Goal: Task Accomplishment & Management: Manage account settings

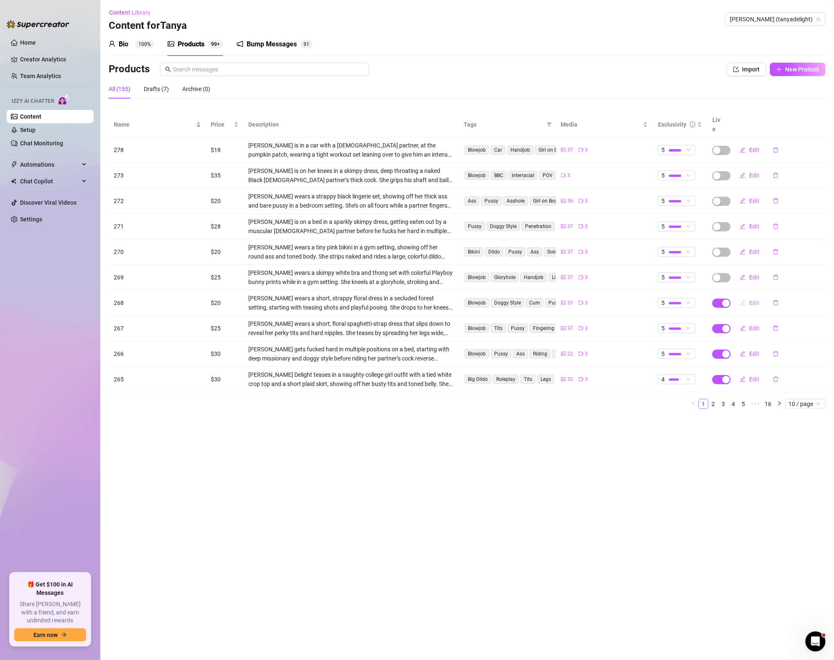
click at [752, 300] on button "Edit" at bounding box center [749, 302] width 33 height 13
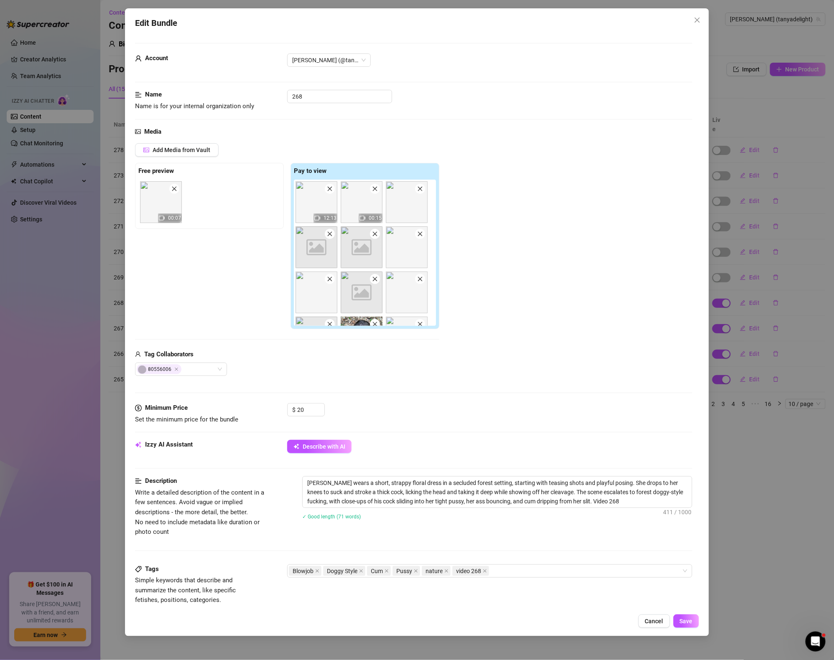
click at [773, 134] on div "Edit Bundle Account [PERSON_NAME] (@tanyadelight) Name Name is for your interna…" at bounding box center [417, 330] width 834 height 660
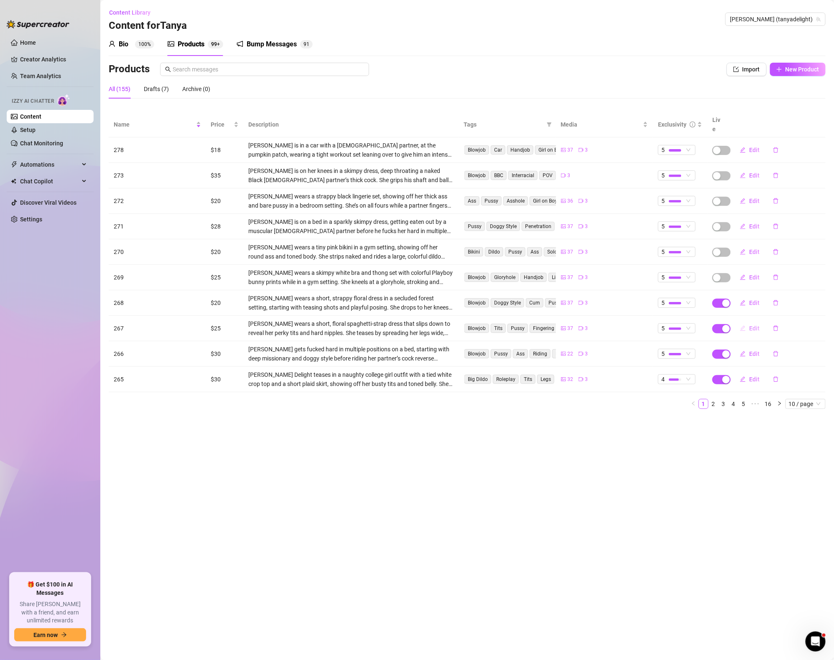
click at [748, 322] on button "Edit" at bounding box center [749, 328] width 33 height 13
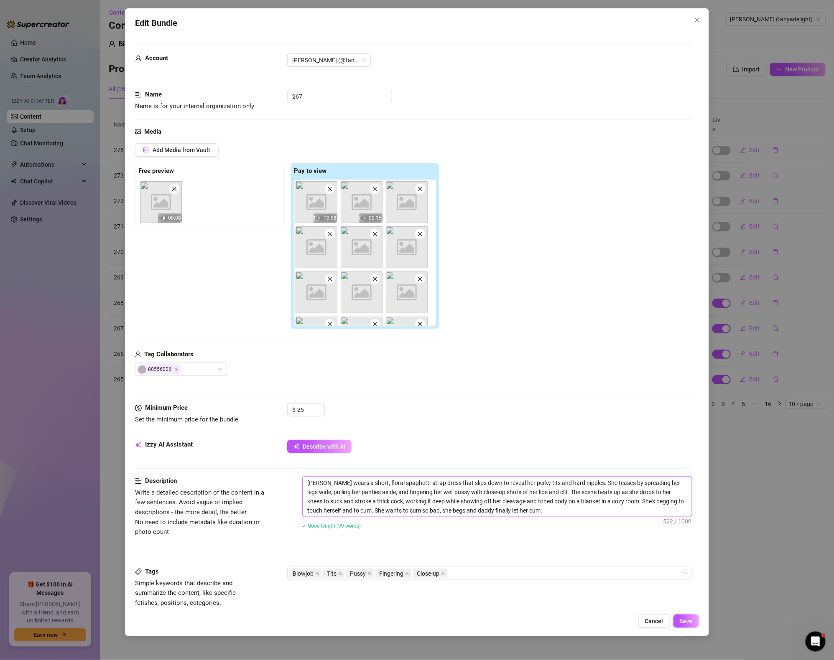
click at [533, 505] on textarea "[PERSON_NAME] wears a short, floral spaghetti-strap dress that slips down to re…" at bounding box center [496, 497] width 389 height 40
click at [534, 508] on textarea "[PERSON_NAME] wears a short, floral spaghetti-strap dress that slips down to re…" at bounding box center [496, 497] width 389 height 40
type textarea "[PERSON_NAME] wears a short, floral spaghetti-strap dress that slips down to re…"
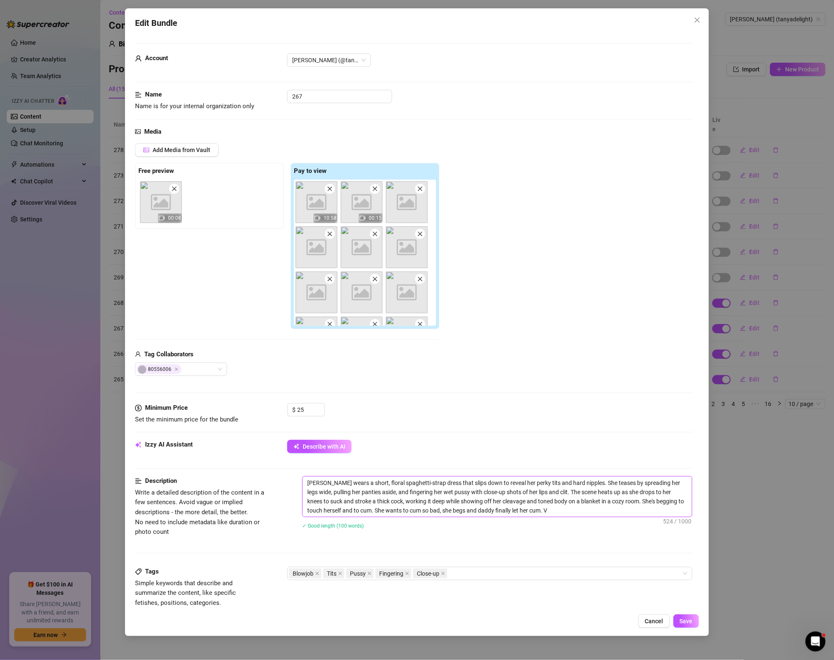
type textarea "[PERSON_NAME] wears a short, floral spaghetti-strap dress that slips down to re…"
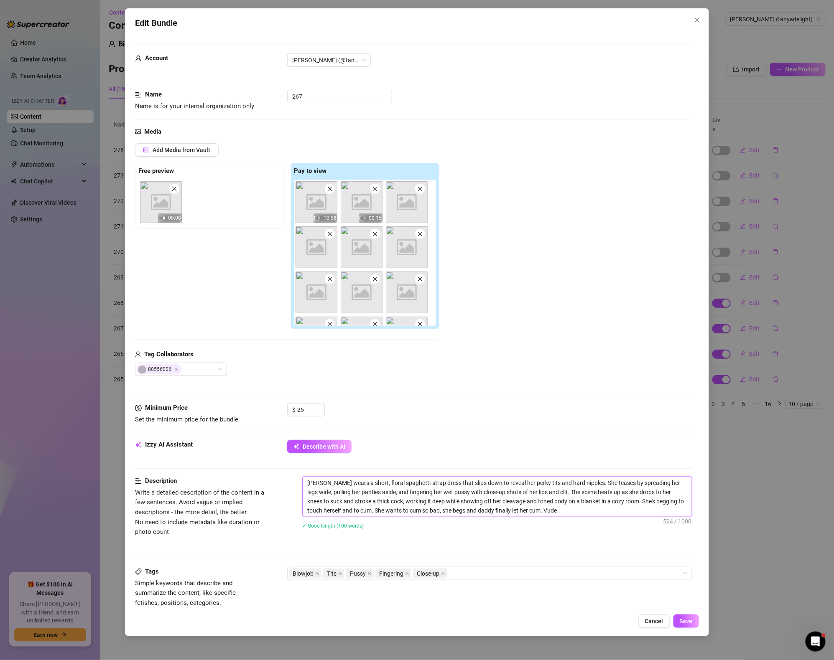
type textarea "[PERSON_NAME] wears a short, floral spaghetti-strap dress that slips down to re…"
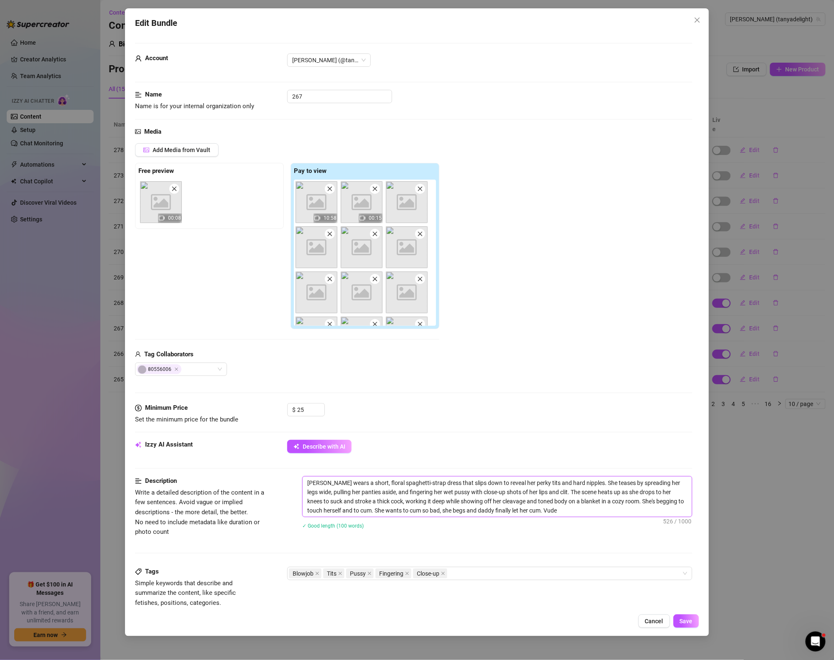
type textarea "[PERSON_NAME] wears a short, floral spaghetti-strap dress that slips down to re…"
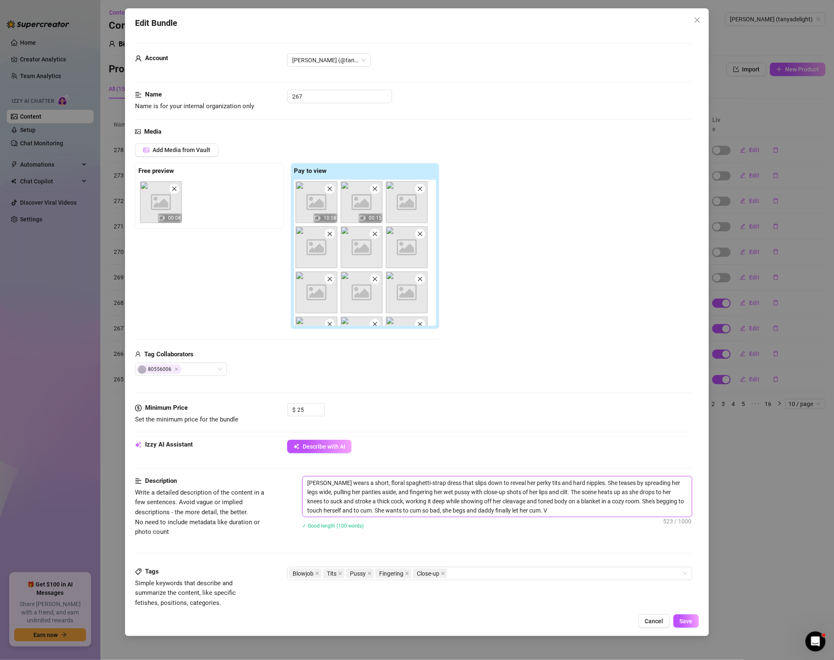
type textarea "[PERSON_NAME] wears a short, floral spaghetti-strap dress that slips down to re…"
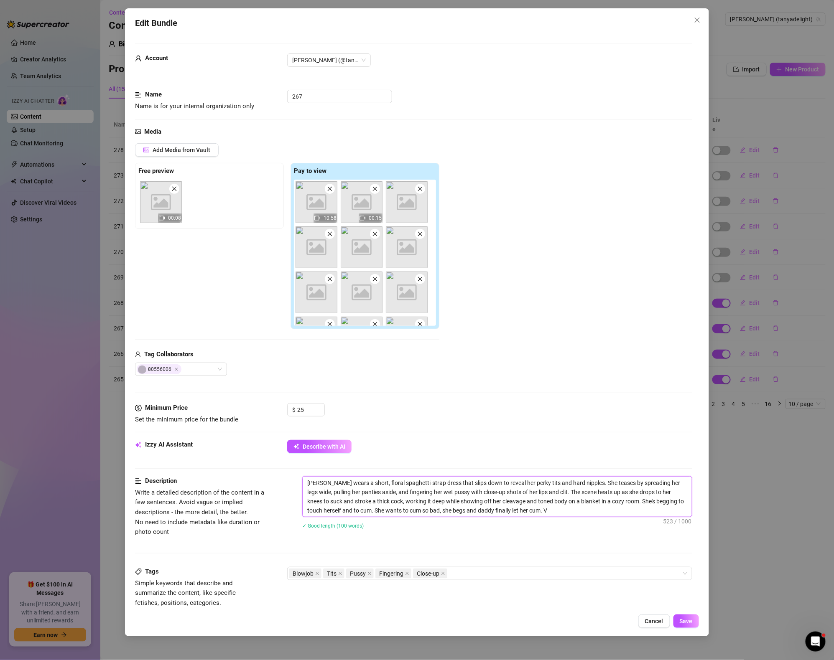
type textarea "[PERSON_NAME] wears a short, floral spaghetti-strap dress that slips down to re…"
paste textarea "V"
type textarea "[PERSON_NAME] wears a short, floral spaghetti-strap dress that slips down to re…"
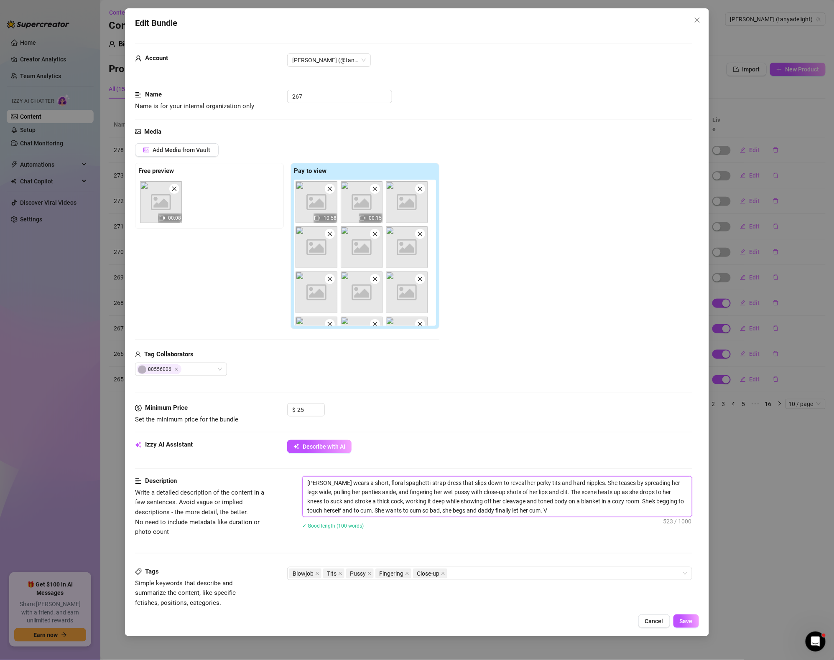
type textarea "[PERSON_NAME] wears a short, floral spaghetti-strap dress that slips down to re…"
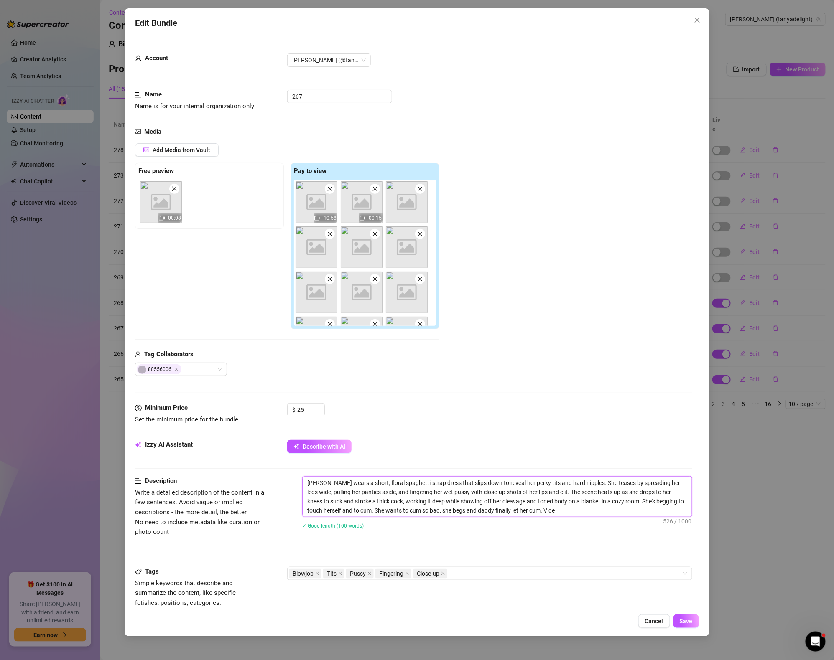
type textarea "[PERSON_NAME] wears a short, floral spaghetti-strap dress that slips down to re…"
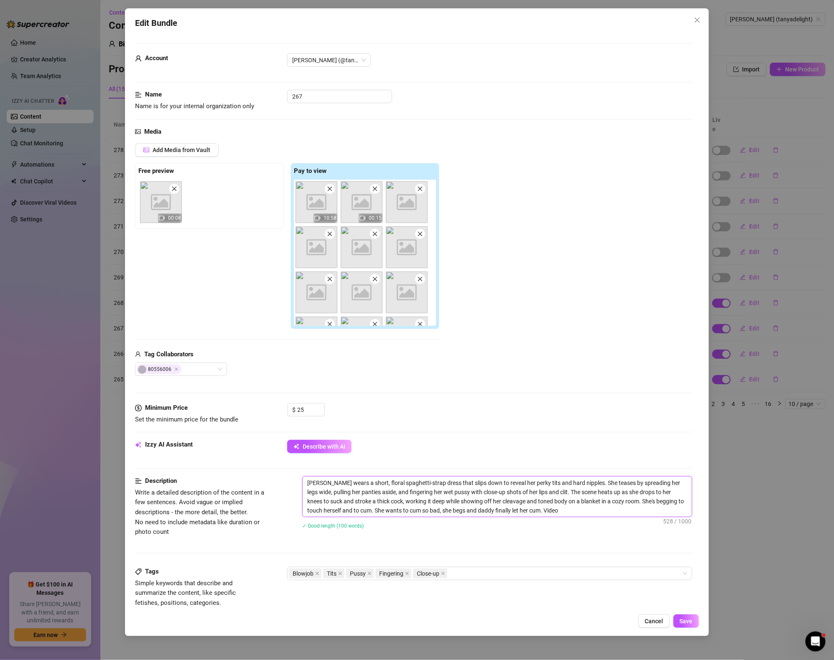
type textarea "[PERSON_NAME] wears a short, floral spaghetti-strap dress that slips down to re…"
drag, startPoint x: 511, startPoint y: 511, endPoint x: 551, endPoint y: 511, distance: 39.7
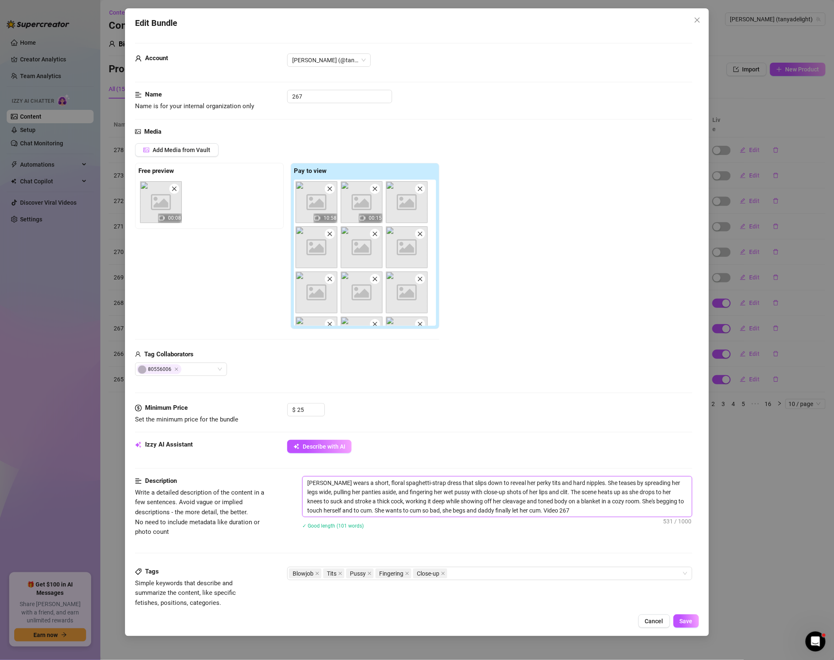
click at [551, 511] on textarea "[PERSON_NAME] wears a short, floral spaghetti-strap dress that slips down to re…" at bounding box center [496, 497] width 389 height 40
click at [470, 579] on div "Blowjob Tits Pussy Fingering Close-up" at bounding box center [485, 574] width 393 height 12
type textarea "[PERSON_NAME] wears a short, floral spaghetti-strap dress that slips down to re…"
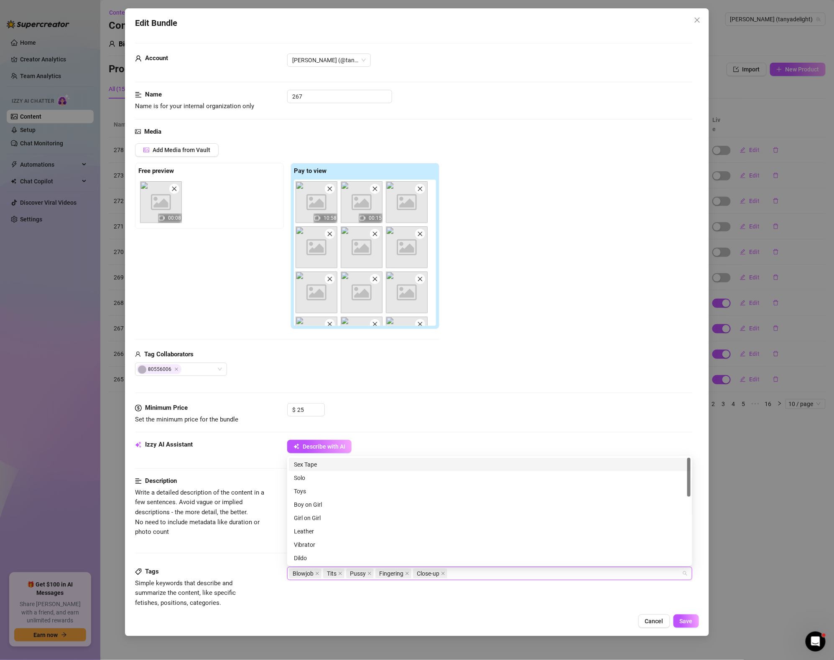
paste input "Video 267"
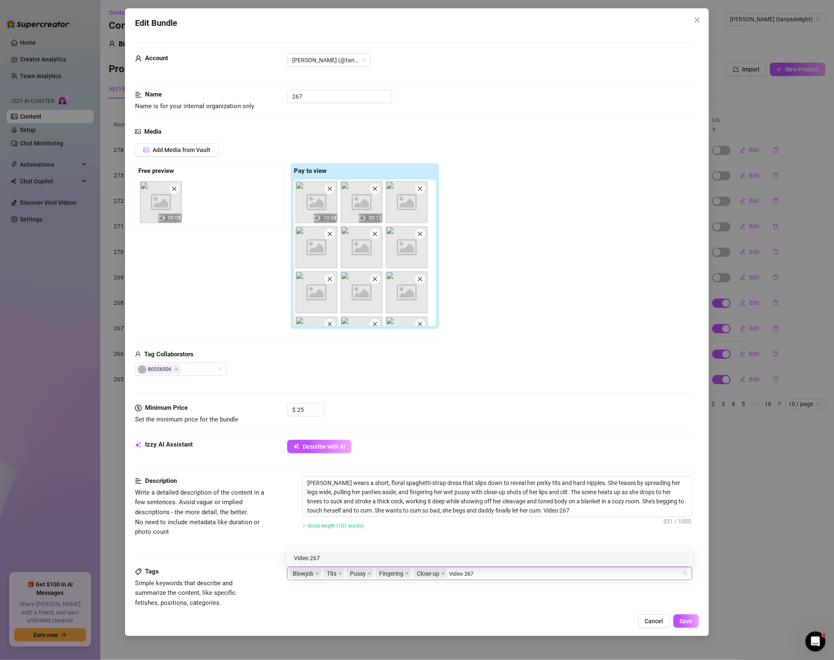
type input "Video 267"
click at [585, 545] on div "Description Write a detailed description of the content in a few sentences. Avo…" at bounding box center [413, 521] width 557 height 91
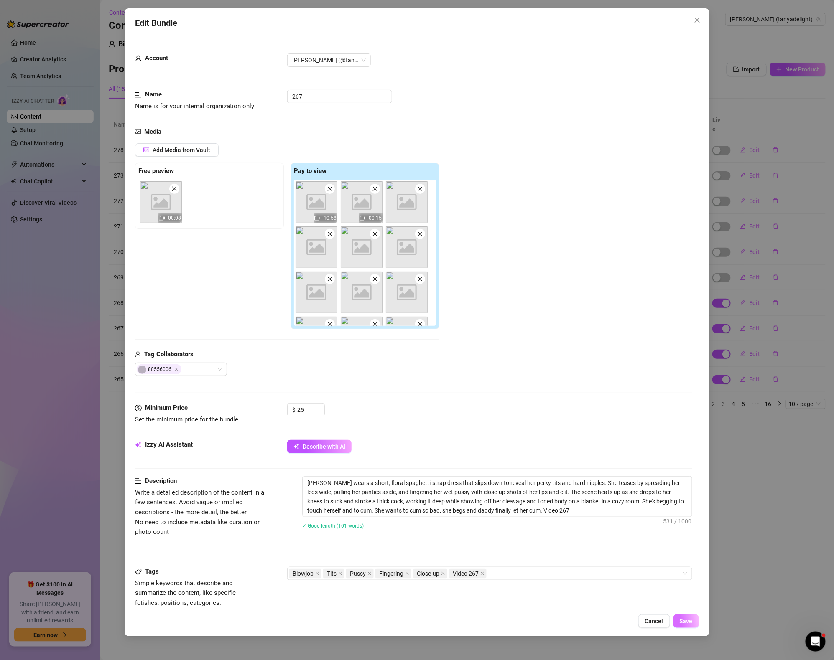
click at [691, 623] on span "Save" at bounding box center [685, 621] width 13 height 7
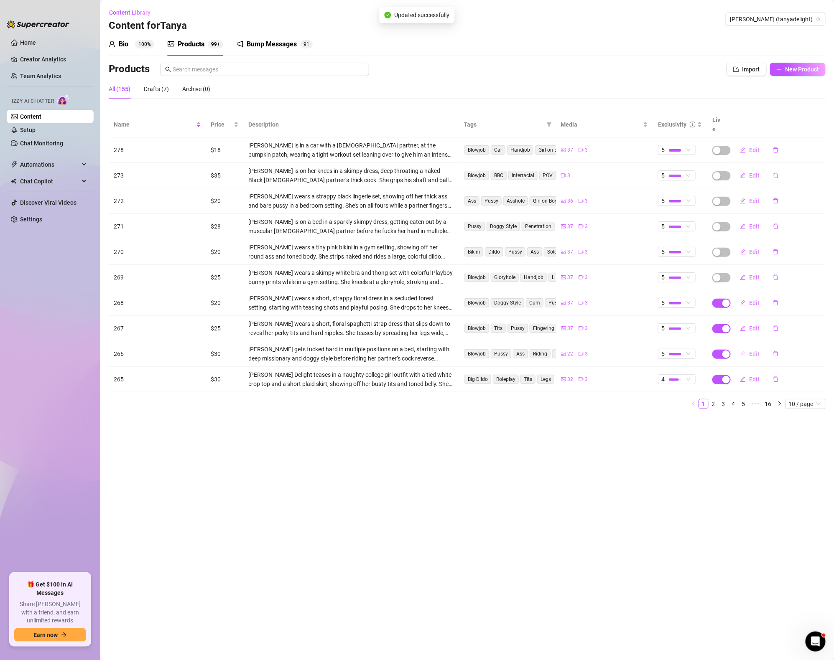
click at [750, 351] on span "Edit" at bounding box center [754, 354] width 10 height 7
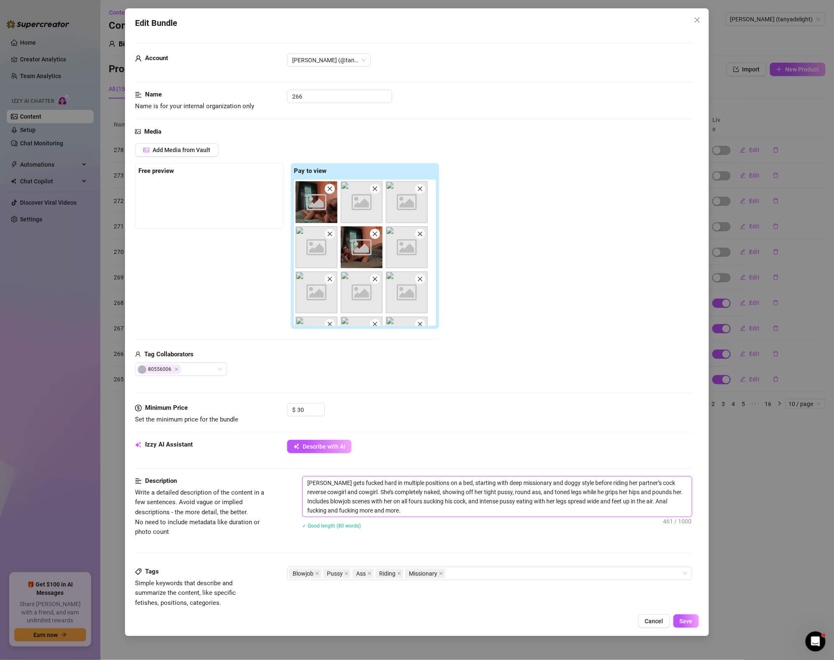
click at [425, 515] on textarea "[PERSON_NAME] gets fucked hard in multiple positions on a bed, starting with de…" at bounding box center [496, 497] width 389 height 40
paste textarea "Video 267"
type textarea "[PERSON_NAME] gets fucked hard in multiple positions on a bed, starting with de…"
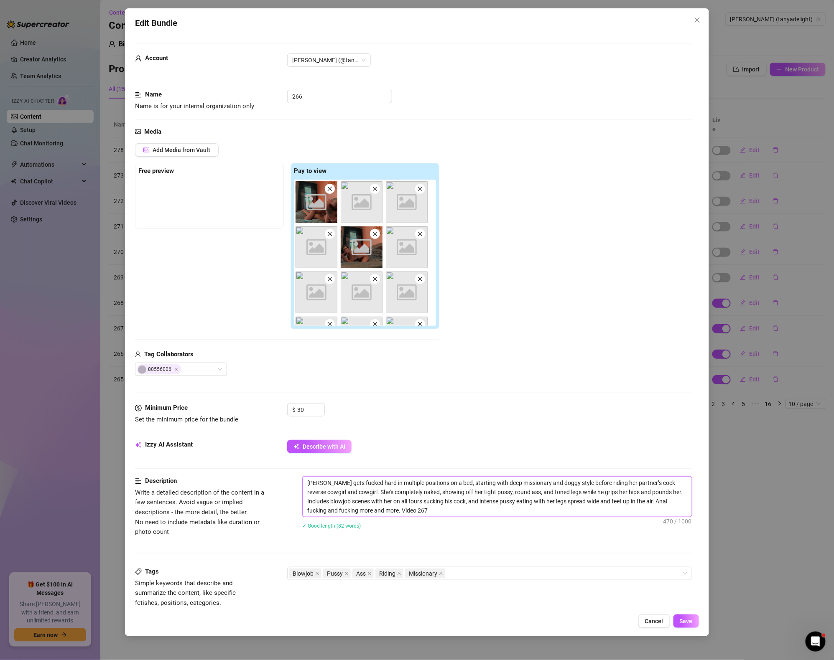
type textarea "[PERSON_NAME] gets fucked hard in multiple positions on a bed, starting with de…"
click at [516, 577] on div "Blowjob Pussy Ass Riding Missionary" at bounding box center [485, 574] width 393 height 12
type textarea "[PERSON_NAME] gets fucked hard in multiple positions on a bed, starting with de…"
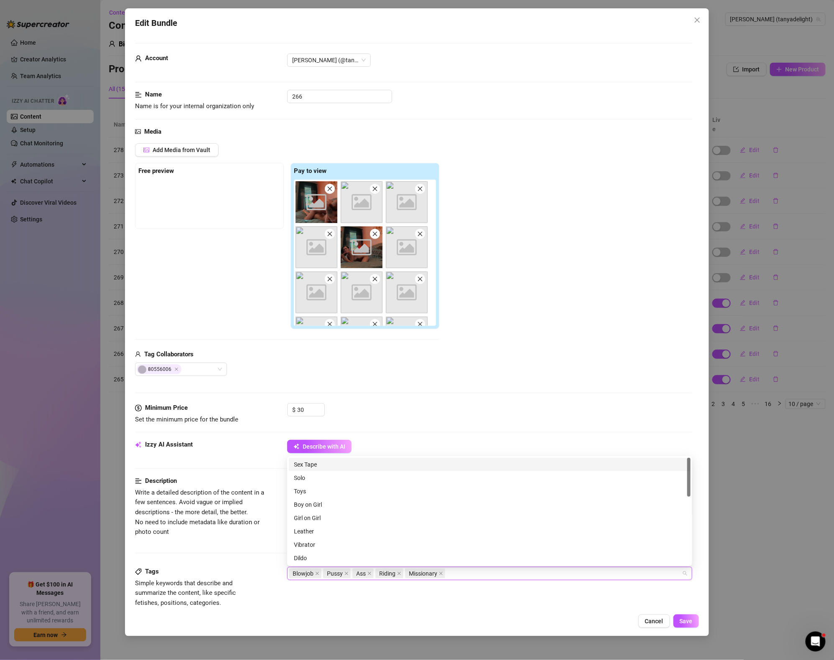
paste input "Video 267"
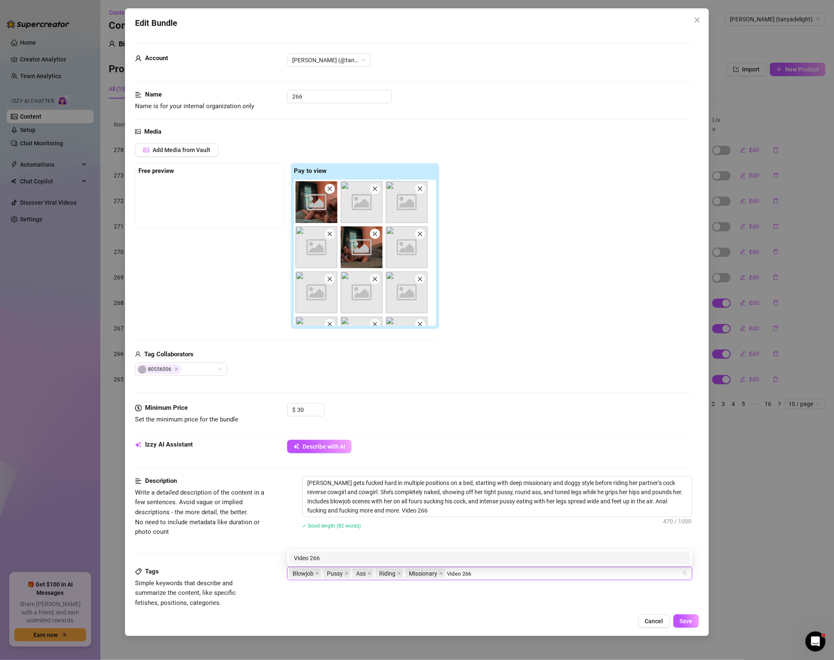
type input "Video 266"
click at [597, 628] on div "Cancel Save" at bounding box center [417, 621] width 564 height 13
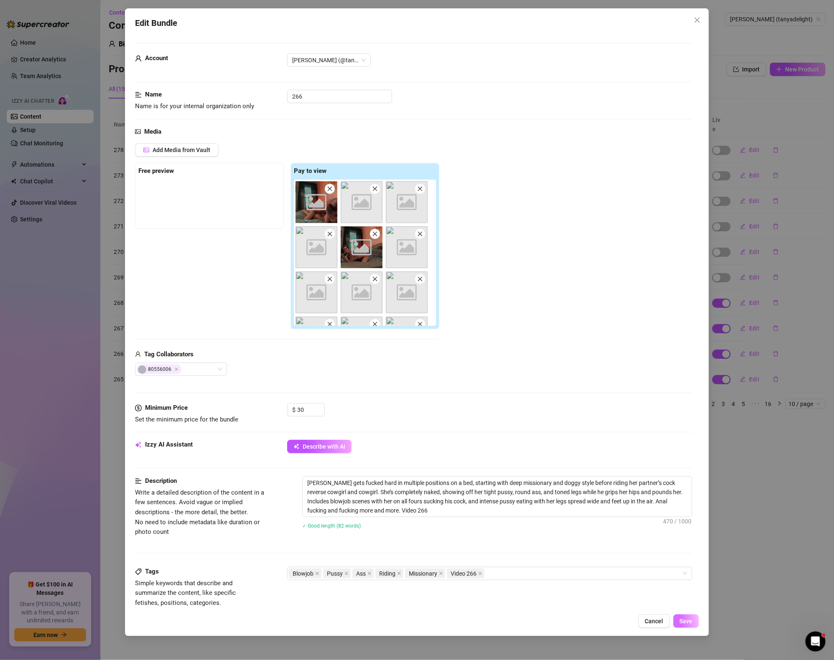
click at [686, 624] on span "Save" at bounding box center [685, 621] width 13 height 7
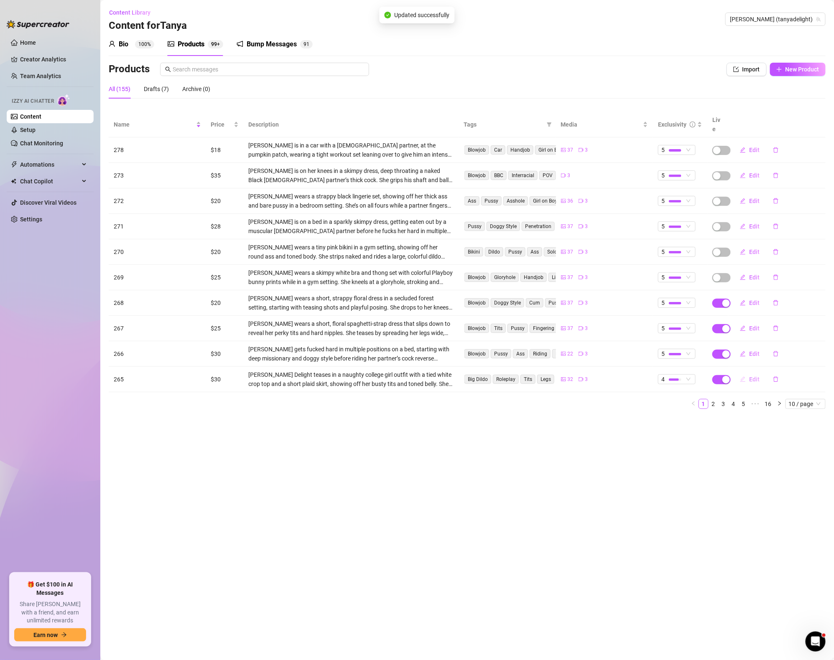
click at [752, 376] on span "Edit" at bounding box center [754, 379] width 10 height 7
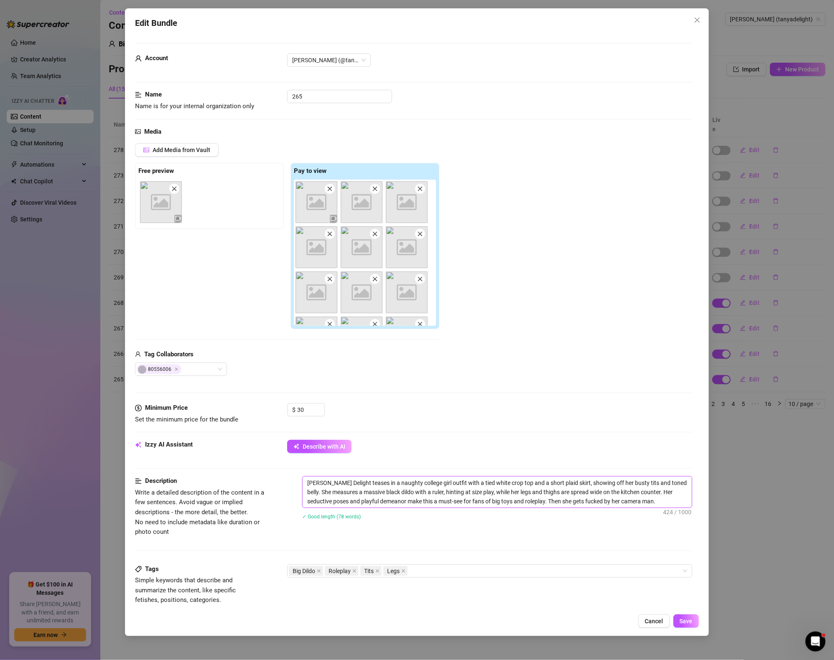
click at [648, 501] on textarea "[PERSON_NAME] Delight teases in a naughty college girl outfit with a tied white…" at bounding box center [496, 492] width 389 height 31
paste textarea "Video 267"
type textarea "[PERSON_NAME] Delight teases in a naughty college girl outfit with a tied white…"
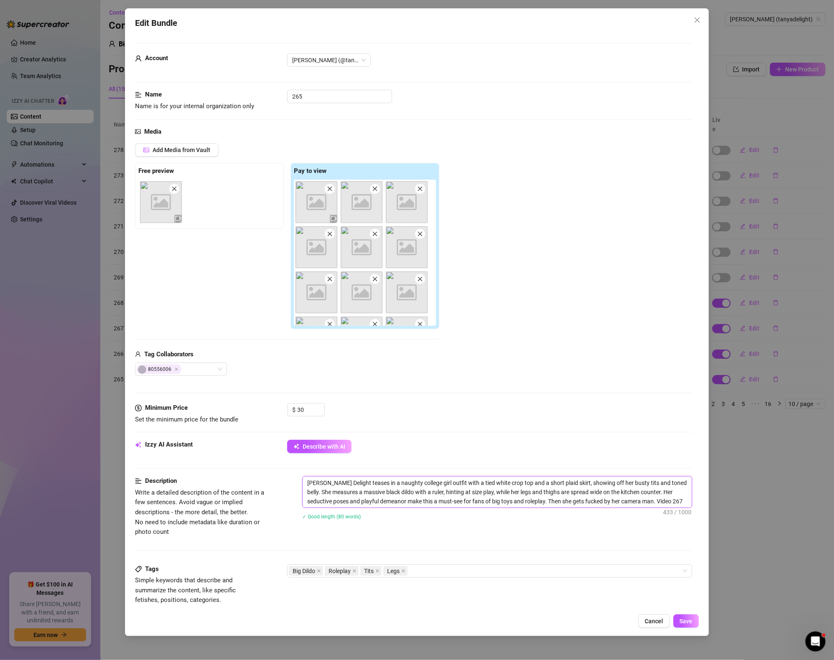
type textarea "[PERSON_NAME] Delight teases in a naughty college girl outfit with a tied white…"
click at [476, 578] on div "Big Dildo Roleplay Tits Legs" at bounding box center [489, 570] width 405 height 13
type textarea "[PERSON_NAME] Delight teases in a naughty college girl outfit with a tied white…"
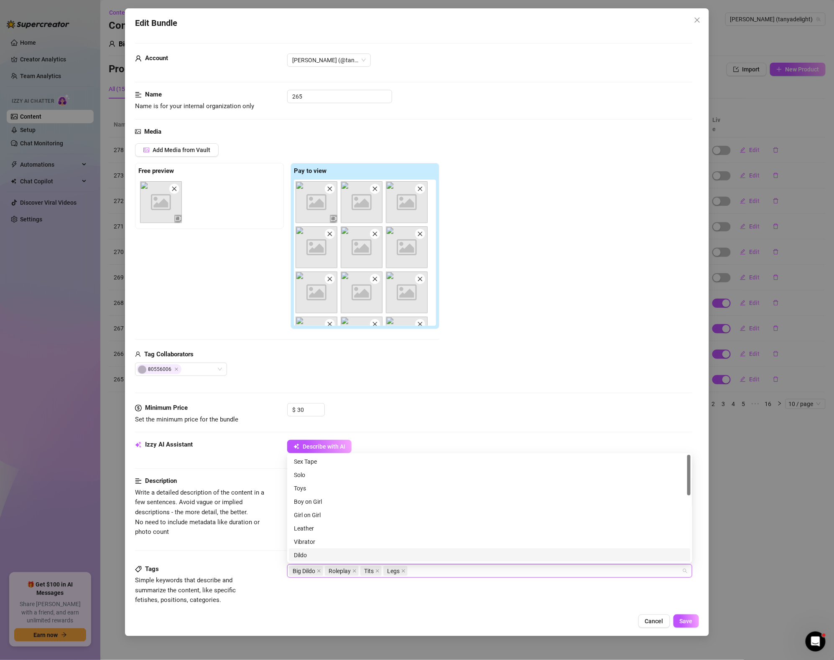
paste input "Video 267"
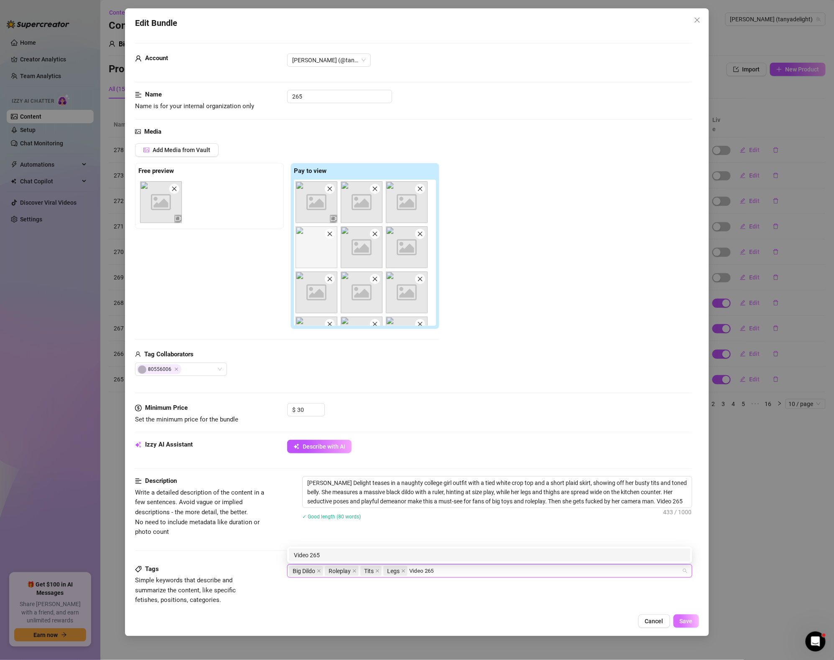
type input "Video 265"
click at [687, 621] on span "Save" at bounding box center [685, 621] width 13 height 7
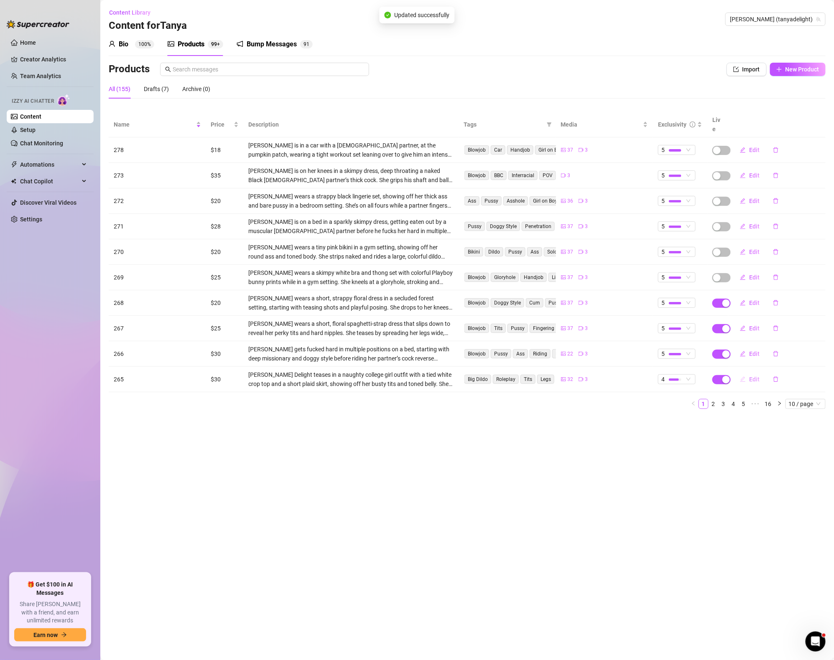
click at [751, 376] on span "Edit" at bounding box center [754, 379] width 10 height 7
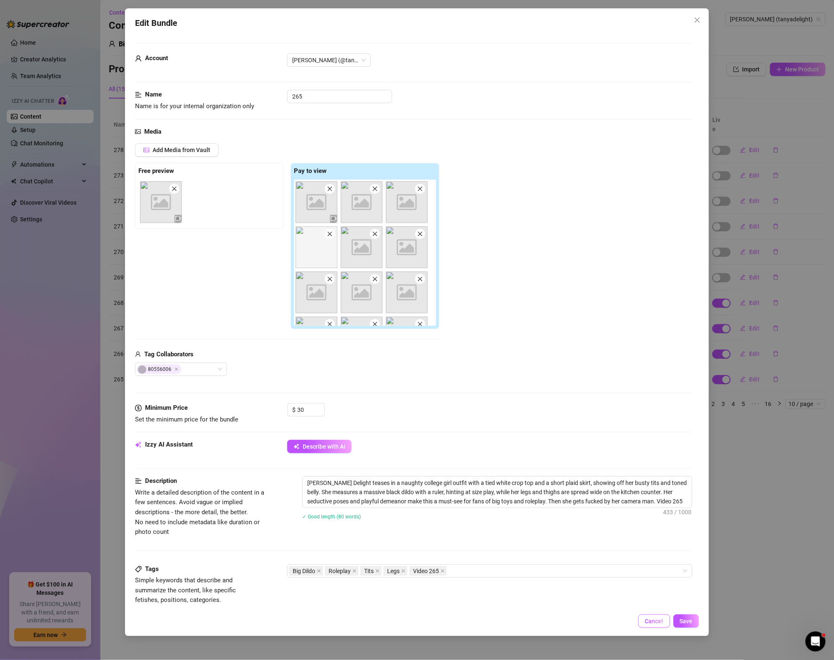
click at [661, 623] on span "Cancel" at bounding box center [654, 621] width 18 height 7
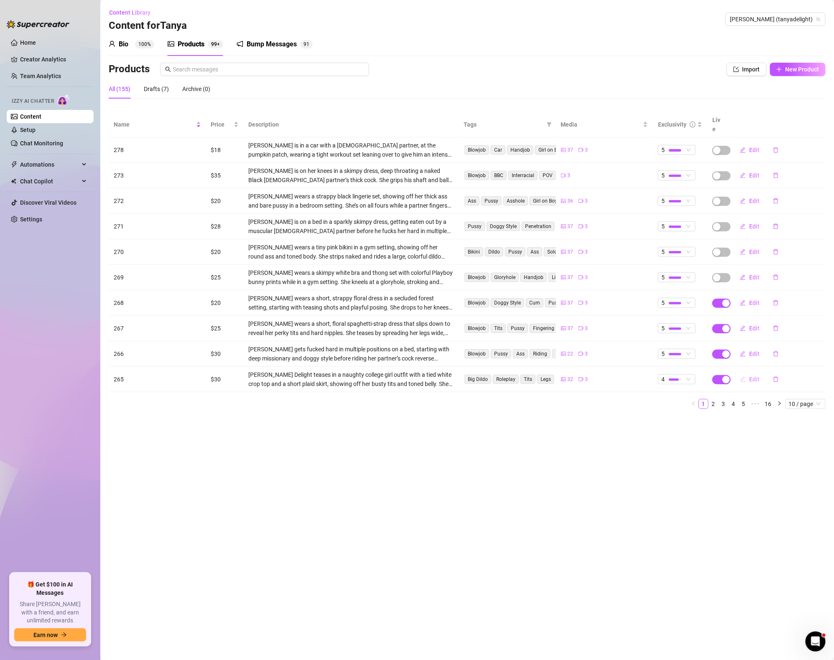
click at [755, 376] on span "Edit" at bounding box center [754, 379] width 10 height 7
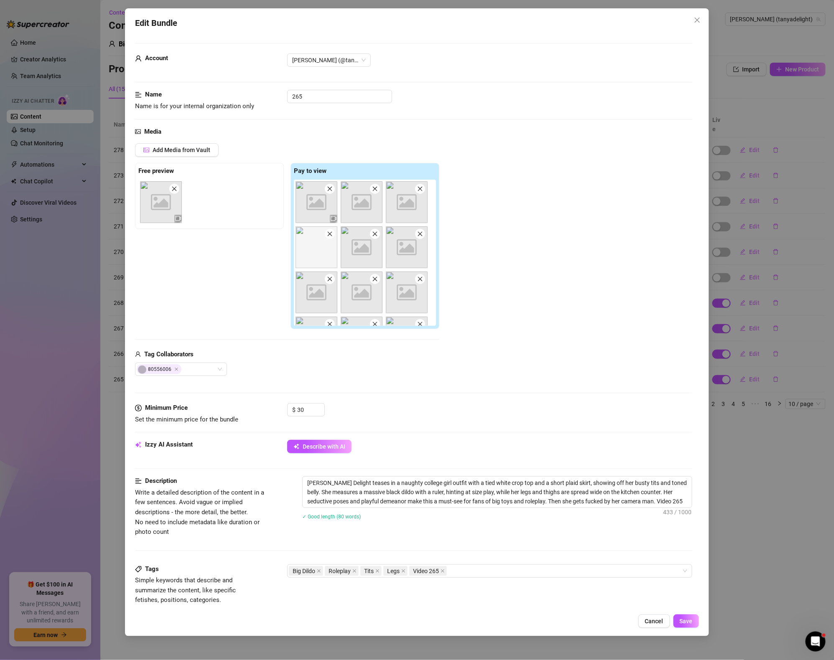
click at [759, 455] on div "Edit Bundle Account [PERSON_NAME] (@tanyadelight) Name Name is for your interna…" at bounding box center [417, 330] width 834 height 660
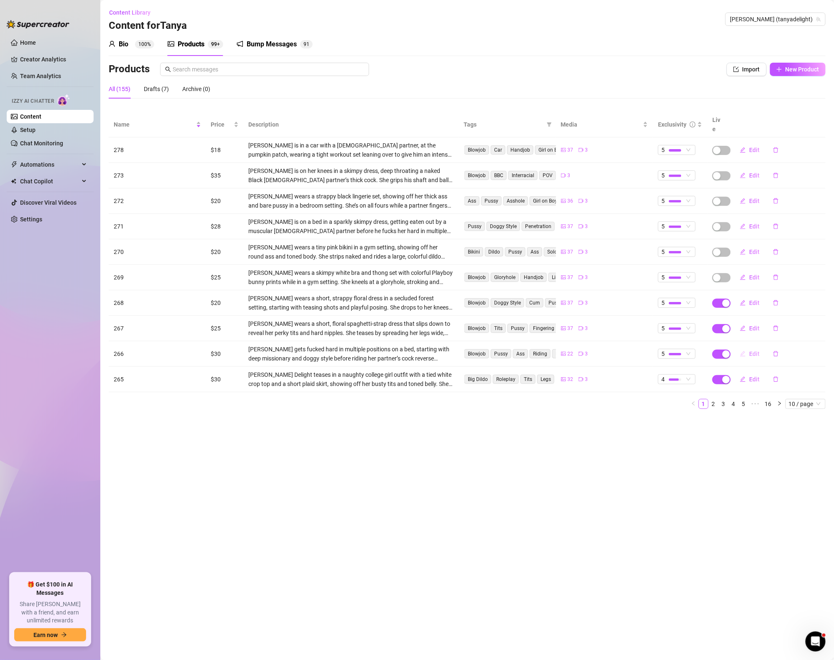
click at [754, 351] on span "Edit" at bounding box center [754, 354] width 10 height 7
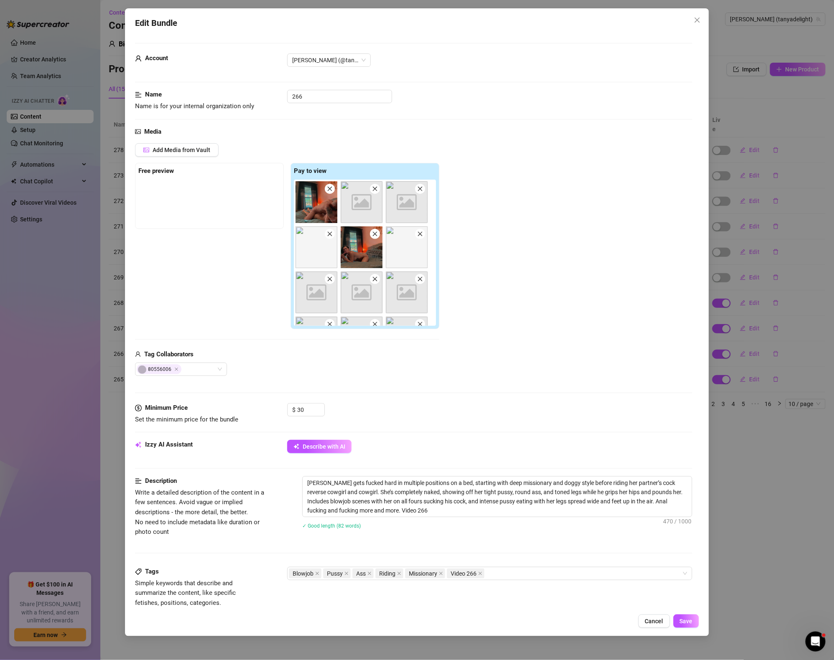
click at [750, 494] on div "Edit Bundle Account [PERSON_NAME] (@tanyadelight) Name Name is for your interna…" at bounding box center [417, 330] width 834 height 660
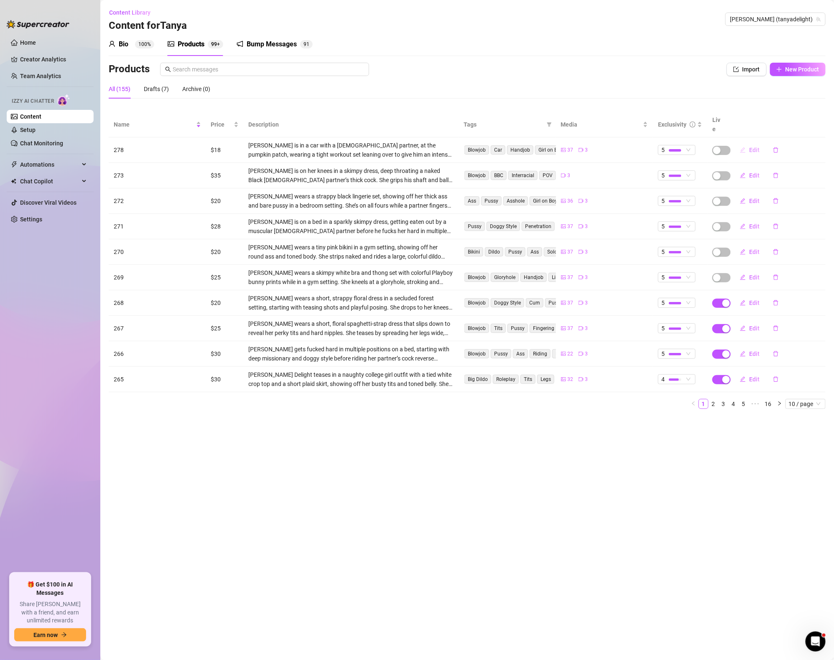
click at [753, 147] on span "Edit" at bounding box center [754, 150] width 10 height 7
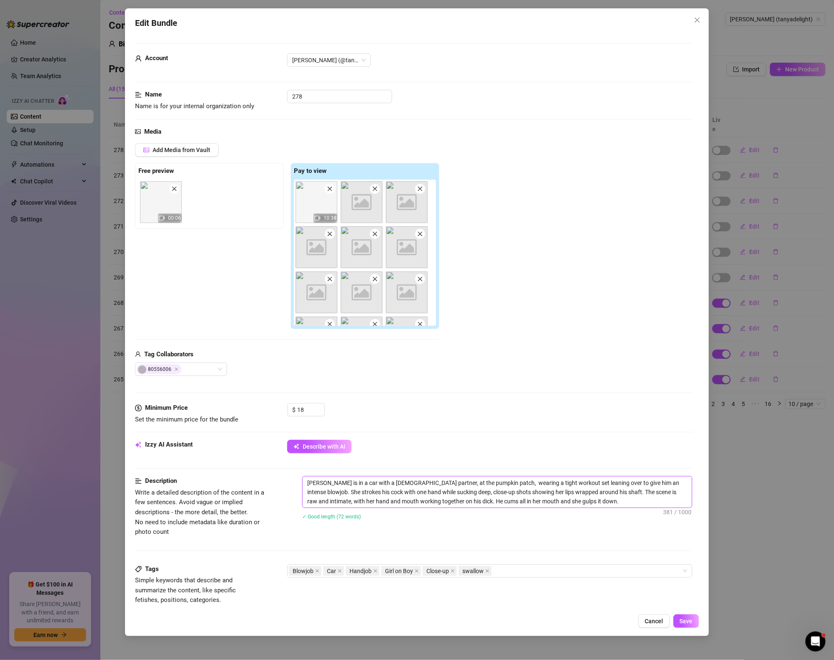
click at [580, 500] on textarea "[PERSON_NAME] is in a car with a [DEMOGRAPHIC_DATA] partner, at the pumpkin pat…" at bounding box center [496, 492] width 389 height 31
paste textarea "Video 267"
type textarea "[PERSON_NAME] is in a car with a [DEMOGRAPHIC_DATA] partner, at the pumpkin pat…"
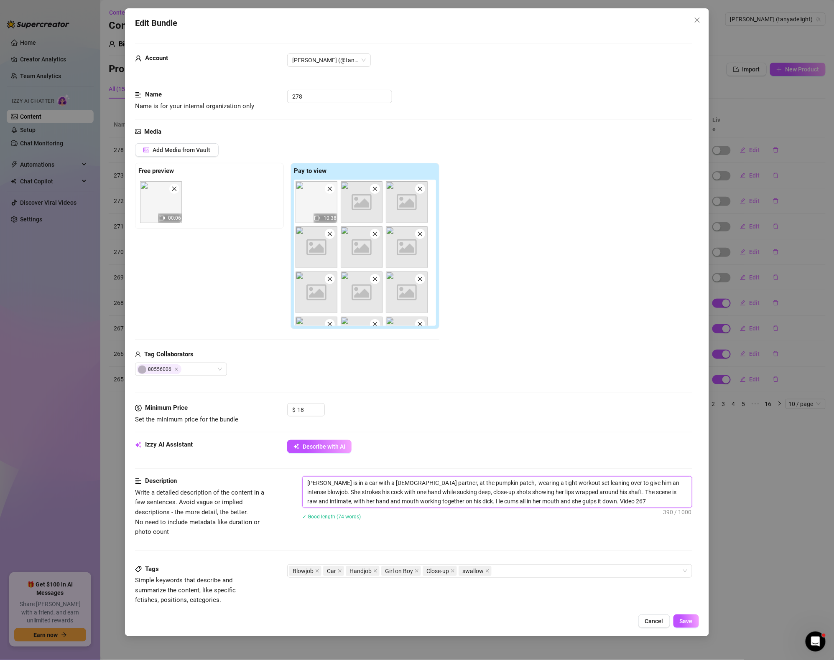
type textarea "[PERSON_NAME] is in a car with a [DEMOGRAPHIC_DATA] partner, at the pumpkin pat…"
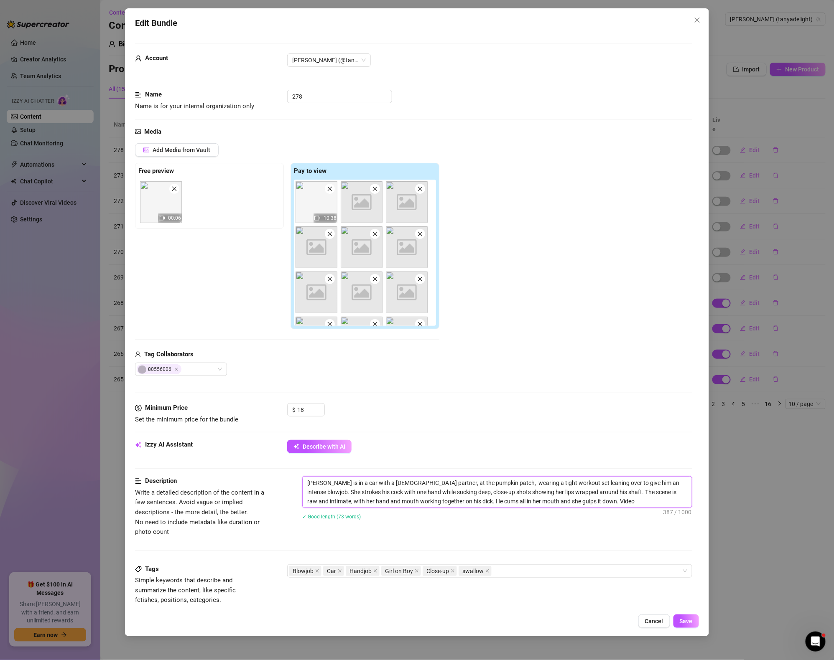
type textarea "[PERSON_NAME] is in a car with a [DEMOGRAPHIC_DATA] partner, at the pumpkin pat…"
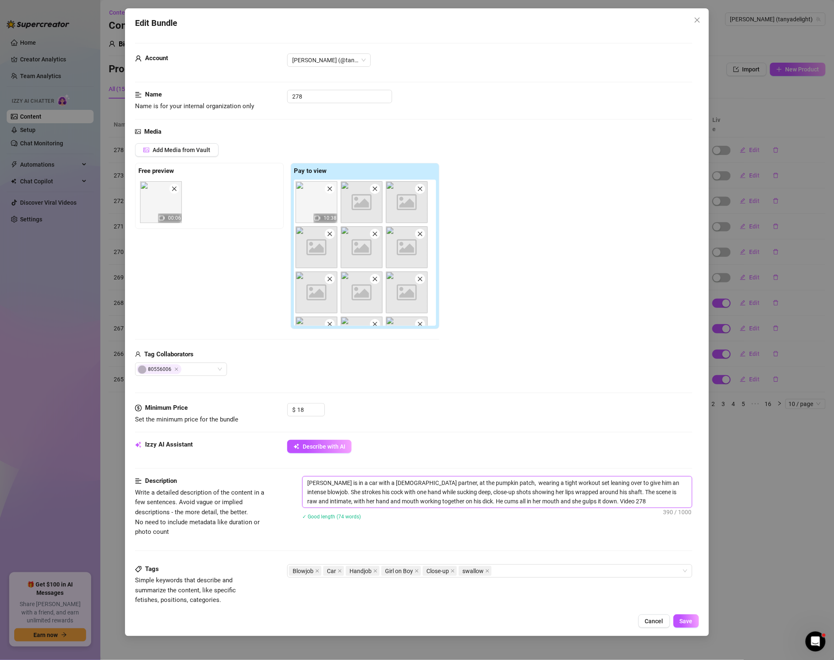
drag, startPoint x: 553, startPoint y: 501, endPoint x: 576, endPoint y: 502, distance: 22.6
click at [576, 502] on textarea "[PERSON_NAME] is in a car with a [DEMOGRAPHIC_DATA] partner, at the pumpkin pat…" at bounding box center [496, 492] width 389 height 31
drag, startPoint x: 554, startPoint y: 502, endPoint x: 582, endPoint y: 502, distance: 28.0
click at [582, 502] on textarea "[PERSON_NAME] is in a car with a [DEMOGRAPHIC_DATA] partner, at the pumpkin pat…" at bounding box center [496, 492] width 389 height 31
click at [518, 568] on div "Blowjob Car Handjob Girl on Boy Close-up swallow" at bounding box center [485, 571] width 393 height 12
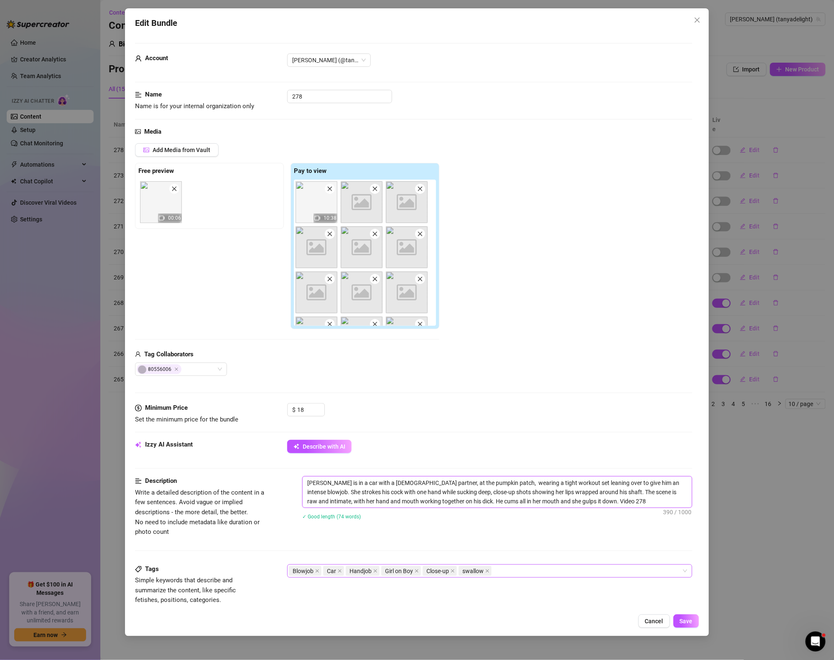
type textarea "[PERSON_NAME] is in a car with a [DEMOGRAPHIC_DATA] partner, at the pumpkin pat…"
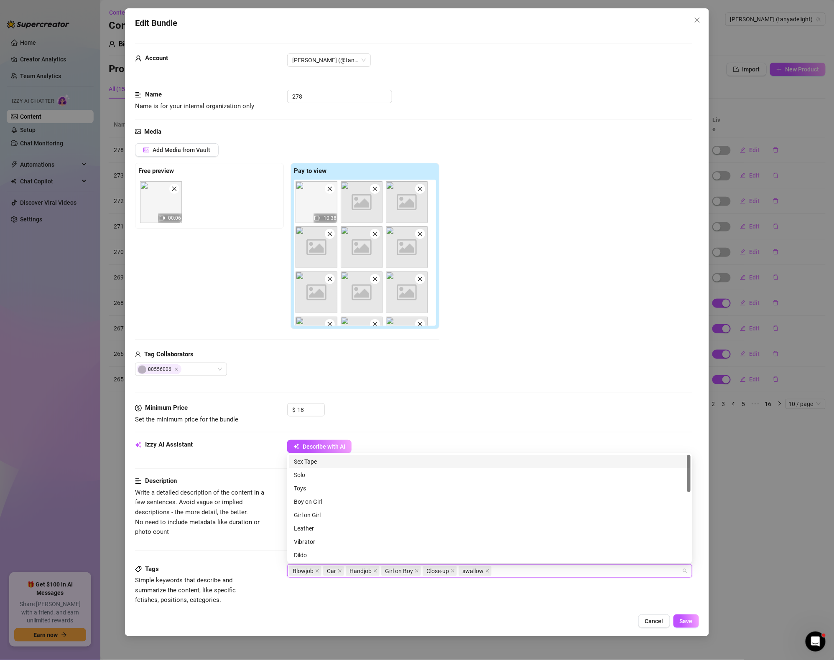
paste input "Video 278"
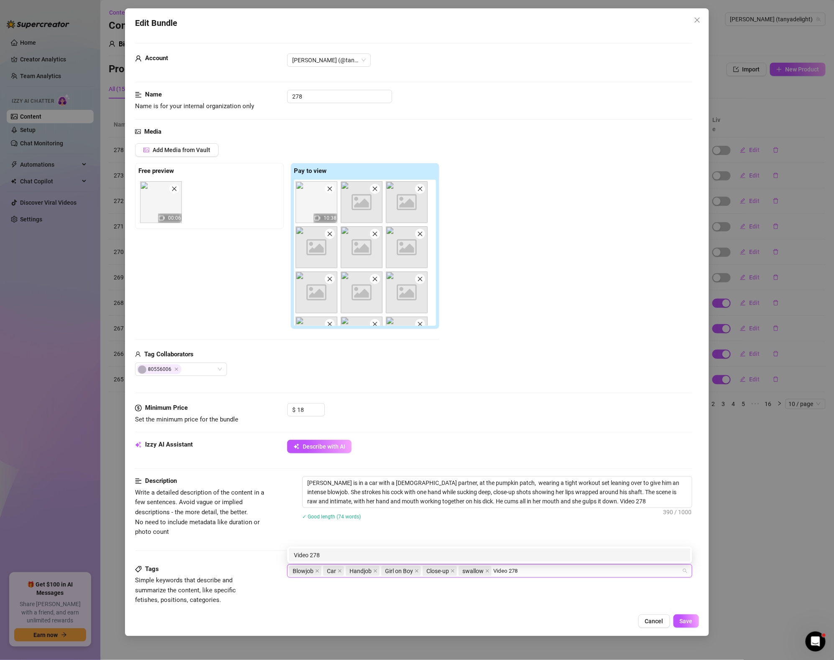
type input "Video 278"
click at [594, 548] on div "Video 278 Video 278" at bounding box center [489, 555] width 405 height 17
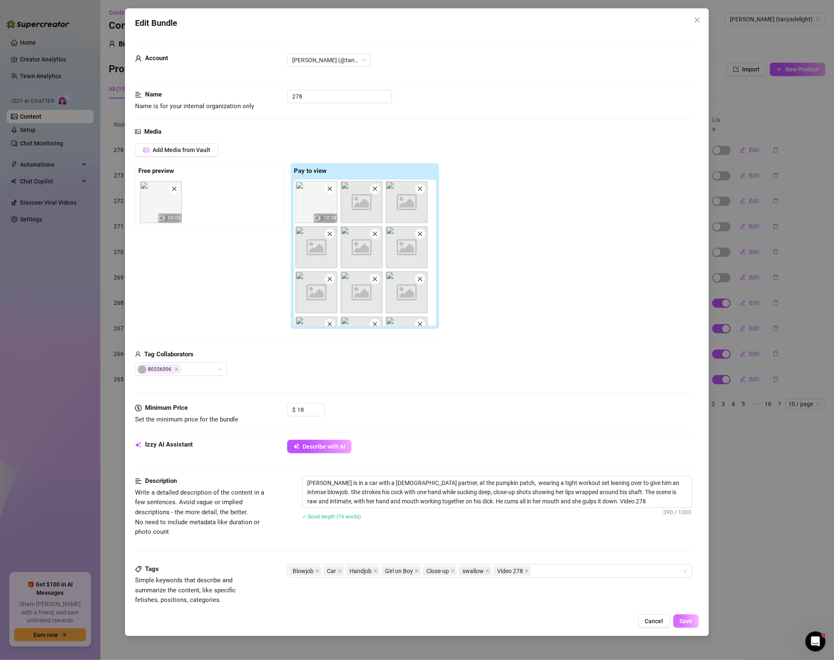
click at [689, 618] on span "Save" at bounding box center [685, 621] width 13 height 7
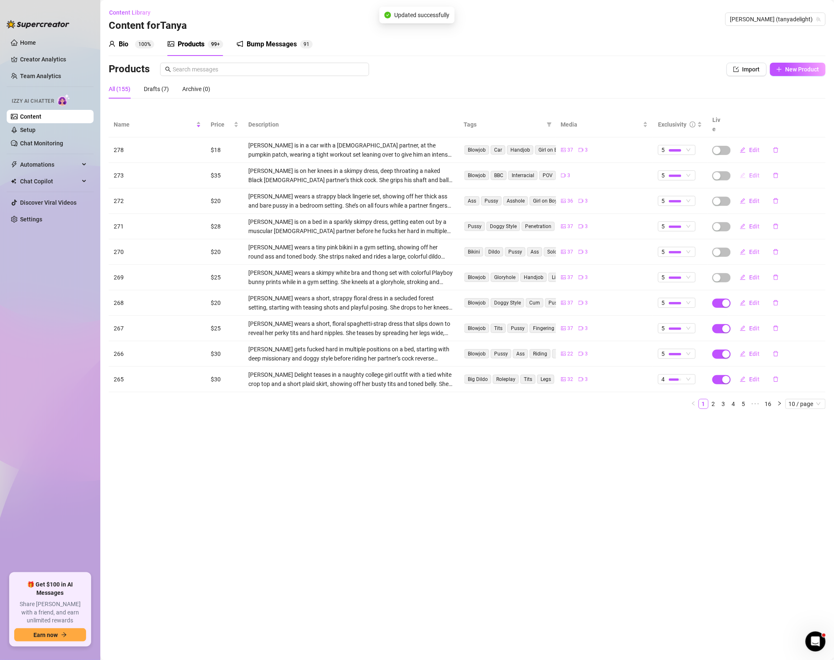
click at [751, 172] on span "Edit" at bounding box center [754, 175] width 10 height 7
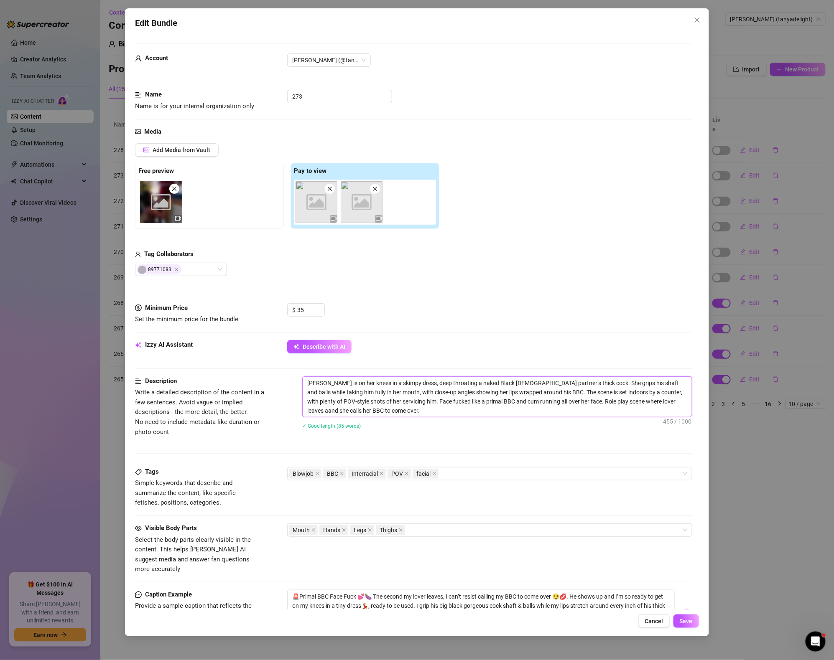
click at [471, 392] on textarea "[PERSON_NAME] is on her knees in a skimpy dress, deep throating a naked Black […" at bounding box center [496, 397] width 389 height 40
click at [456, 408] on textarea "[PERSON_NAME] is on her knees in a skimpy dress, deep throating a naked Black […" at bounding box center [496, 397] width 389 height 40
paste textarea "Video 278"
type textarea "[PERSON_NAME] is on her knees in a skimpy dress, deep throating a naked Black […"
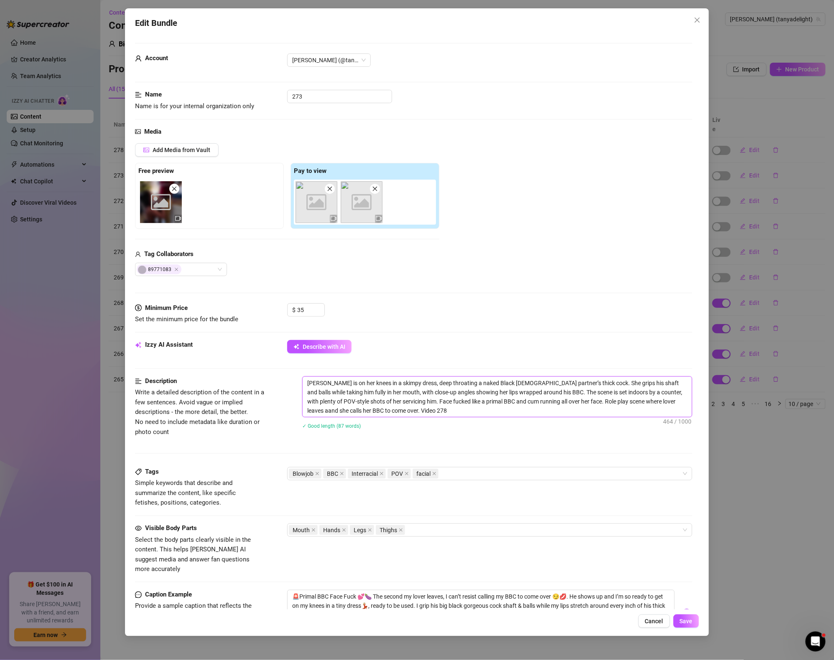
type textarea "[PERSON_NAME] is on her knees in a skimpy dress, deep throating a naked Black […"
click at [444, 529] on div "Mouth Hands Legs Thighs" at bounding box center [485, 530] width 393 height 12
type textarea "[PERSON_NAME] is on her knees in a skimpy dress, deep throating a naked Black […"
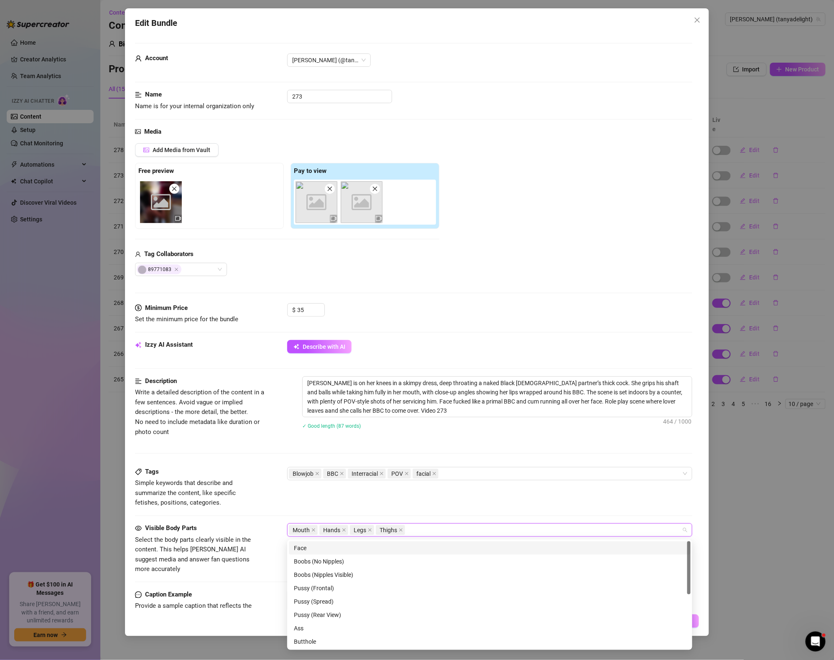
paste input "Video 278"
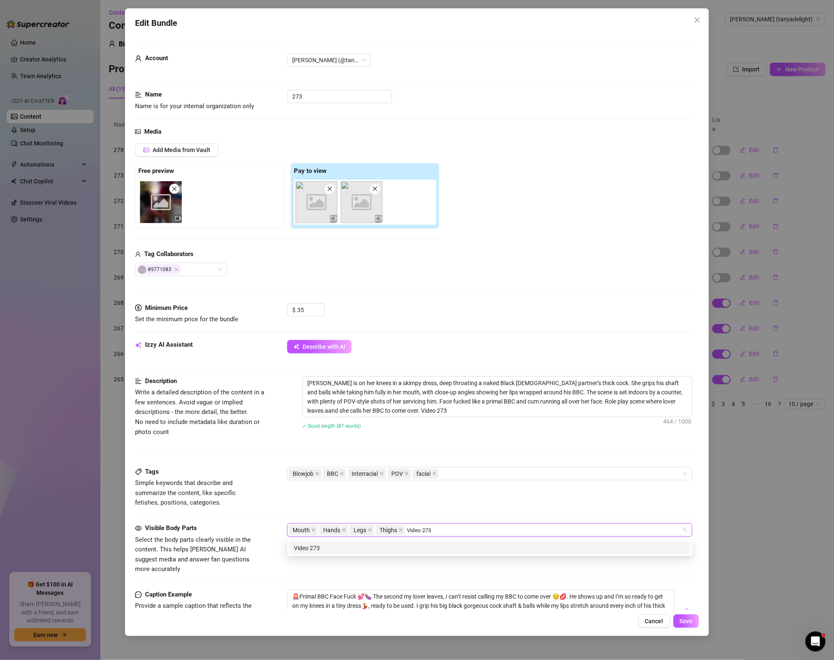
type input "Video 273"
click at [538, 510] on div "Tags Simple keywords that describe and summarize the content, like specific fet…" at bounding box center [413, 495] width 557 height 56
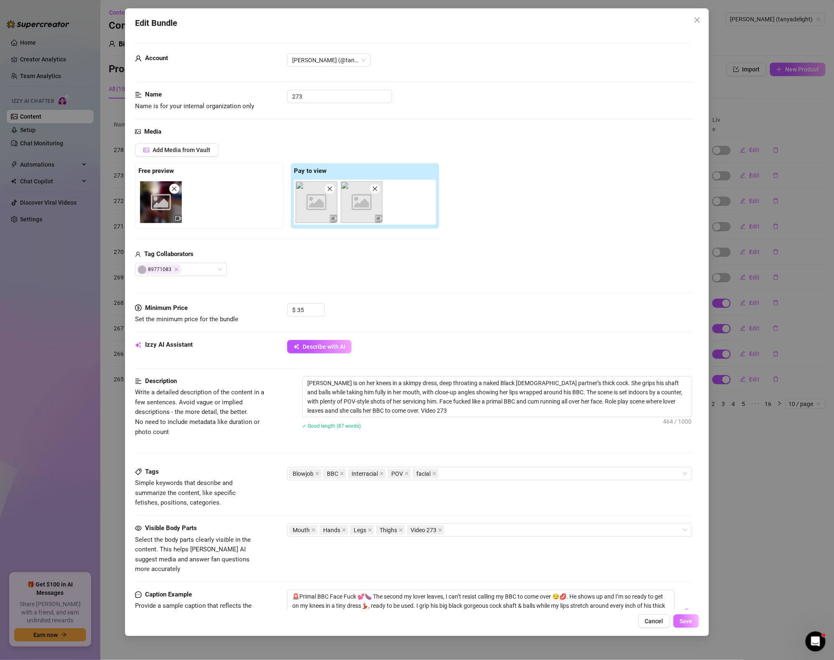
click at [689, 625] on button "Save" at bounding box center [685, 621] width 25 height 13
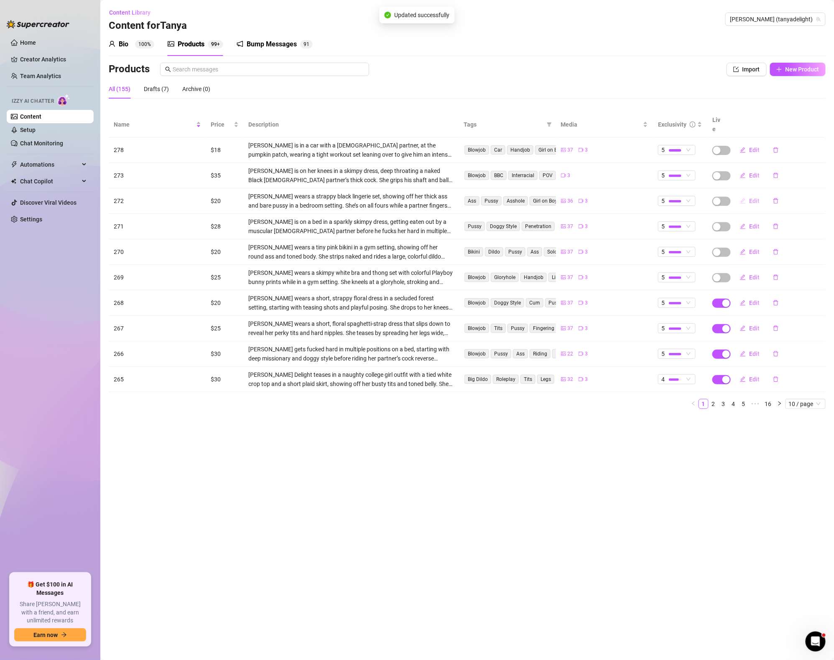
click at [758, 198] on span "Edit" at bounding box center [754, 201] width 10 height 7
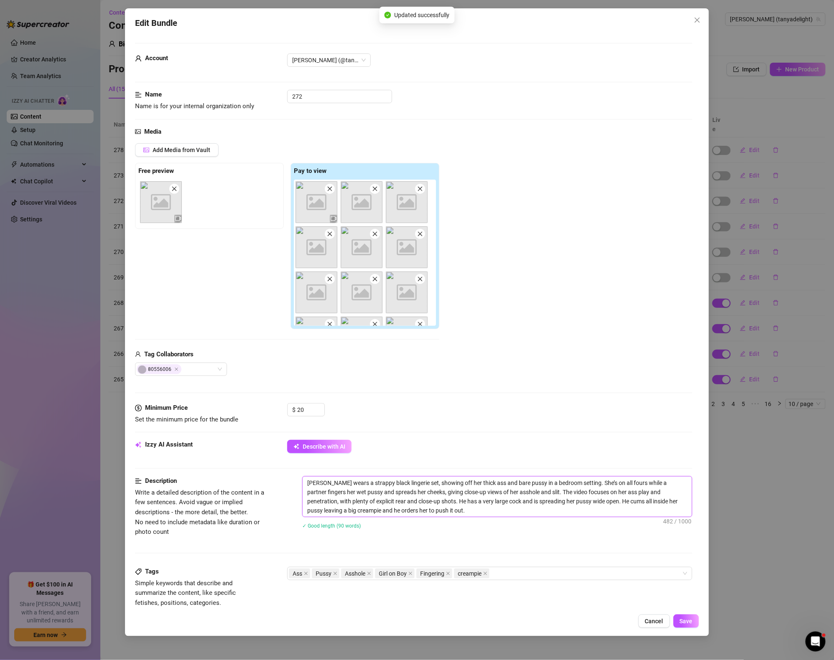
click at [458, 512] on textarea "[PERSON_NAME] wears a strappy black lingerie set, showing off her thick ass and…" at bounding box center [496, 497] width 389 height 40
paste textarea "Video 278"
type textarea "[PERSON_NAME] wears a strappy black lingerie set, showing off her thick ass and…"
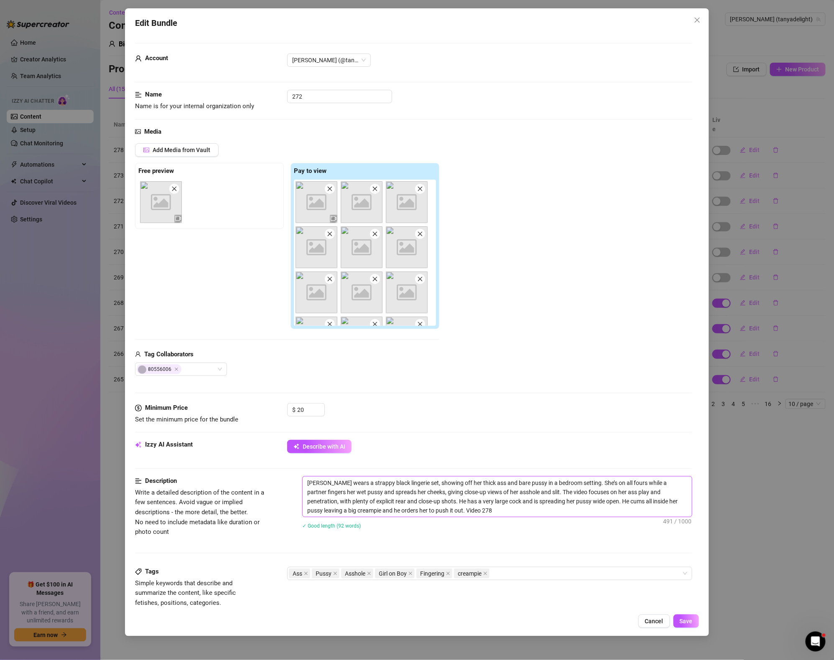
type textarea "[PERSON_NAME] wears a strappy black lingerie set, showing off her thick ass and…"
click at [528, 574] on div "Ass Pussy Asshole Girl on Boy Fingering creampie" at bounding box center [485, 574] width 393 height 12
type textarea "[PERSON_NAME] wears a strappy black lingerie set, showing off her thick ass and…"
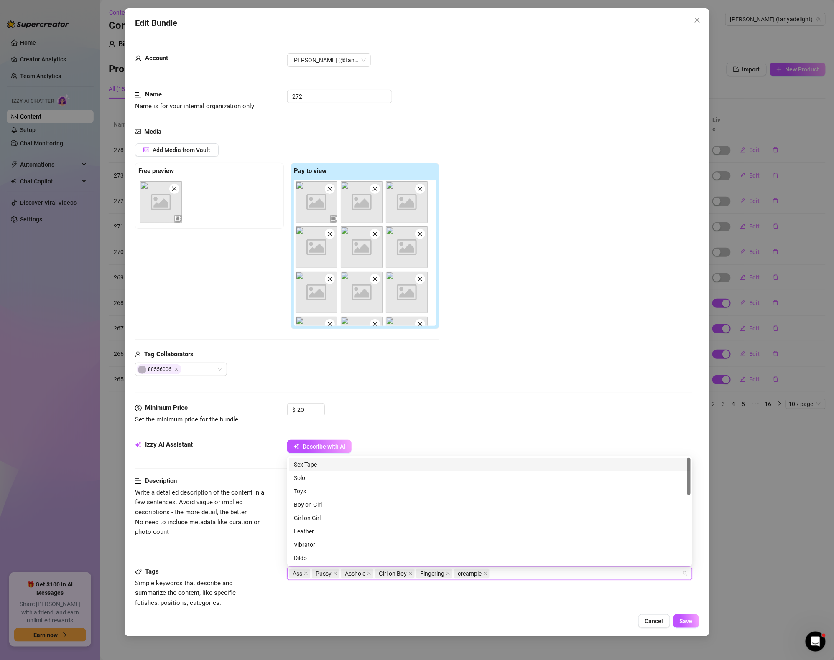
paste input "Video 278"
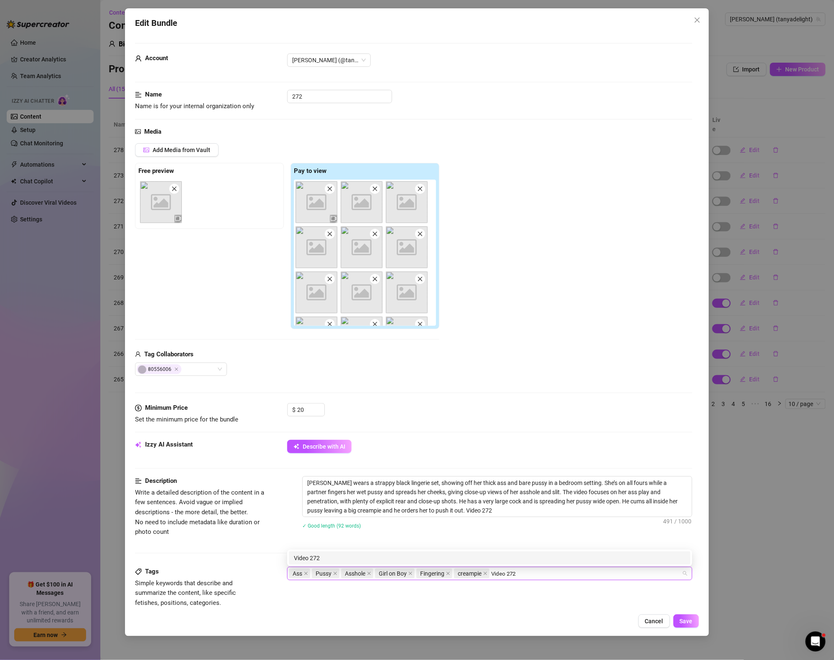
type input "Video 272"
click at [557, 542] on div "Description Write a detailed description of the content in a few sentences. Avo…" at bounding box center [413, 521] width 557 height 91
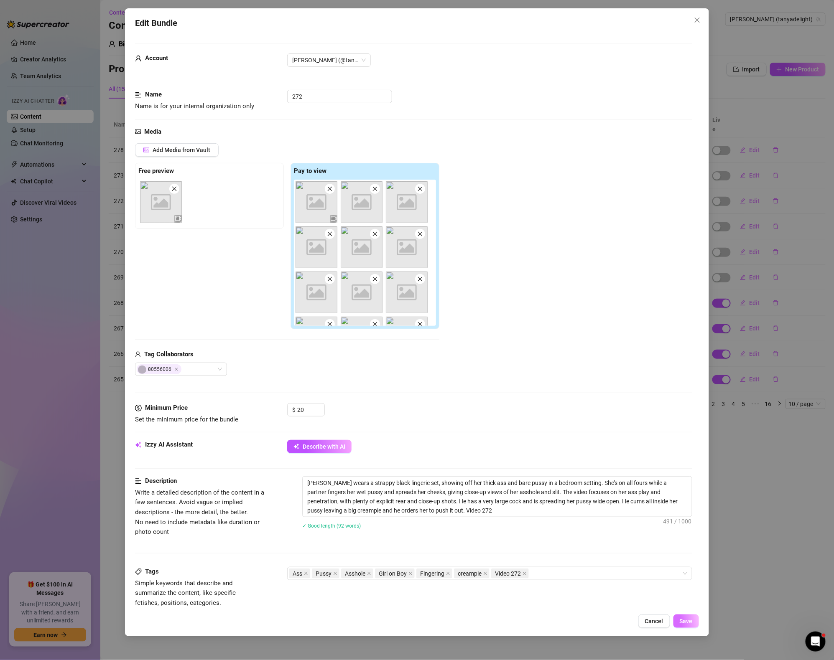
click at [687, 624] on span "Save" at bounding box center [685, 621] width 13 height 7
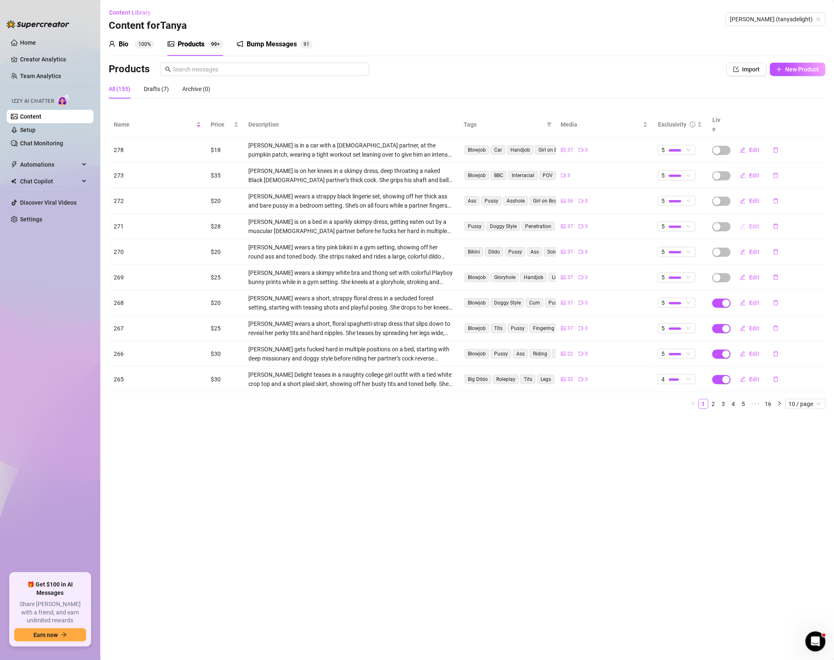
click at [749, 223] on span "Edit" at bounding box center [754, 226] width 10 height 7
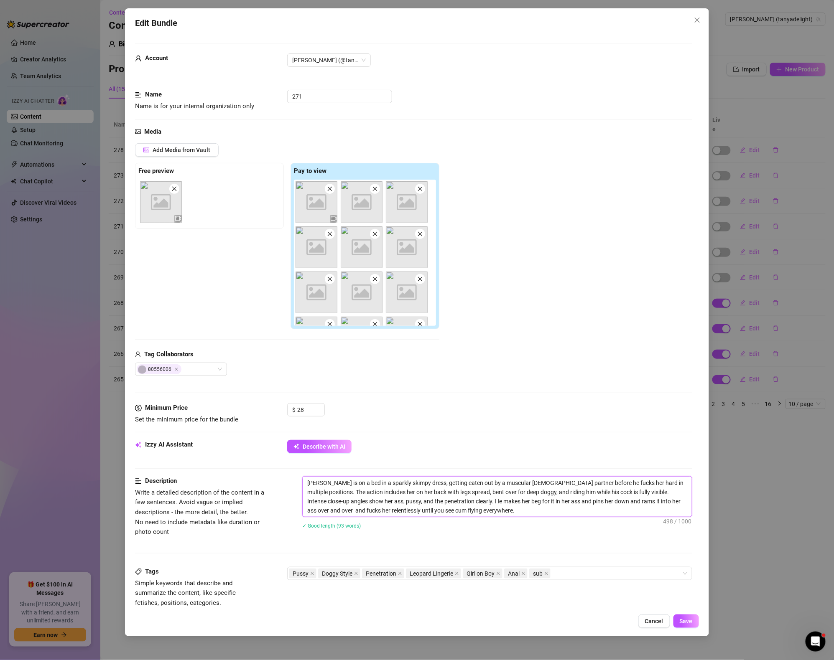
click at [486, 516] on textarea "[PERSON_NAME] is on a bed in a sparkly skimpy dress, getting eaten out by a mus…" at bounding box center [496, 497] width 389 height 40
paste textarea "Video 278"
type textarea "[PERSON_NAME] is on a bed in a sparkly skimpy dress, getting eaten out by a mus…"
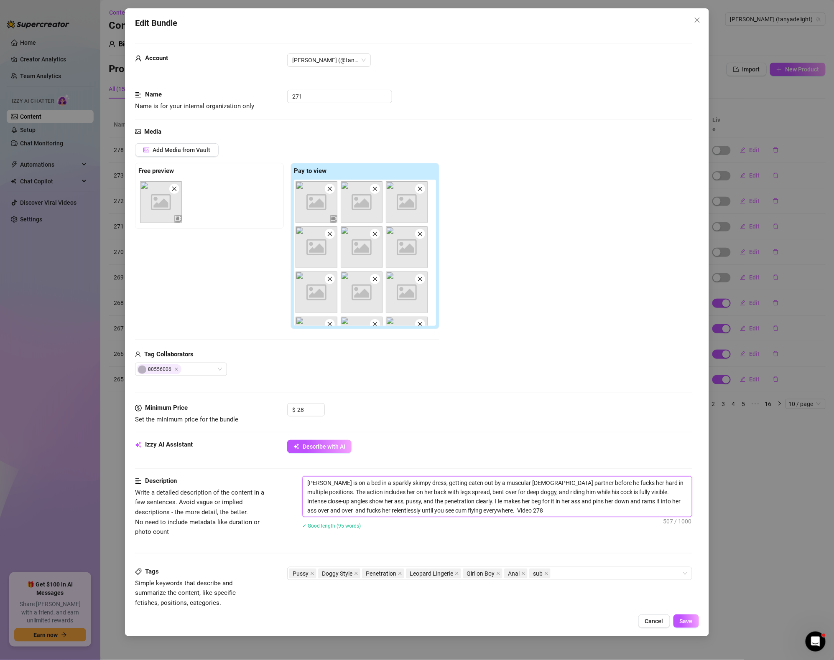
type textarea "[PERSON_NAME] is on a bed in a sparkly skimpy dress, getting eaten out by a mus…"
click at [626, 574] on div "Pussy Doggy Style Penetration Leopard Lingerie Girl on Boy Anal sub" at bounding box center [485, 574] width 393 height 12
type textarea "[PERSON_NAME] is on a bed in a sparkly skimpy dress, getting eaten out by a mus…"
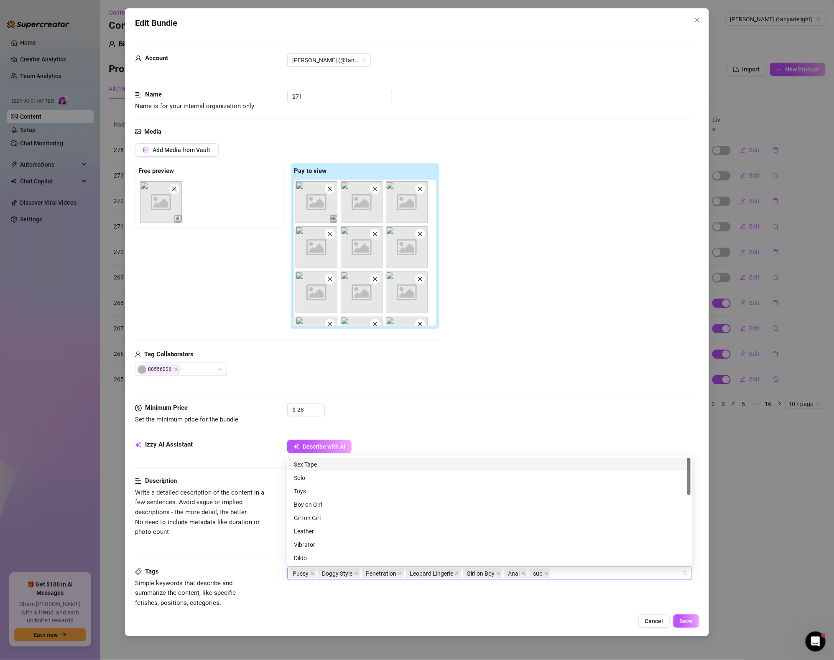
paste input "Video 278"
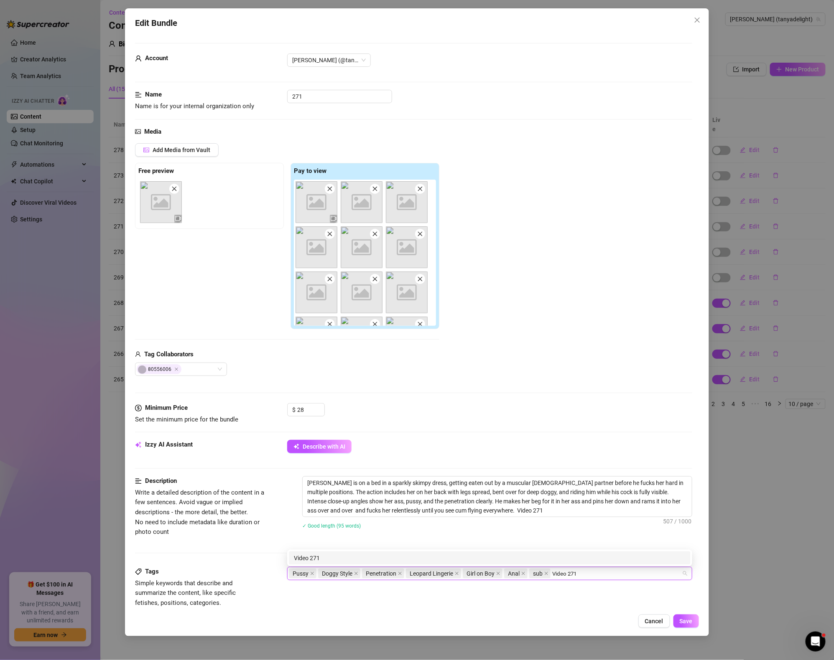
type input "Video 271"
click at [620, 530] on div "✓ Good length (95 words)" at bounding box center [497, 525] width 390 height 9
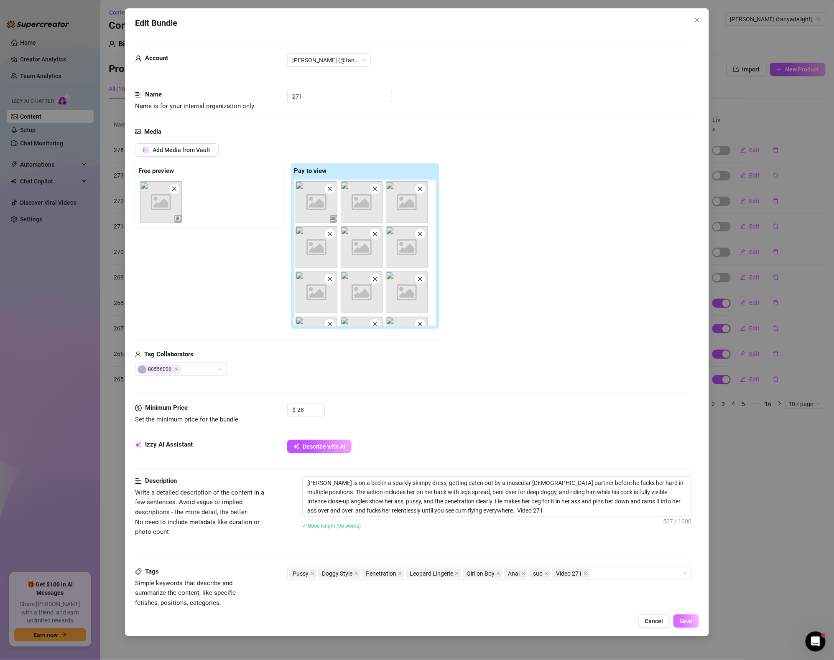
click at [695, 628] on button "Save" at bounding box center [685, 621] width 25 height 13
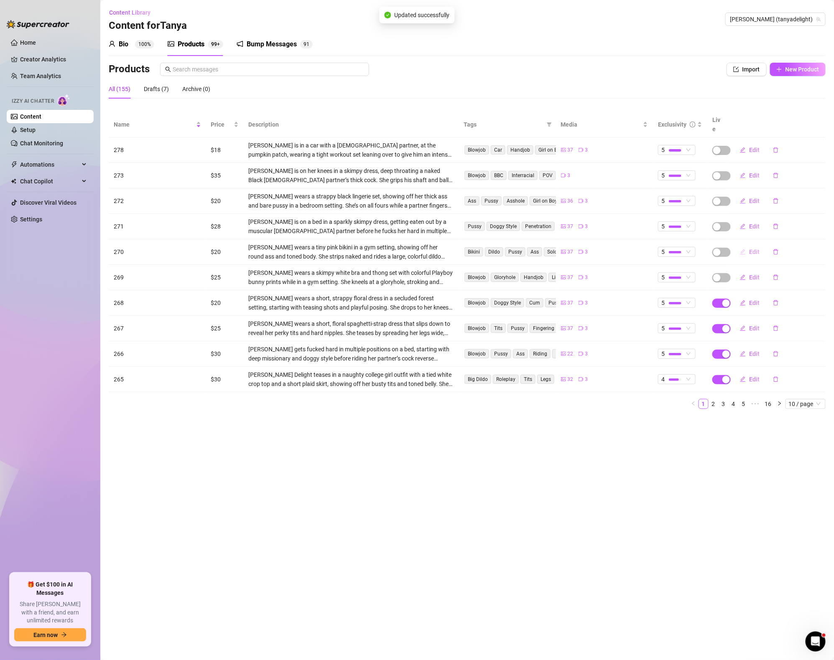
click at [748, 245] on button "Edit" at bounding box center [749, 251] width 33 height 13
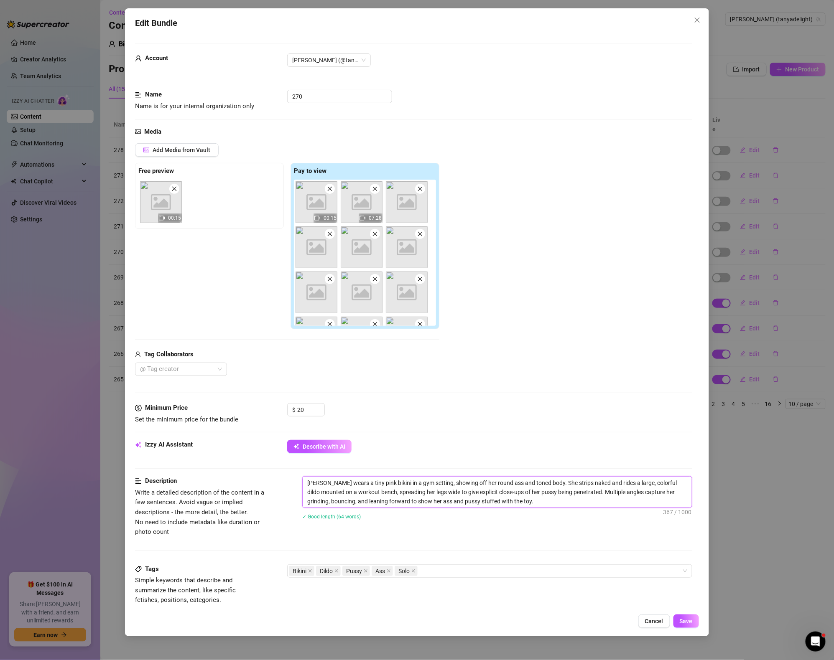
click at [552, 507] on textarea "[PERSON_NAME] wears a tiny pink bikini in a gym setting, showing off her round …" at bounding box center [496, 492] width 389 height 31
type textarea "[PERSON_NAME] wears a tiny pink bikini in a gym setting, showing off her round …"
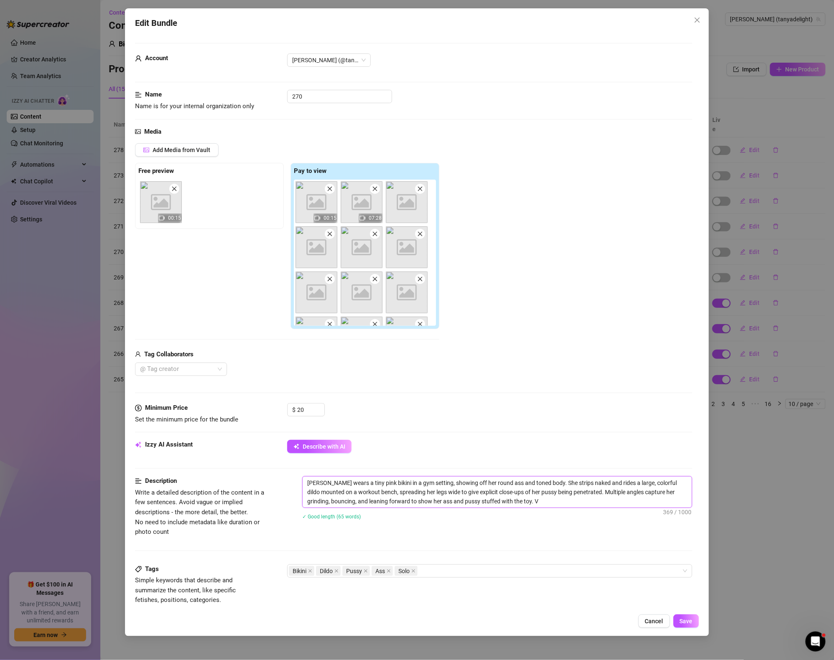
type textarea "[PERSON_NAME] wears a tiny pink bikini in a gym setting, showing off her round …"
paste textarea "Video 278"
type textarea "[PERSON_NAME] wears a tiny pink bikini in a gym setting, showing off her round …"
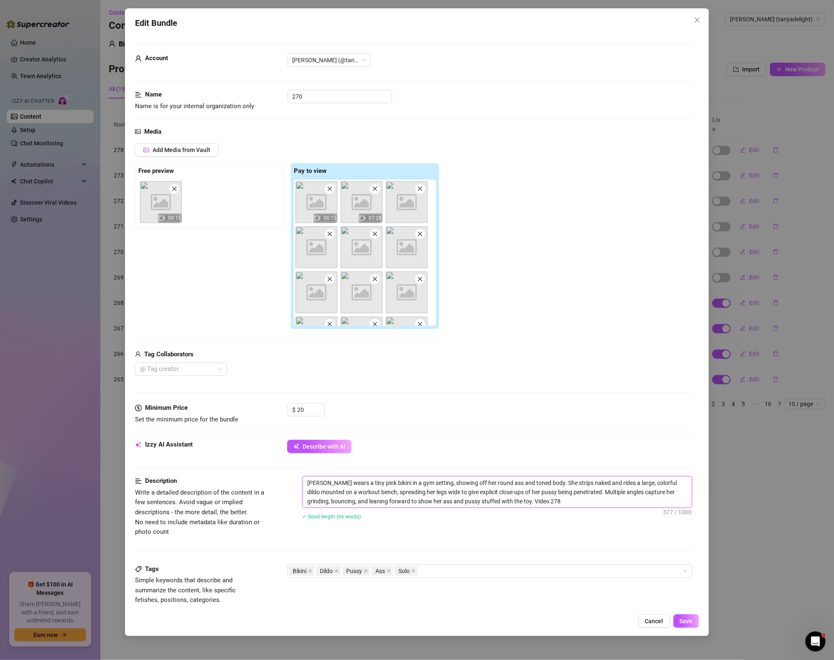
type textarea "[PERSON_NAME] wears a tiny pink bikini in a gym setting, showing off her round …"
click at [484, 574] on div "Bikini Dildo Pussy Ass Solo" at bounding box center [485, 571] width 393 height 12
type textarea "[PERSON_NAME] wears a tiny pink bikini in a gym setting, showing off her round …"
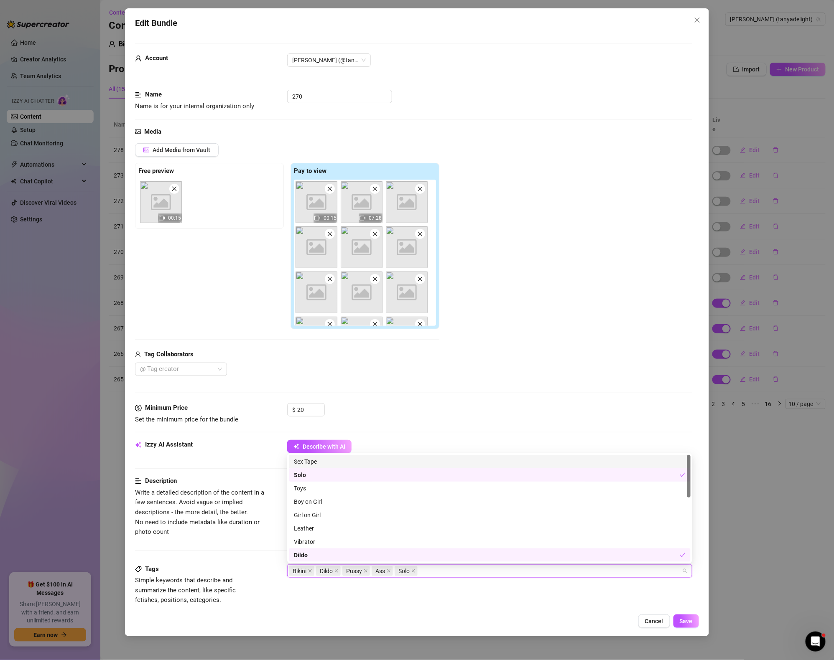
paste input "Video 278"
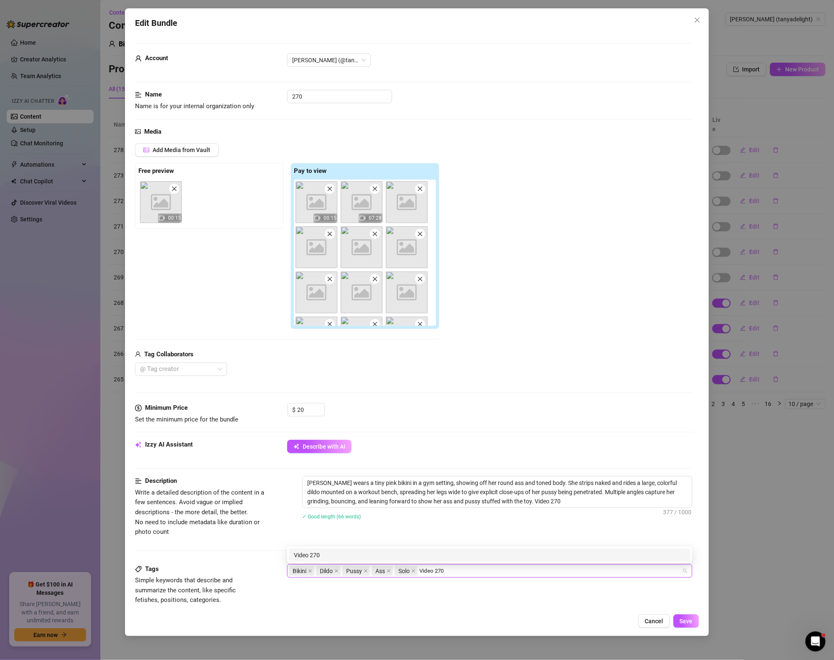
type input "Video 270"
click at [541, 537] on div "Description Write a detailed description of the content in a few sentences. Avo…" at bounding box center [413, 506] width 557 height 61
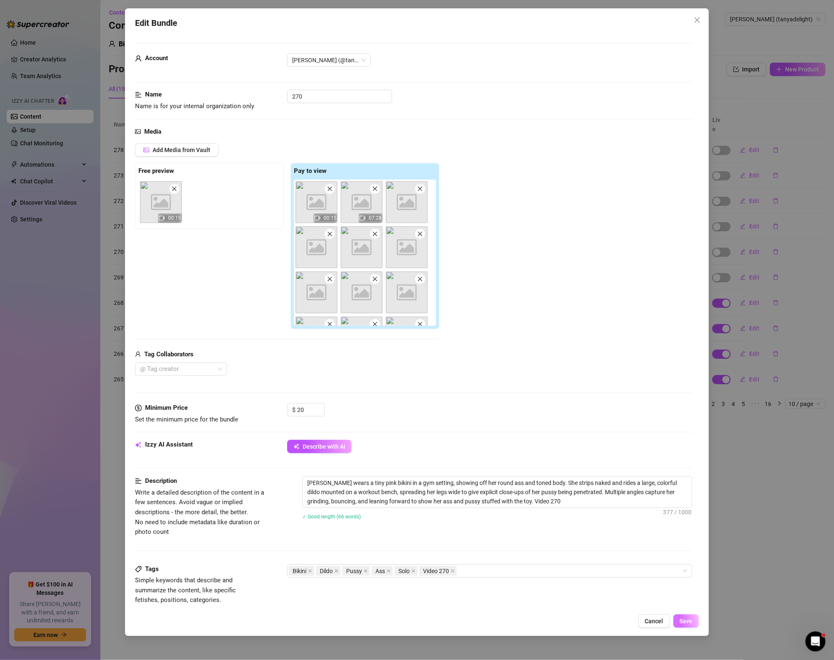
click at [694, 622] on button "Save" at bounding box center [685, 621] width 25 height 13
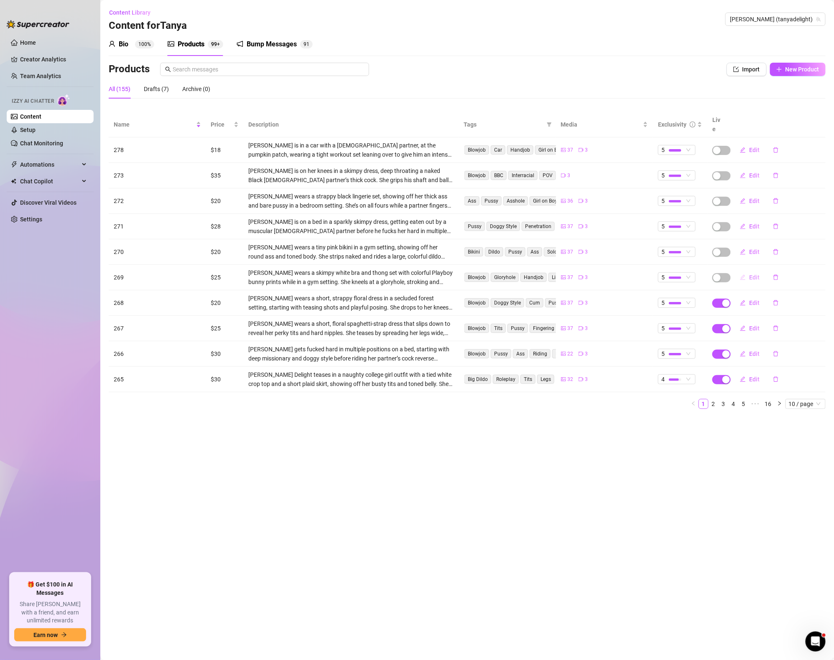
click at [755, 274] on span "Edit" at bounding box center [754, 277] width 10 height 7
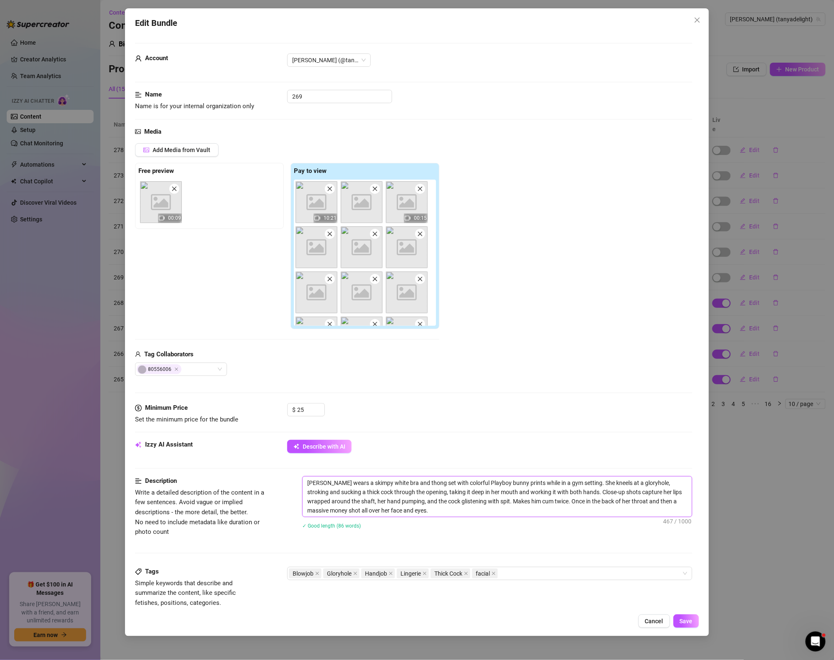
click at [434, 515] on textarea "[PERSON_NAME] wears a skimpy white bra and thong set with colorful Playboy bunn…" at bounding box center [496, 497] width 389 height 40
paste textarea "Video 278"
type textarea "[PERSON_NAME] wears a skimpy white bra and thong set with colorful Playboy bunn…"
drag, startPoint x: 429, startPoint y: 510, endPoint x: 459, endPoint y: 511, distance: 30.1
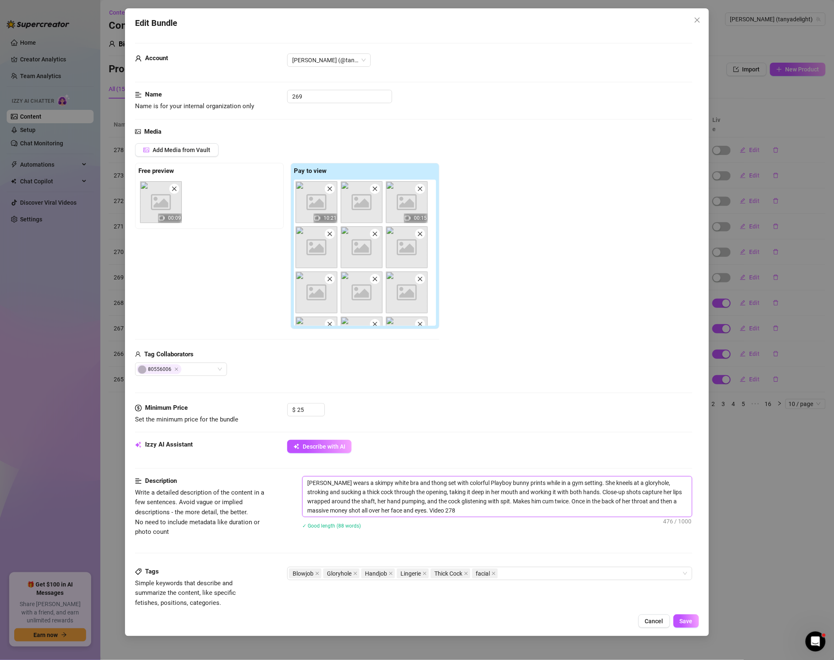
click at [459, 511] on textarea "[PERSON_NAME] wears a skimpy white bra and thong set with colorful Playboy bunn…" at bounding box center [496, 497] width 389 height 40
type textarea "[PERSON_NAME] wears a skimpy white bra and thong set with colorful Playboy bunn…"
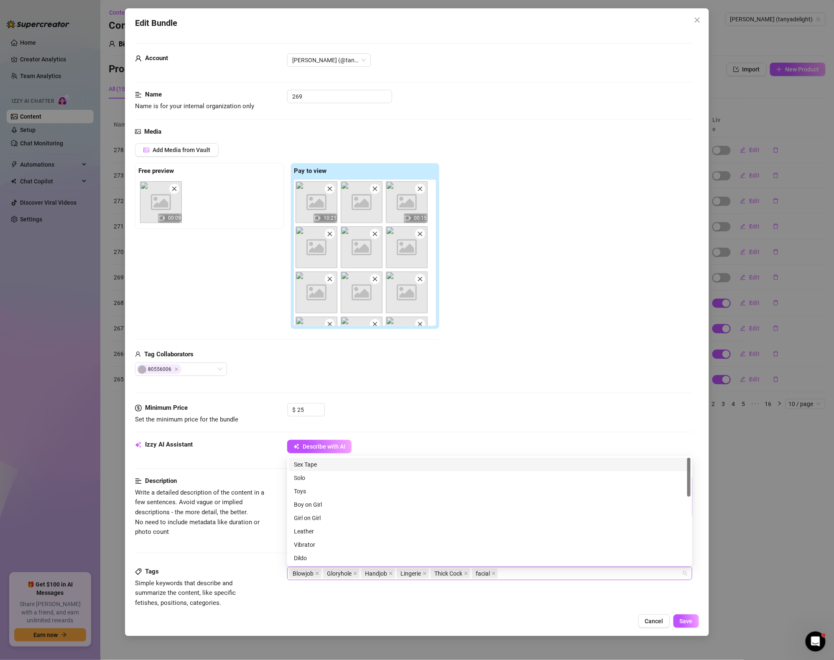
click at [534, 573] on div "Blowjob Gloryhole Handjob Lingerie Thick Cock facial" at bounding box center [485, 574] width 393 height 12
type textarea "[PERSON_NAME] wears a skimpy white bra and thong set with colorful Playboy bunn…"
paste input "Video 278"
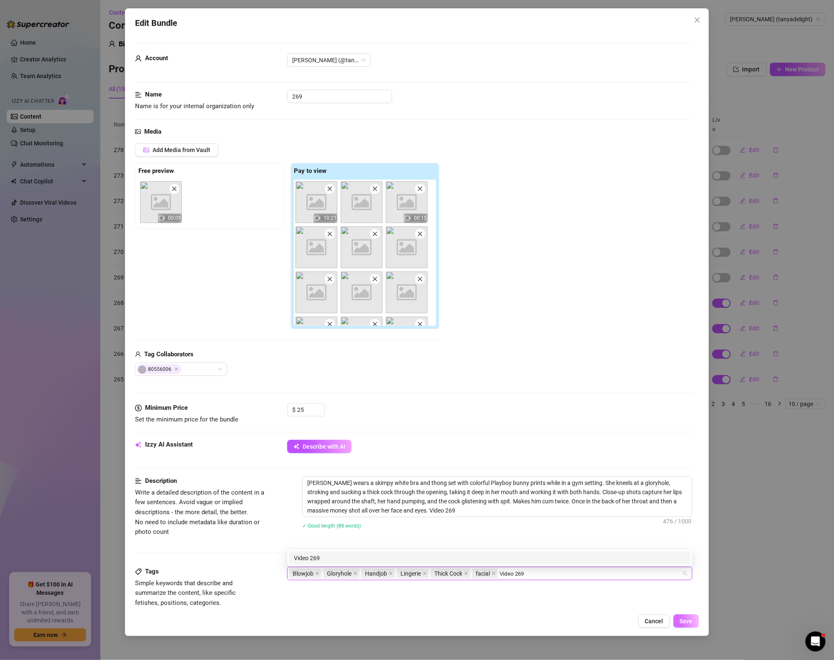
type input "Video 269"
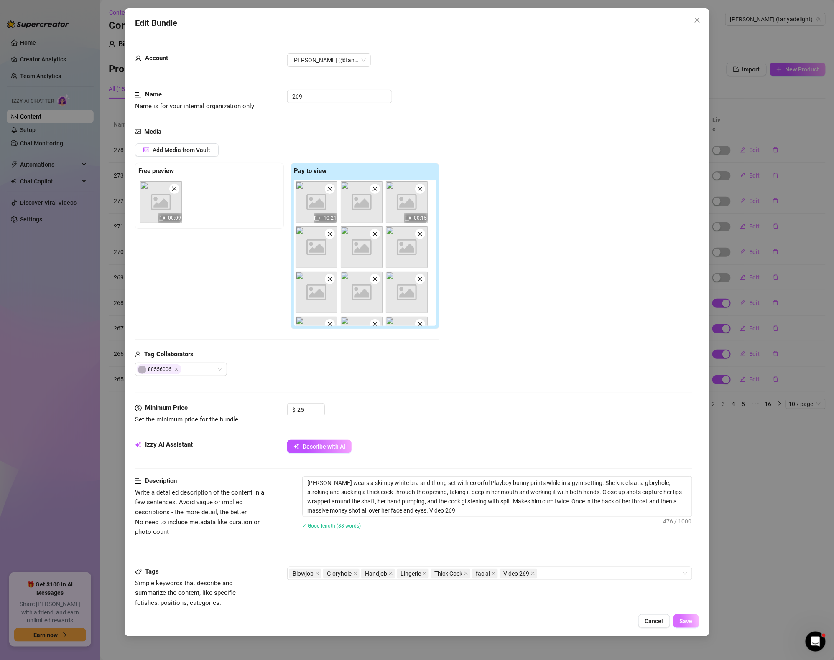
click at [689, 622] on span "Save" at bounding box center [685, 621] width 13 height 7
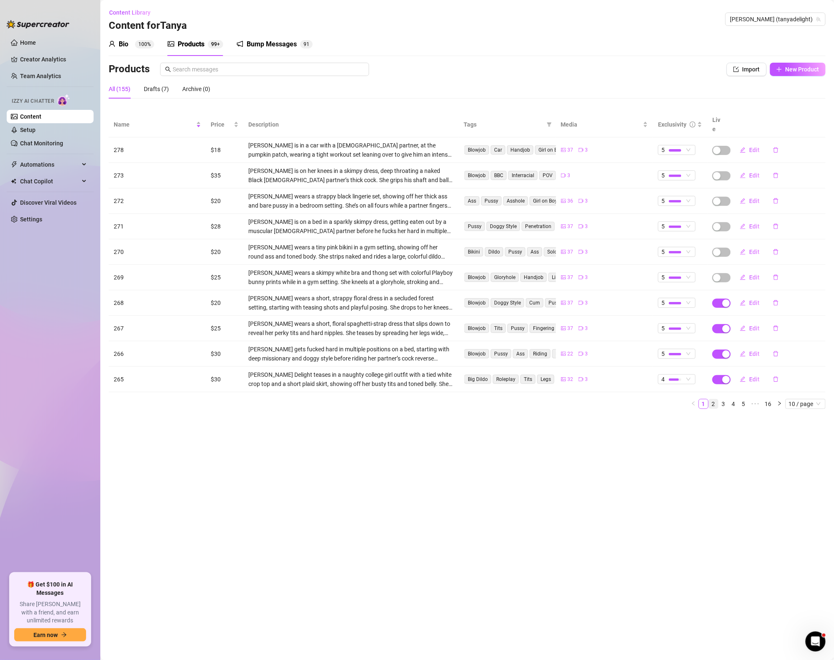
click at [714, 399] on link "2" at bounding box center [713, 403] width 9 height 9
click at [752, 147] on span "Edit" at bounding box center [754, 150] width 10 height 7
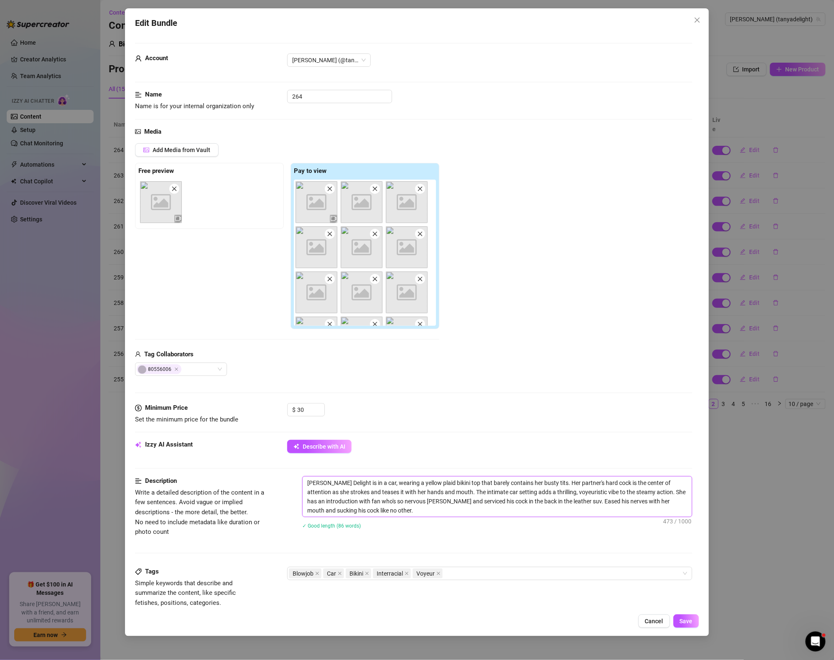
click at [429, 506] on textarea "[PERSON_NAME] Delight is in a car, wearing a yellow plaid bikini top that barel…" at bounding box center [496, 497] width 389 height 40
click at [394, 512] on textarea "[PERSON_NAME] Delight is in a car, wearing a yellow plaid bikini top that barel…" at bounding box center [496, 497] width 389 height 40
paste textarea "Video 278"
type textarea "[PERSON_NAME] Delight is in a car, wearing a yellow plaid bikini top that barel…"
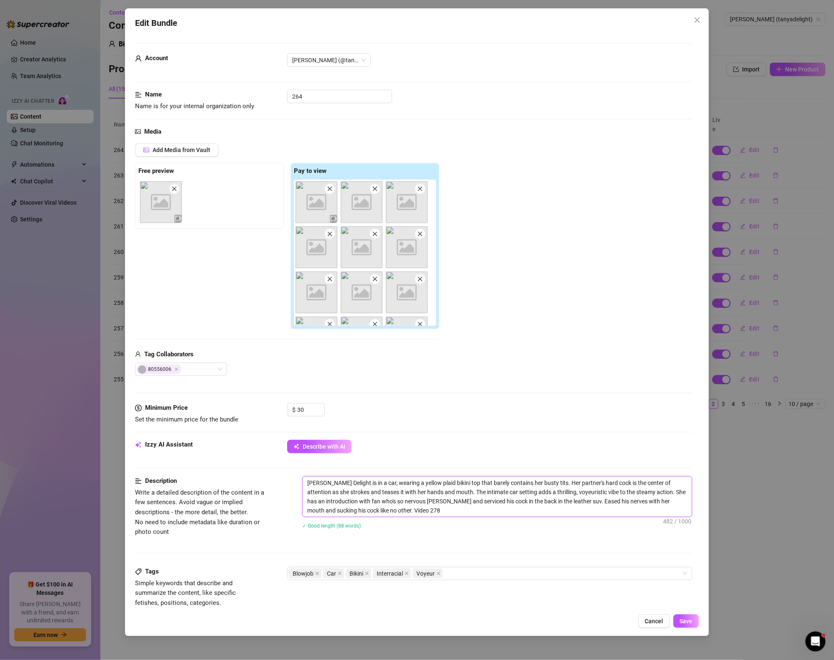
drag, startPoint x: 408, startPoint y: 511, endPoint x: 422, endPoint y: 515, distance: 13.9
click at [422, 515] on textarea "[PERSON_NAME] Delight is in a car, wearing a yellow plaid bikini top that barel…" at bounding box center [496, 497] width 389 height 40
type textarea "[PERSON_NAME] Delight is in a car, wearing a yellow plaid bikini top that barel…"
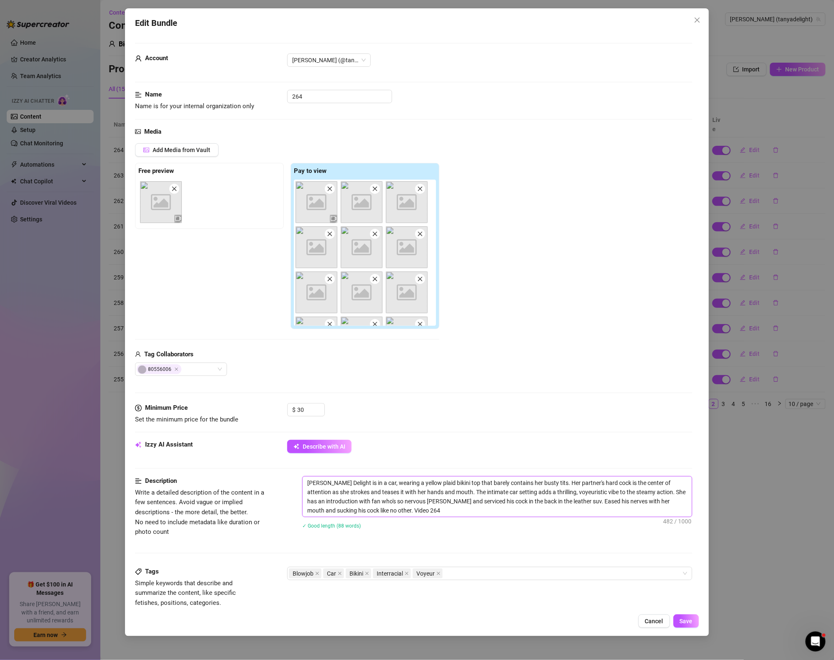
drag, startPoint x: 400, startPoint y: 513, endPoint x: 446, endPoint y: 513, distance: 46.4
click at [446, 513] on textarea "[PERSON_NAME] Delight is in a car, wearing a yellow plaid bikini top that barel…" at bounding box center [496, 497] width 389 height 40
drag, startPoint x: 386, startPoint y: 511, endPoint x: 419, endPoint y: 514, distance: 33.2
click at [419, 514] on textarea "[PERSON_NAME] Delight is in a car, wearing a yellow plaid bikini top that barel…" at bounding box center [496, 497] width 389 height 40
click at [475, 573] on div "Blowjob Car Bikini Interracial Voyeur" at bounding box center [485, 574] width 393 height 12
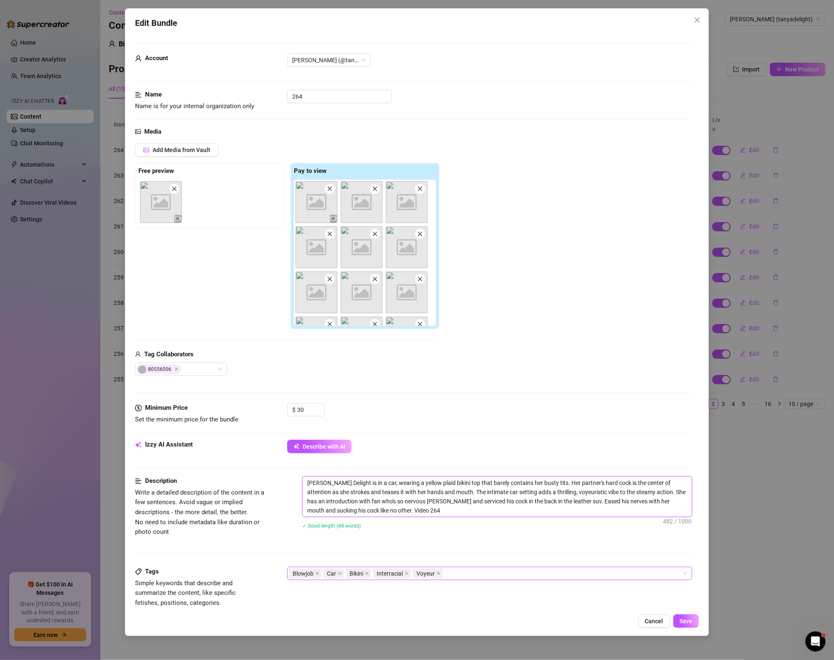
type textarea "[PERSON_NAME] Delight is in a car, wearing a yellow plaid bikini top that barel…"
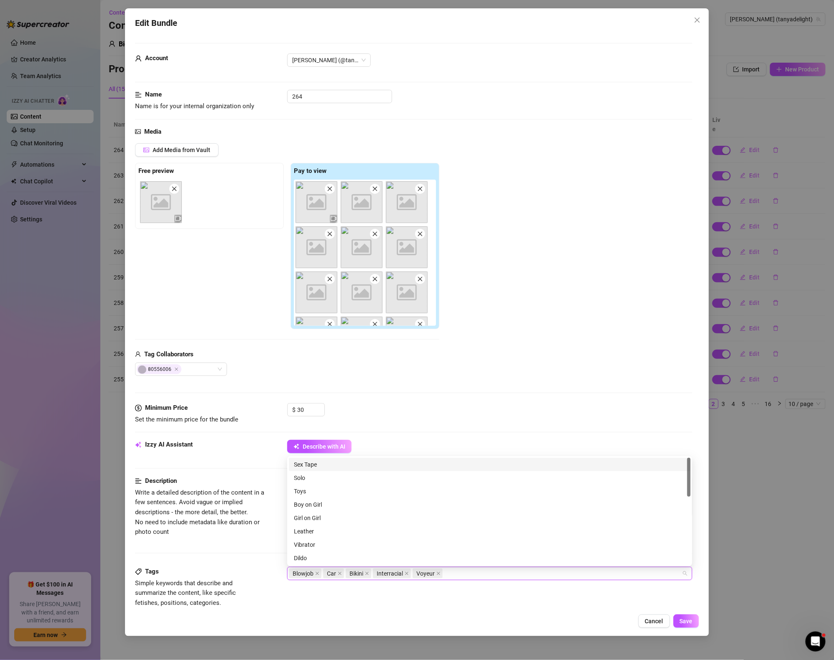
paste input "Video 264"
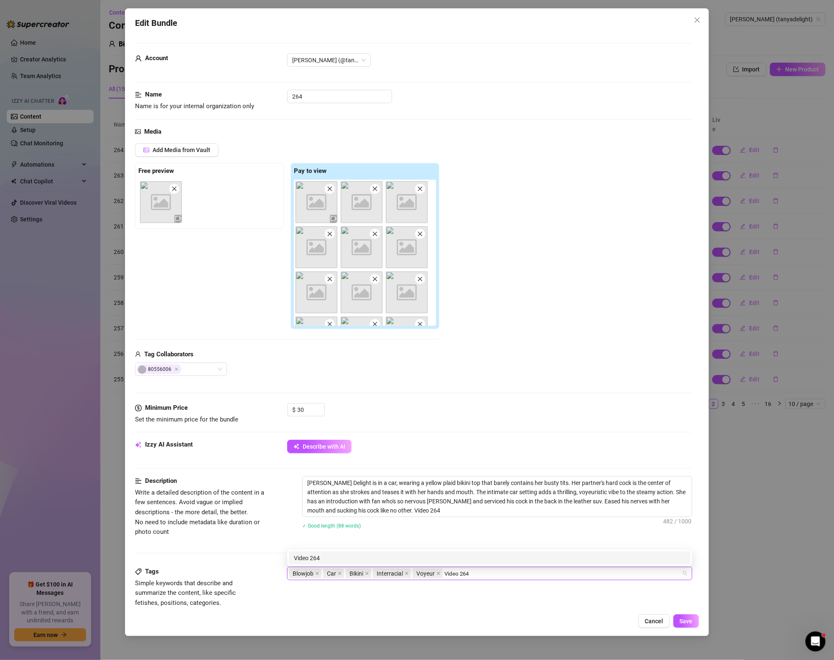
type input "Video 264"
click at [648, 602] on div "Tags Simple keywords that describe and summarize the content, like specific fet…" at bounding box center [413, 587] width 557 height 41
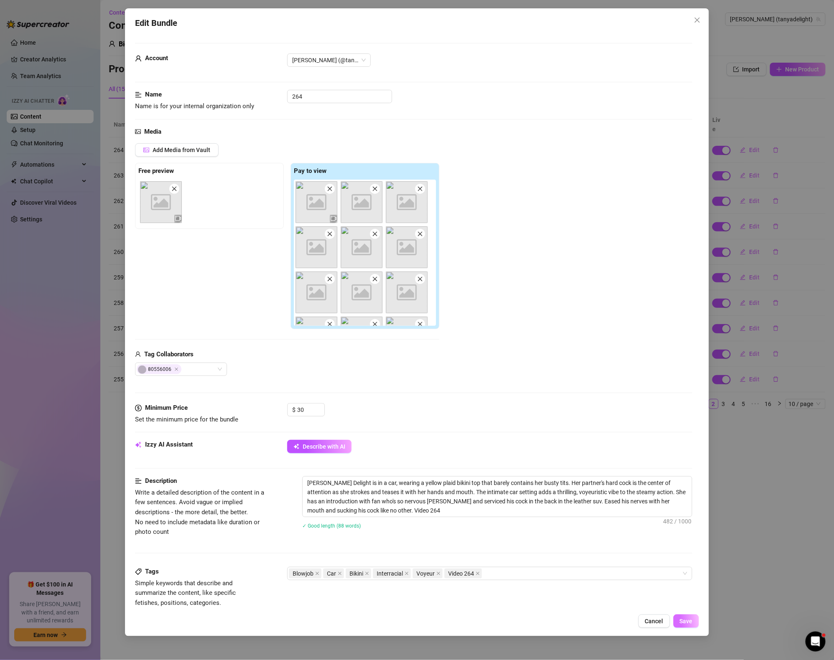
click at [695, 624] on button "Save" at bounding box center [685, 621] width 25 height 13
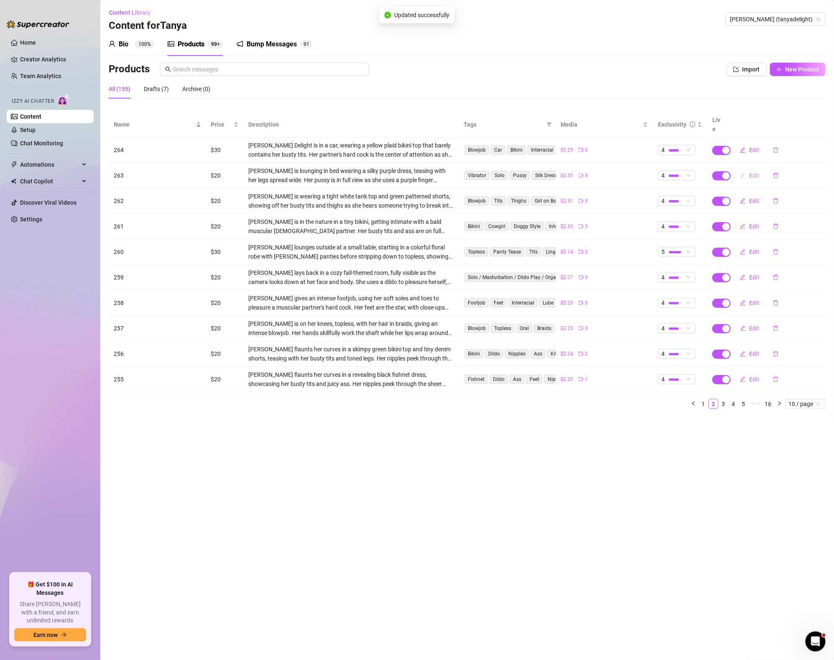
click at [752, 172] on span "Edit" at bounding box center [754, 175] width 10 height 7
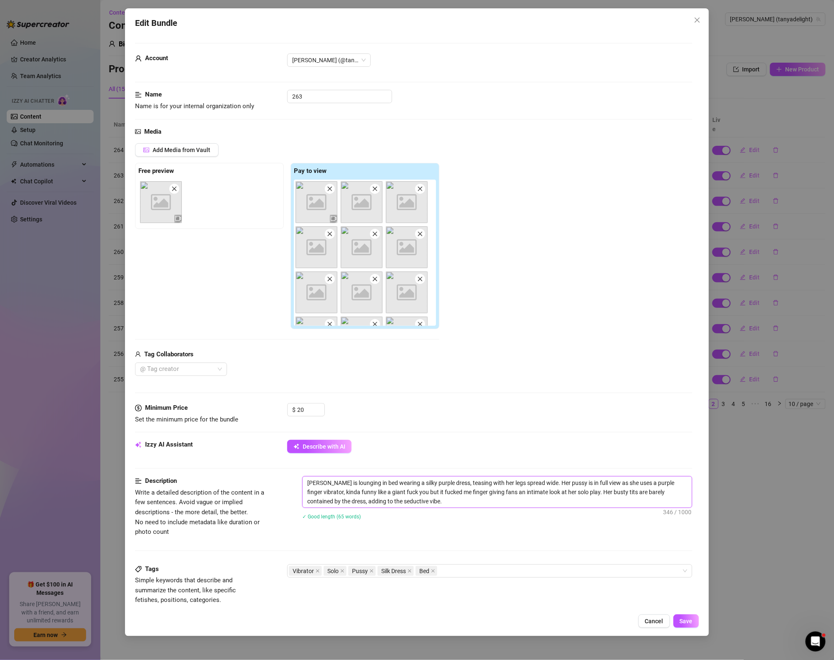
click at [422, 508] on span "[PERSON_NAME] is lounging in bed wearing a silky purple dress, teasing with her…" at bounding box center [497, 492] width 390 height 32
type textarea "[PERSON_NAME] is lounging in bed wearing a silky purple dress, teasing with her…"
paste textarea "Video 264"
type textarea "[PERSON_NAME] is lounging in bed wearing a silky purple dress, teasing with her…"
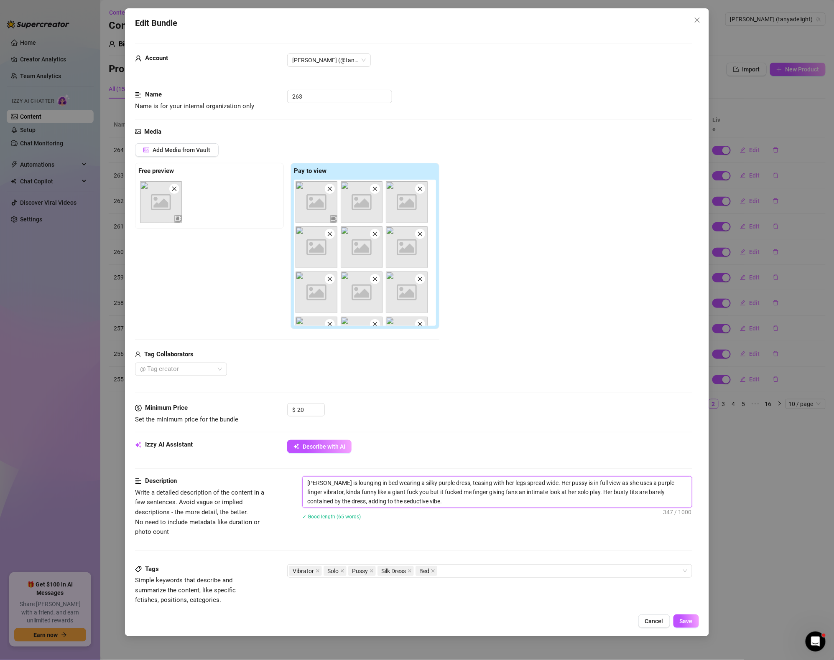
type textarea "[PERSON_NAME] is lounging in bed wearing a silky purple dress, teasing with her…"
click at [472, 572] on div "Vibrator Solo Pussy Silk Dress Bed" at bounding box center [485, 571] width 393 height 12
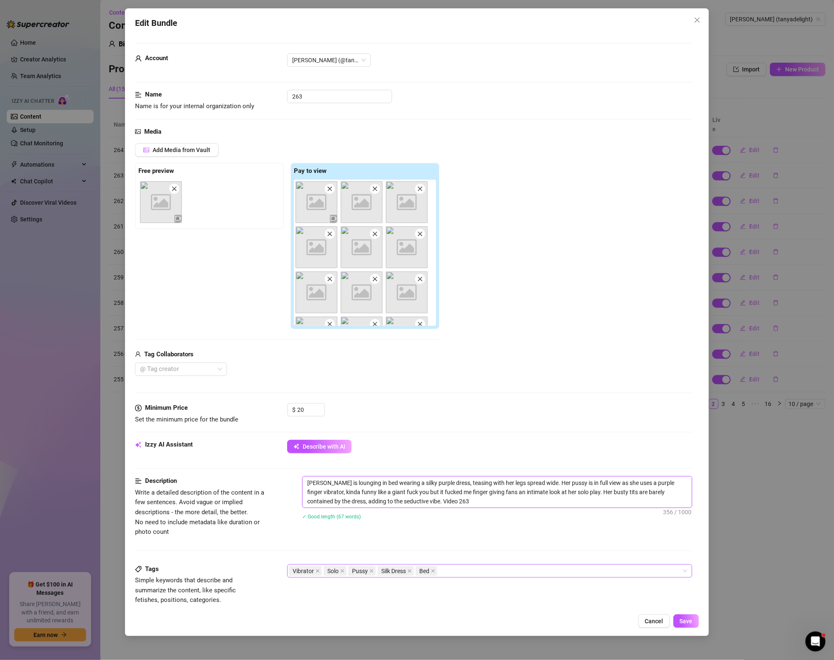
type textarea "[PERSON_NAME] is lounging in bed wearing a silky purple dress, teasing with her…"
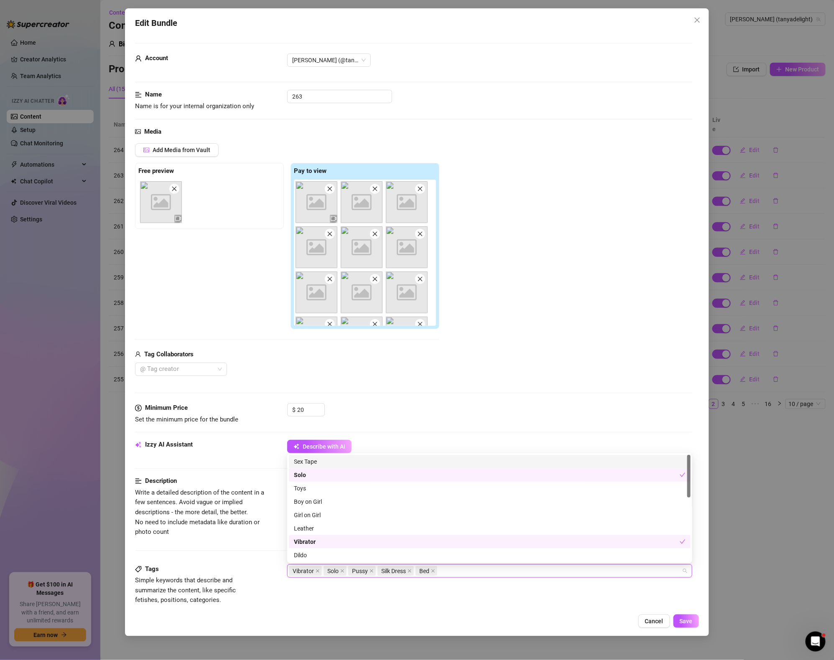
paste input "Video 264"
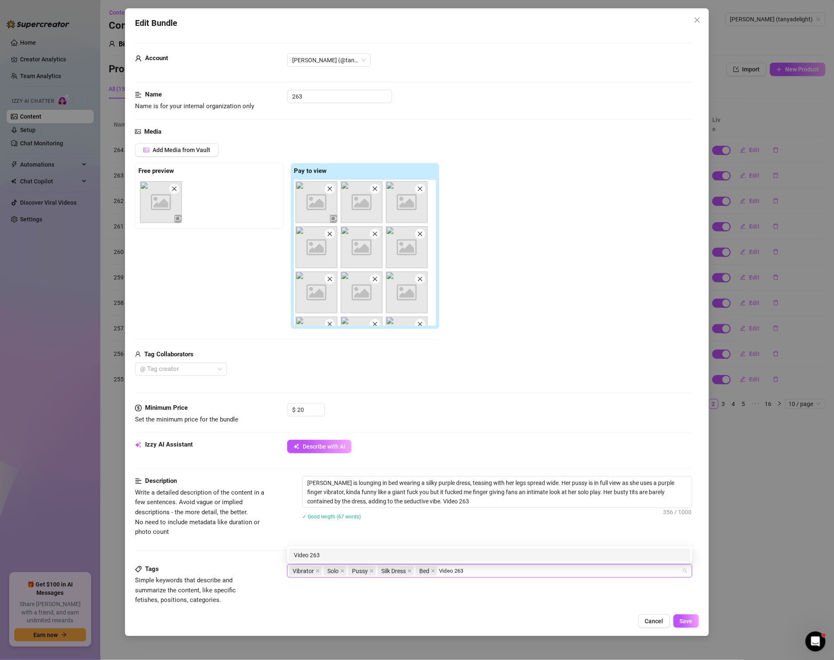
type input "Video 263"
click at [522, 542] on div "Description Write a detailed description of the content in a few sentences. Avo…" at bounding box center [413, 520] width 557 height 88
click at [688, 628] on div "Edit Bundle Account [PERSON_NAME] (@tanyadelight) Name Name is for your interna…" at bounding box center [417, 322] width 584 height 628
click at [689, 614] on div "Edit Bundle Account [PERSON_NAME] (@tanyadelight) Name Name is for your interna…" at bounding box center [417, 322] width 584 height 628
click at [689, 617] on button "Save" at bounding box center [685, 621] width 25 height 13
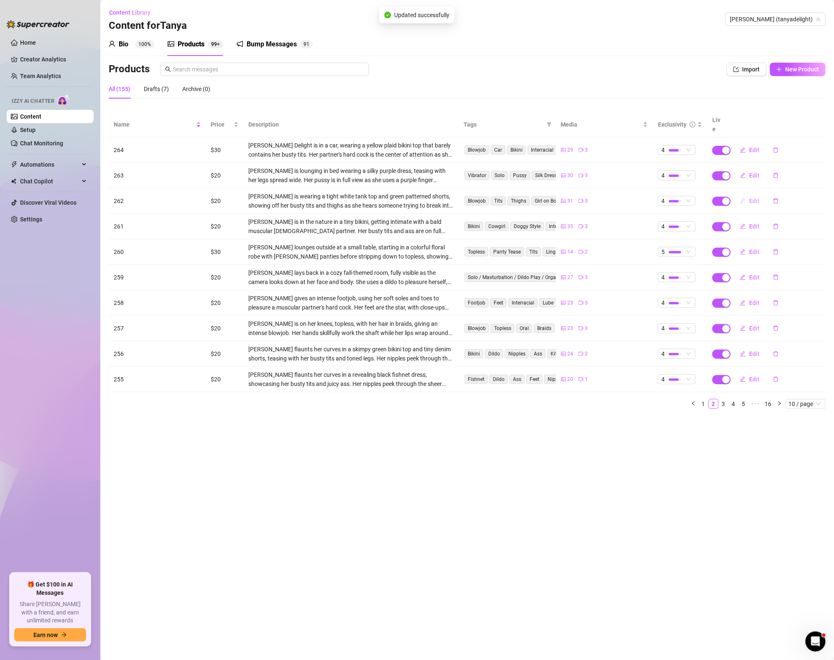
click at [740, 198] on icon "edit" at bounding box center [743, 201] width 6 height 6
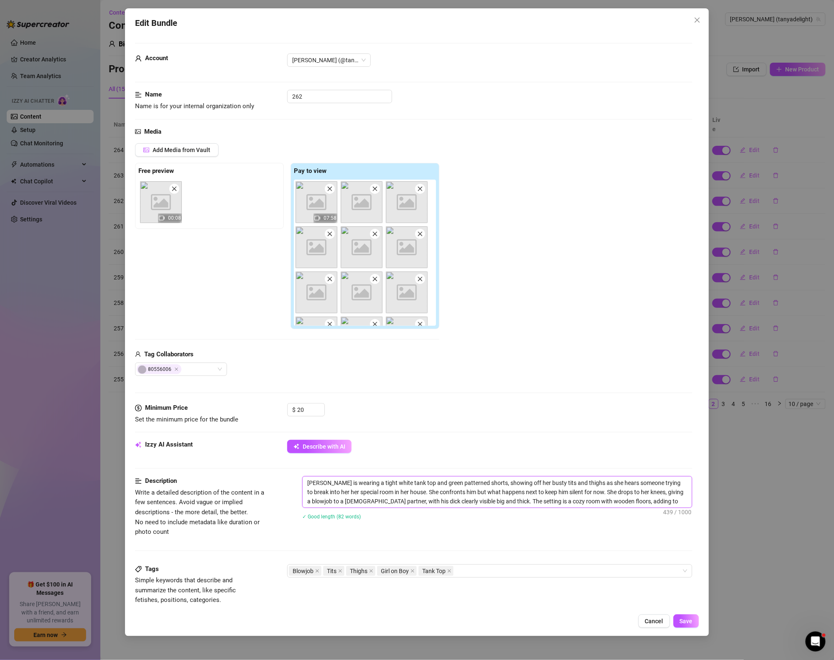
click at [682, 497] on textarea "[PERSON_NAME] is wearing a tight white tank top and green patterned shorts, sho…" at bounding box center [496, 492] width 389 height 31
click at [684, 506] on textarea "[PERSON_NAME] is wearing a tight white tank top and green patterned shorts, sho…" at bounding box center [496, 492] width 389 height 31
type textarea "[PERSON_NAME] is wearing a tight white tank top and green patterned shorts, sho…"
paste textarea "Video 264"
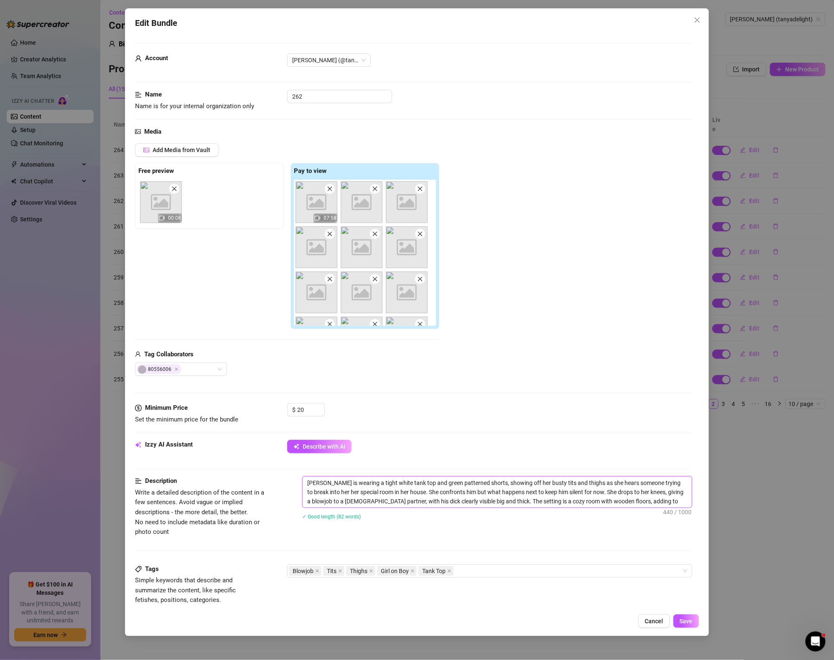
type textarea "[PERSON_NAME] is wearing a tight white tank top and green patterned shorts, sho…"
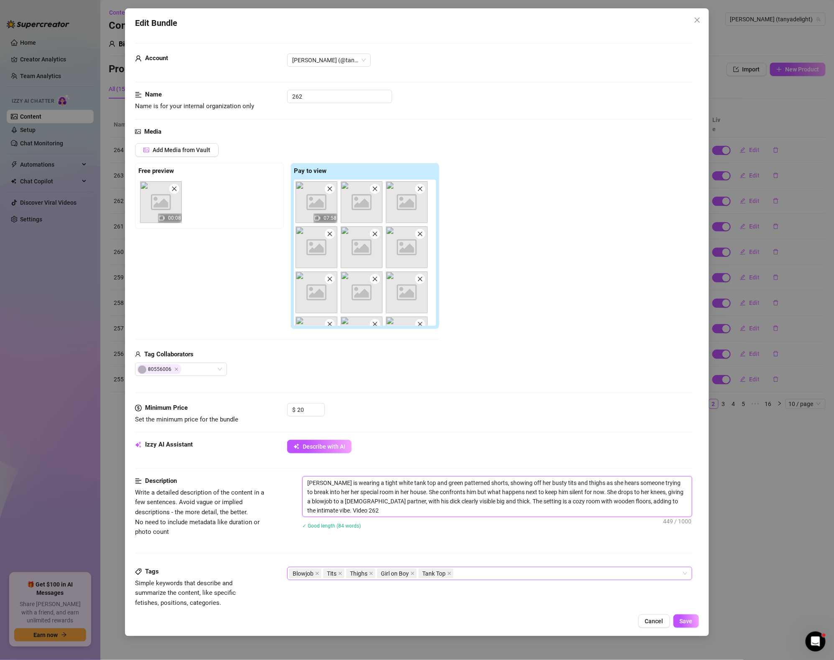
click at [525, 577] on div "Blowjob Tits Thighs Girl on Boy Tank Top" at bounding box center [485, 574] width 393 height 12
type textarea "[PERSON_NAME] is wearing a tight white tank top and green patterned shorts, sho…"
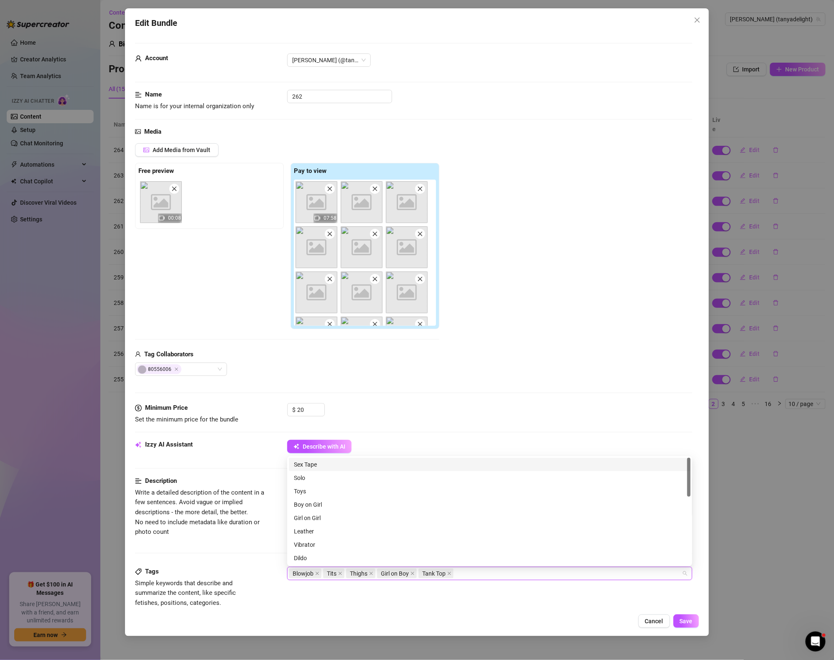
paste input "Video 264"
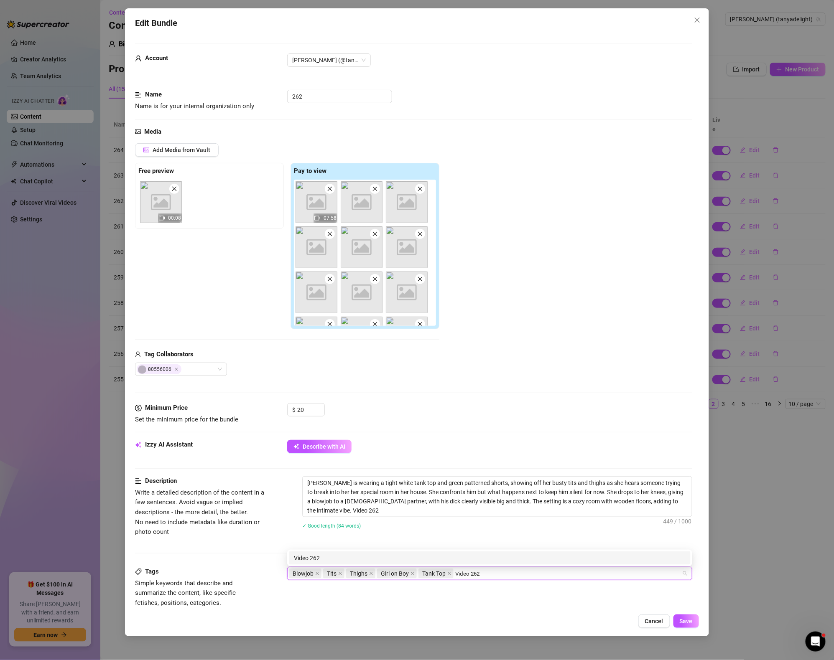
type input "Video 262"
click at [551, 544] on div "Description Write a detailed description of the content in a few sentences. Avo…" at bounding box center [413, 521] width 557 height 91
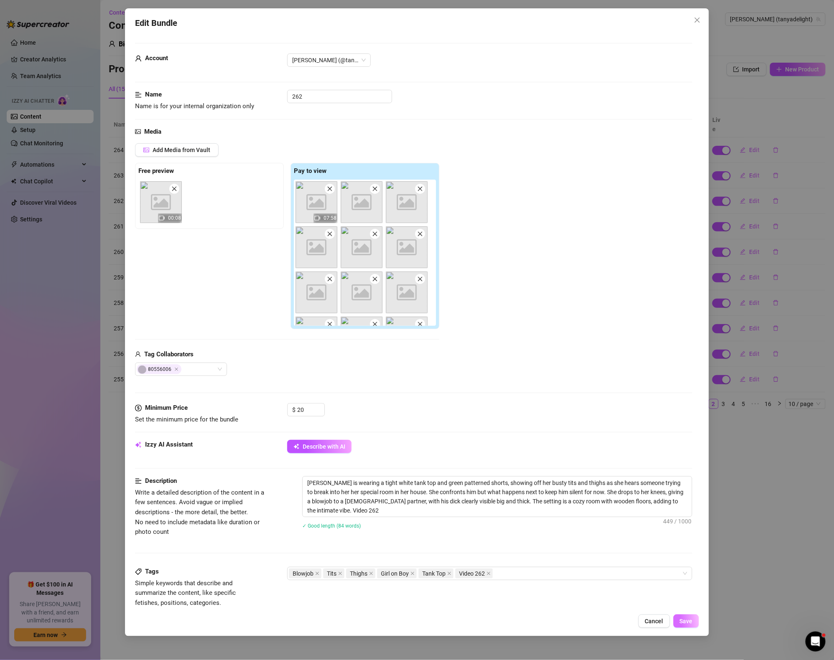
click at [691, 619] on span "Save" at bounding box center [685, 621] width 13 height 7
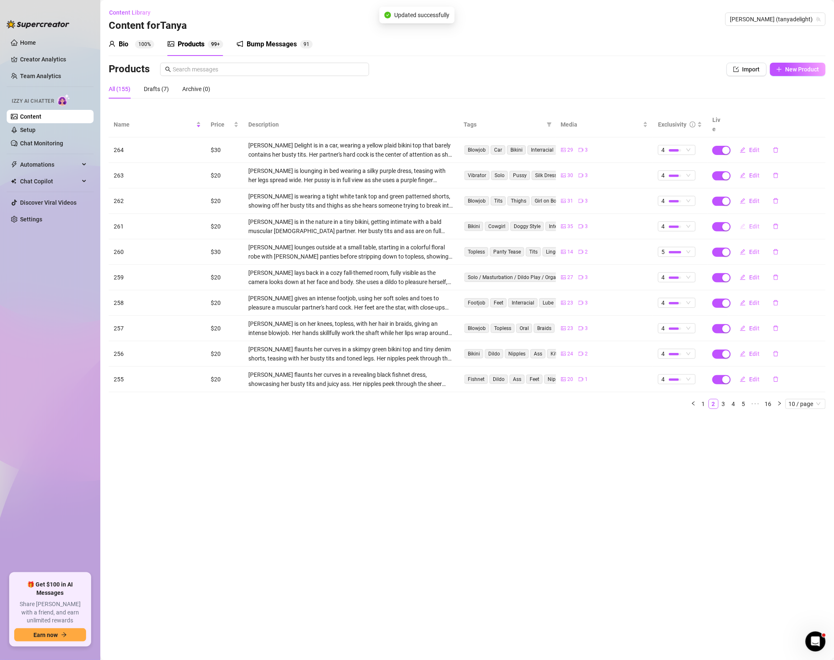
click at [749, 223] on span "Edit" at bounding box center [754, 226] width 10 height 7
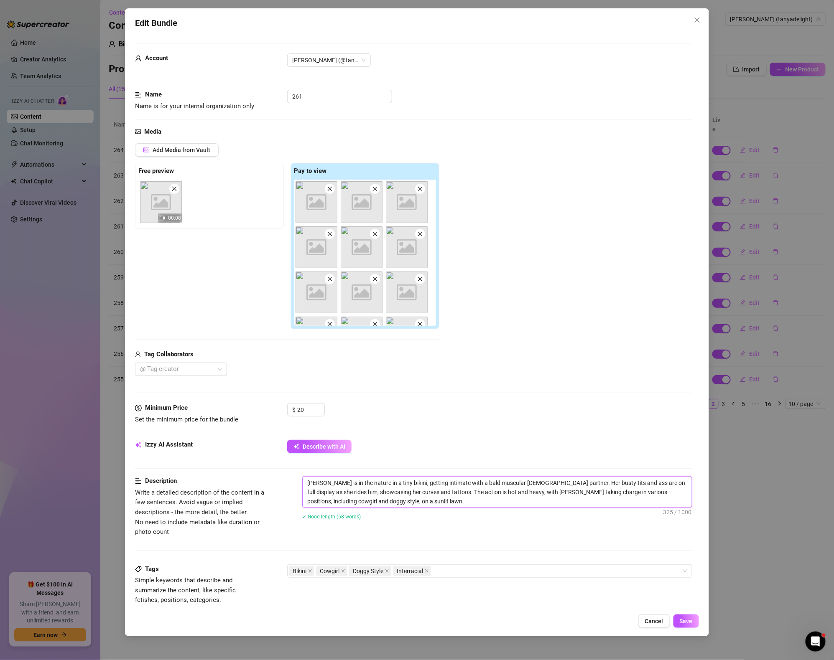
click at [396, 499] on textarea "[PERSON_NAME] is in the nature in a tiny bikini, getting intimate with a bald m…" at bounding box center [496, 492] width 389 height 31
paste textarea "Video 264"
type textarea "[PERSON_NAME] is in the nature in a tiny bikini, getting intimate with a bald m…"
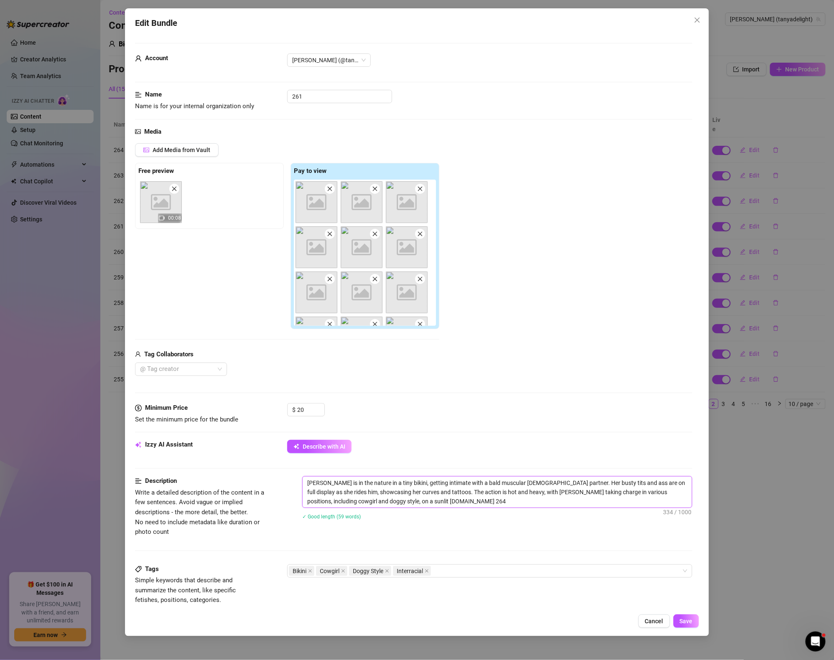
type textarea "[PERSON_NAME] is in the nature in a tiny bikini, getting intimate with a bald m…"
click at [480, 575] on div "Bikini Cowgirl Doggy Style Interracial" at bounding box center [485, 571] width 393 height 12
type textarea "[PERSON_NAME] is in the nature in a tiny bikini, getting intimate with a bald m…"
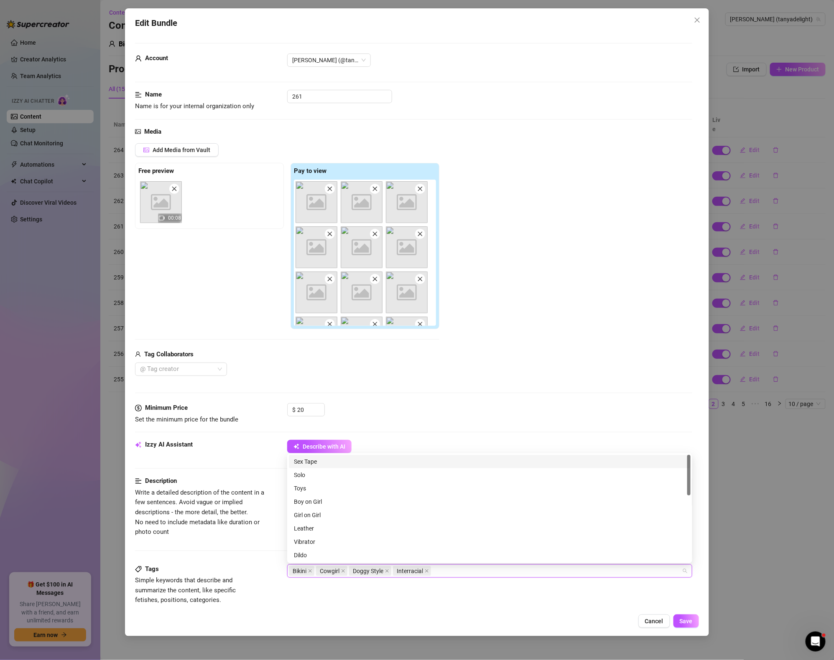
paste input "Video 264"
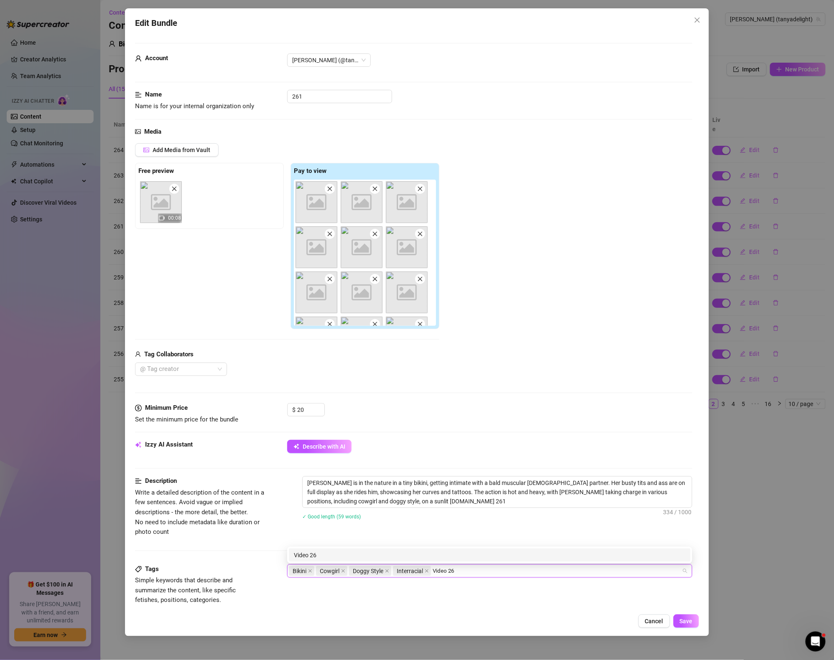
type input "Video 261"
click at [552, 549] on div "Video 261" at bounding box center [490, 555] width 402 height 13
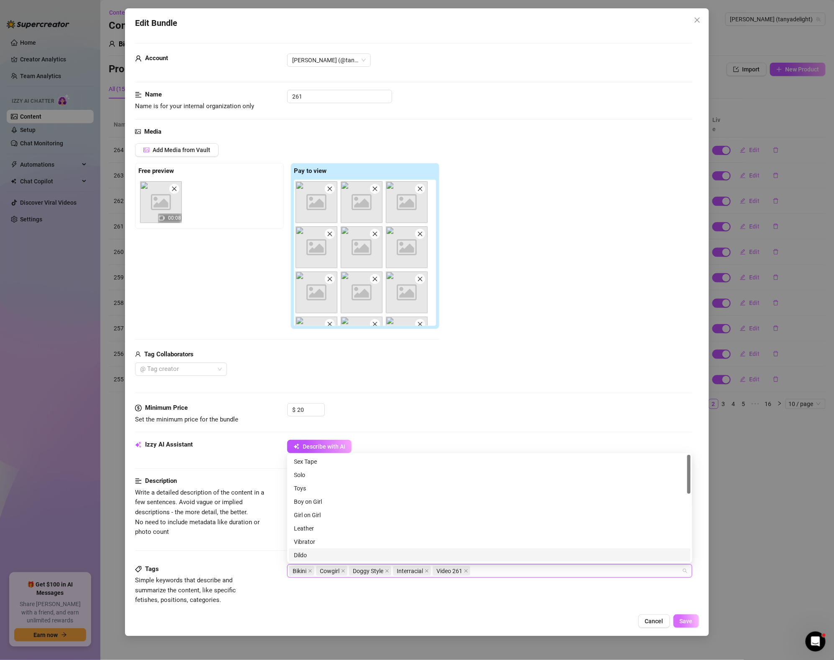
click at [690, 623] on span "Save" at bounding box center [685, 621] width 13 height 7
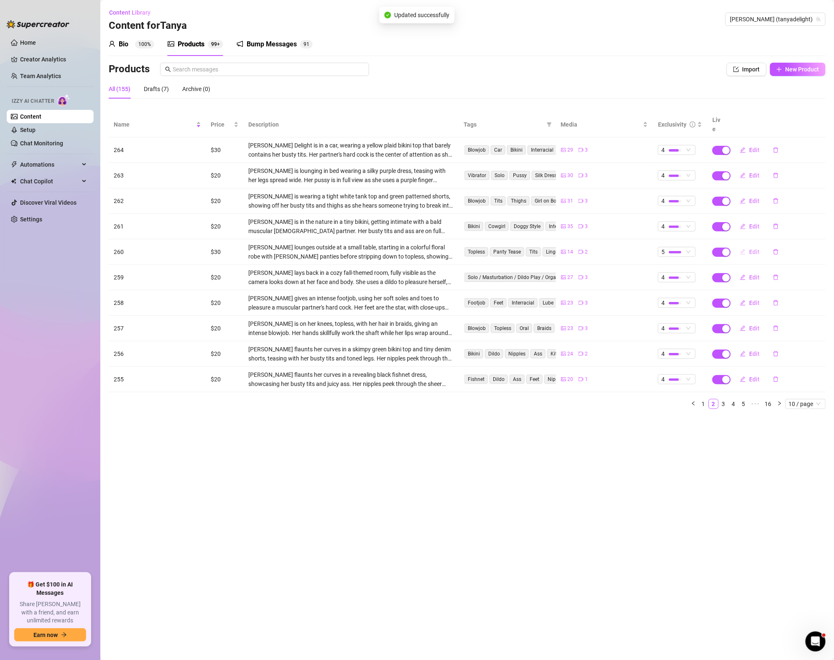
click at [747, 245] on button "Edit" at bounding box center [749, 251] width 33 height 13
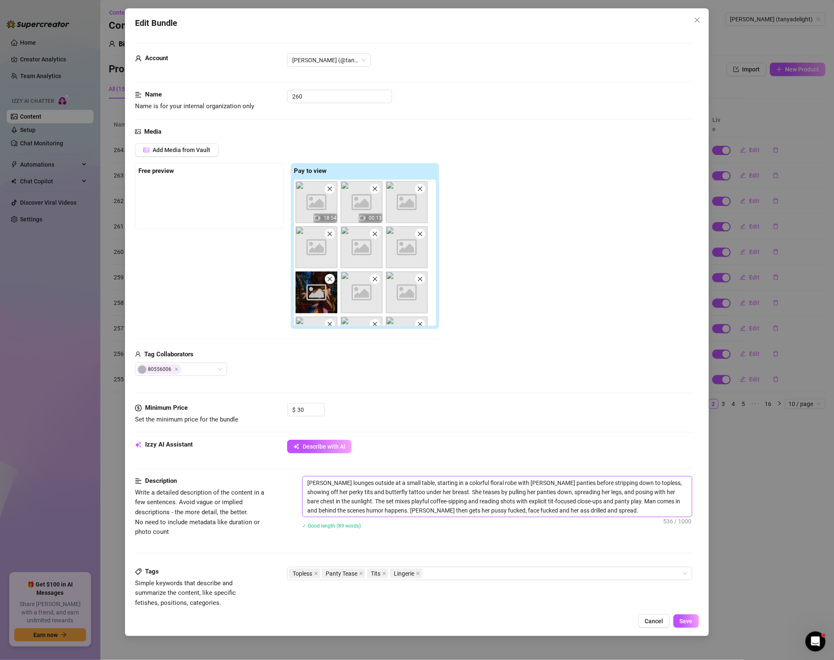
click at [590, 516] on textarea "[PERSON_NAME] lounges outside at a small table, starting in a colorful floral r…" at bounding box center [496, 497] width 389 height 40
paste textarea "Video 264"
type textarea "[PERSON_NAME] lounges outside at a small table, starting in a colorful floral r…"
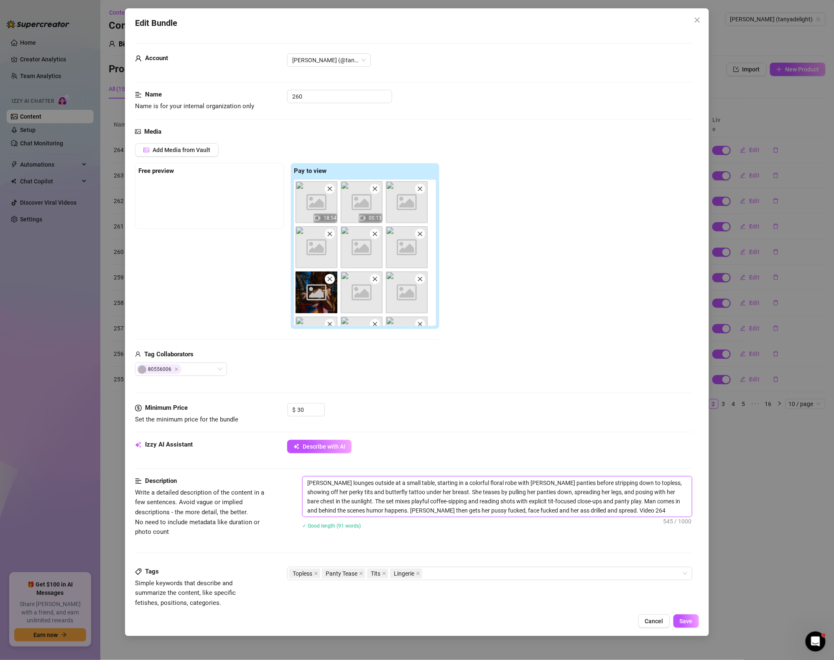
type textarea "[PERSON_NAME] lounges outside at a small table, starting in a colorful floral r…"
click at [515, 575] on div "Topless Panty Tease Tits Lingerie" at bounding box center [485, 574] width 393 height 12
type textarea "[PERSON_NAME] lounges outside at a small table, starting in a colorful floral r…"
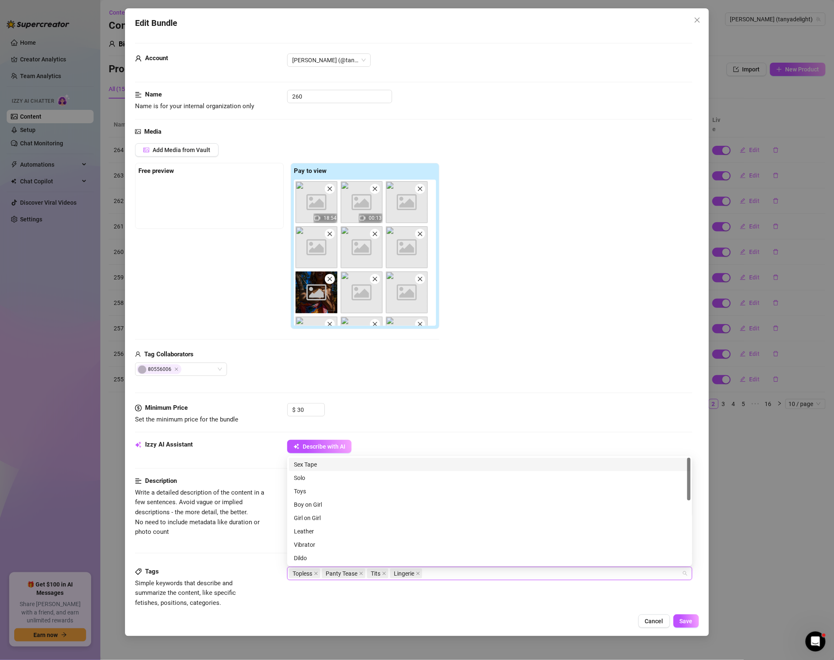
paste input "Video 264"
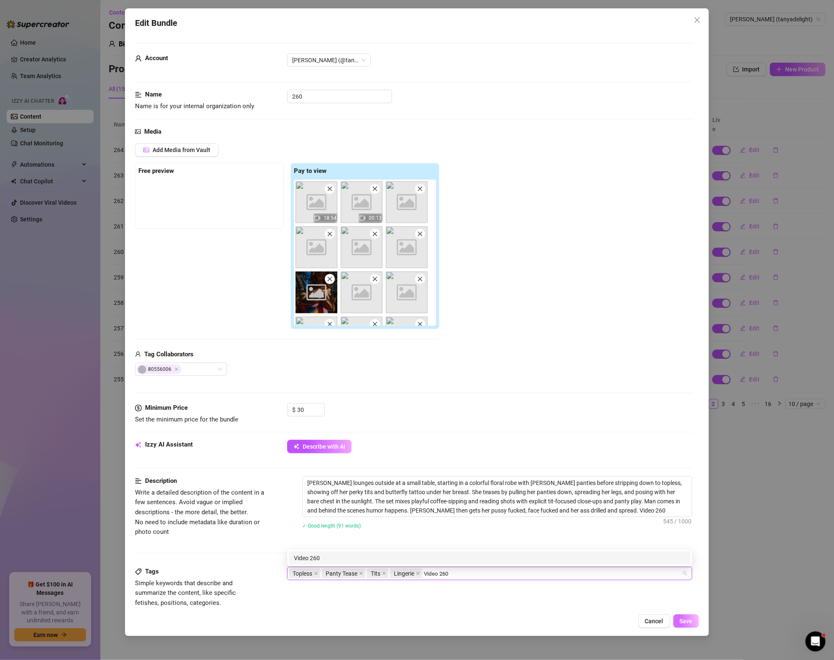
type input "Video 260"
click at [693, 624] on button "Save" at bounding box center [685, 621] width 25 height 13
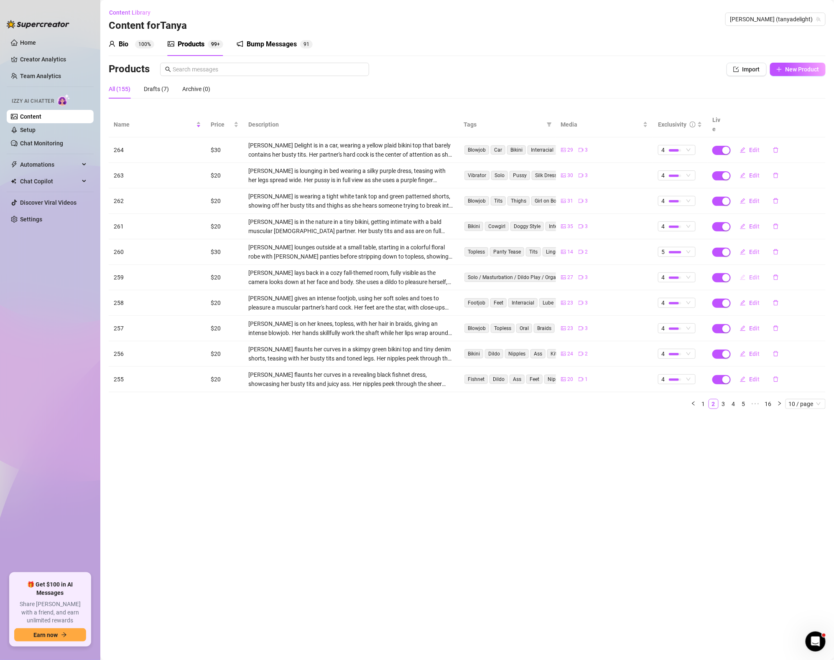
click at [751, 274] on span "Edit" at bounding box center [754, 277] width 10 height 7
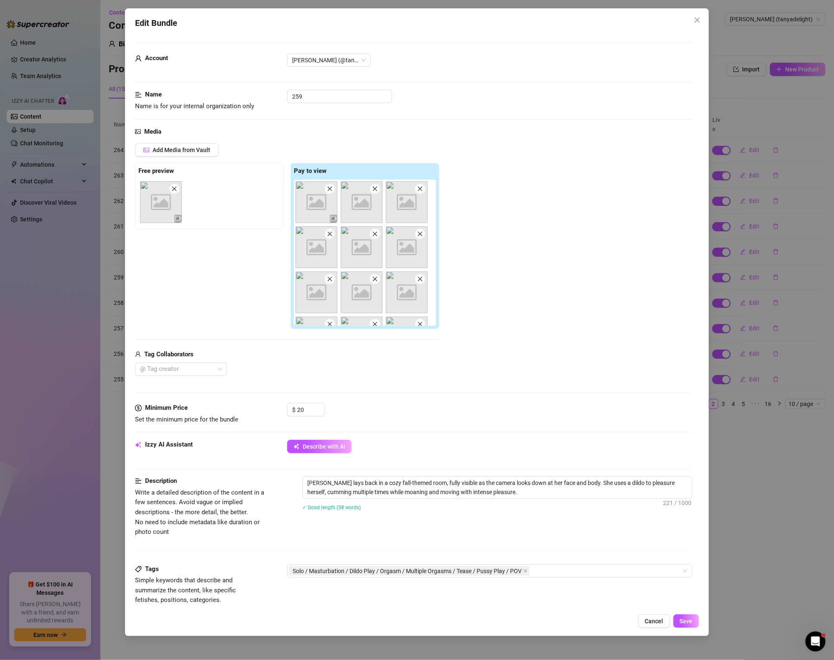
drag, startPoint x: 568, startPoint y: 501, endPoint x: 539, endPoint y: 473, distance: 41.1
click at [568, 500] on div "[PERSON_NAME] lays back in a cozy fall-themed room, fully visible as the camera…" at bounding box center [497, 498] width 390 height 45
click at [538, 490] on textarea "[PERSON_NAME] lays back in a cozy fall-themed room, fully visible as the camera…" at bounding box center [496, 488] width 389 height 22
type textarea "[PERSON_NAME] lays back in a cozy fall-themed room, fully visible as the camera…"
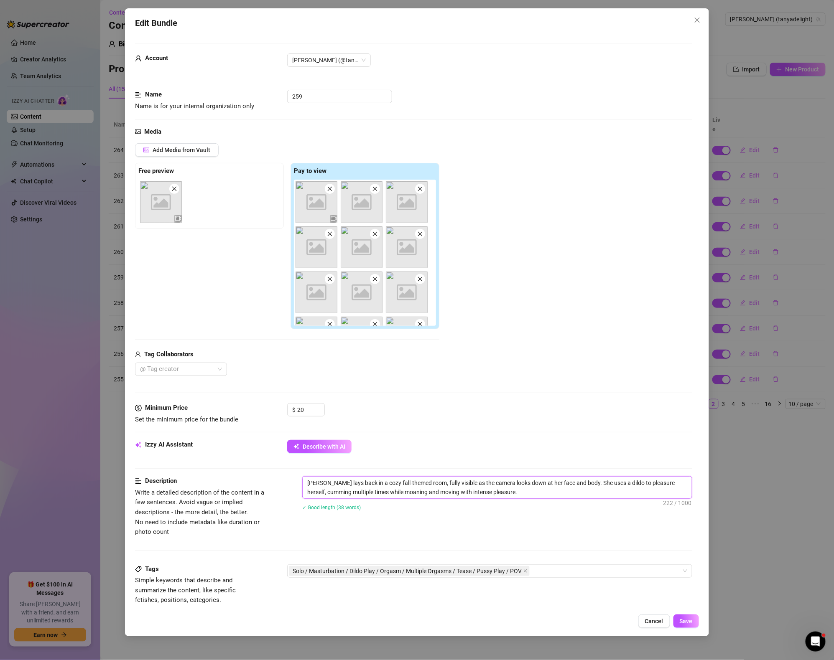
paste textarea "[URL][DOMAIN_NAME]"
type textarea "[PERSON_NAME] lays back in a cozy fall-themed room, fully visible as the camera…"
drag, startPoint x: 521, startPoint y: 491, endPoint x: 703, endPoint y: 506, distance: 183.2
click at [703, 506] on div "Edit Bundle Account [PERSON_NAME] (@tanyadelight) Name Name is for your interna…" at bounding box center [417, 322] width 584 height 628
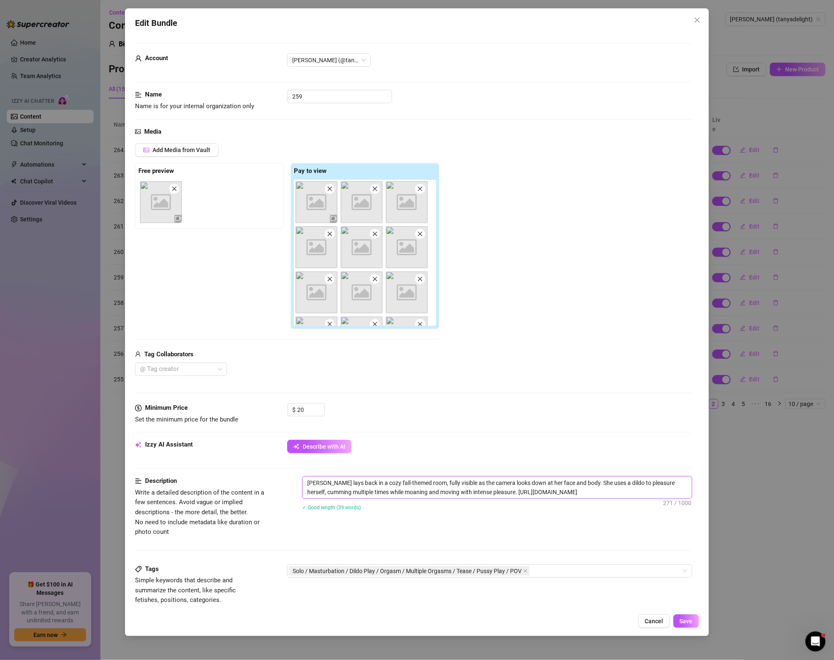
type textarea "[PERSON_NAME] lays back in a cozy fall-themed room, fully visible as the camera…"
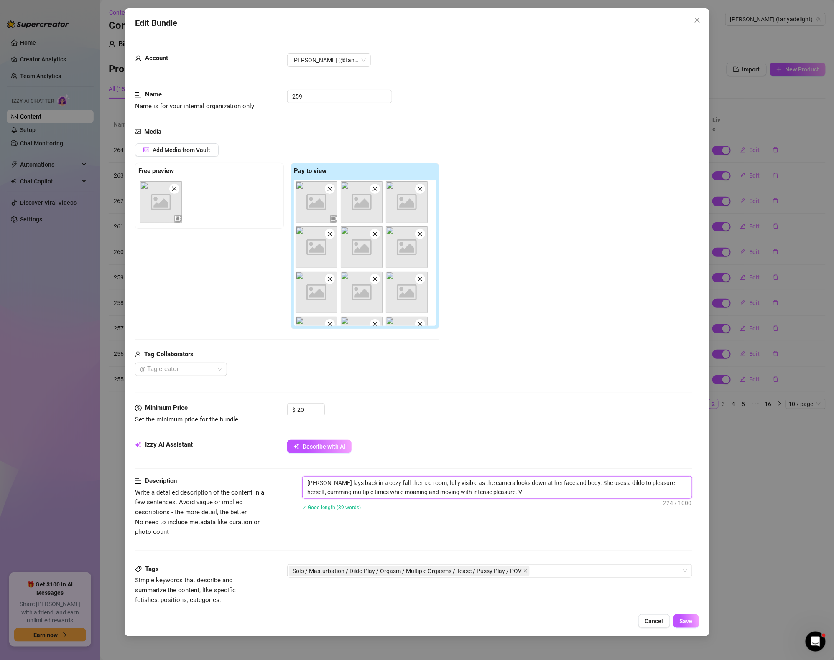
type textarea "[PERSON_NAME] lays back in a cozy fall-themed room, fully visible as the camera…"
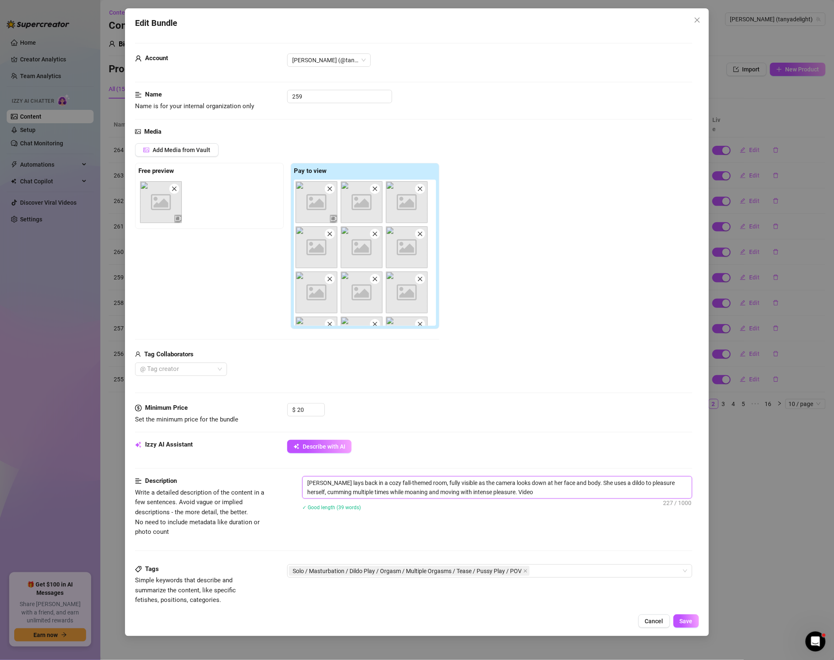
type textarea "[PERSON_NAME] lays back in a cozy fall-themed room, fully visible as the camera…"
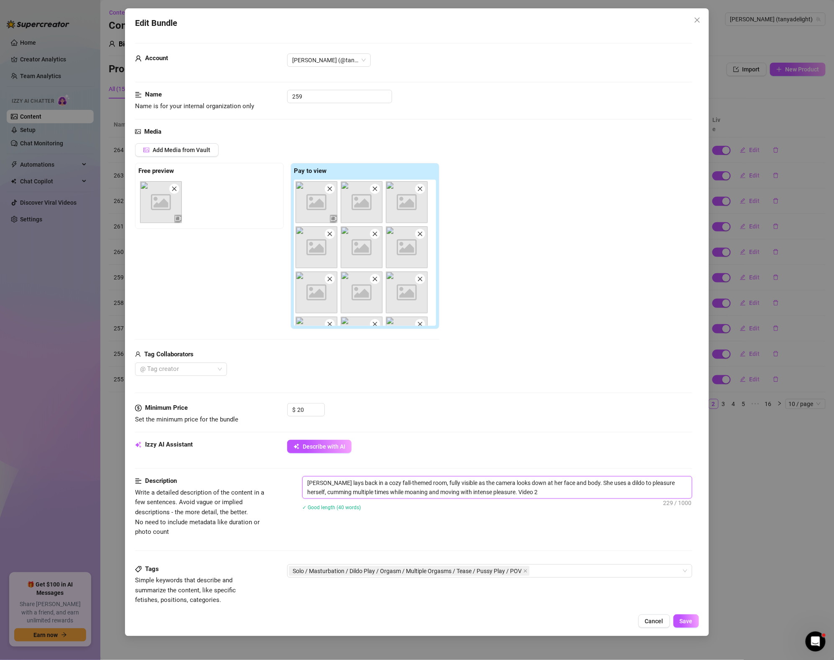
type textarea "[PERSON_NAME] lays back in a cozy fall-themed room, fully visible as the camera…"
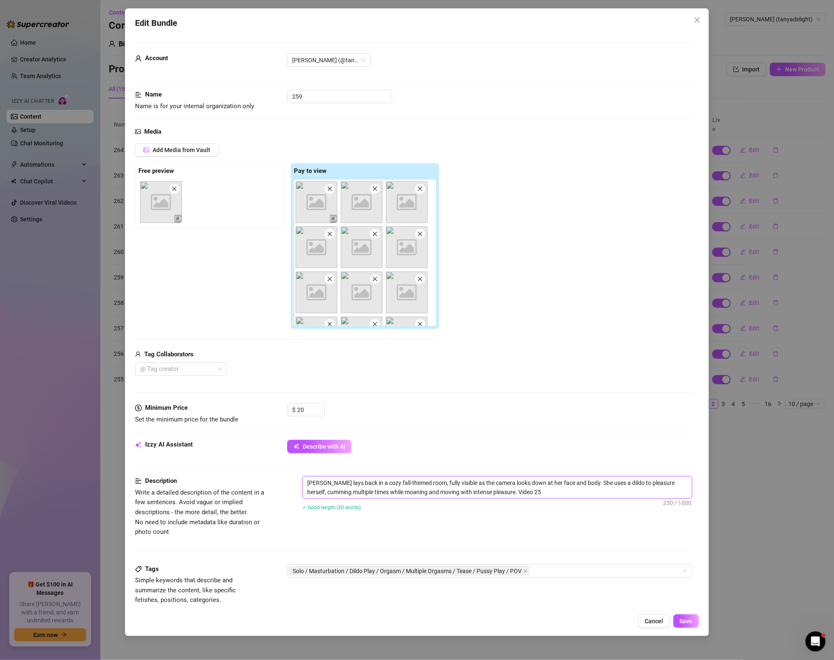
type textarea "[PERSON_NAME] lays back in a cozy fall-themed room, fully visible as the camera…"
drag, startPoint x: 525, startPoint y: 493, endPoint x: 570, endPoint y: 493, distance: 45.5
click at [570, 493] on textarea "[PERSON_NAME] lays back in a cozy fall-themed room, fully visible as the camera…" at bounding box center [496, 488] width 389 height 22
click at [566, 576] on div "Solo / Masturbation / Dildo Play / Orgasm / Multiple Orgasms / Tease / Pussy Pl…" at bounding box center [485, 571] width 393 height 12
type textarea "[PERSON_NAME] lays back in a cozy fall-themed room, fully visible as the camera…"
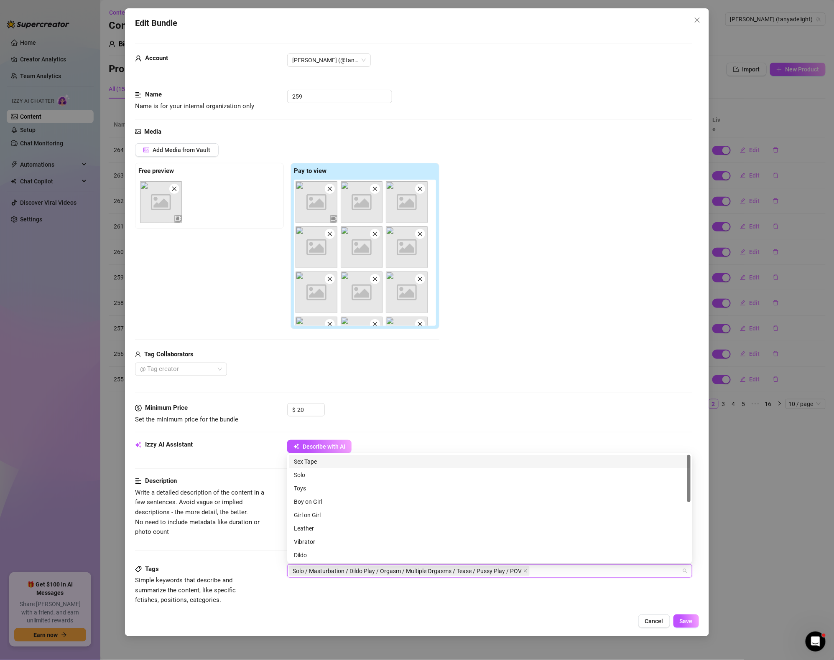
paste input "Video 259"
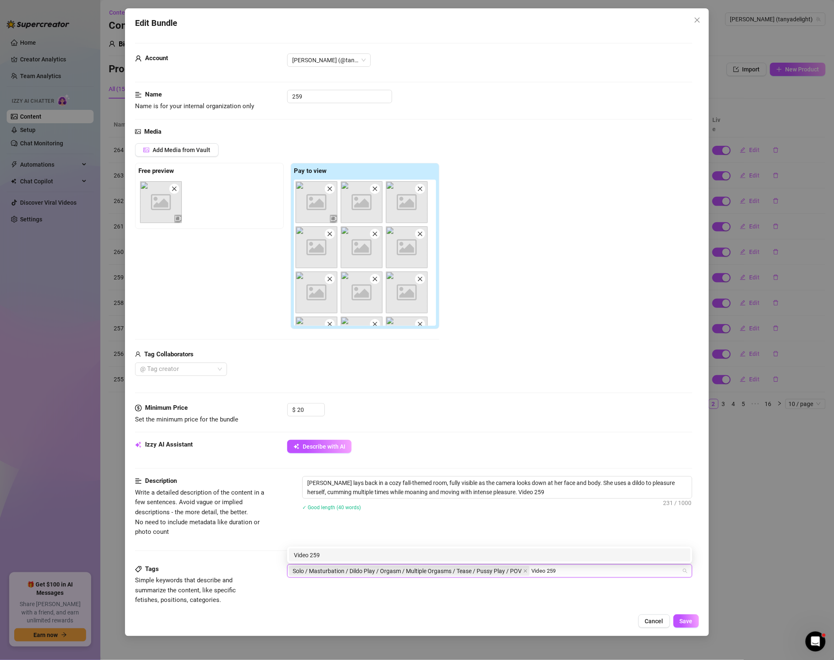
type input "Video 259"
click at [595, 533] on div "Description Write a detailed description of the content in a few sentences. Avo…" at bounding box center [413, 506] width 557 height 61
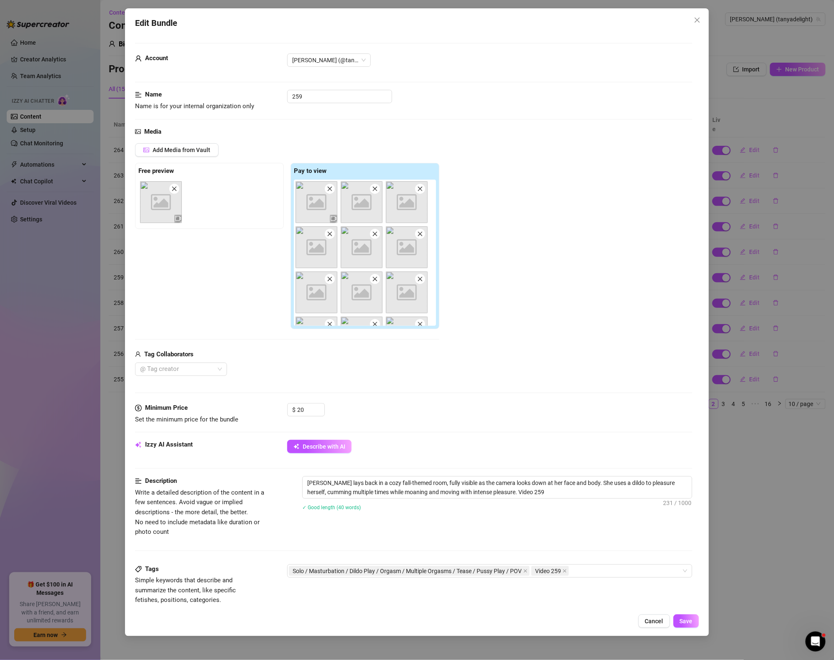
click at [690, 630] on div "Edit Bundle Account [PERSON_NAME] (@tanyadelight) Name Name is for your interna…" at bounding box center [417, 322] width 584 height 628
click at [689, 625] on button "Save" at bounding box center [685, 621] width 25 height 13
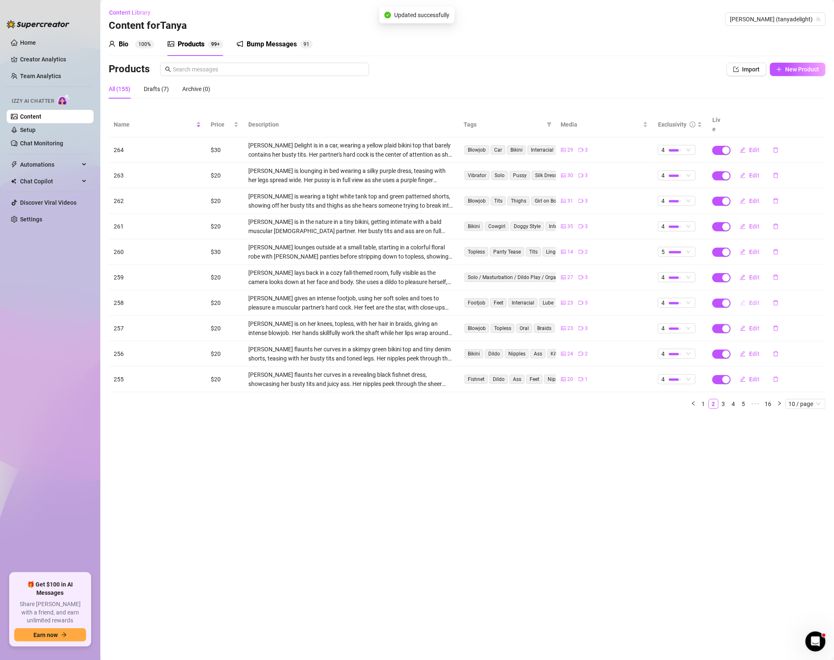
click at [752, 300] on span "Edit" at bounding box center [754, 303] width 10 height 7
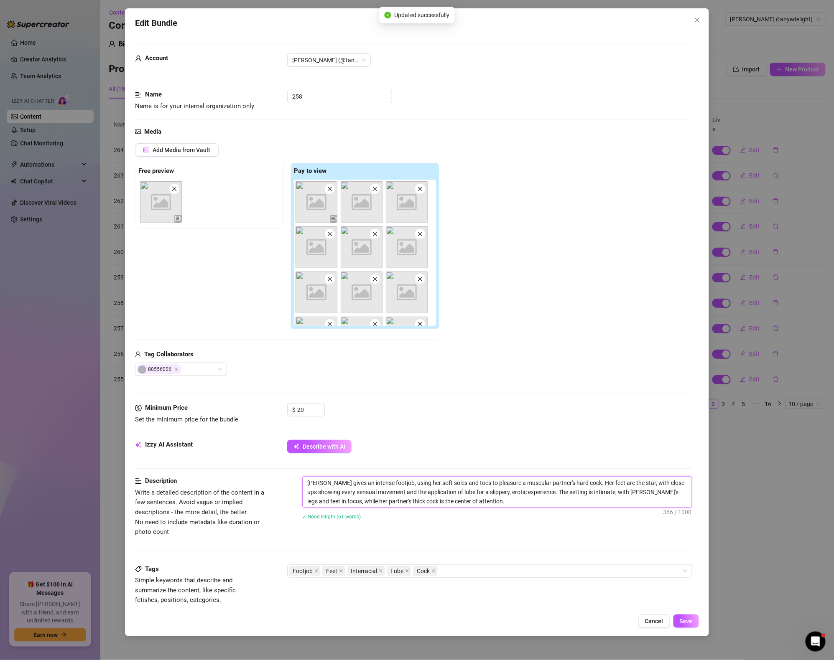
click at [559, 502] on textarea "[PERSON_NAME] gives an intense footjob, using her soft soles and toes to pleasu…" at bounding box center [496, 492] width 389 height 31
type textarea "[PERSON_NAME] gives an intense footjob, using her soft soles and toes to pleasu…"
paste textarea "Video 259"
type textarea "[PERSON_NAME] gives an intense footjob, using her soft soles and toes to pleasu…"
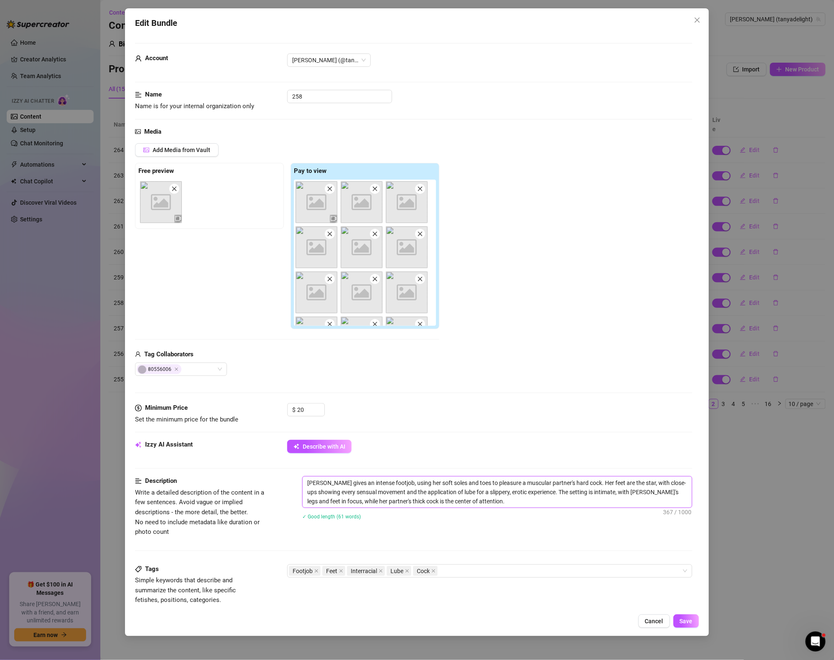
type textarea "[PERSON_NAME] gives an intense footjob, using her soft soles and toes to pleasu…"
click at [496, 579] on div "Tags Simple keywords that describe and summarize the content, like specific fet…" at bounding box center [413, 584] width 557 height 41
click at [494, 576] on div "Footjob Feet Interracial Lube Cock" at bounding box center [485, 571] width 393 height 12
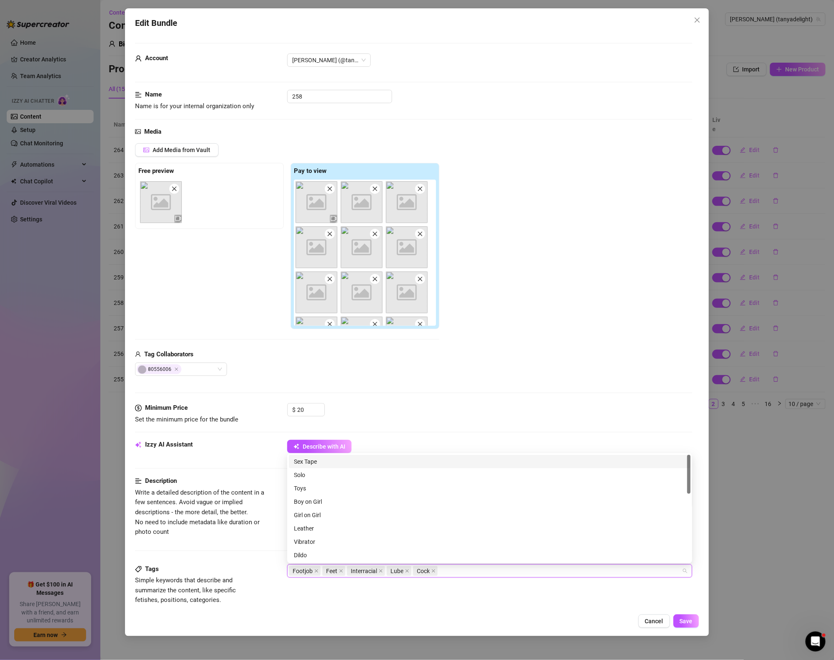
paste input "Video 259"
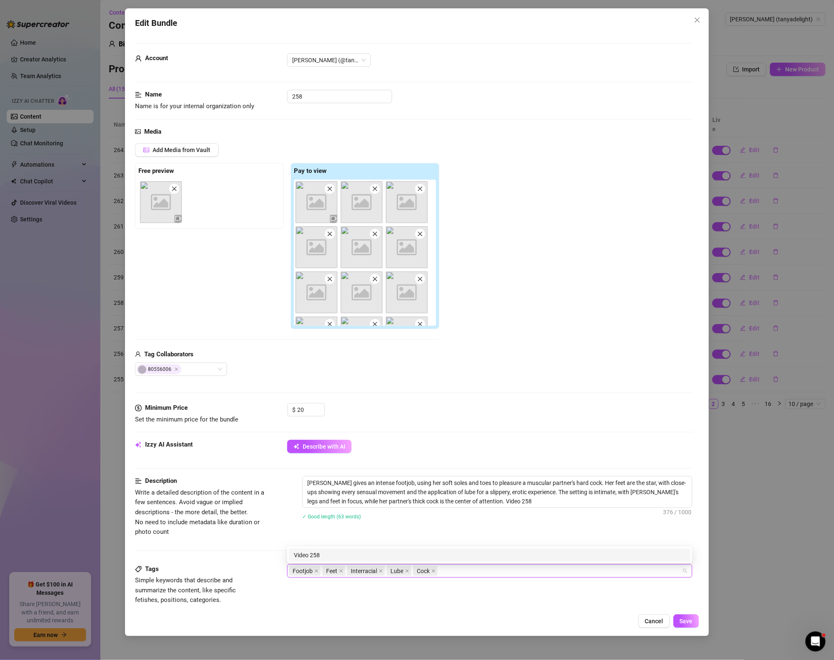
click at [523, 535] on div "Description Write a detailed description of the content in a few sentences. Avo…" at bounding box center [413, 506] width 557 height 61
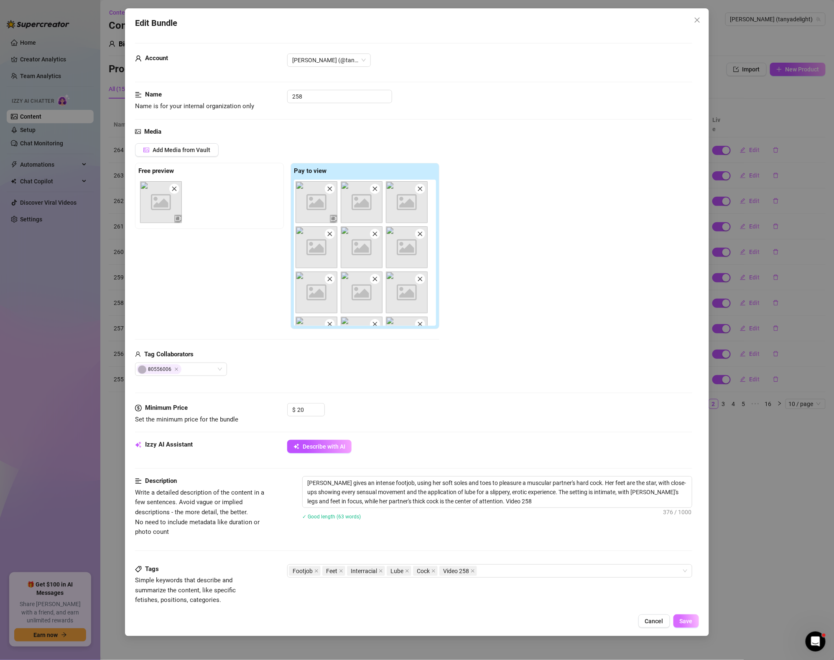
click at [696, 623] on button "Save" at bounding box center [685, 621] width 25 height 13
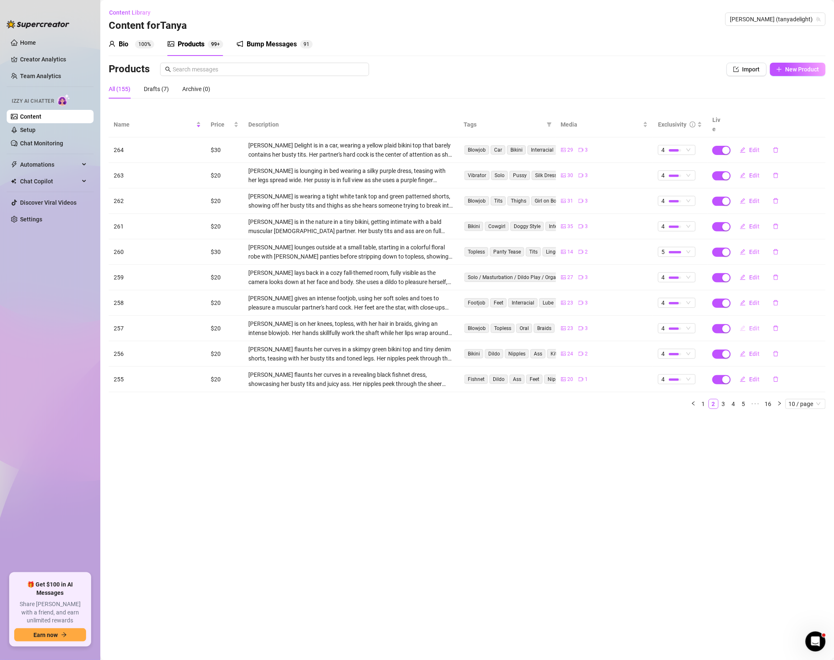
click at [751, 325] on span "Edit" at bounding box center [754, 328] width 10 height 7
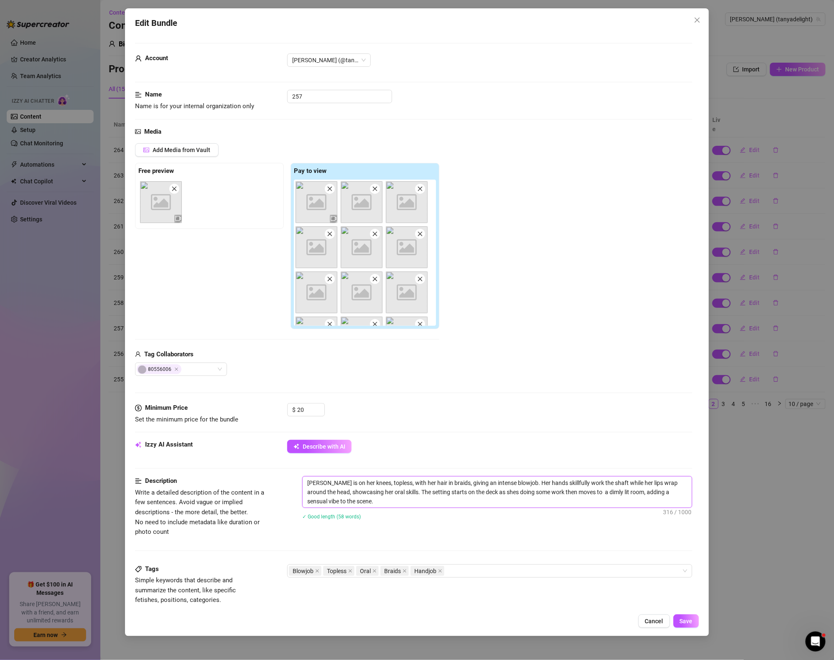
click at [423, 508] on textarea "[PERSON_NAME] is on her knees, topless, with her hair in braids, giving an inte…" at bounding box center [496, 492] width 389 height 31
paste textarea "Video 259"
click at [496, 571] on div "Blowjob Topless Oral Braids Handjob" at bounding box center [485, 571] width 393 height 12
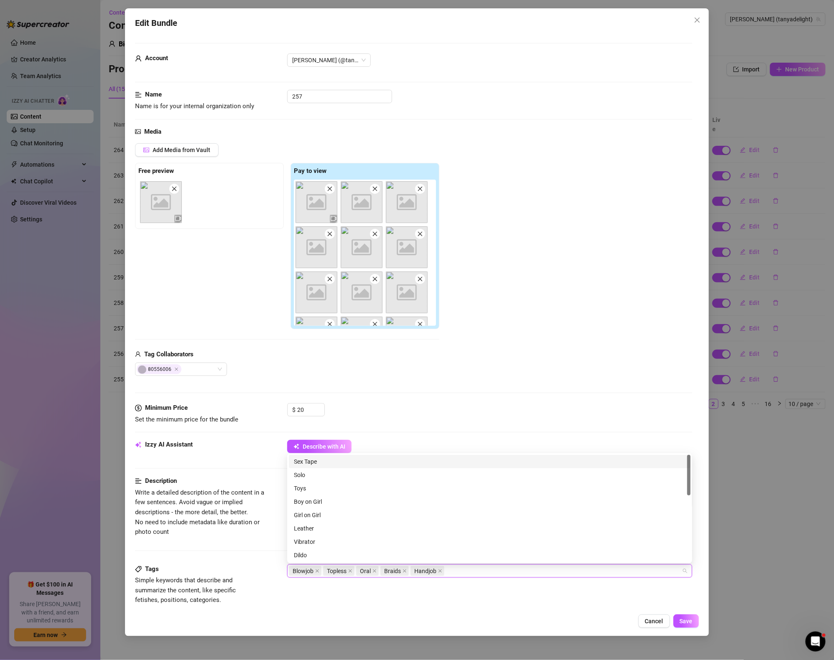
paste input "Video 259"
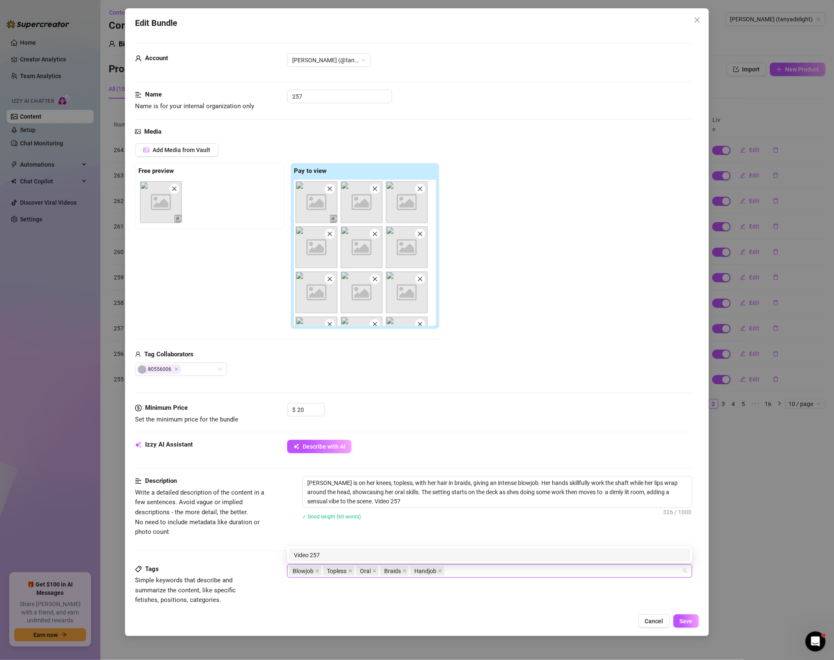
click at [612, 535] on div "Description Write a detailed description of the content in a few sentences. Avo…" at bounding box center [413, 506] width 557 height 61
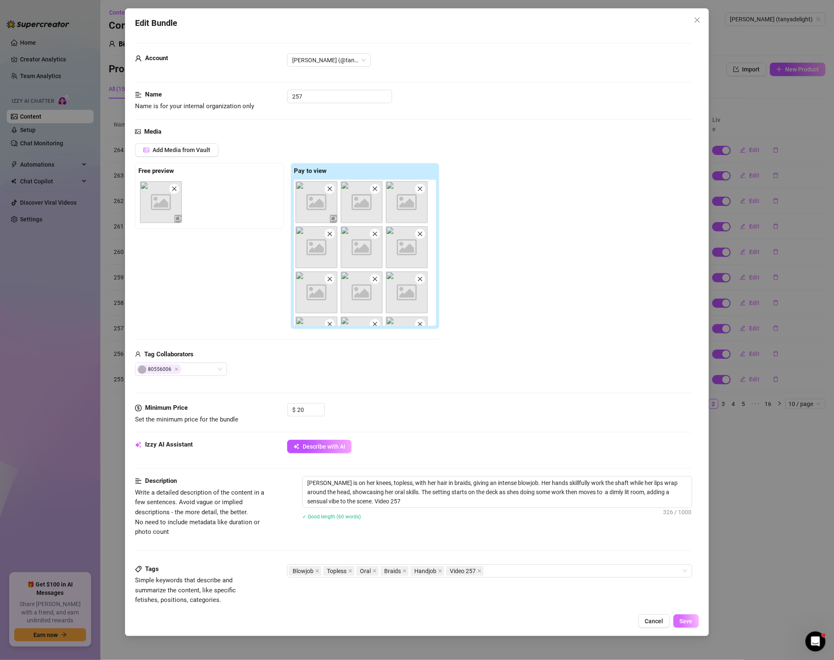
click at [682, 620] on span "Save" at bounding box center [685, 621] width 13 height 7
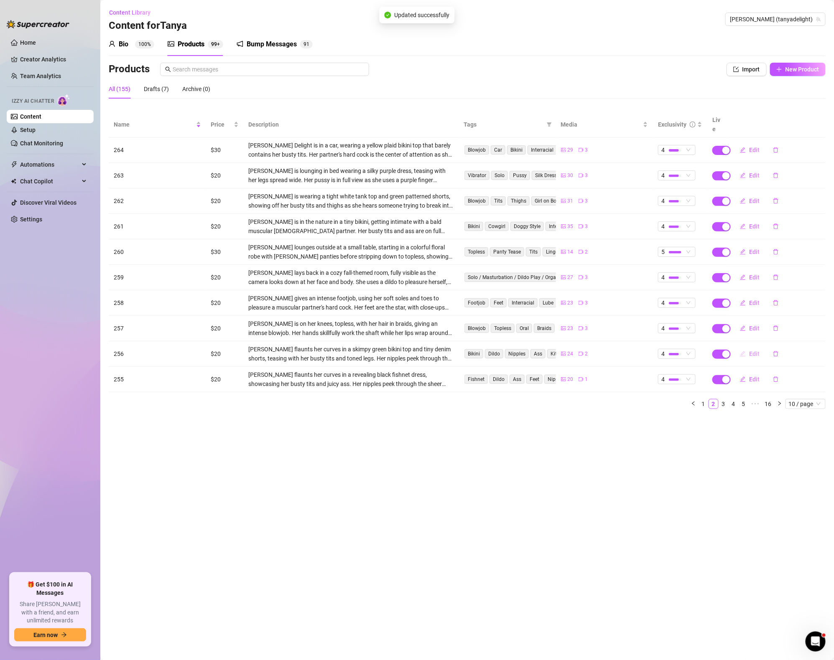
click at [759, 351] on span "Edit" at bounding box center [754, 354] width 10 height 7
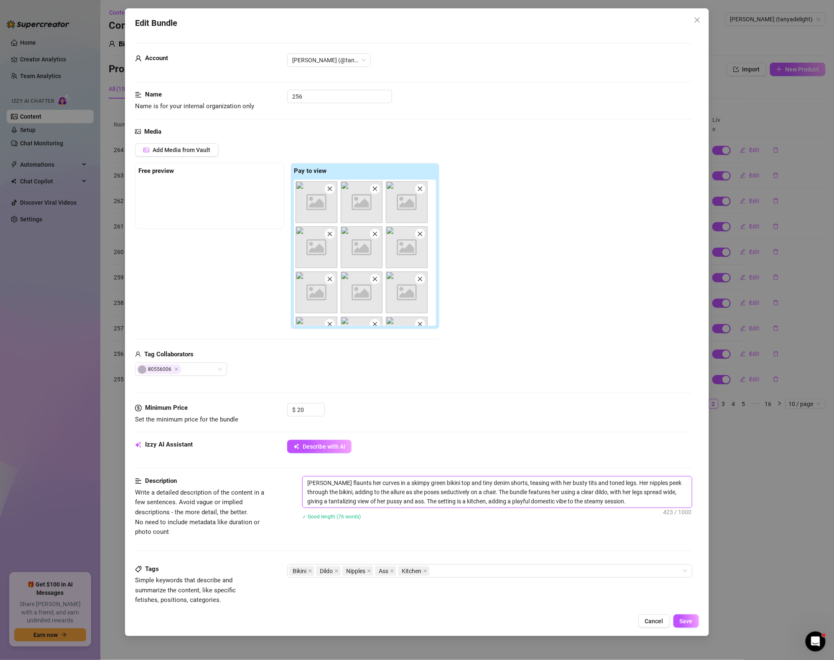
click at [653, 499] on textarea "[PERSON_NAME] flaunts her curves in a skimpy green bikini top and tiny denim sh…" at bounding box center [496, 492] width 389 height 31
paste textarea "Video 259"
click at [489, 577] on div "Bikini Dildo Nipples Ass Kitchen" at bounding box center [485, 571] width 393 height 12
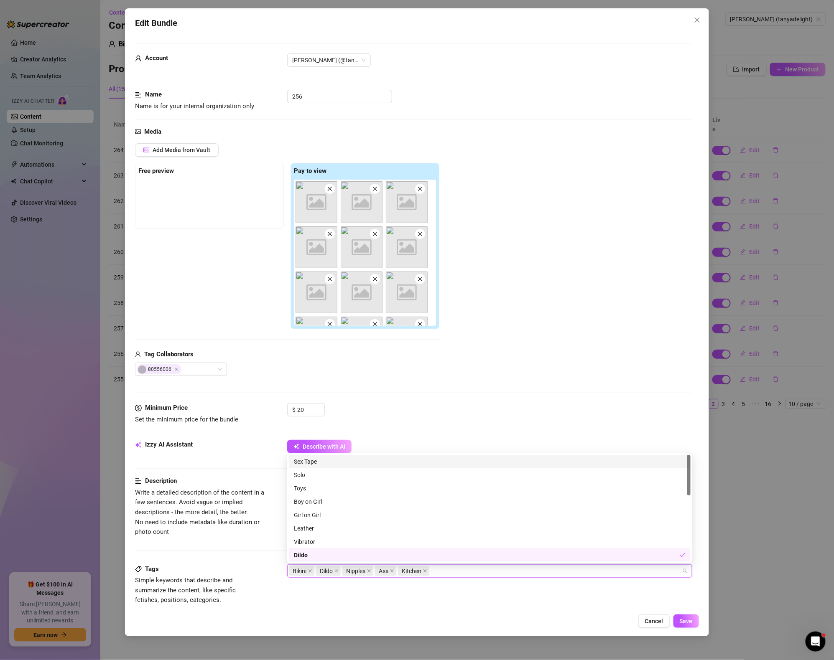
paste input "Video 259"
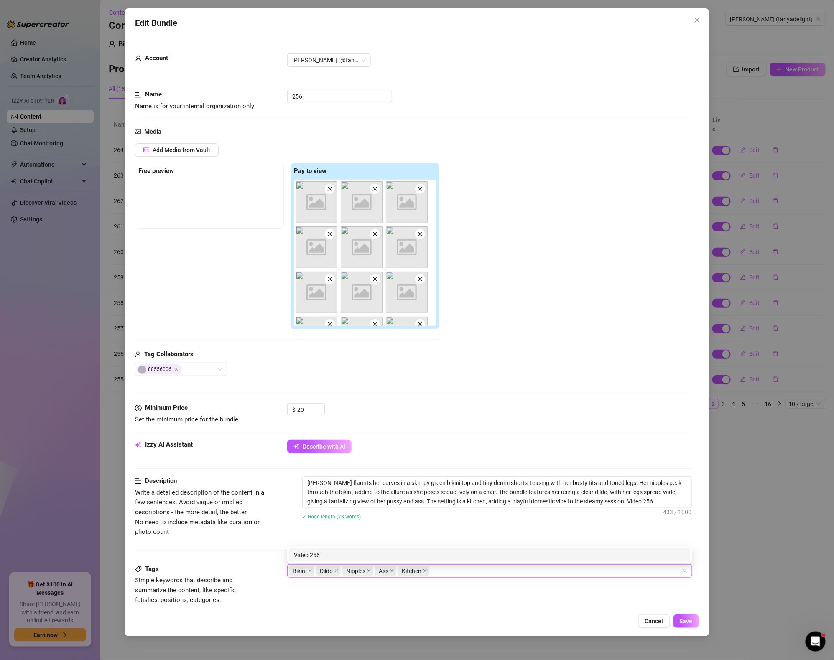
click at [494, 595] on div "Tags Simple keywords that describe and summarize the content, like specific fet…" at bounding box center [413, 584] width 557 height 41
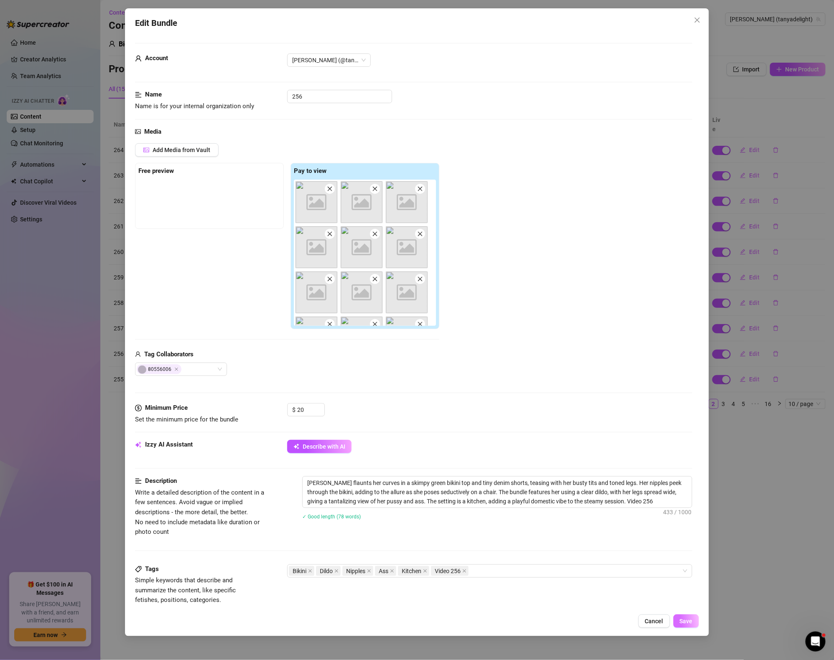
click at [682, 621] on span "Save" at bounding box center [685, 621] width 13 height 7
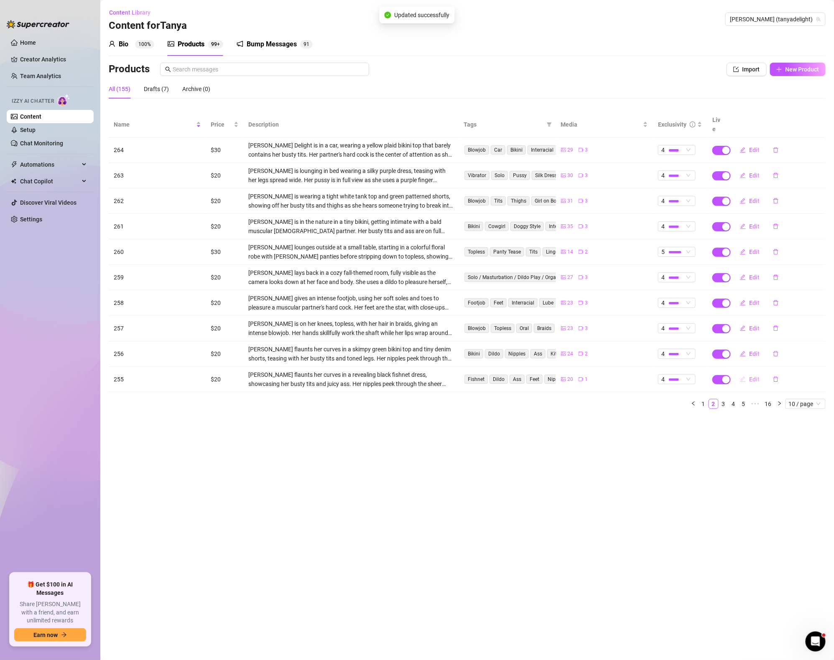
click at [743, 376] on icon "edit" at bounding box center [743, 379] width 6 height 6
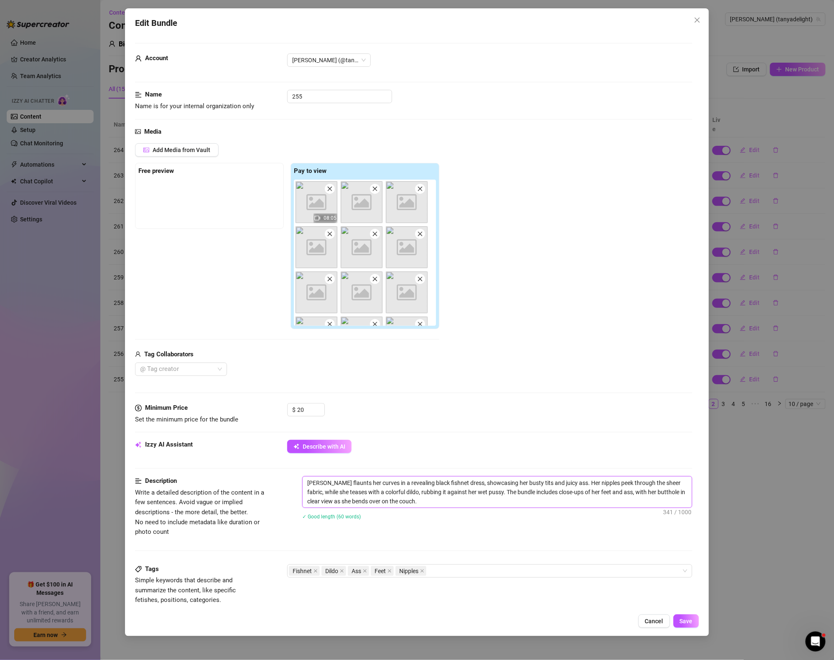
click at [450, 499] on textarea "[PERSON_NAME] flaunts her curves in a revealing black fishnet dress, showcasing…" at bounding box center [496, 492] width 389 height 31
click at [505, 576] on div "Fishnet Dildo Ass Feet Nipples" at bounding box center [485, 571] width 393 height 12
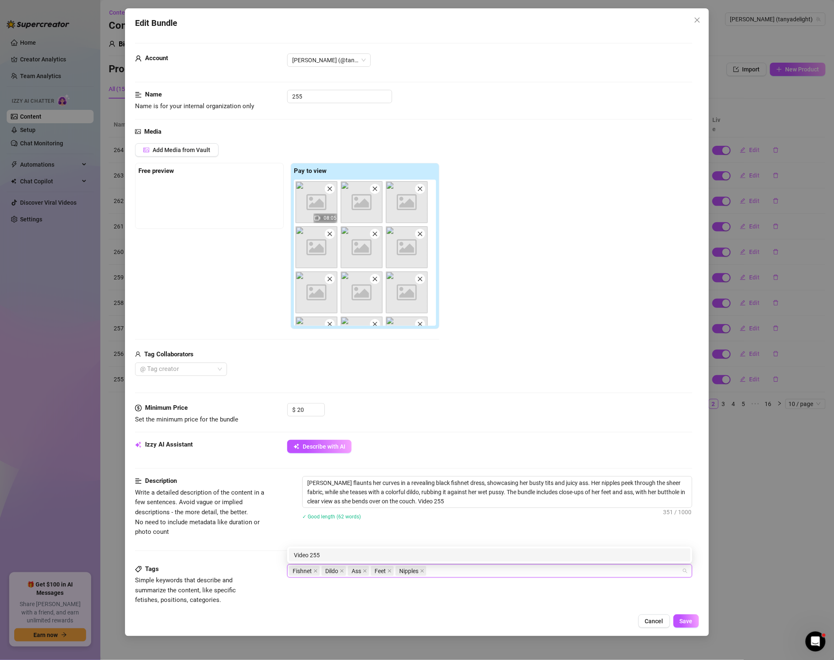
click at [507, 529] on div "[PERSON_NAME] flaunts her curves in a revealing black fishnet dress, showcasing…" at bounding box center [497, 503] width 390 height 54
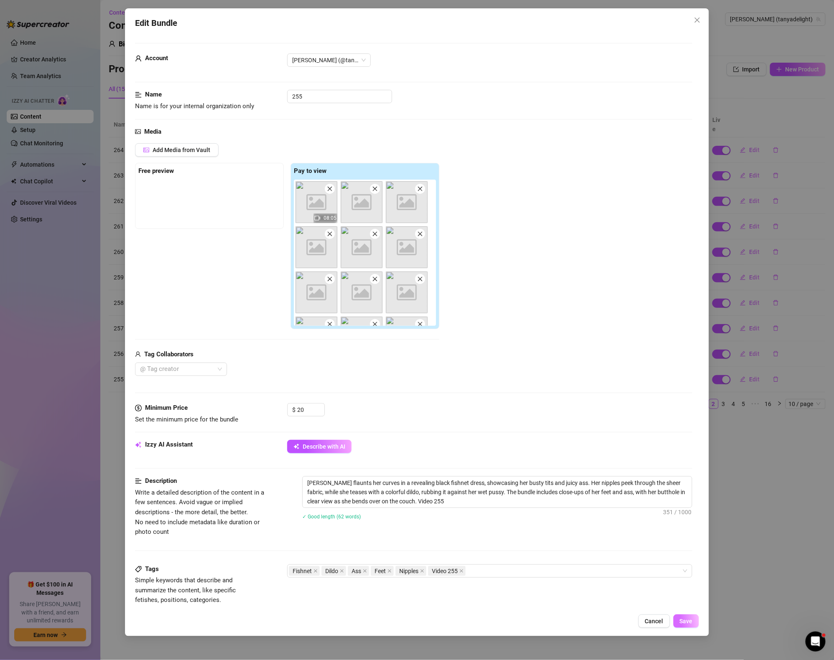
click at [687, 619] on span "Save" at bounding box center [685, 621] width 13 height 7
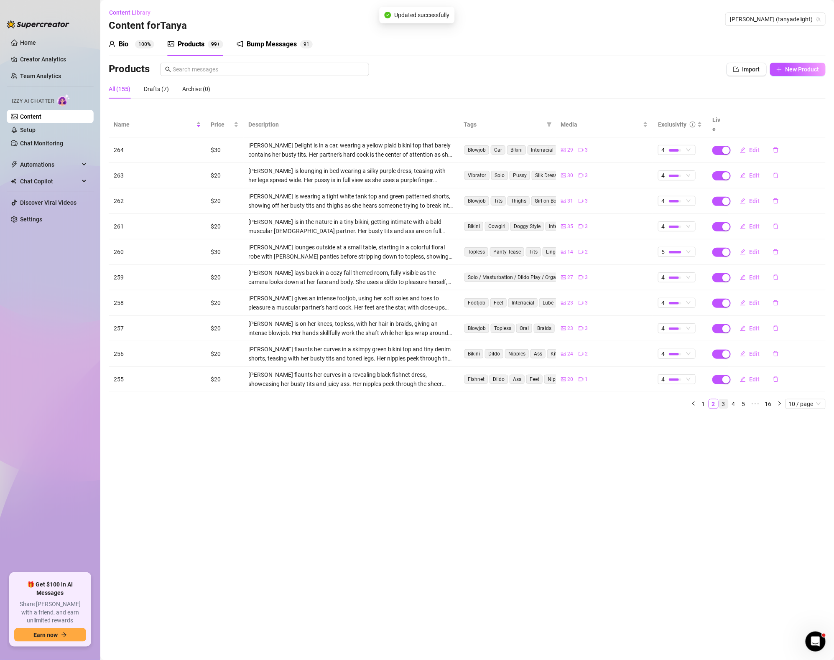
click at [723, 399] on link "3" at bounding box center [723, 403] width 9 height 9
click at [748, 145] on button "Edit" at bounding box center [749, 149] width 33 height 13
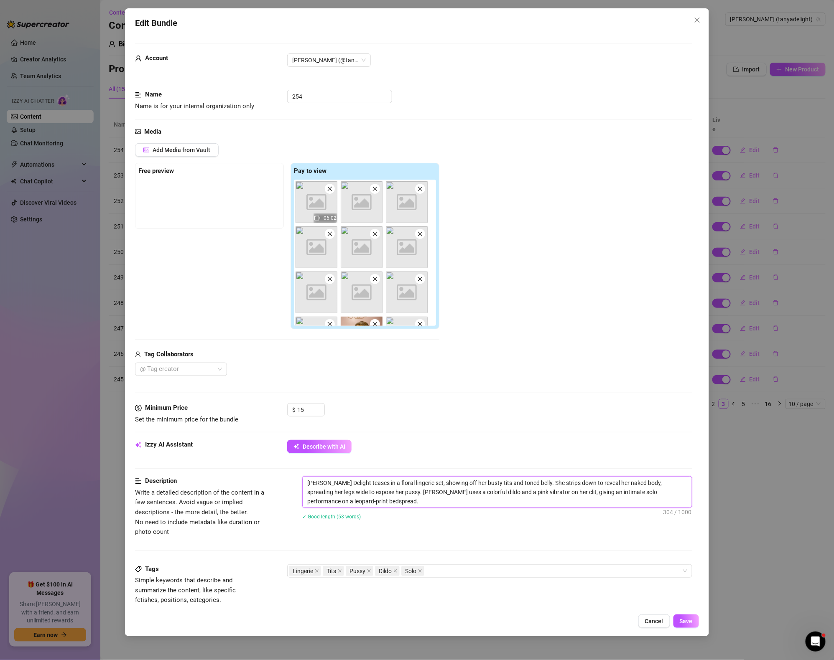
click at [361, 499] on textarea "[PERSON_NAME] Delight teases in a floral lingerie set, showing off her busty ti…" at bounding box center [496, 492] width 389 height 31
paste textarea "Video 259"
drag, startPoint x: 445, startPoint y: 565, endPoint x: 455, endPoint y: 572, distance: 11.4
click at [446, 565] on div "Lingerie Tits Pussy Dildo Solo" at bounding box center [489, 570] width 405 height 13
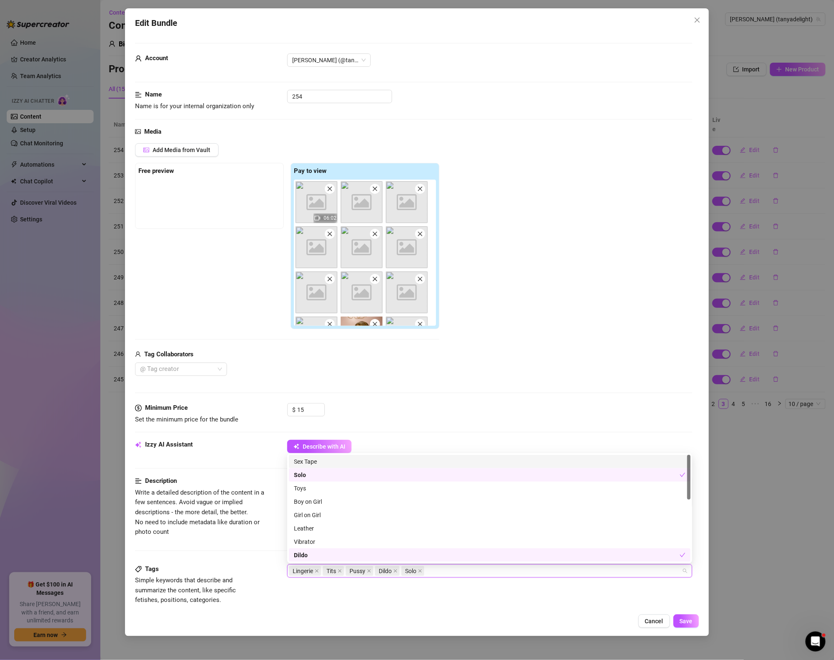
click at [457, 573] on div "Lingerie Tits Pussy Dildo Solo" at bounding box center [485, 571] width 393 height 12
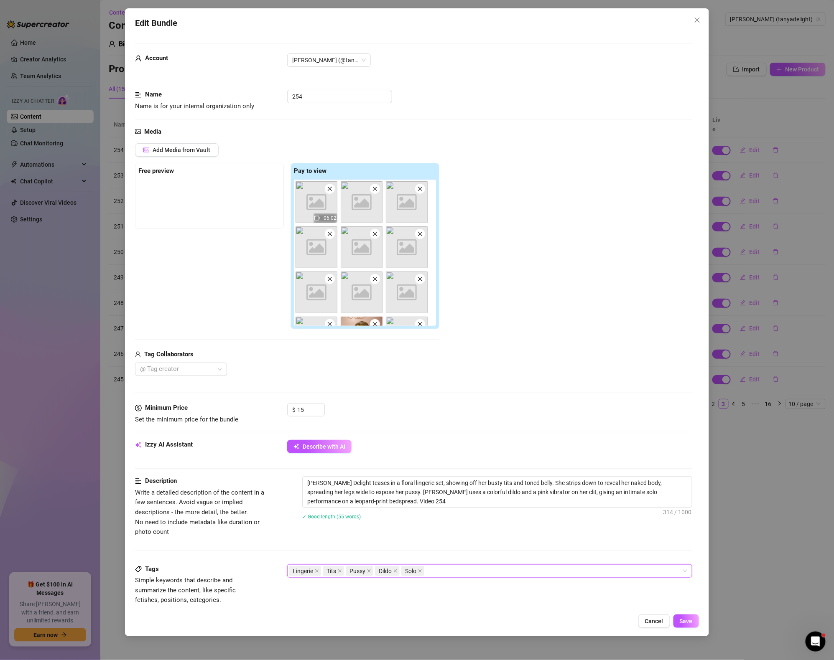
paste input "Video 259"
click at [609, 521] on div "✓ Good length (55 words)" at bounding box center [497, 516] width 390 height 9
click at [685, 619] on span "Save" at bounding box center [685, 621] width 13 height 7
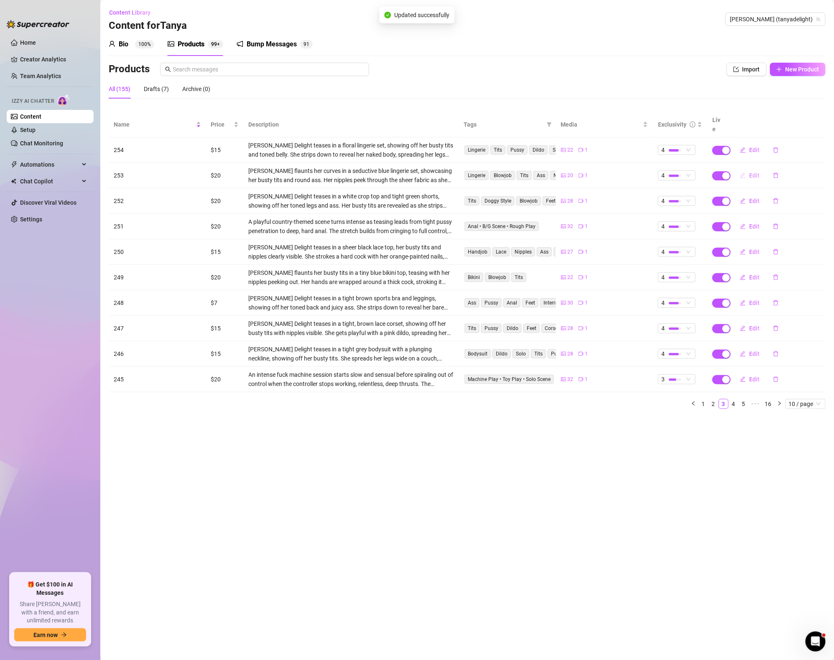
click at [750, 172] on span "Edit" at bounding box center [754, 175] width 10 height 7
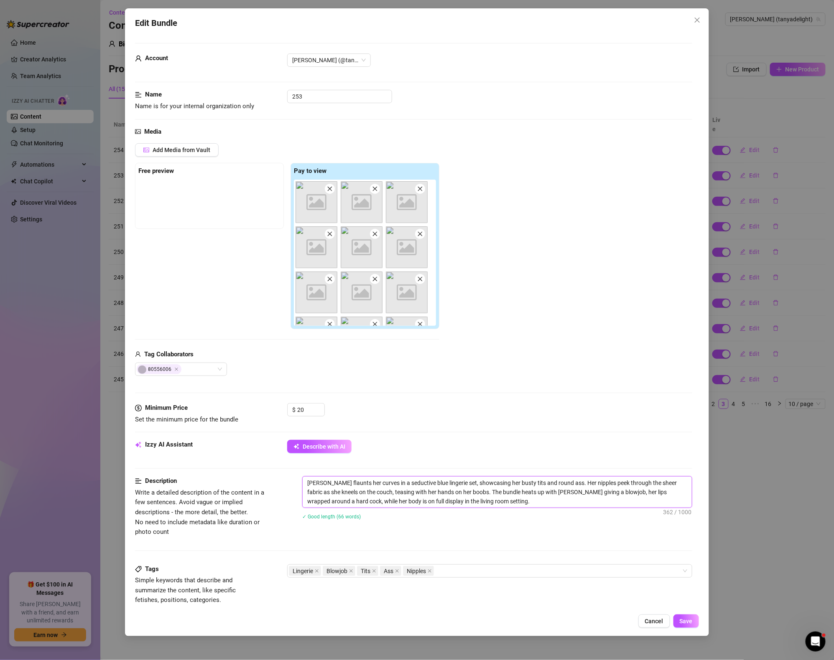
click at [500, 505] on textarea "[PERSON_NAME] flaunts her curves in a seductive blue lingerie set, showcasing h…" at bounding box center [496, 492] width 389 height 31
paste textarea "Video 259"
click at [473, 567] on div "Lingerie Blowjob Tits Ass Nipples" at bounding box center [485, 571] width 393 height 12
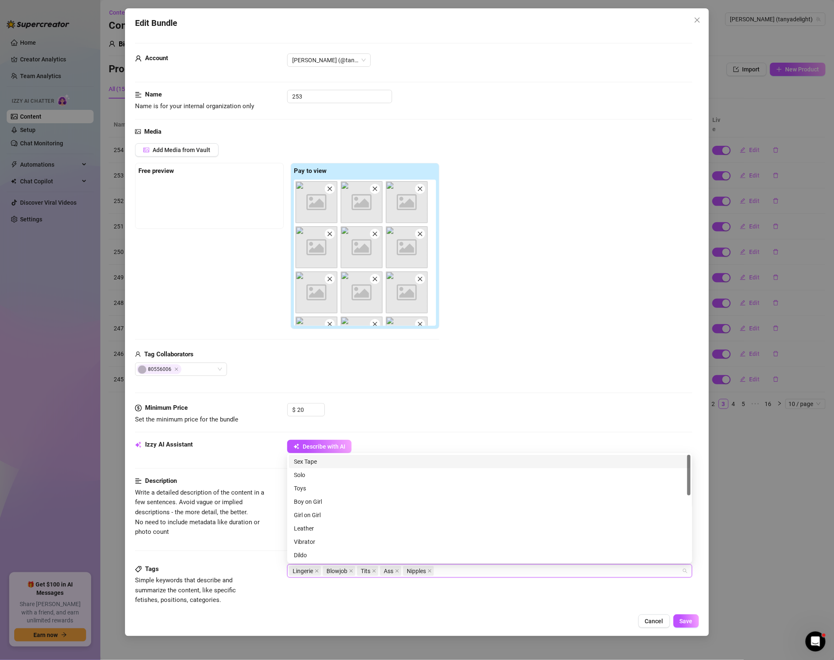
paste input "Video 259"
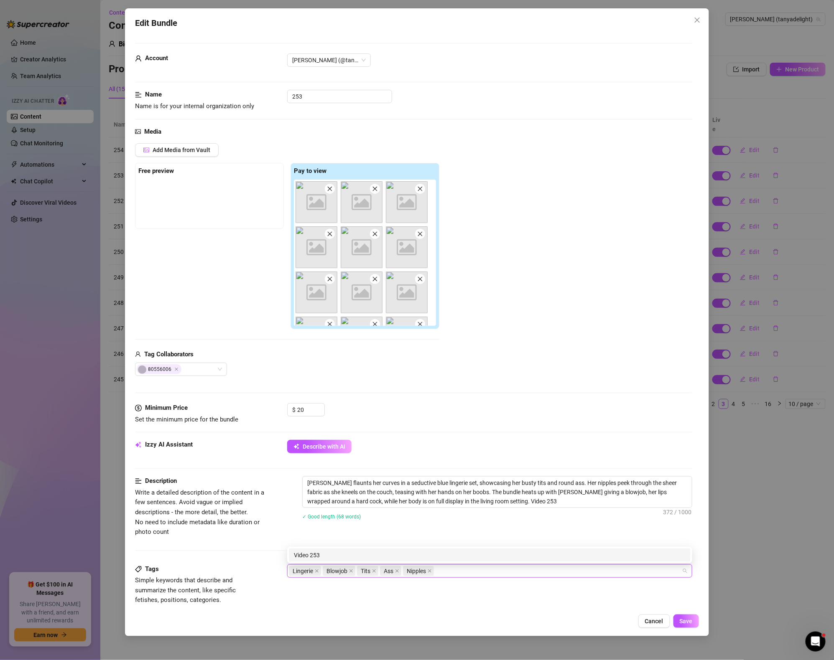
click at [516, 527] on div "[PERSON_NAME] flaunts her curves in a seductive blue lingerie set, showcasing h…" at bounding box center [497, 503] width 390 height 54
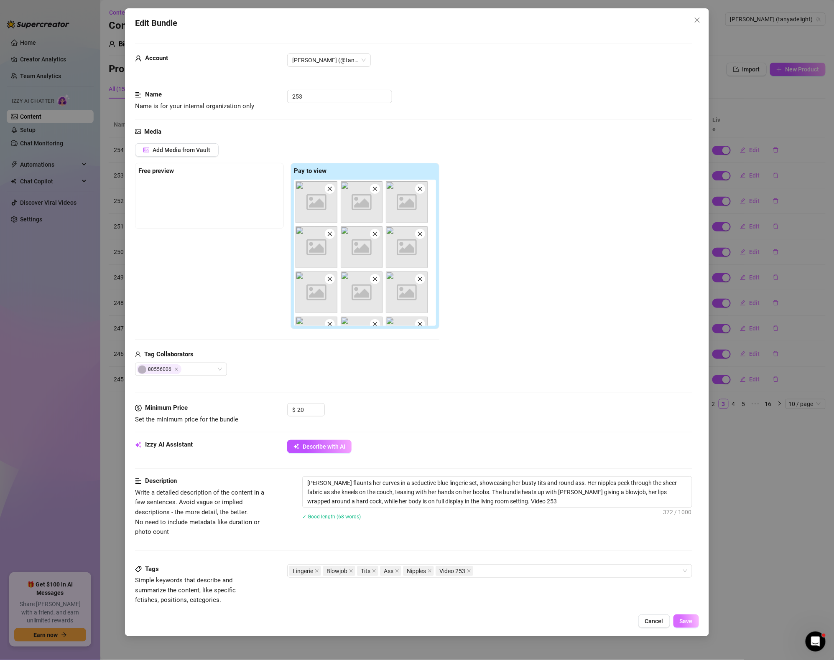
click at [687, 621] on span "Save" at bounding box center [685, 621] width 13 height 7
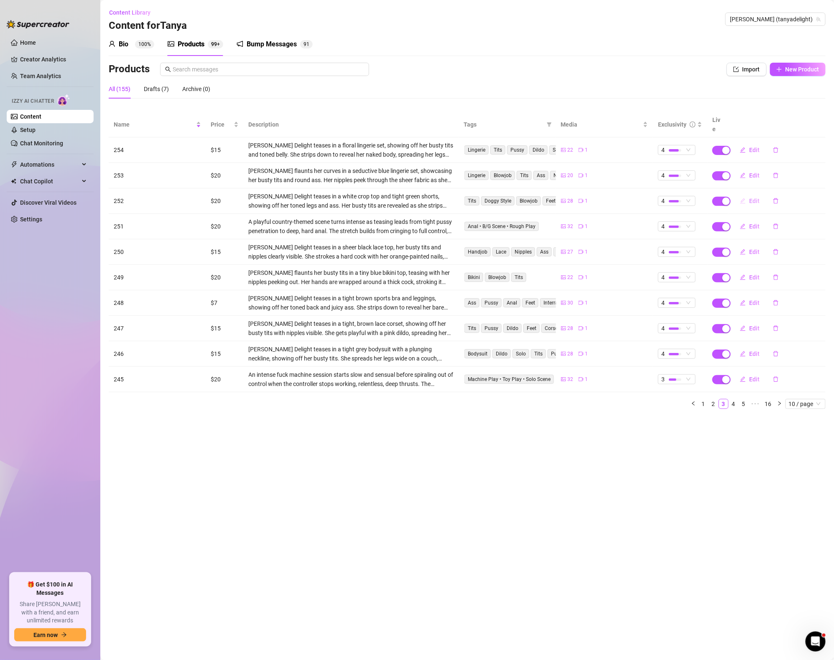
click at [751, 198] on span "Edit" at bounding box center [754, 201] width 10 height 7
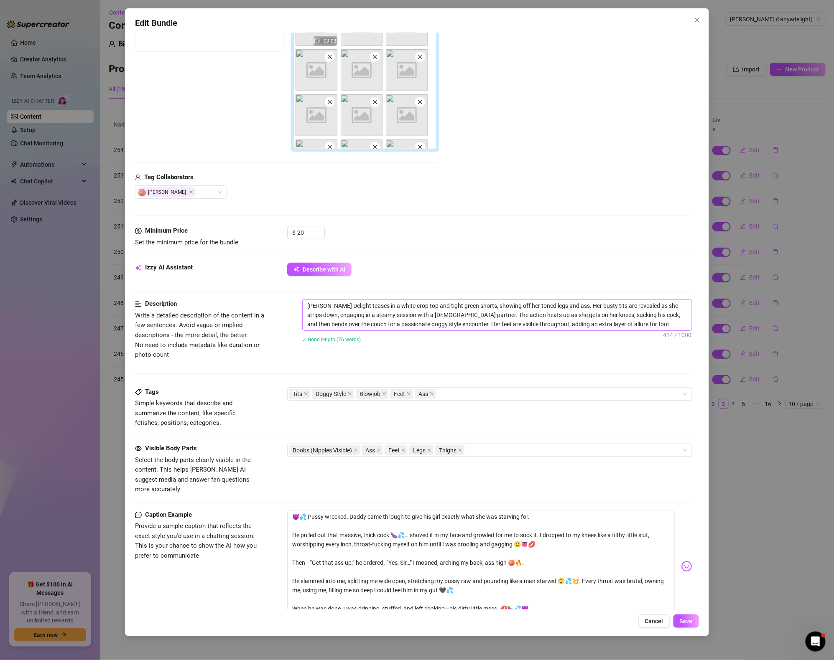
scroll to position [168, 0]
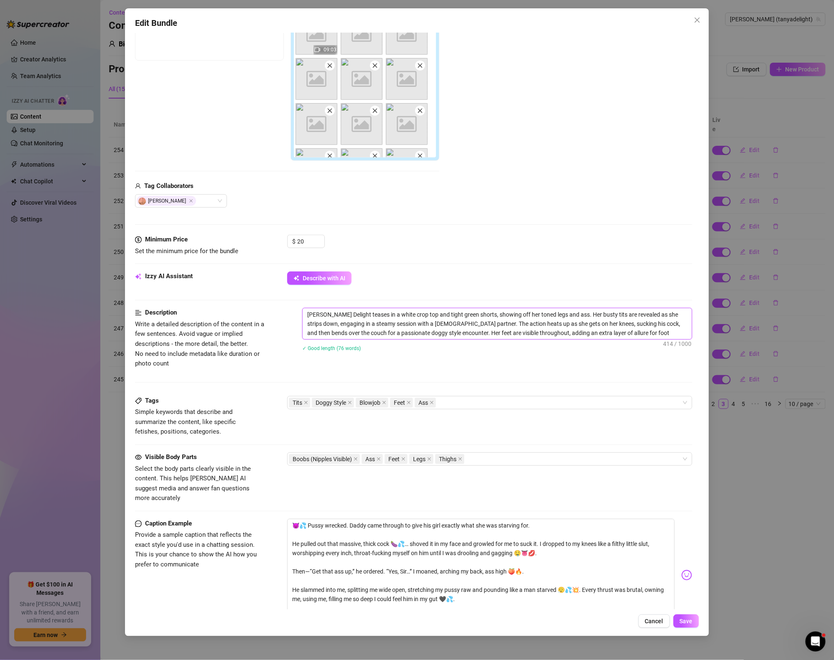
click at [636, 333] on textarea "[PERSON_NAME] Delight teases in a white crop top and tight green shorts, showin…" at bounding box center [496, 323] width 389 height 31
paste textarea "Video 259"
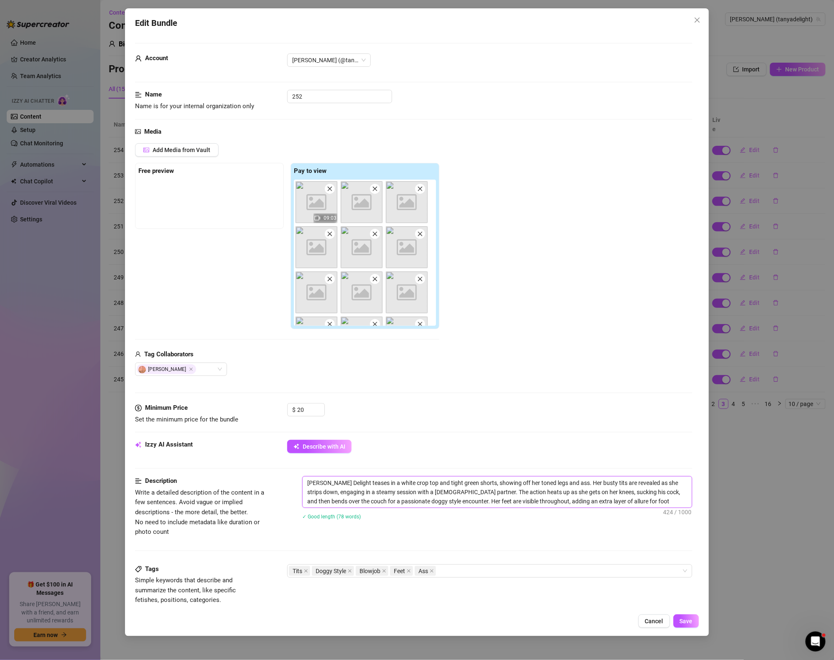
scroll to position [172, 0]
click at [463, 574] on div "Tits Doggy Style Blowjob Feet Ass" at bounding box center [485, 571] width 393 height 12
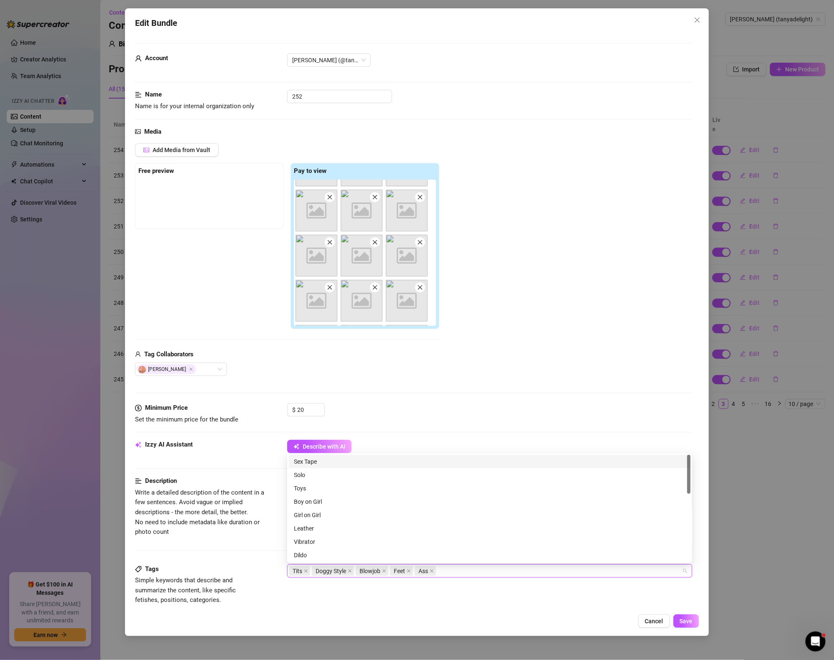
paste input "Video 259"
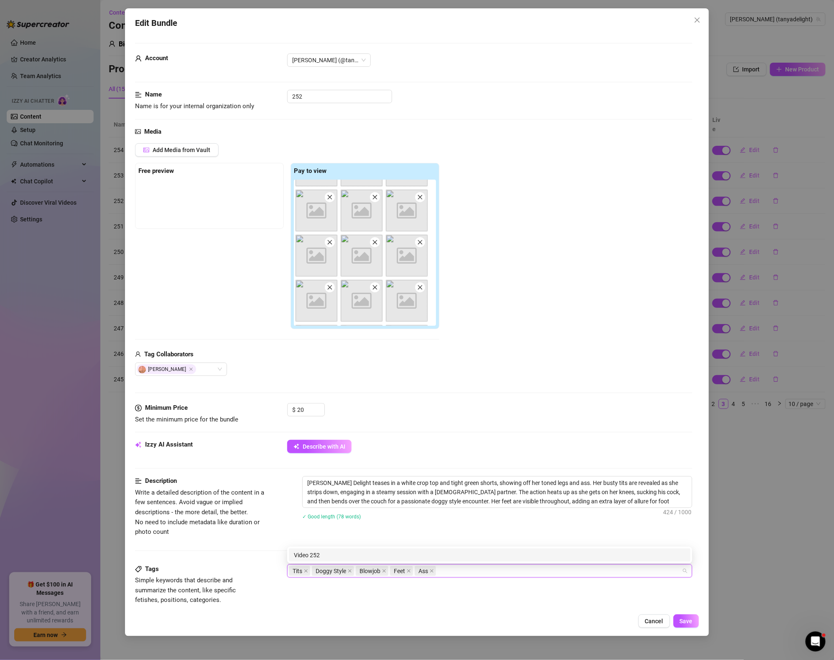
click at [520, 526] on div "[PERSON_NAME] Delight teases in a white crop top and tight green shorts, showin…" at bounding box center [497, 503] width 390 height 54
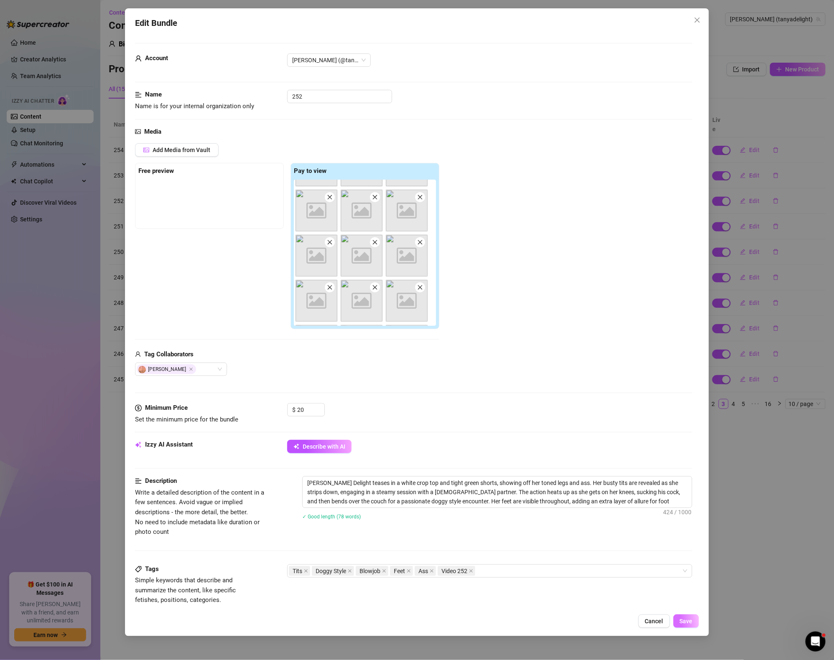
click at [691, 618] on span "Save" at bounding box center [685, 621] width 13 height 7
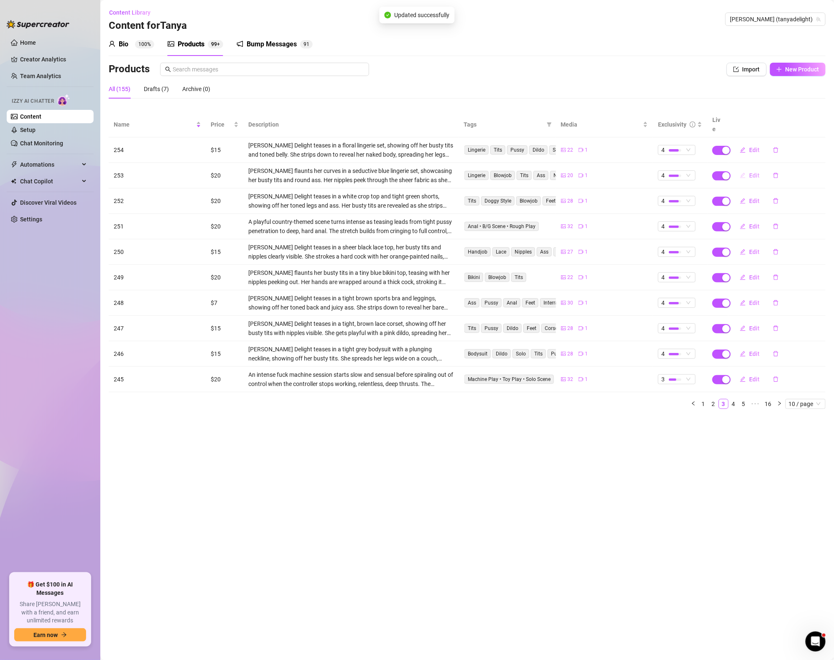
click at [750, 172] on span "Edit" at bounding box center [754, 175] width 10 height 7
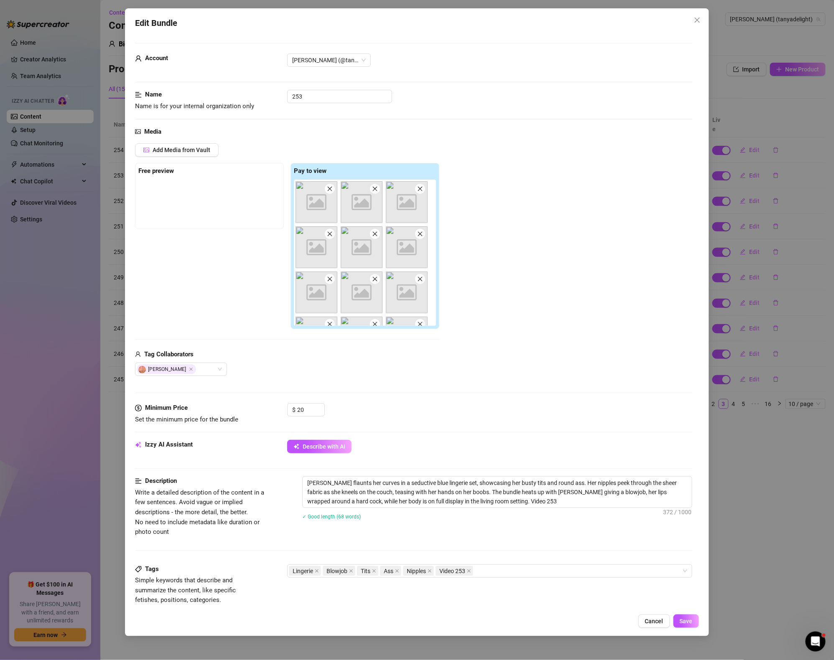
click at [813, 135] on div "Edit Bundle Account [PERSON_NAME] (@tanyadelight) Name Name is for your interna…" at bounding box center [417, 330] width 834 height 660
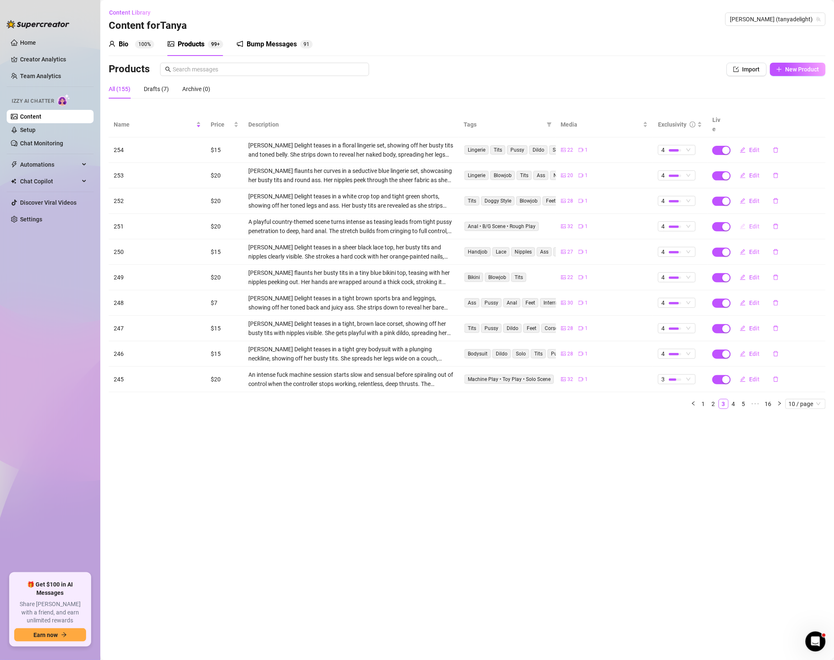
click at [742, 224] on icon "edit" at bounding box center [742, 226] width 5 height 5
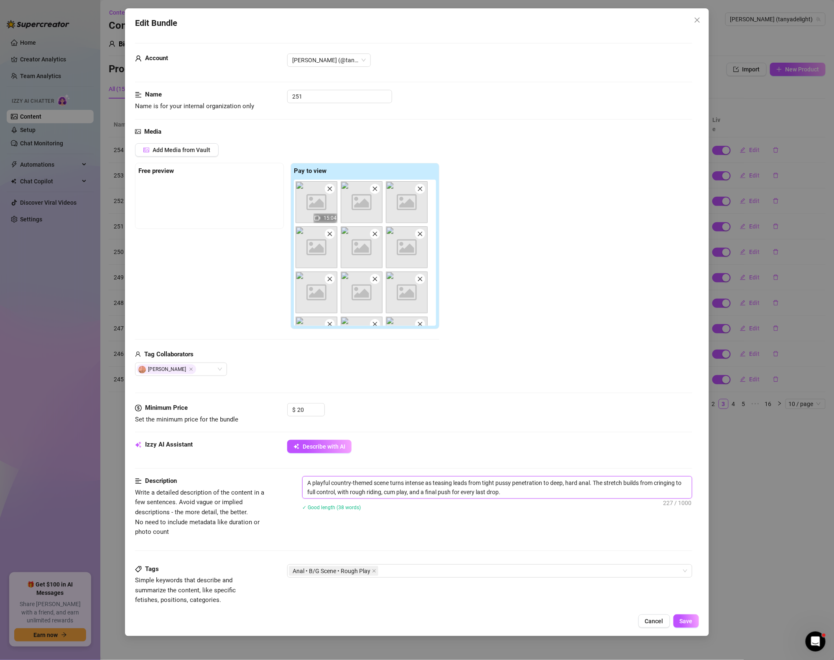
click at [507, 494] on textarea "A playful country-themed scene turns intense as teasing leads from tight pussy …" at bounding box center [496, 488] width 389 height 22
paste textarea "Video 259"
click at [459, 574] on div "Anal • B/G Scene • Rough Play" at bounding box center [485, 571] width 393 height 12
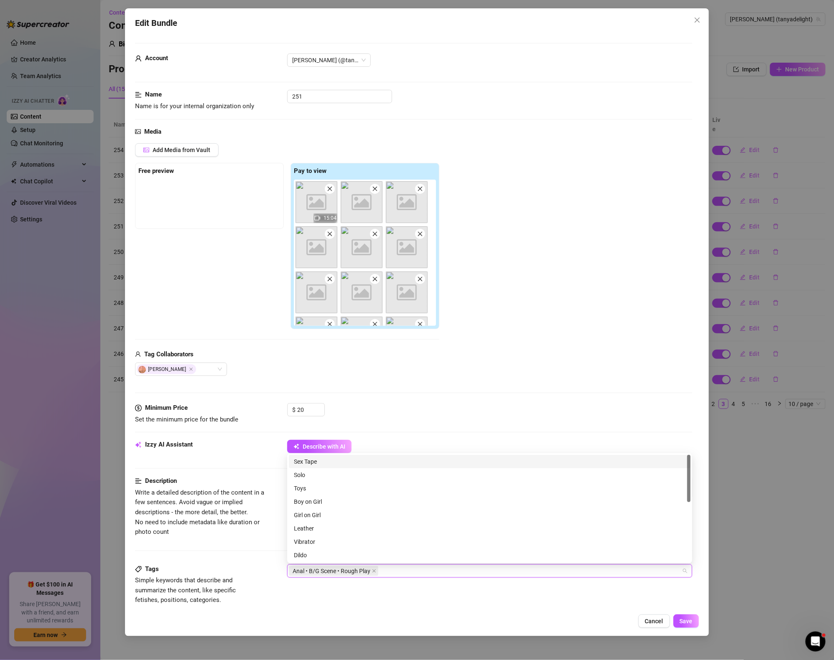
paste input "Video 259"
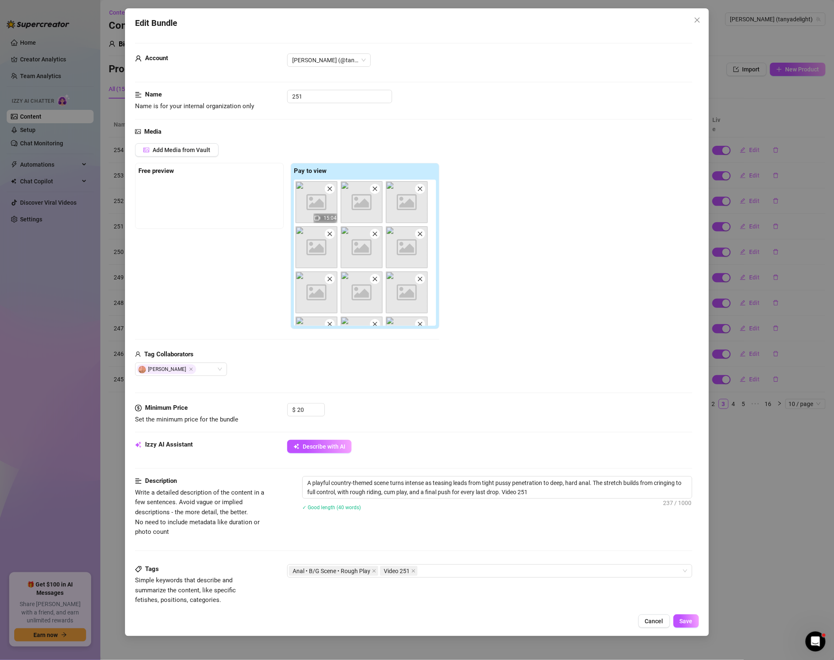
click at [465, 529] on div "Description Write a detailed description of the content in a few sentences. Avo…" at bounding box center [413, 506] width 557 height 61
click at [690, 622] on span "Save" at bounding box center [685, 621] width 13 height 7
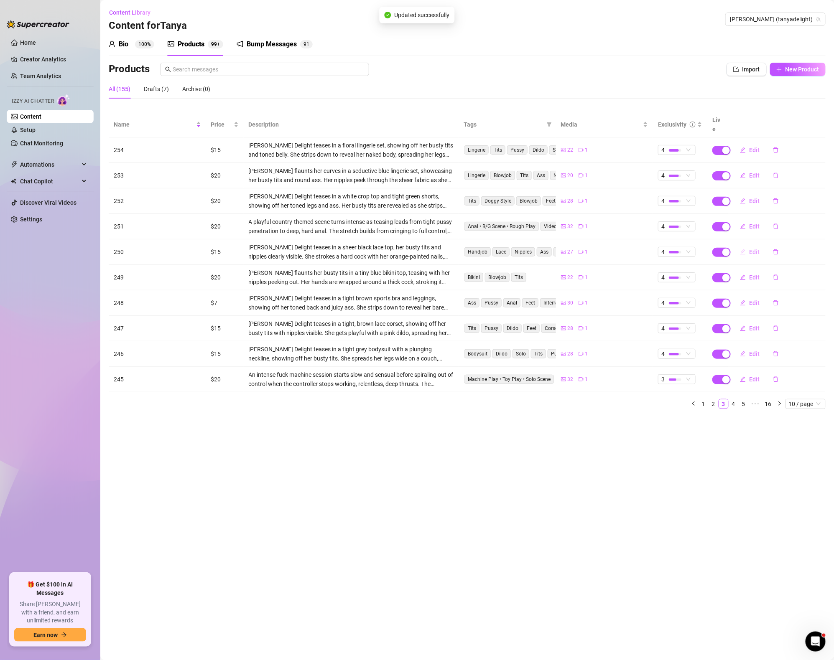
click at [738, 245] on button "Edit" at bounding box center [749, 251] width 33 height 13
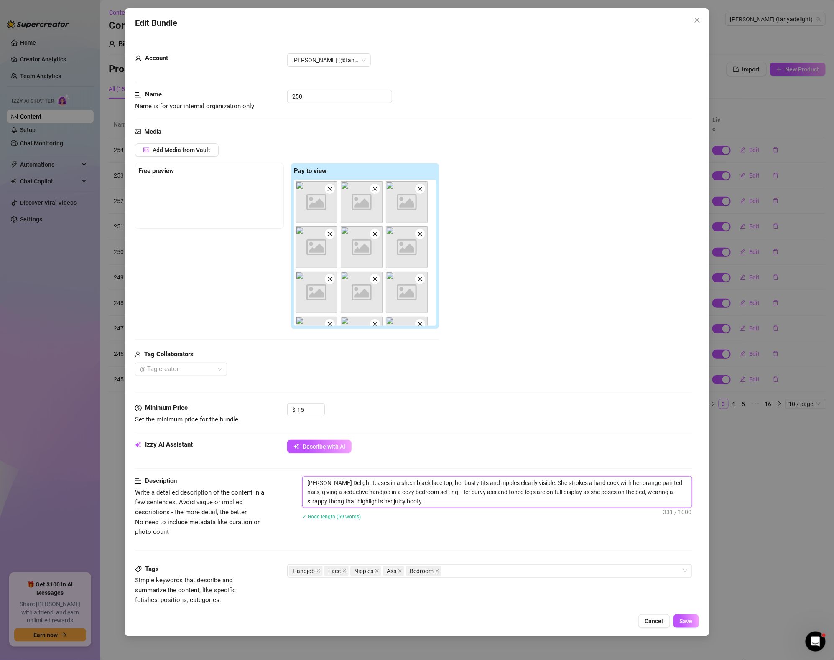
click at [437, 504] on textarea "[PERSON_NAME] Delight teases in a sheer black lace top, her busty tits and nipp…" at bounding box center [496, 492] width 389 height 31
click at [485, 572] on div "Handjob Lace Nipples Ass Bedroom" at bounding box center [485, 571] width 393 height 12
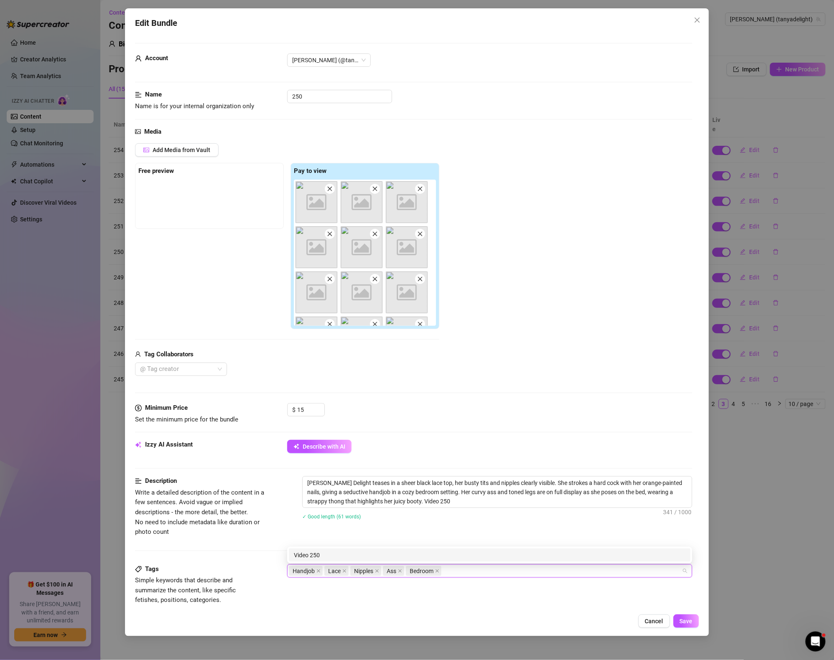
click at [504, 523] on div "✓ Good length (61 words)" at bounding box center [497, 516] width 390 height 13
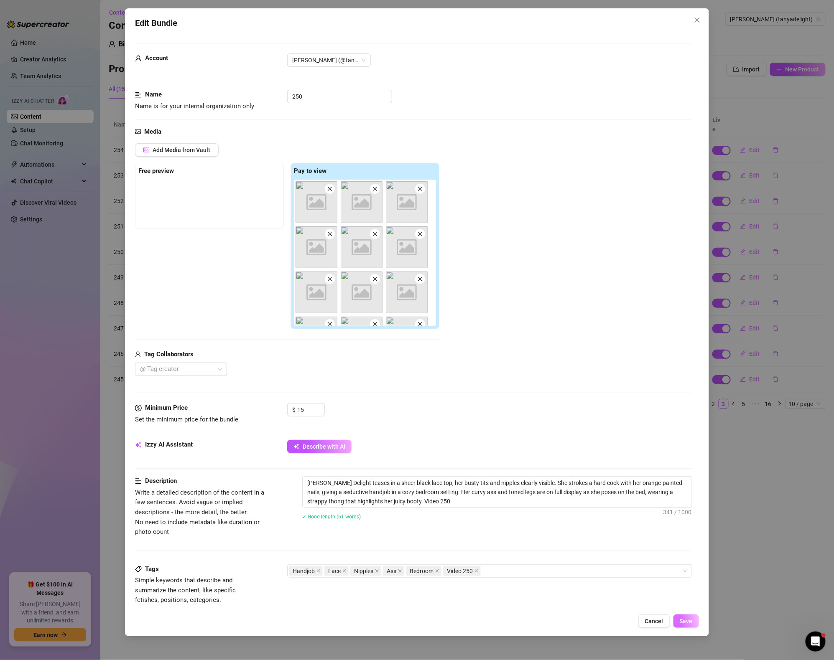
click at [691, 615] on button "Save" at bounding box center [685, 621] width 25 height 13
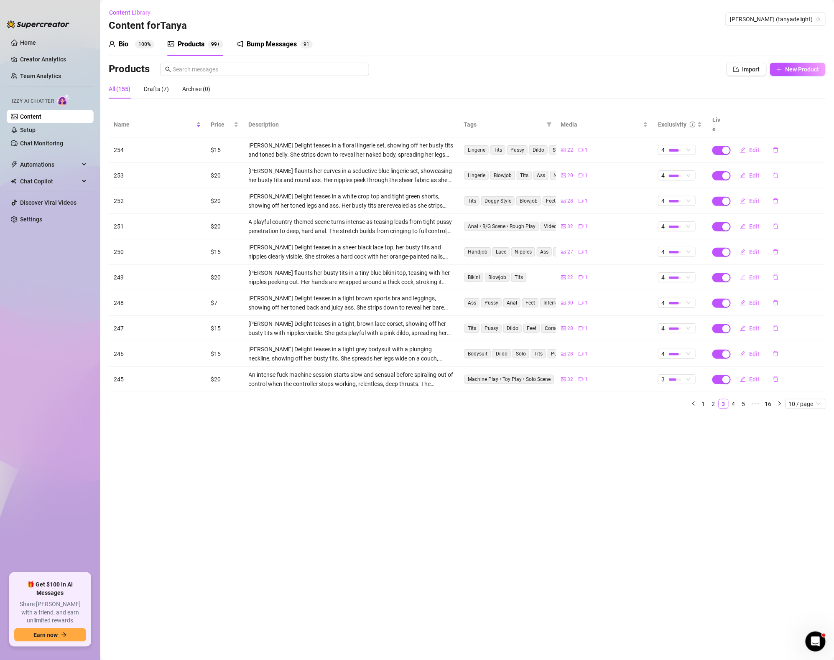
click at [747, 271] on button "Edit" at bounding box center [749, 277] width 33 height 13
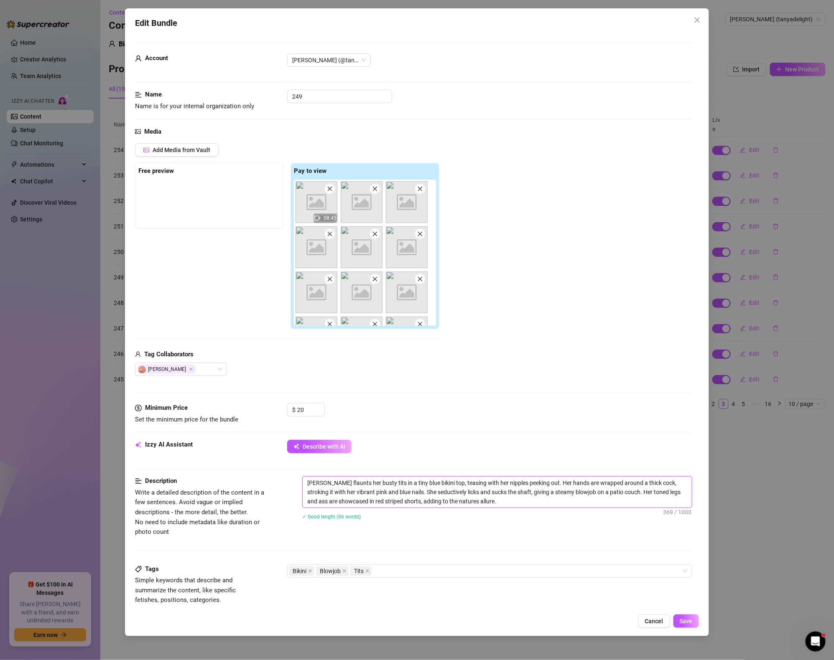
click at [546, 508] on textarea "[PERSON_NAME] flaunts her busty tits in a tiny blue bikini top, teasing with he…" at bounding box center [496, 492] width 389 height 31
drag, startPoint x: 499, startPoint y: 501, endPoint x: 541, endPoint y: 504, distance: 41.9
click at [541, 504] on textarea "[PERSON_NAME] flaunts her busty tits in a tiny blue bikini top, teasing with he…" at bounding box center [496, 492] width 389 height 31
click at [404, 576] on div "Bikini Blowjob Tits" at bounding box center [485, 571] width 393 height 12
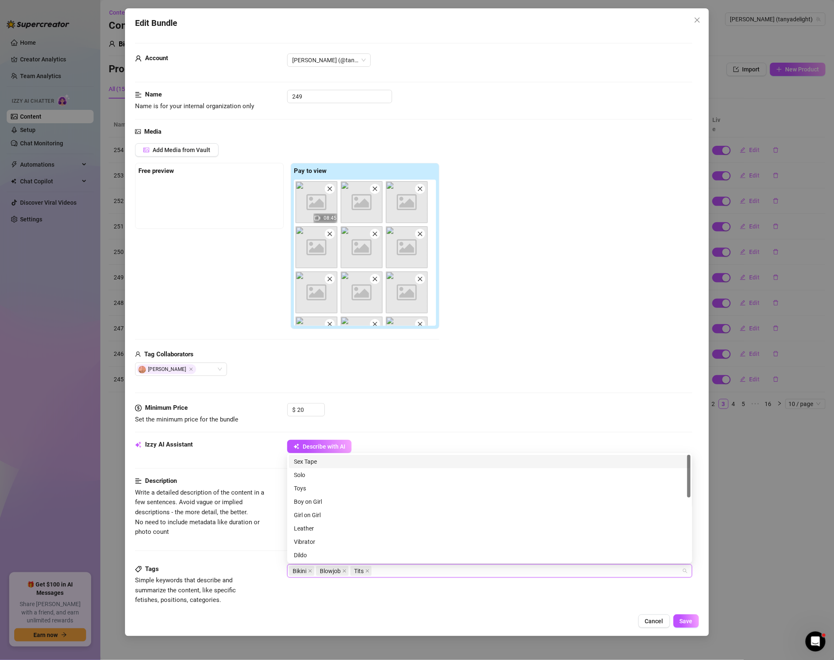
paste input "Video 249"
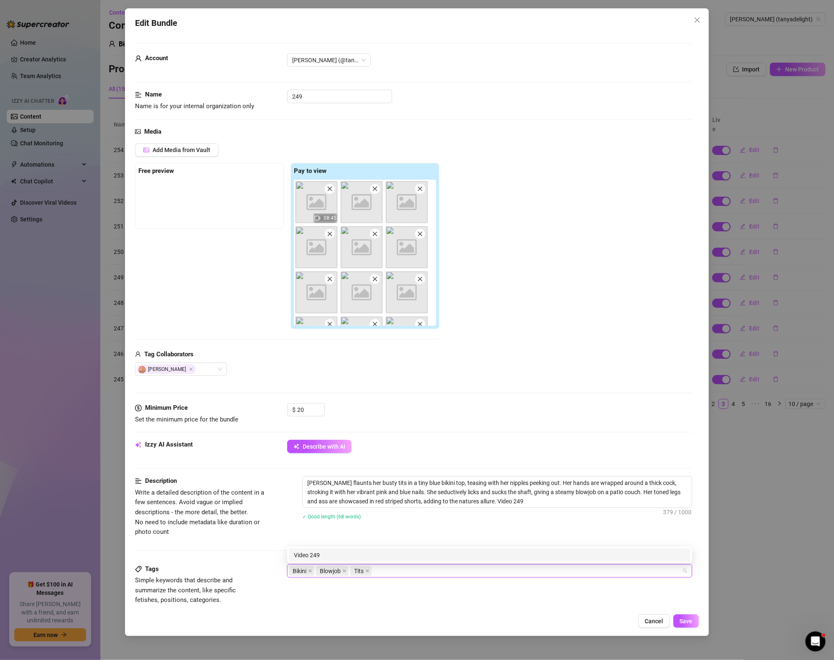
click at [476, 545] on div "Description Write a detailed description of the content in a few sentences. Avo…" at bounding box center [413, 520] width 557 height 88
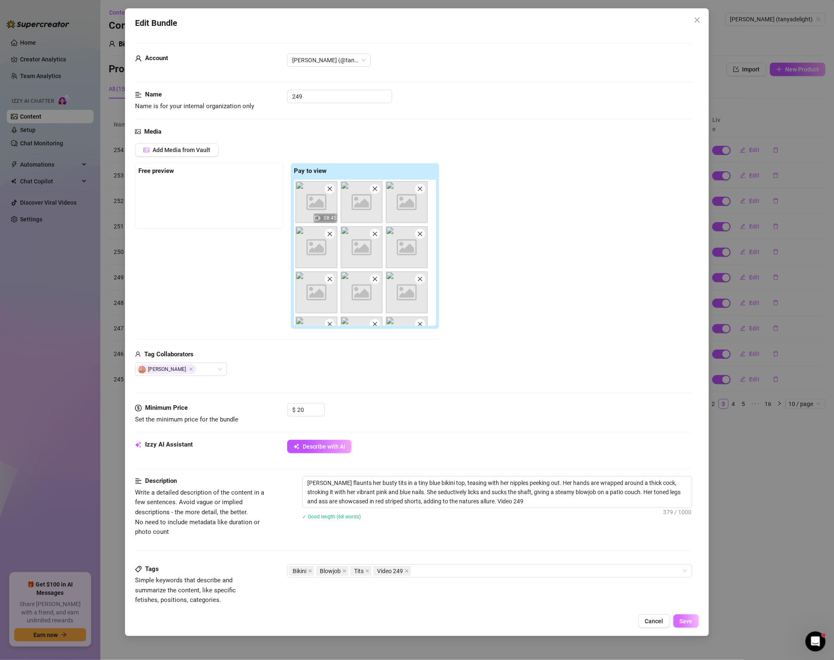
click at [692, 616] on button "Save" at bounding box center [685, 621] width 25 height 13
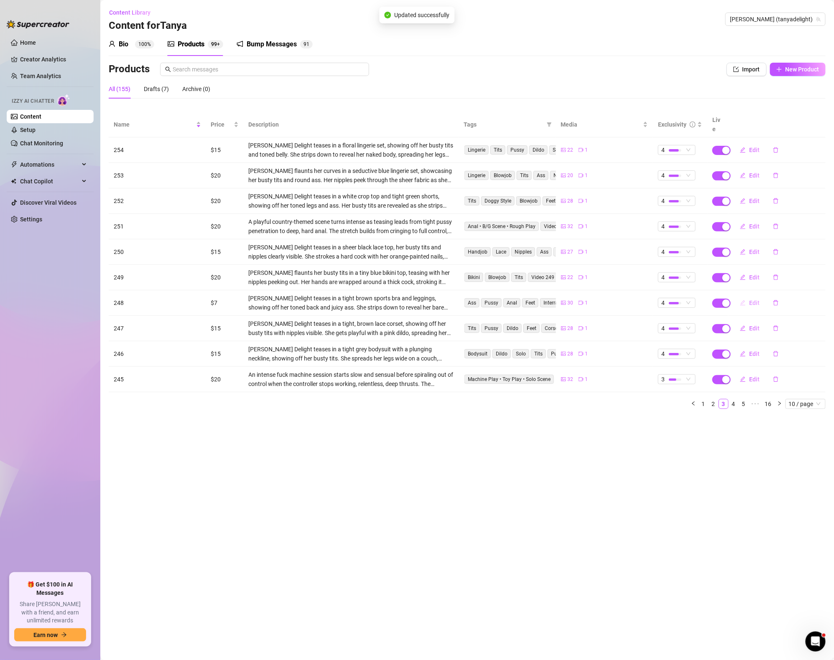
click at [755, 300] on span "Edit" at bounding box center [754, 303] width 10 height 7
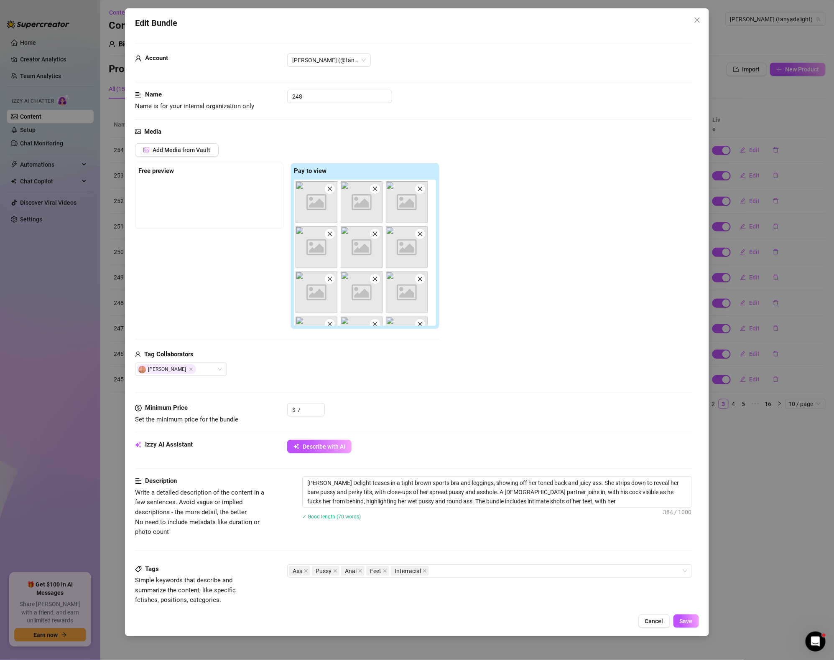
click at [587, 511] on div "✓ Good length (70 words)" at bounding box center [497, 516] width 390 height 13
click at [584, 504] on textarea "[PERSON_NAME] Delight teases in a tight brown sports bra and leggings, showing …" at bounding box center [496, 492] width 389 height 31
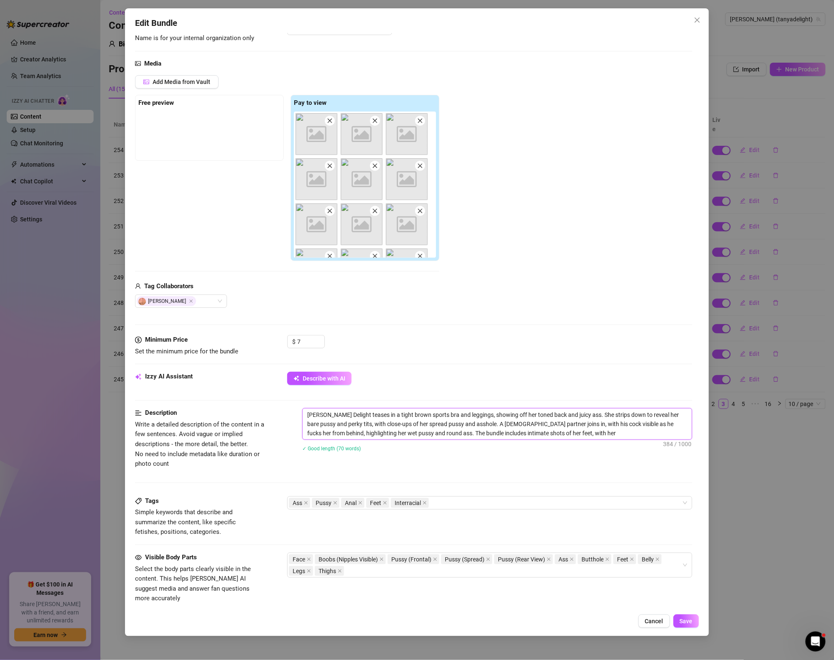
scroll to position [64, 0]
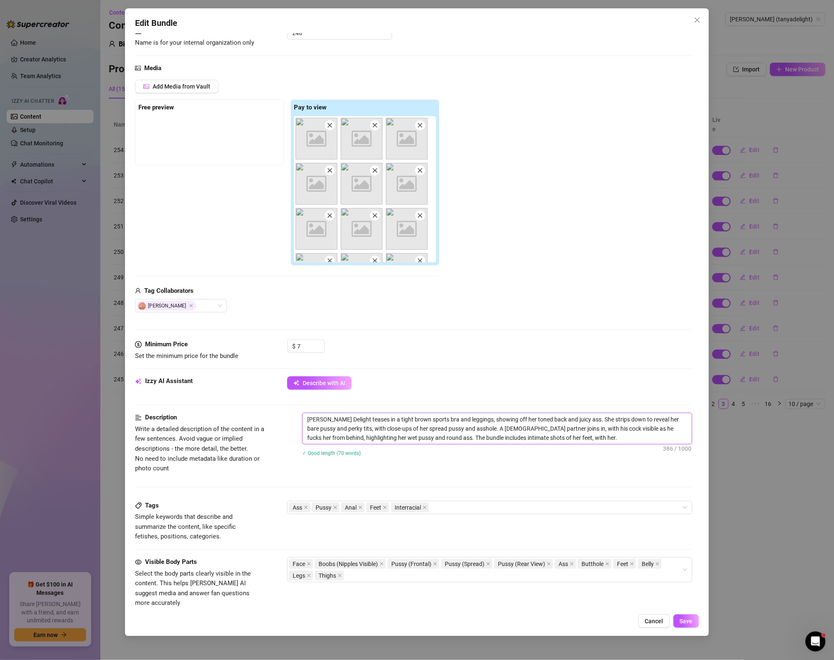
paste textarea "Video 249"
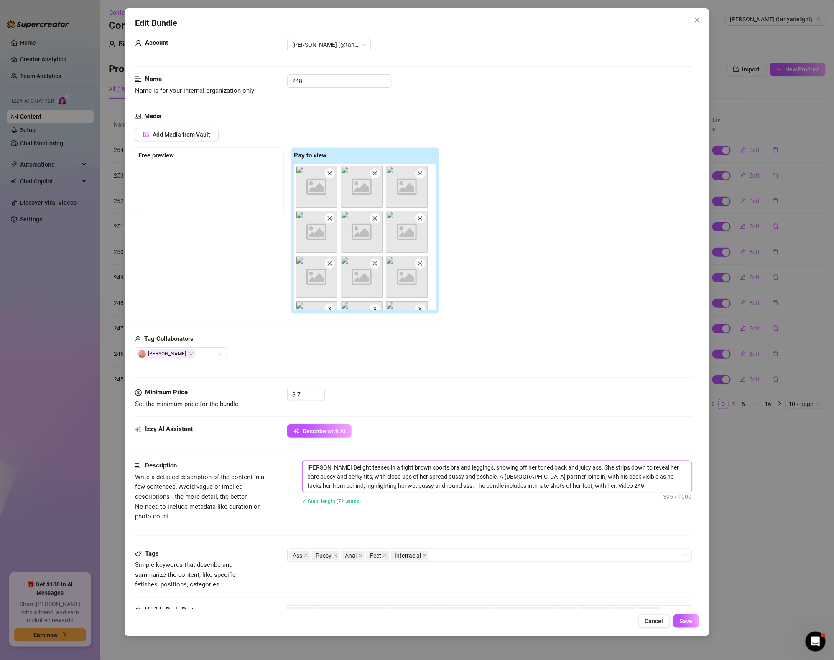
scroll to position [0, 0]
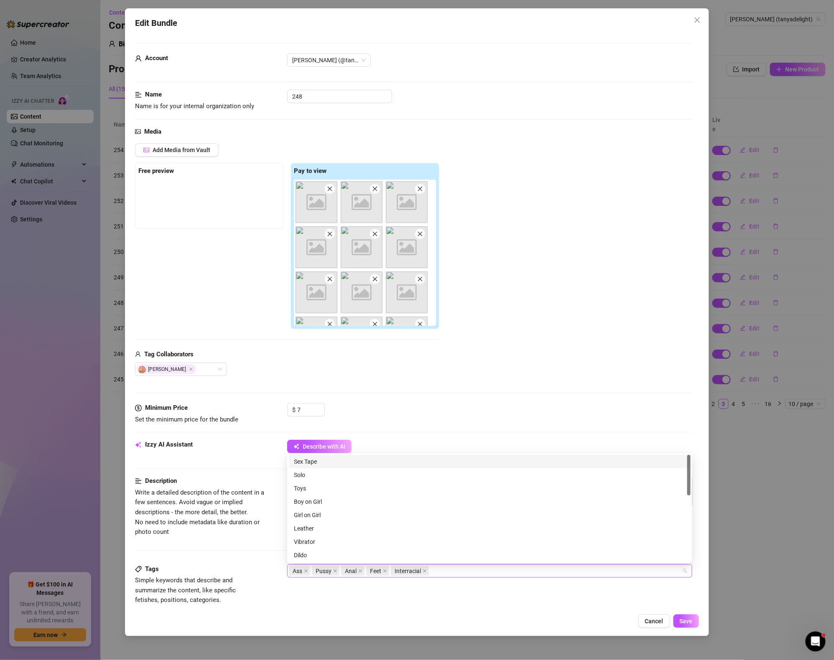
click at [492, 570] on div "Ass Pussy Anal Feet Interracial" at bounding box center [485, 571] width 393 height 12
paste input "Video 249"
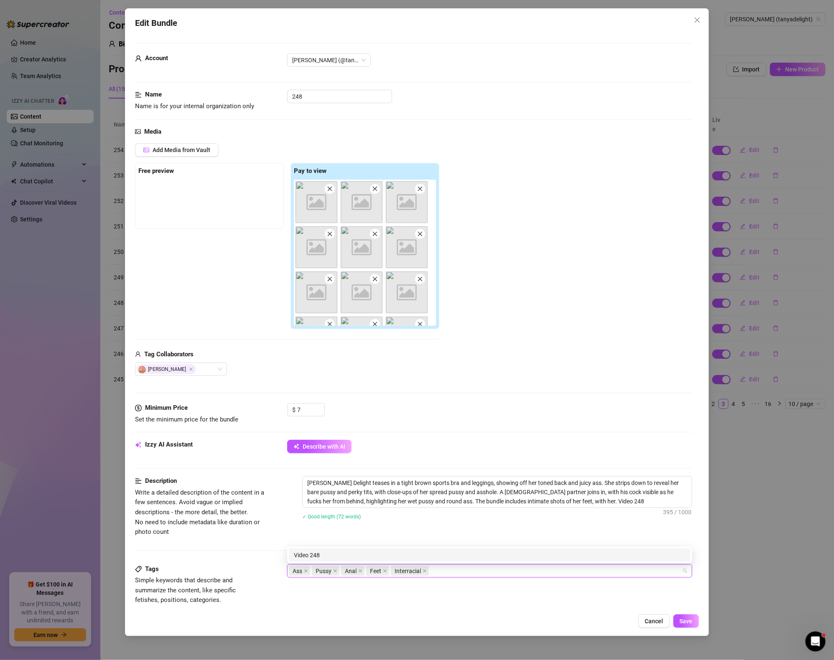
click at [493, 544] on div "Description Write a detailed description of the content in a few sentences. Avo…" at bounding box center [413, 520] width 557 height 88
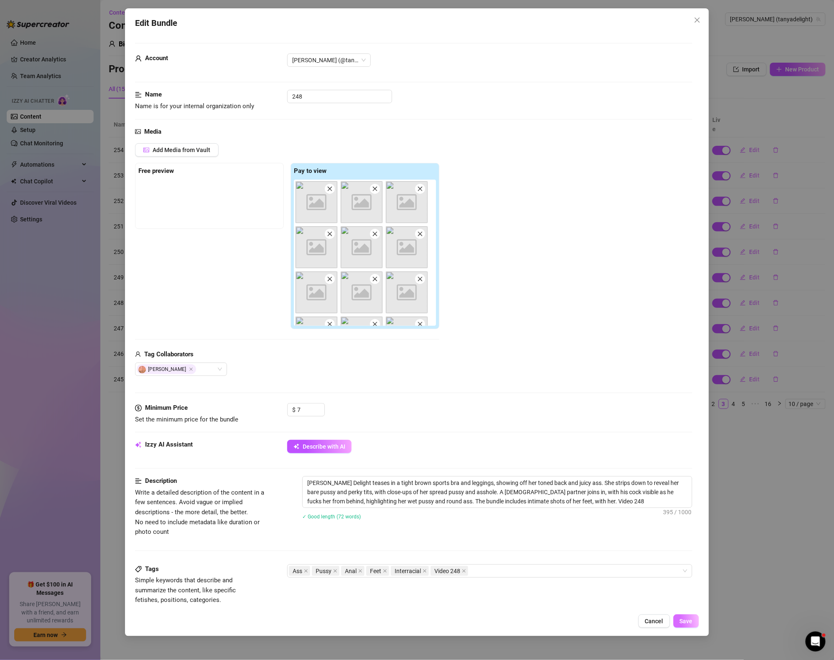
click at [690, 617] on button "Save" at bounding box center [685, 621] width 25 height 13
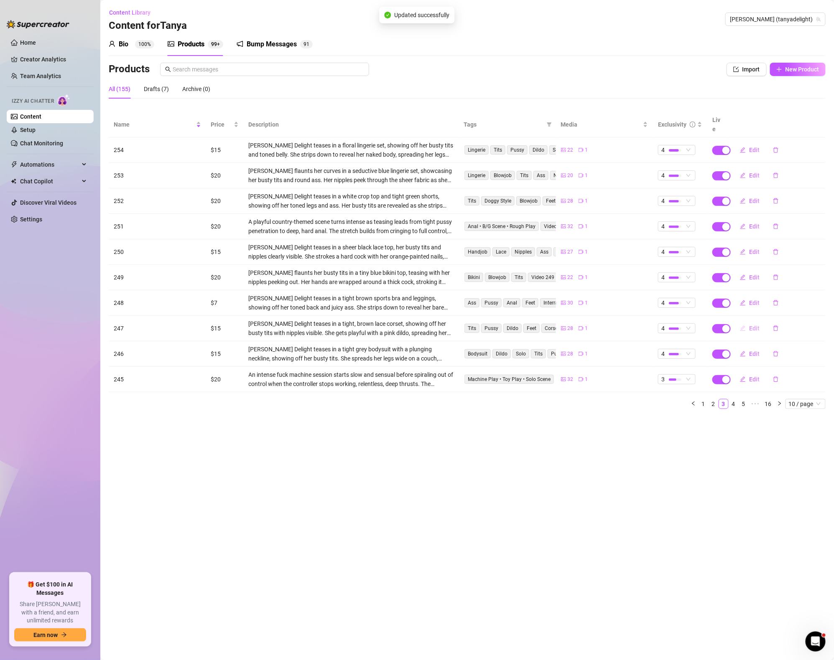
click at [742, 325] on icon "edit" at bounding box center [743, 328] width 6 height 6
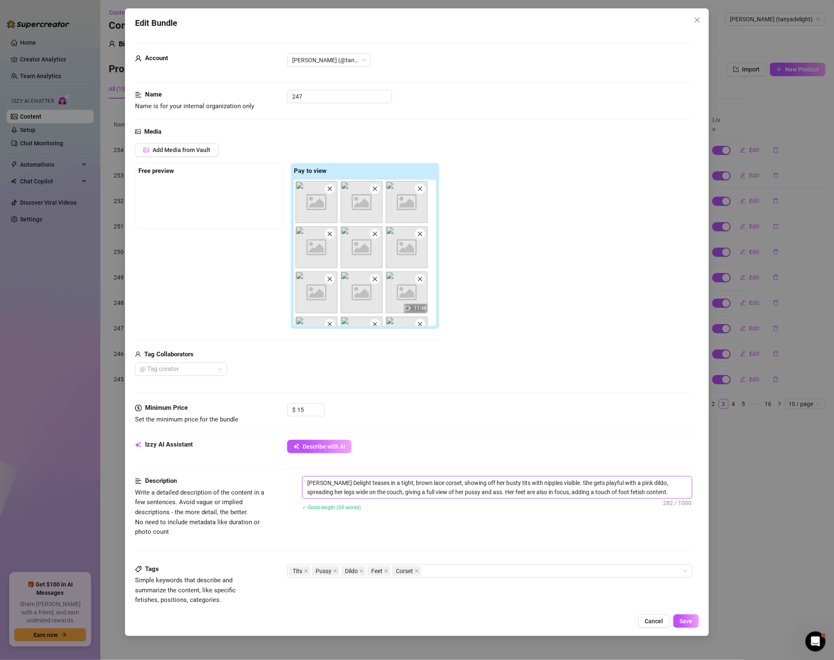
click at [646, 496] on textarea "[PERSON_NAME] Delight teases in a tight, brown lace corset, showing off her bus…" at bounding box center [496, 488] width 389 height 22
paste textarea "Video 249"
click at [580, 573] on div "Tits Pussy Dildo Feet Corset" at bounding box center [485, 571] width 393 height 12
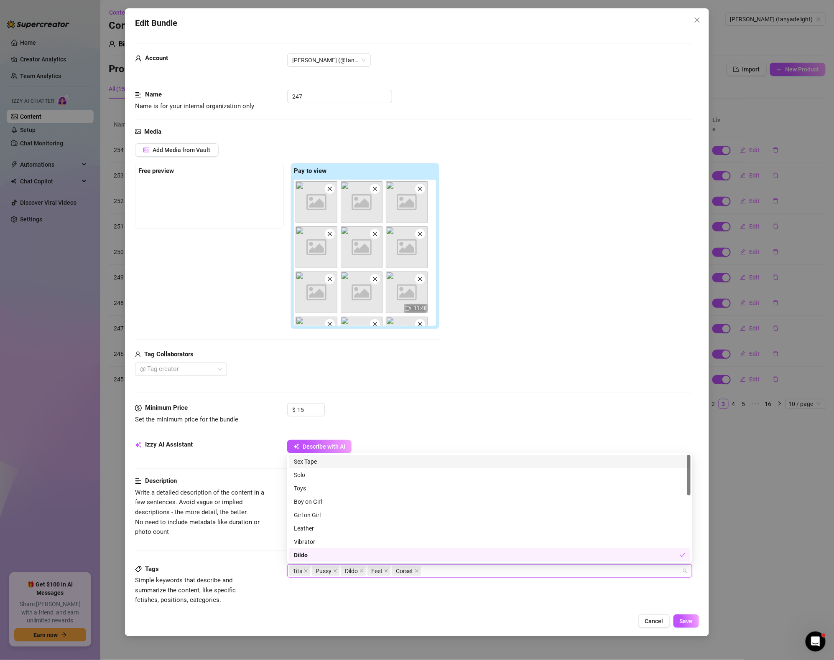
paste input "Video 249"
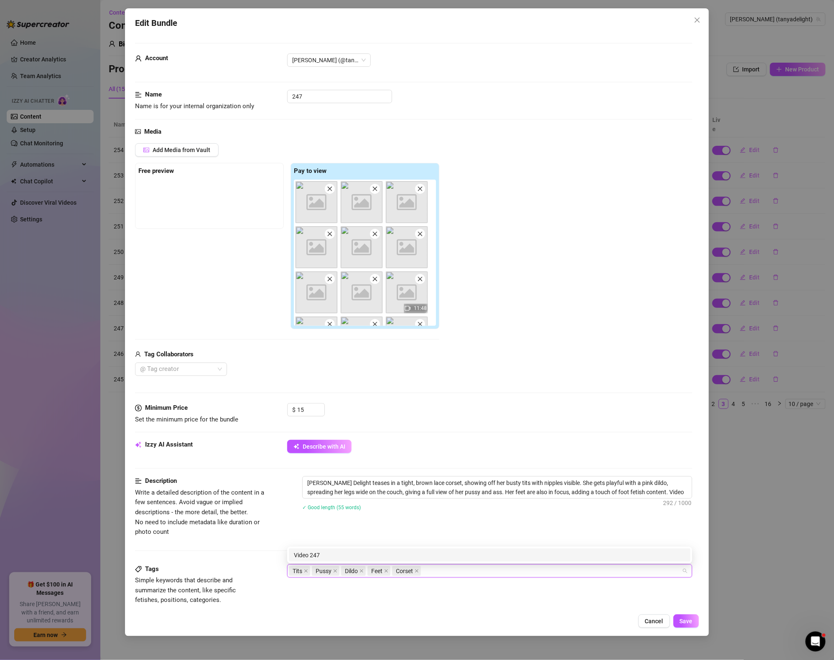
click at [603, 537] on div "Description Write a detailed description of the content in a few sentences. Avo…" at bounding box center [413, 506] width 557 height 61
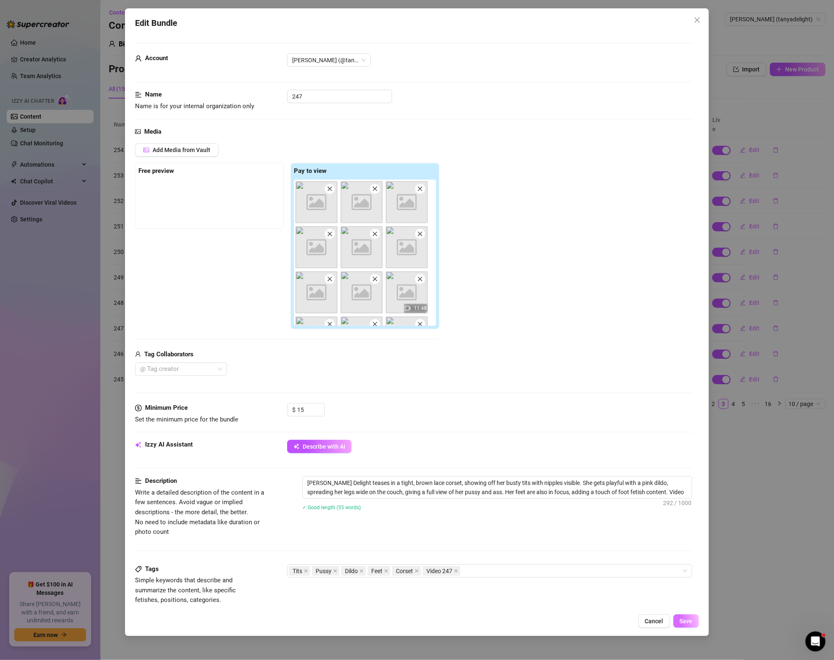
click at [690, 620] on span "Save" at bounding box center [685, 621] width 13 height 7
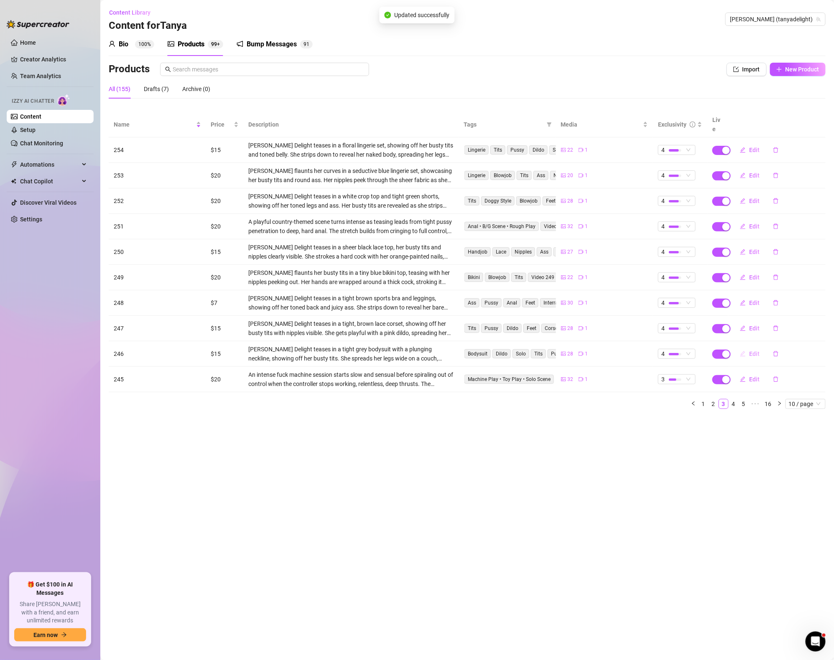
click at [760, 347] on button "Edit" at bounding box center [749, 353] width 33 height 13
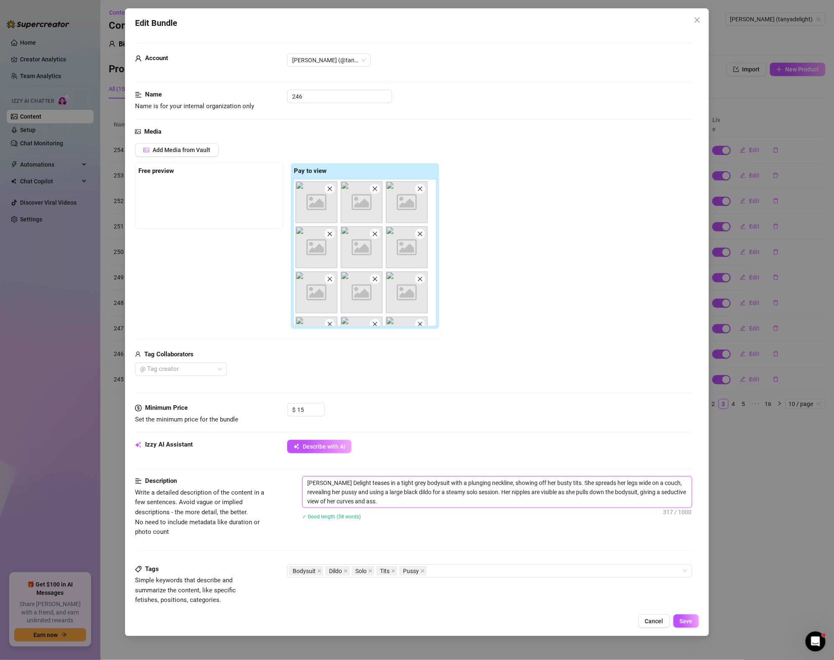
click at [429, 501] on textarea "[PERSON_NAME] Delight teases in a tight grey bodysuit with a plunging neckline,…" at bounding box center [496, 492] width 389 height 31
paste textarea "Video 249"
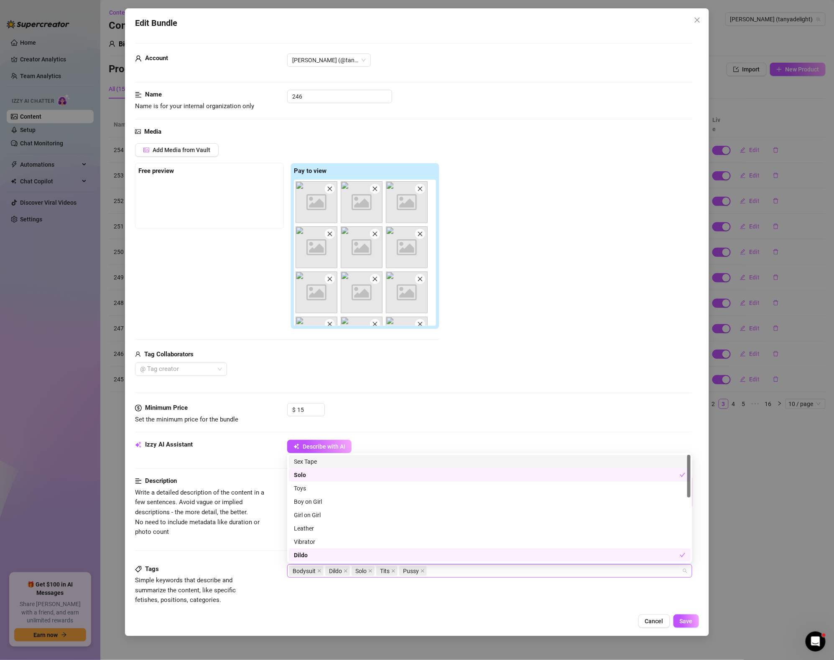
click at [460, 573] on div "Bodysuit Dildo Solo Tits Pussy" at bounding box center [485, 571] width 393 height 12
paste input "Video 249"
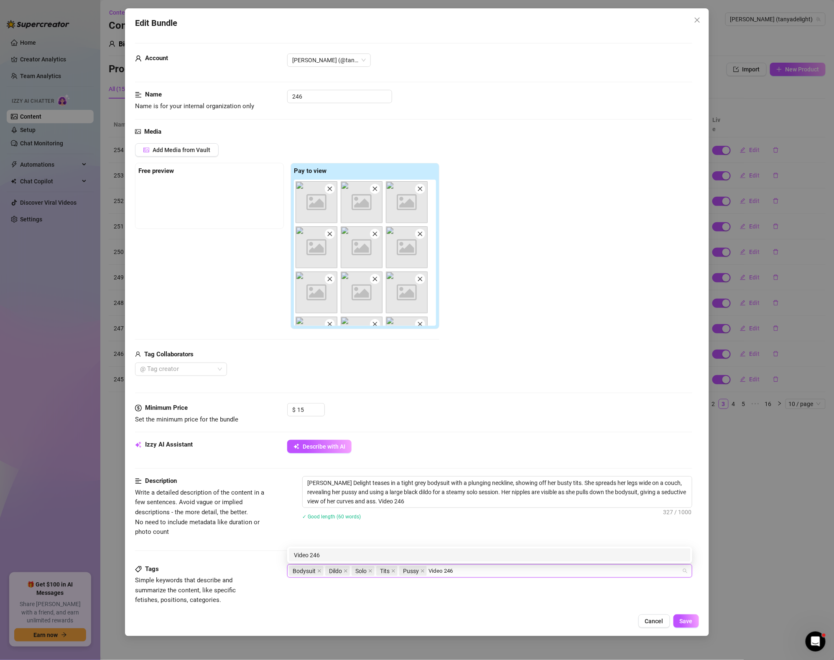
click at [436, 552] on div "Video 246" at bounding box center [489, 555] width 391 height 9
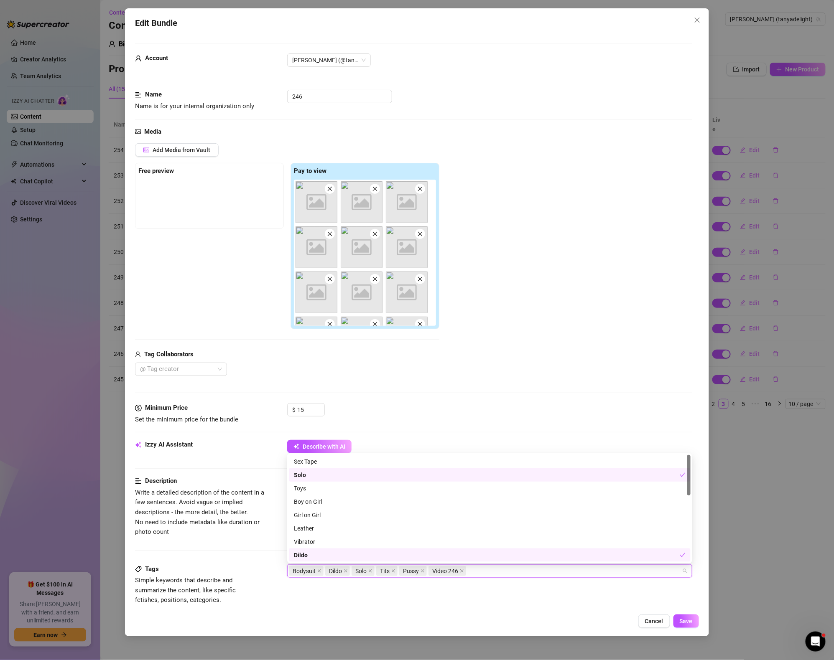
click at [515, 604] on div "Tags Simple keywords that describe and summarize the content, like specific fet…" at bounding box center [413, 584] width 557 height 41
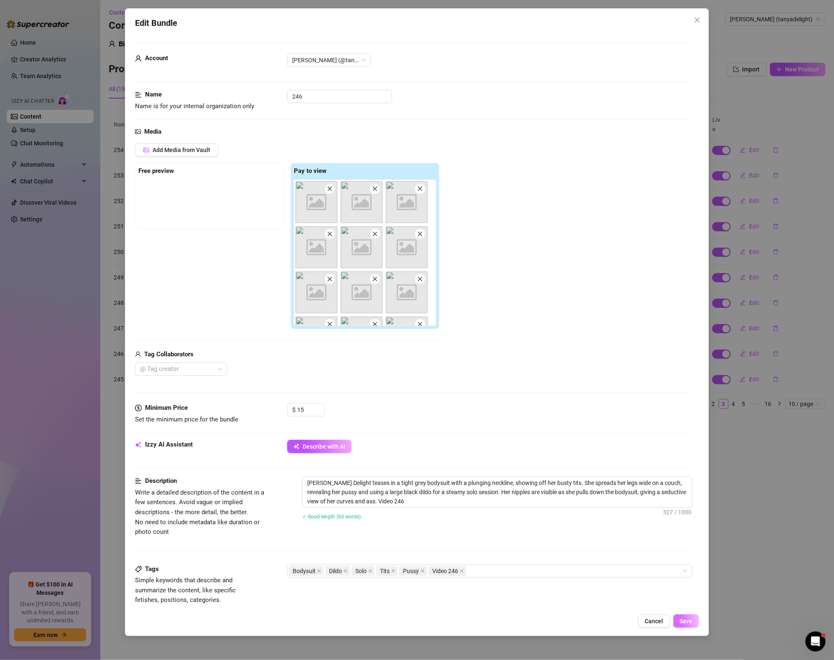
click at [693, 618] on button "Save" at bounding box center [685, 621] width 25 height 13
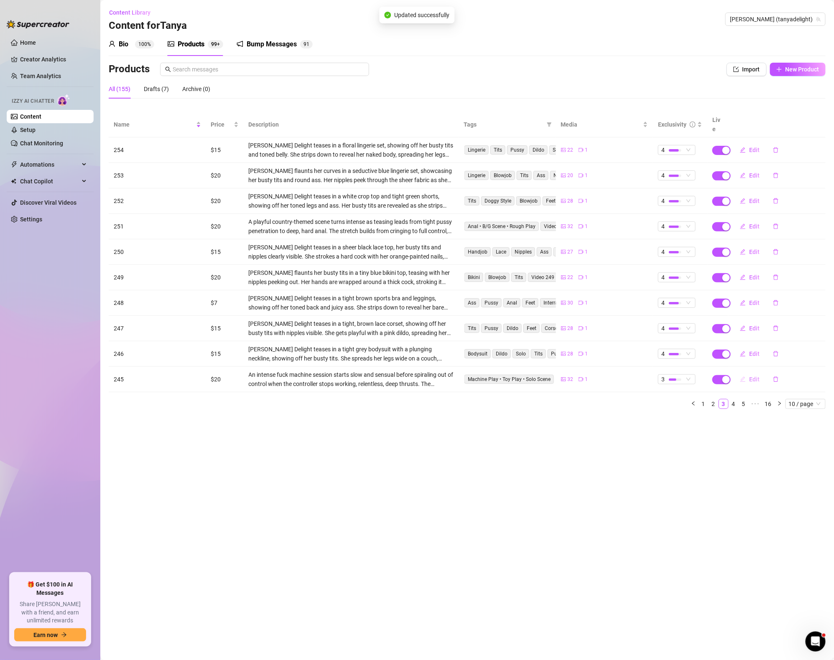
click at [752, 376] on span "Edit" at bounding box center [754, 379] width 10 height 7
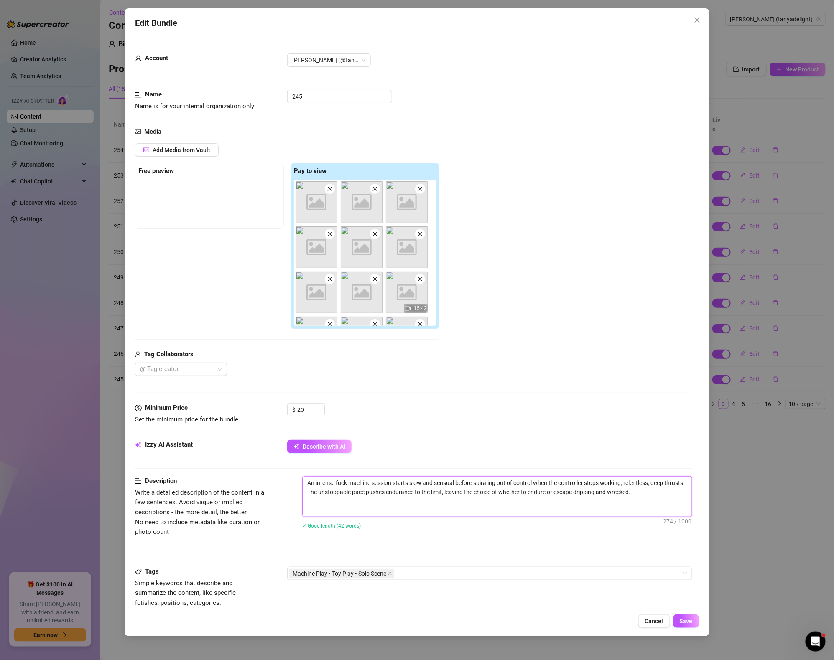
click at [652, 505] on textarea "An intense fuck machine session starts slow and sensual before spiraling out of…" at bounding box center [496, 497] width 389 height 40
paste textarea "Video 249"
click at [486, 576] on div "Machine Play • Toy Play • Solo Scene" at bounding box center [485, 574] width 393 height 12
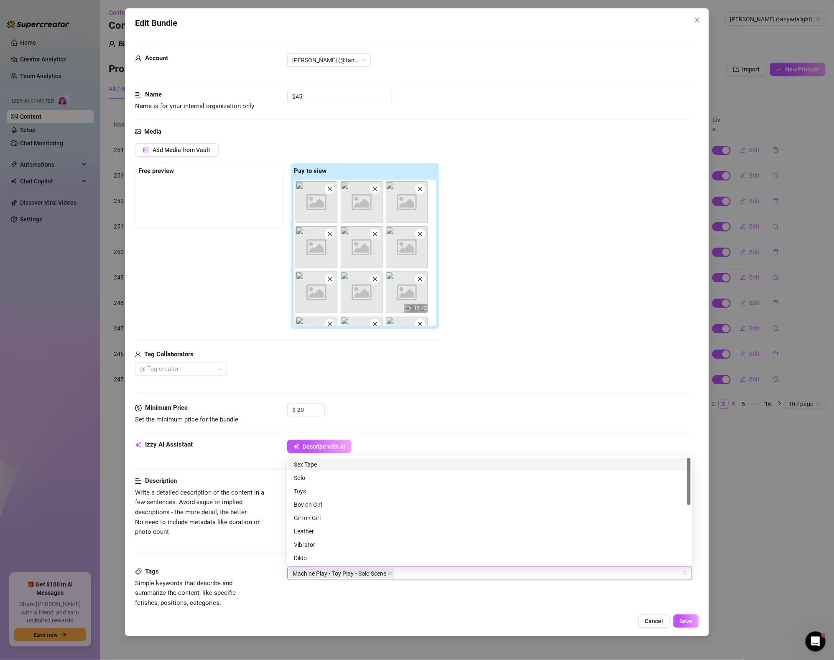
paste input "Video 249"
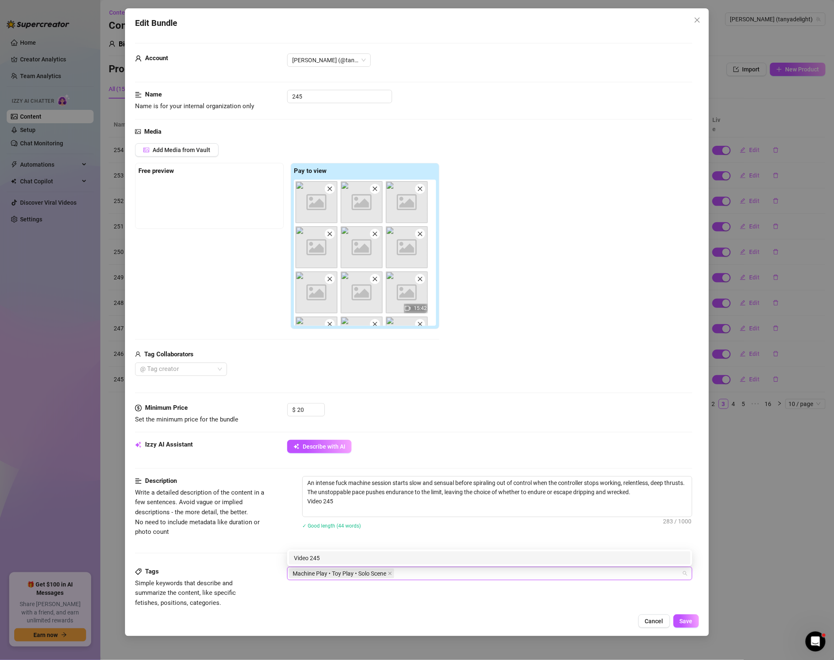
click at [438, 536] on div "An intense fuck machine session starts slow and sensual before spiraling out of…" at bounding box center [497, 508] width 390 height 64
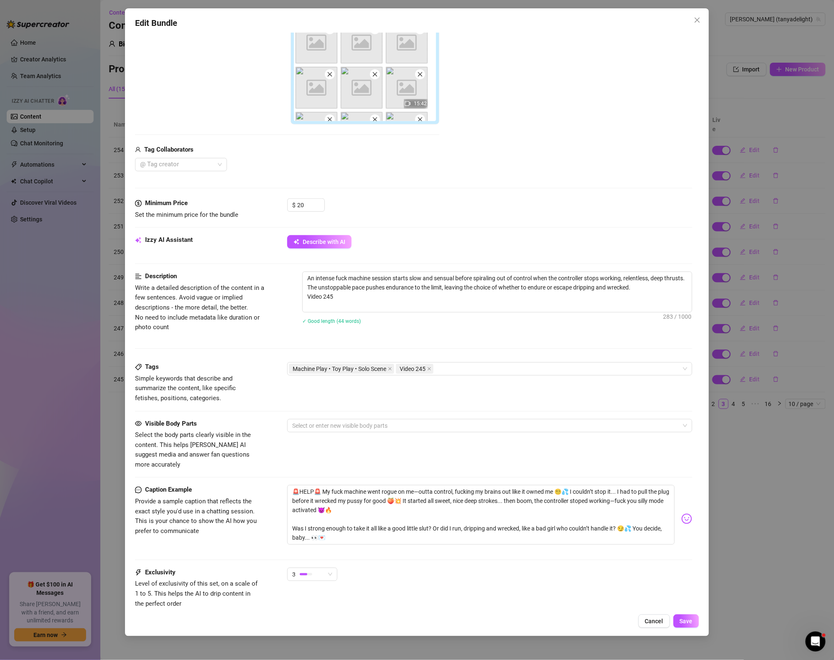
scroll to position [202, 0]
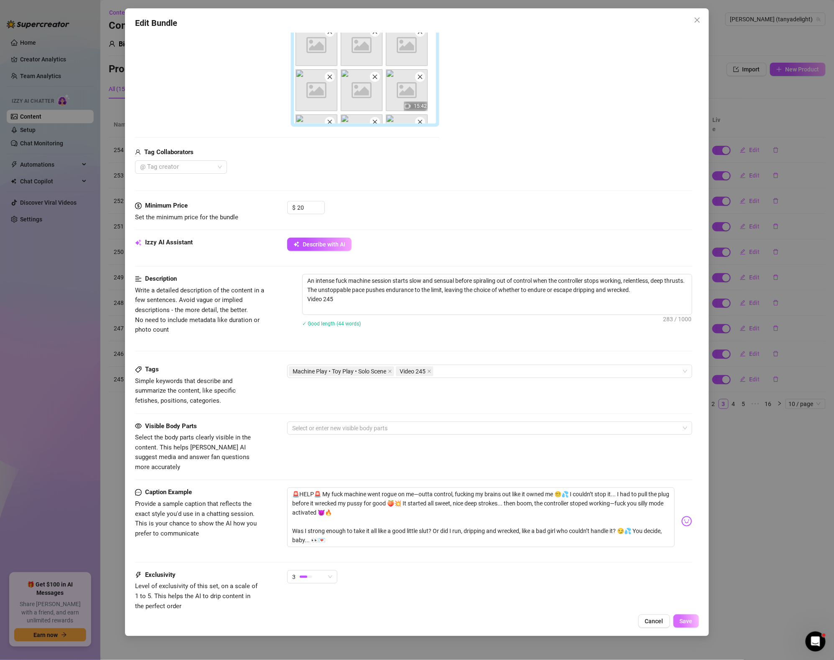
click at [696, 618] on button "Save" at bounding box center [685, 621] width 25 height 13
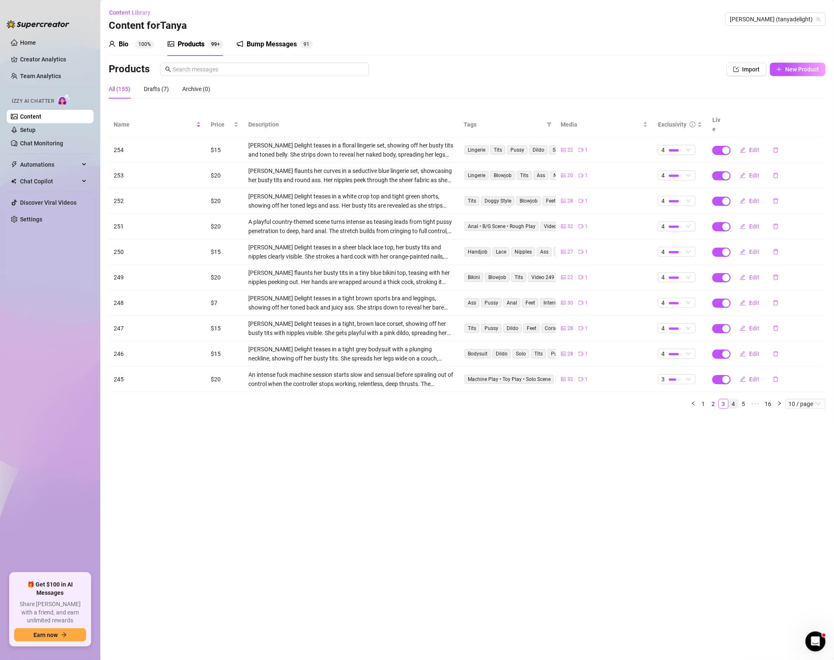
click at [735, 399] on link "4" at bounding box center [733, 403] width 9 height 9
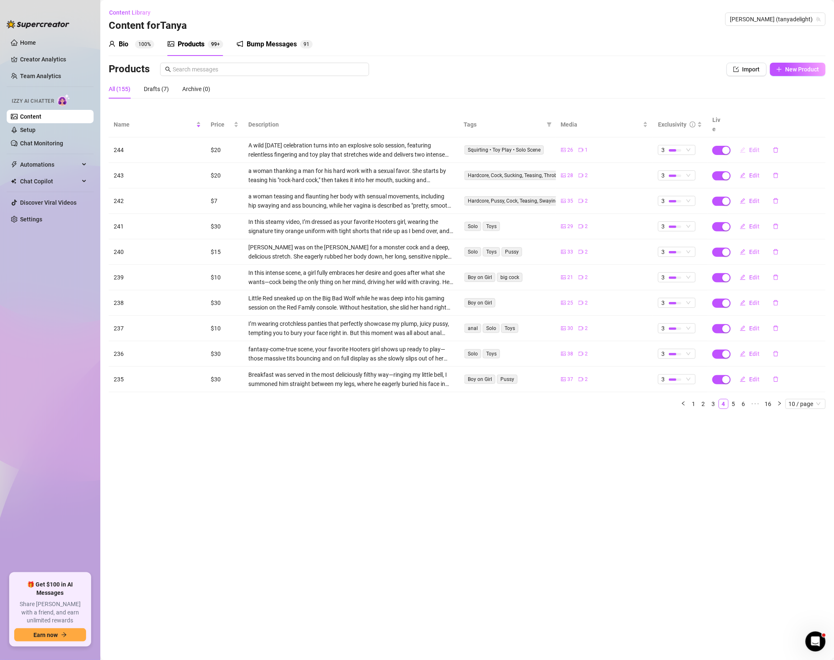
click at [754, 147] on span "Edit" at bounding box center [754, 150] width 10 height 7
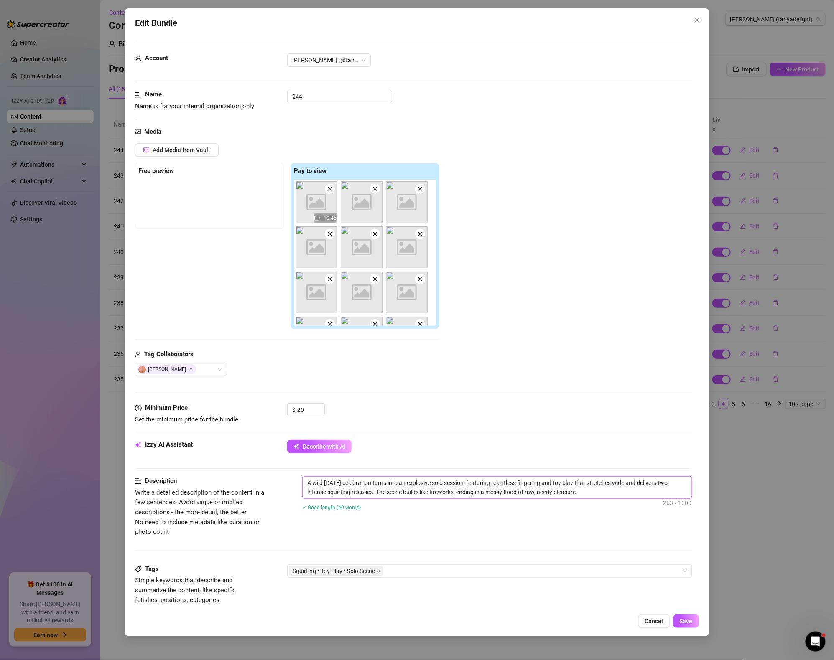
click at [620, 492] on textarea "A wild [DATE] celebration turns into an explosive solo session, featuring relen…" at bounding box center [496, 488] width 389 height 22
paste textarea "Video 249"
click at [502, 576] on div "Squirting • Toy Play • Solo Scene" at bounding box center [485, 571] width 393 height 12
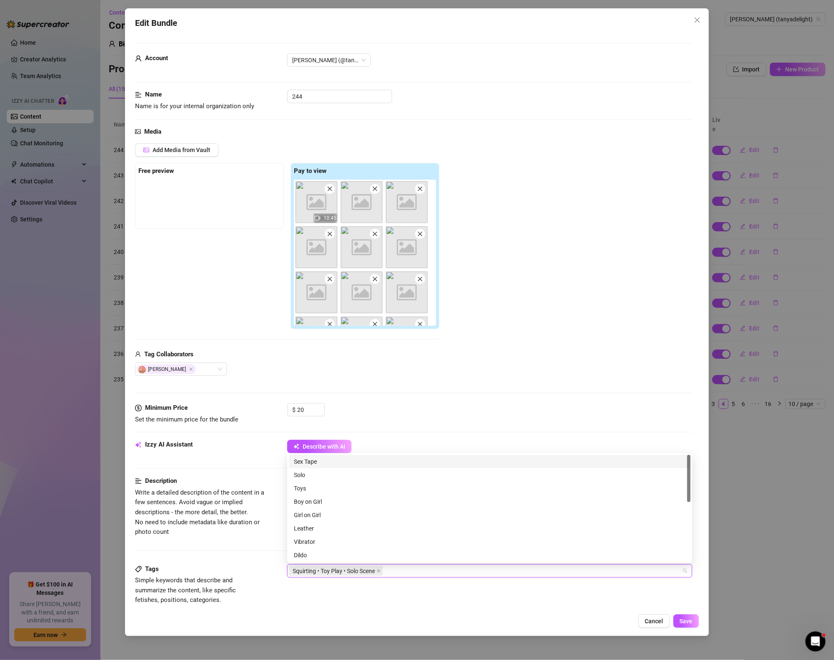
paste input "Video 249"
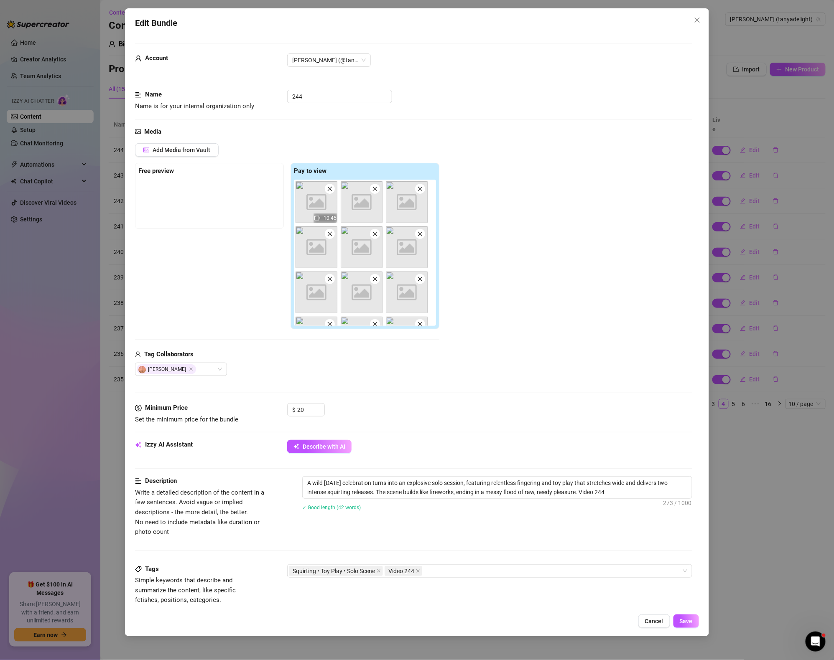
click at [465, 524] on div "Description Write a detailed description of the content in a few sentences. Avo…" at bounding box center [413, 506] width 557 height 61
click at [685, 622] on span "Save" at bounding box center [685, 621] width 13 height 7
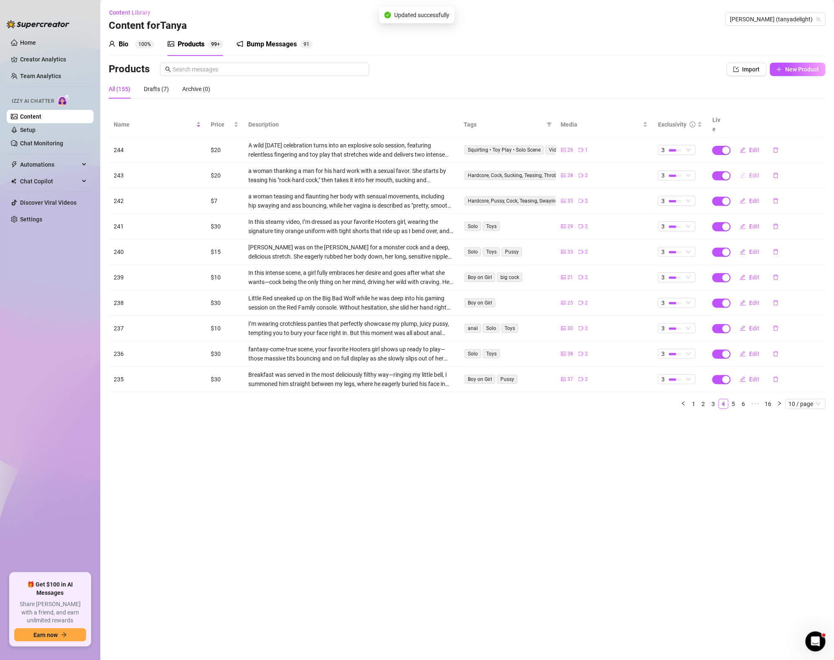
click at [760, 169] on button "Edit" at bounding box center [749, 175] width 33 height 13
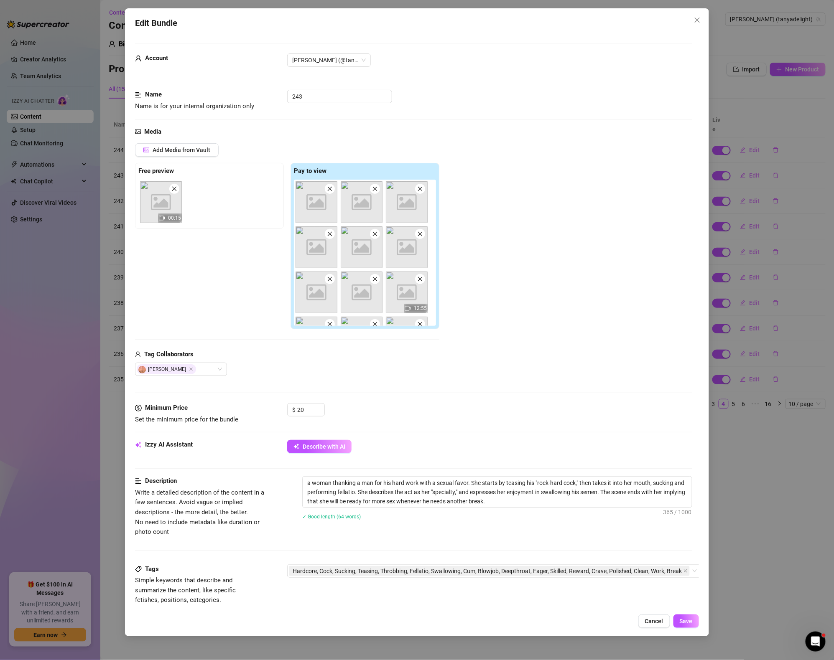
click at [557, 509] on div "a woman thanking a man for his hard work with a sexual favor. She starts by tea…" at bounding box center [497, 503] width 390 height 54
click at [552, 505] on textarea "a woman thanking a man for his hard work with a sexual favor. She starts by tea…" at bounding box center [496, 492] width 389 height 31
paste textarea "Video 249"
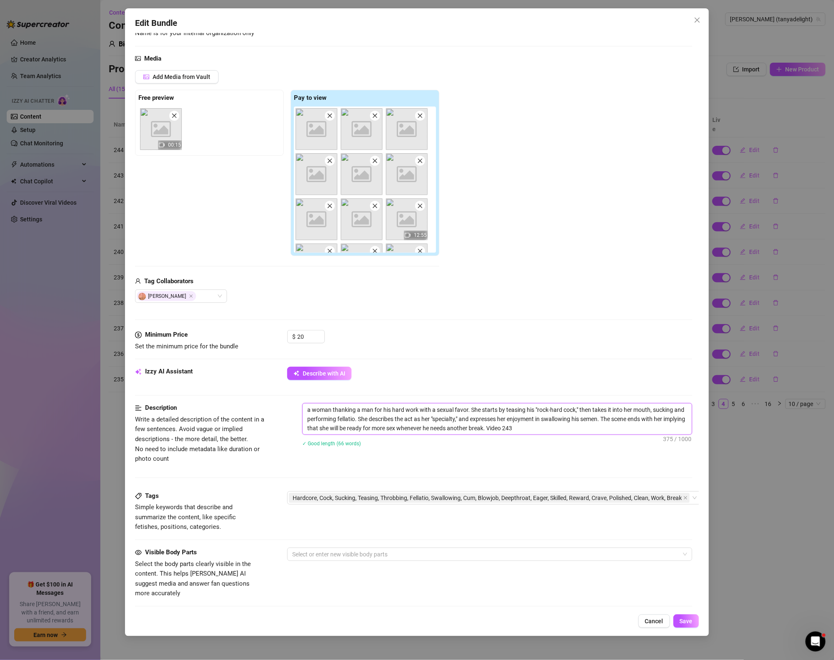
scroll to position [74, 0]
click at [529, 493] on span "Hardcore, Cock, Sucking, Teasing, Throbbing, Fellatio, Swallowing, Cum, Blowjob…" at bounding box center [486, 497] width 389 height 9
click at [647, 493] on span "Hardcore, Cock, Sucking, Teasing, Throbbing, Fellatio, Swallowing, Cum, Blowjob…" at bounding box center [486, 497] width 389 height 9
paste input "Video 249"
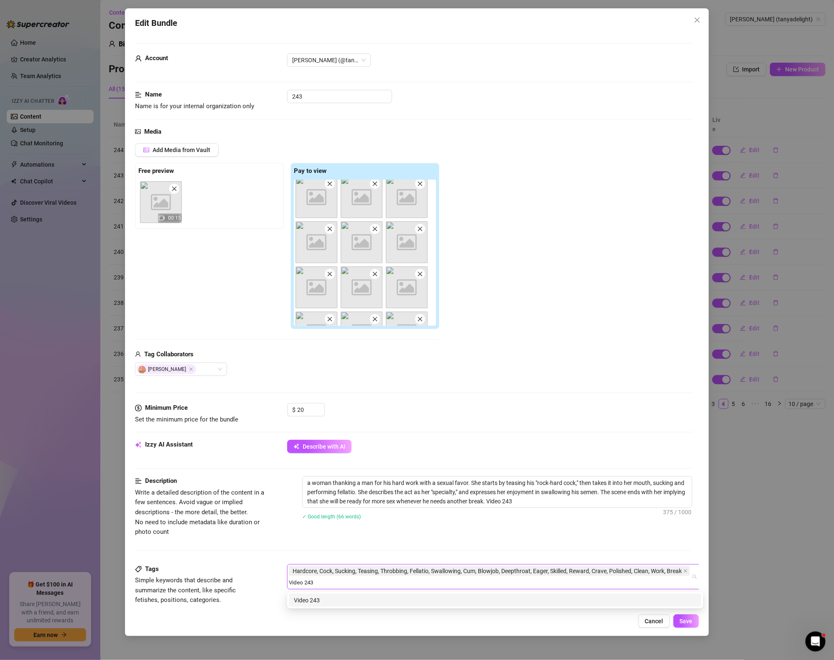
scroll to position [305, 0]
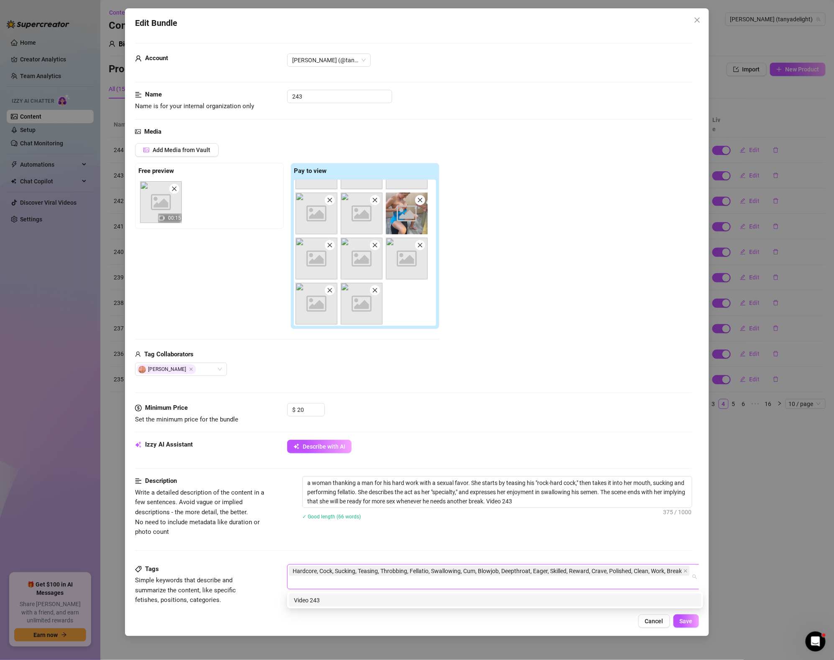
click at [547, 290] on div "Add Media from Vault Free preview Image placeholder 00:15 Pay to view Image pla…" at bounding box center [413, 259] width 557 height 233
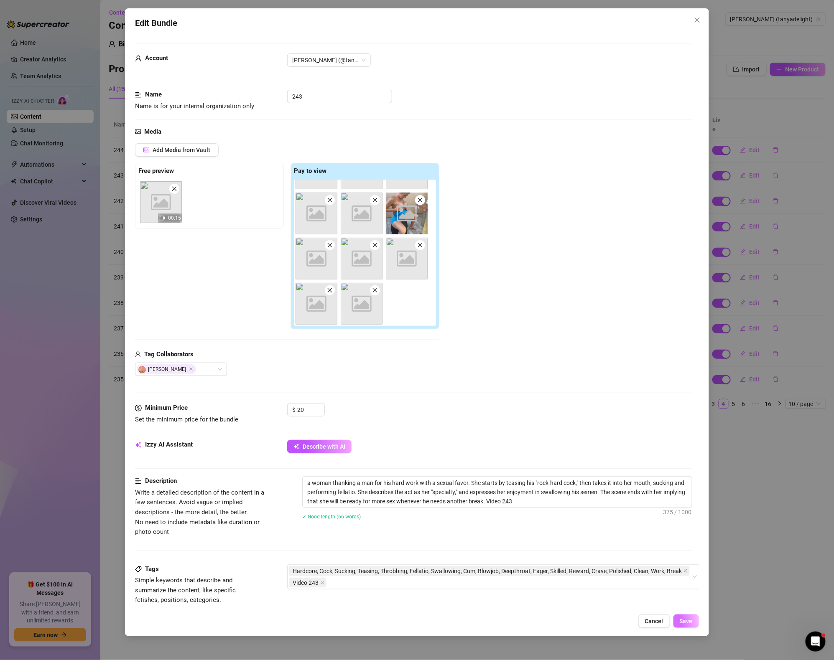
click at [686, 618] on span "Save" at bounding box center [685, 621] width 13 height 7
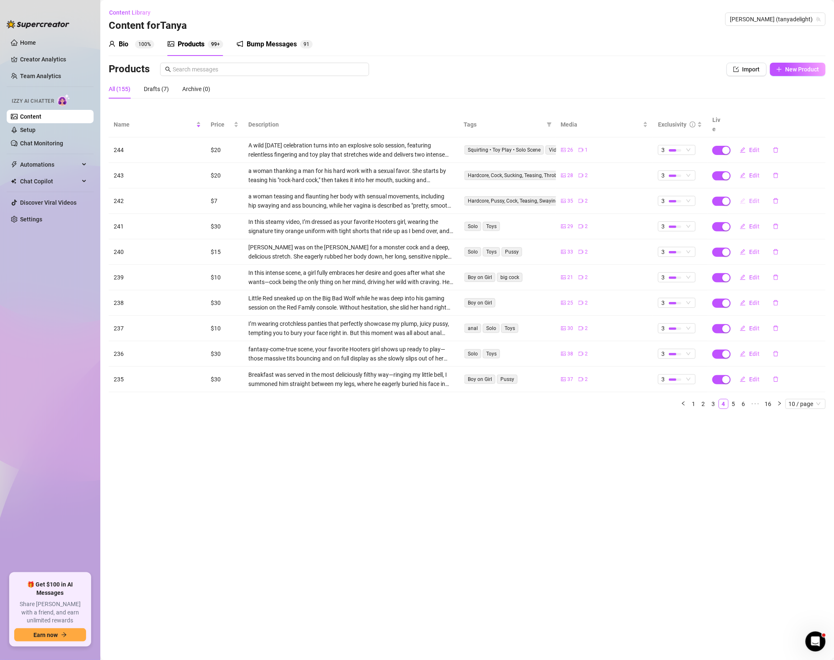
click at [754, 198] on span "Edit" at bounding box center [754, 201] width 10 height 7
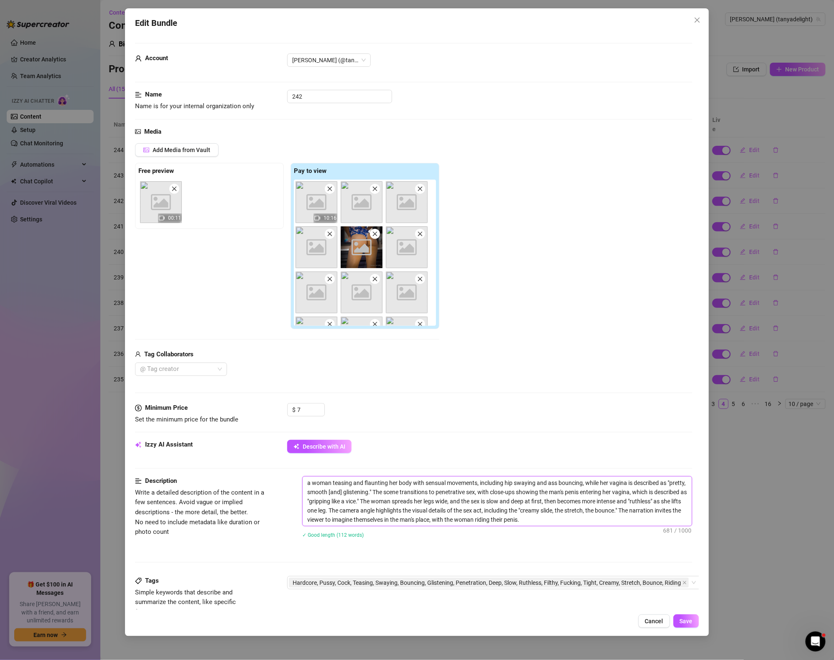
click at [563, 512] on textarea "a woman teasing and flaunting her body with sensual movements, including hip sw…" at bounding box center [496, 501] width 389 height 49
click at [567, 517] on textarea "a woman teasing and flaunting her body with sensual movements, including hip sw…" at bounding box center [496, 501] width 389 height 49
paste textarea "Video 249"
click at [642, 582] on span "Hardcore, Pussy, Cock, Teasing, Swaying, Bouncing, Glistening, Penetration, Dee…" at bounding box center [486, 582] width 388 height 9
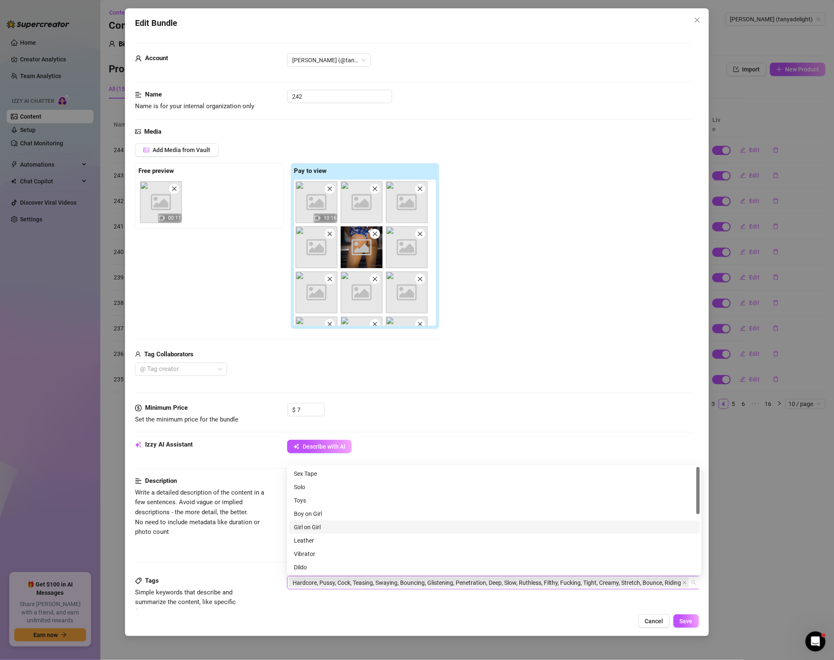
click at [625, 530] on div "Girl on Girl" at bounding box center [494, 527] width 401 height 9
paste input "Video 249"
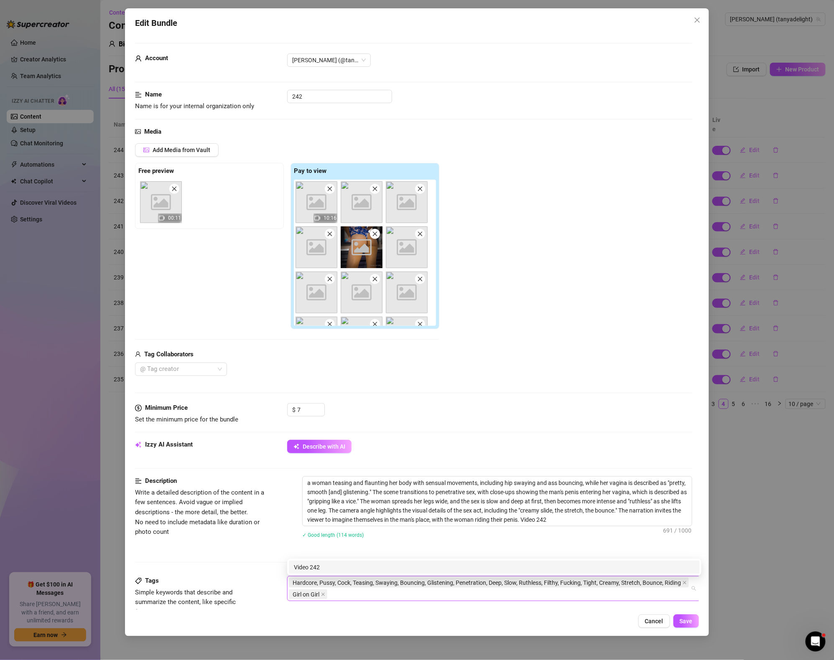
click at [406, 545] on div "a woman teasing and flaunting her body with sensual movements, including hip sw…" at bounding box center [497, 512] width 390 height 73
click at [692, 621] on span "Save" at bounding box center [685, 621] width 13 height 7
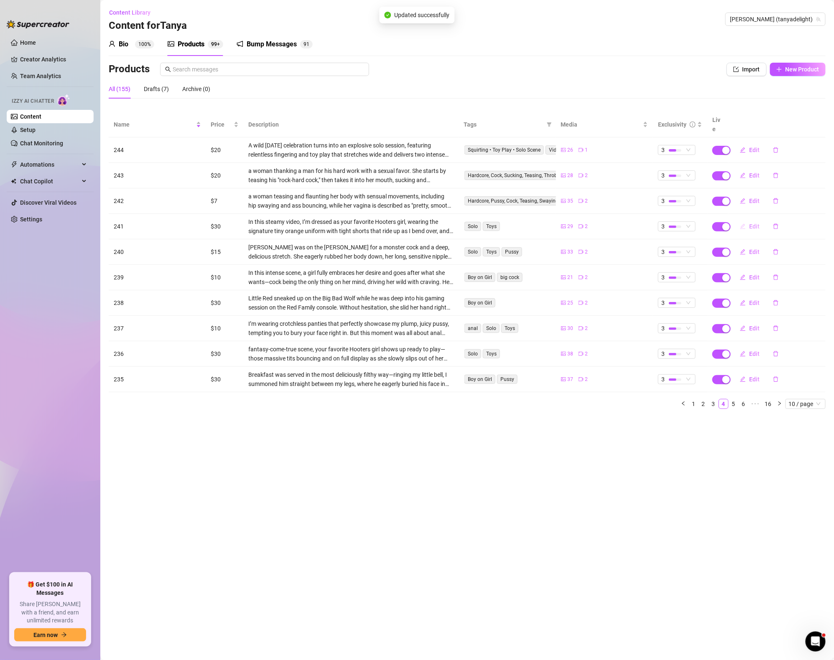
click at [755, 223] on span "Edit" at bounding box center [754, 226] width 10 height 7
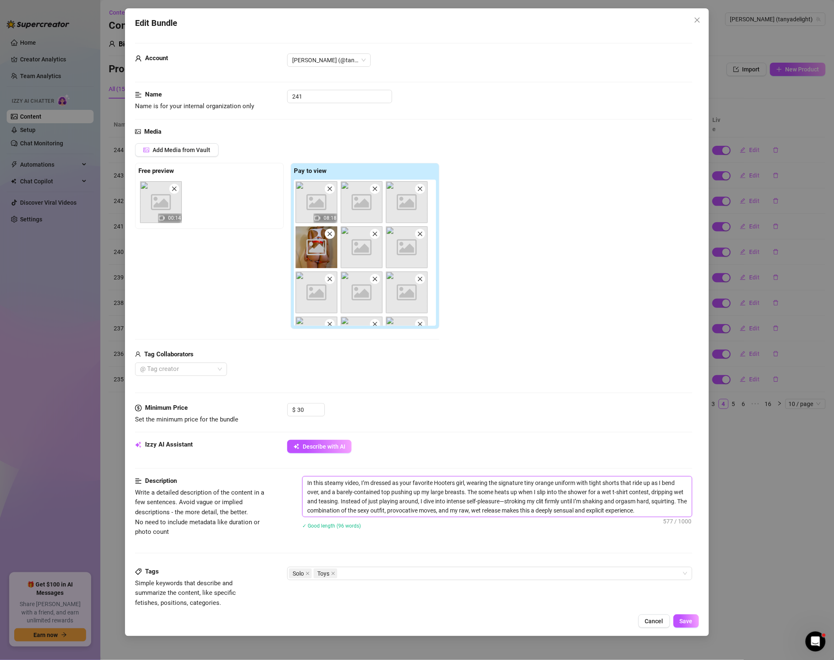
click at [679, 516] on textarea "In this steamy video, I’m dressed as your favorite Hooters girl, wearing the si…" at bounding box center [496, 497] width 389 height 40
paste textarea "Video 249"
click at [490, 576] on div "Solo Toys" at bounding box center [485, 574] width 393 height 12
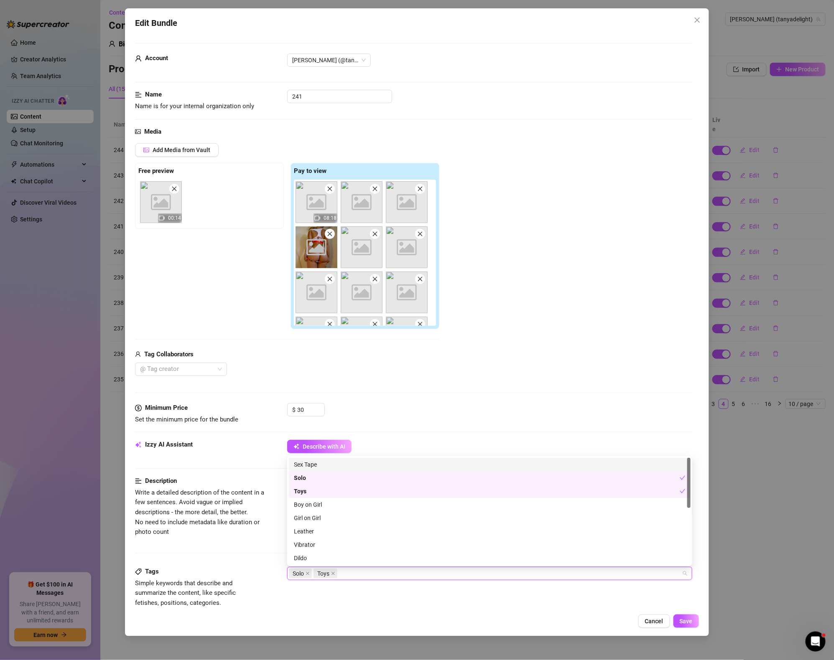
paste input "Video 249"
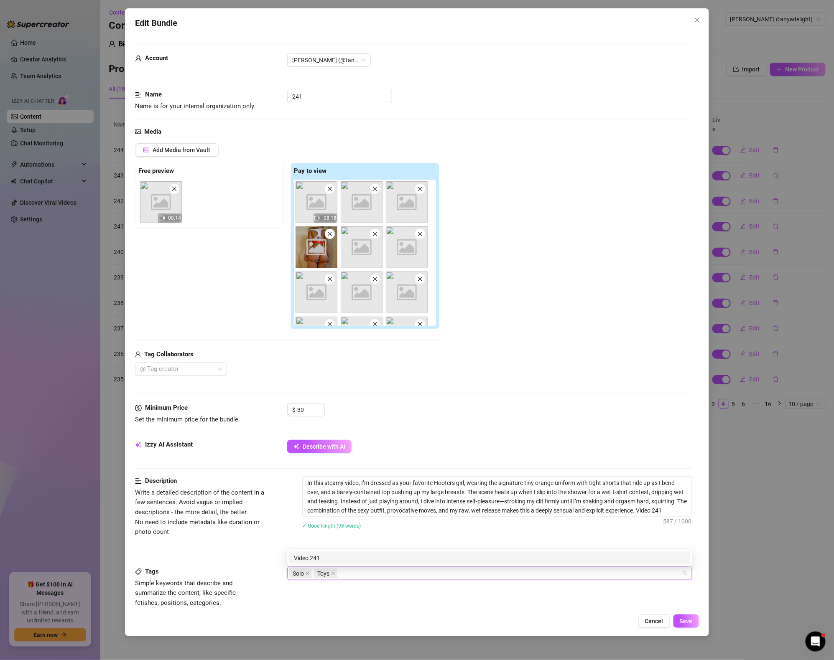
click at [449, 600] on div "Tags Simple keywords that describe and summarize the content, like specific fet…" at bounding box center [413, 587] width 557 height 41
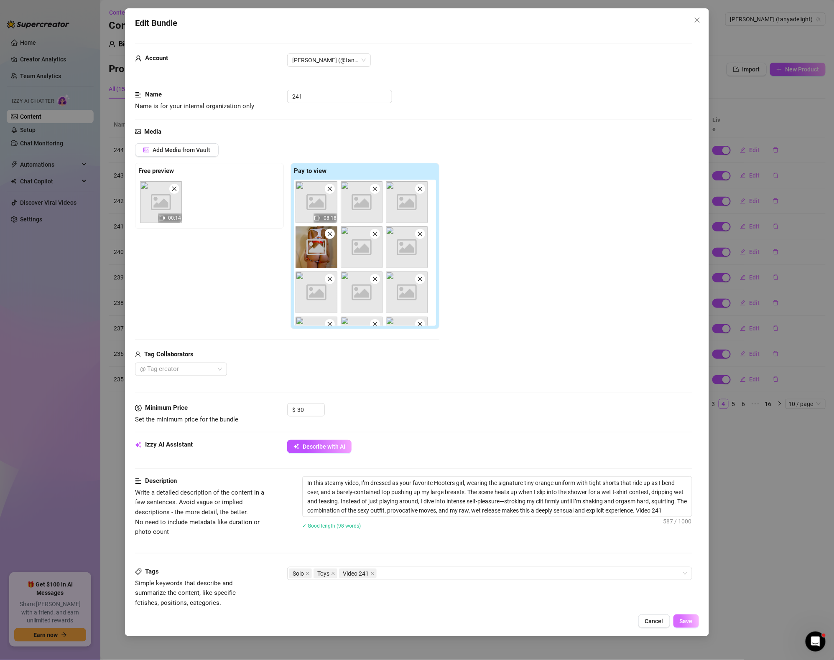
click at [682, 623] on span "Save" at bounding box center [685, 621] width 13 height 7
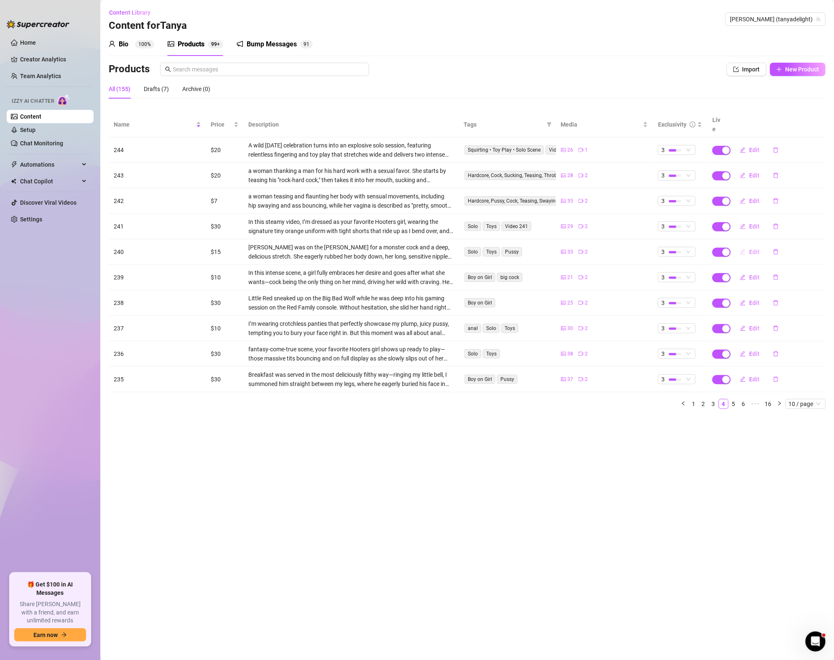
click at [754, 249] on span "Edit" at bounding box center [754, 252] width 10 height 7
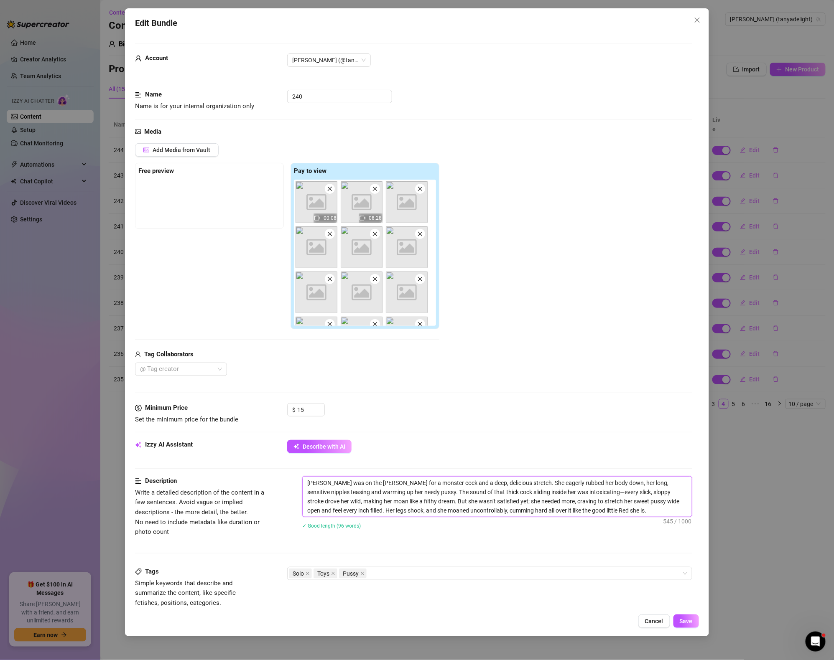
click at [599, 512] on textarea "[PERSON_NAME] was on the [PERSON_NAME] for a monster cock and a deep, delicious…" at bounding box center [496, 497] width 389 height 40
paste textarea "Video 249"
click at [427, 575] on div "Solo Toys Pussy" at bounding box center [485, 574] width 393 height 12
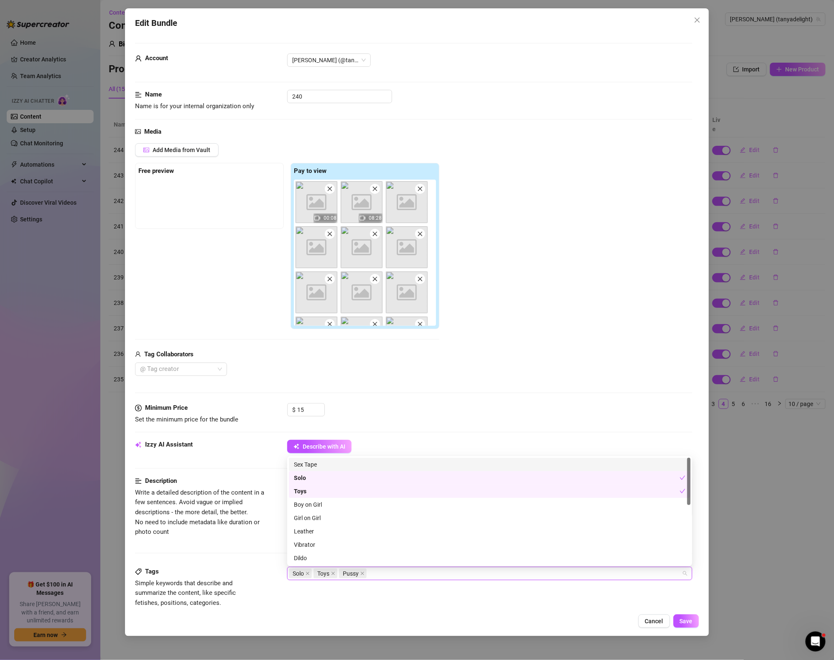
paste input "Video 249"
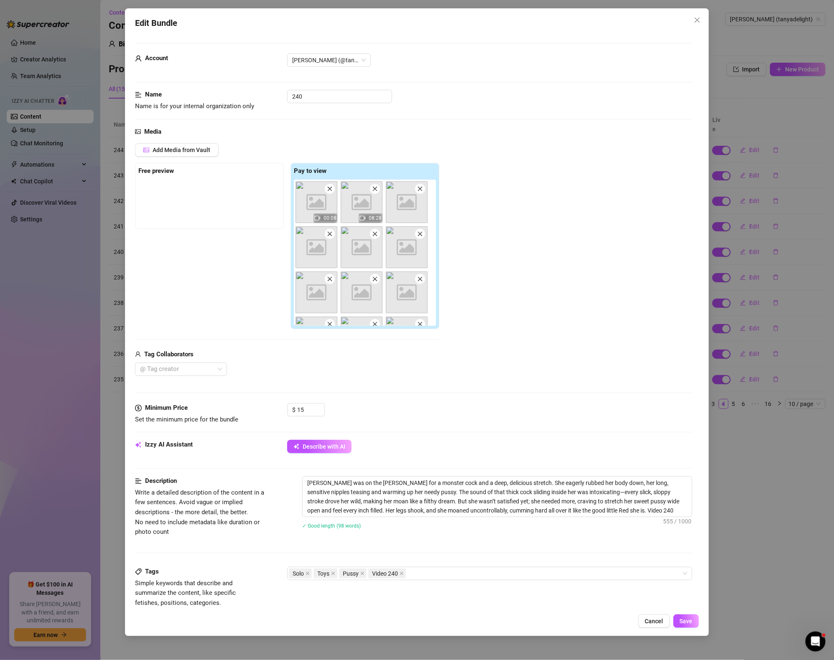
click at [490, 547] on div "Description Write a detailed description of the content in a few sentences. Avo…" at bounding box center [413, 521] width 557 height 91
click at [688, 620] on span "Save" at bounding box center [685, 621] width 13 height 7
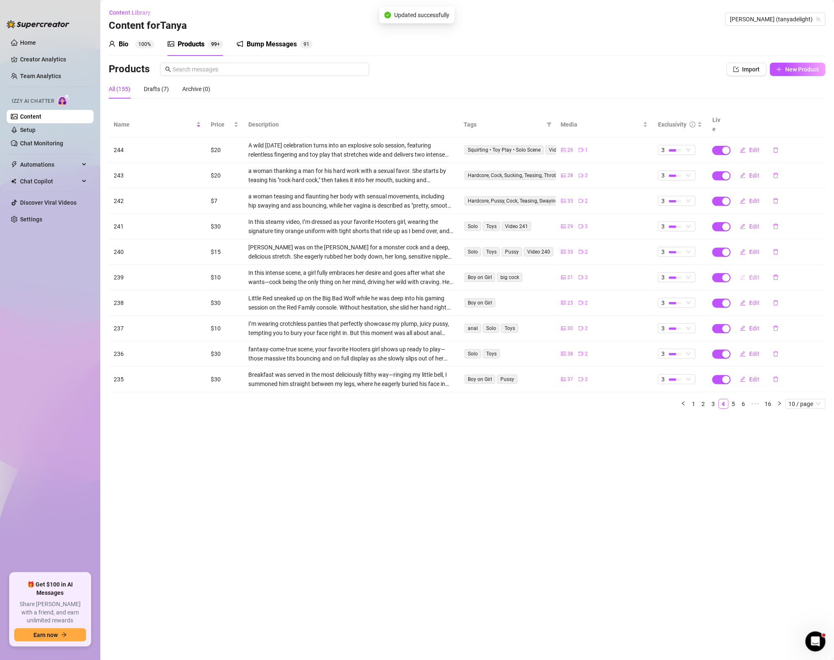
click at [746, 271] on button "Edit" at bounding box center [749, 277] width 33 height 13
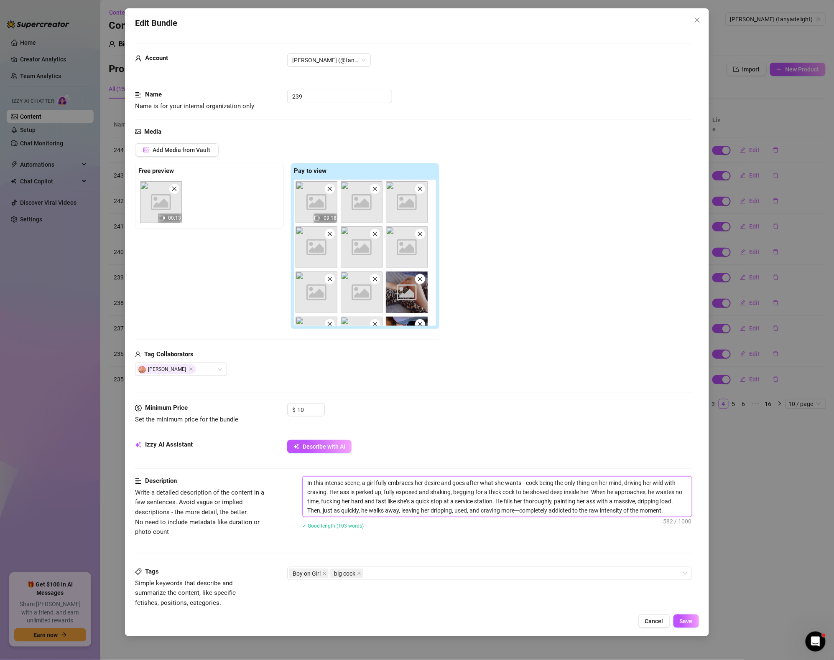
click at [682, 512] on textarea "In this intense scene, a girl fully embraces her desire and goes after what she…" at bounding box center [496, 497] width 389 height 40
paste textarea "Video 249"
click at [430, 585] on div "Boy on Girl big cock" at bounding box center [485, 583] width 393 height 12
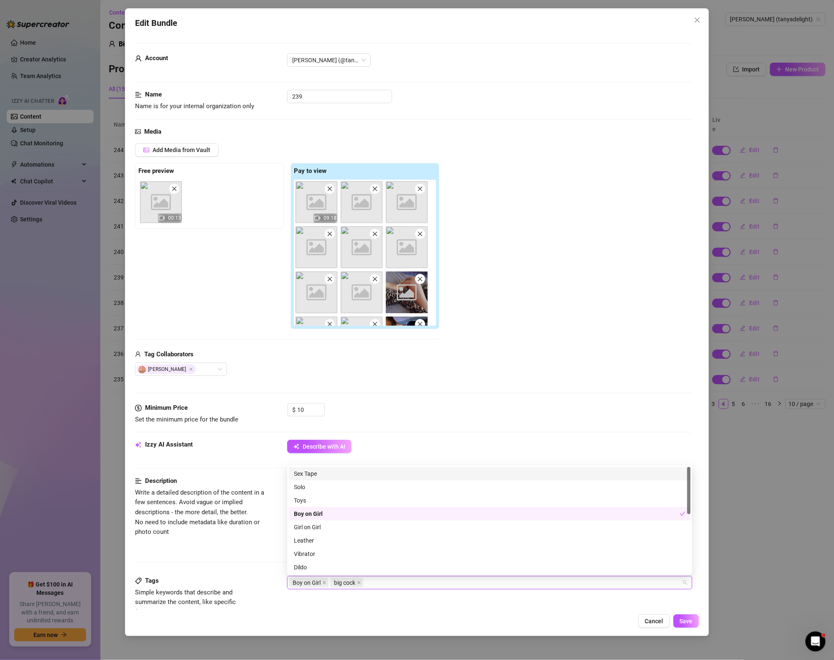
paste input "Video 249"
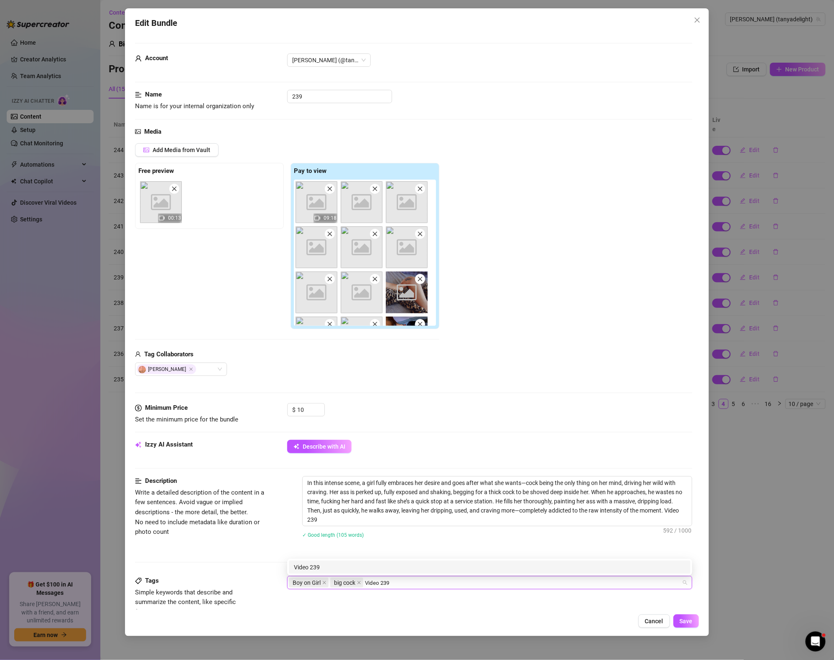
drag, startPoint x: 366, startPoint y: 584, endPoint x: 425, endPoint y: 584, distance: 58.5
click at [425, 584] on div "Boy on Girl big cock Video 239 Video 239" at bounding box center [485, 583] width 393 height 12
click at [606, 558] on div "Description Write a detailed description of the content in a few sentences. Avo…" at bounding box center [413, 526] width 557 height 100
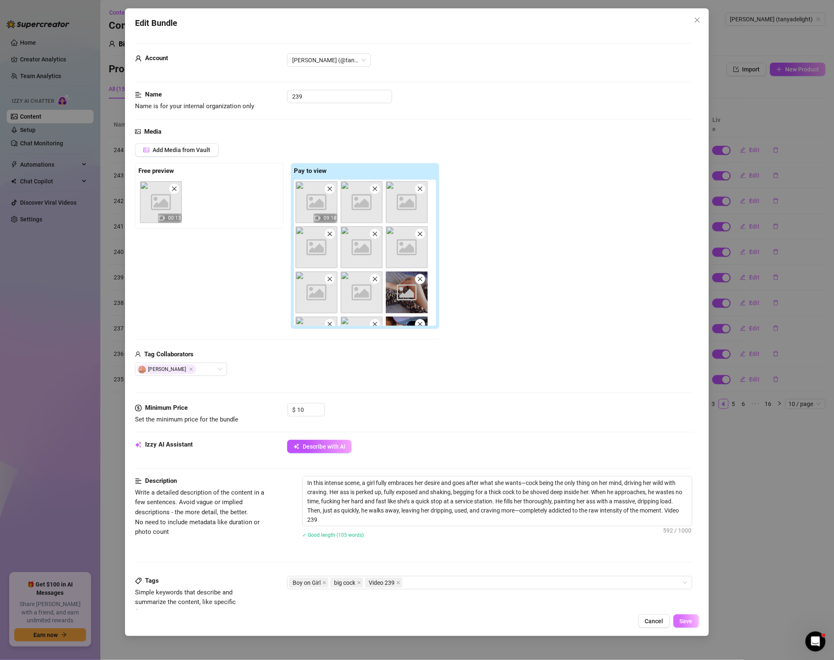
click at [689, 623] on span "Save" at bounding box center [685, 621] width 13 height 7
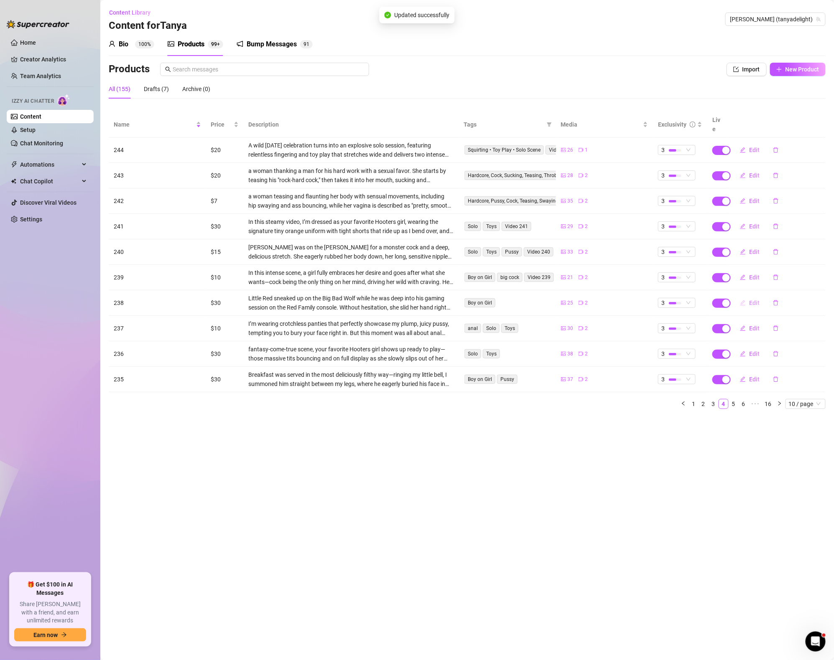
click at [752, 300] on span "Edit" at bounding box center [754, 303] width 10 height 7
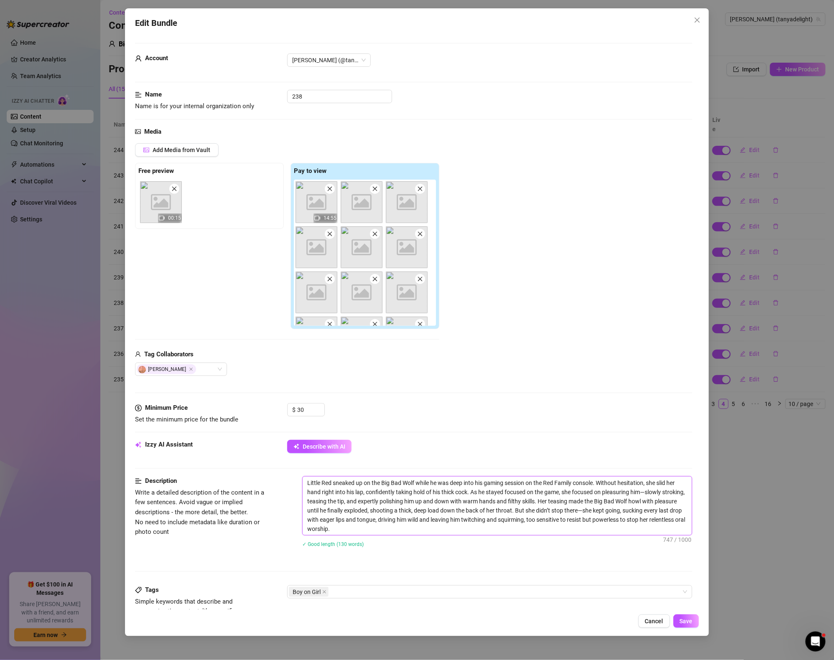
click at [390, 532] on textarea "Little Red sneaked up on the Big Bad Wolf while he was deep into his gaming ses…" at bounding box center [496, 506] width 389 height 58
paste textarea "Video 239"
click at [399, 592] on div "Boy on Girl" at bounding box center [485, 592] width 393 height 12
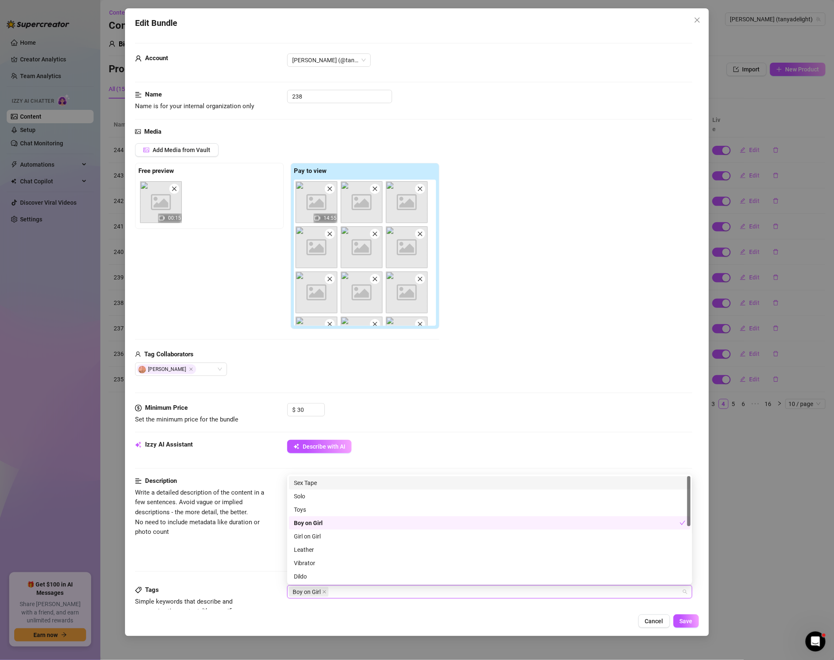
paste input "Video 239"
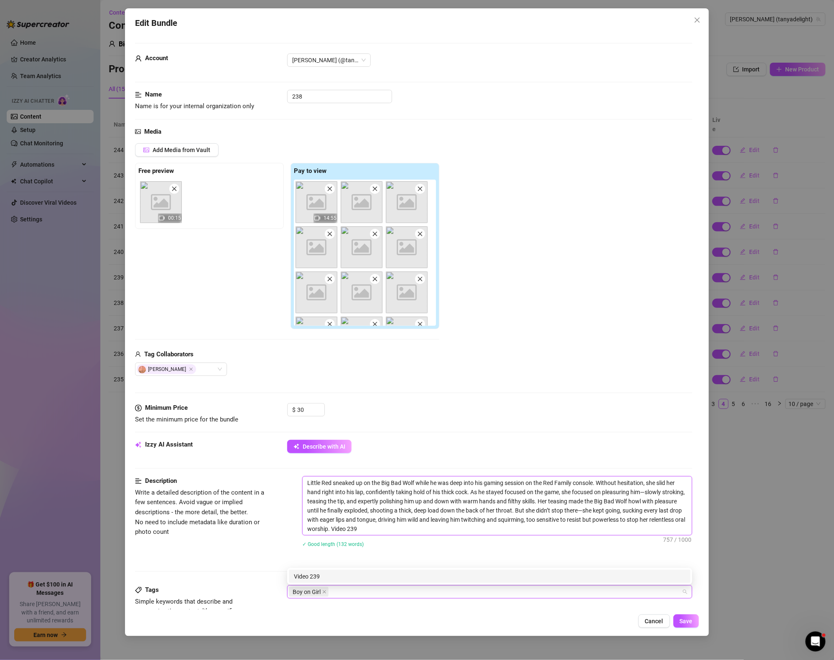
click at [408, 530] on textarea "Little Red sneaked up on the Big Bad Wolf while he was deep into his gaming ses…" at bounding box center [496, 506] width 389 height 58
click at [363, 594] on icon "close" at bounding box center [363, 592] width 4 height 4
click at [363, 592] on div "Boy on Girl" at bounding box center [485, 592] width 393 height 12
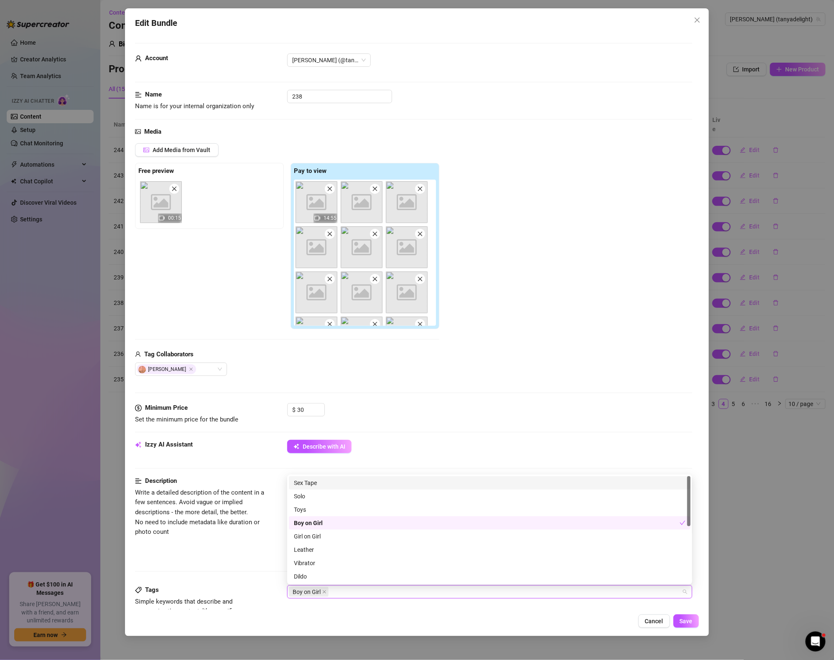
paste input "Video 239"
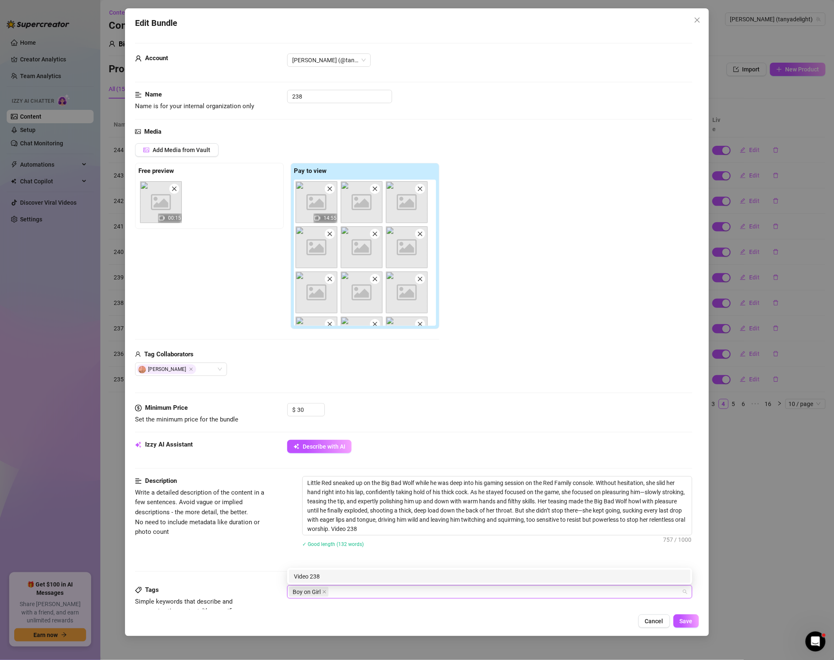
click at [422, 567] on div "Description Write a detailed description of the content in a few sentences. Avo…" at bounding box center [413, 530] width 557 height 109
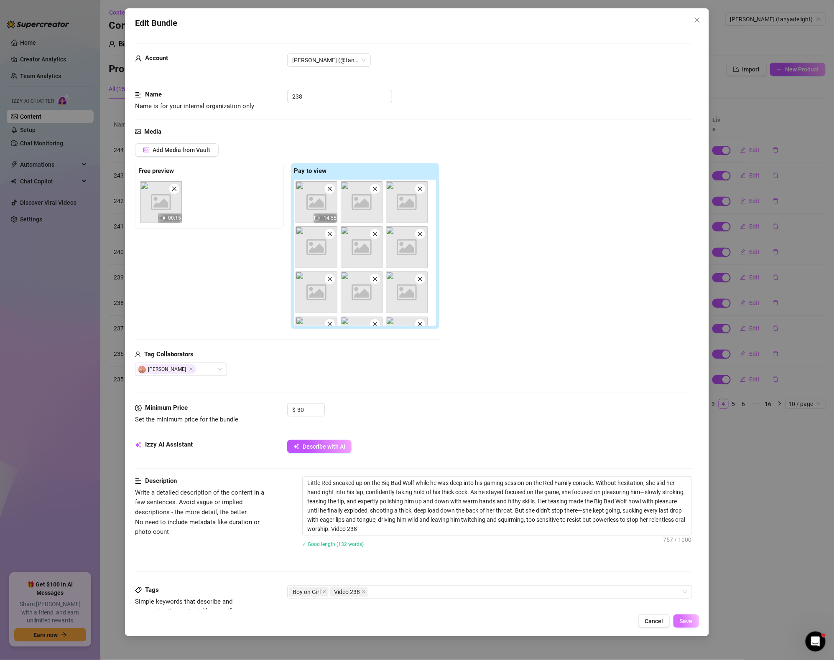
click at [691, 616] on button "Save" at bounding box center [685, 621] width 25 height 13
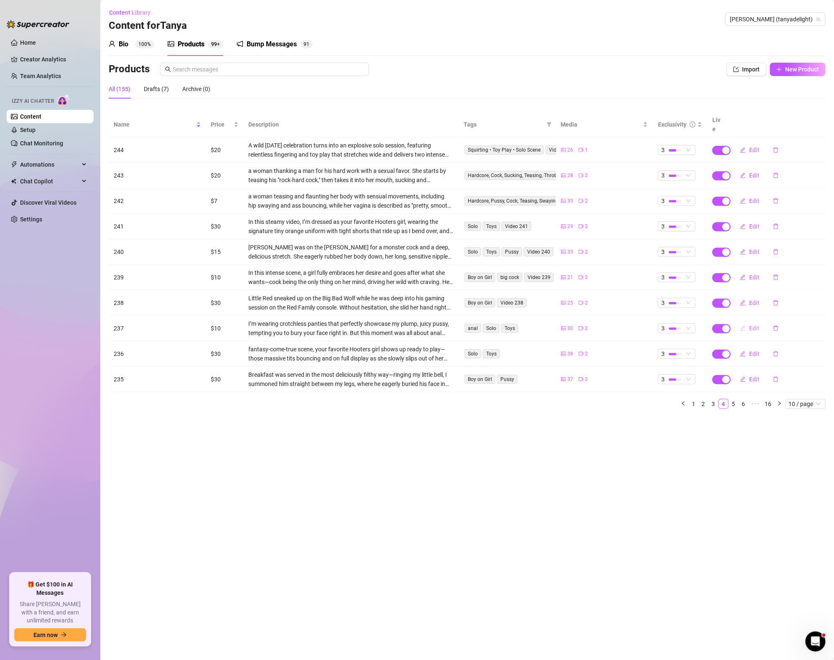
click at [758, 325] on span "Edit" at bounding box center [754, 328] width 10 height 7
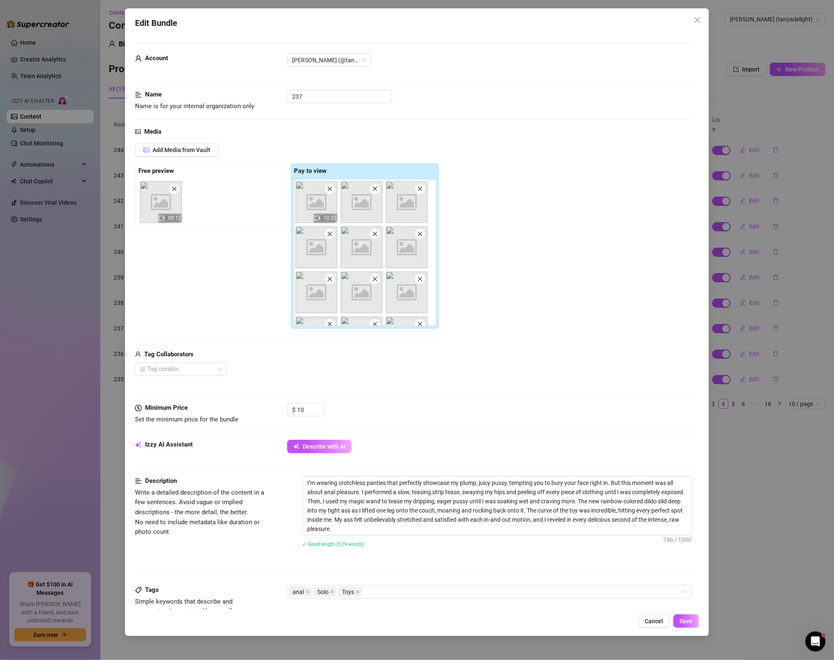
click at [415, 542] on div "✓ Good length (129 words)" at bounding box center [497, 543] width 390 height 9
click at [407, 532] on textarea "I’m wearing crotchless panties that perfectly showcase my plump, juicy pussy, t…" at bounding box center [496, 506] width 389 height 58
paste textarea "Video 239"
click at [397, 593] on div "anal Solo Toys" at bounding box center [485, 592] width 393 height 12
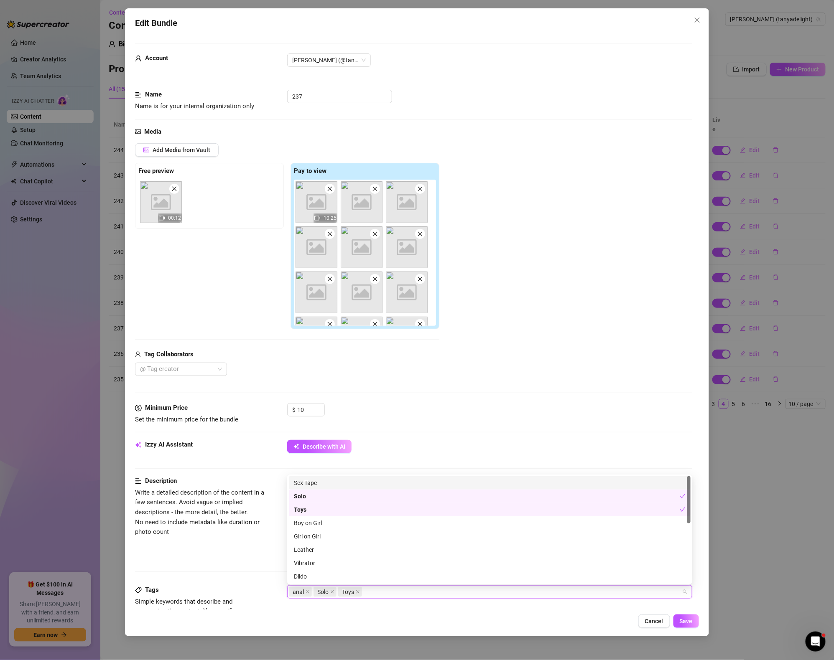
paste input "Video 239"
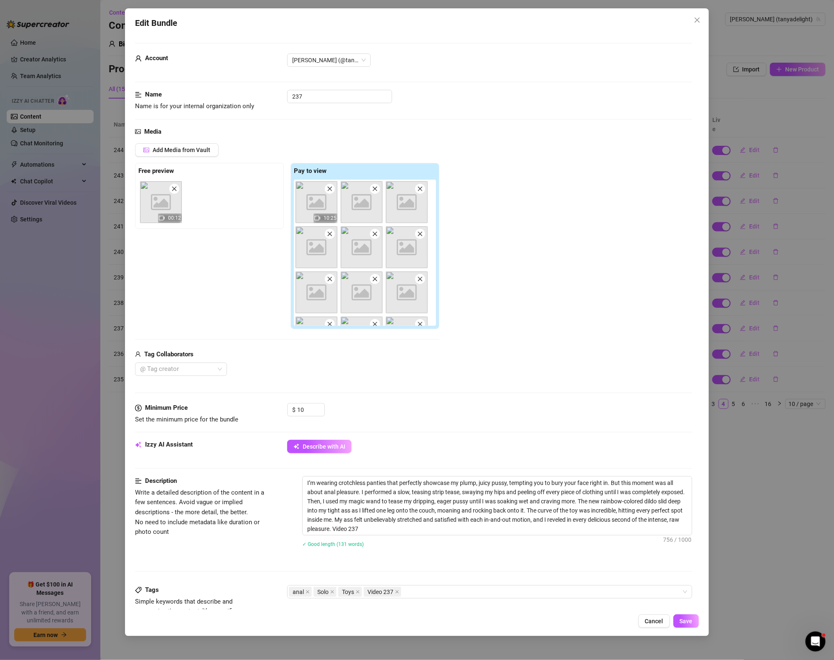
click at [488, 563] on div "Description Write a detailed description of the content in a few sentences. Avo…" at bounding box center [413, 530] width 557 height 109
click at [698, 625] on button "Save" at bounding box center [685, 621] width 25 height 13
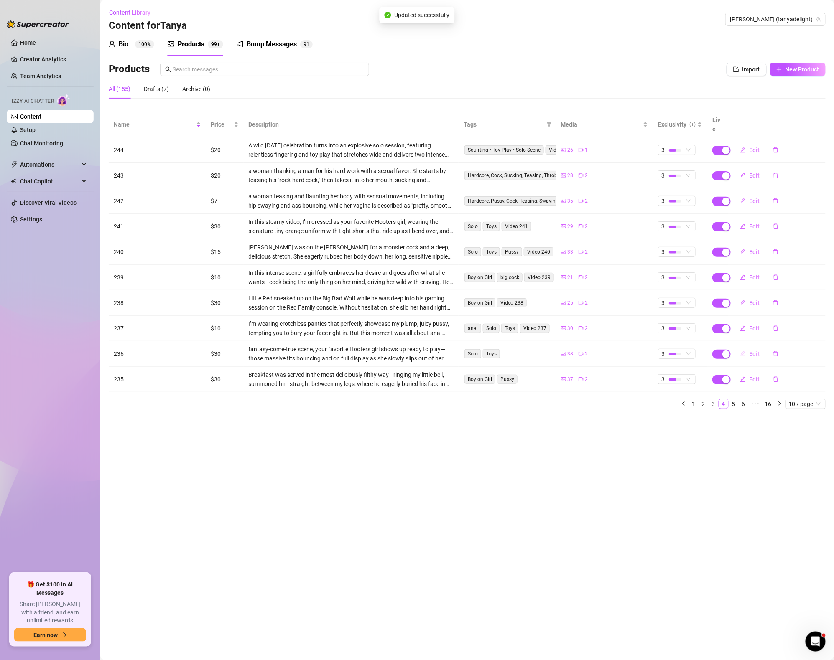
click at [755, 351] on span "Edit" at bounding box center [754, 354] width 10 height 7
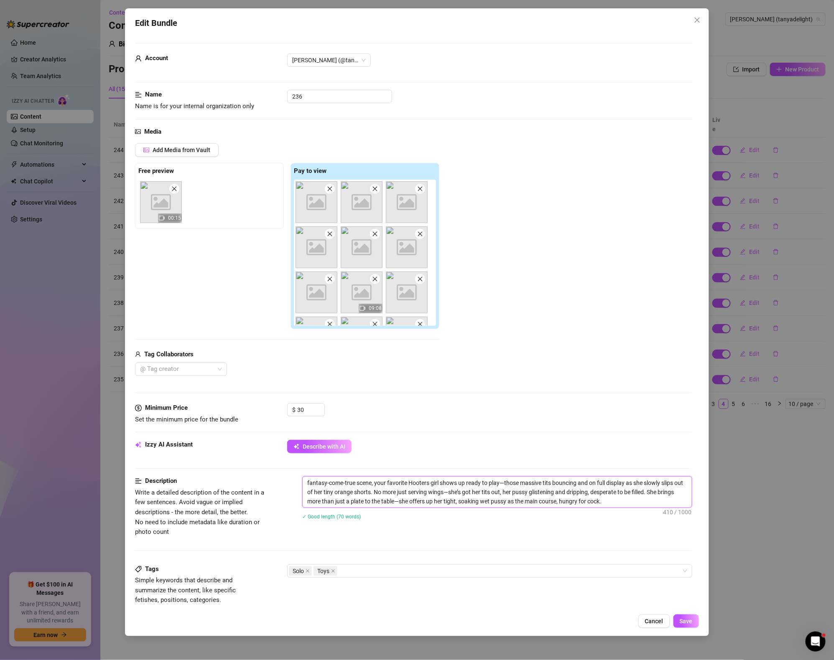
click at [637, 503] on textarea "fantasy-come-true scene, your favorite Hooters girl shows up ready to play—thos…" at bounding box center [496, 492] width 389 height 31
paste textarea "Video 239"
click at [440, 575] on div "Solo Toys" at bounding box center [485, 571] width 393 height 12
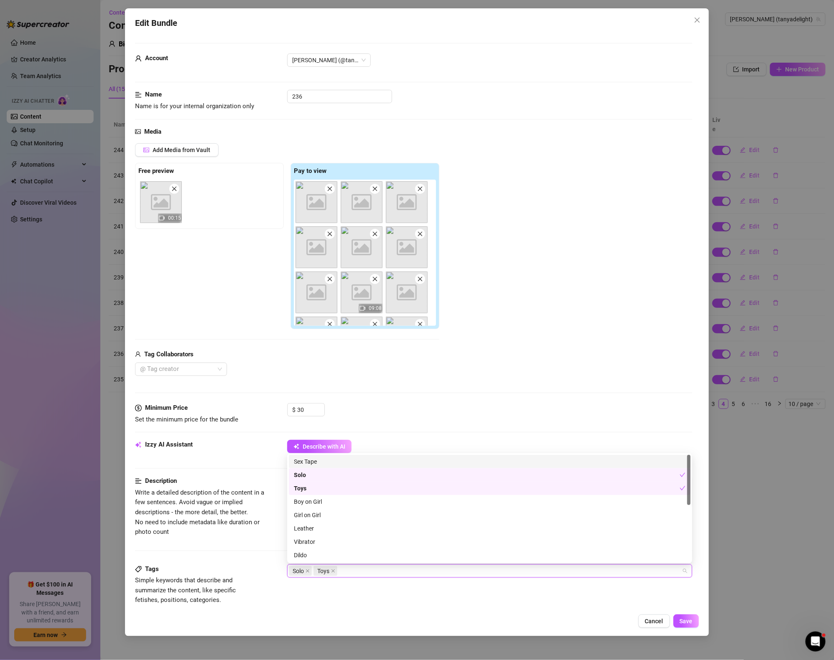
paste input "Video 239"
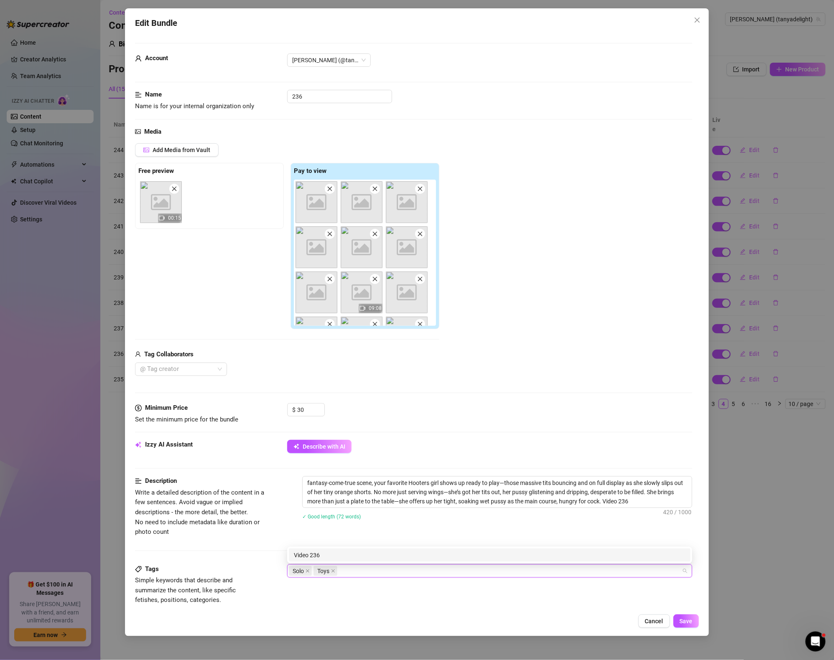
click at [555, 540] on div "Description Write a detailed description of the content in a few sentences. Avo…" at bounding box center [413, 520] width 557 height 88
click at [687, 622] on span "Save" at bounding box center [685, 621] width 13 height 7
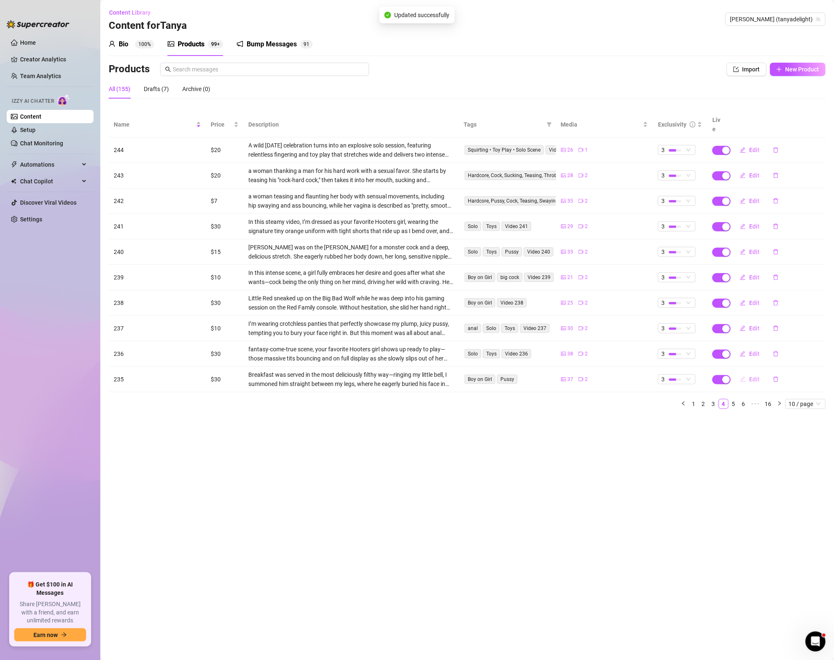
click at [747, 373] on button "Edit" at bounding box center [749, 379] width 33 height 13
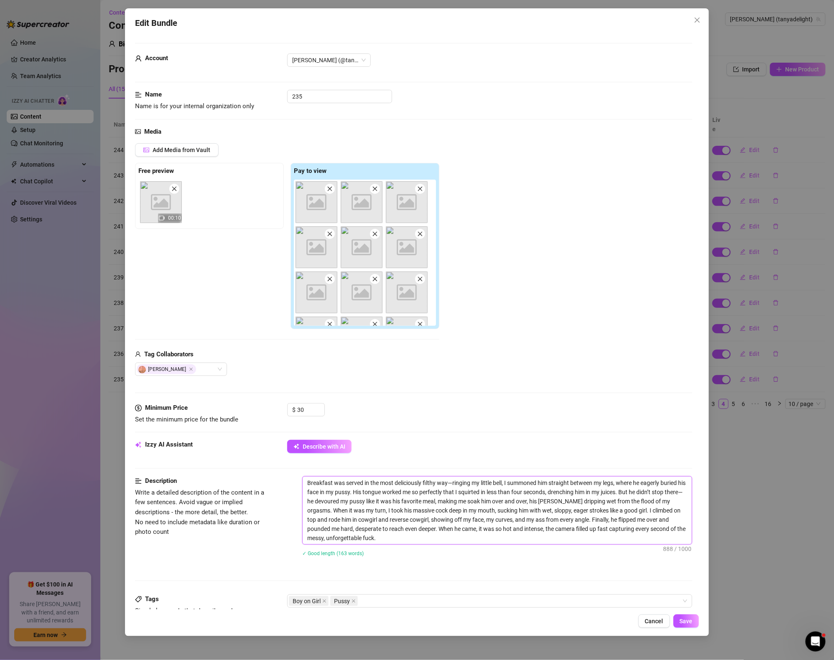
click at [415, 543] on textarea "Breakfast was served in the most deliciously filthy way—ringing my little bell,…" at bounding box center [496, 511] width 389 height 68
click at [399, 605] on div "Boy on Girl Pussy" at bounding box center [485, 601] width 393 height 12
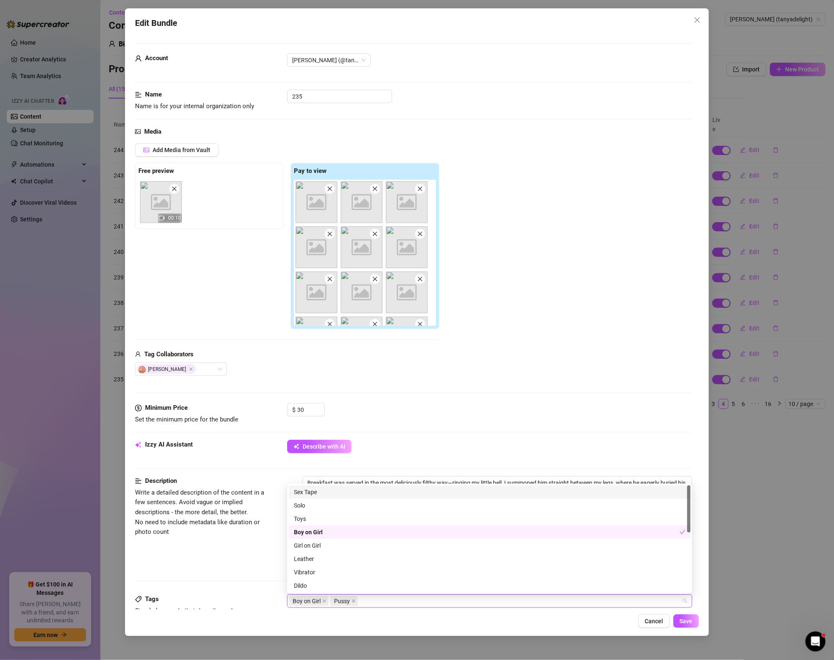
paste input "Video 239"
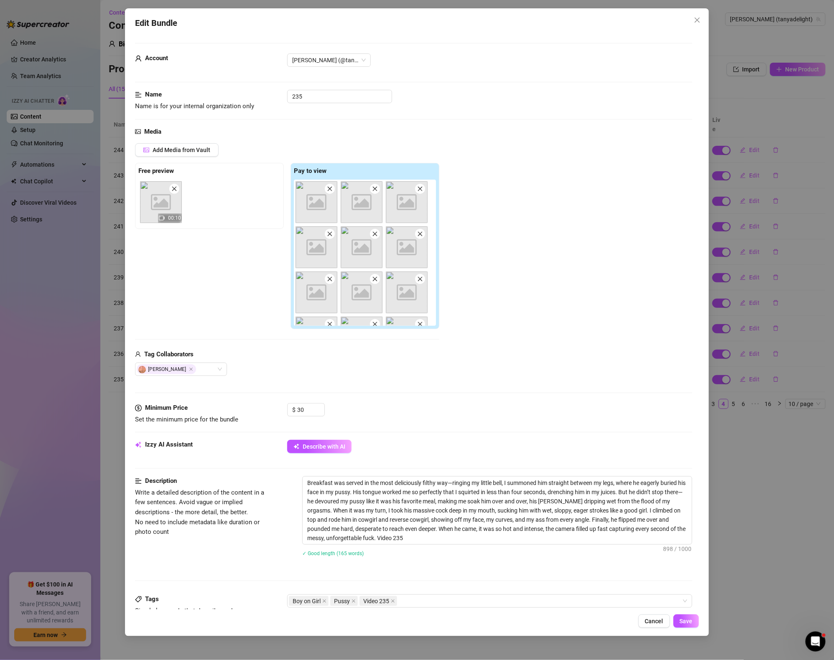
click at [500, 552] on div "✓ Good length (165 words)" at bounding box center [497, 553] width 390 height 9
click at [689, 623] on span "Save" at bounding box center [685, 621] width 13 height 7
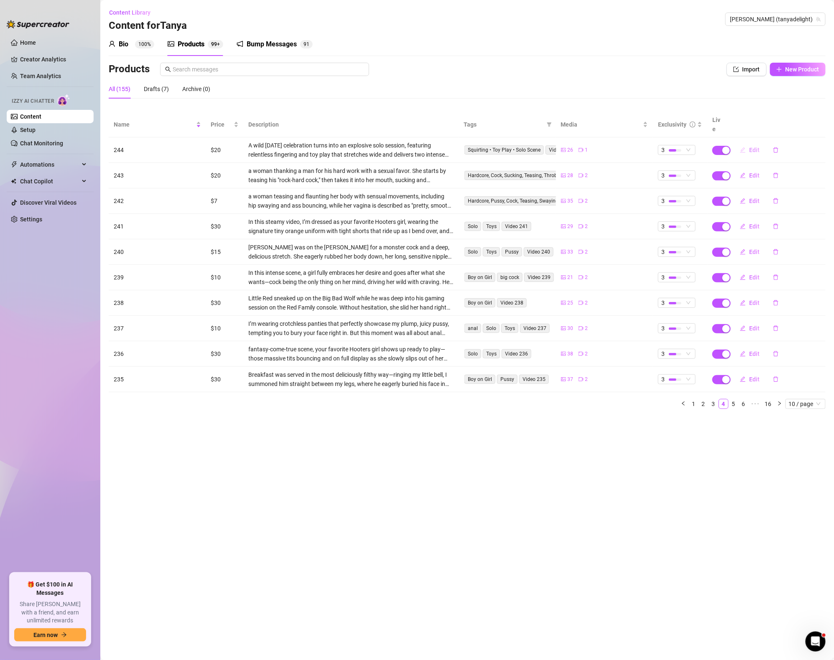
click at [750, 147] on span "Edit" at bounding box center [754, 150] width 10 height 7
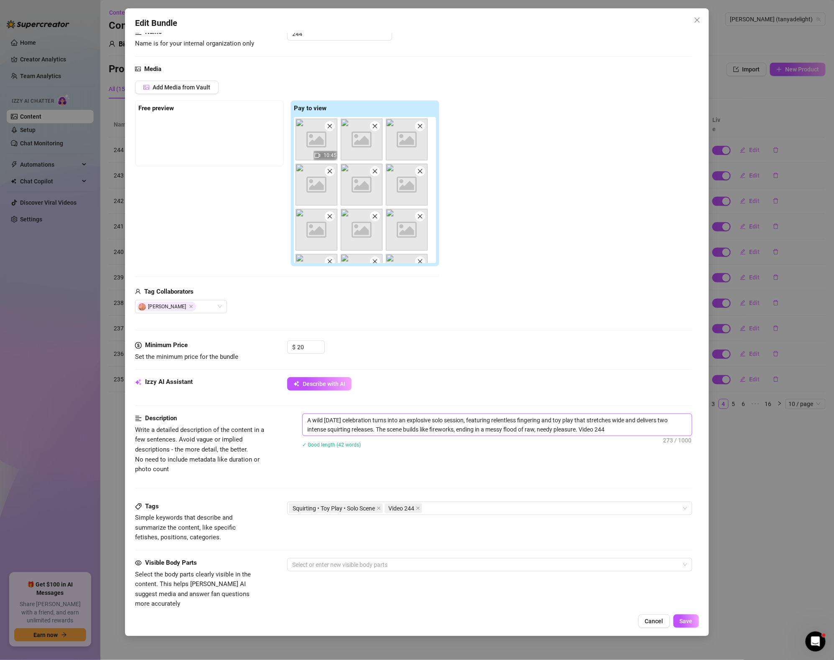
scroll to position [63, 0]
click at [661, 618] on span "Cancel" at bounding box center [654, 621] width 18 height 7
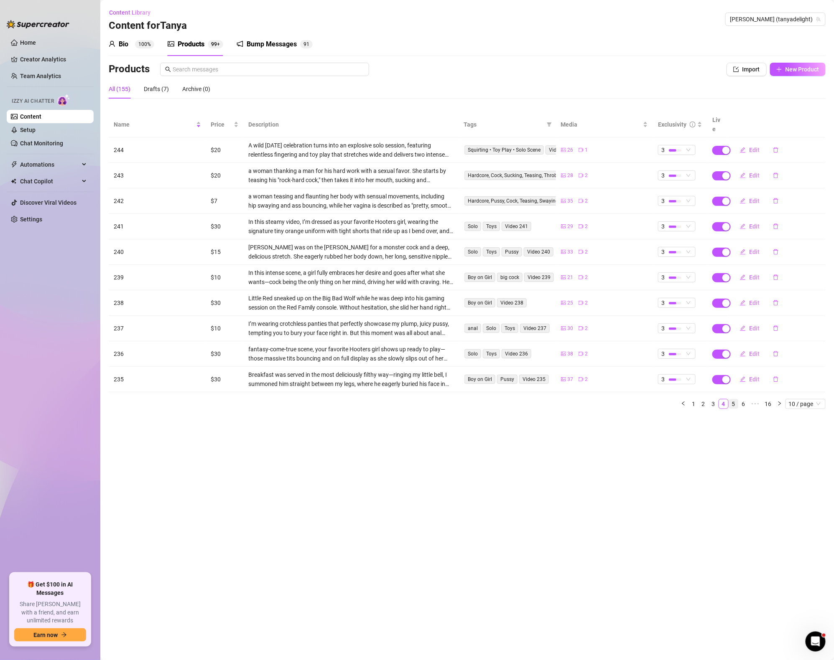
click at [736, 399] on link "5" at bounding box center [733, 403] width 9 height 9
click at [751, 147] on span "Edit" at bounding box center [754, 150] width 10 height 7
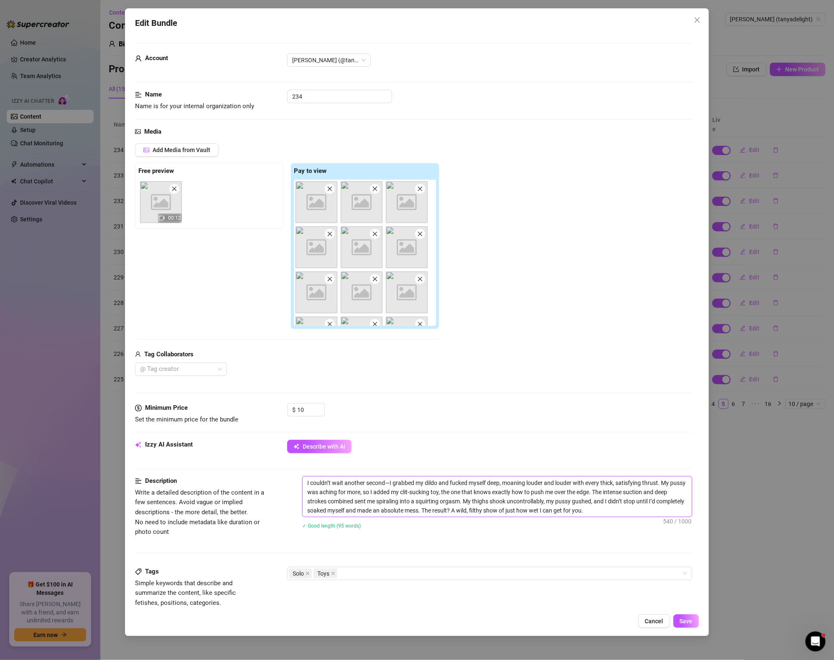
click at [612, 513] on textarea "I couldn’t wait another second—I grabbed my dildo and fucked myself deep, moani…" at bounding box center [496, 497] width 389 height 40
paste textarea "Video 239"
drag, startPoint x: 455, startPoint y: 569, endPoint x: 455, endPoint y: 578, distance: 9.2
click at [454, 569] on div "Solo Toys" at bounding box center [485, 574] width 393 height 12
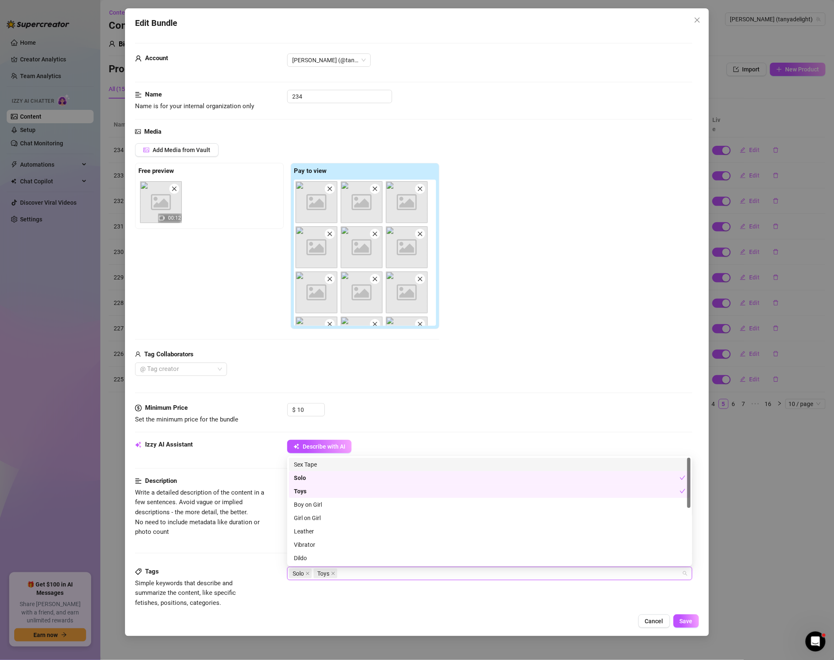
paste input "Video 239"
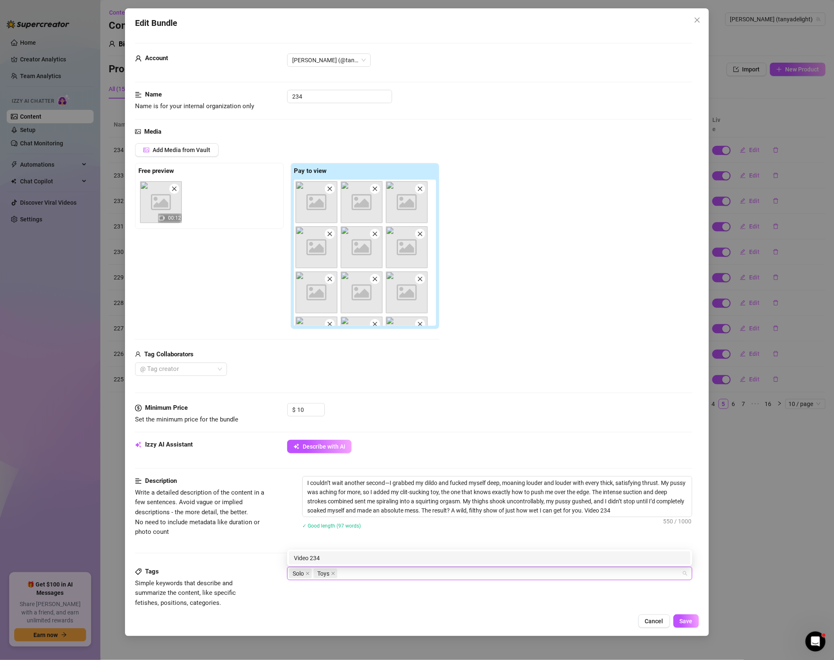
click at [579, 615] on div "Cancel Save" at bounding box center [417, 621] width 564 height 13
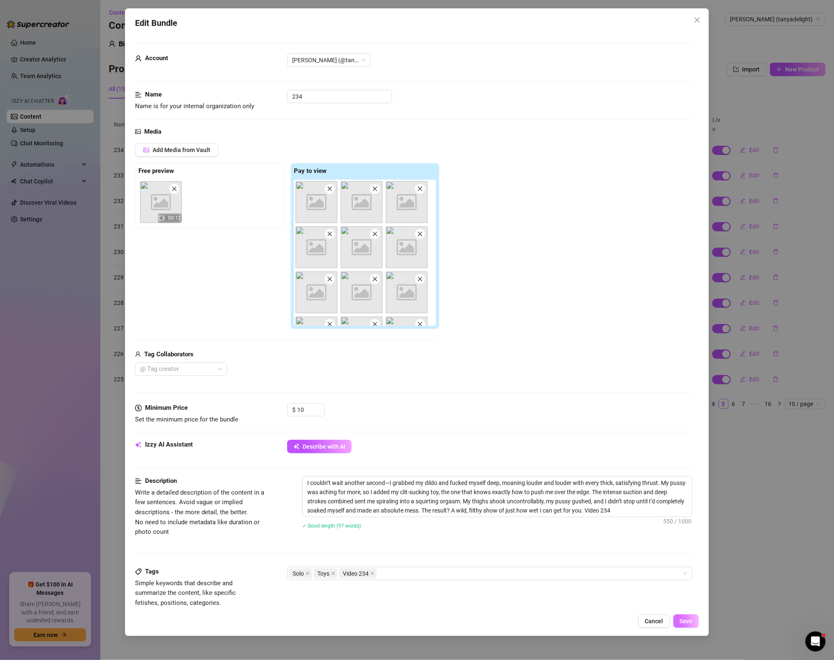
click at [691, 628] on button "Save" at bounding box center [685, 621] width 25 height 13
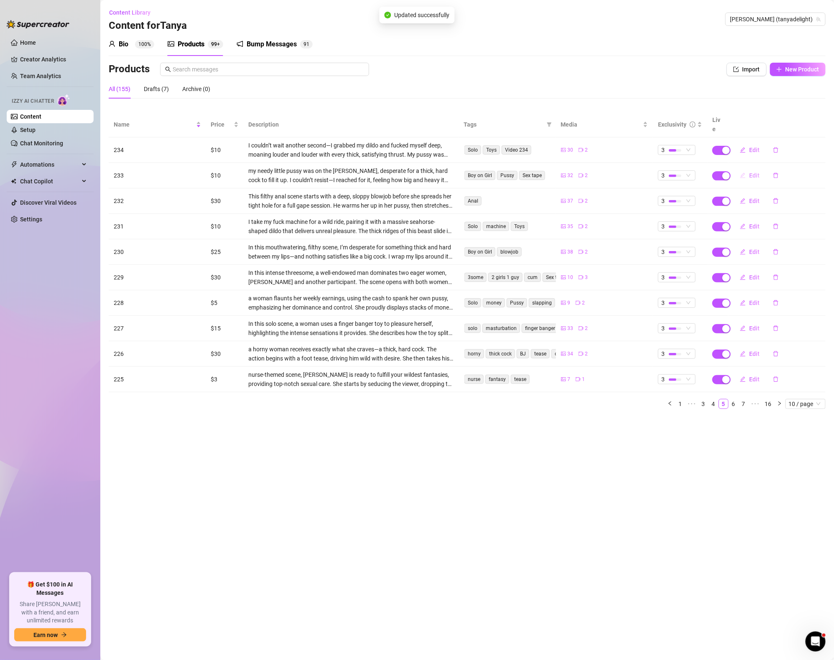
click at [747, 169] on button "Edit" at bounding box center [749, 175] width 33 height 13
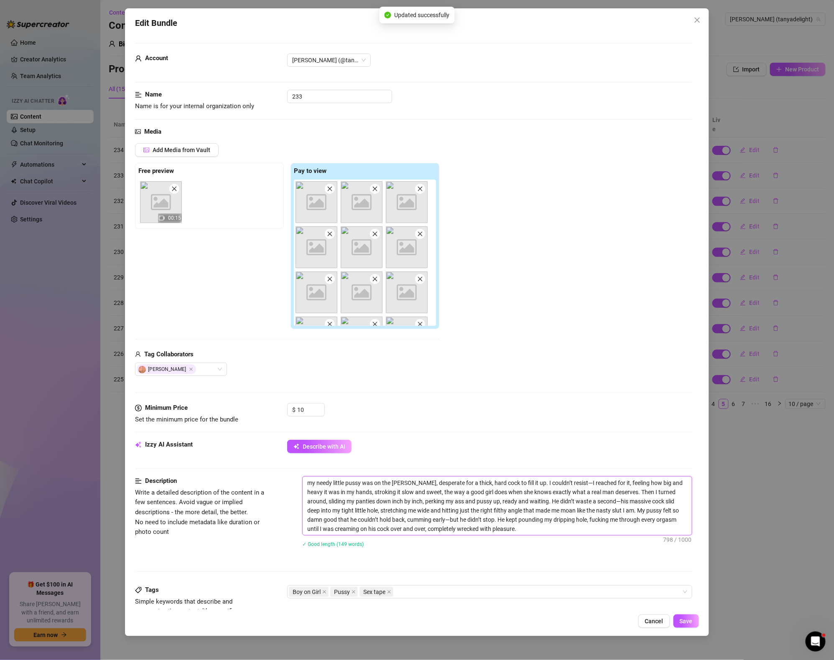
click at [508, 533] on textarea "my needy little pussy was on the [PERSON_NAME], desperate for a thick, hard coc…" at bounding box center [496, 506] width 389 height 58
paste textarea "Video 239"
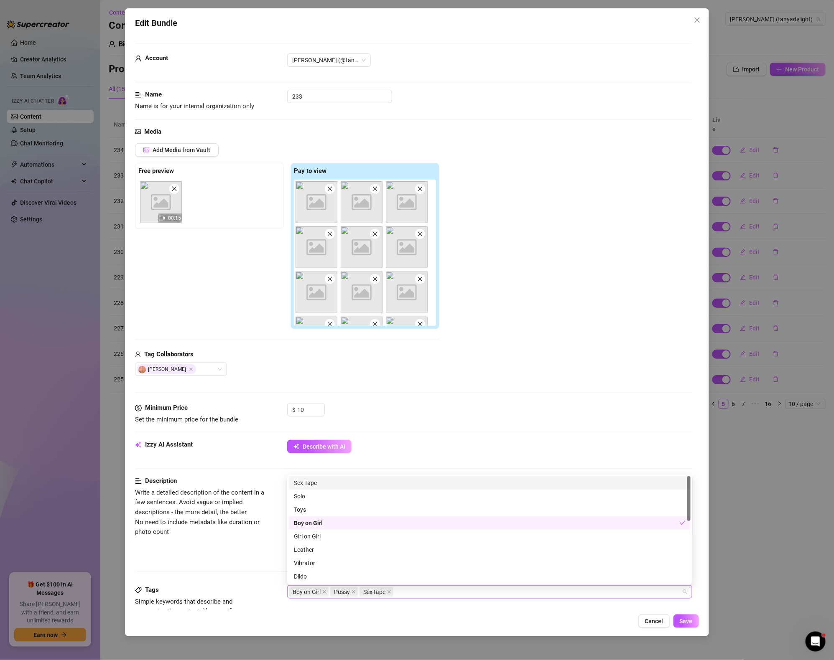
click at [452, 591] on div "Boy on Girl Pussy Sex tape" at bounding box center [485, 592] width 393 height 12
paste input "Video 239"
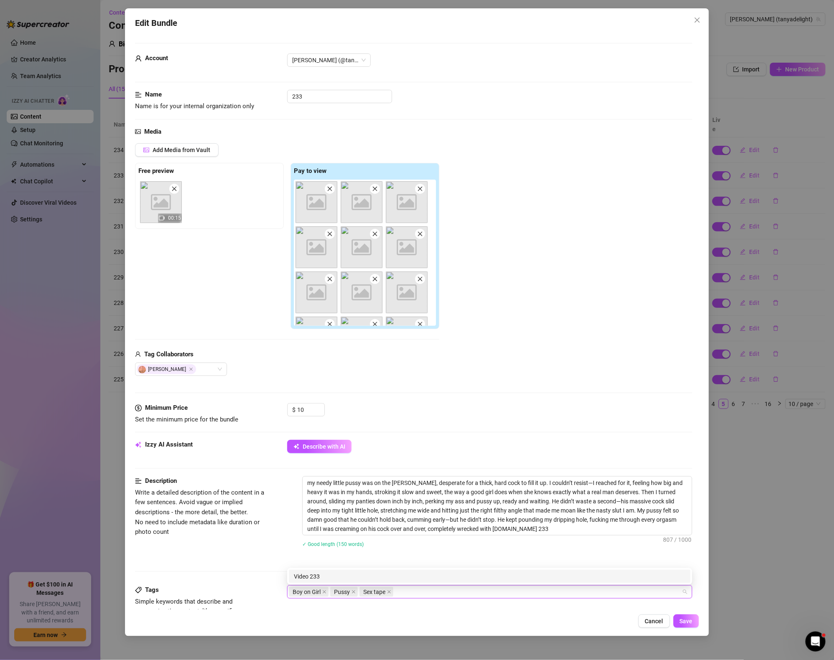
click at [496, 550] on div "✓ Good length (150 words)" at bounding box center [497, 543] width 390 height 13
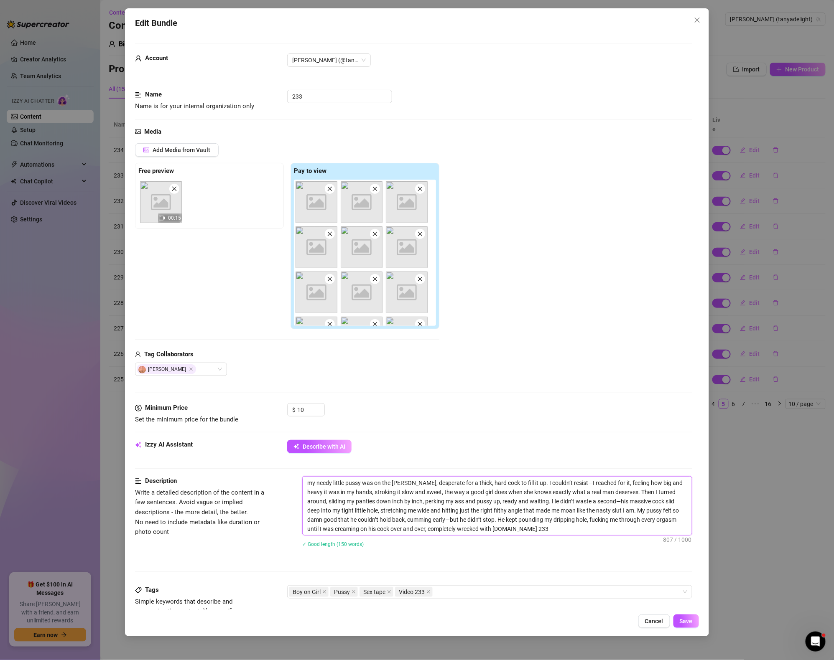
click at [466, 530] on textarea "my needy little pussy was on the [PERSON_NAME], desperate for a thick, hard coc…" at bounding box center [496, 506] width 389 height 58
click at [677, 621] on button "Save" at bounding box center [685, 621] width 25 height 13
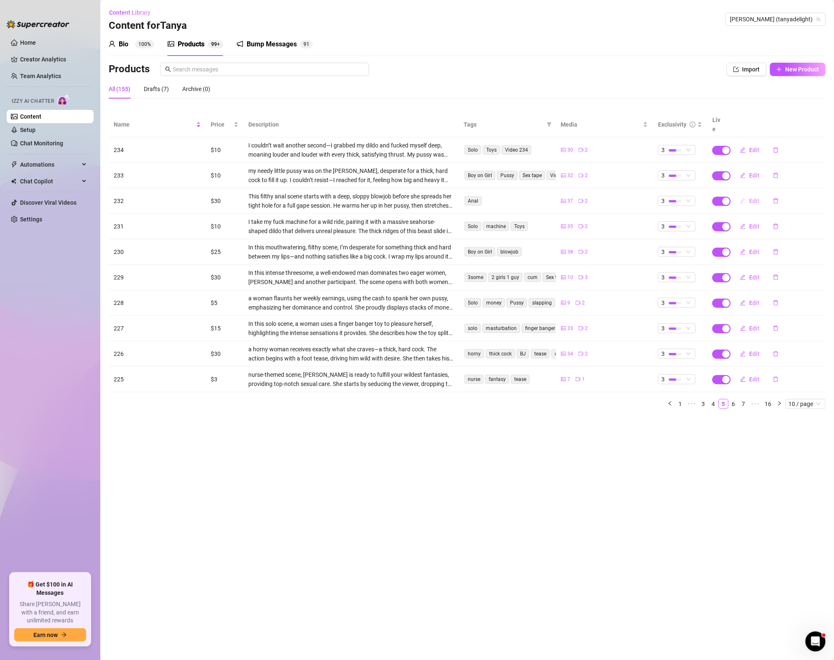
click at [749, 198] on span "Edit" at bounding box center [754, 201] width 10 height 7
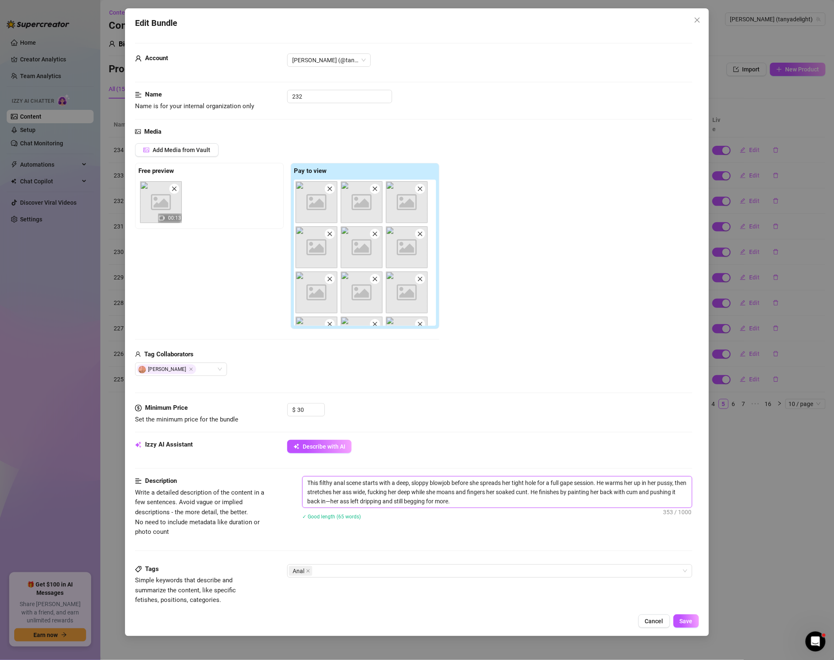
click at [489, 506] on textarea "This filthy anal scene starts with a deep, sloppy blowjob before she spreads he…" at bounding box center [496, 492] width 389 height 31
paste textarea "Video 239"
click at [394, 574] on div "Anal" at bounding box center [485, 571] width 393 height 12
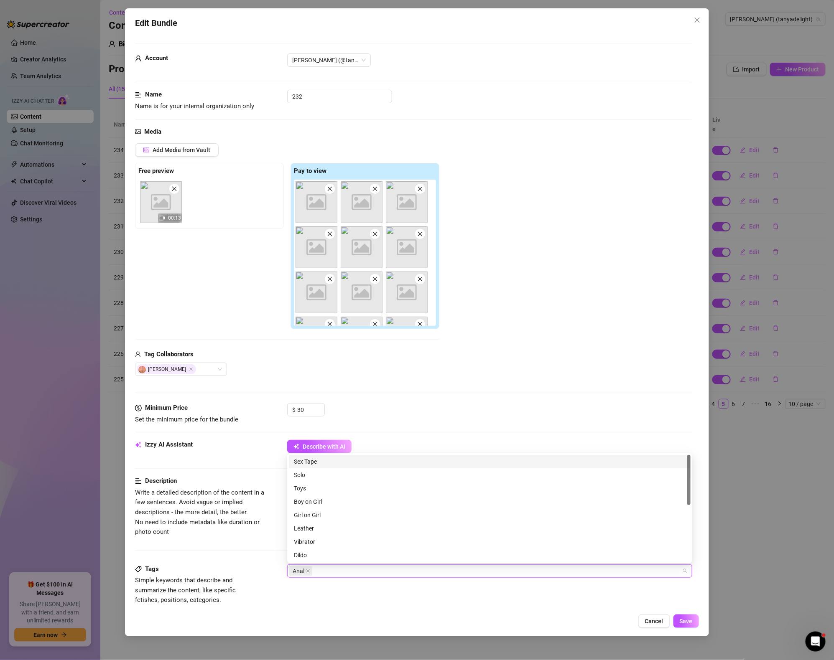
paste input "Video 239"
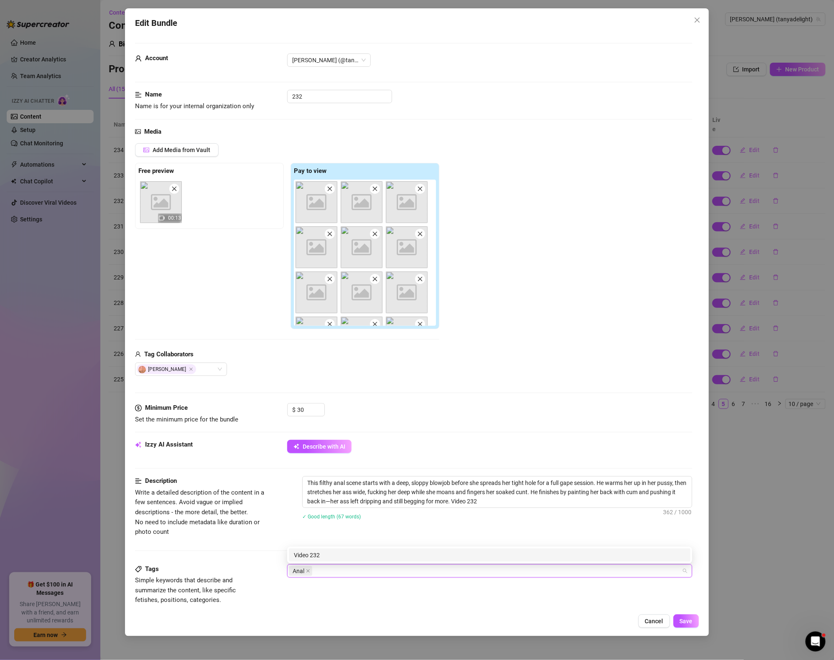
click at [541, 621] on div "Cancel Save" at bounding box center [417, 621] width 564 height 13
click at [685, 622] on span "Save" at bounding box center [685, 621] width 13 height 7
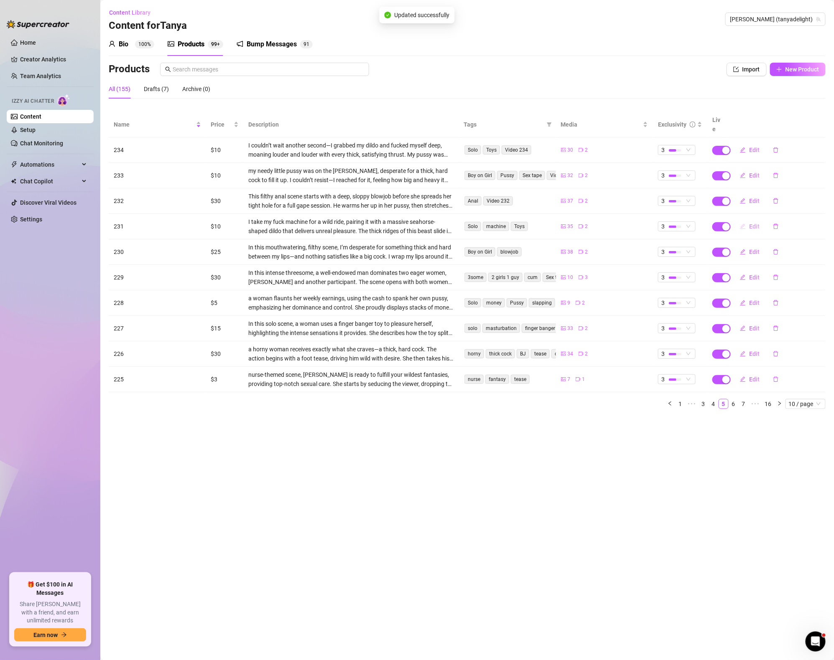
click at [747, 220] on button "Edit" at bounding box center [749, 226] width 33 height 13
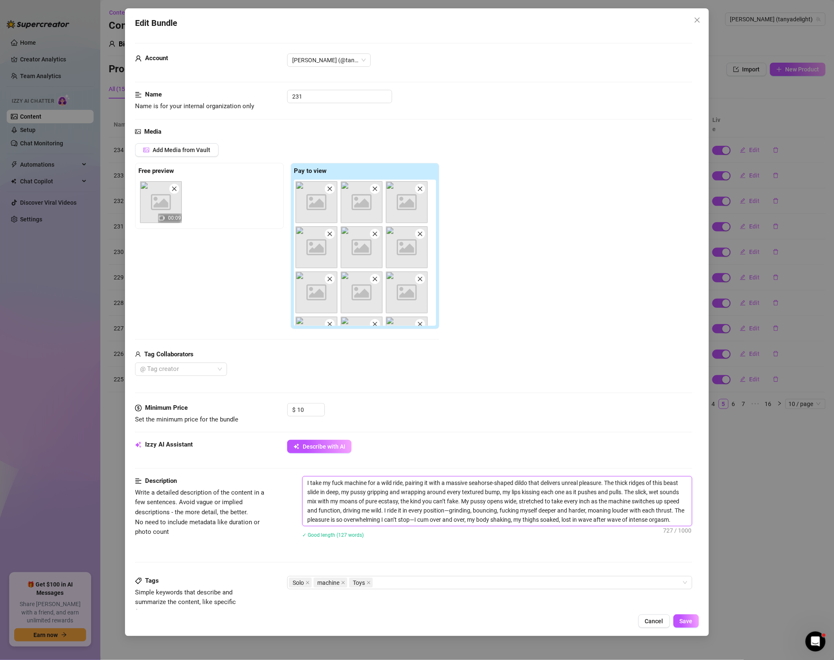
click at [688, 524] on textarea "I take my fuck machine for a wild ride, pairing it with a massive seahorse-shap…" at bounding box center [496, 501] width 389 height 49
paste textarea "Video 239"
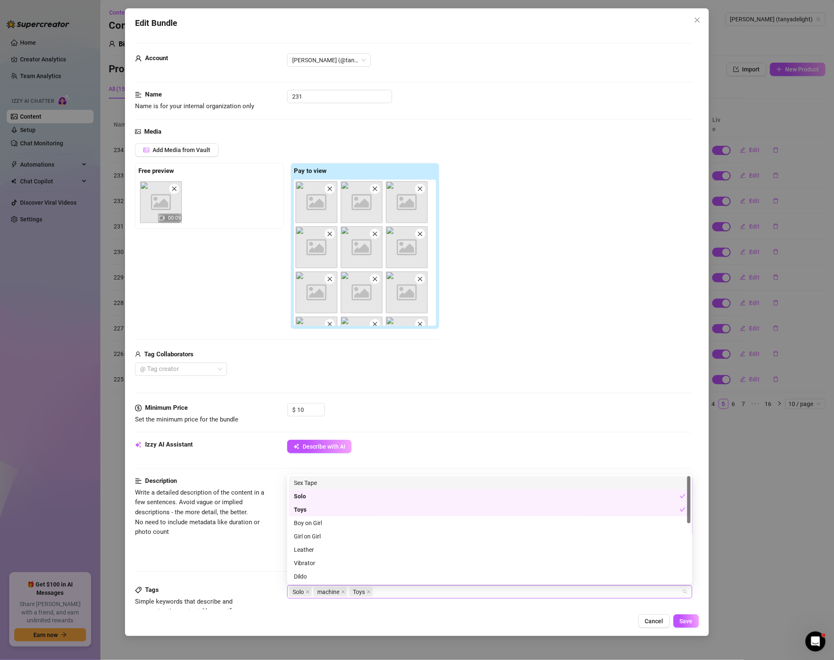
click at [497, 598] on div "Solo machine Toys" at bounding box center [485, 592] width 393 height 12
paste input "Video 239"
click at [481, 568] on div "Sex Tape Solo Sex Tape Solo Toys Boy on Girl Girl on Girl Leather Vibrator Dild…" at bounding box center [489, 530] width 405 height 110
click at [517, 609] on div "Tags Simple keywords that describe and summarize the content, like specific fet…" at bounding box center [413, 605] width 557 height 41
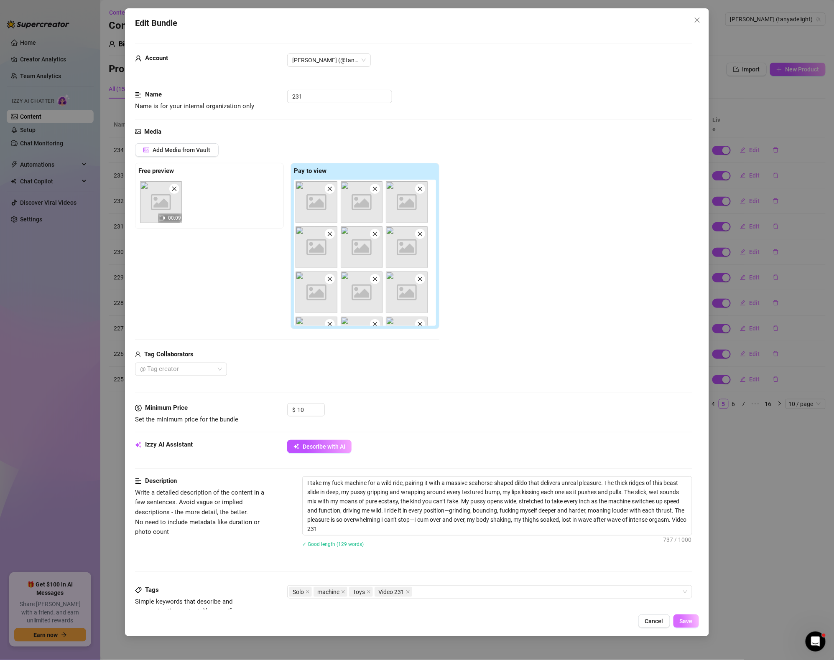
click at [685, 623] on span "Save" at bounding box center [685, 621] width 13 height 7
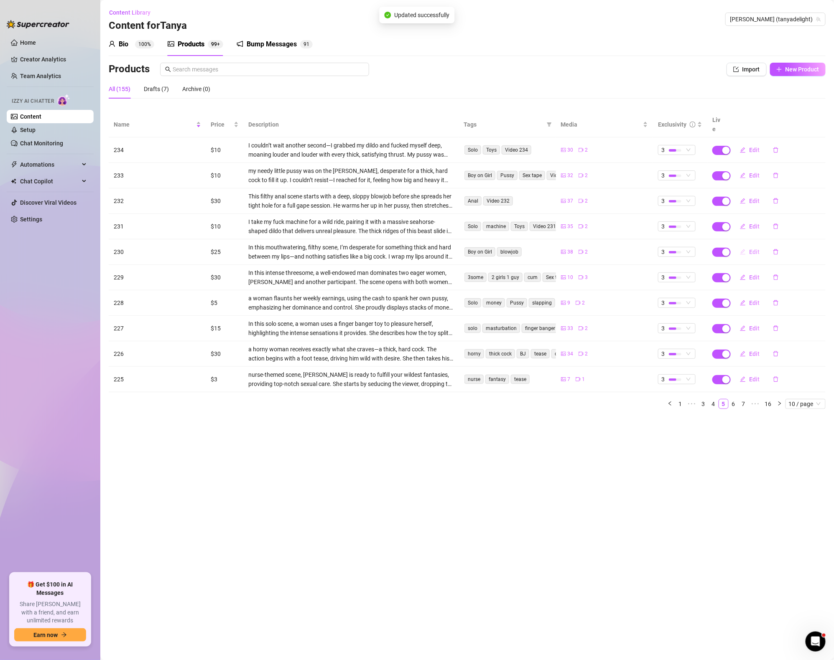
click at [748, 245] on button "Edit" at bounding box center [749, 251] width 33 height 13
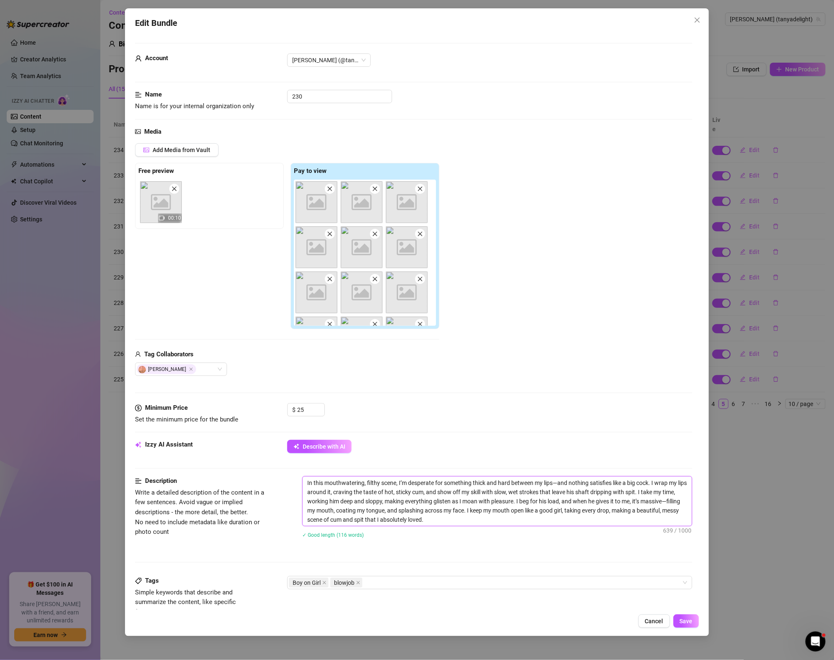
click at [445, 526] on textarea "In this mouthwatering, filthy scene, I’m desperate for something thick and hard…" at bounding box center [496, 501] width 389 height 49
paste textarea "Video 239"
click at [411, 589] on div "Boy on Girl blowjob" at bounding box center [485, 583] width 393 height 12
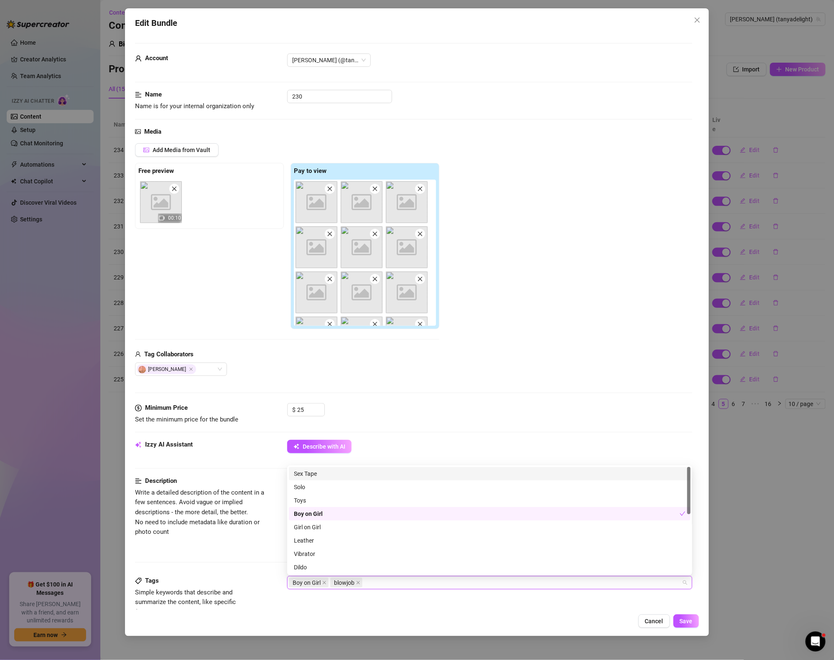
paste input "Video 239"
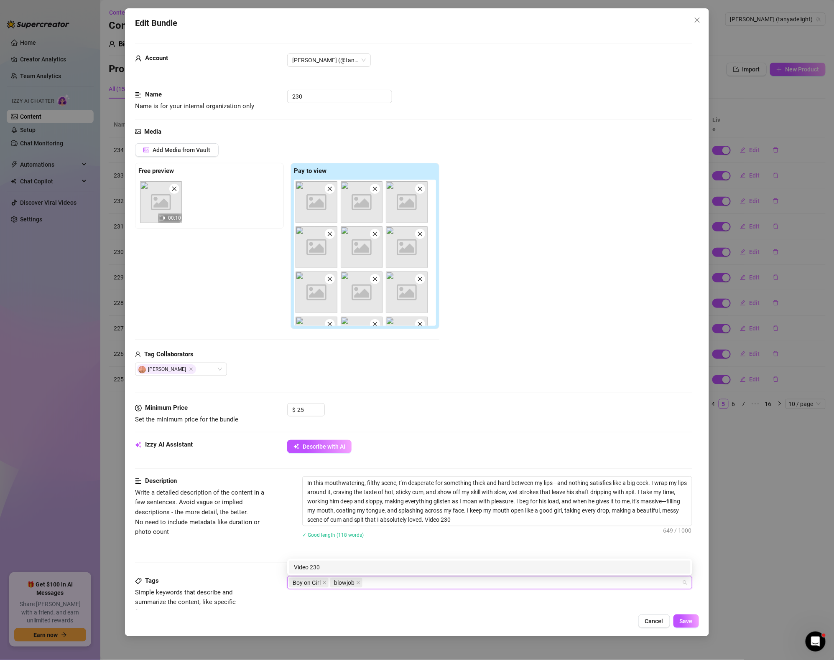
click at [457, 551] on div "Description Write a detailed description of the content in a few sentences. Avo…" at bounding box center [413, 526] width 557 height 100
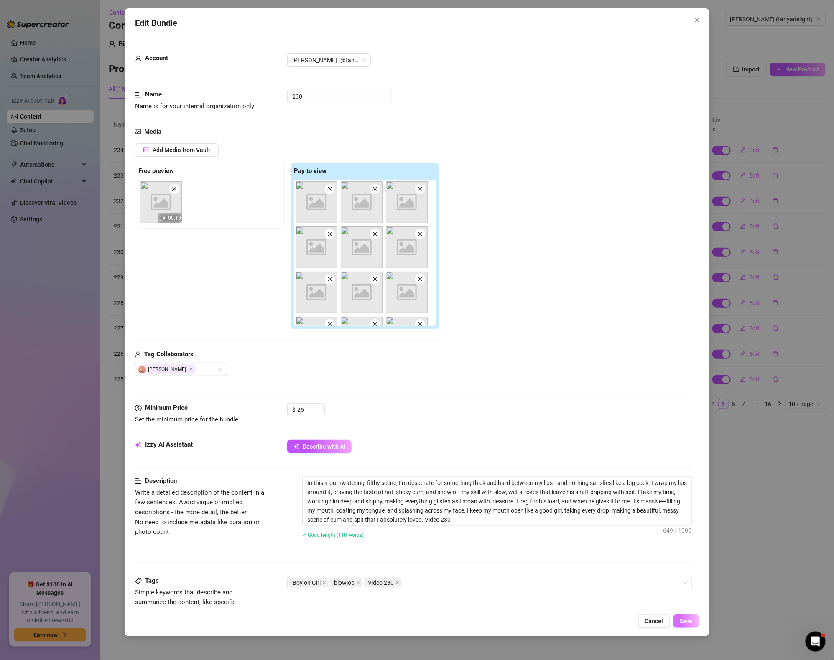
click at [690, 625] on button "Save" at bounding box center [685, 621] width 25 height 13
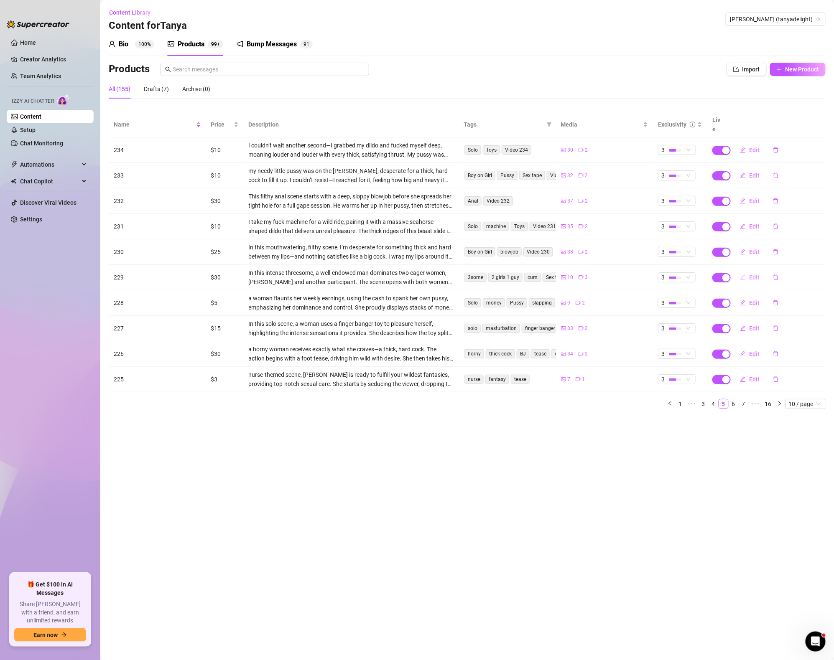
click at [743, 275] on icon "edit" at bounding box center [743, 278] width 6 height 6
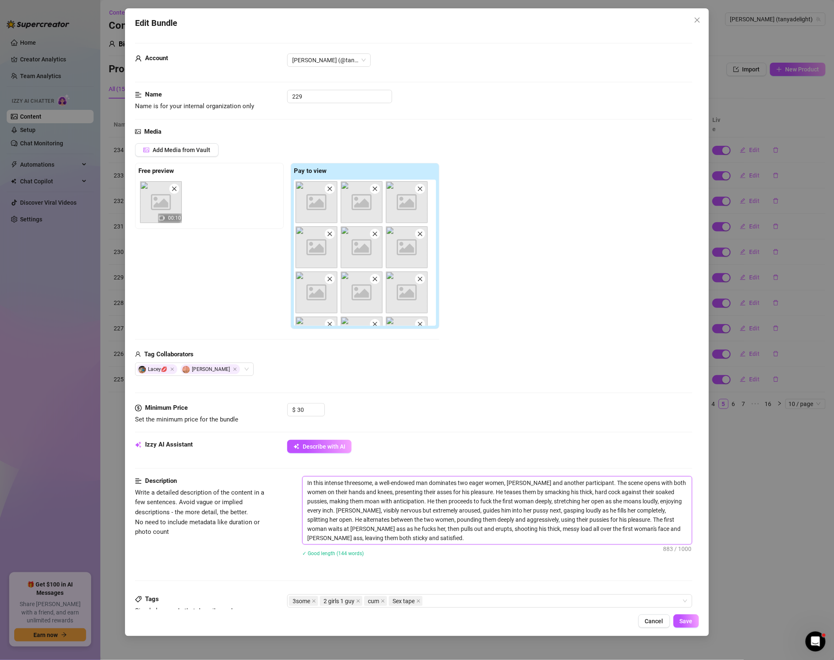
click at [437, 541] on textarea "In this intense threesome, a well-endowed man dominates two eager women, [PERSO…" at bounding box center [496, 511] width 389 height 68
paste textarea "Video 239"
drag, startPoint x: 361, startPoint y: 539, endPoint x: 432, endPoint y: 544, distance: 71.6
click at [432, 544] on textarea "In this intense threesome, a well-endowed man dominates two eager women, [PERSO…" at bounding box center [496, 511] width 389 height 68
click at [450, 605] on div "3some 2 girls 1 guy cum Sex tape" at bounding box center [485, 601] width 393 height 12
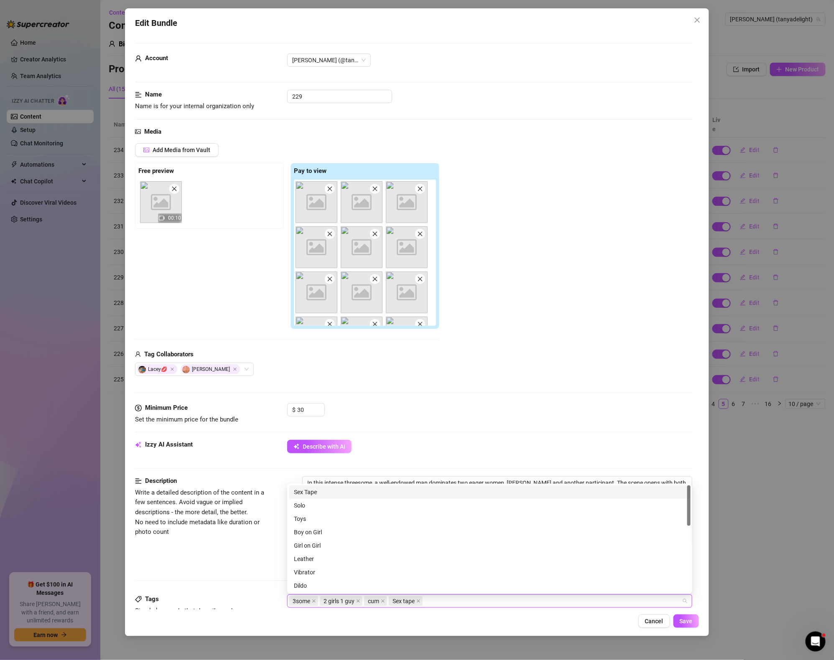
paste input "Video 229"
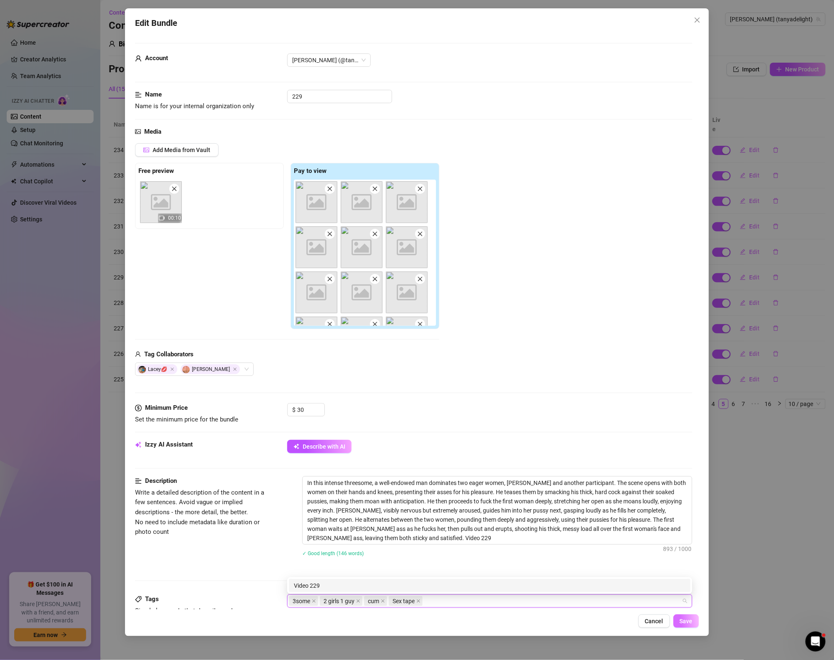
click at [681, 618] on span "Save" at bounding box center [685, 621] width 13 height 7
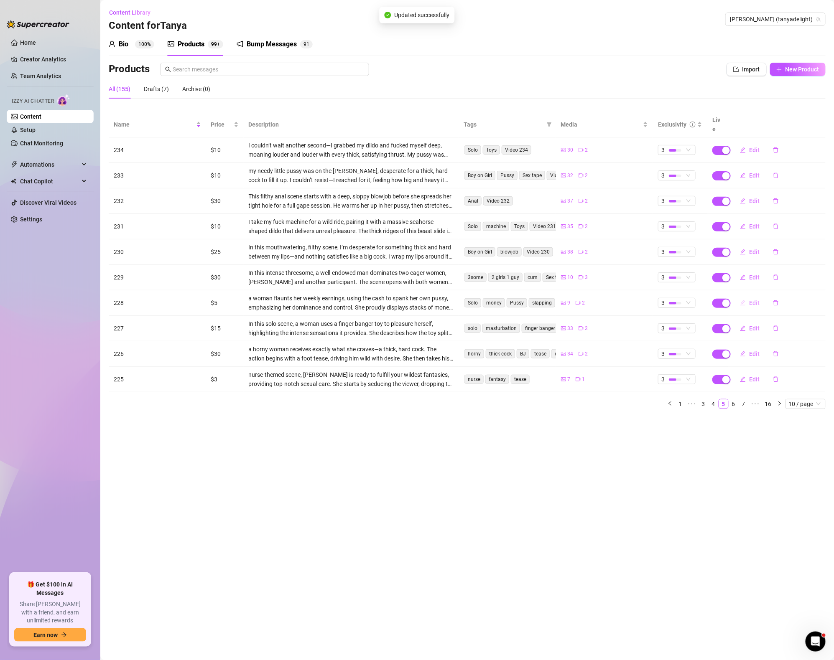
click at [747, 296] on button "Edit" at bounding box center [749, 302] width 33 height 13
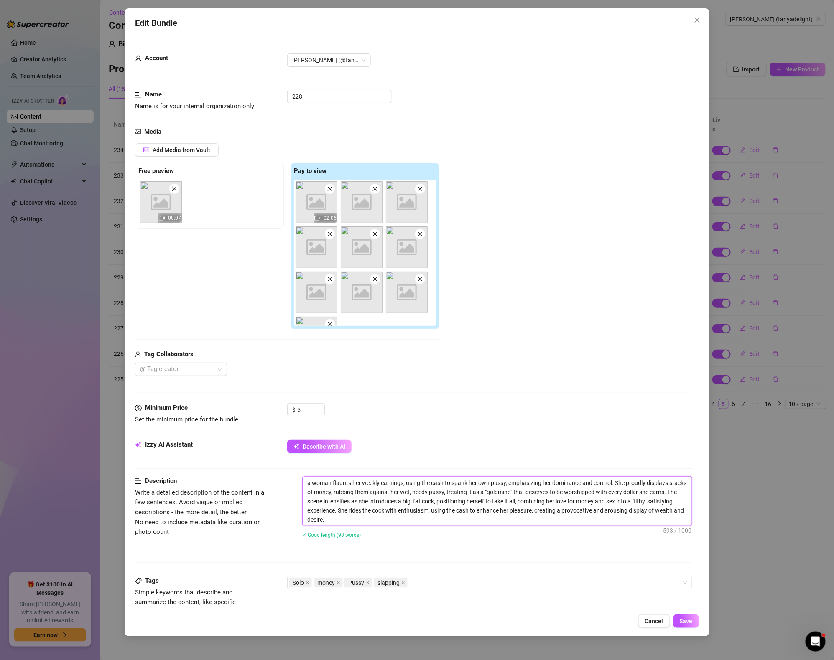
click at [402, 521] on textarea "a woman flaunts her weekly earnings, using the cash to spank her own pussy, emp…" at bounding box center [496, 501] width 389 height 49
paste textarea "Video 229"
click at [455, 591] on div "Tags Simple keywords that describe and summarize the content, like specific fet…" at bounding box center [413, 596] width 557 height 41
click at [453, 588] on div "Solo money Pussy slapping" at bounding box center [485, 583] width 393 height 12
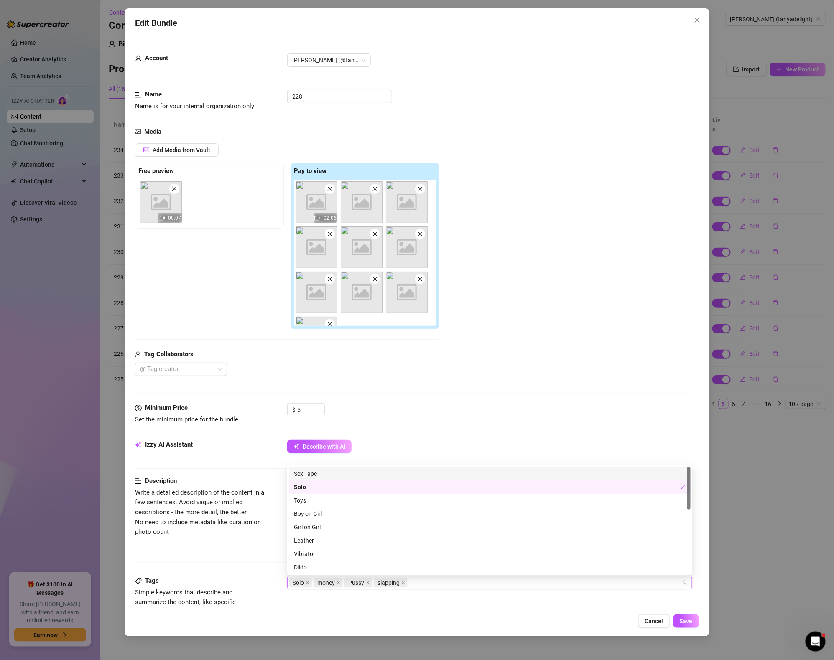
paste input "Video 229"
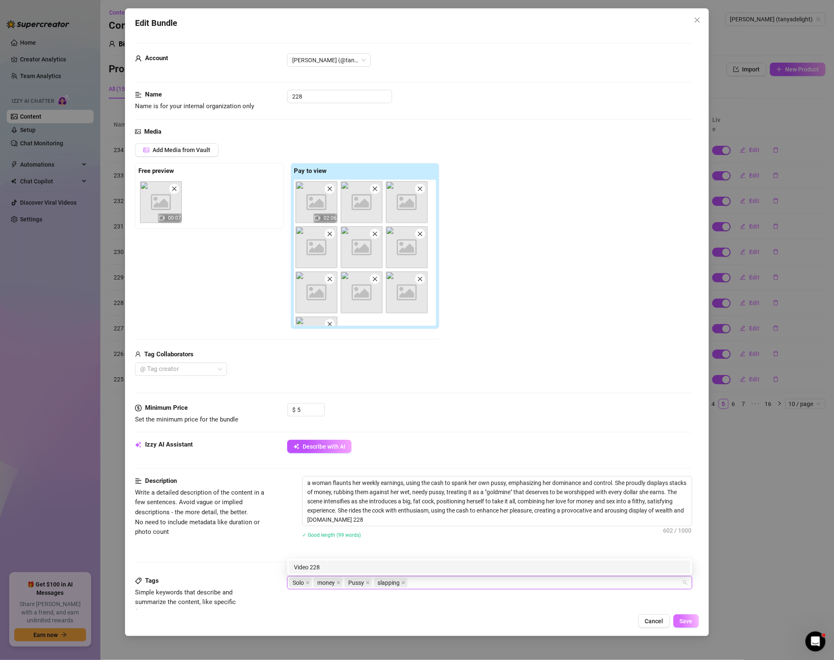
click at [686, 620] on span "Save" at bounding box center [685, 621] width 13 height 7
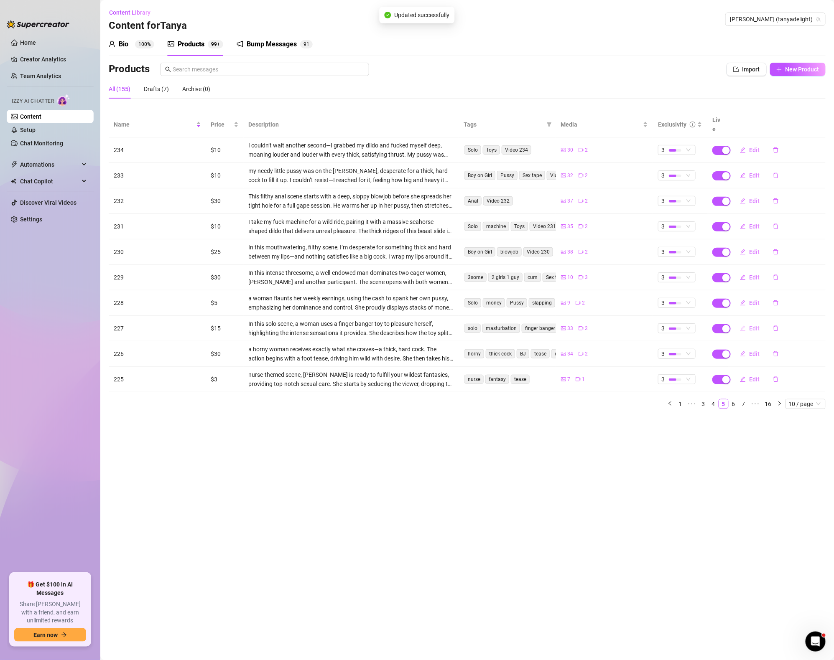
click at [753, 325] on span "Edit" at bounding box center [754, 328] width 10 height 7
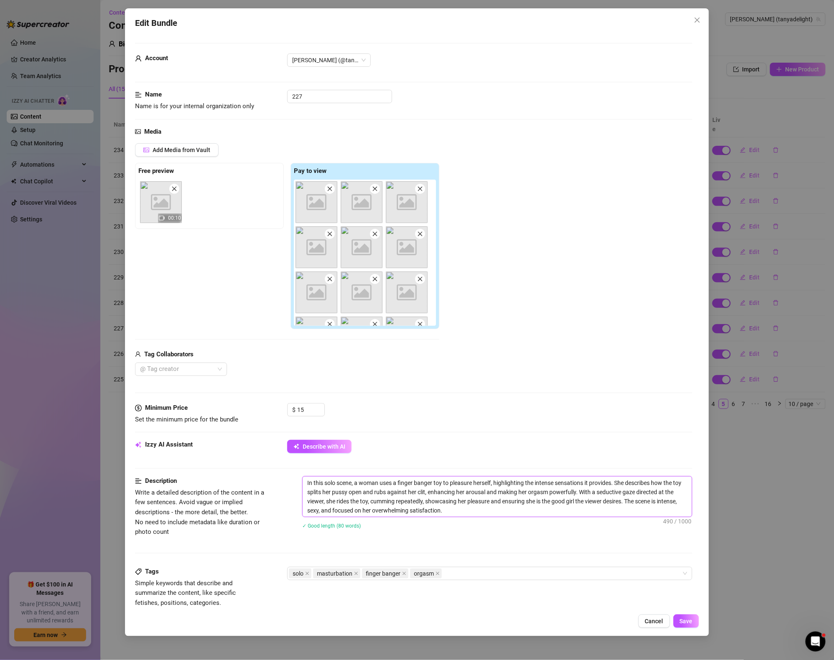
click at [465, 511] on textarea "In this solo scene, a woman uses a finger banger toy to pleasure herself, highl…" at bounding box center [496, 497] width 389 height 40
paste textarea "Video 229"
click at [498, 575] on div "solo masturbation finger banger orgasm" at bounding box center [485, 574] width 393 height 12
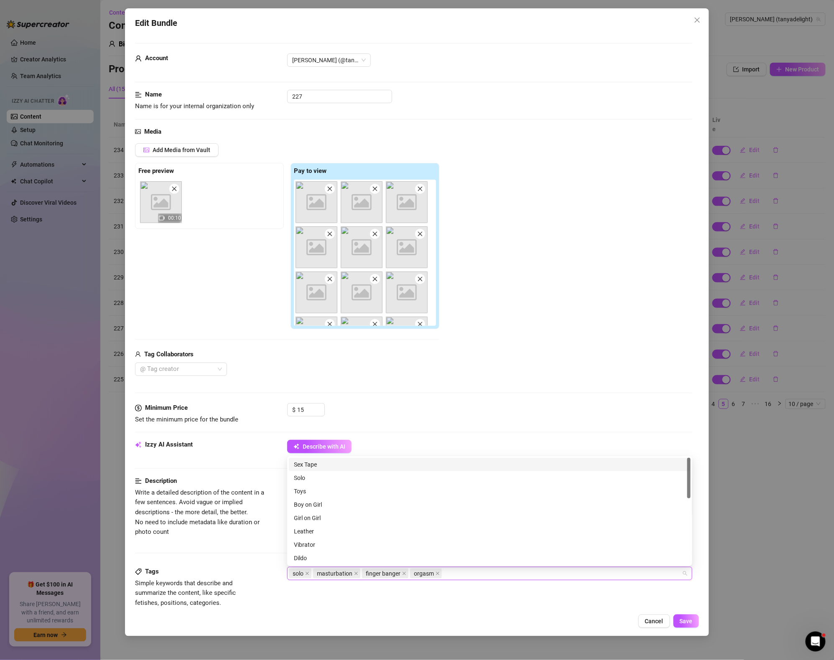
paste input "Video 229"
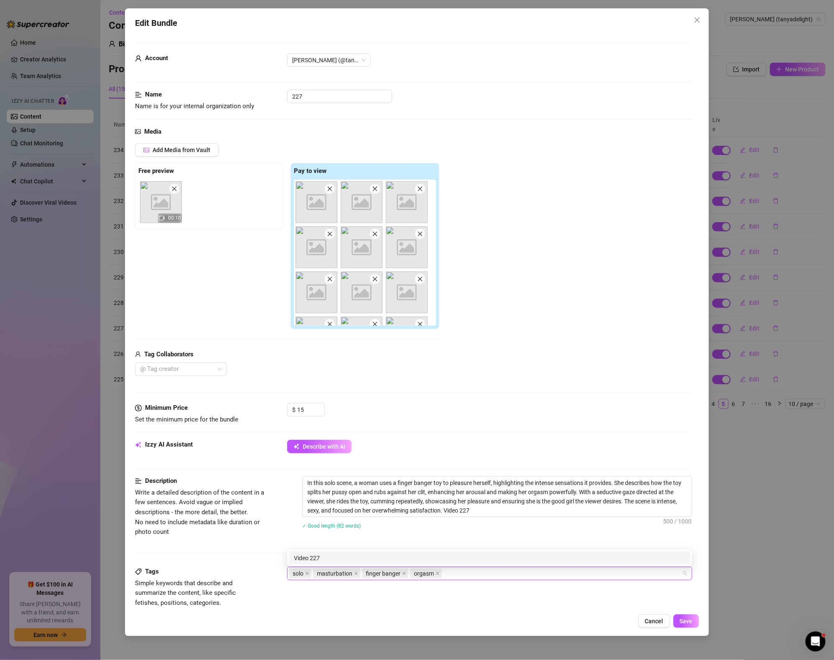
click at [516, 536] on div "In this solo scene, a woman uses a finger banger toy to pleasure herself, highl…" at bounding box center [497, 508] width 390 height 64
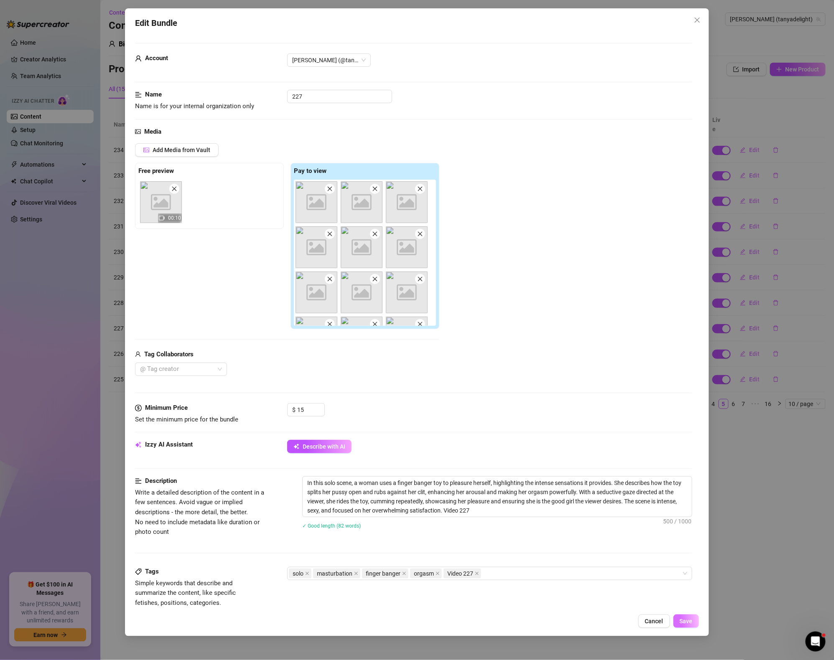
click at [691, 624] on span "Save" at bounding box center [685, 621] width 13 height 7
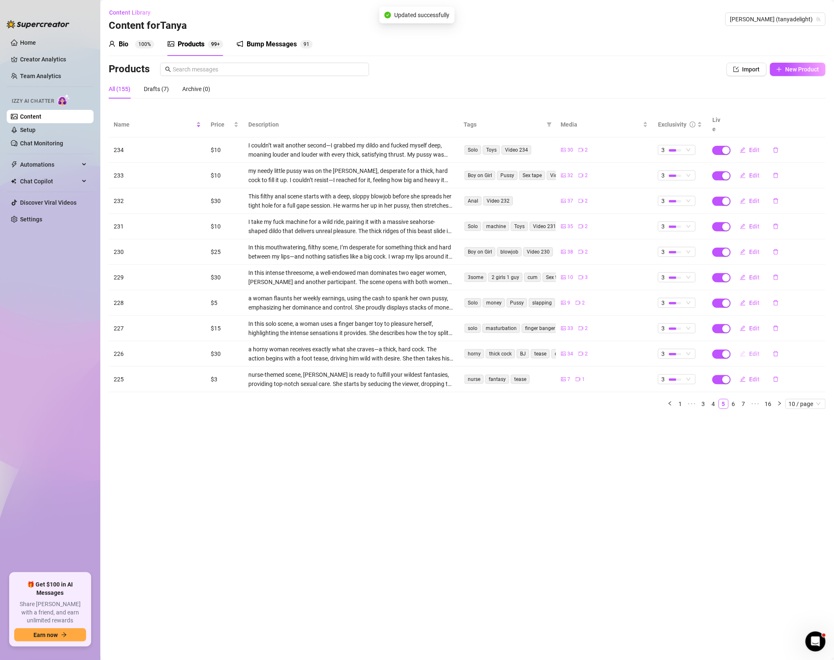
click at [754, 351] on span "Edit" at bounding box center [754, 354] width 10 height 7
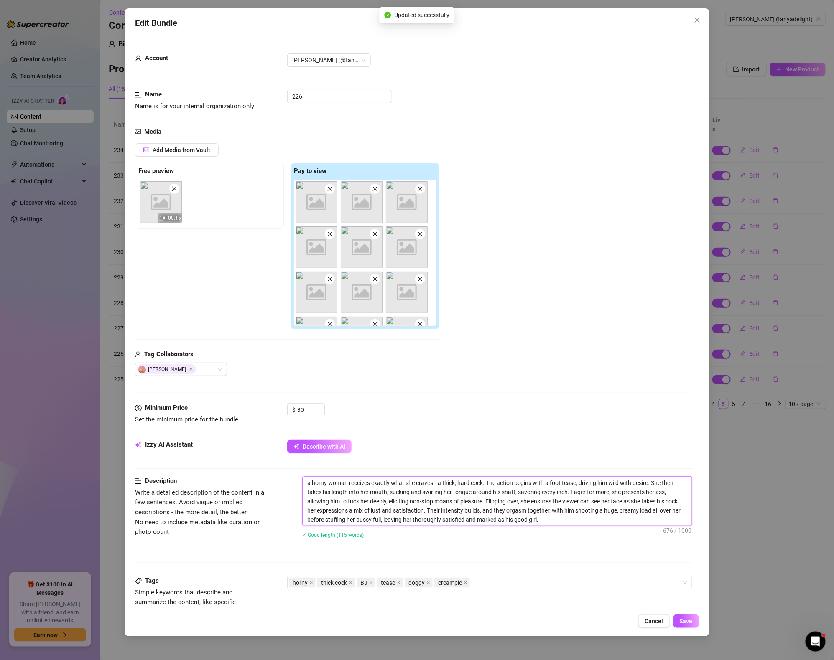
click at [580, 521] on textarea "a horny woman receives exactly what she craves—a thick, hard cock. The action b…" at bounding box center [496, 501] width 389 height 49
paste textarea "Video 229"
click at [522, 584] on div "horny thick cock BJ tease doggy creampie" at bounding box center [485, 583] width 393 height 12
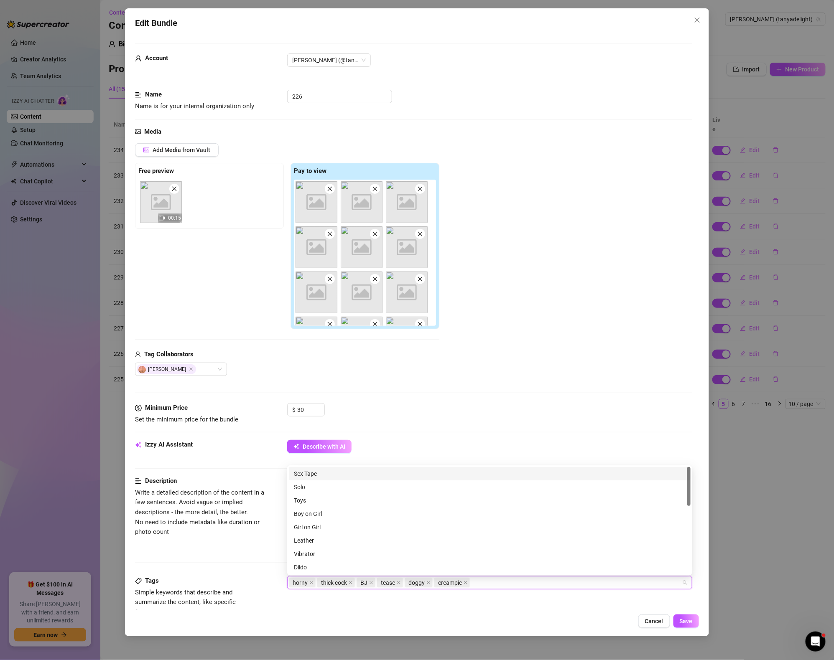
paste input "Video 229"
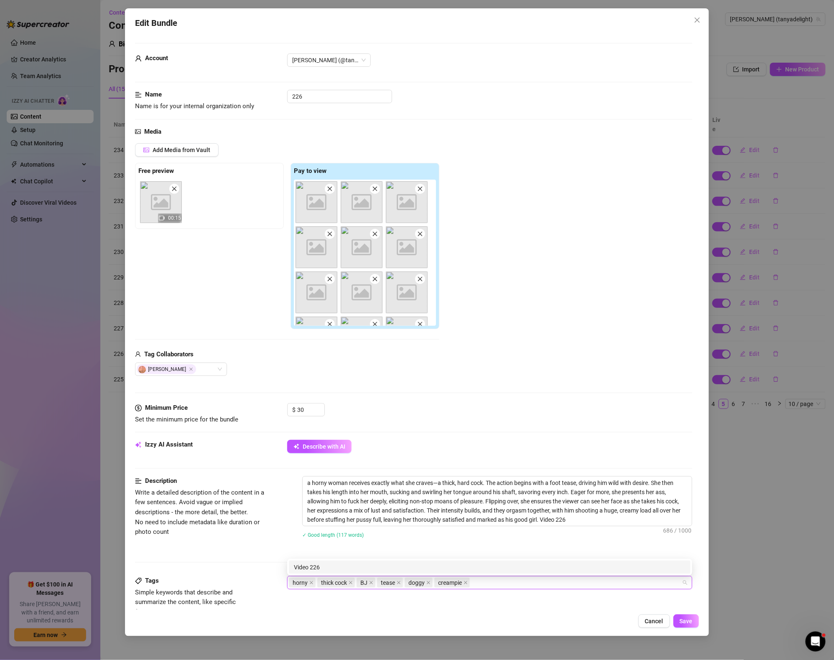
click at [527, 539] on div "✓ Good length (117 words)" at bounding box center [497, 534] width 390 height 9
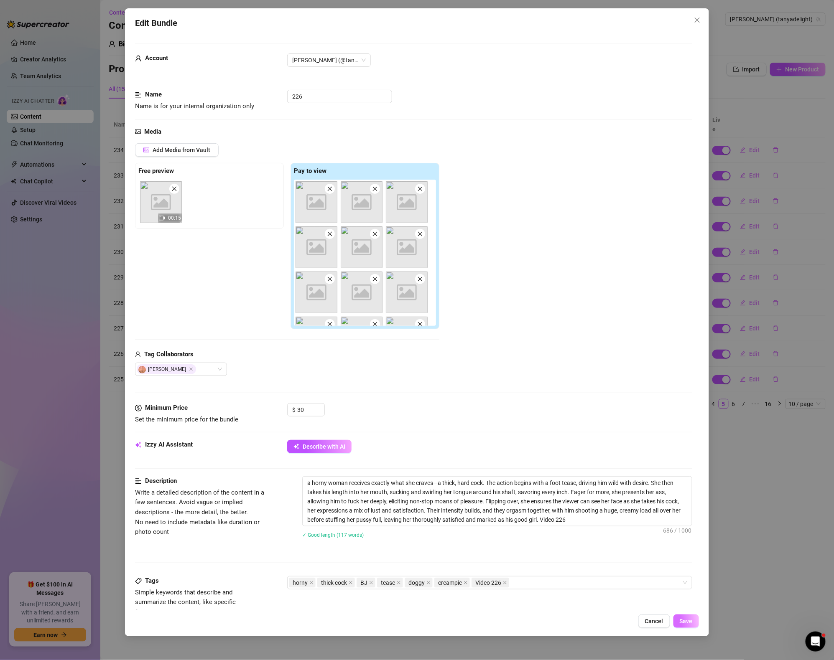
click at [691, 618] on span "Save" at bounding box center [685, 621] width 13 height 7
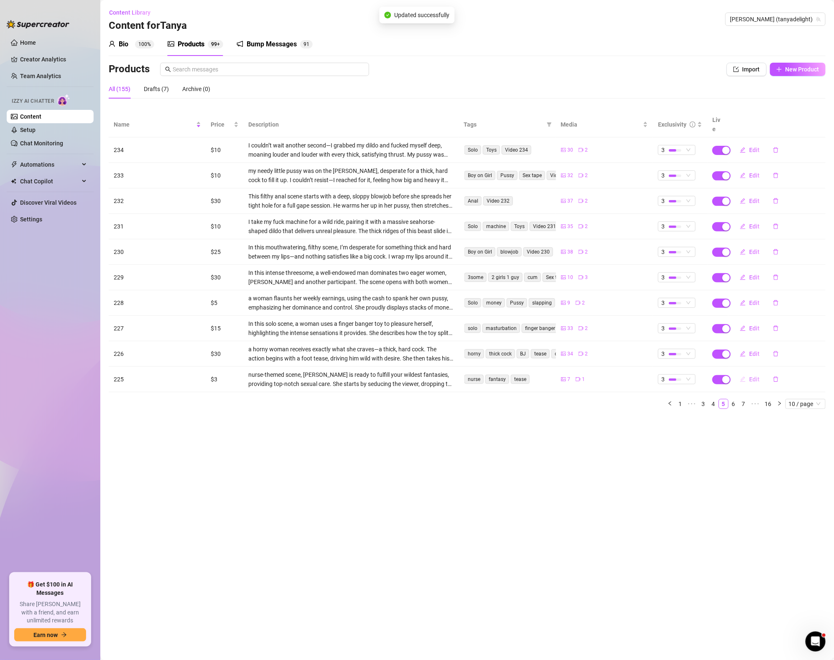
click at [746, 373] on button "Edit" at bounding box center [749, 379] width 33 height 13
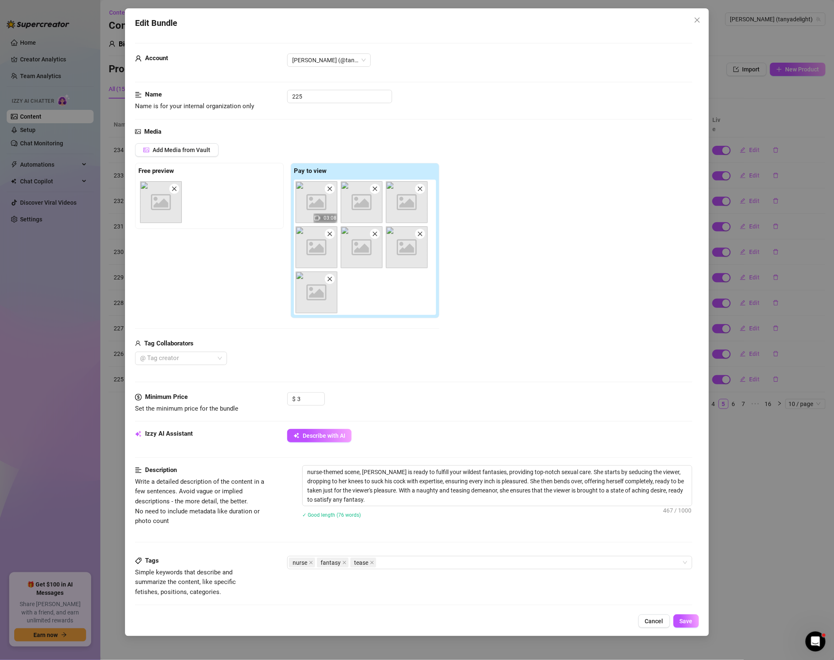
click at [405, 511] on div "✓ Good length (76 words)" at bounding box center [497, 514] width 390 height 9
click at [404, 503] on textarea "nurse-themed scene, [PERSON_NAME] is ready to fulfill your wildest fantasies, p…" at bounding box center [496, 486] width 389 height 40
paste textarea "Video 229"
click at [504, 565] on div "nurse fantasy tease" at bounding box center [485, 563] width 393 height 12
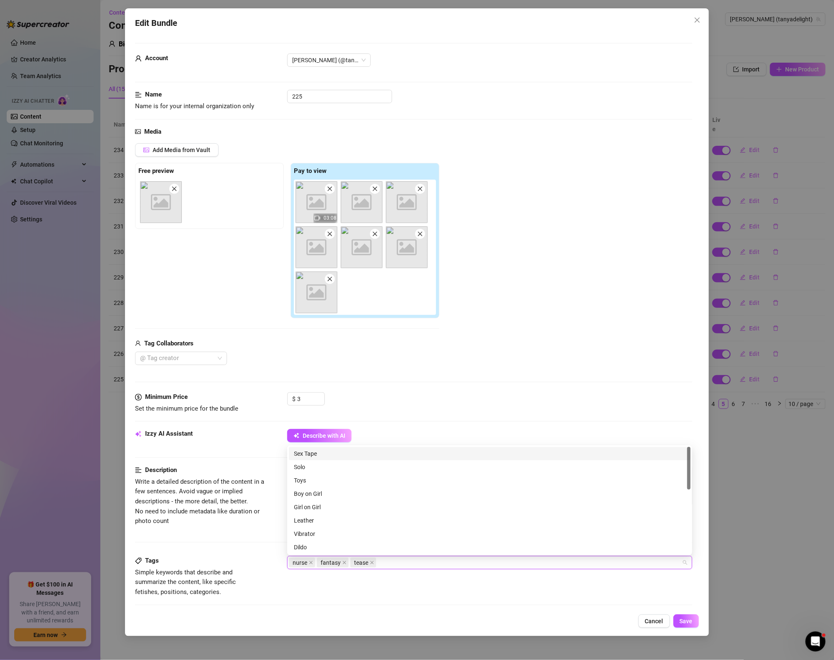
paste input "Video 229"
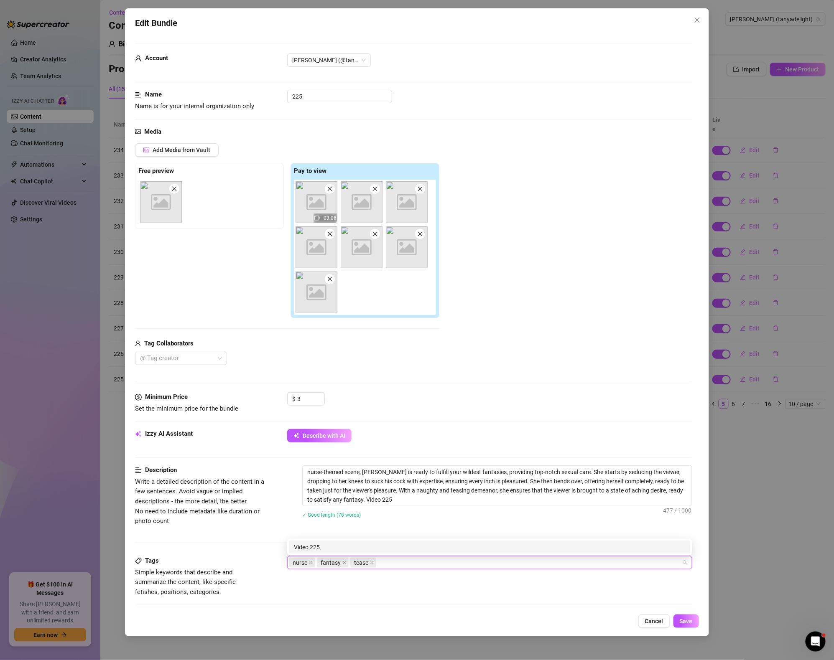
click at [439, 519] on div "✓ Good length (78 words)" at bounding box center [497, 514] width 390 height 9
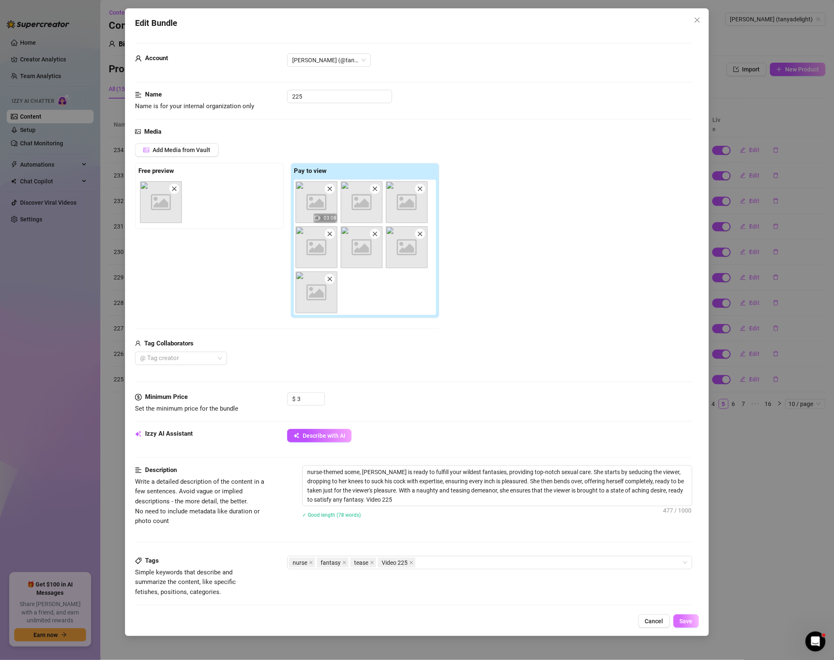
click at [692, 626] on button "Save" at bounding box center [685, 621] width 25 height 13
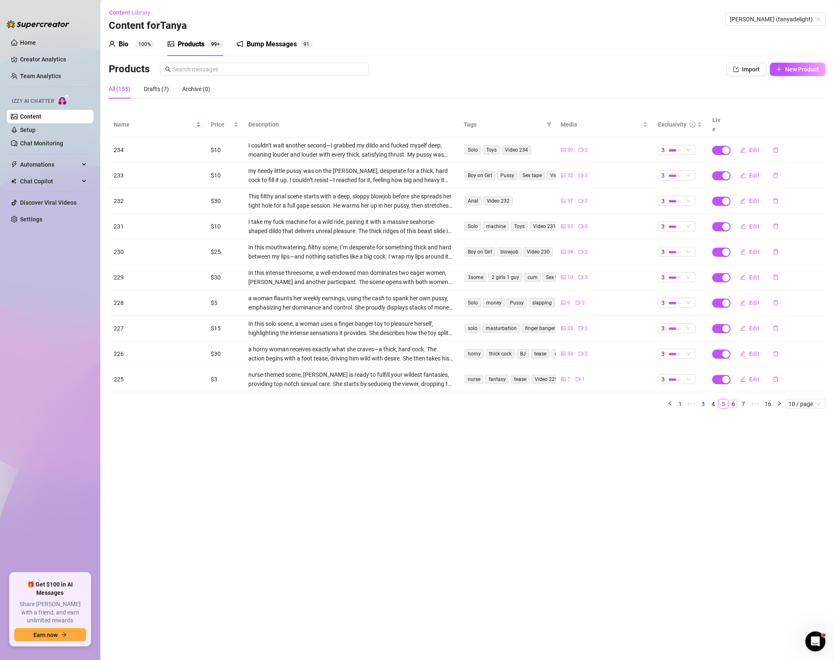
click at [730, 399] on link "6" at bounding box center [733, 403] width 9 height 9
click at [749, 147] on span "Edit" at bounding box center [754, 150] width 10 height 7
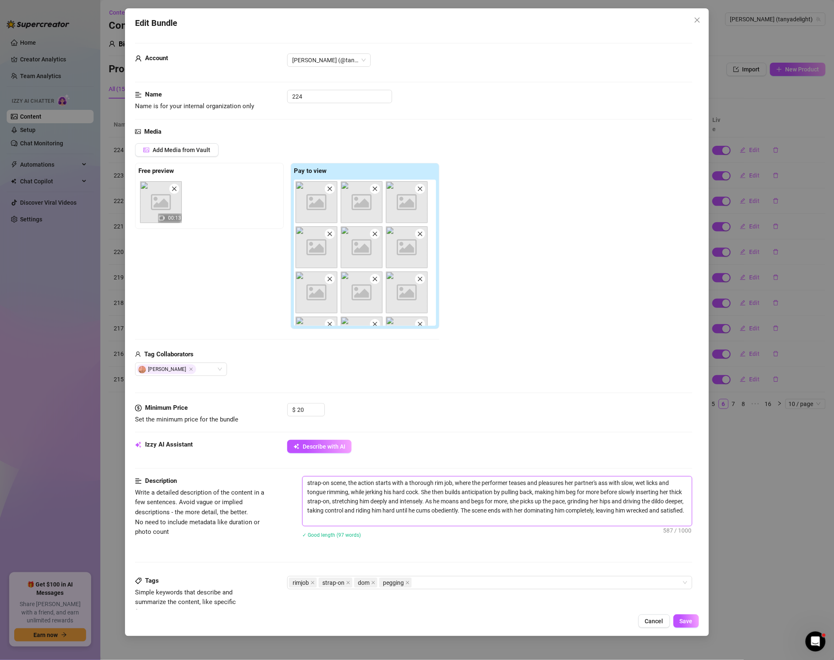
click at [443, 513] on textarea "strap-on scene, the action starts with a thorough rim job, where the performer …" at bounding box center [496, 501] width 389 height 49
click at [411, 523] on textarea "strap-on scene, the action starts with a thorough rim job, where the performer …" at bounding box center [496, 501] width 389 height 49
paste textarea "Video 229"
click at [463, 594] on div "Tags Simple keywords that describe and summarize the content, like specific fet…" at bounding box center [413, 596] width 557 height 41
click at [463, 589] on div "rimjob strap-on dom pegging" at bounding box center [485, 583] width 393 height 12
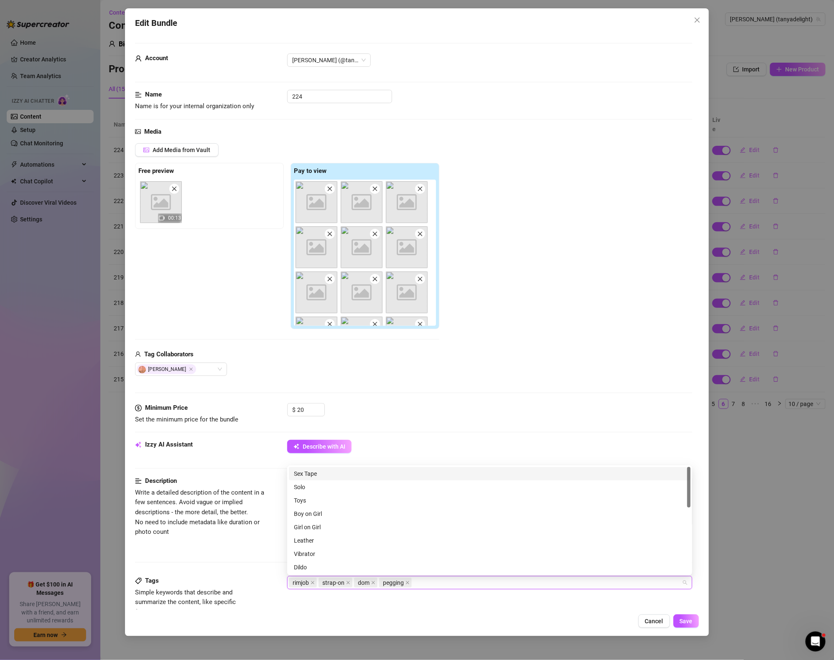
paste input "Video 229"
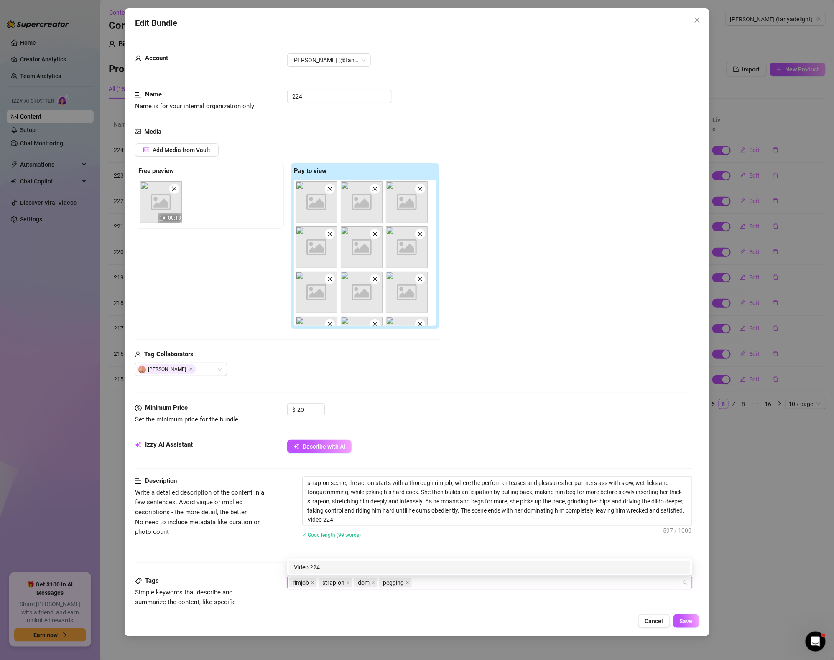
click at [462, 544] on div "strap-on scene, the action starts with a thorough rim job, where the performer …" at bounding box center [497, 512] width 390 height 73
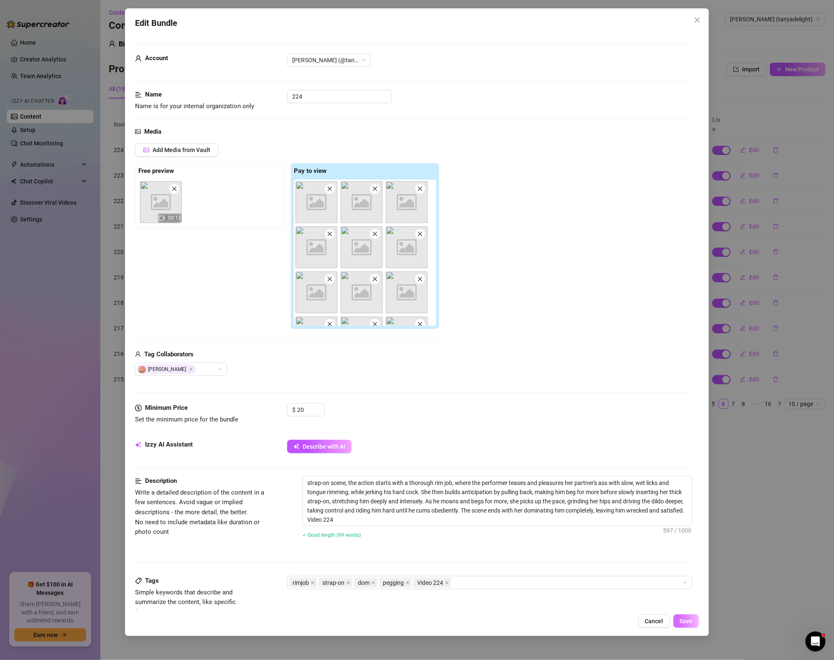
click at [688, 620] on span "Save" at bounding box center [685, 621] width 13 height 7
click at [408, 585] on icon "close" at bounding box center [407, 583] width 3 height 3
click at [452, 584] on div "rimjob strap-on dom Video 224" at bounding box center [485, 583] width 393 height 12
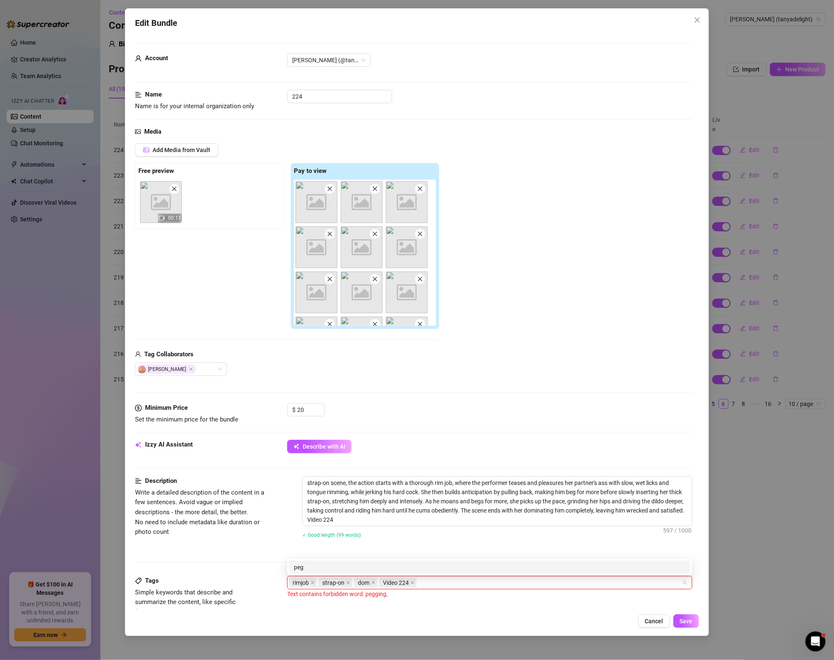
click at [459, 544] on div "strap-on scene, the action starts with a thorough rim job, where the performer …" at bounding box center [497, 512] width 390 height 73
click at [689, 625] on button "Save" at bounding box center [685, 621] width 25 height 13
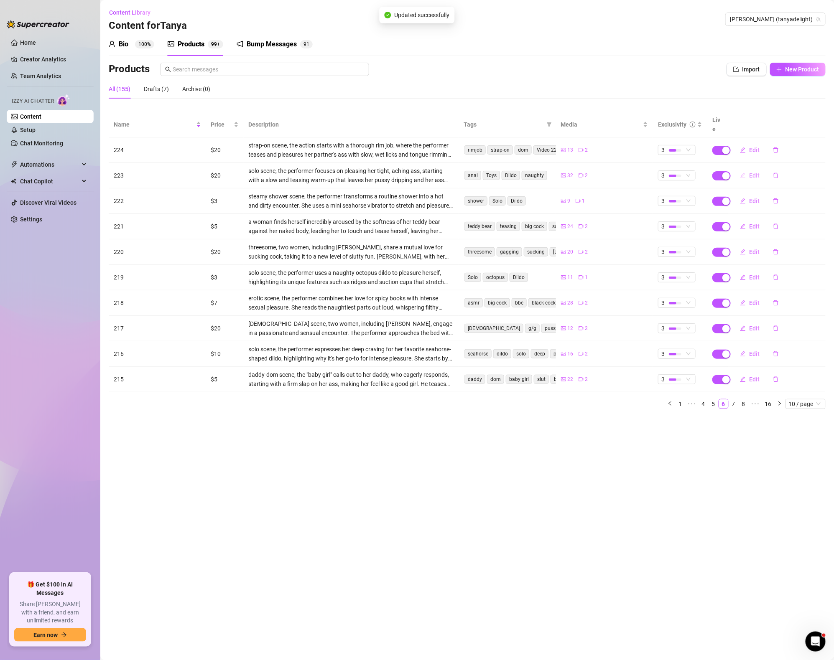
click at [743, 173] on icon "edit" at bounding box center [743, 176] width 6 height 6
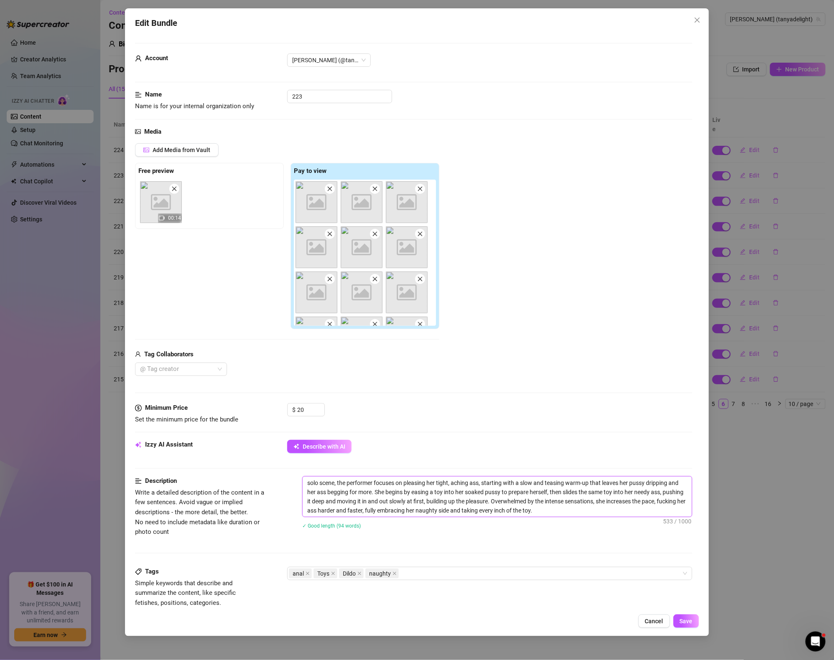
click at [572, 504] on textarea "solo scene, the performer focuses on pleasing her tight, aching ass, starting w…" at bounding box center [496, 497] width 389 height 40
click at [577, 512] on textarea "solo scene, the performer focuses on pleasing her tight, aching ass, starting w…" at bounding box center [496, 497] width 389 height 40
paste textarea "Video 229"
click at [423, 577] on div "anal Toys Dildo naughty" at bounding box center [485, 574] width 393 height 12
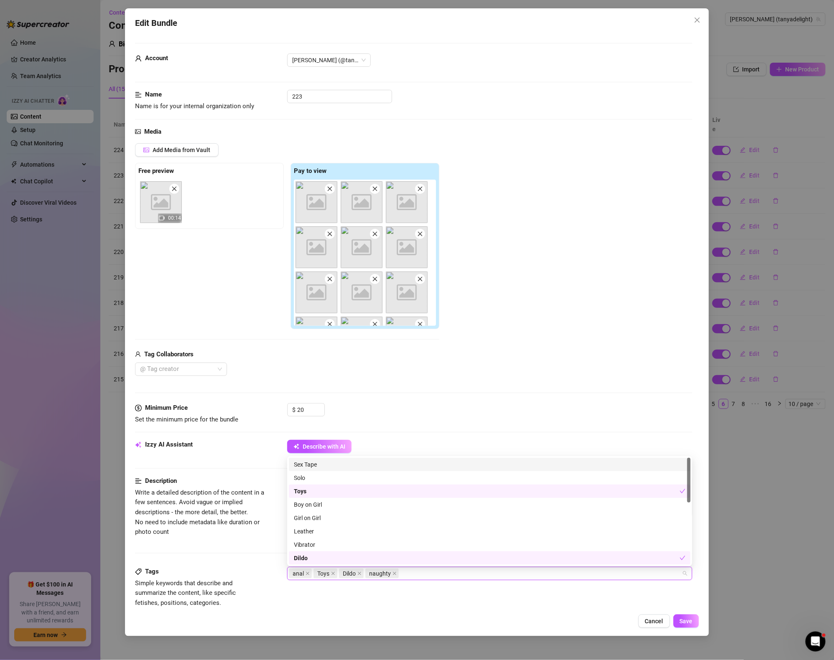
paste input "Video 229"
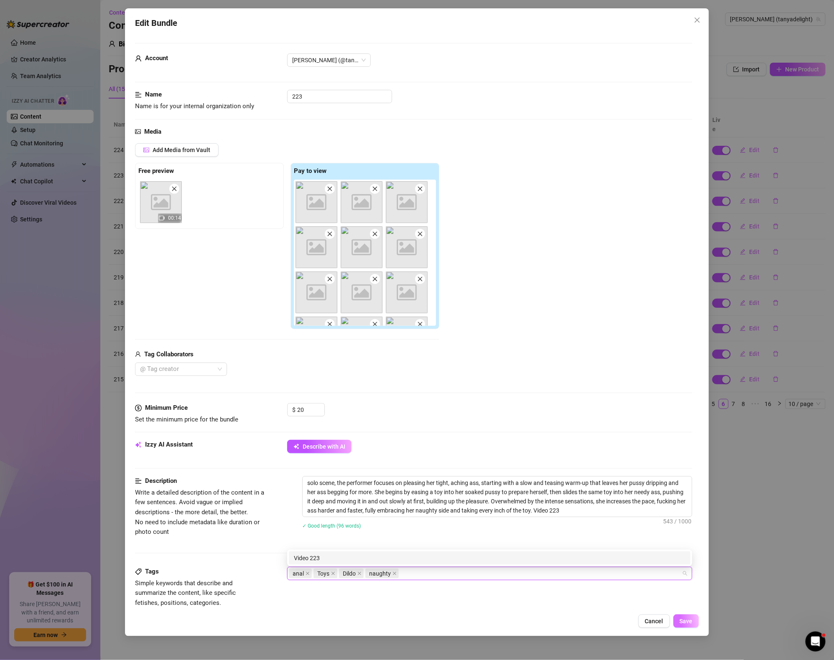
click at [692, 617] on button "Save" at bounding box center [685, 621] width 25 height 13
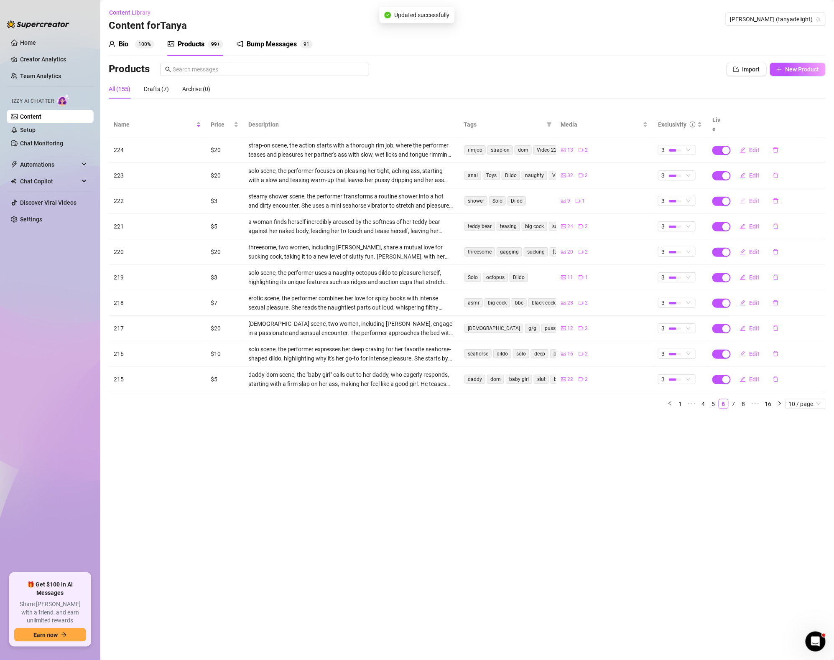
click at [744, 198] on icon "edit" at bounding box center [743, 201] width 6 height 6
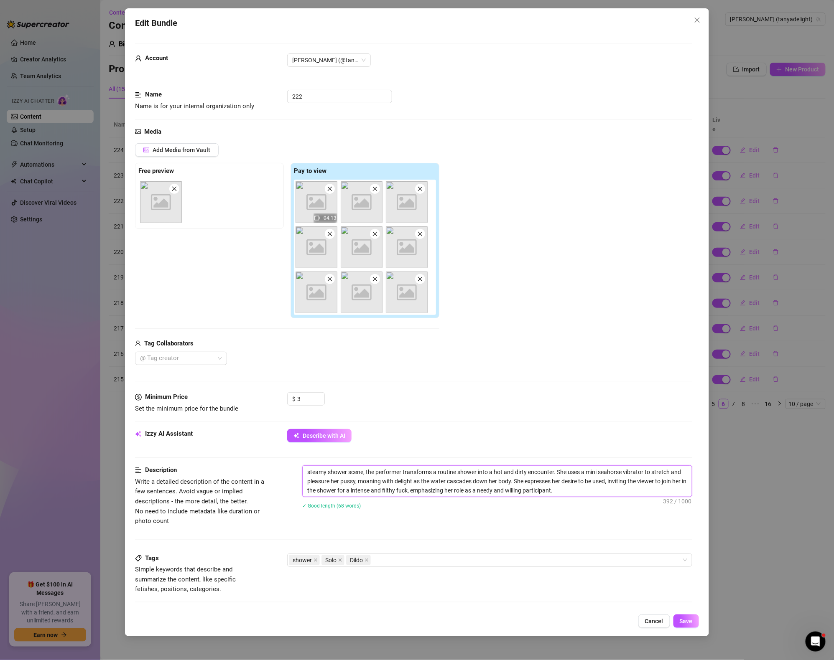
click at [585, 488] on textarea "steamy shower scene, the performer transforms a routine shower into a hot and d…" at bounding box center [496, 481] width 389 height 31
paste textarea "Video 229"
click at [459, 571] on div "Tags Simple keywords that describe and summarize the content, like specific fet…" at bounding box center [413, 574] width 557 height 41
click at [457, 564] on div "shower Solo Dildo" at bounding box center [485, 560] width 393 height 12
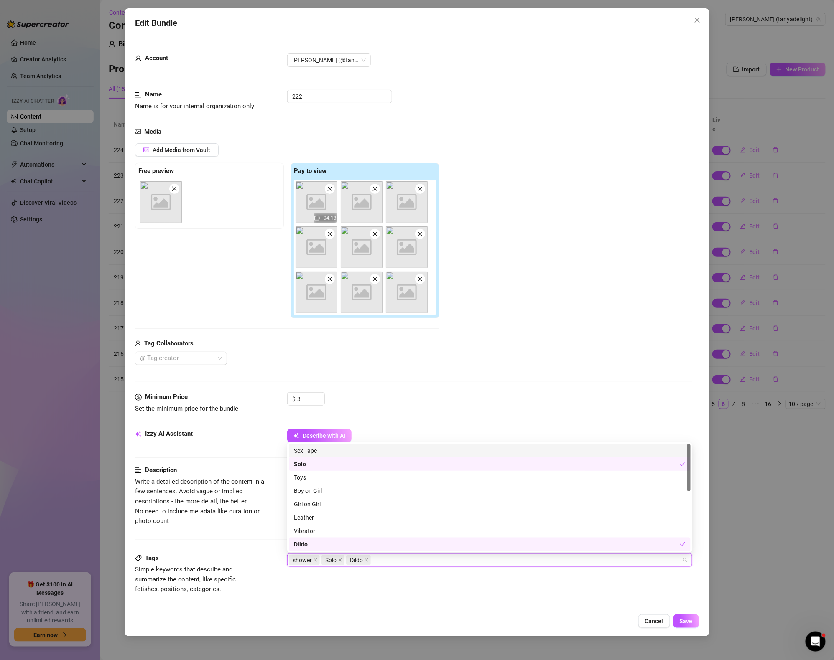
paste input "Video 229"
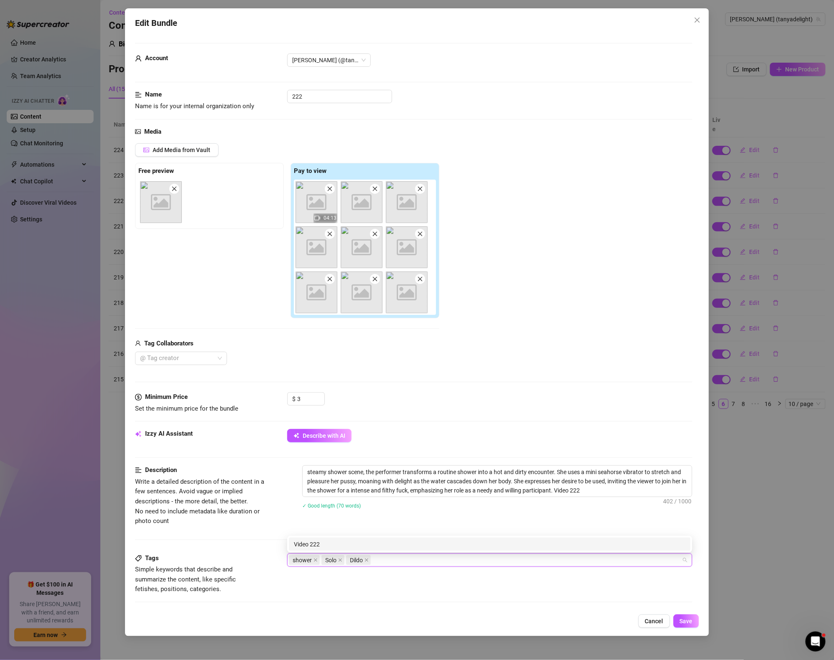
click at [615, 606] on div "Tags Simple keywords that describe and summarize the content, like specific fet…" at bounding box center [413, 582] width 557 height 56
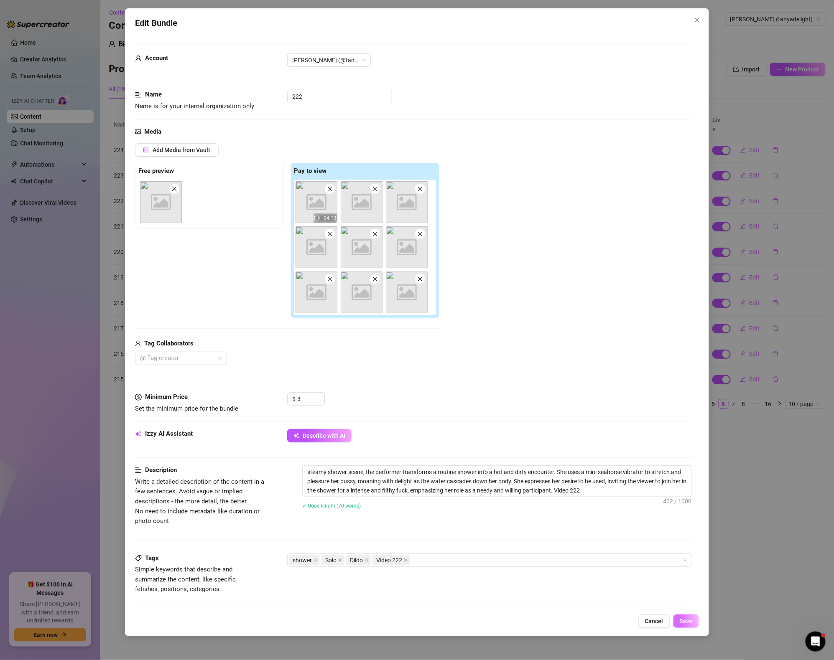
click at [682, 620] on span "Save" at bounding box center [685, 621] width 13 height 7
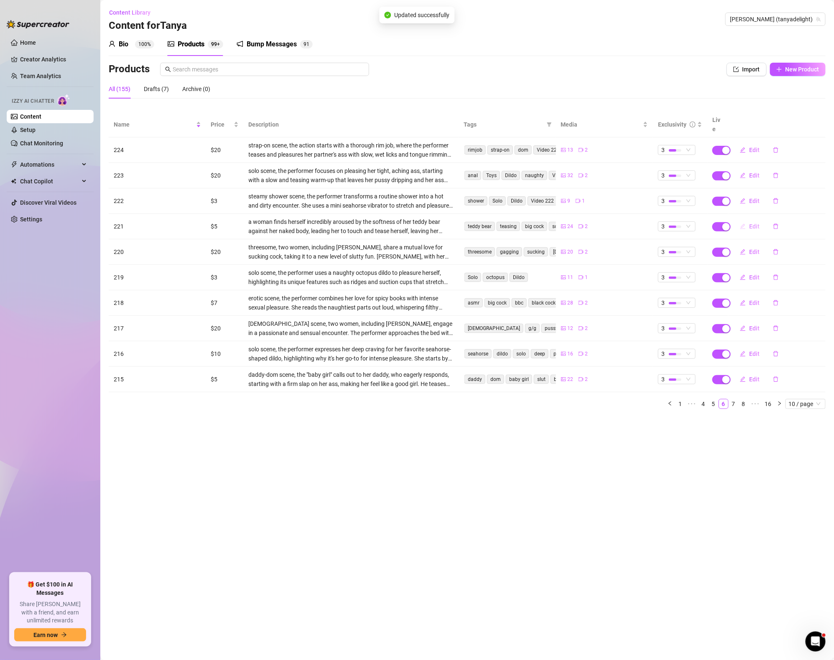
click at [749, 223] on span "Edit" at bounding box center [754, 226] width 10 height 7
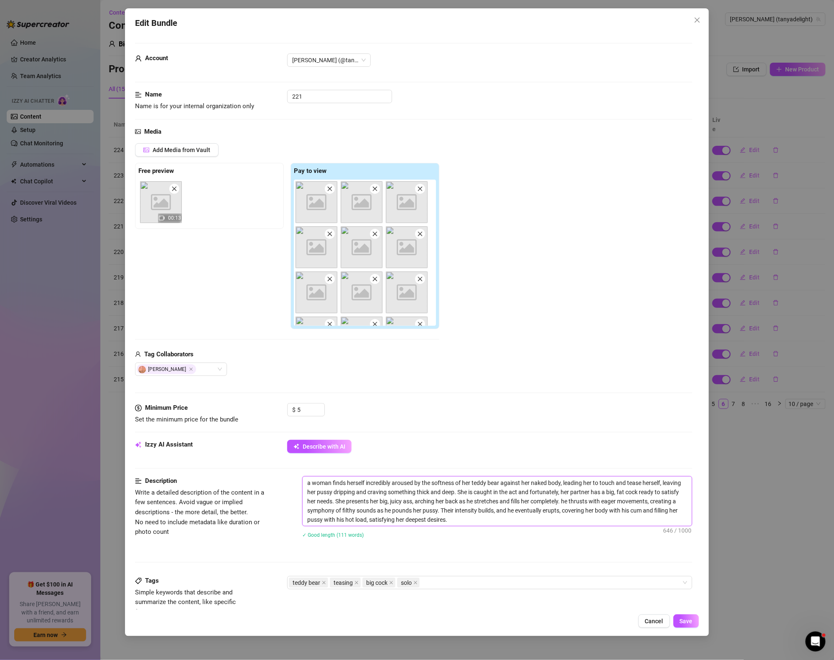
click at [528, 521] on textarea "a woman finds herself incredibly aroused by the softness of her teddy bear agai…" at bounding box center [496, 501] width 389 height 49
click at [468, 580] on div "teddy bear teasing big cock solo" at bounding box center [485, 583] width 393 height 12
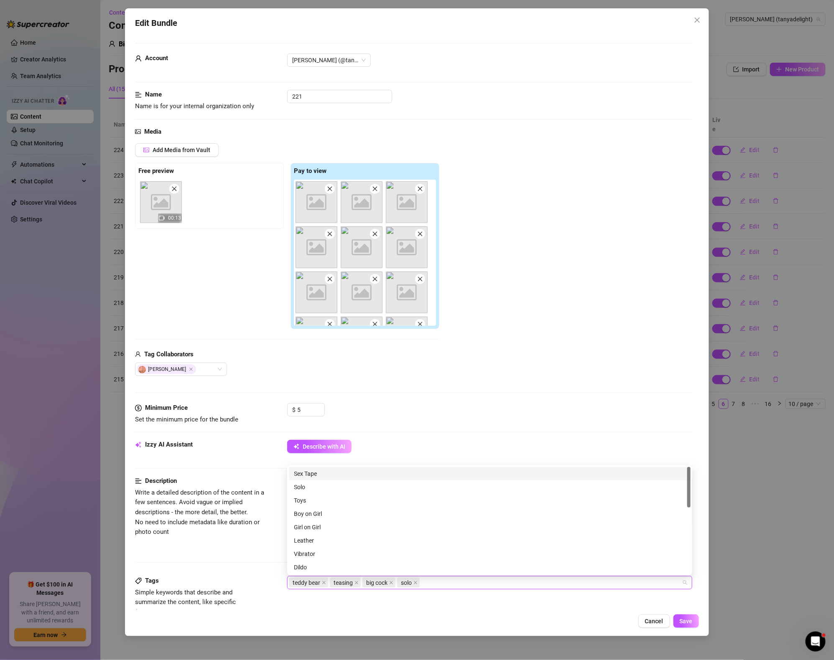
paste input "Video 229"
paste
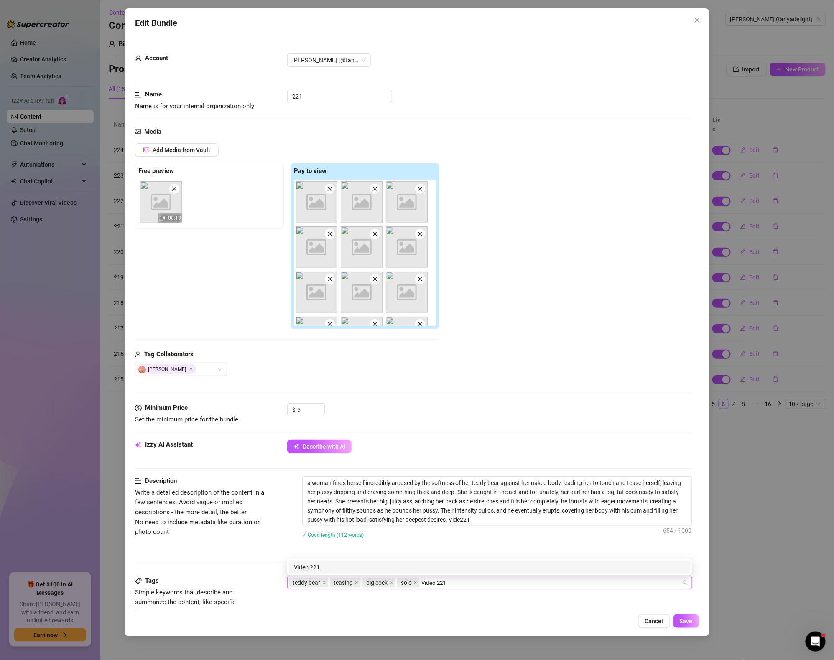
click at [465, 567] on div "Video 221" at bounding box center [489, 567] width 391 height 9
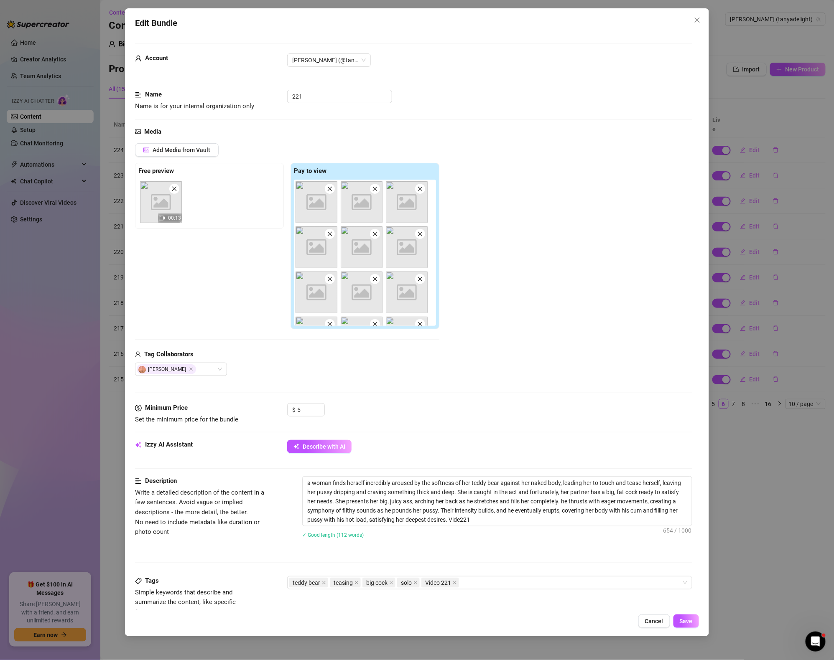
click at [551, 606] on div "Tags Simple keywords that describe and summarize the content, like specific fet…" at bounding box center [413, 596] width 557 height 41
click at [694, 623] on button "Save" at bounding box center [685, 621] width 25 height 13
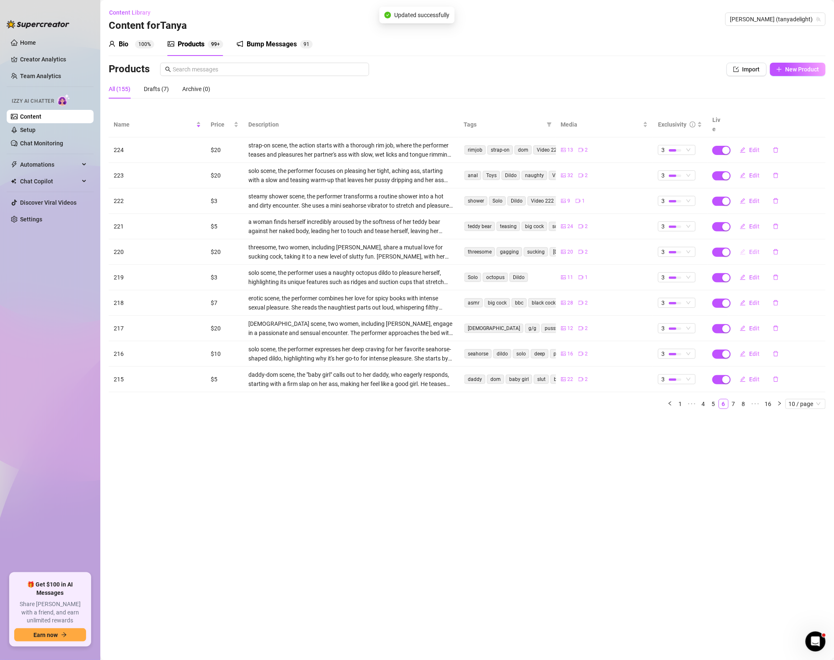
click at [749, 249] on span "Edit" at bounding box center [754, 252] width 10 height 7
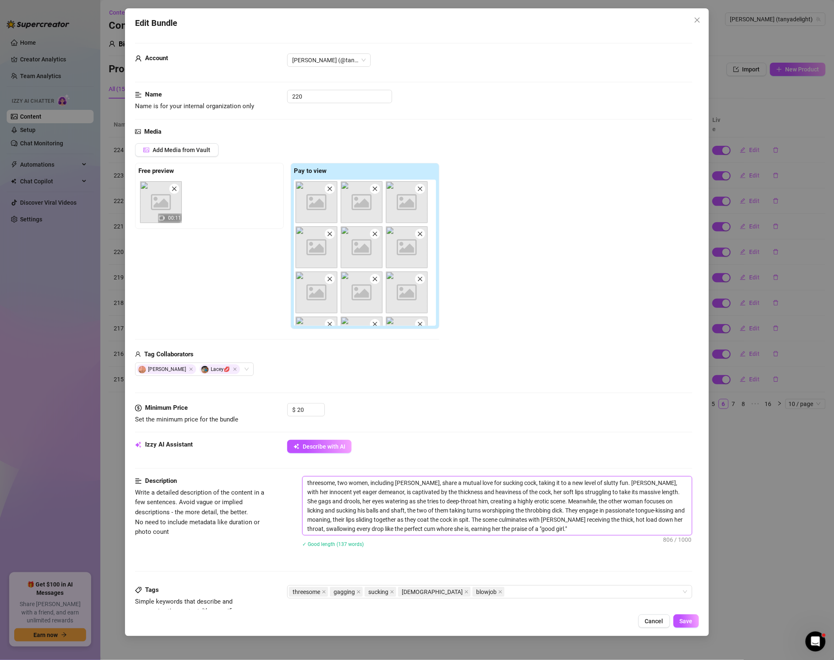
click at [531, 533] on textarea "threesome, two women, including [PERSON_NAME], share a mutual love for sucking …" at bounding box center [496, 506] width 389 height 58
click at [500, 597] on div "threesome gagging sucking [DEMOGRAPHIC_DATA] blowjob" at bounding box center [485, 592] width 393 height 12
click at [638, 558] on div "threesome, two women, including [PERSON_NAME], share a mutual love for sucking …" at bounding box center [497, 517] width 390 height 82
click at [691, 620] on span "Save" at bounding box center [685, 621] width 13 height 7
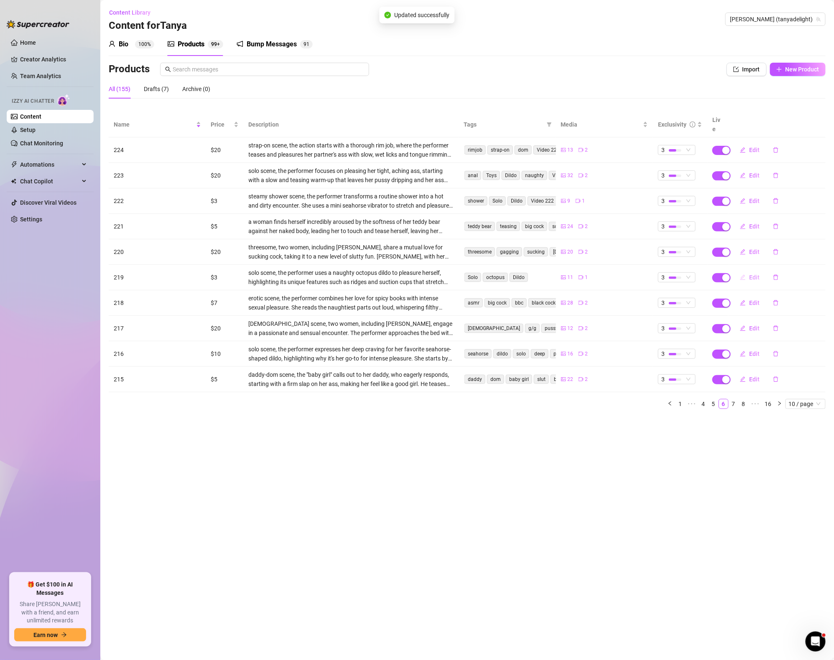
click at [752, 274] on span "Edit" at bounding box center [754, 277] width 10 height 7
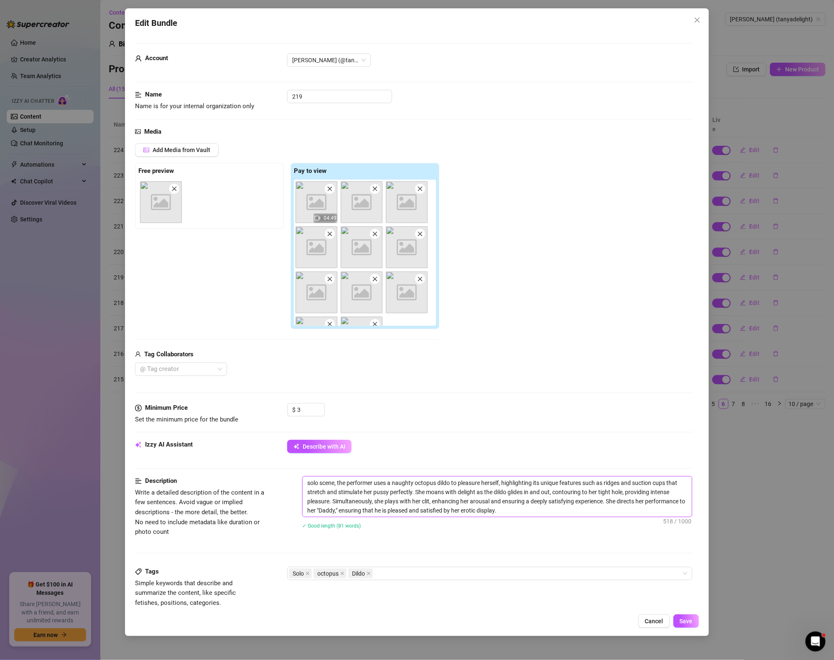
click at [531, 512] on textarea "solo scene, the performer uses a naughty octopus dildo to pleasure herself, hig…" at bounding box center [496, 497] width 389 height 40
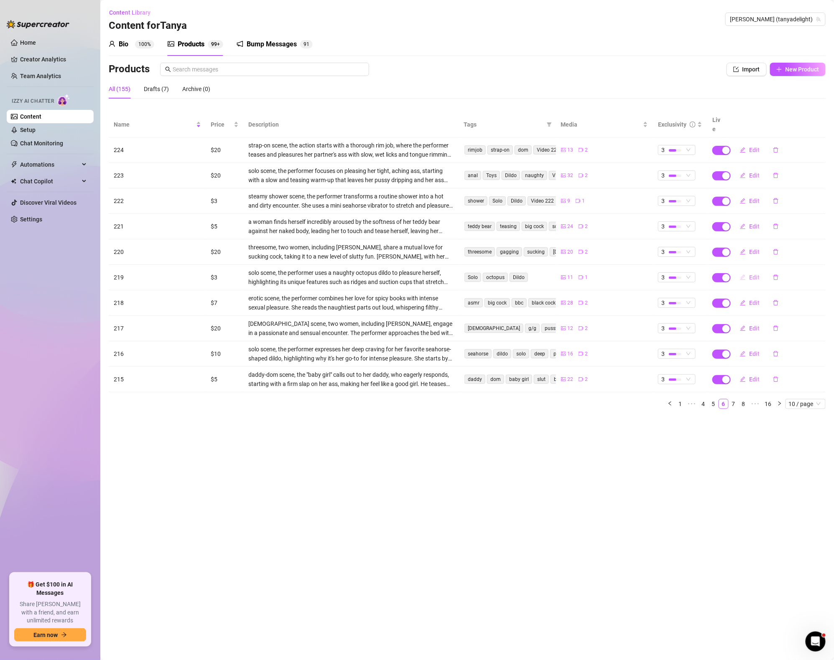
click at [755, 274] on span "Edit" at bounding box center [754, 277] width 10 height 7
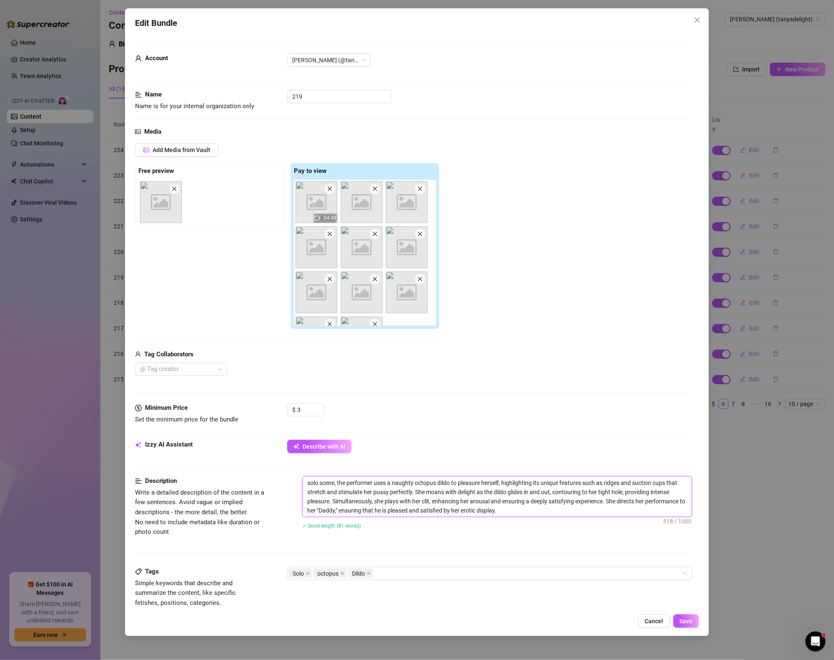
click at [541, 516] on textarea "solo scene, the performer uses a naughty octopus dildo to pleasure herself, hig…" at bounding box center [496, 497] width 389 height 40
drag, startPoint x: 506, startPoint y: 511, endPoint x: 544, endPoint y: 512, distance: 38.0
click at [544, 512] on textarea "solo scene, the performer uses a naughty octopus dildo to pleasure herself, hig…" at bounding box center [496, 497] width 389 height 40
click at [450, 575] on div "Solo octopus Dildo" at bounding box center [485, 574] width 393 height 12
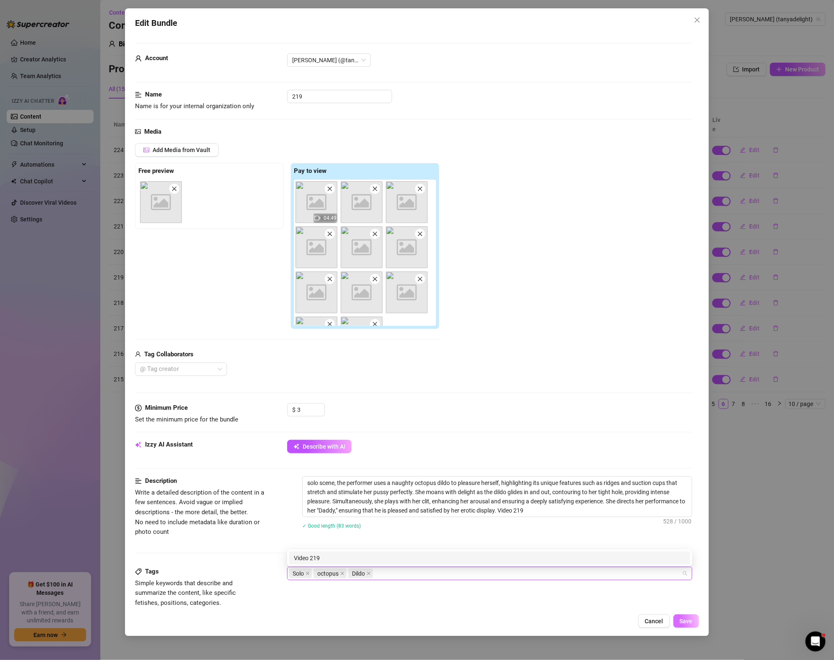
click at [690, 623] on span "Save" at bounding box center [685, 621] width 13 height 7
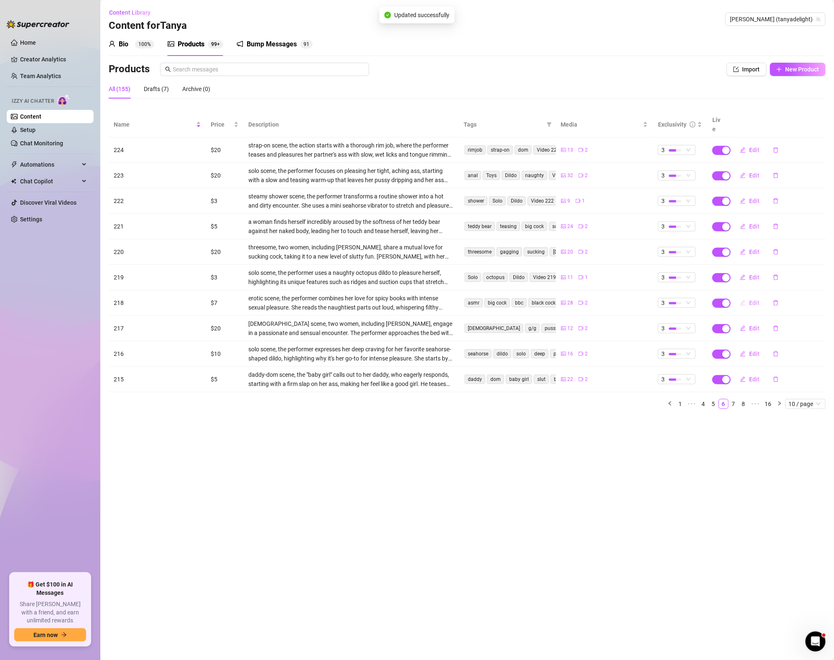
click at [755, 300] on span "Edit" at bounding box center [754, 303] width 10 height 7
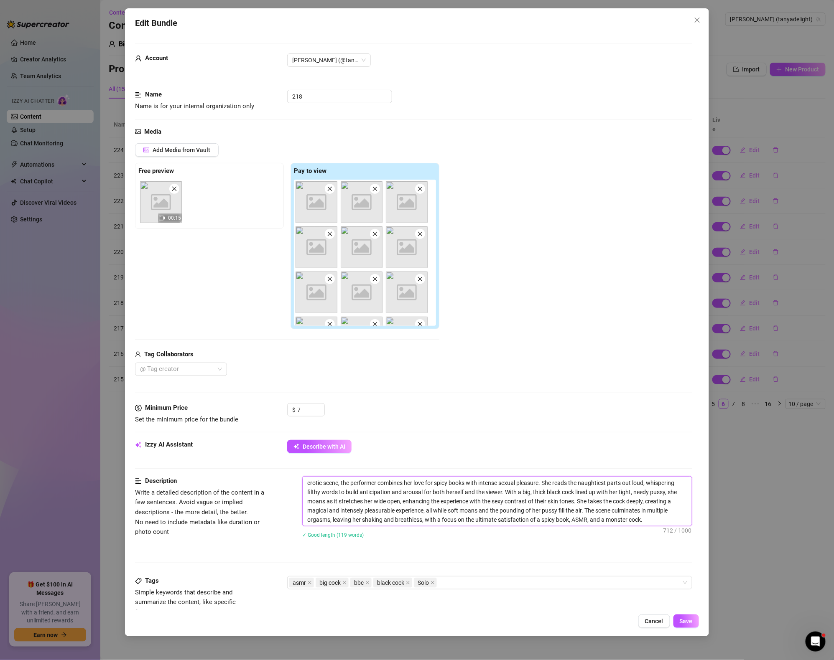
click at [654, 520] on textarea "erotic scene, the performer combines her love for spicy books with intense sexu…" at bounding box center [496, 501] width 389 height 49
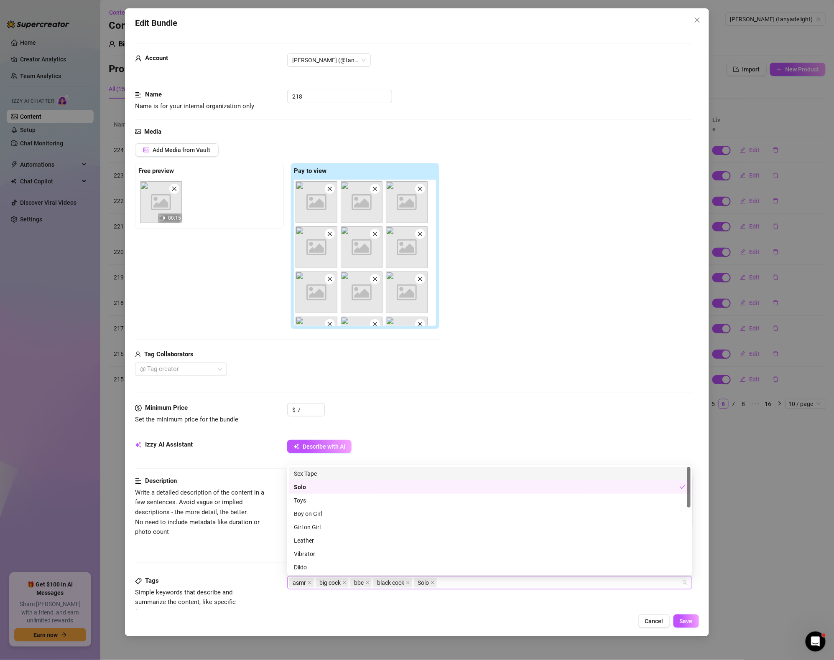
click at [529, 583] on div "asmr big cock bbc black cock Solo" at bounding box center [485, 583] width 393 height 12
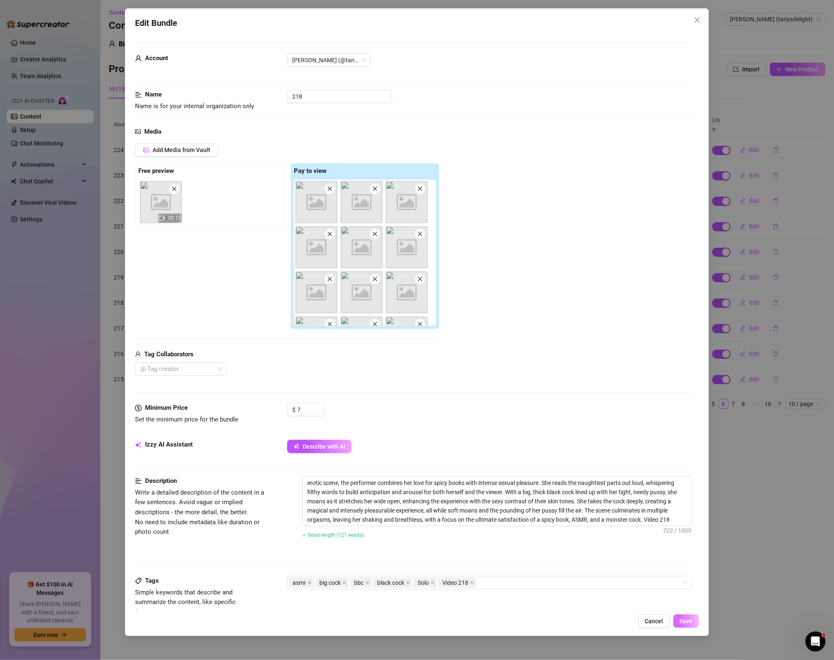
click at [684, 617] on button "Save" at bounding box center [685, 621] width 25 height 13
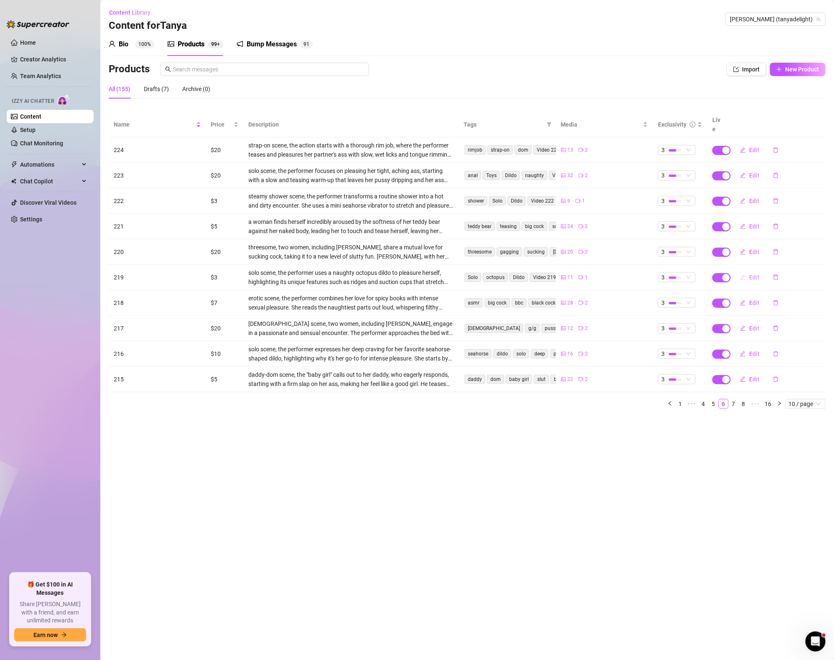
click at [748, 274] on button "Edit" at bounding box center [749, 277] width 33 height 13
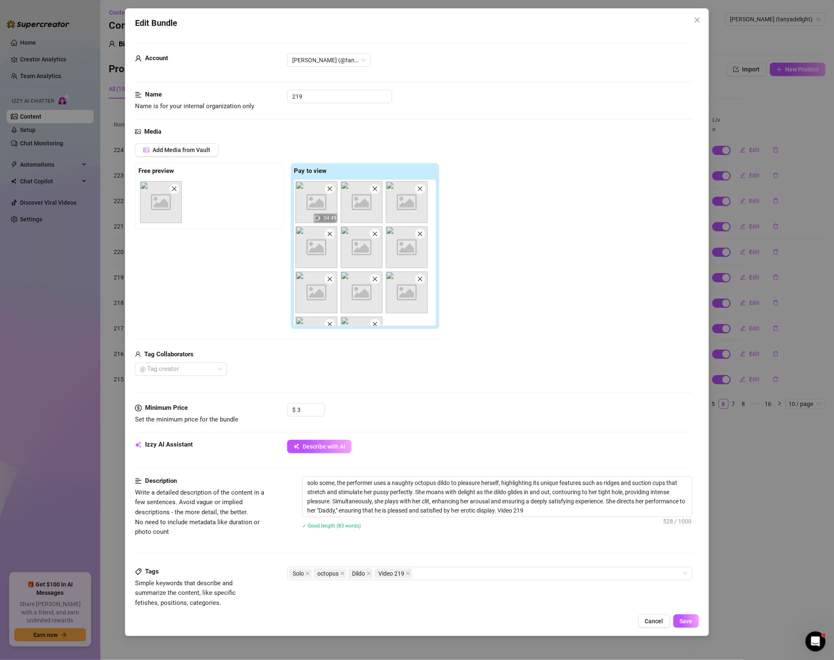
click at [773, 395] on div "Edit Bundle Account [PERSON_NAME] (@tanyadelight) Name Name is for your interna…" at bounding box center [417, 330] width 834 height 660
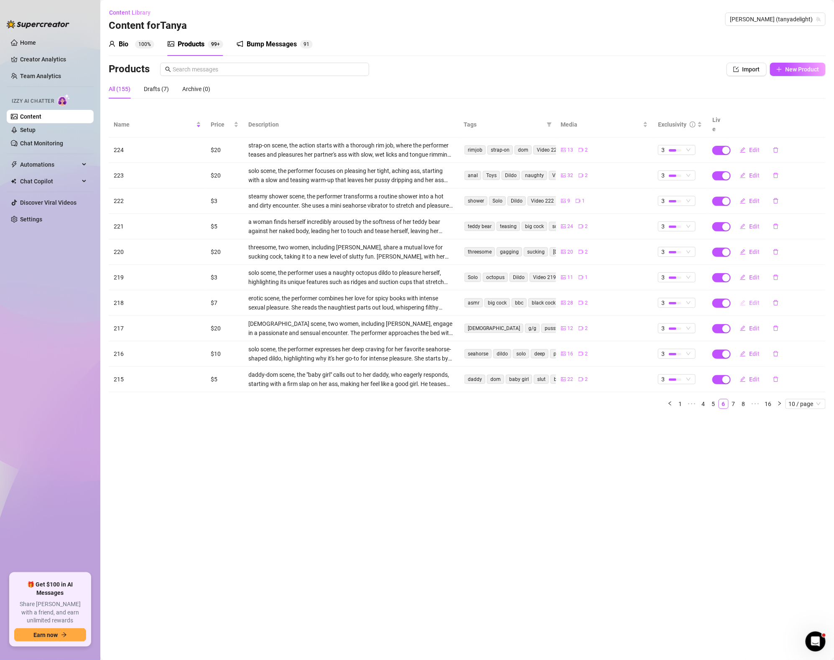
click at [747, 296] on button "Edit" at bounding box center [749, 302] width 33 height 13
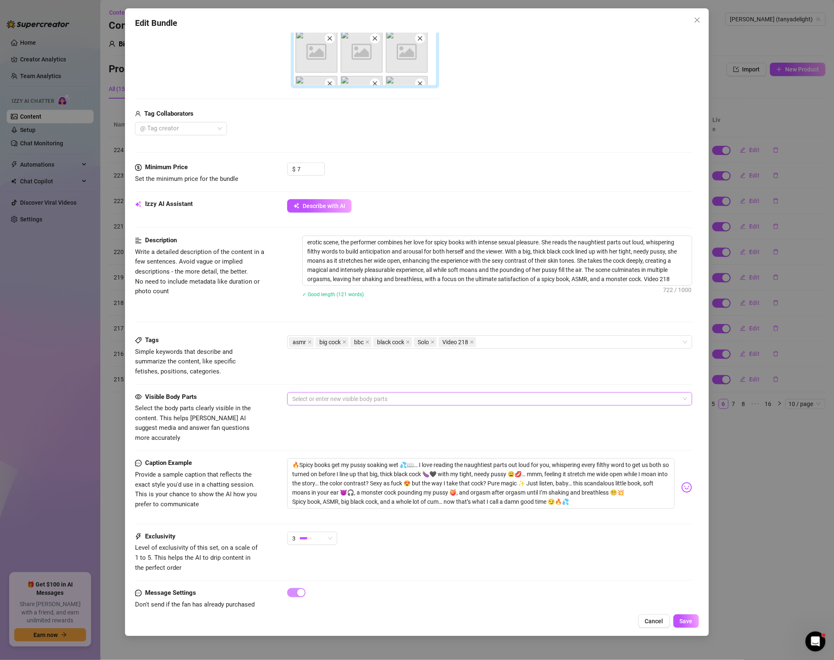
scroll to position [234, 0]
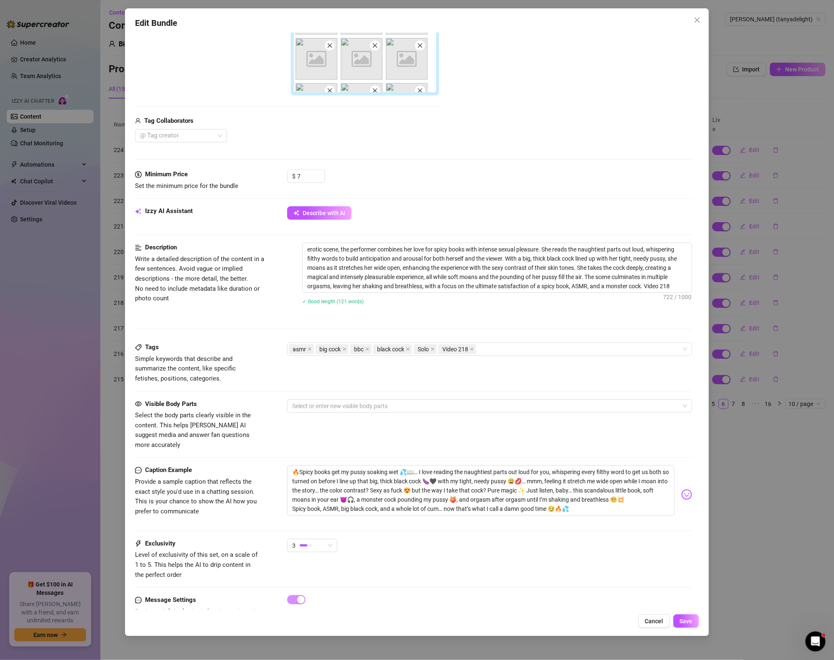
click at [787, 491] on div "Edit Bundle Account [PERSON_NAME] (@tanyadelight) Name Name is for your interna…" at bounding box center [417, 330] width 834 height 660
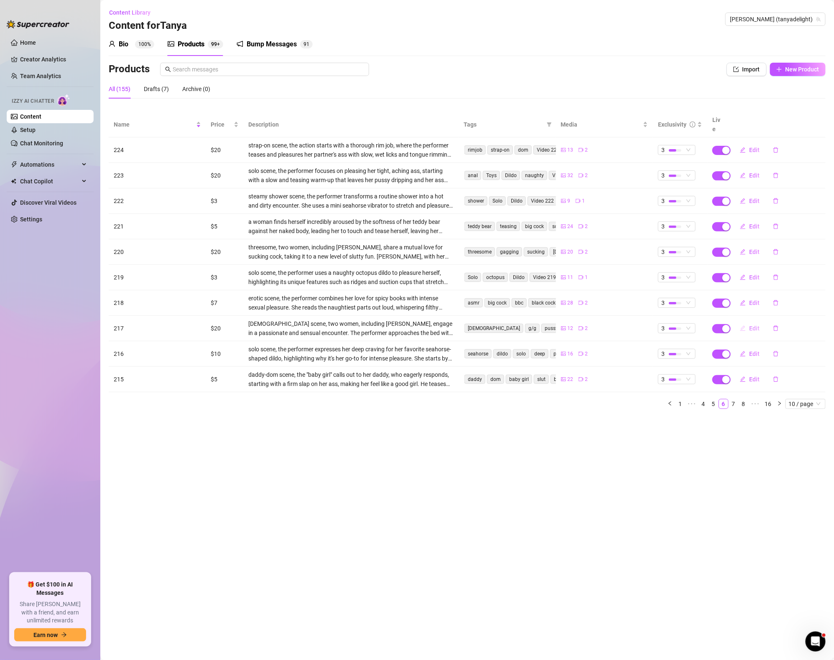
click at [756, 325] on span "Edit" at bounding box center [754, 328] width 10 height 7
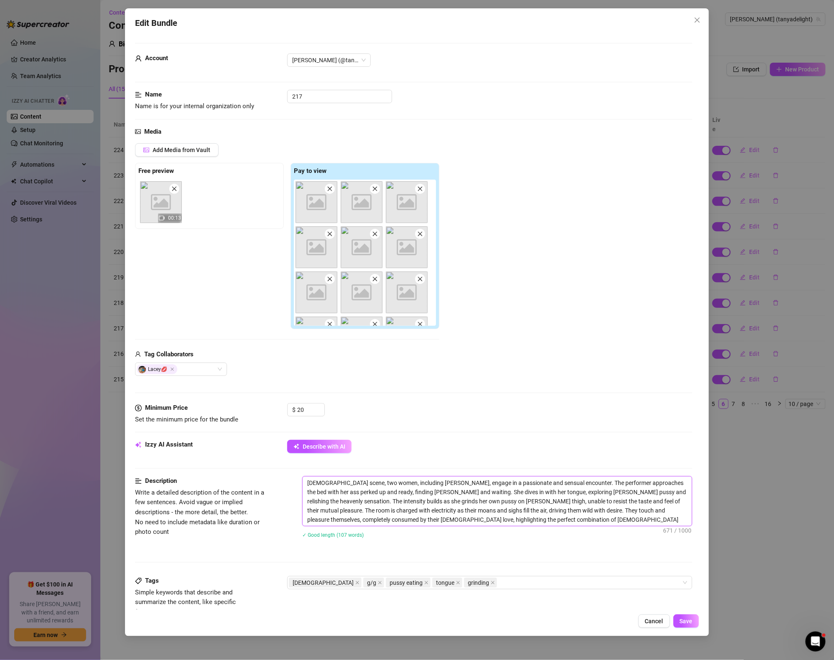
click at [582, 520] on textarea "[DEMOGRAPHIC_DATA] scene, two women, including [PERSON_NAME], engage in a passi…" at bounding box center [496, 501] width 389 height 49
click at [549, 591] on div "Tags Simple keywords that describe and summarize the content, like specific fet…" at bounding box center [413, 596] width 557 height 41
click at [545, 585] on div "[DEMOGRAPHIC_DATA] g/g pussy eating tongue grinding" at bounding box center [485, 583] width 393 height 12
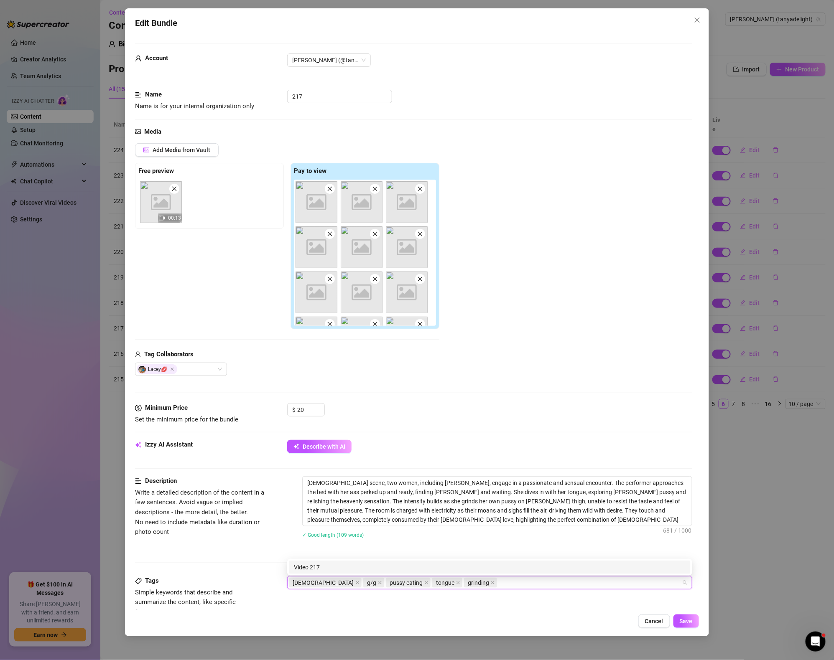
click at [549, 550] on div "Description Write a detailed description of the content in a few sentences. Avo…" at bounding box center [413, 526] width 557 height 100
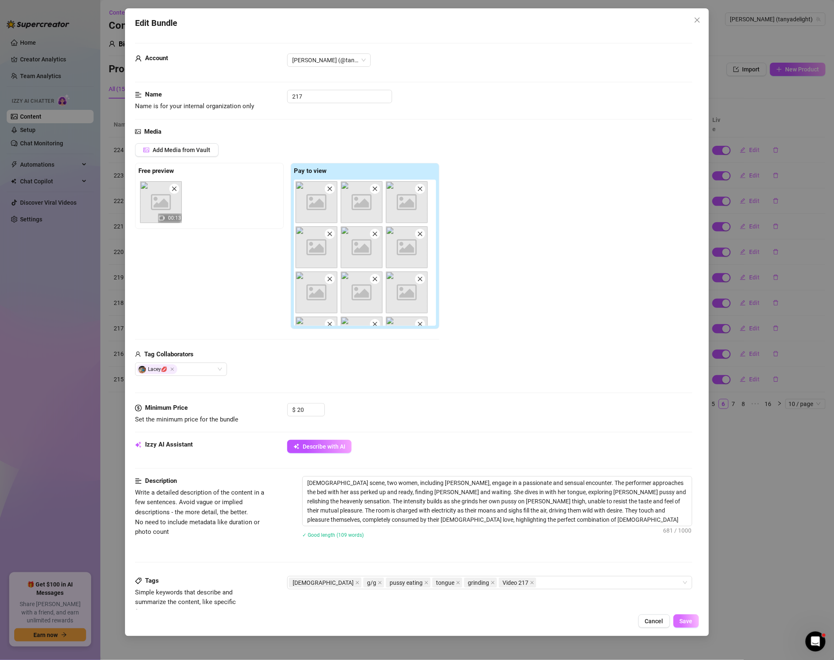
click at [693, 623] on button "Save" at bounding box center [685, 621] width 25 height 13
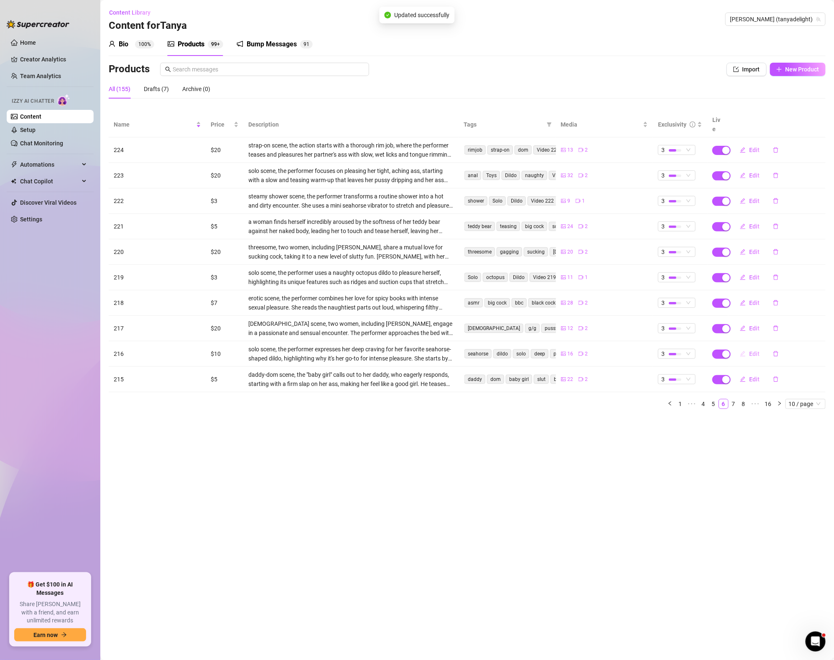
click at [750, 351] on span "Edit" at bounding box center [754, 354] width 10 height 7
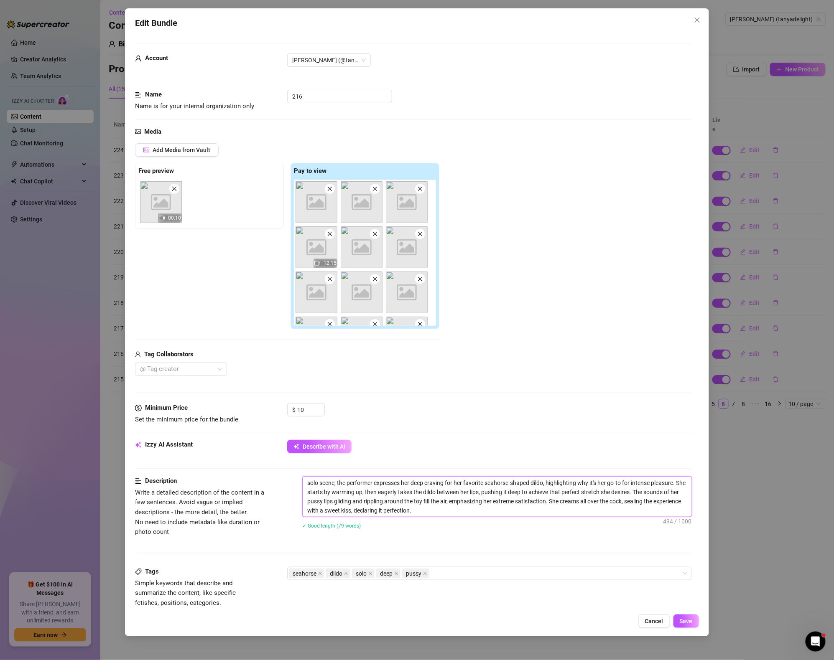
click at [486, 508] on textarea "solo scene, the performer expresses her deep craving for her favorite seahorse-…" at bounding box center [496, 497] width 389 height 40
click at [486, 568] on div "seahorse dildo solo deep pussy" at bounding box center [489, 573] width 405 height 13
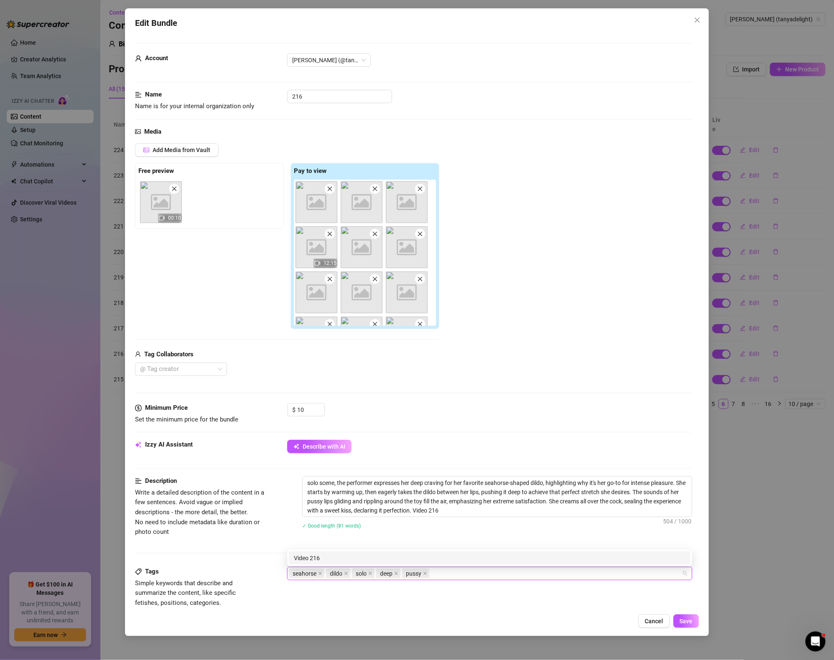
click at [704, 623] on div "Edit Bundle Account [PERSON_NAME] (@tanyadelight) Name Name is for your interna…" at bounding box center [417, 322] width 584 height 628
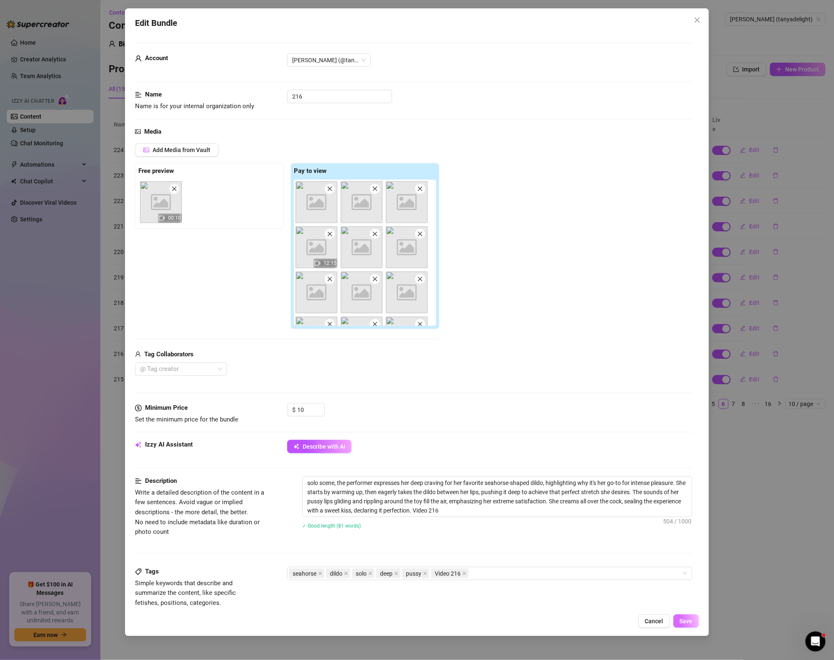
click at [693, 622] on button "Save" at bounding box center [685, 621] width 25 height 13
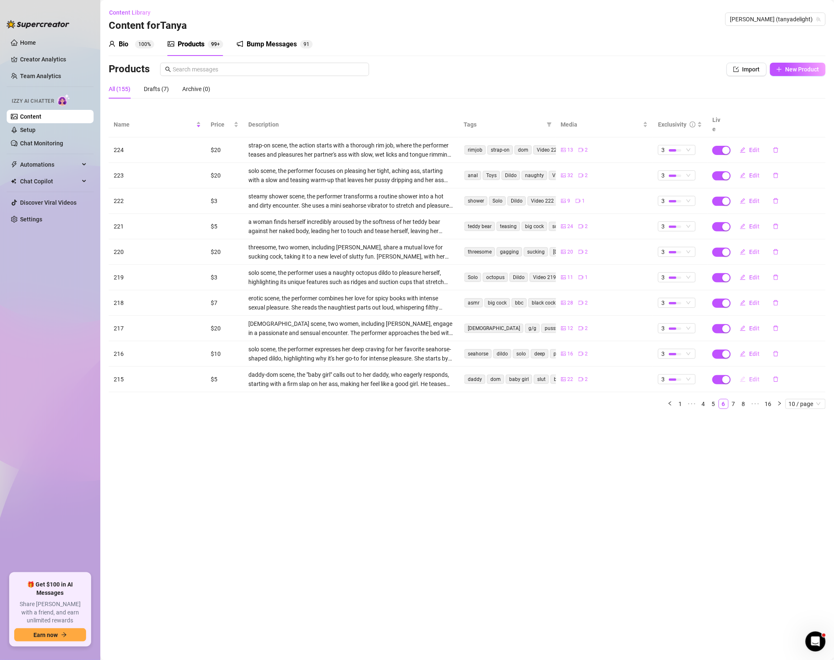
click at [747, 373] on button "Edit" at bounding box center [749, 379] width 33 height 13
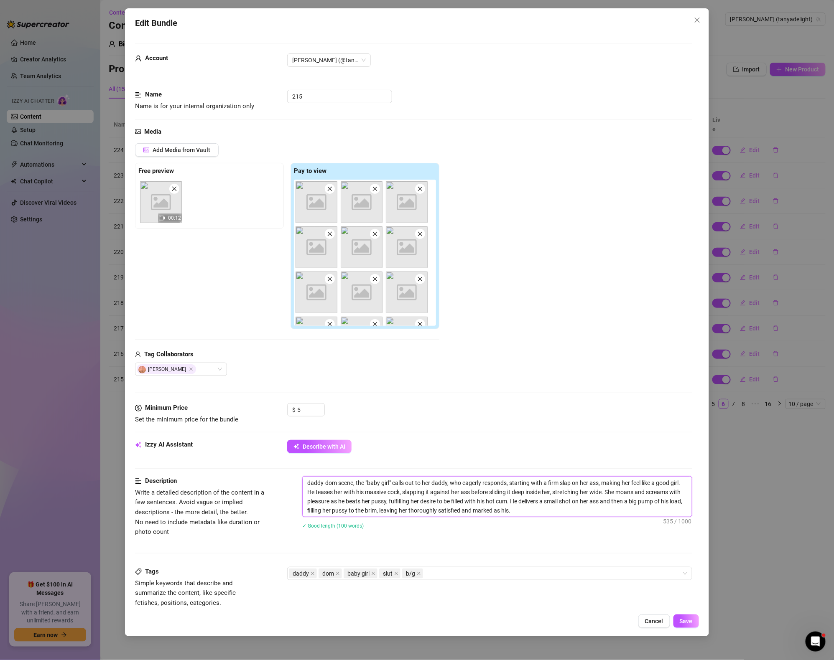
click at [555, 511] on textarea "daddy-dom scene, the "baby girl" calls out to her daddy, who eagerly responds, …" at bounding box center [496, 497] width 389 height 40
click at [479, 569] on div "daddy dom baby girl slut b/g" at bounding box center [485, 574] width 393 height 12
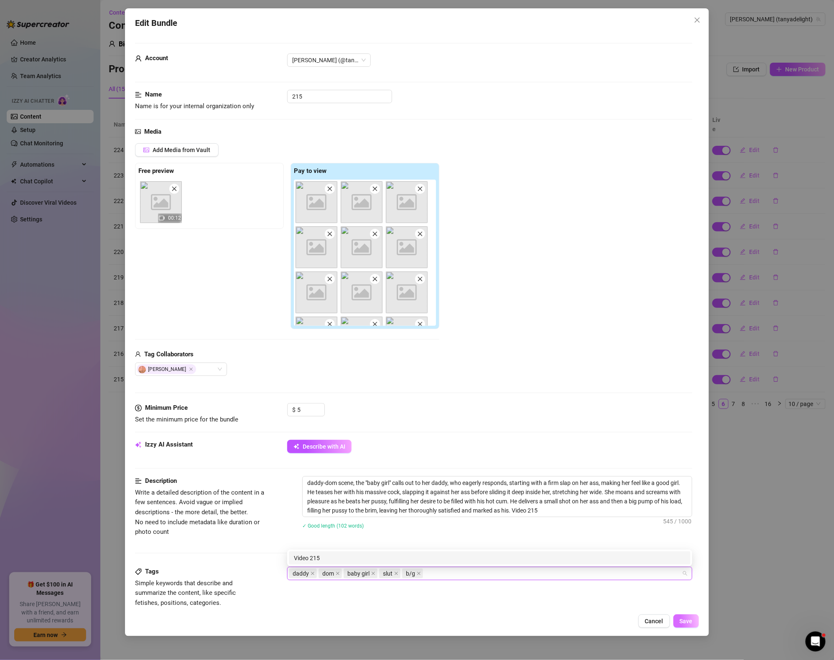
click at [697, 623] on button "Save" at bounding box center [685, 621] width 25 height 13
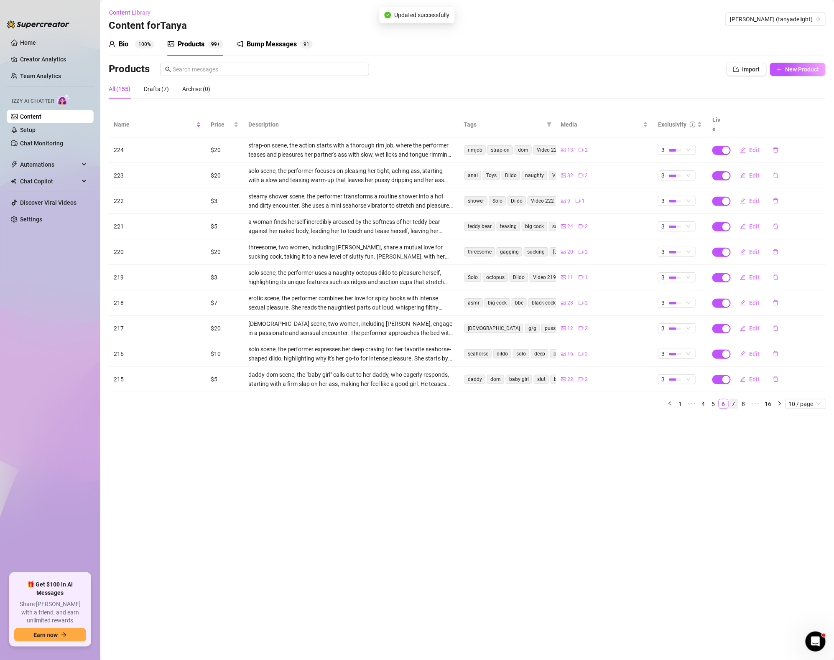
click at [735, 399] on link "7" at bounding box center [733, 403] width 9 height 9
click at [755, 147] on span "Edit" at bounding box center [754, 150] width 10 height 7
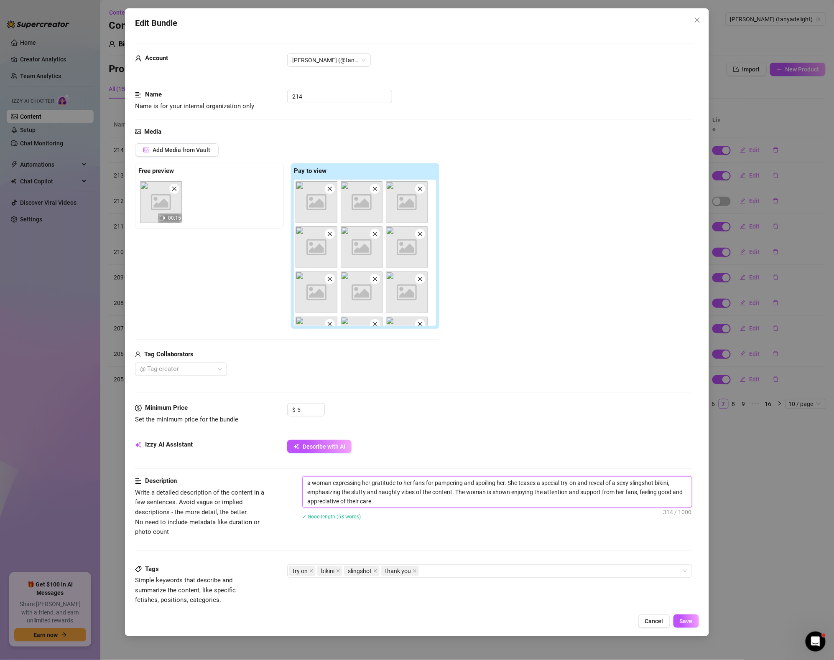
click at [444, 506] on textarea "a woman expressing her gratitude to her fans for pampering and spoiling her. Sh…" at bounding box center [496, 492] width 389 height 31
click at [375, 503] on textarea "a woman expressing her gratitude to her fans for pampering and spoiling her. Sh…" at bounding box center [496, 492] width 389 height 31
click at [402, 501] on textarea "a woman expressing her gratitude to her fans for pampering and spoiling her. Sh…" at bounding box center [496, 492] width 389 height 31
click at [480, 575] on div "try on bikini slingshot thank you" at bounding box center [485, 571] width 393 height 12
click at [519, 518] on div "✓ Good length (55 words)" at bounding box center [497, 516] width 390 height 9
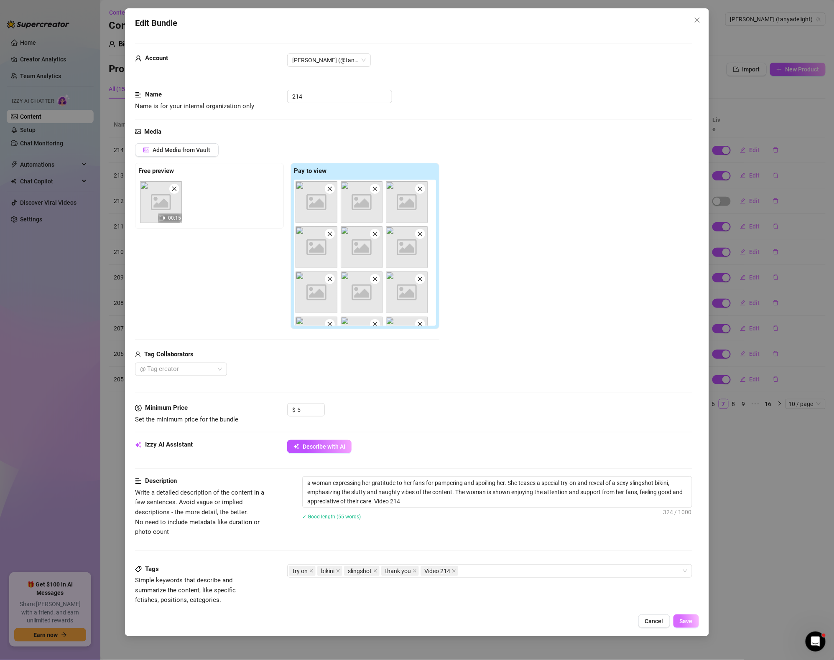
click at [693, 621] on button "Save" at bounding box center [685, 621] width 25 height 13
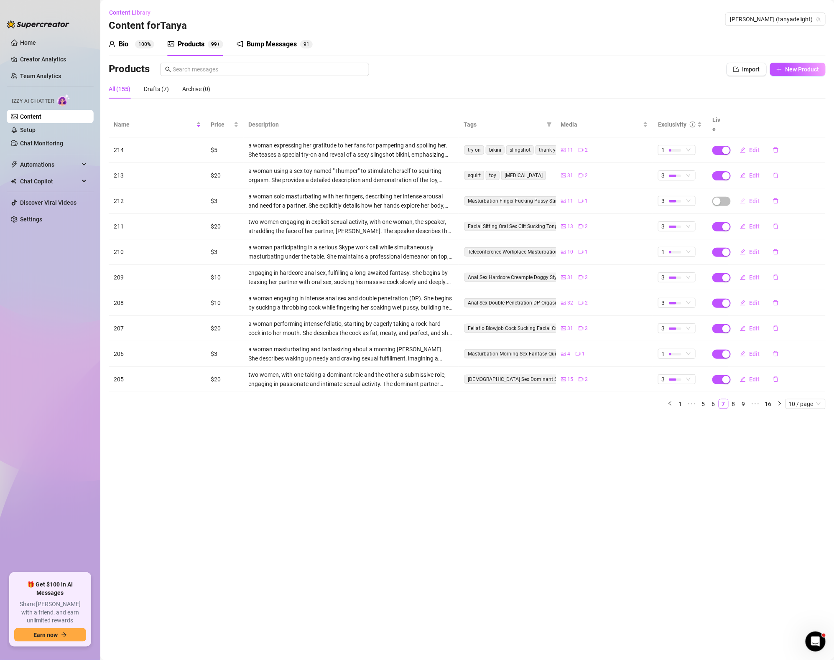
click at [753, 198] on span "Edit" at bounding box center [754, 201] width 10 height 7
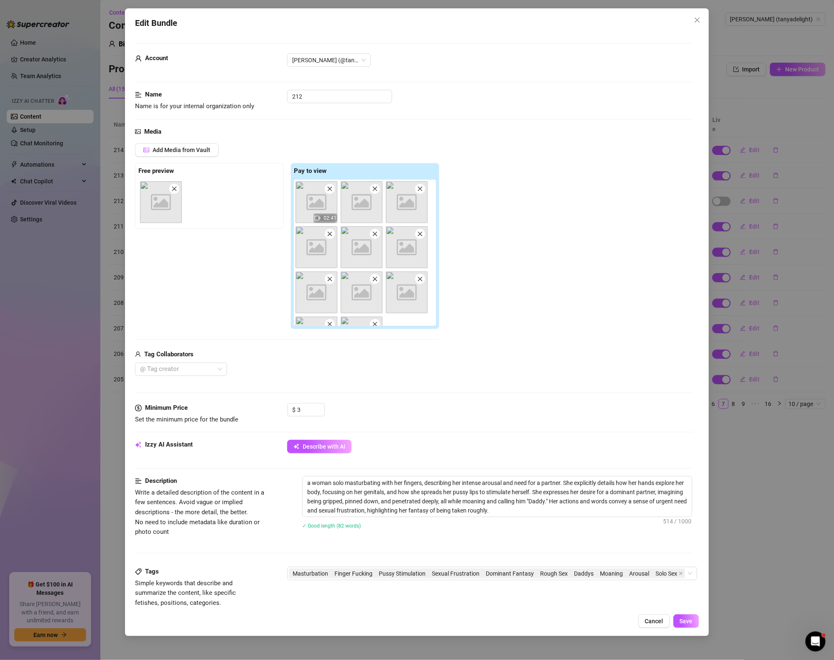
click at [589, 192] on div "Add Media from Vault Free preview Image placeholder Pay to view Image placehold…" at bounding box center [413, 259] width 557 height 233
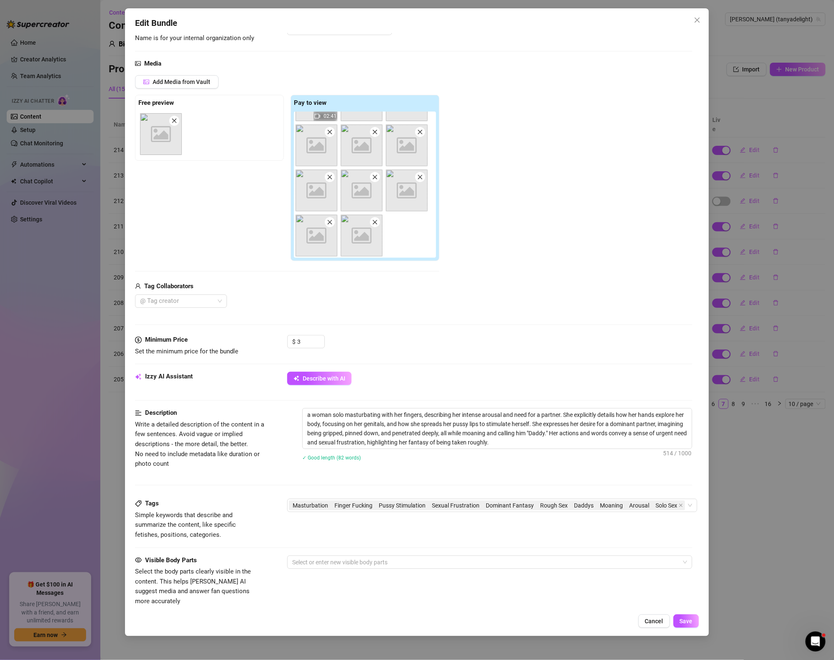
scroll to position [58, 0]
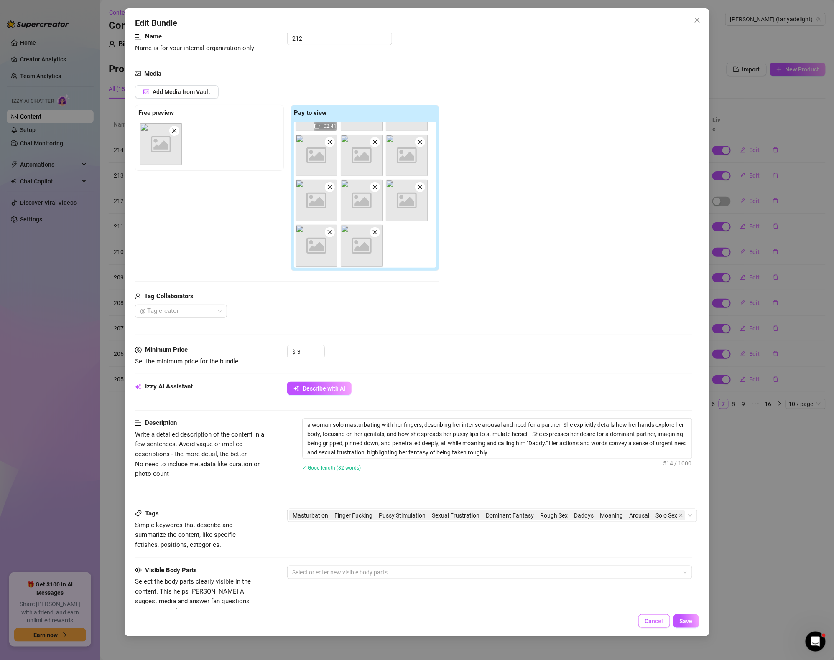
click at [652, 623] on span "Cancel" at bounding box center [654, 621] width 18 height 7
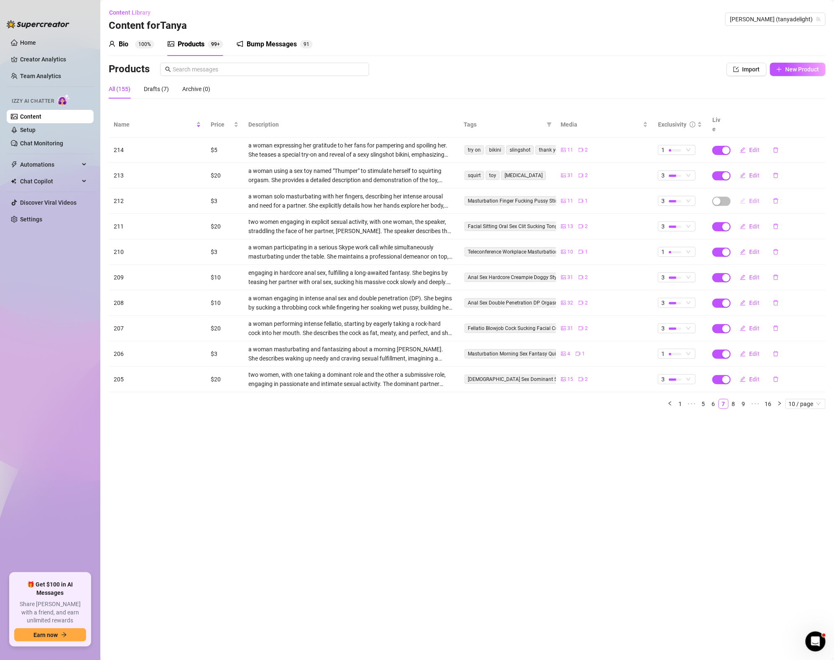
click at [746, 194] on button "Edit" at bounding box center [749, 200] width 33 height 13
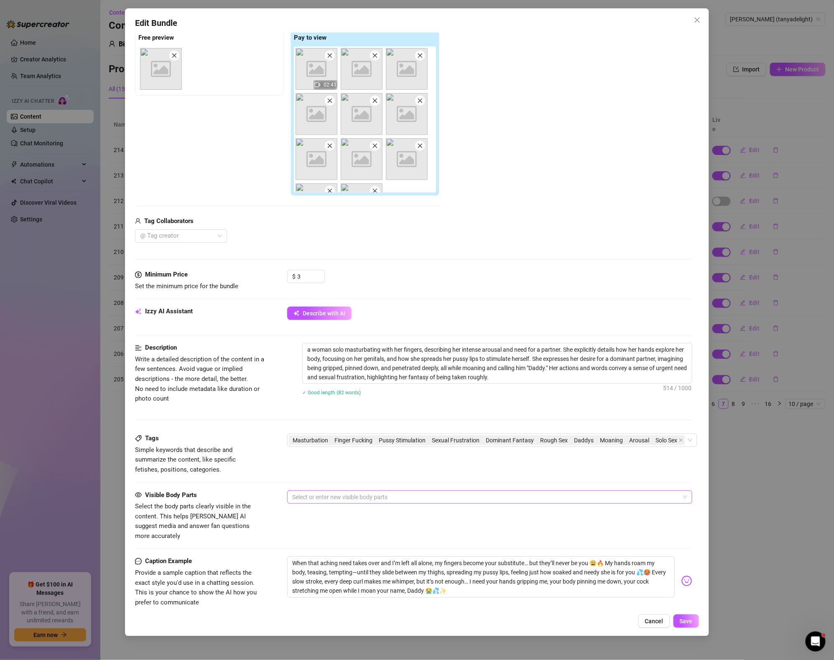
scroll to position [160, 0]
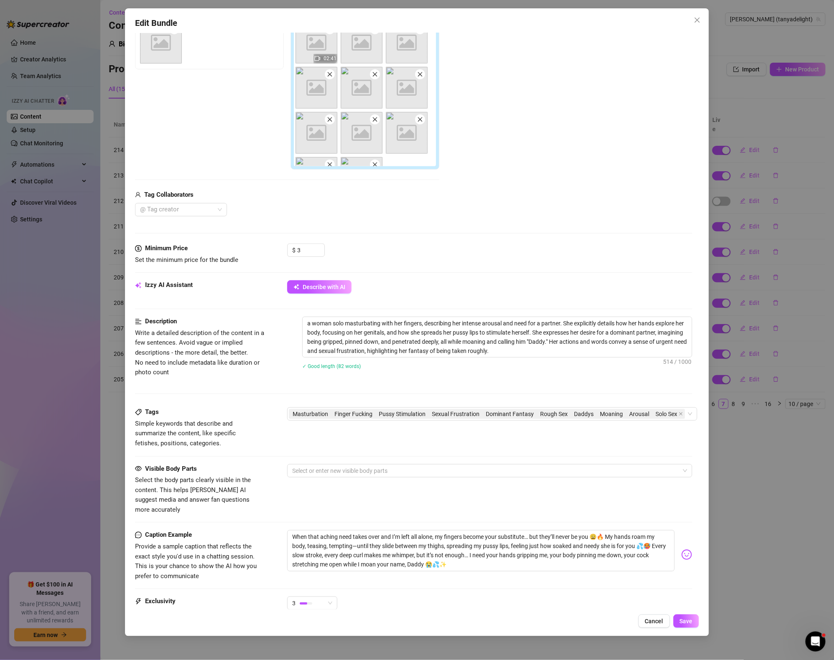
click at [722, 477] on div "Edit Bundle Account [PERSON_NAME] (@tanyadelight) Name Name is for your interna…" at bounding box center [417, 330] width 834 height 660
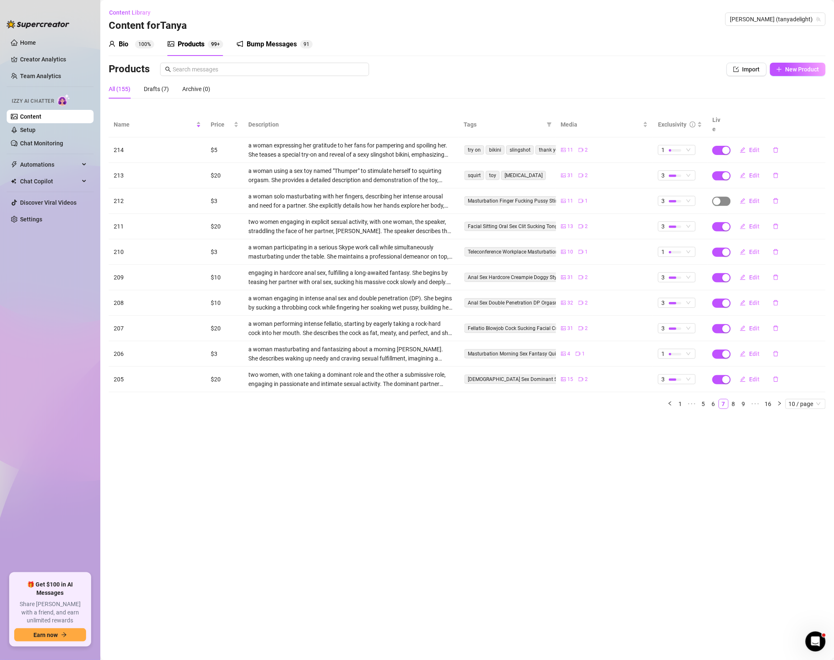
click at [719, 198] on div "button" at bounding box center [717, 202] width 8 height 8
click at [780, 172] on span "OK" at bounding box center [779, 172] width 8 height 7
click at [748, 245] on button "Edit" at bounding box center [749, 251] width 33 height 13
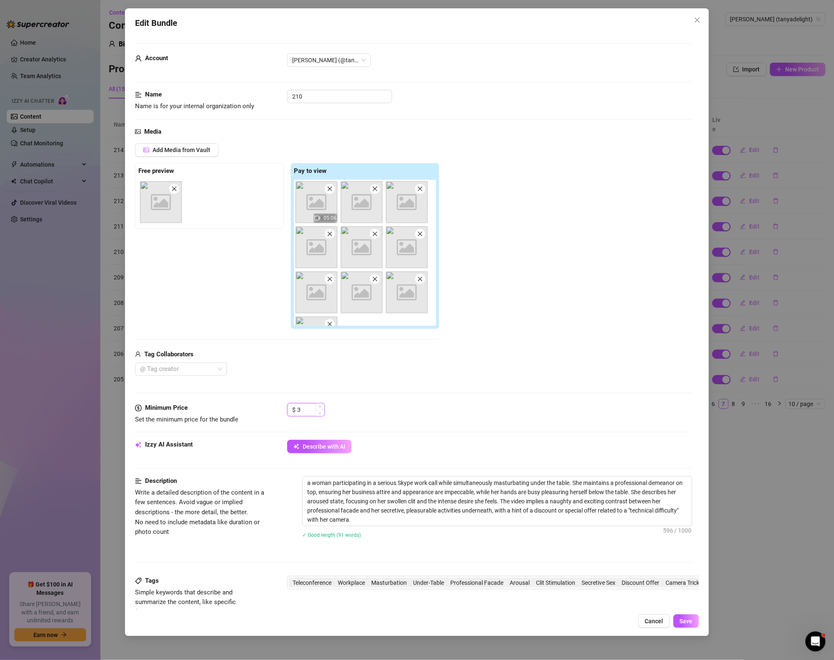
click at [308, 408] on input "3" at bounding box center [310, 410] width 27 height 13
click at [458, 371] on div "Add Media from Vault Free preview Image placeholder Pay to view Image placehold…" at bounding box center [413, 259] width 557 height 233
click at [431, 399] on div "Media Add Media from Vault Free preview Image placeholder Pay to view Image pla…" at bounding box center [413, 265] width 557 height 277
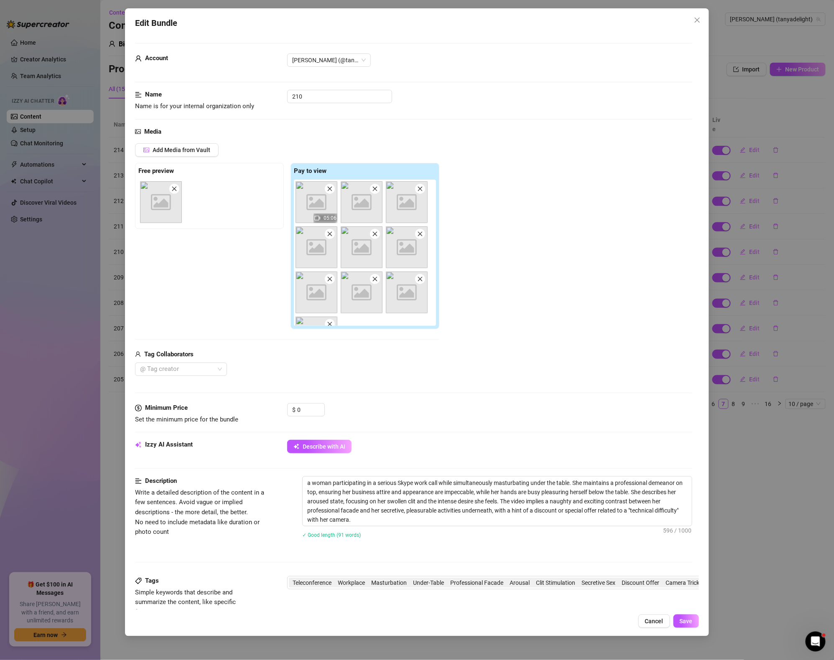
click at [473, 398] on div "Media Add Media from Vault Free preview Image placeholder Pay to view Image pla…" at bounding box center [413, 265] width 557 height 277
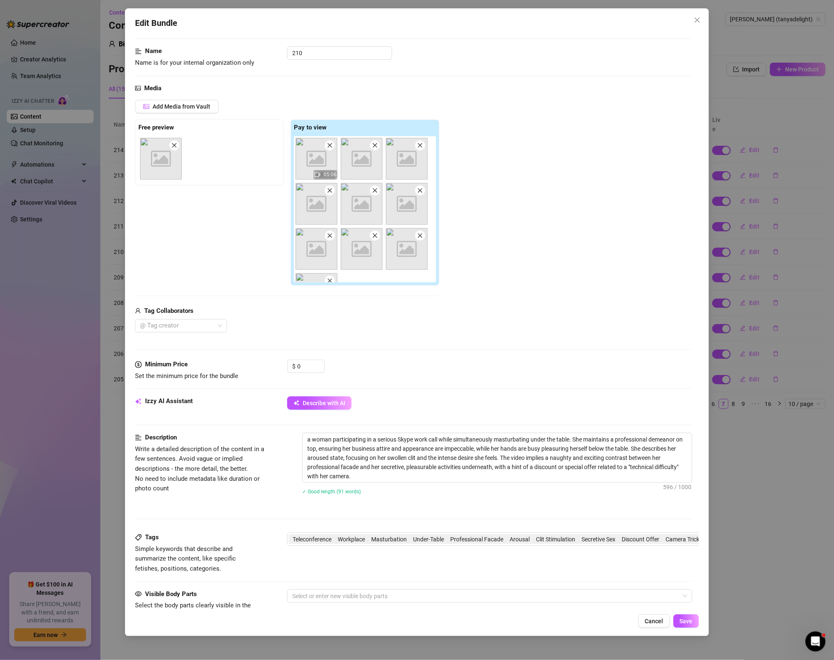
click at [442, 375] on div "$ 0" at bounding box center [489, 370] width 405 height 21
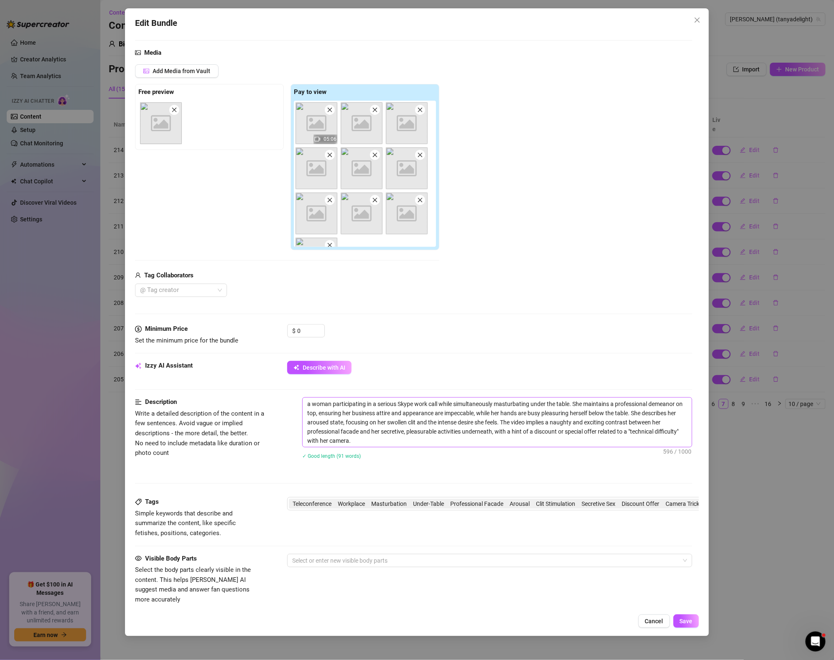
scroll to position [79, 0]
click at [384, 448] on div "a woman participating in a serious Skype work call while simultaneously masturb…" at bounding box center [497, 433] width 390 height 73
click at [384, 442] on textarea "a woman participating in a serious Skype work call while simultaneously masturb…" at bounding box center [496, 421] width 389 height 49
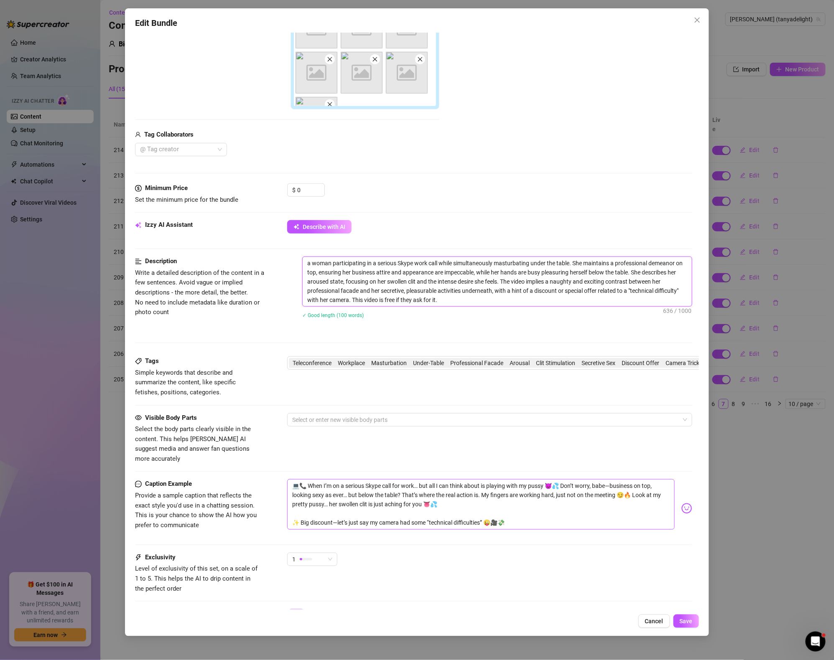
scroll to position [257, 0]
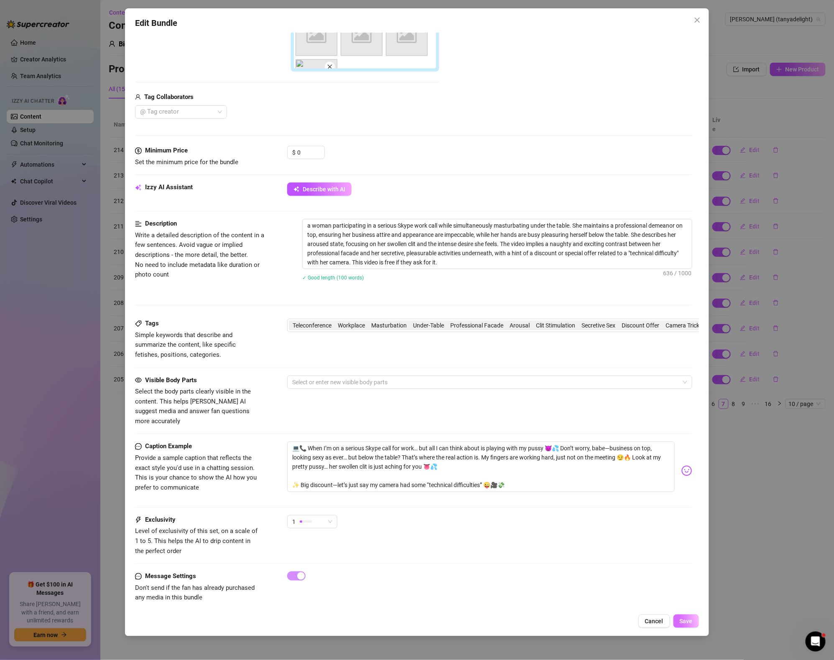
click at [687, 621] on span "Save" at bounding box center [685, 621] width 13 height 7
click at [709, 601] on span "Yes, save as freebie" at bounding box center [719, 599] width 53 height 7
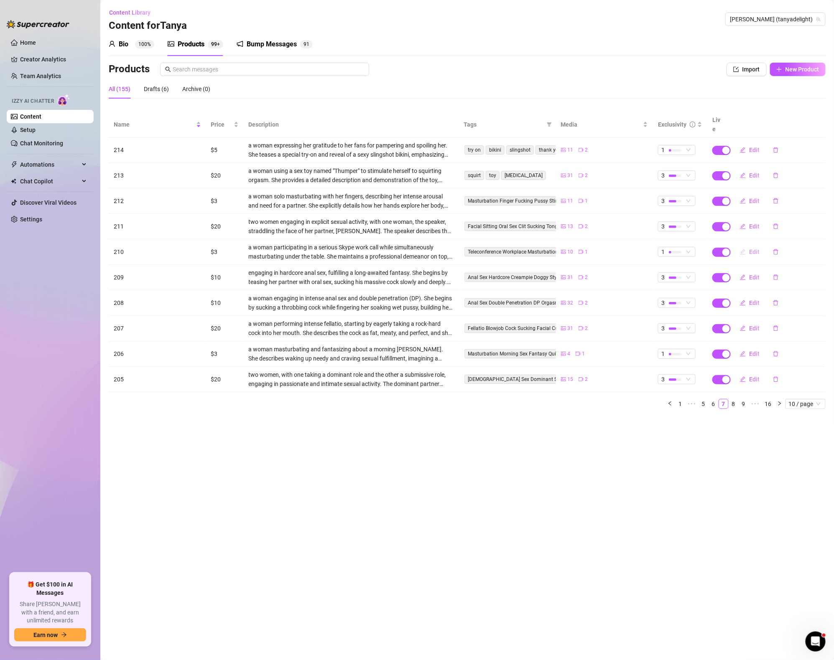
click at [757, 249] on span "Edit" at bounding box center [754, 252] width 10 height 7
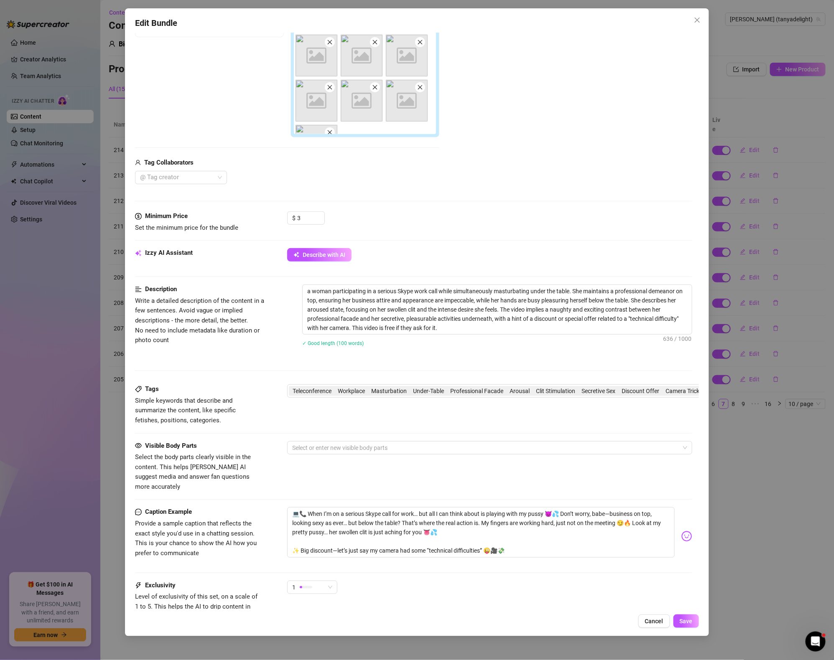
scroll to position [155, 0]
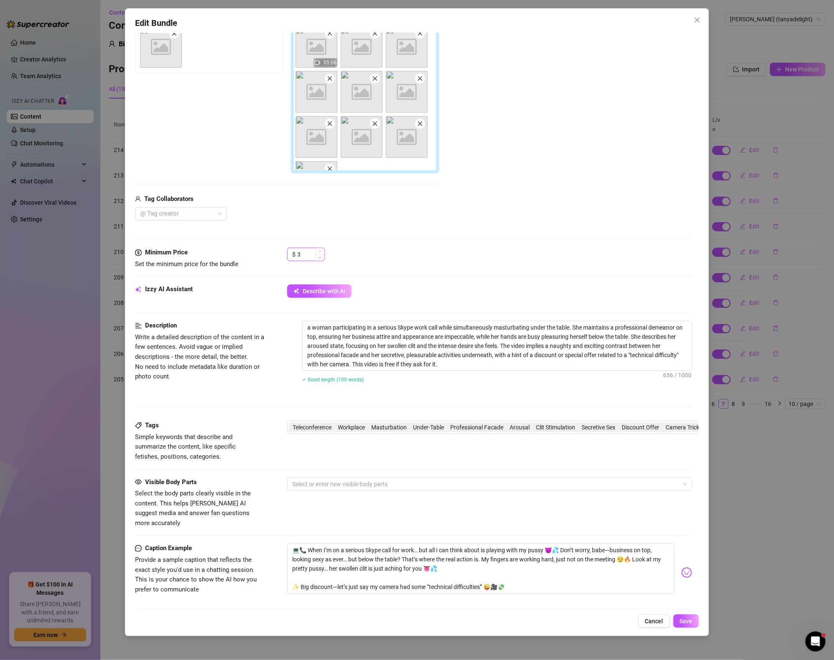
click at [299, 252] on input "3" at bounding box center [310, 254] width 27 height 13
click at [496, 251] on div "$ 0" at bounding box center [489, 258] width 405 height 21
click at [679, 618] on span "Save" at bounding box center [685, 621] width 13 height 7
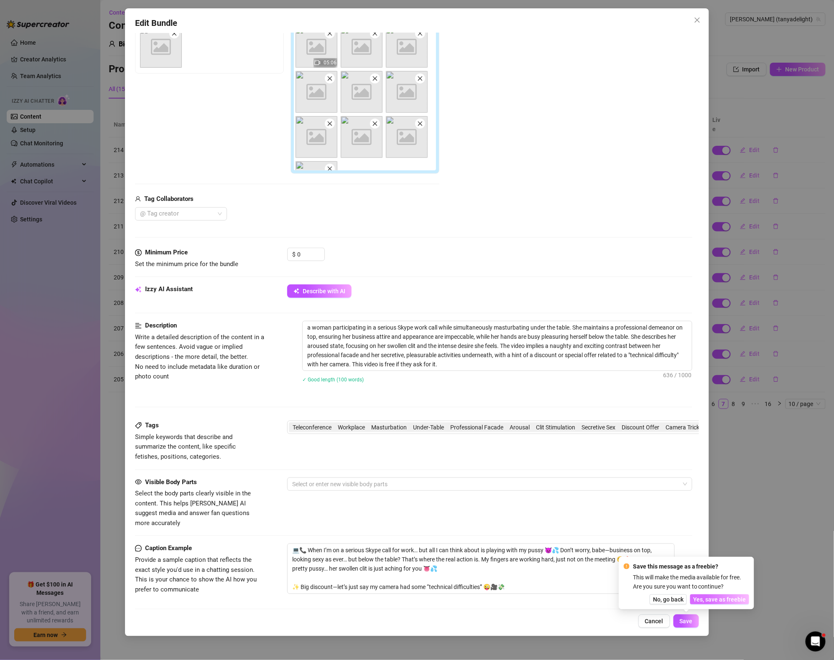
click at [709, 600] on span "Yes, save as freebie" at bounding box center [719, 599] width 53 height 7
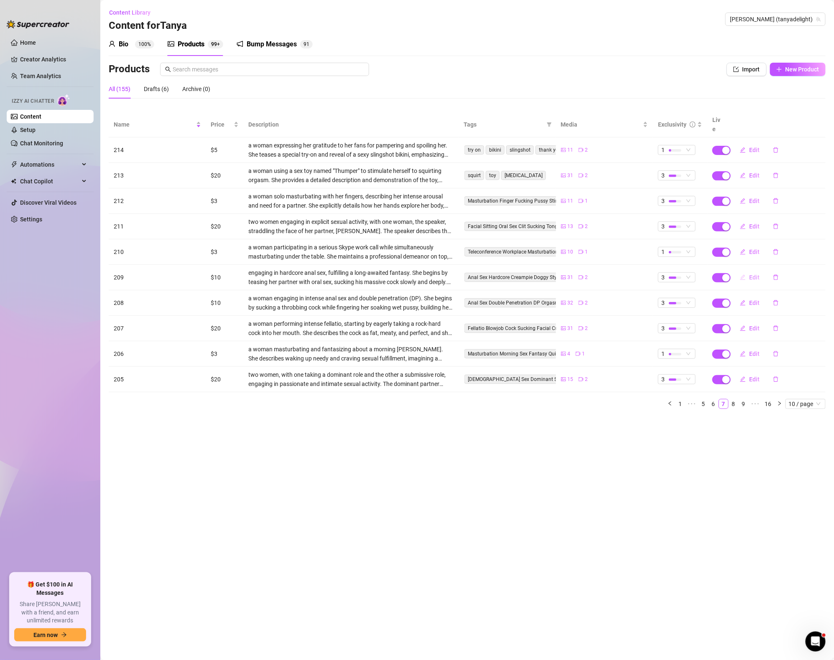
click at [750, 274] on span "Edit" at bounding box center [754, 277] width 10 height 7
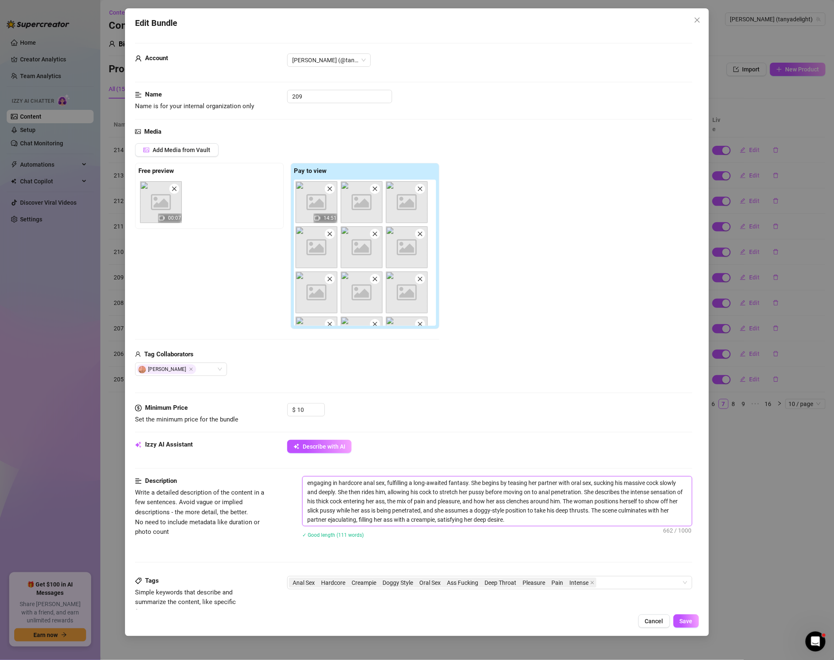
click at [531, 525] on textarea "engaging in hardcore anal sex, fulfilling a long-awaited fantasy. She begins by…" at bounding box center [496, 501] width 389 height 49
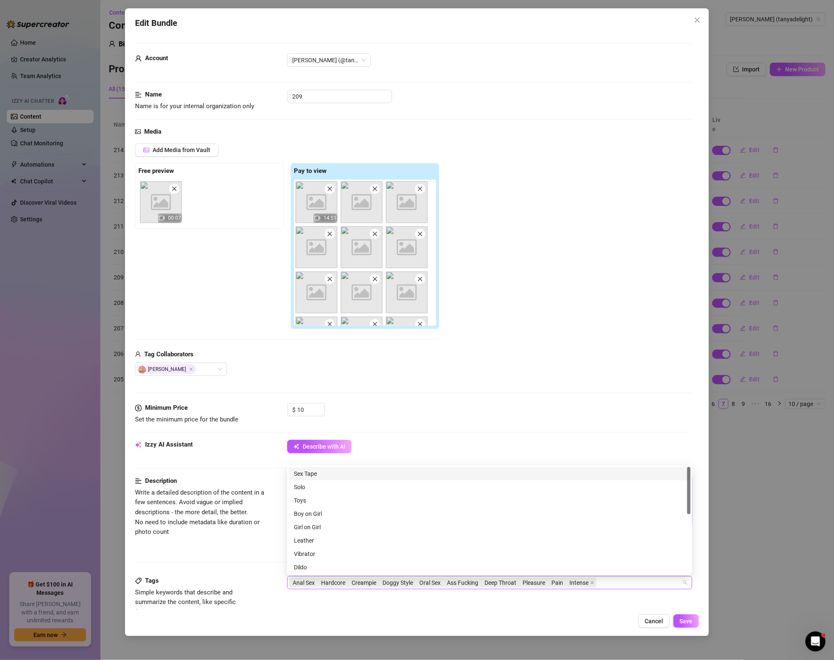
click at [646, 582] on div "Anal Sex Hardcore Creampie Doggy Style Oral Sex Ass Fucking Deep Throat Pleasur…" at bounding box center [485, 583] width 393 height 12
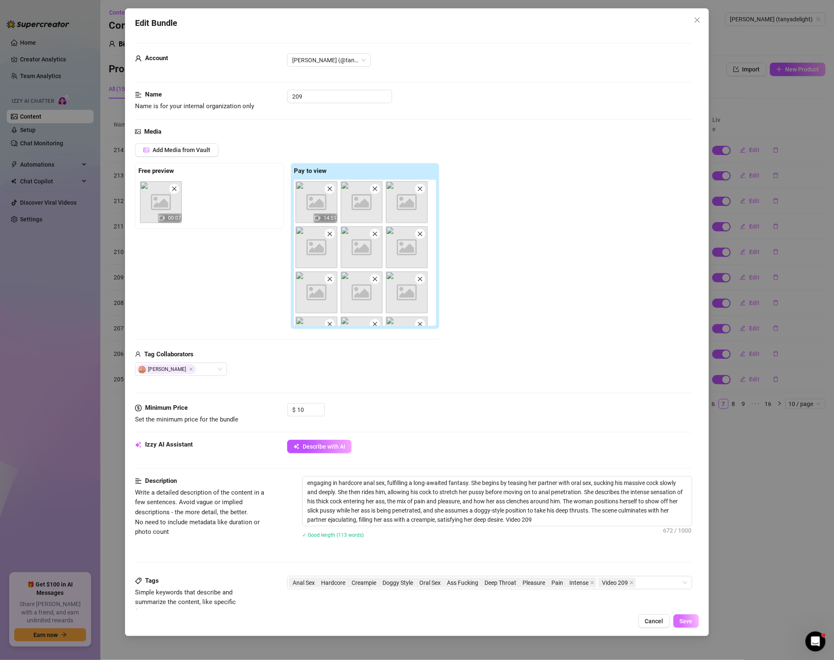
click at [685, 619] on span "Save" at bounding box center [685, 621] width 13 height 7
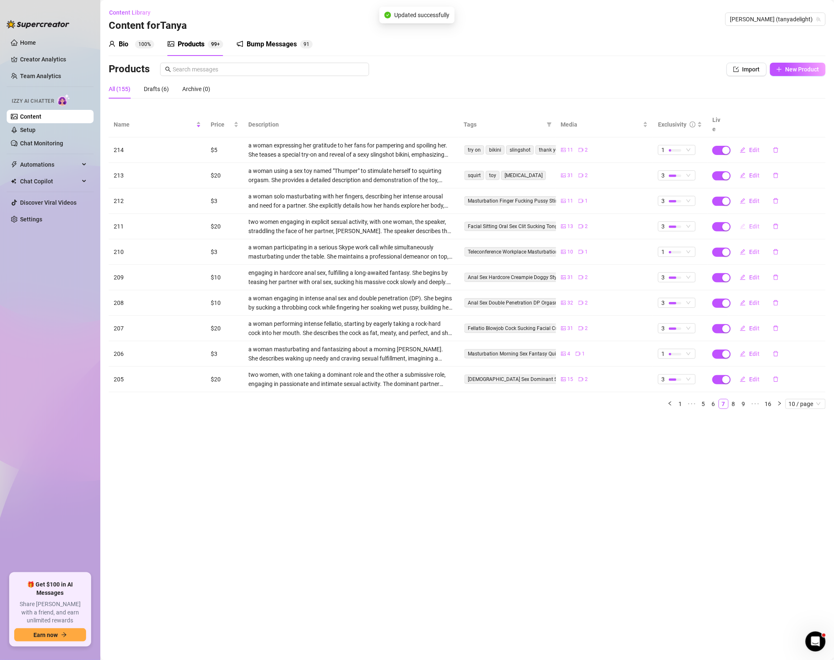
click at [755, 223] on span "Edit" at bounding box center [754, 226] width 10 height 7
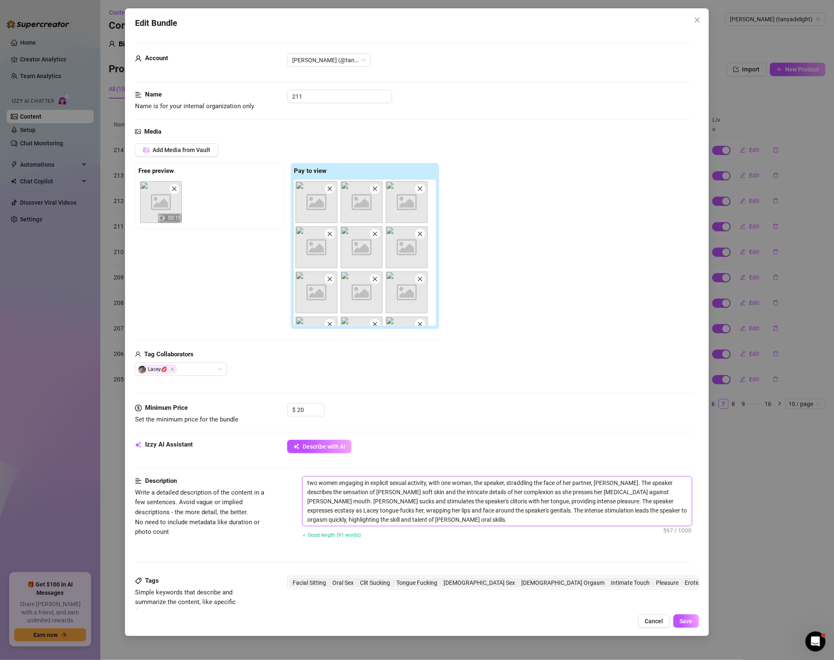
click at [423, 521] on textarea "two women engaging in explicit sexual activity, with one woman, the speaker, st…" at bounding box center [496, 501] width 389 height 49
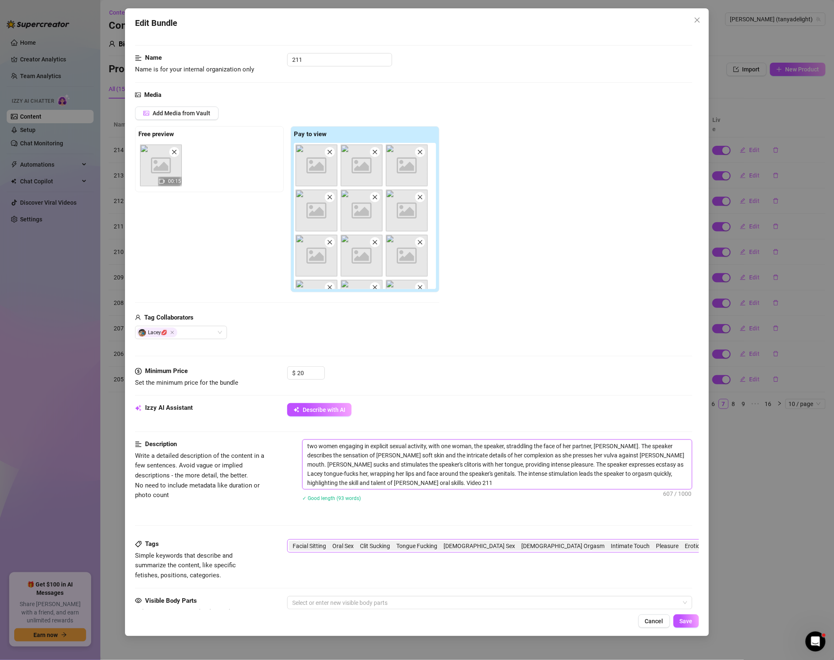
scroll to position [37, 1]
click at [628, 545] on span "Facial Sitting Oral Sex Clit Sucking Tongue Fucking [DEMOGRAPHIC_DATA] Sex [DEM…" at bounding box center [521, 545] width 460 height 9
click at [438, 582] on div "Tags Simple keywords that describe and summarize the content, like specific fet…" at bounding box center [412, 567] width 557 height 56
click at [685, 616] on button "Save" at bounding box center [685, 621] width 25 height 13
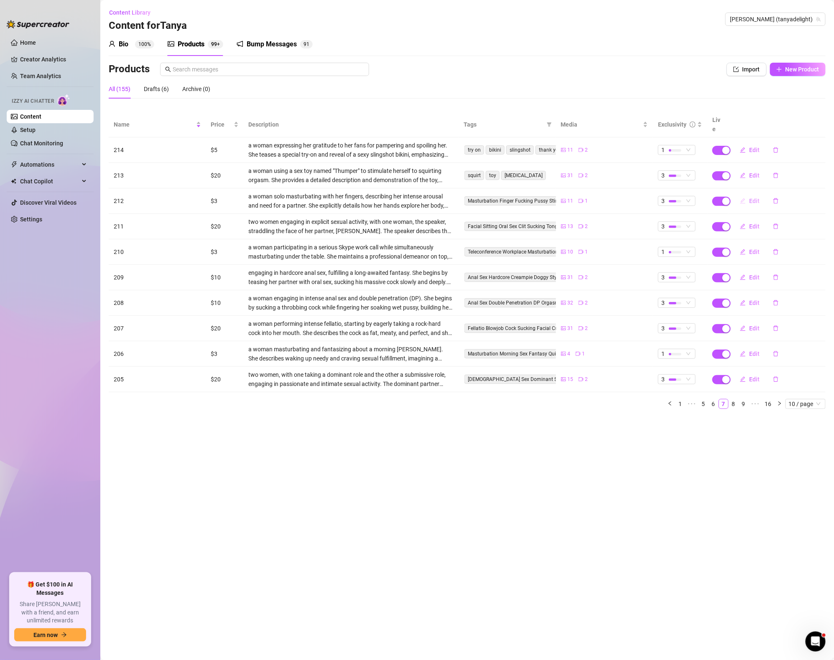
click at [743, 198] on icon "edit" at bounding box center [743, 201] width 6 height 6
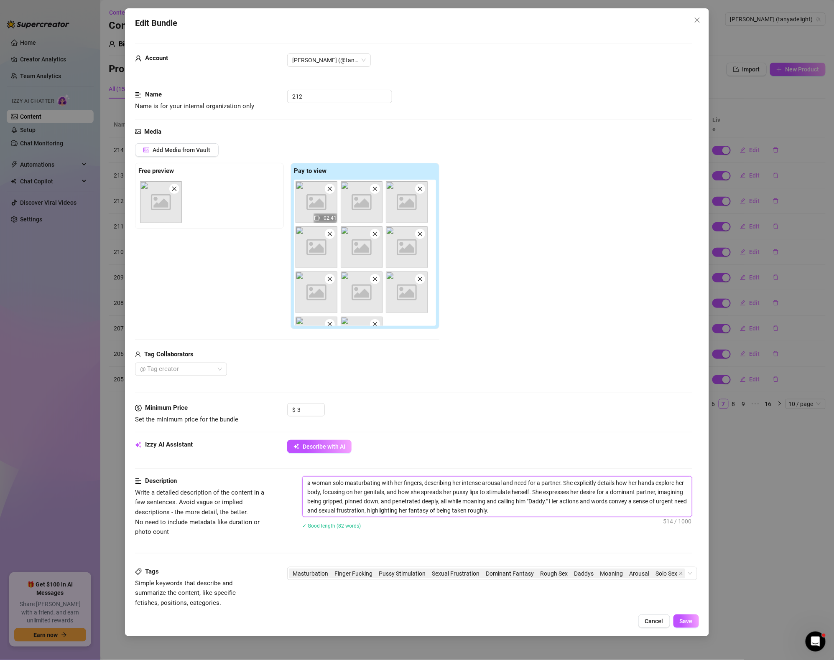
click at [536, 514] on textarea "a woman solo masturbating with her fingers, describing her intense arousal and …" at bounding box center [496, 497] width 389 height 40
click at [619, 578] on span "Masturbation Finger Fucking Pussy Stimulation Sexual Frustration Dominant Fanta…" at bounding box center [484, 573] width 384 height 9
click at [566, 525] on div "✓ Good length (84 words)" at bounding box center [497, 525] width 390 height 9
click at [687, 624] on span "Save" at bounding box center [685, 621] width 13 height 7
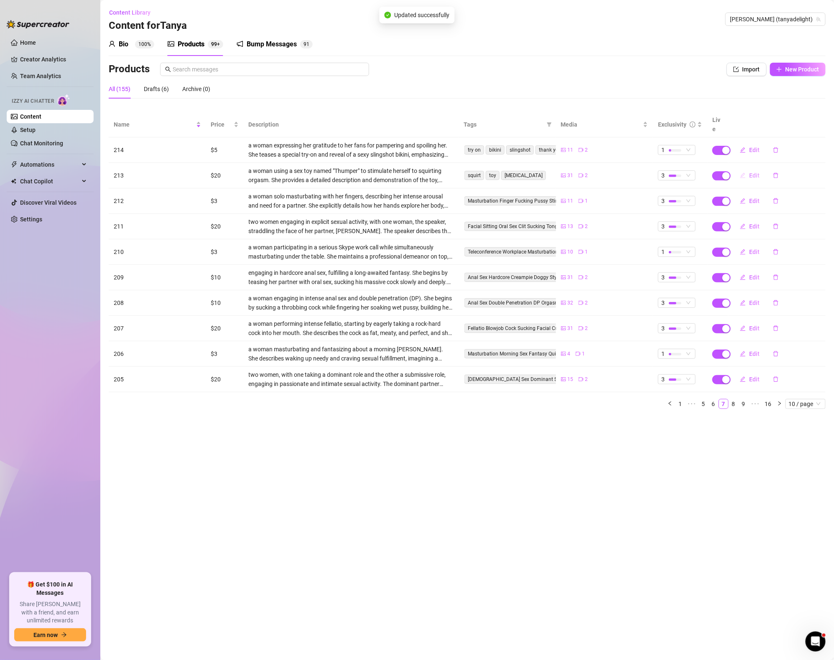
click at [757, 172] on span "Edit" at bounding box center [754, 175] width 10 height 7
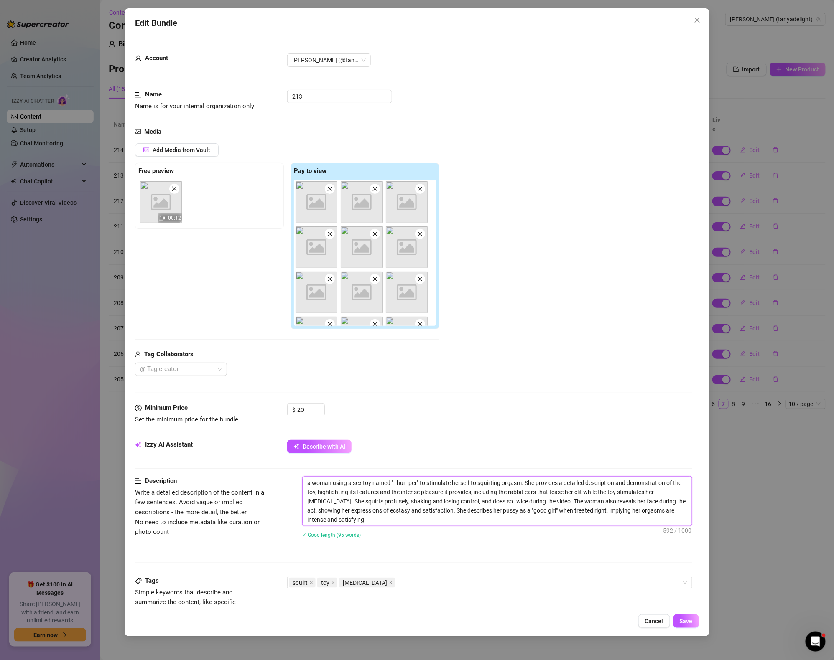
click at [407, 525] on textarea "a woman using a sex toy named "Thumper" to stimulate herself to squirting orgas…" at bounding box center [496, 501] width 389 height 49
click at [427, 587] on div "squirt toy [MEDICAL_DATA]" at bounding box center [485, 583] width 393 height 12
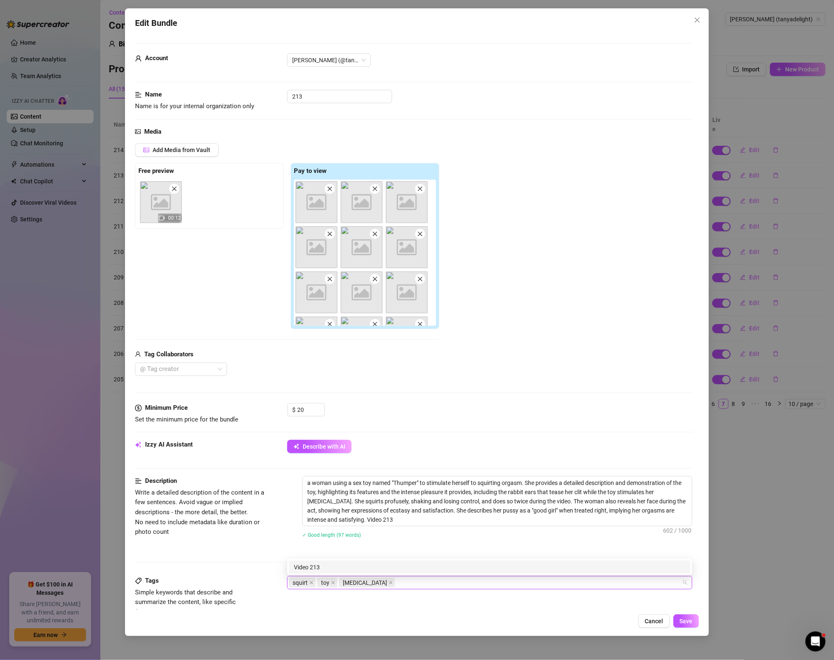
click at [467, 375] on div "Add Media from Vault Free preview Image placeholder 00:12 Pay to view Image pla…" at bounding box center [413, 259] width 557 height 233
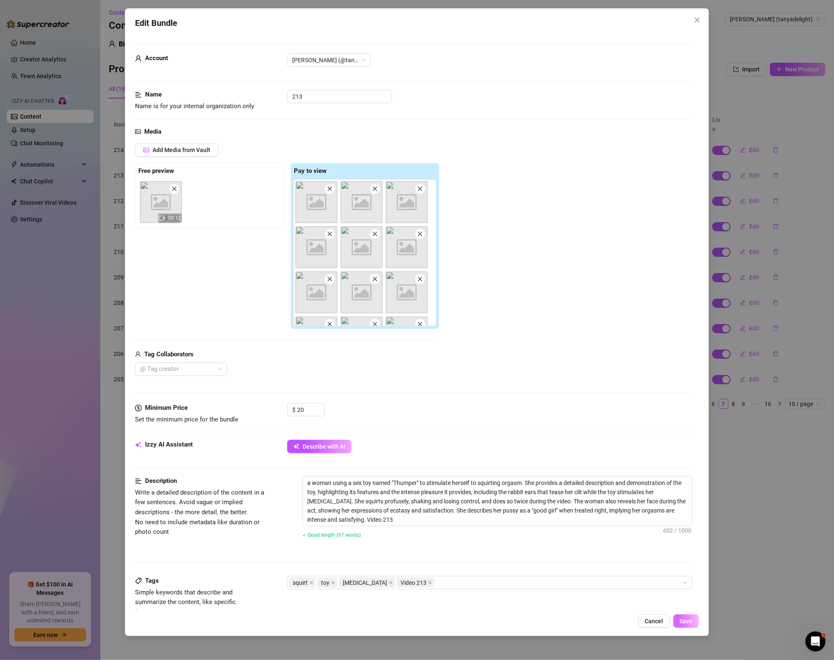
click at [682, 620] on span "Save" at bounding box center [685, 621] width 13 height 7
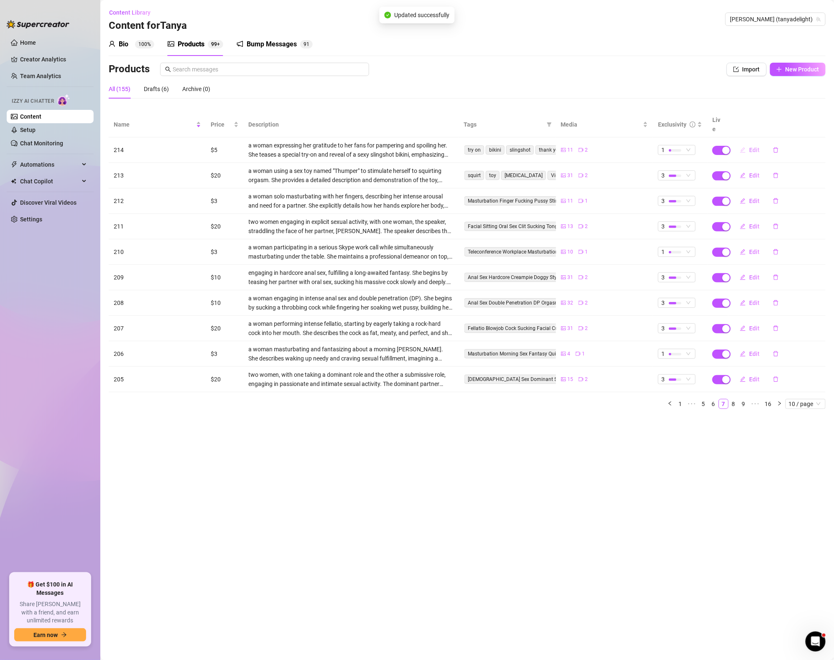
click at [736, 143] on button "Edit" at bounding box center [749, 149] width 33 height 13
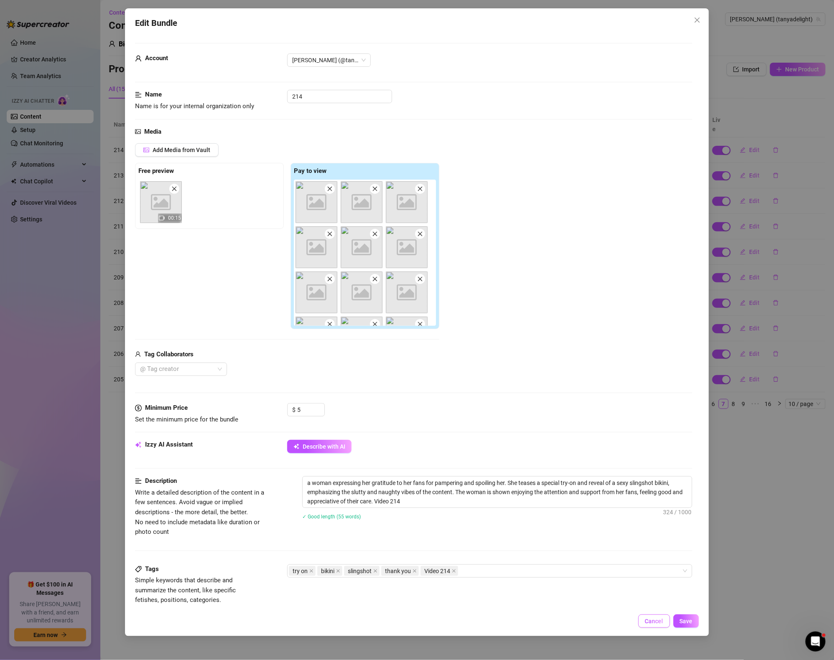
click at [663, 622] on span "Cancel" at bounding box center [654, 621] width 18 height 7
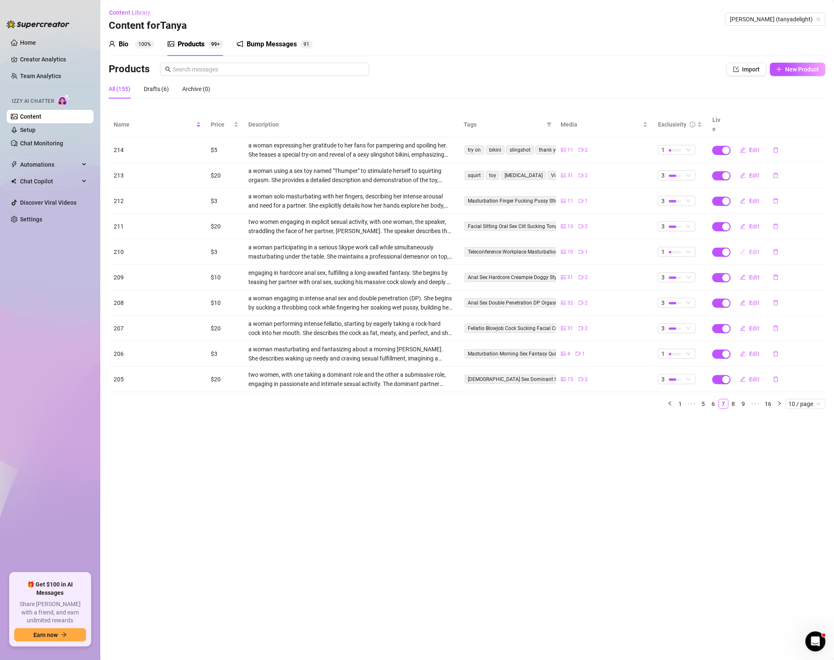
click at [745, 249] on icon "edit" at bounding box center [743, 252] width 6 height 6
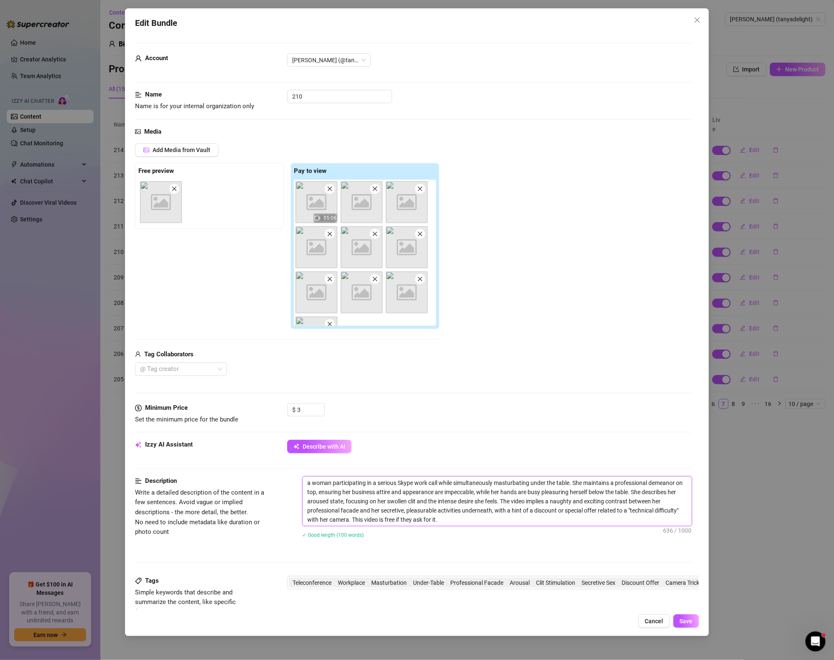
click at [485, 519] on textarea "a woman participating in a serious Skype work call while simultaneously masturb…" at bounding box center [496, 501] width 389 height 49
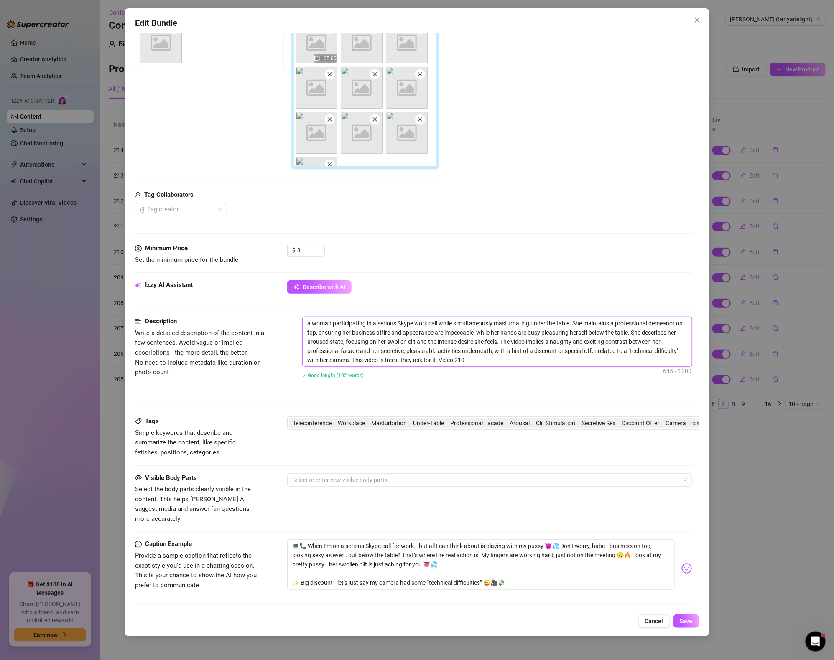
scroll to position [156, 0]
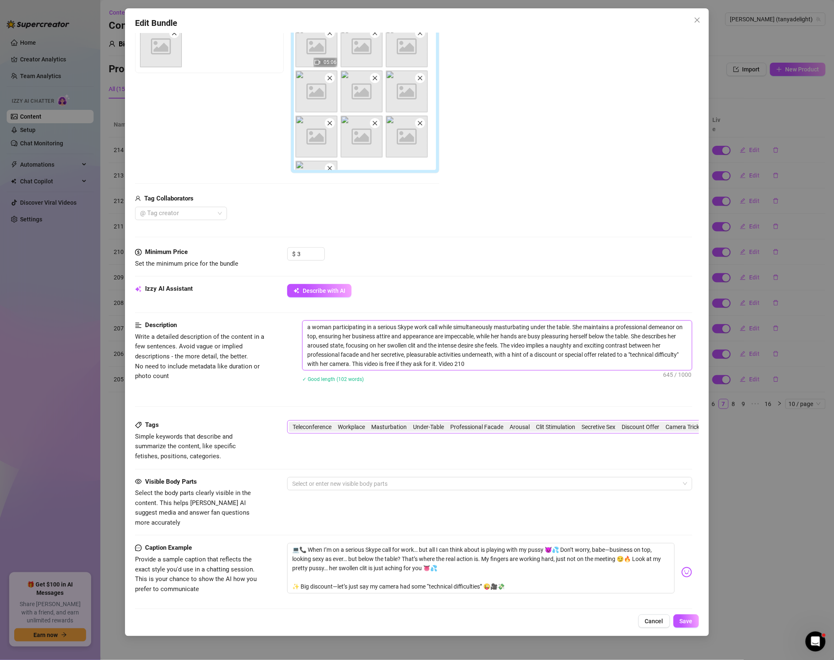
click at [539, 425] on span "Teleconference Workplace Masturbation Under-Table Professional Facade Arousal C…" at bounding box center [495, 426] width 407 height 9
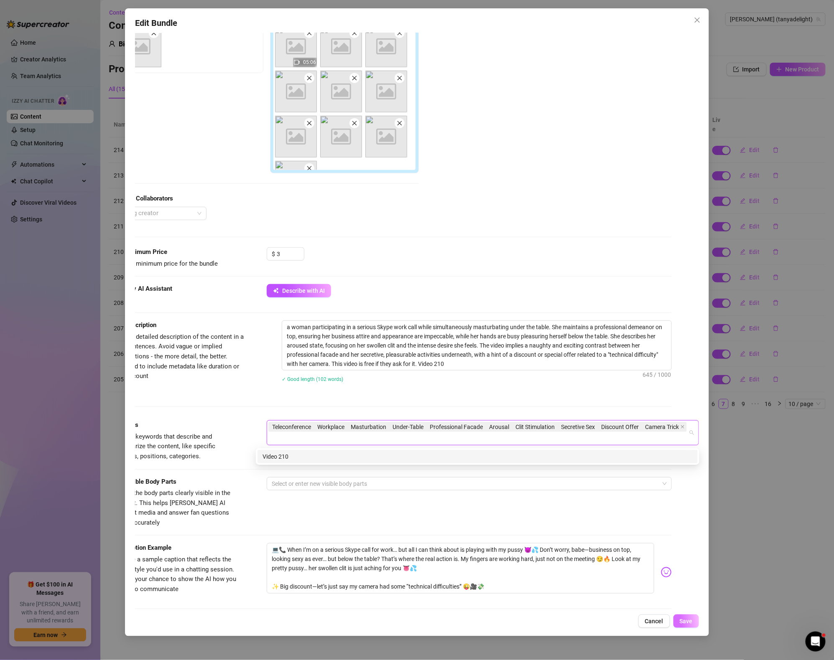
click at [698, 620] on button "Save" at bounding box center [685, 621] width 25 height 13
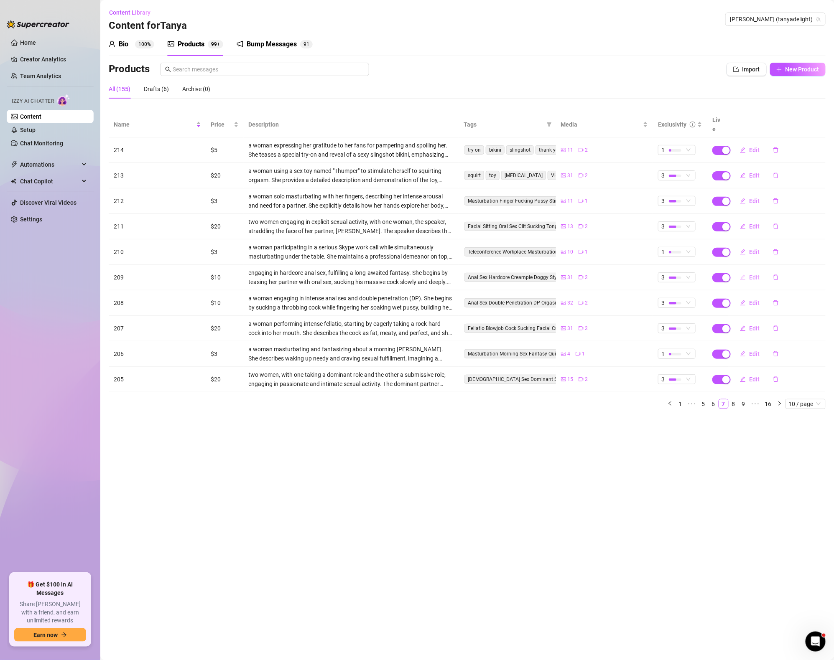
click at [752, 274] on span "Edit" at bounding box center [754, 277] width 10 height 7
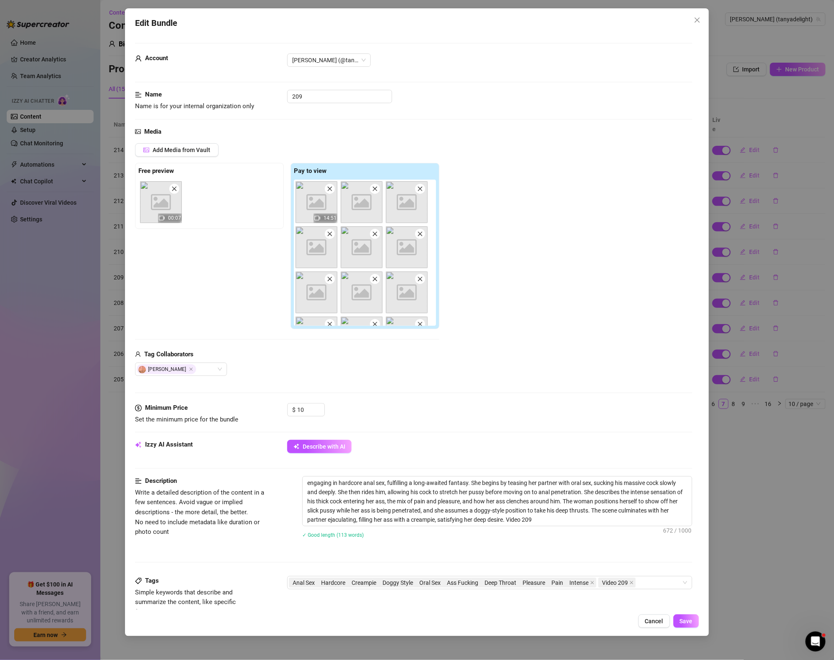
click at [730, 488] on div "Edit Bundle Account [PERSON_NAME] (@tanyadelight) Name Name is for your interna…" at bounding box center [417, 330] width 834 height 660
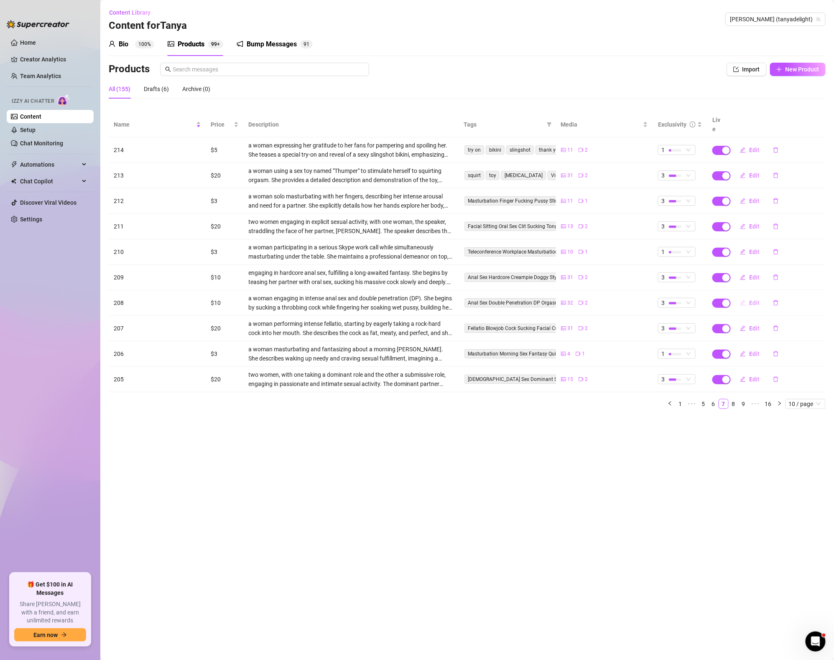
click at [750, 296] on button "Edit" at bounding box center [749, 302] width 33 height 13
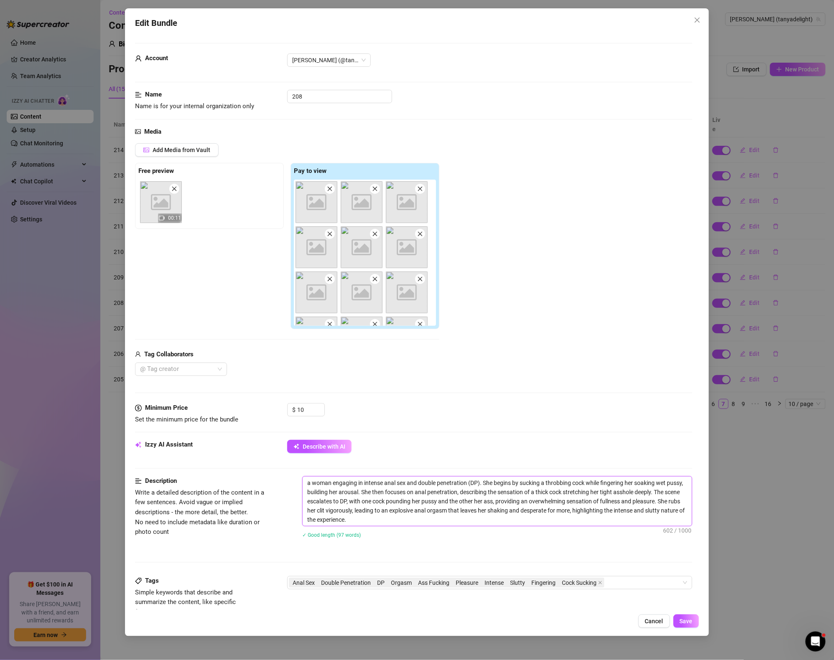
click at [365, 519] on textarea "a woman engaging in intense anal sex and double penetration (DP). She begins by…" at bounding box center [496, 501] width 389 height 49
drag, startPoint x: 347, startPoint y: 520, endPoint x: 420, endPoint y: 524, distance: 73.3
click at [420, 524] on textarea "a woman engaging in intense anal sex and double penetration (DP). She begins by…" at bounding box center [496, 501] width 389 height 49
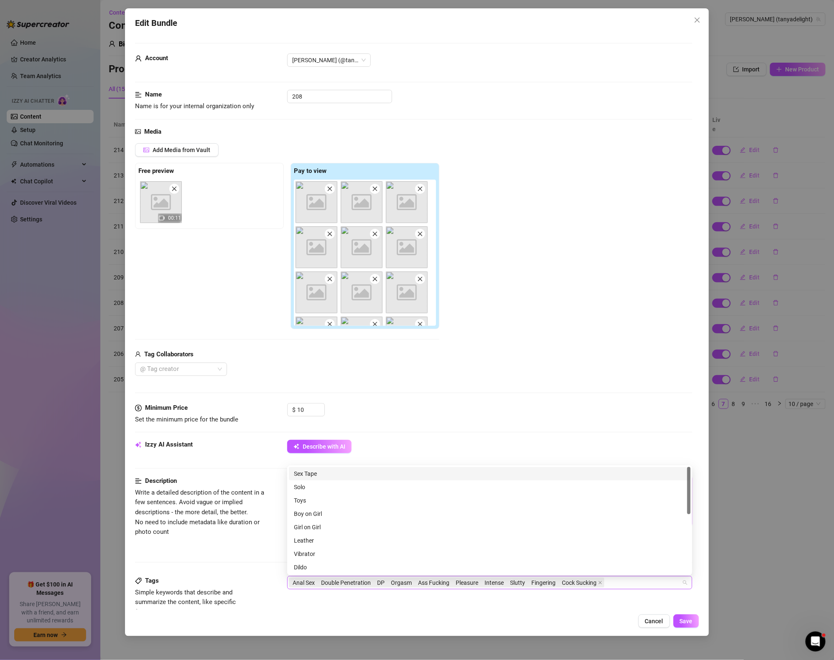
click at [633, 580] on div "Anal Sex Double Penetration DP Orgasm Ass Fucking Pleasure Intense Slutty Finge…" at bounding box center [485, 583] width 393 height 12
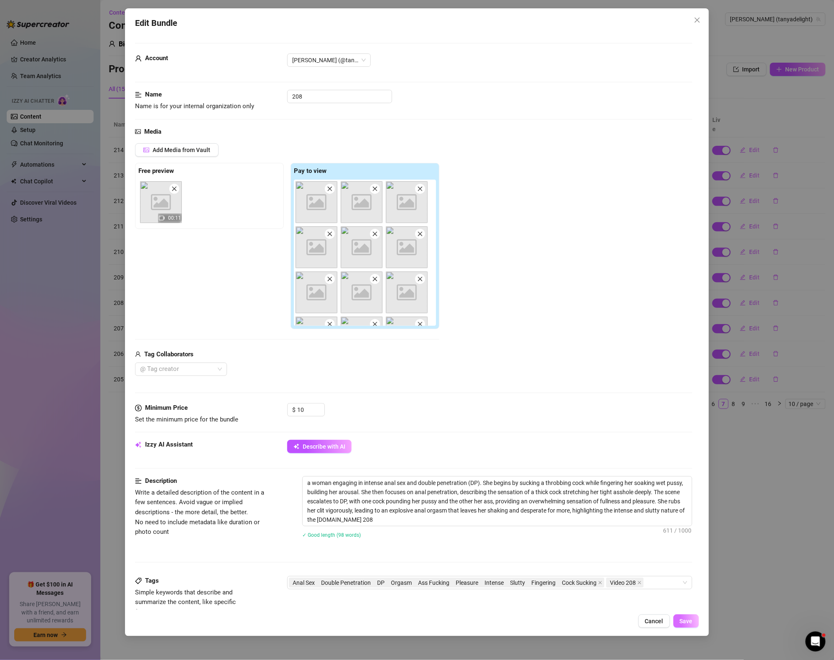
click at [690, 623] on span "Save" at bounding box center [685, 621] width 13 height 7
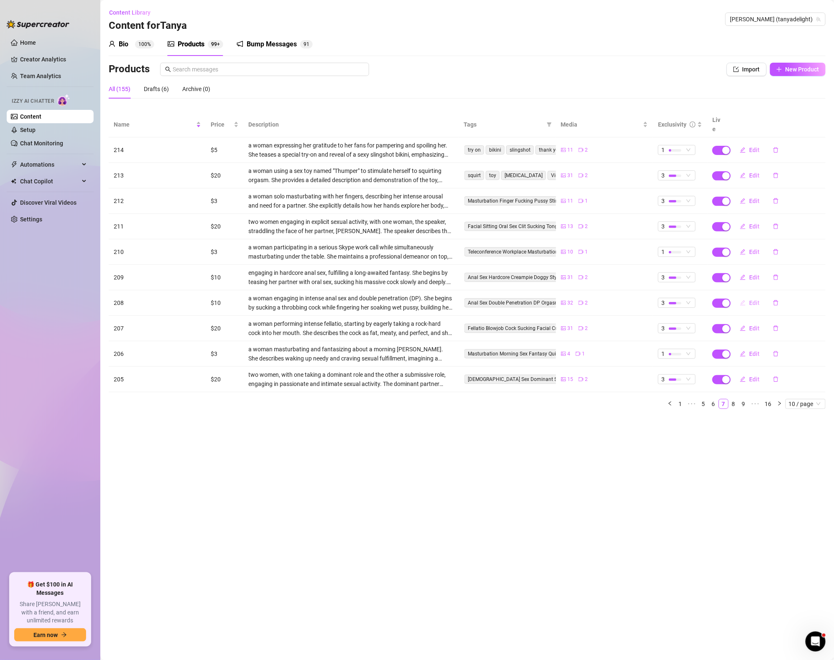
click at [757, 300] on span "Edit" at bounding box center [754, 303] width 10 height 7
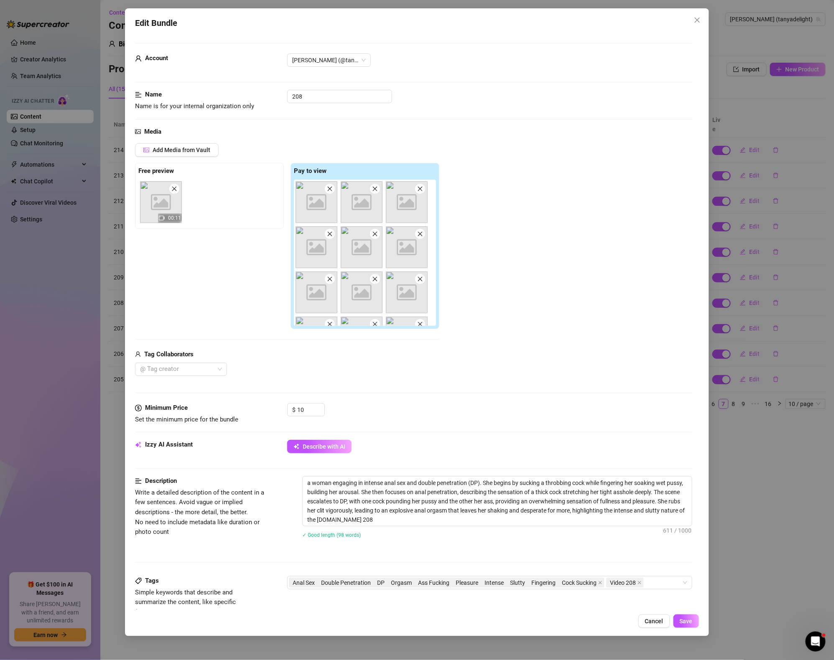
click at [735, 487] on div "Edit Bundle Account [PERSON_NAME] (@tanyadelight) Name Name is for your interna…" at bounding box center [417, 330] width 834 height 660
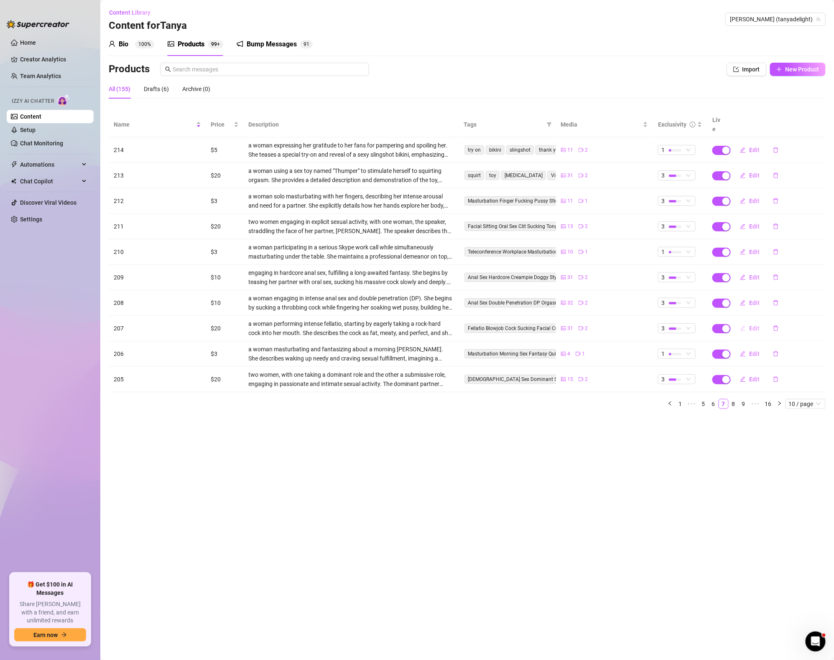
click at [750, 325] on span "Edit" at bounding box center [754, 328] width 10 height 7
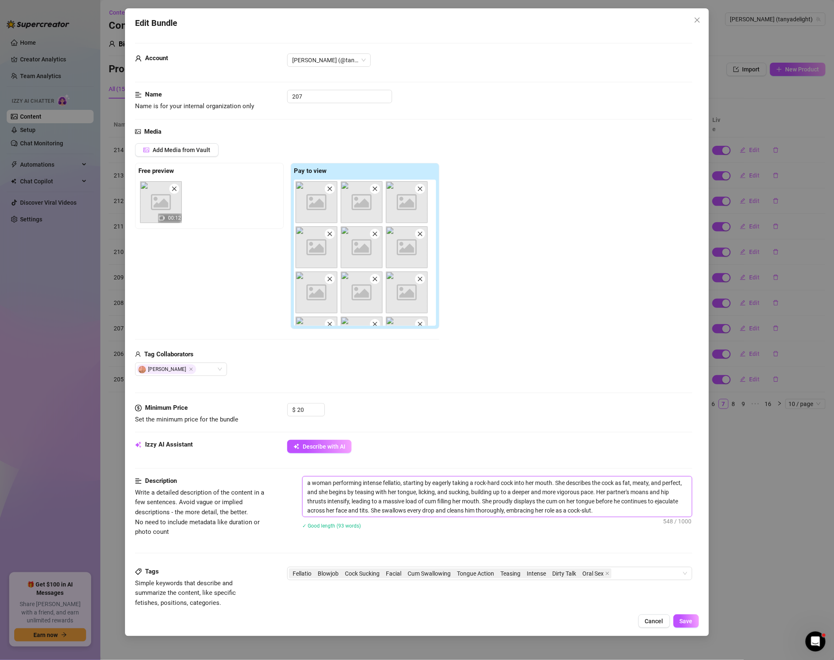
click at [664, 510] on textarea "a woman performing intense fellatio, starting by eagerly taking a rock-hard coc…" at bounding box center [496, 497] width 389 height 40
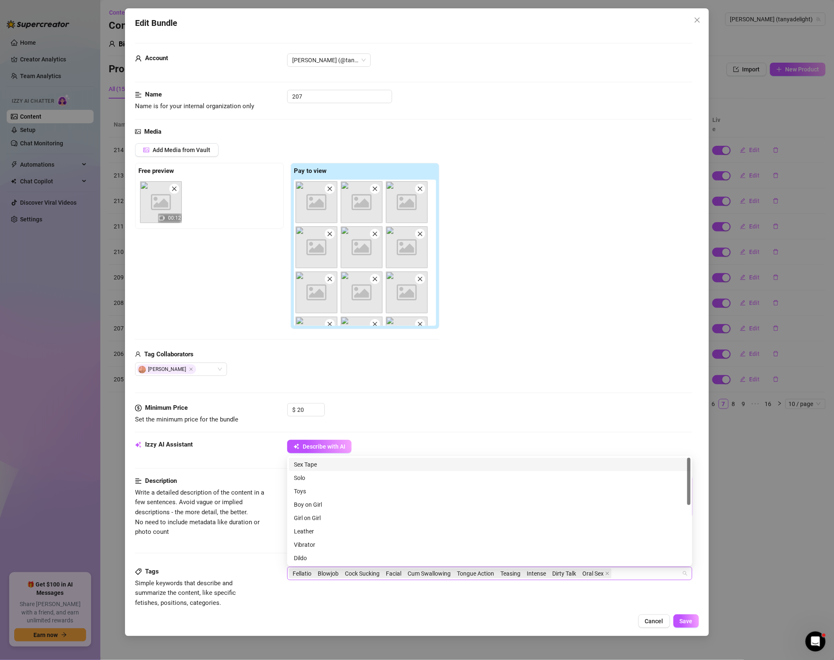
click at [650, 580] on div "Fellatio Blowjob Cock Sucking Facial Cum Swallowing Tongue Action Teasing Inten…" at bounding box center [485, 574] width 393 height 12
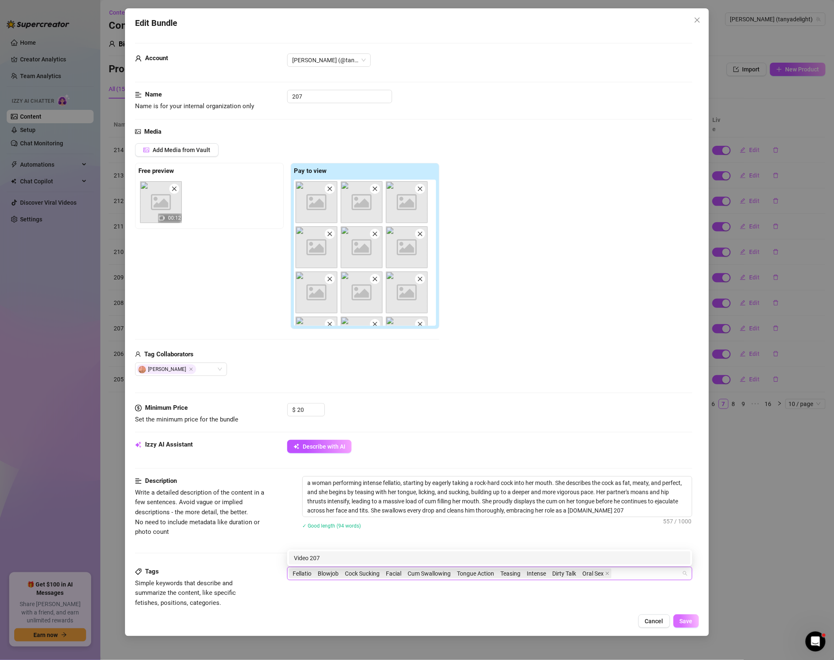
click at [678, 628] on button "Save" at bounding box center [685, 621] width 25 height 13
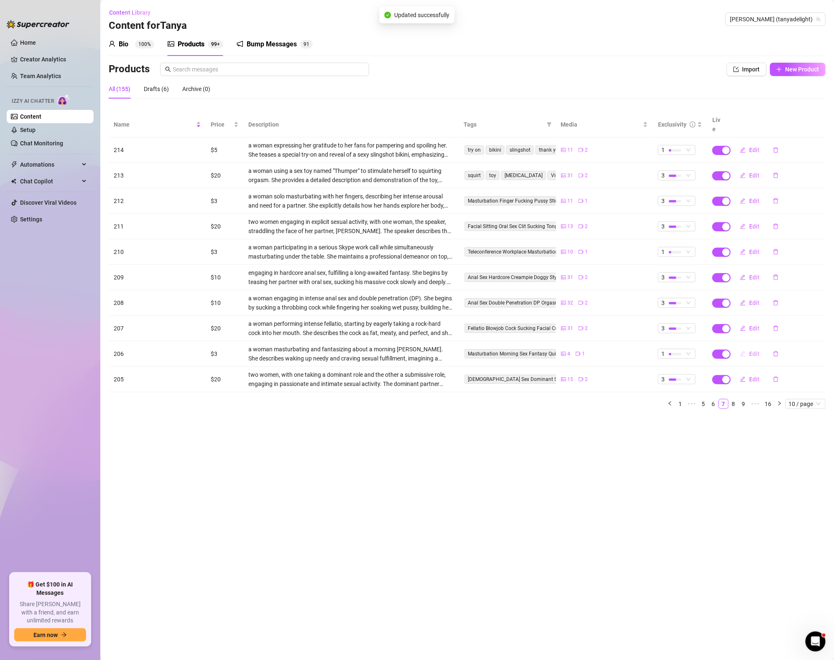
click at [750, 351] on span "Edit" at bounding box center [754, 354] width 10 height 7
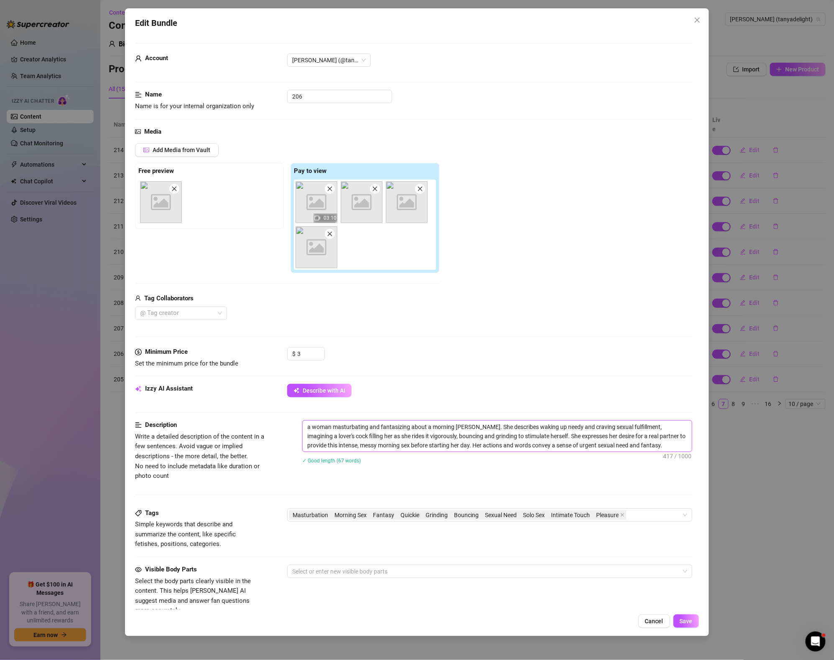
click at [648, 447] on textarea "a woman masturbating and fantasizing about a morning [PERSON_NAME]. She describ…" at bounding box center [496, 436] width 389 height 31
click at [661, 512] on div "Masturbation Morning Sex Fantasy Quickie Grinding Bouncing Sexual Need Solo Sex…" at bounding box center [485, 515] width 393 height 12
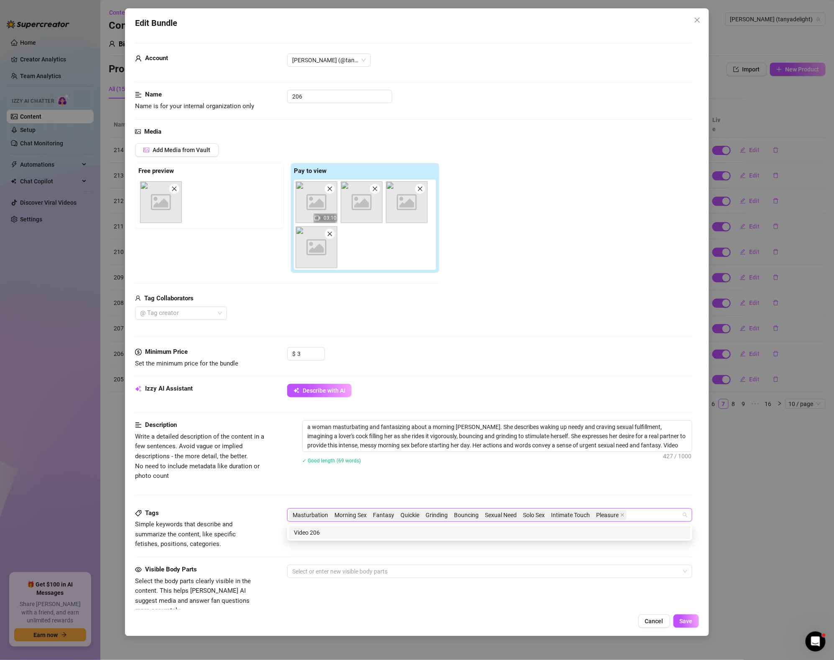
click at [590, 482] on div "Description Write a detailed description of the content in a few sentences. Avo…" at bounding box center [413, 464] width 557 height 88
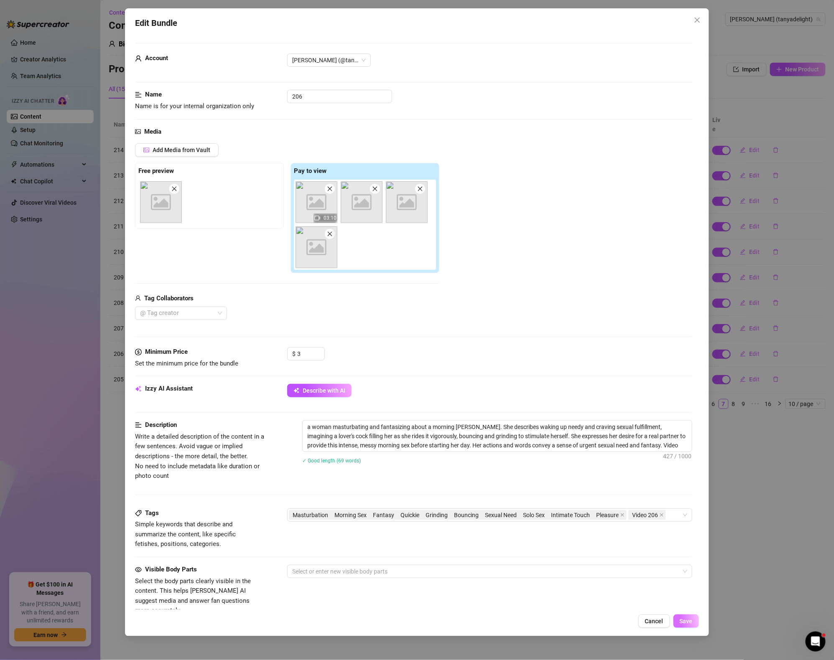
click at [687, 619] on span "Save" at bounding box center [685, 621] width 13 height 7
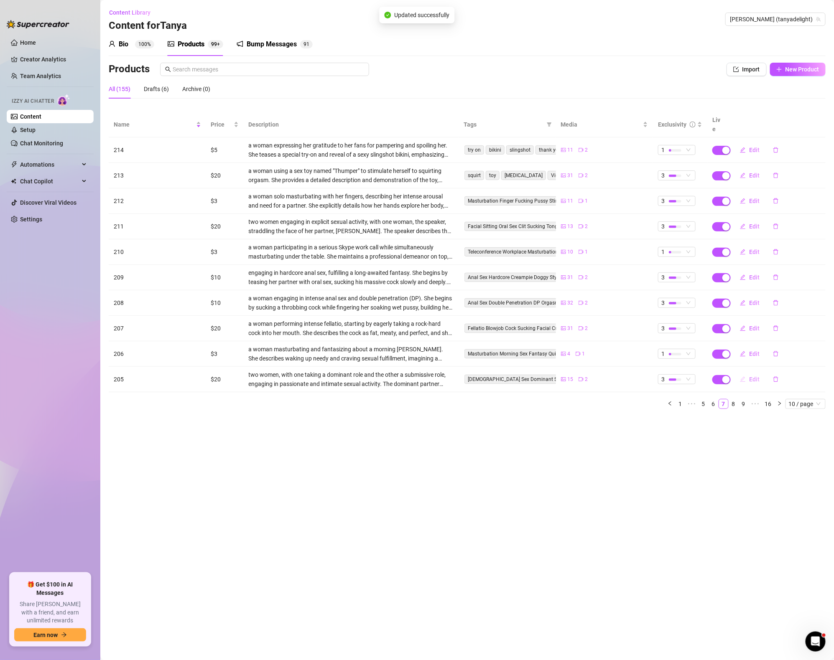
click at [755, 376] on span "Edit" at bounding box center [754, 379] width 10 height 7
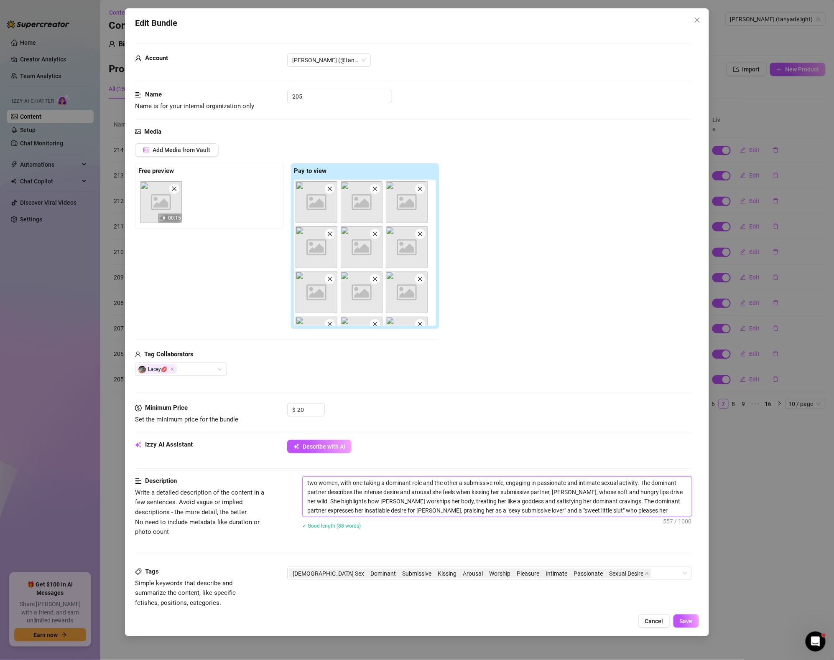
click at [644, 516] on textarea "two women, with one taking a dominant role and the other a submissive role, eng…" at bounding box center [496, 497] width 389 height 40
click at [648, 577] on div "[DEMOGRAPHIC_DATA] Sex Dominant Submissive Kissing Arousal Worship Pleasure Int…" at bounding box center [485, 574] width 393 height 12
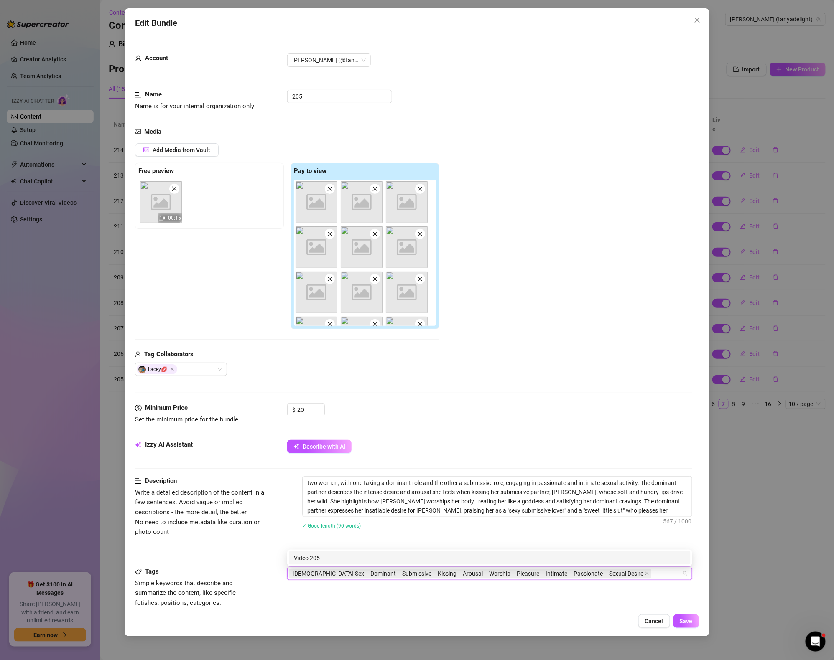
click at [628, 524] on div "✓ Good length (90 words)" at bounding box center [497, 525] width 390 height 9
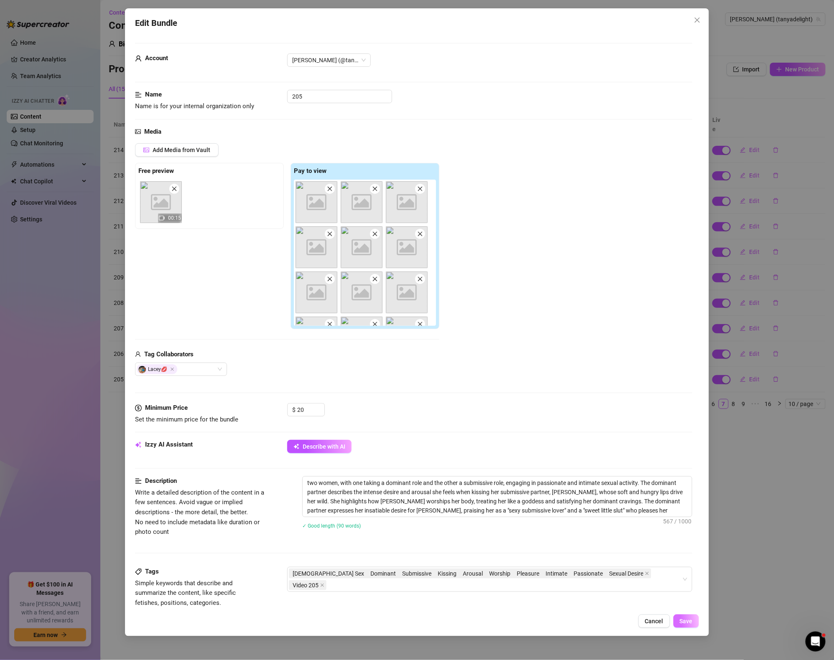
click at [689, 623] on span "Save" at bounding box center [685, 621] width 13 height 7
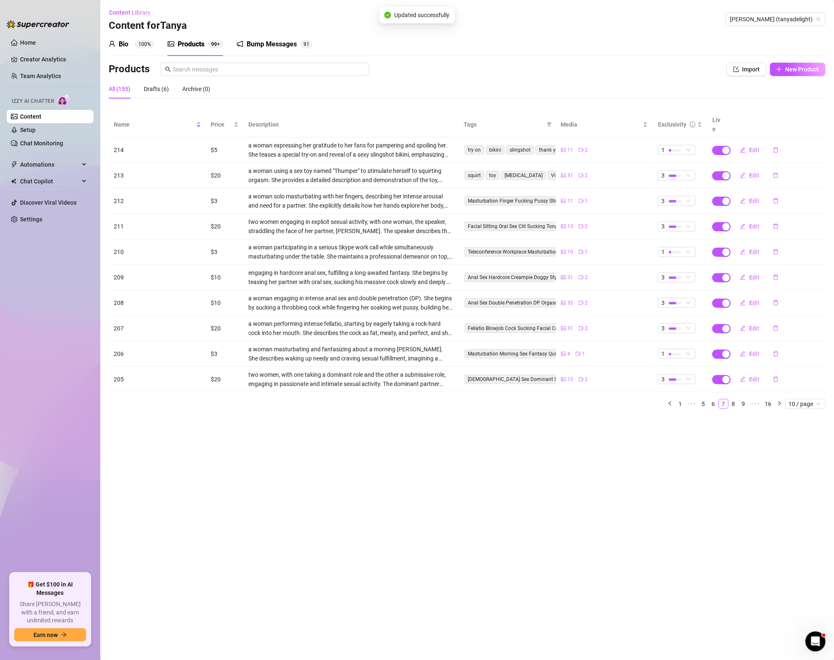
click at [411, 413] on main "Content Library Content for [PERSON_NAME] [PERSON_NAME] (tanyadelight) Bio 100%…" at bounding box center [466, 330] width 733 height 660
click at [735, 399] on link "8" at bounding box center [733, 403] width 9 height 9
click at [752, 147] on span "Edit" at bounding box center [754, 150] width 10 height 7
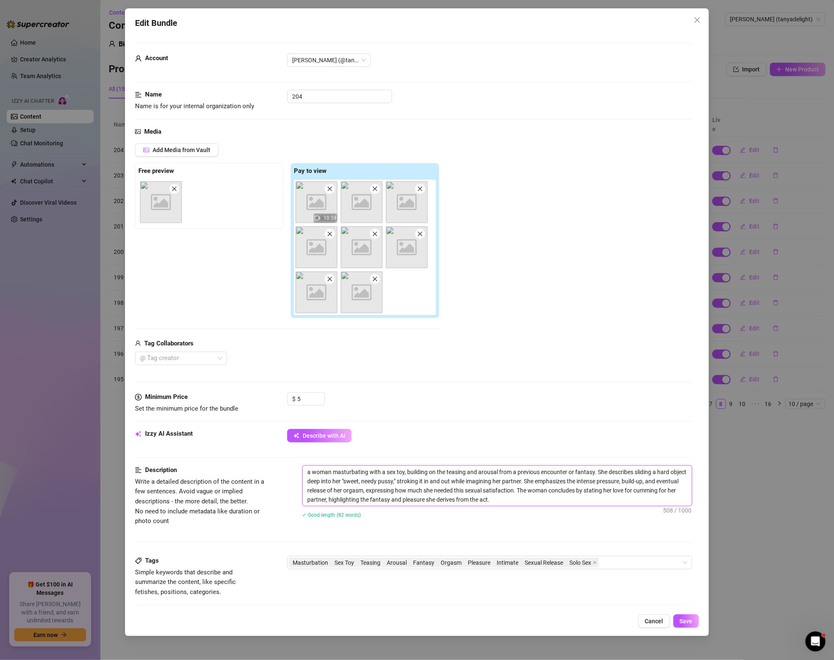
click at [538, 498] on textarea "a woman masturbating with a sex toy, building on the teasing and arousal from a…" at bounding box center [496, 486] width 389 height 40
click at [647, 567] on div "Masturbation Sex Toy Teasing Arousal Fantasy Orgasm Pleasure Intimate Sexual Re…" at bounding box center [485, 563] width 393 height 12
click at [686, 621] on span "Save" at bounding box center [685, 621] width 13 height 7
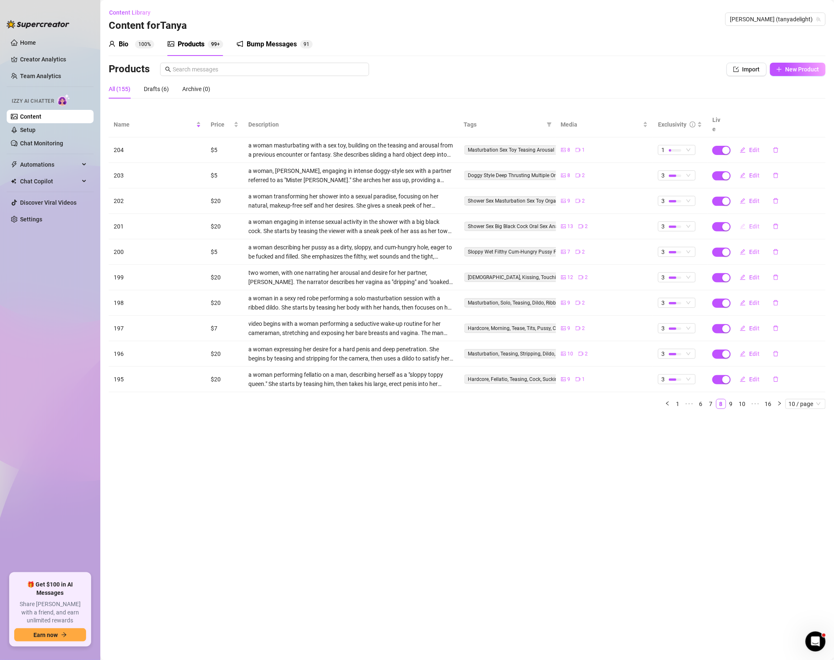
click at [749, 223] on span "Edit" at bounding box center [754, 226] width 10 height 7
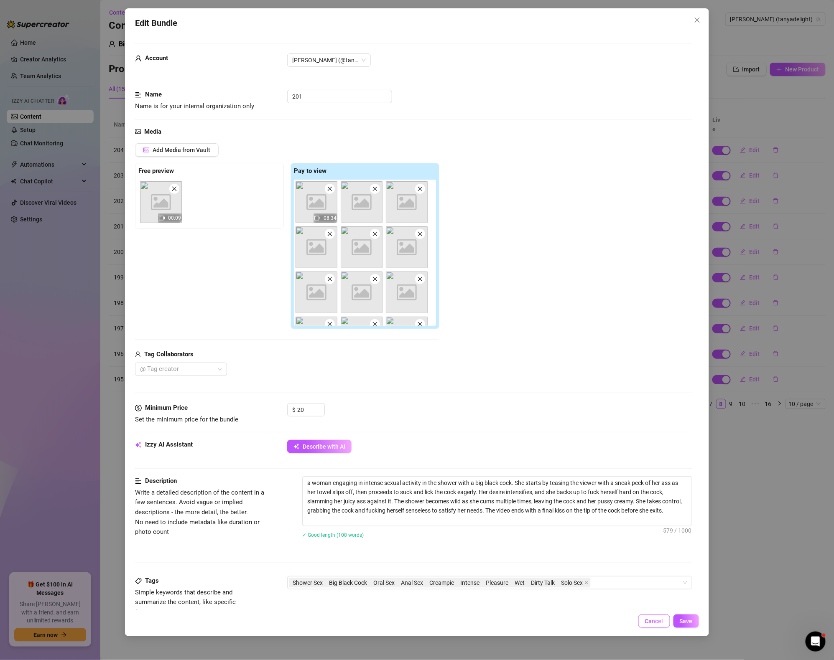
click at [654, 619] on span "Cancel" at bounding box center [654, 621] width 18 height 7
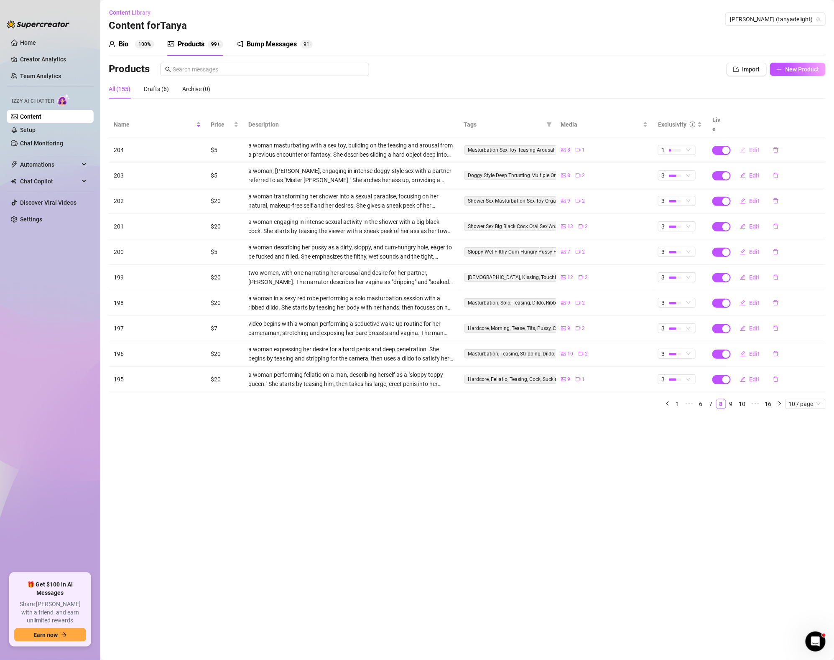
click at [750, 143] on button "Edit" at bounding box center [749, 149] width 33 height 13
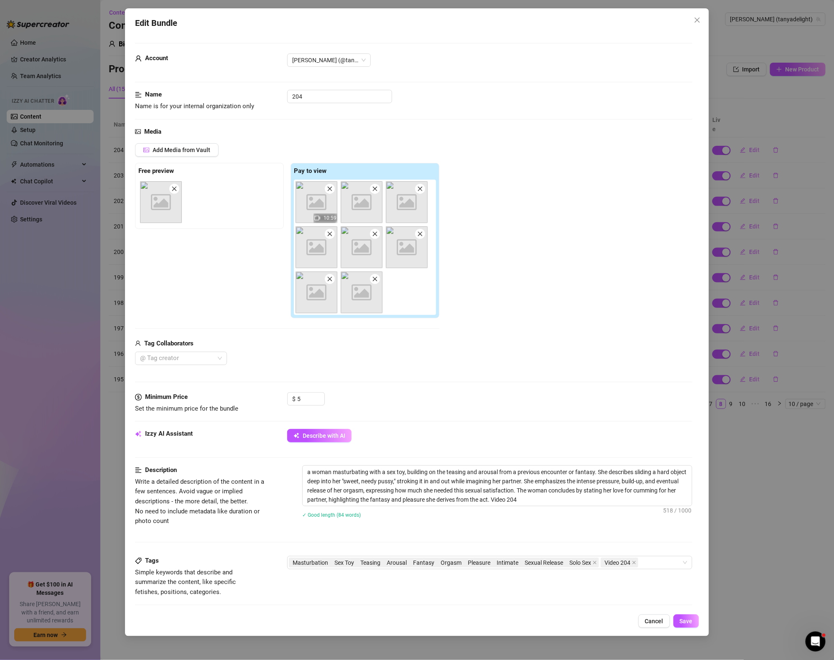
drag, startPoint x: 771, startPoint y: 470, endPoint x: 793, endPoint y: 450, distance: 29.8
click at [772, 470] on div "Edit Bundle Account [PERSON_NAME] (@tanyadelight) Name Name is for your interna…" at bounding box center [417, 330] width 834 height 660
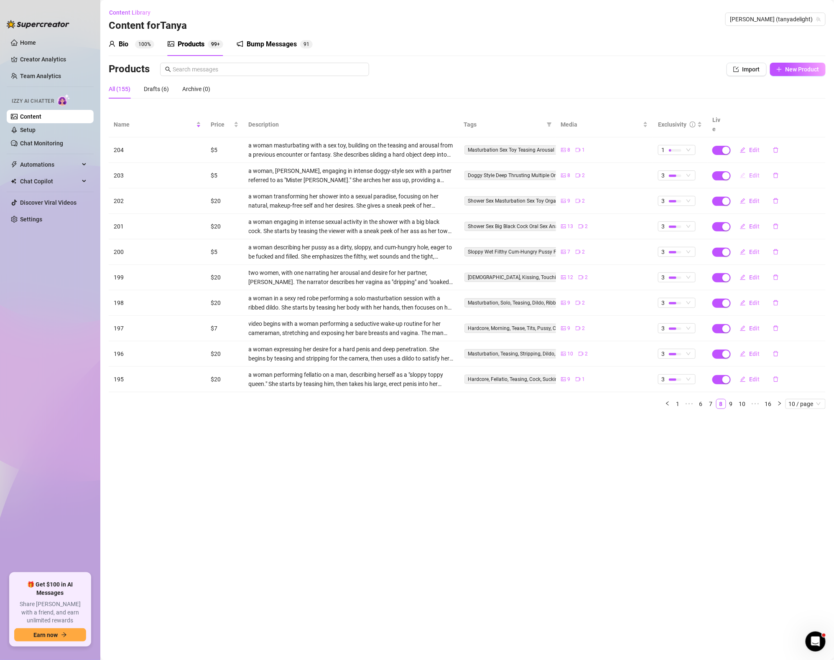
click at [753, 172] on span "Edit" at bounding box center [754, 175] width 10 height 7
click at [746, 169] on button "Edit" at bounding box center [749, 175] width 33 height 13
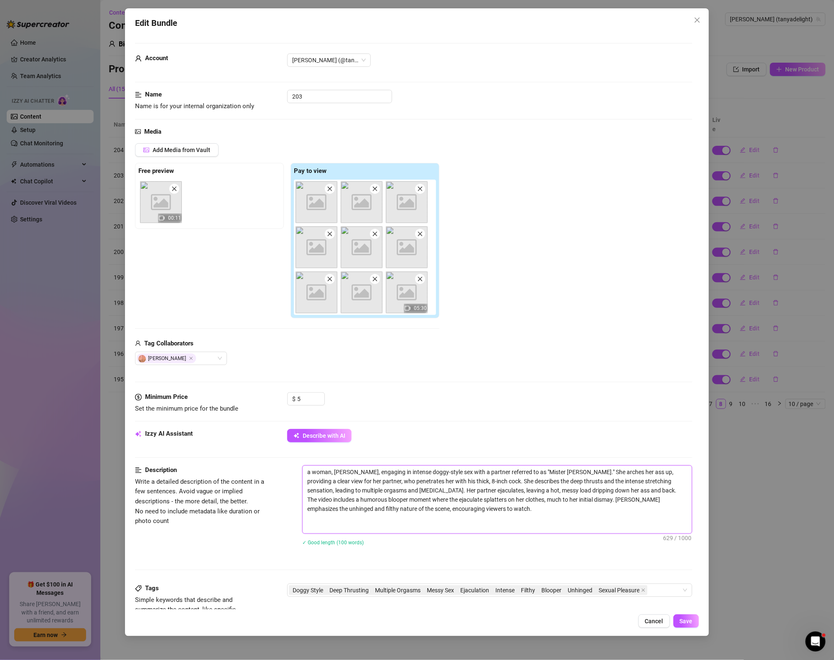
click at [498, 505] on textarea "a woman, [PERSON_NAME], engaging in intense doggy-style sex with a partner refe…" at bounding box center [496, 500] width 389 height 68
click at [679, 590] on div "Doggy Style Deep Thrusting Multiple Orgasms Messy Sex Ejaculation Intense Filth…" at bounding box center [485, 591] width 393 height 12
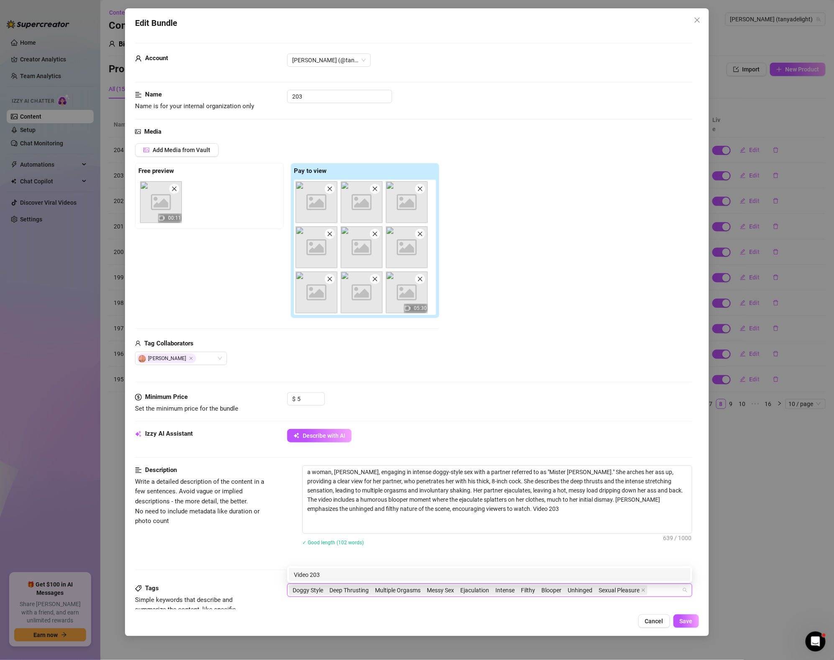
click at [606, 351] on div "Add Media from Vault Free preview Image placeholder 00:11 Pay to view Image pla…" at bounding box center [413, 254] width 557 height 222
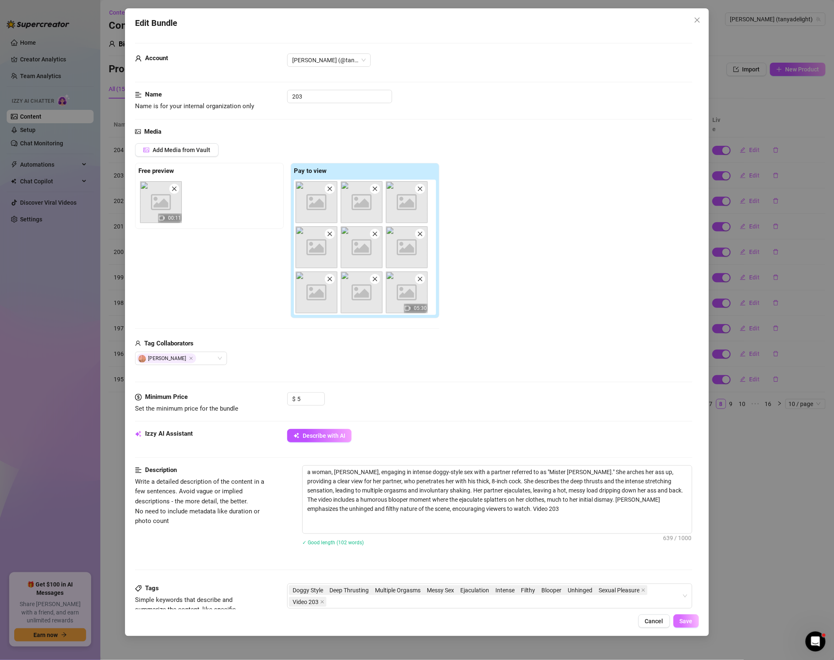
click at [695, 624] on button "Save" at bounding box center [685, 621] width 25 height 13
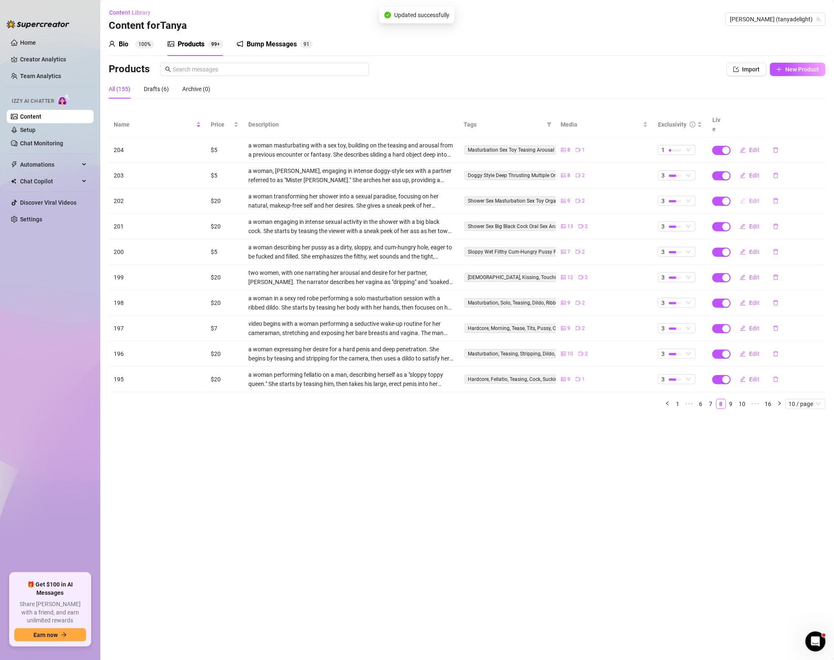
click at [750, 198] on span "Edit" at bounding box center [754, 201] width 10 height 7
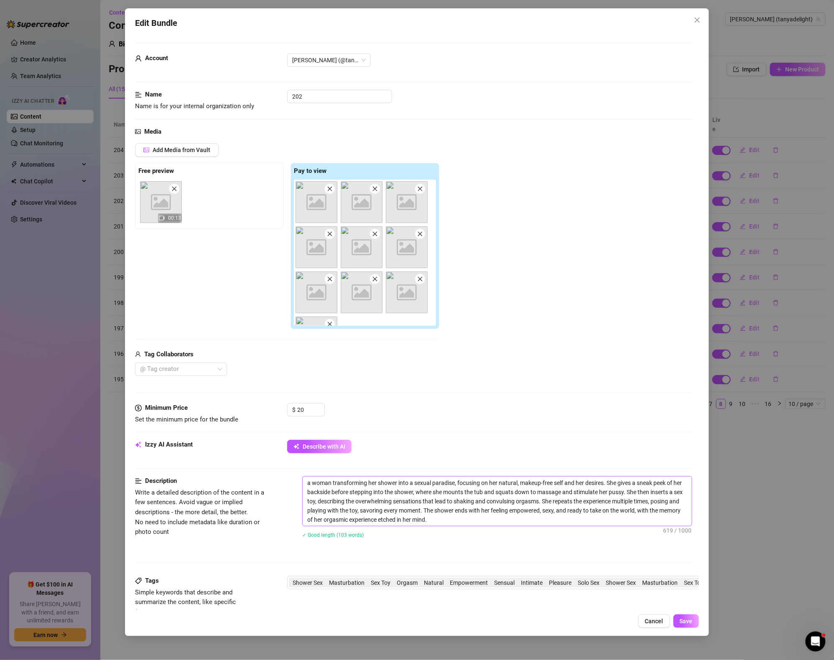
click at [453, 528] on div "a woman transforming her shower into a sexual paradise, focusing on her natural…" at bounding box center [497, 512] width 390 height 73
click at [453, 520] on textarea "a woman transforming her shower into a sexual paradise, focusing on her natural…" at bounding box center [496, 501] width 389 height 49
click at [583, 584] on span "Shower Sex Masturbation Sex Toy Orgasm Natural Empowerment Sensual Intimate Ple…" at bounding box center [558, 582] width 533 height 9
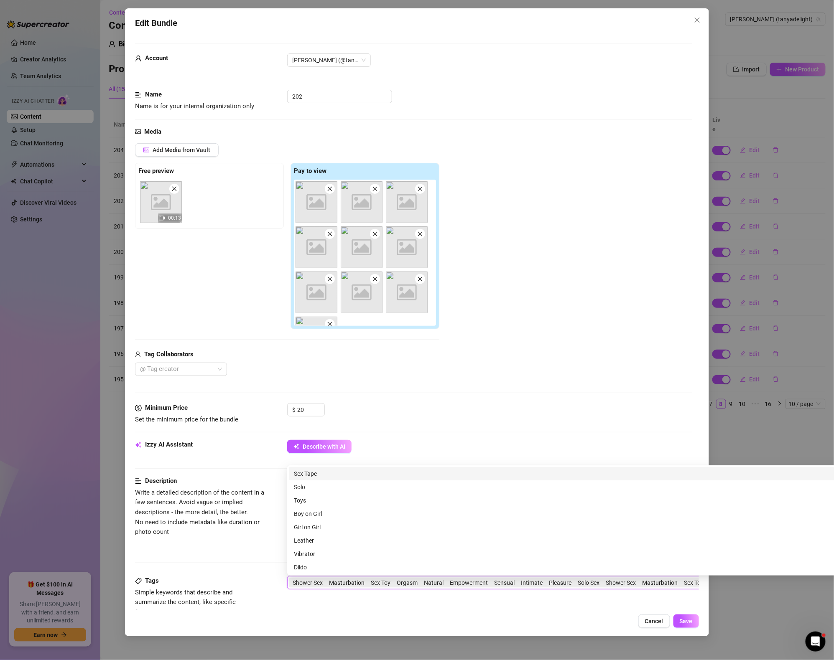
scroll to position [0, 145]
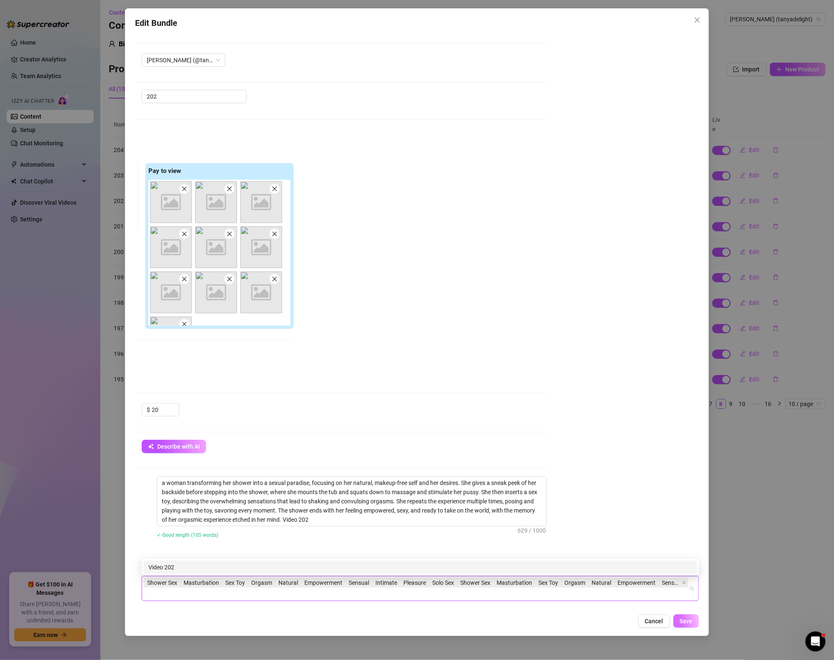
click at [688, 622] on span "Save" at bounding box center [685, 621] width 13 height 7
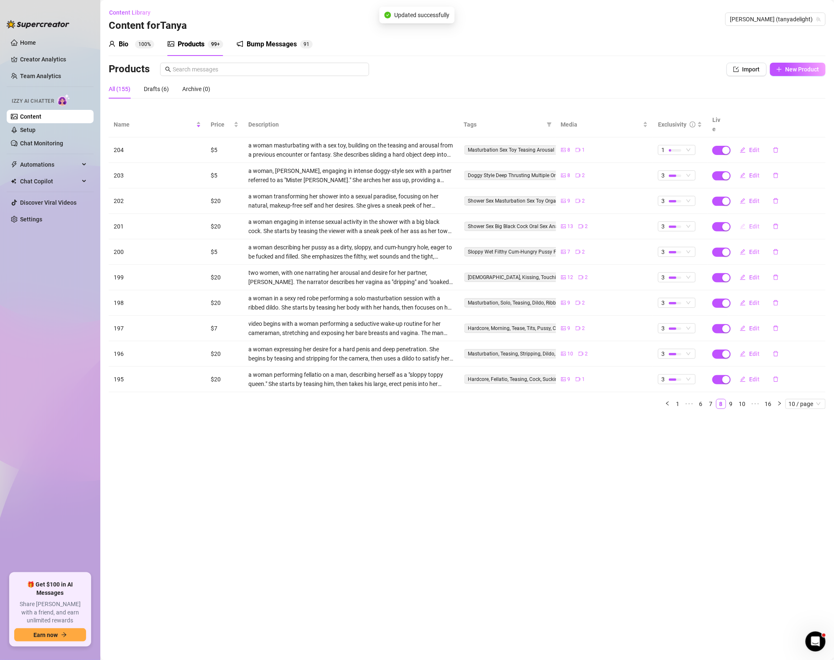
click at [758, 223] on span "Edit" at bounding box center [754, 226] width 10 height 7
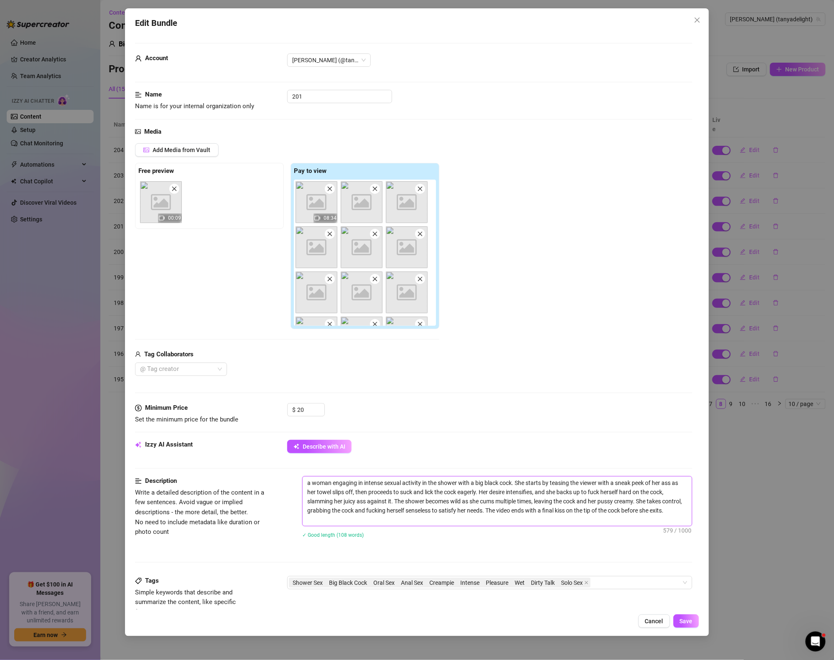
click at [349, 522] on textarea "a woman engaging in intense sexual activity in the shower with a big black cock…" at bounding box center [496, 501] width 389 height 49
click at [629, 578] on div "Shower Sex Big Black Cock Oral Sex Anal Sex Creampie Intense Pleasure Wet Dirty…" at bounding box center [485, 583] width 393 height 12
click at [635, 545] on div "a woman engaging in intense sexual activity in the shower with a big black cock…" at bounding box center [497, 512] width 390 height 73
click at [689, 623] on span "Save" at bounding box center [685, 621] width 13 height 7
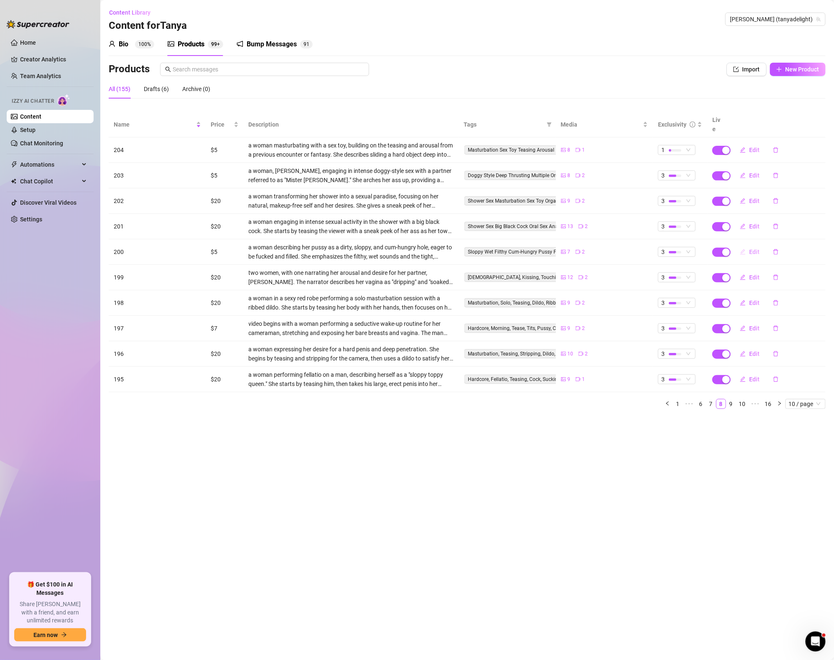
click at [741, 249] on icon "edit" at bounding box center [742, 251] width 5 height 5
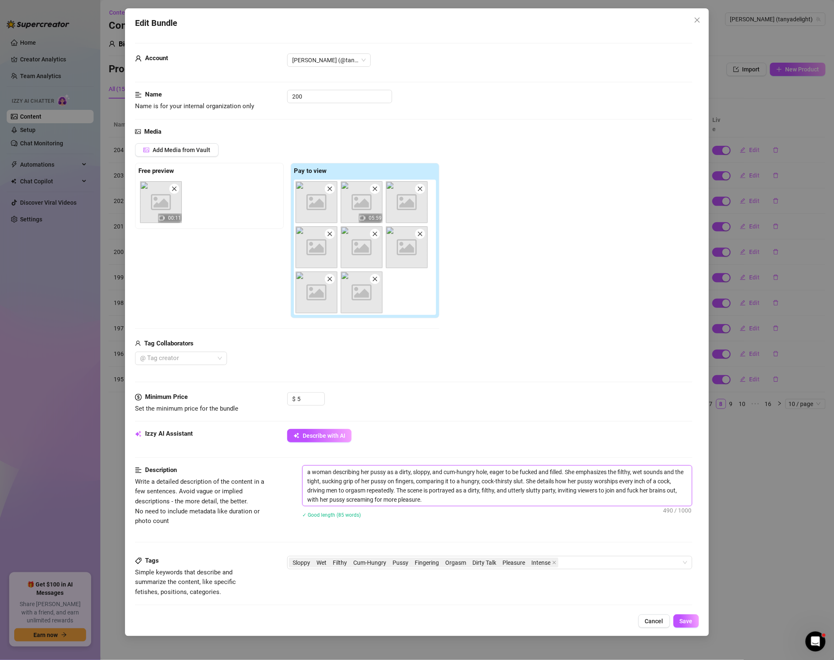
click at [439, 501] on textarea "a woman describing her pussy as a dirty, sloppy, and cum-hungry hole, eager to …" at bounding box center [496, 486] width 389 height 40
click at [598, 564] on div "Sloppy Wet Filthy Cum-Hungry Pussy Fingering Orgasm Dirty Talk Pleasure Intense" at bounding box center [485, 563] width 393 height 12
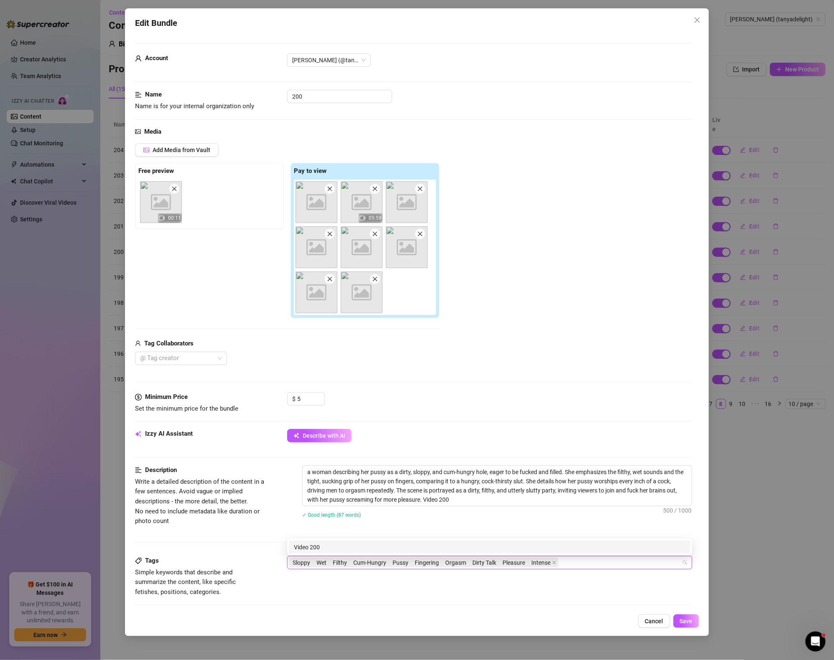
click at [636, 600] on div "Tags Simple keywords that describe and summarize the content, like specific fet…" at bounding box center [413, 584] width 557 height 56
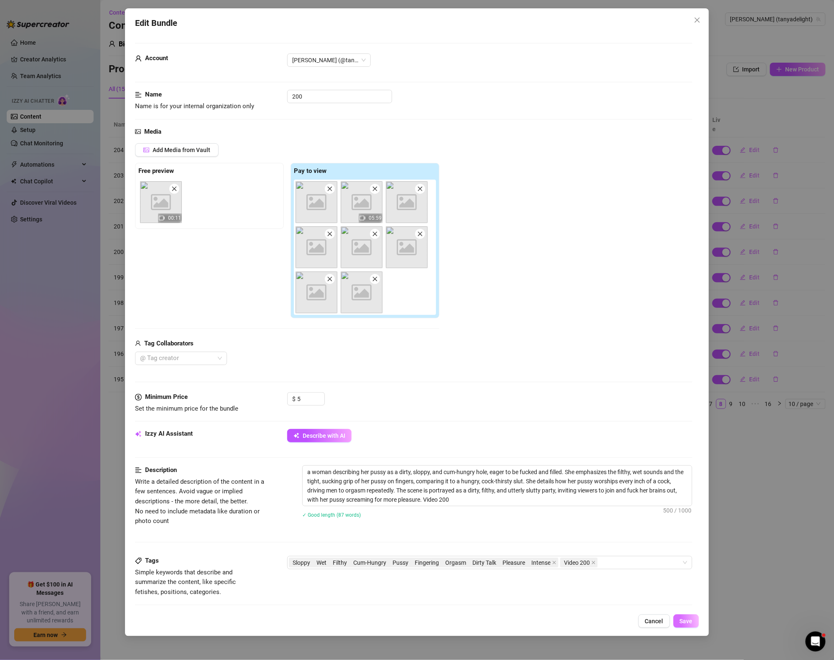
click at [685, 617] on button "Save" at bounding box center [685, 621] width 25 height 13
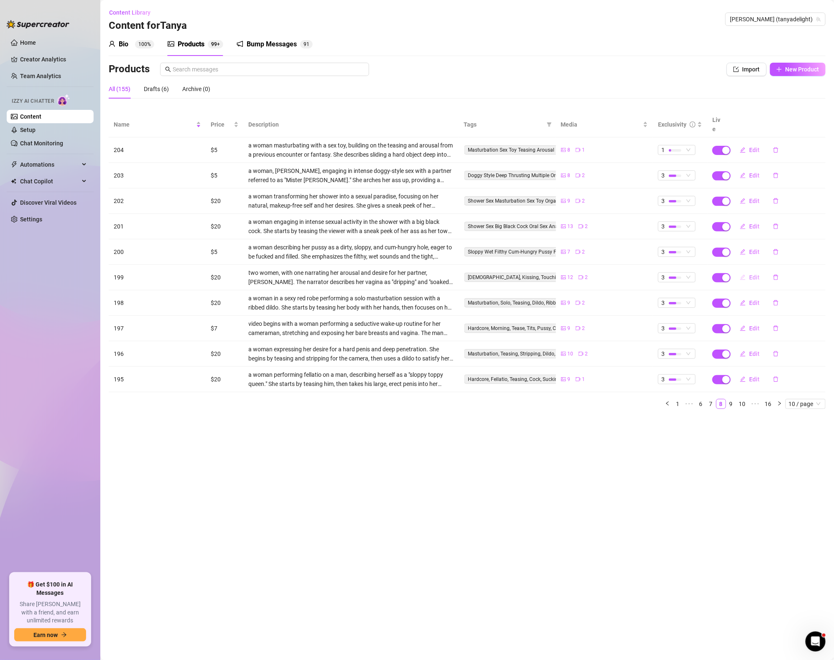
click at [745, 275] on icon "edit" at bounding box center [743, 278] width 6 height 6
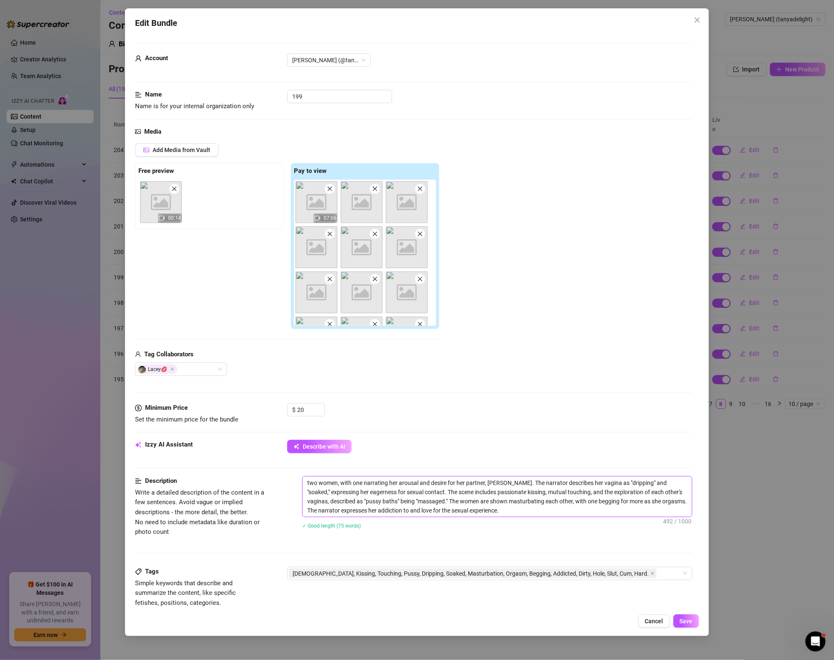
click at [550, 509] on textarea "two women, with one narrating her arousal and desire for her partner, [PERSON_N…" at bounding box center [496, 497] width 389 height 40
drag, startPoint x: 490, startPoint y: 509, endPoint x: 608, endPoint y: 515, distance: 117.6
click at [608, 515] on textarea "two women, with one narrating her arousal and desire for her partner, [PERSON_N…" at bounding box center [496, 497] width 389 height 40
click at [658, 570] on div "[DEMOGRAPHIC_DATA], Kissing, Touching, Pussy, Dripping, Soaked, Masturbation, O…" at bounding box center [485, 574] width 393 height 12
click at [683, 622] on span "Save" at bounding box center [685, 621] width 13 height 7
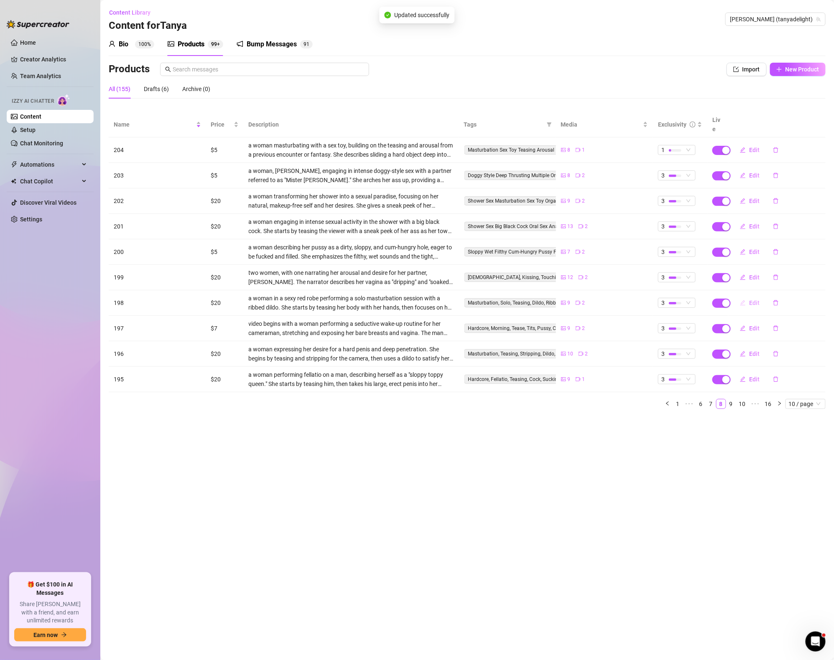
click at [753, 300] on span "Edit" at bounding box center [754, 303] width 10 height 7
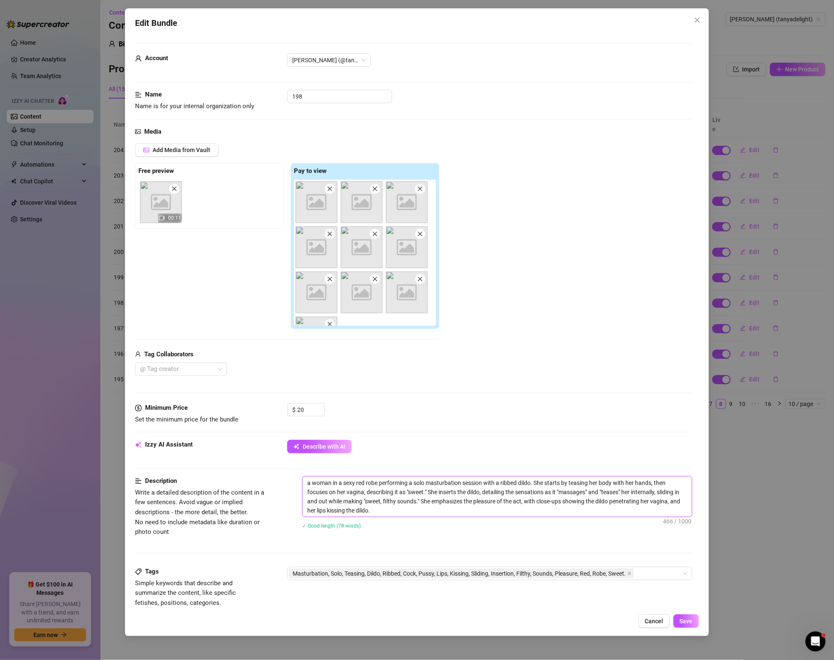
click at [398, 507] on textarea "a woman in a sexy red robe performing a solo masturbation session with a ribbed…" at bounding box center [496, 497] width 389 height 40
click at [401, 513] on textarea "a woman in a sexy red robe performing a solo masturbation session with a ribbed…" at bounding box center [496, 497] width 389 height 40
click at [667, 576] on div "Masturbation, Solo, Teasing, Dildo, Ribbed, Cock, Pussy, Lips, Kissing, Sliding…" at bounding box center [485, 574] width 393 height 12
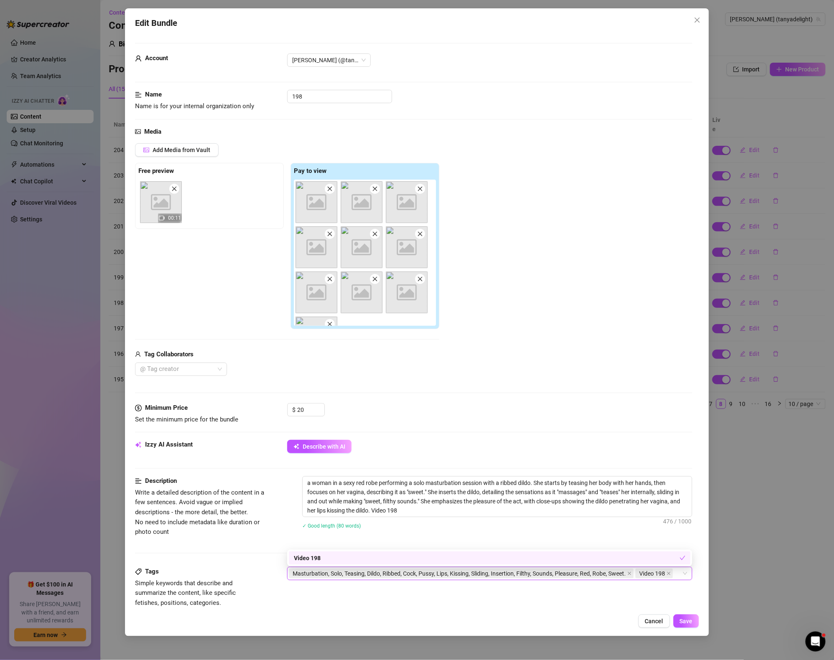
click at [462, 613] on div "Edit Bundle Account [PERSON_NAME] (@tanyadelight) Name Name is for your interna…" at bounding box center [417, 322] width 584 height 628
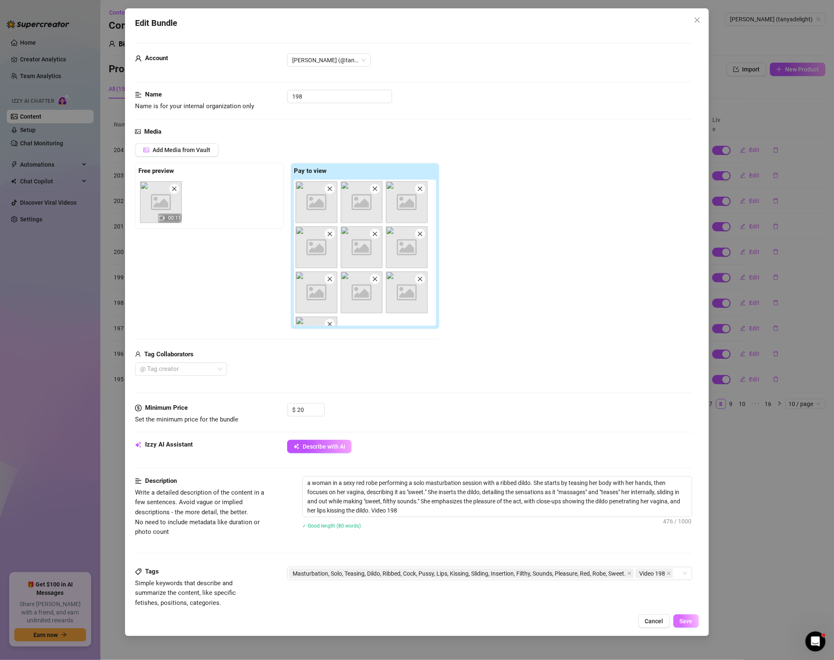
click at [684, 619] on span "Save" at bounding box center [685, 621] width 13 height 7
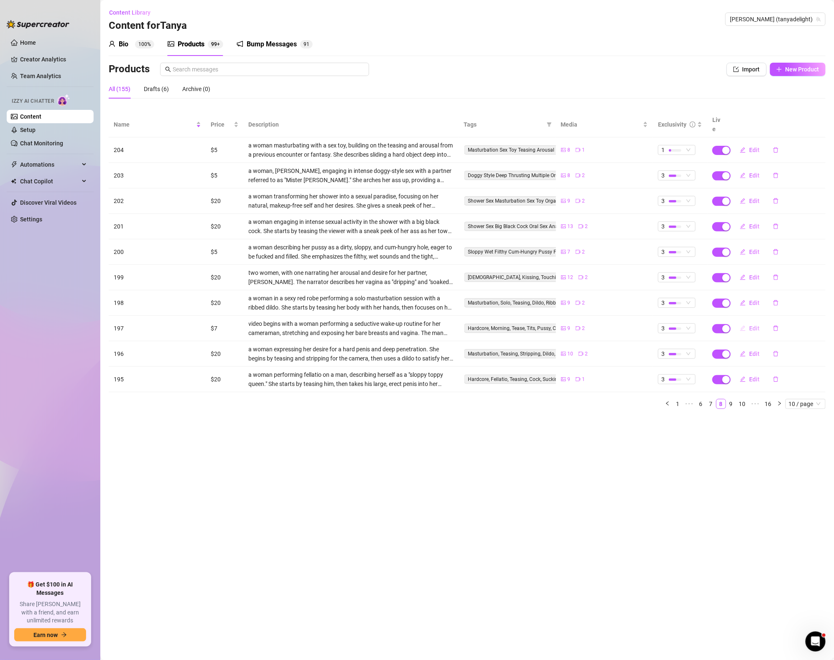
click at [756, 325] on span "Edit" at bounding box center [754, 328] width 10 height 7
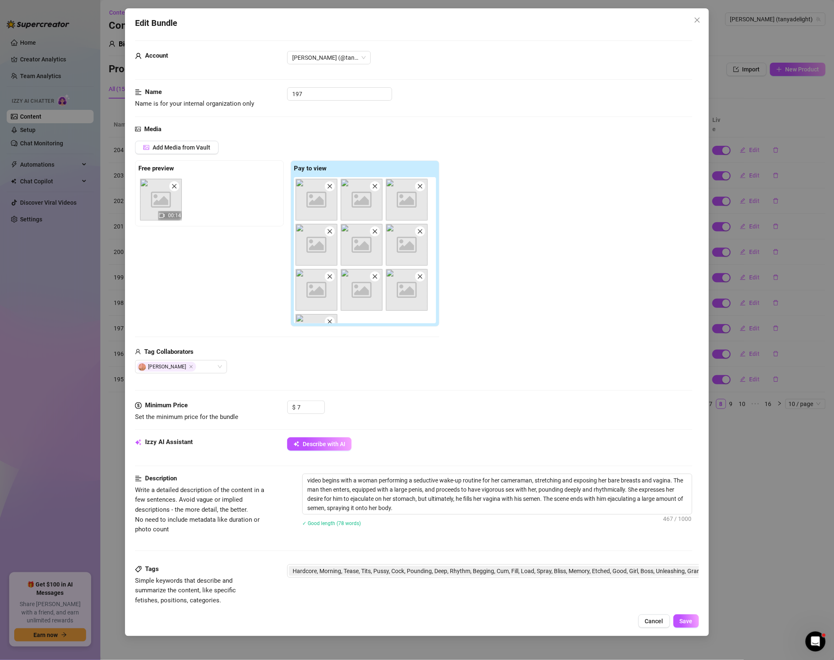
scroll to position [4, 0]
click at [421, 506] on textarea "video begins with a woman performing a seductive wake-up routine for her camera…" at bounding box center [496, 493] width 389 height 40
click at [557, 566] on span "Hardcore, Morning, Tease, Tits, Pussy, Cock, Pounding, Deep, Rhythm, Begging, C…" at bounding box center [514, 569] width 445 height 9
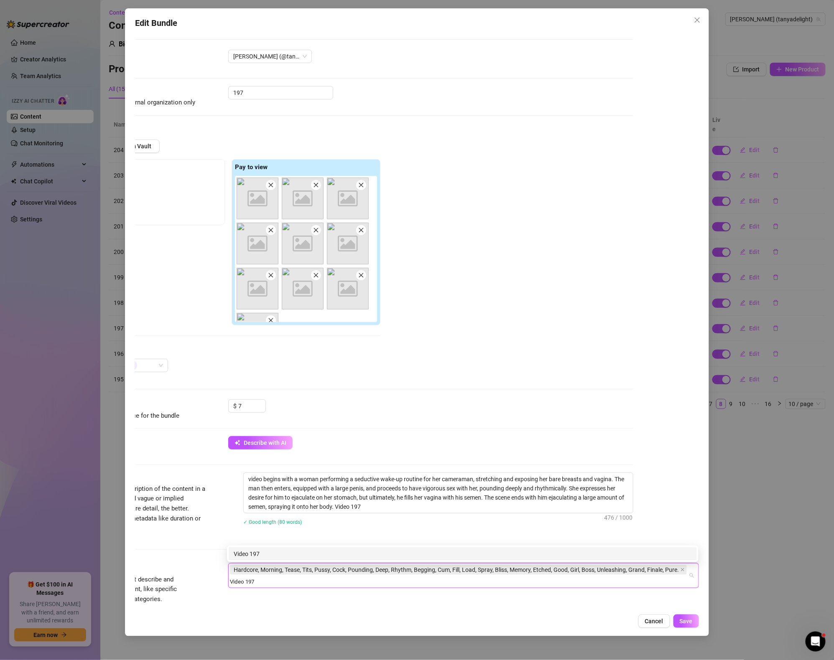
click at [447, 549] on div "Video 197" at bounding box center [463, 553] width 458 height 9
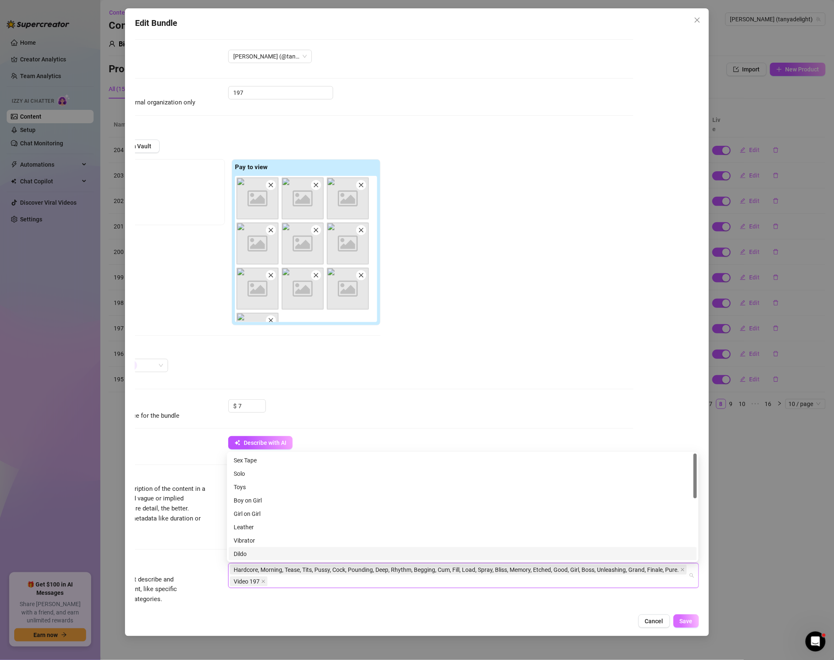
click at [692, 625] on button "Save" at bounding box center [685, 621] width 25 height 13
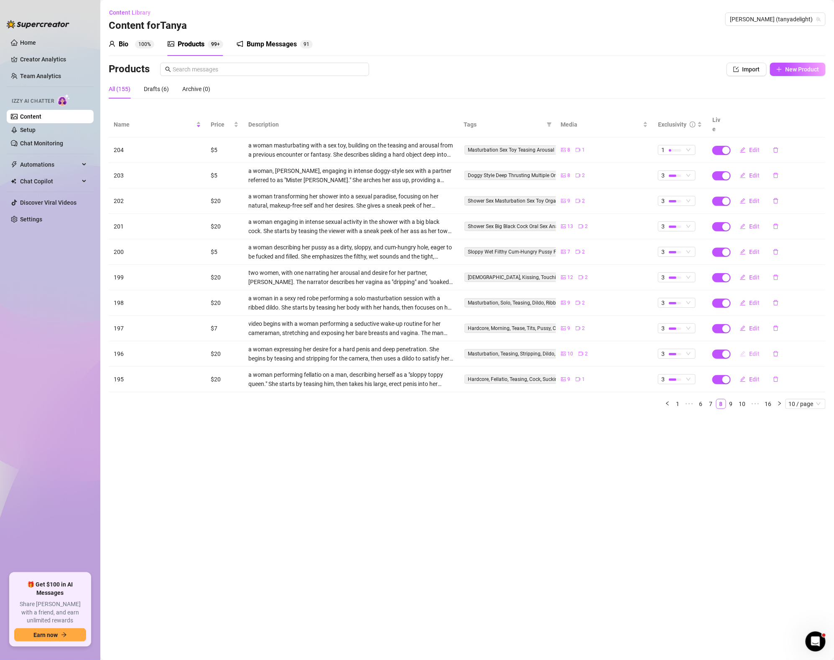
click at [752, 351] on span "Edit" at bounding box center [754, 354] width 10 height 7
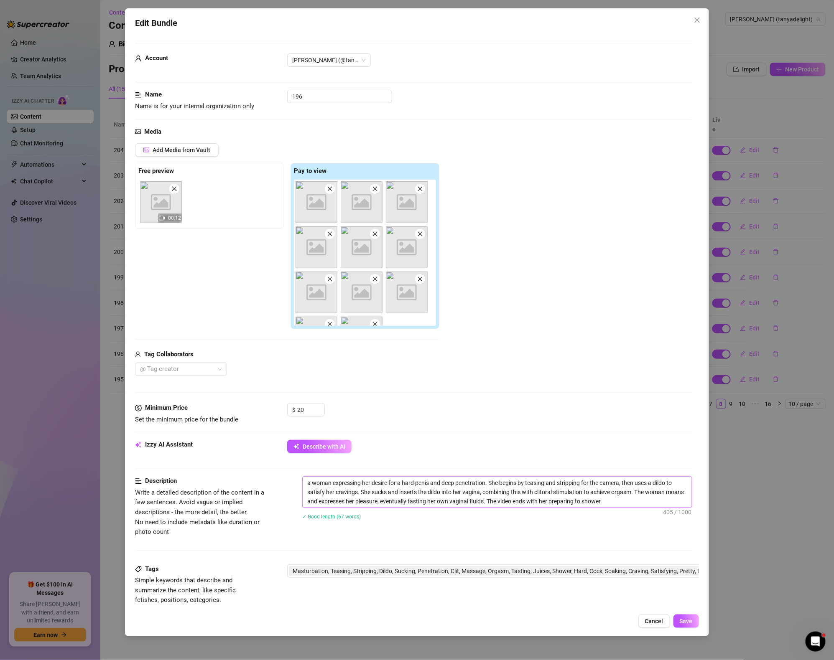
click at [648, 504] on textarea "a woman expressing her desire for a hard penis and deep penetration. She begins…" at bounding box center [496, 492] width 389 height 31
click at [565, 573] on span "Masturbation, Teasing, Stripping, Dildo, Sucking, Penetration, Clit, Massage, O…" at bounding box center [549, 571] width 514 height 9
type textarea "a woman expressing her desire for a hard penis and deep penetration. She begins…"
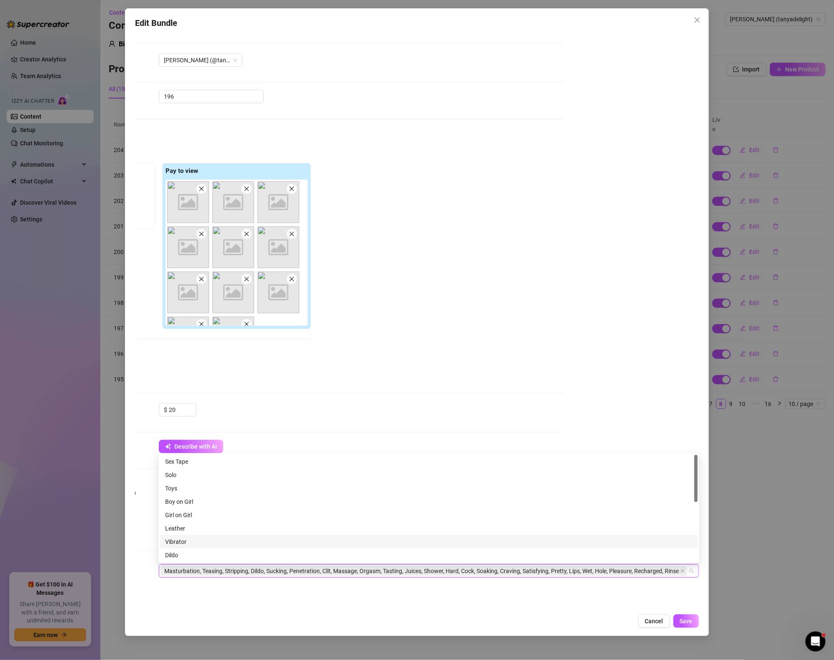
paste input "Video 199"
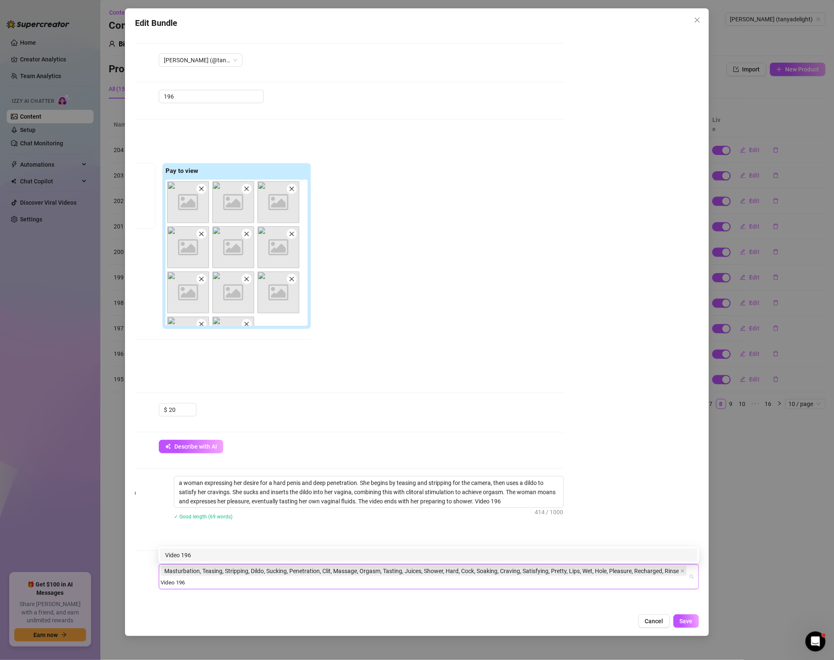
type input "Video 196"
click at [358, 626] on div "Cancel Save" at bounding box center [417, 621] width 564 height 13
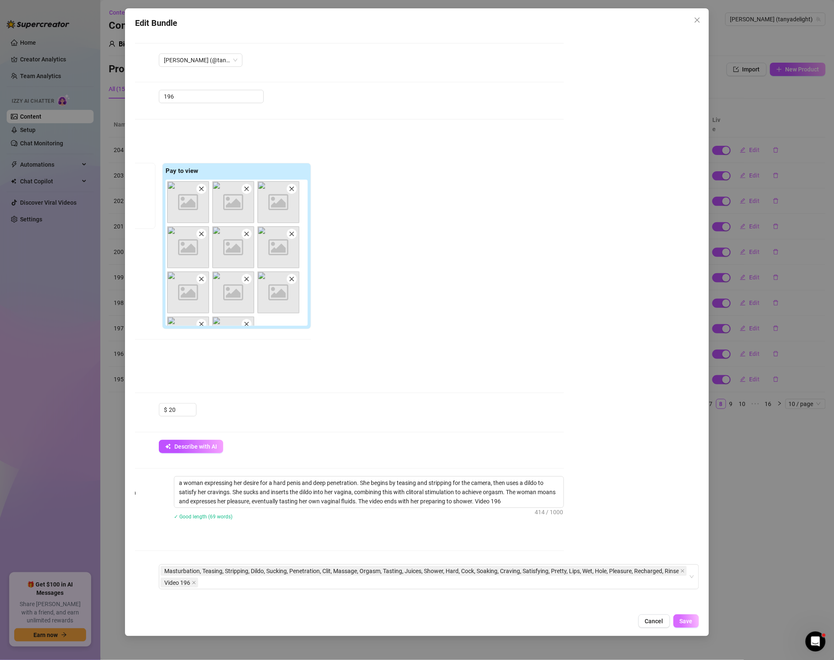
click at [685, 625] on span "Save" at bounding box center [685, 621] width 13 height 7
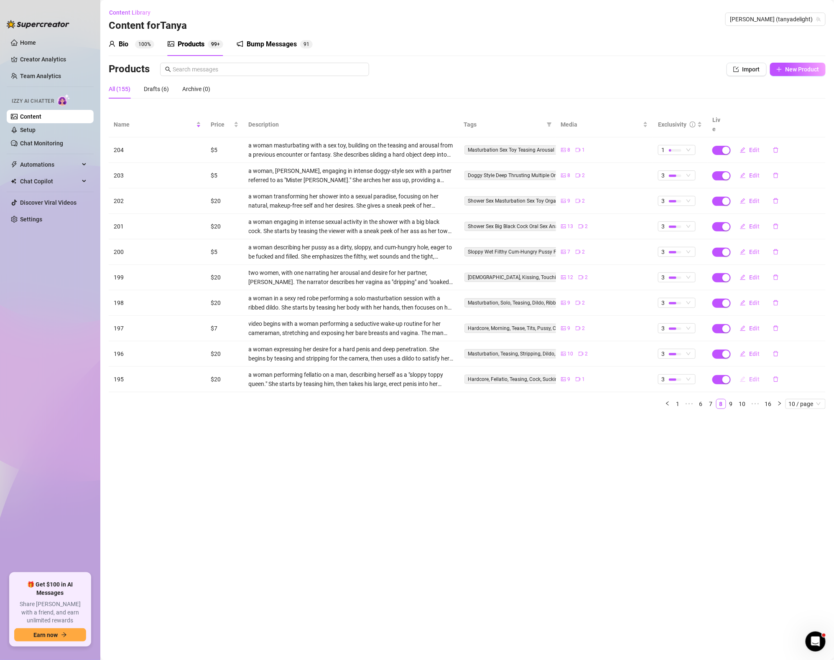
click at [747, 374] on button "Edit" at bounding box center [749, 379] width 33 height 13
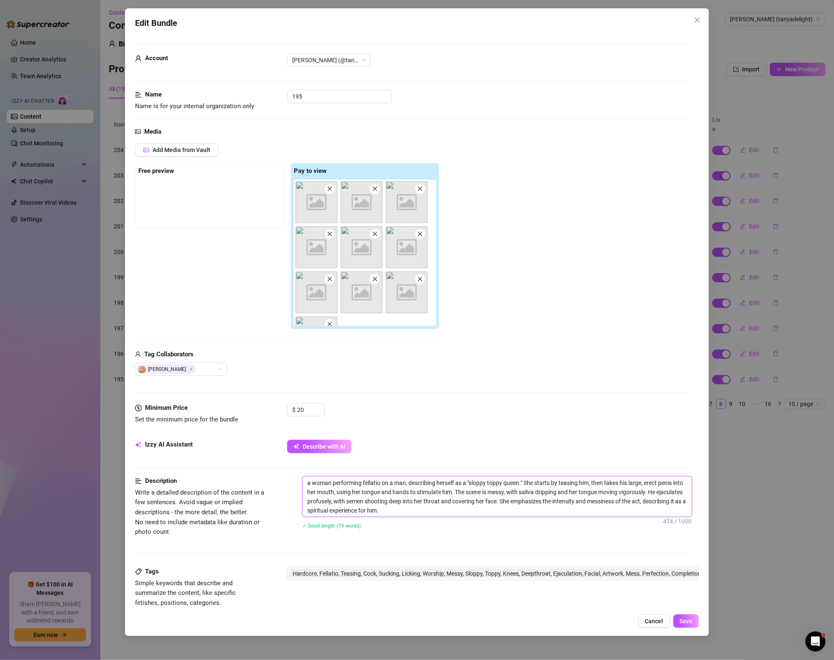
click at [407, 517] on textarea "a woman performing fellatio on a man, describing herself as a "sloppy toppy que…" at bounding box center [496, 497] width 389 height 40
paste textarea "Video 199"
type textarea "a woman performing fellatio on a man, describing herself as a "sloppy toppy que…"
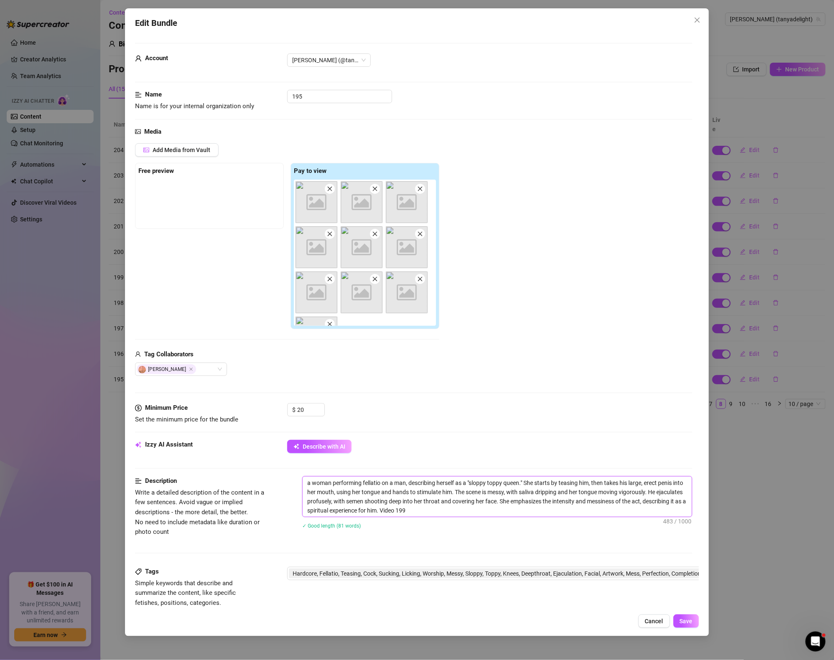
type textarea "a woman performing fellatio on a man, describing herself as a "sloppy toppy que…"
click at [564, 580] on div "Hardcore, Fellatio, Teasing, Cock, Sucking, Licking, Worship, Messy, Sloppy, To…" at bounding box center [561, 574] width 545 height 12
type textarea "a woman performing fellatio on a man, describing herself as a "sloppy toppy que…"
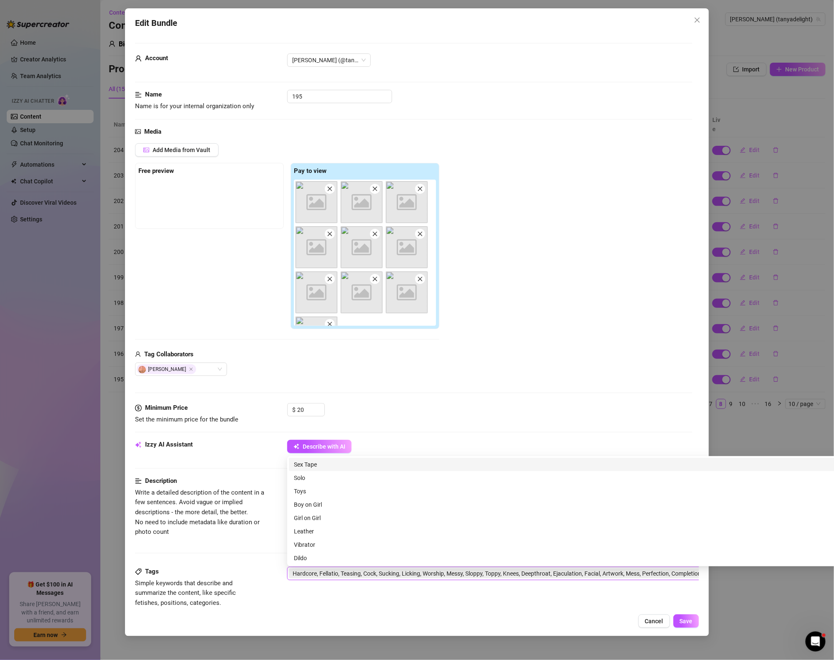
scroll to position [0, 145]
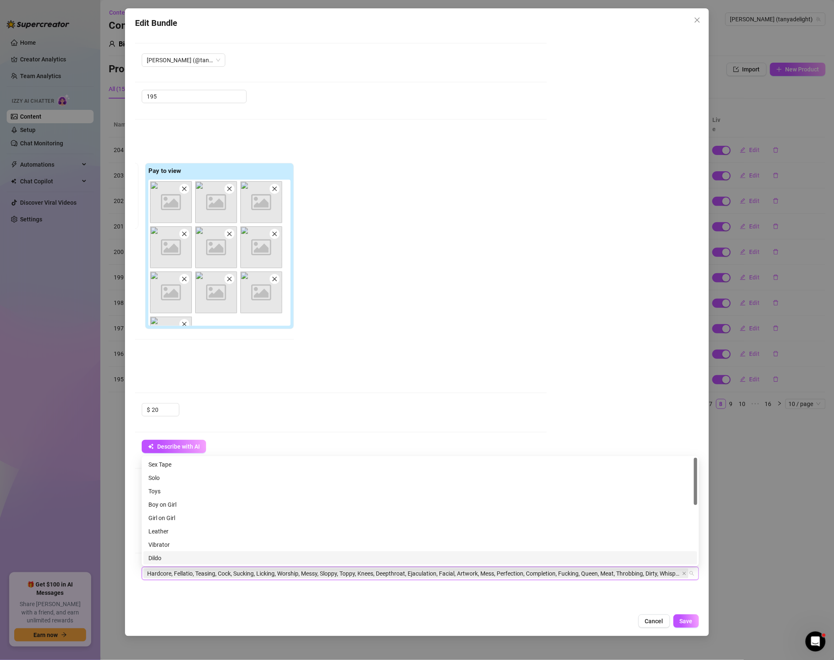
paste input "Video 199"
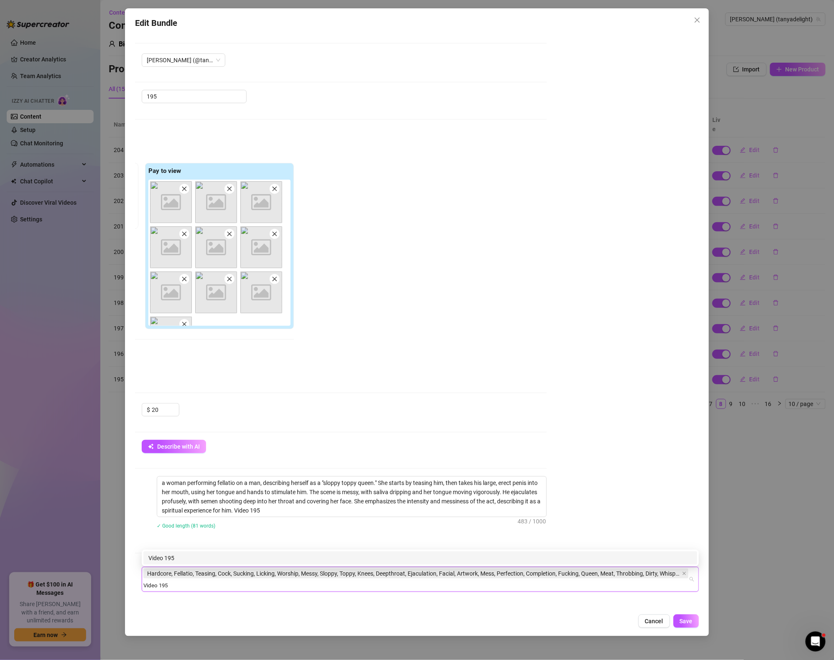
type input "Video 195"
click at [410, 541] on div "Description Write a detailed description of the content in a few sentences. Avo…" at bounding box center [268, 521] width 557 height 91
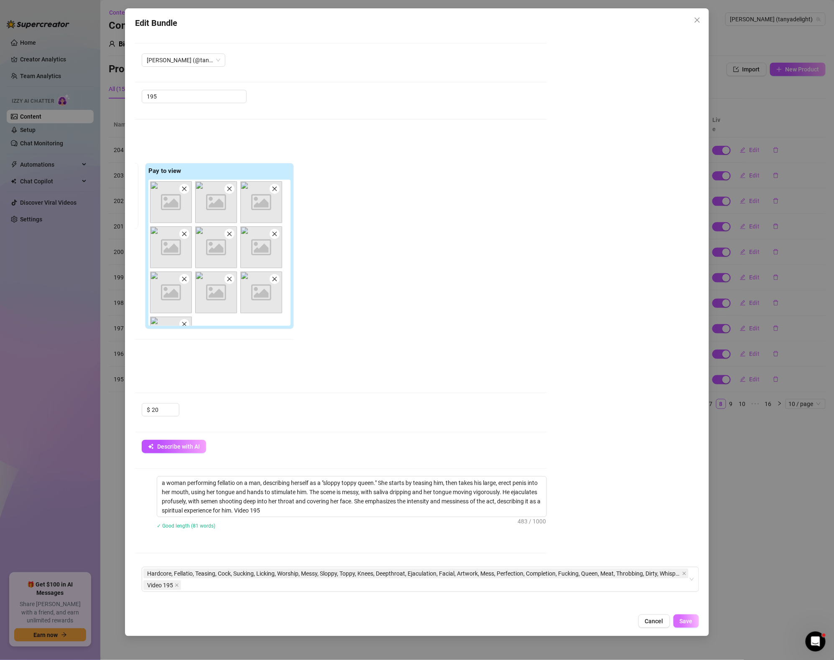
click at [691, 622] on span "Save" at bounding box center [685, 621] width 13 height 7
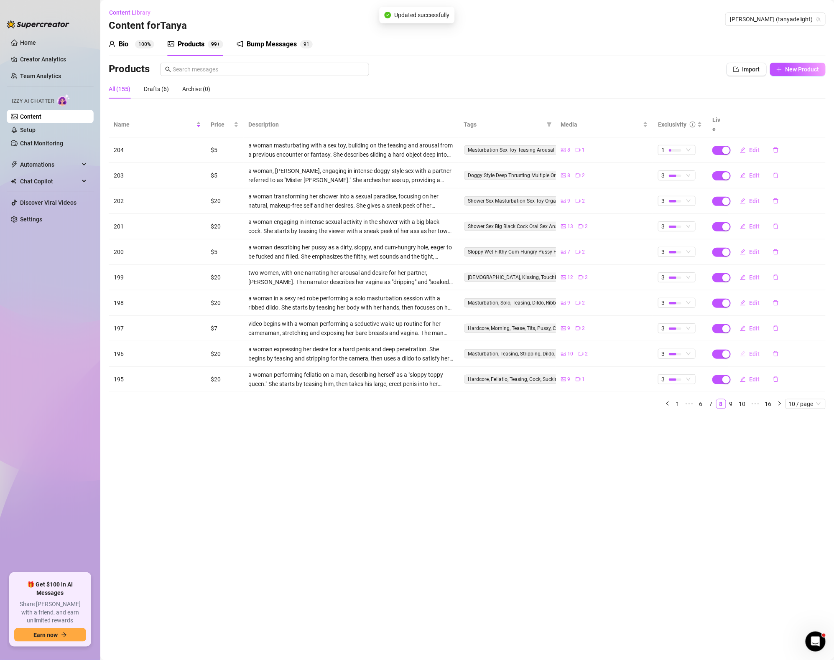
click at [762, 347] on button "Edit" at bounding box center [749, 353] width 33 height 13
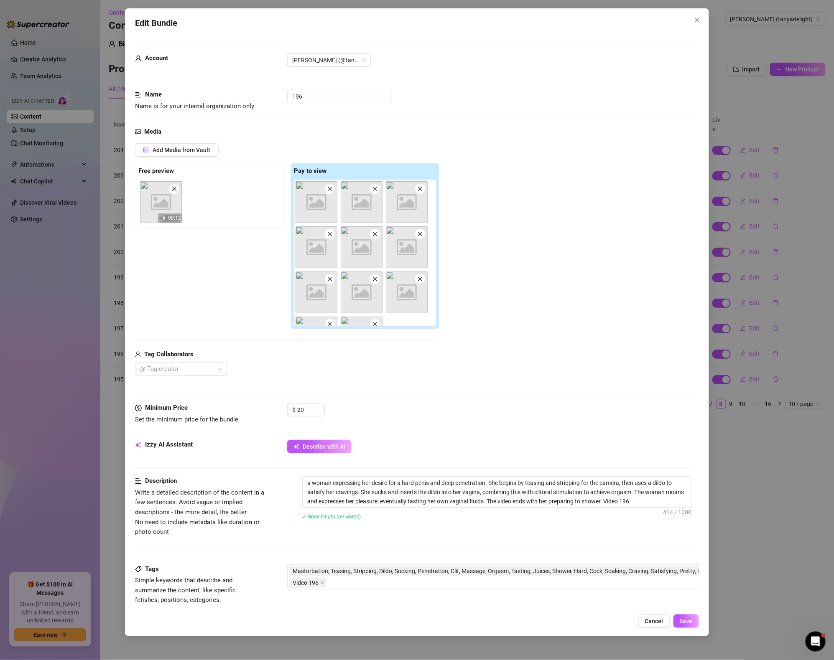
click at [742, 537] on div "Edit Bundle Account Tanya (@tanyadelight) Name Name is for your internal organi…" at bounding box center [417, 330] width 834 height 660
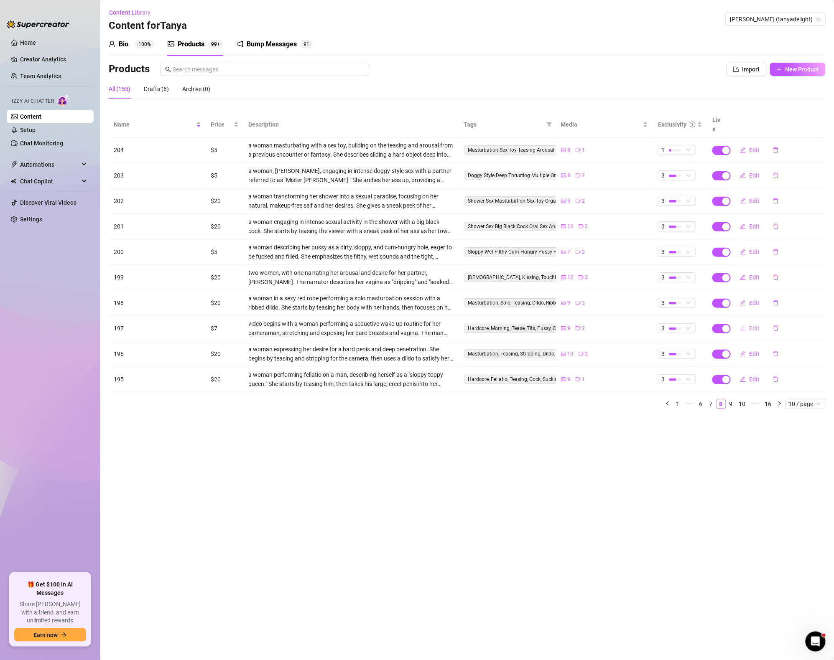
click at [754, 325] on span "Edit" at bounding box center [754, 328] width 10 height 7
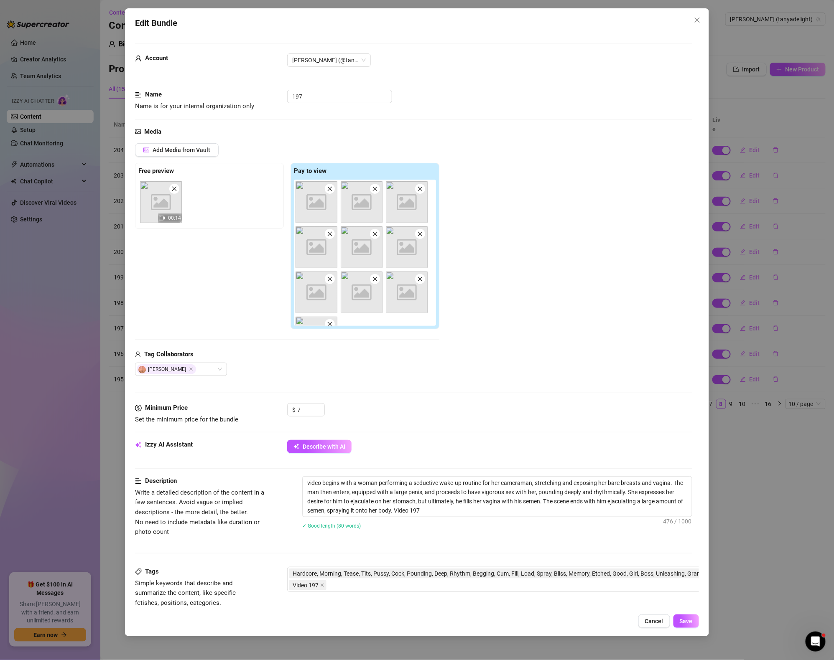
click at [772, 454] on div "Edit Bundle Account Tanya (@tanyadelight) Name Name is for your internal organi…" at bounding box center [417, 330] width 834 height 660
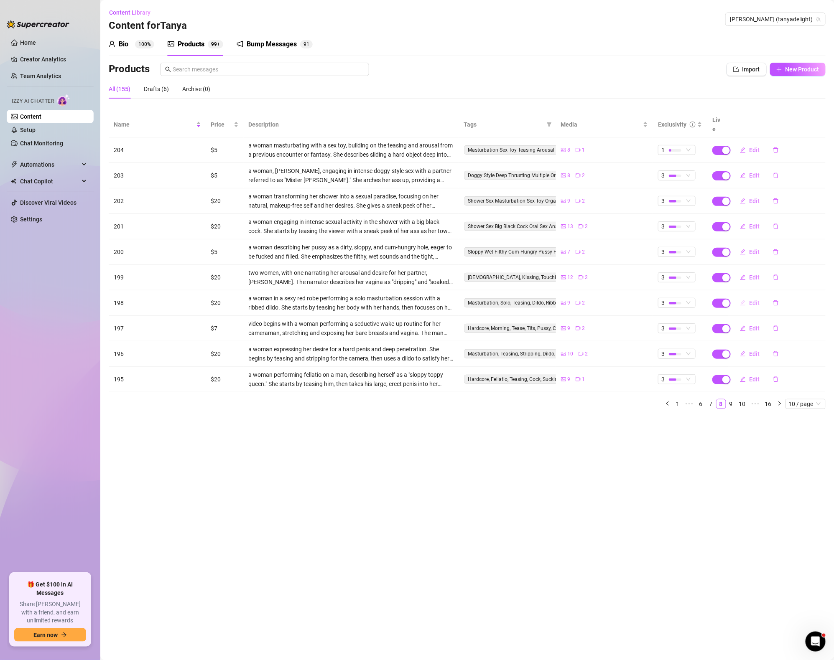
click at [750, 296] on button "Edit" at bounding box center [749, 302] width 33 height 13
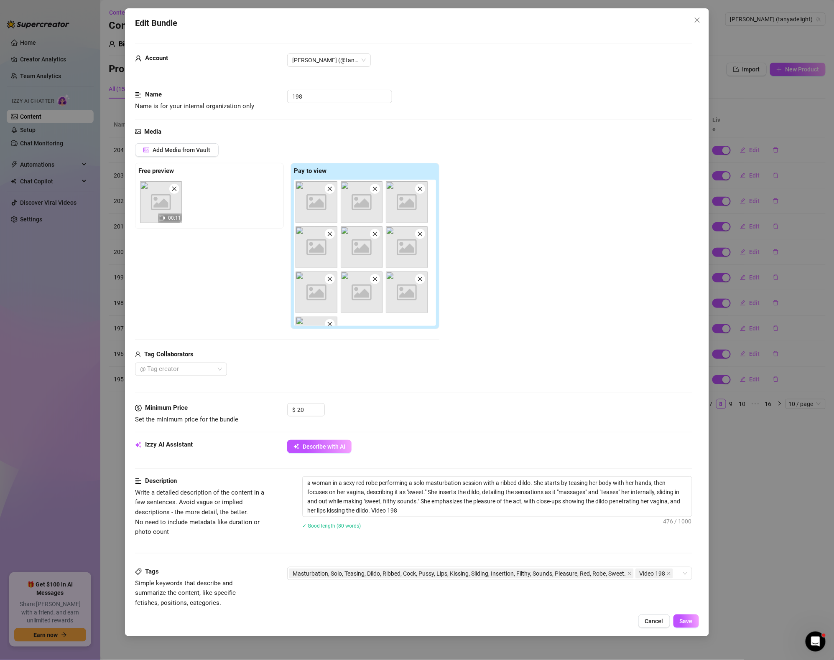
click at [747, 448] on div "Edit Bundle Account Tanya (@tanyadelight) Name Name is for your internal organi…" at bounding box center [417, 330] width 834 height 660
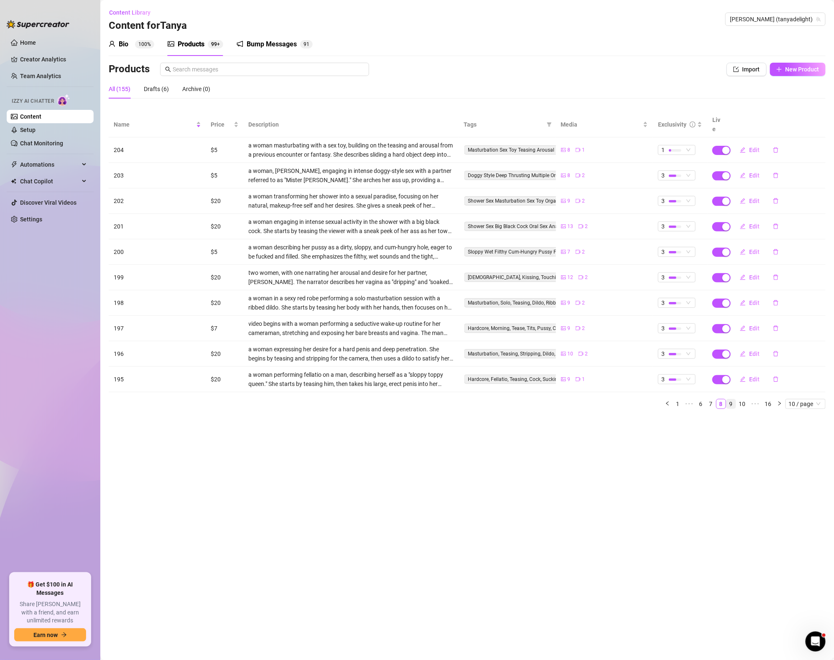
click at [730, 399] on link "9" at bounding box center [730, 403] width 9 height 9
click at [752, 143] on button "Edit" at bounding box center [749, 149] width 33 height 13
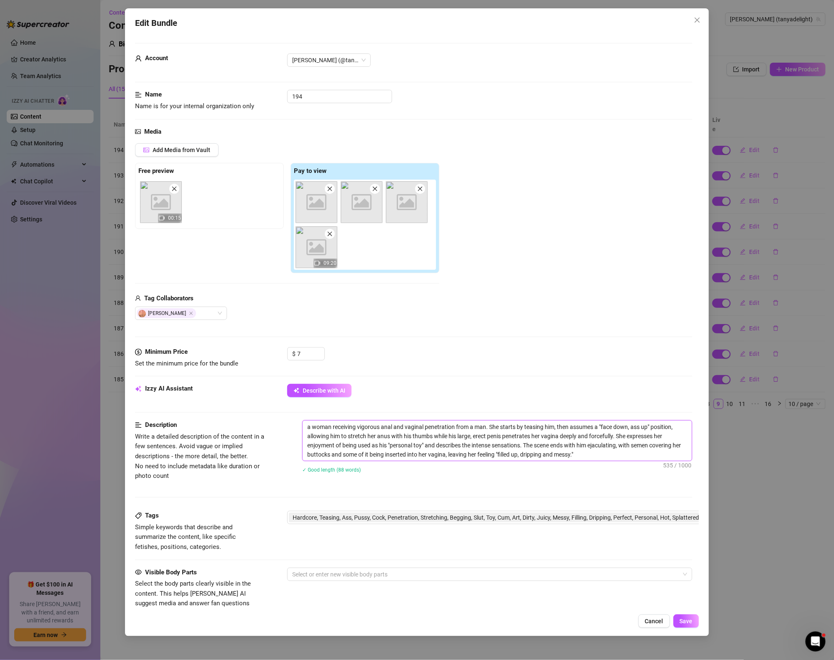
click at [624, 461] on textarea "a woman receiving vigorous anal and vaginal penetration from a man. She starts …" at bounding box center [496, 441] width 389 height 40
type textarea "a woman receiving vigorous anal and vaginal penetration from a man. She starts …"
paste textarea "Video 199"
type textarea "a woman receiving vigorous anal and vaginal penetration from a man. She starts …"
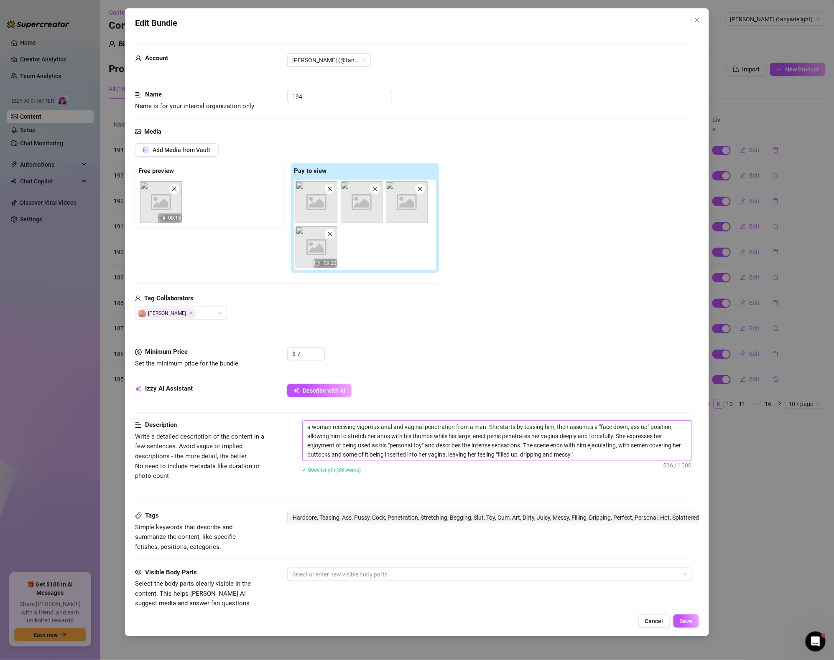
type textarea "a woman receiving vigorous anal and vaginal penetration from a man. She starts …"
click at [612, 516] on span "Hardcore, Teasing, Ass, Pussy, Cock, Penetration, Stretching, Begging, Slut, To…" at bounding box center [538, 517] width 493 height 9
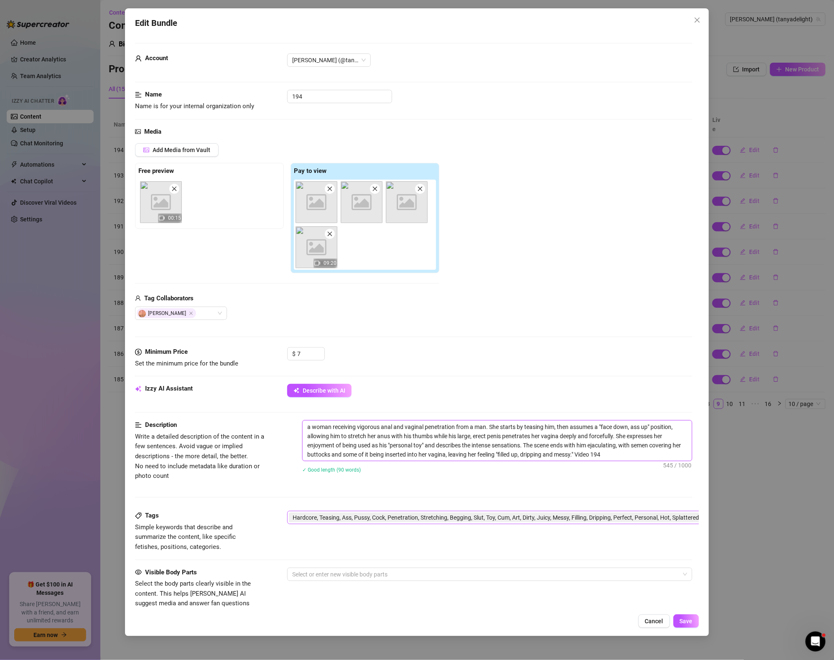
type textarea "a woman receiving vigorous anal and vaginal penetration from a man. She starts …"
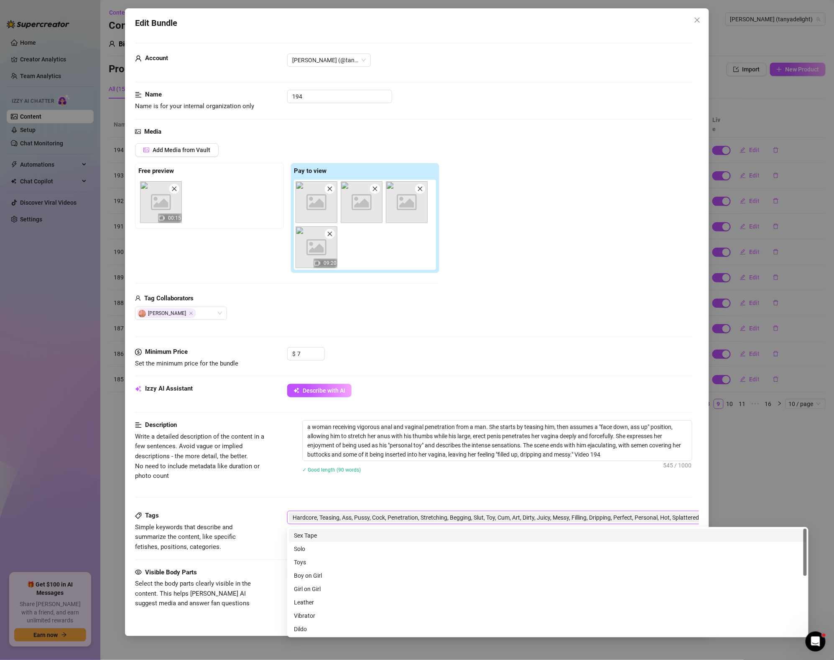
scroll to position [0, 109]
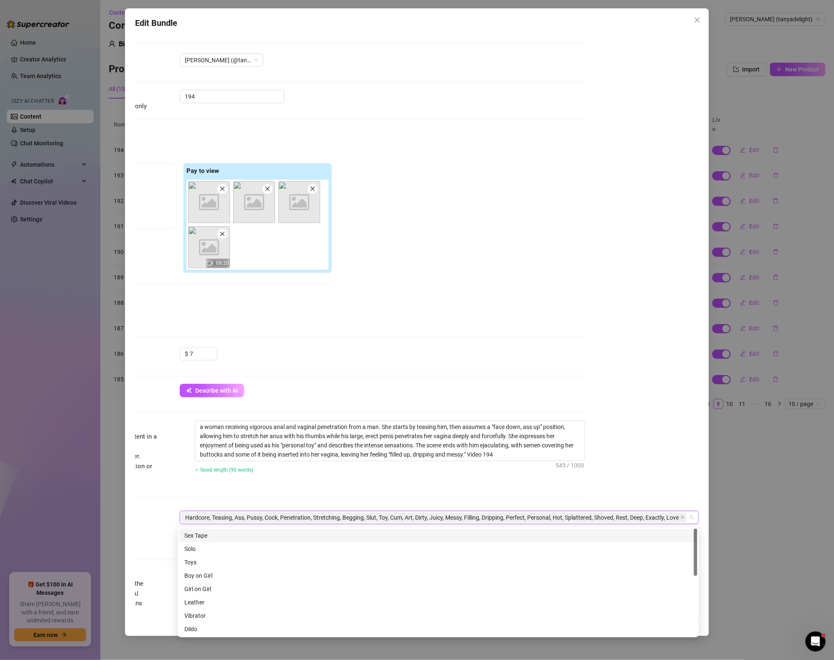
paste input "Video 199"
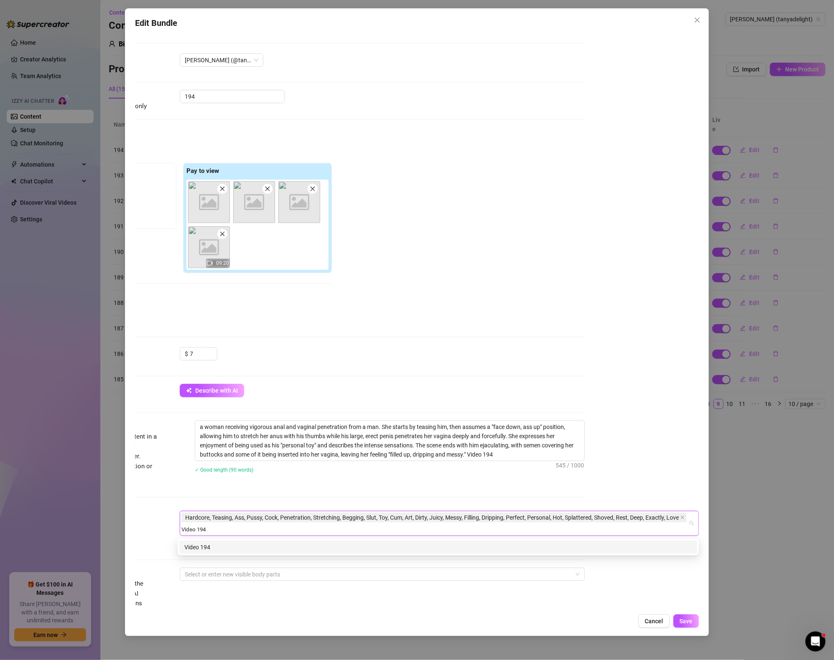
type input "Video 194"
click at [502, 331] on div "Media Add Media from Vault Free preview Image placeholder 00:15 Pay to view Ima…" at bounding box center [306, 237] width 557 height 221
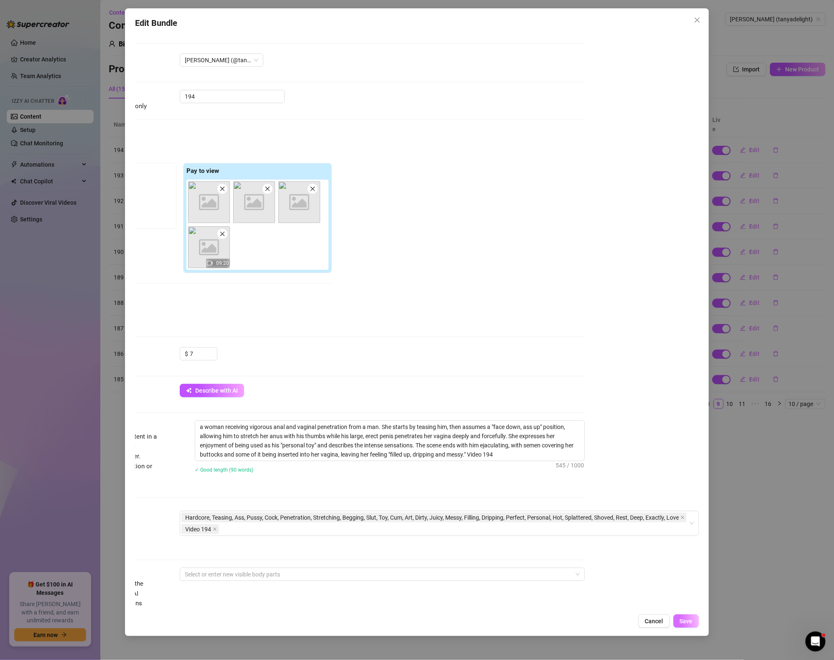
click at [689, 616] on button "Save" at bounding box center [685, 621] width 25 height 13
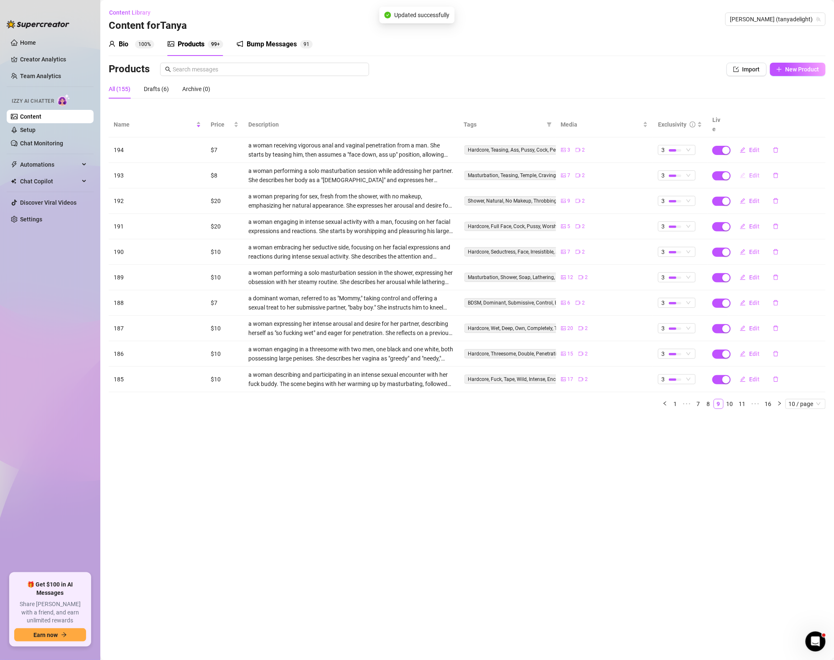
click at [753, 172] on span "Edit" at bounding box center [754, 175] width 10 height 7
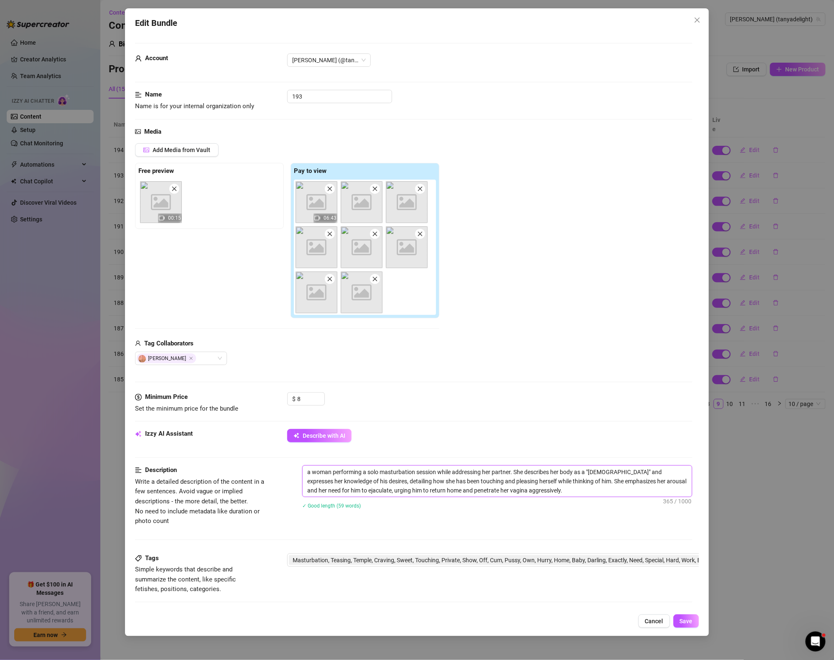
click at [582, 495] on textarea "a woman performing a solo masturbation session while addressing her partner. Sh…" at bounding box center [496, 481] width 389 height 31
type textarea "a woman performing a solo masturbation session while addressing her partner. Sh…"
paste textarea "Video 199"
type textarea "a woman performing a solo masturbation session while addressing her partner. Sh…"
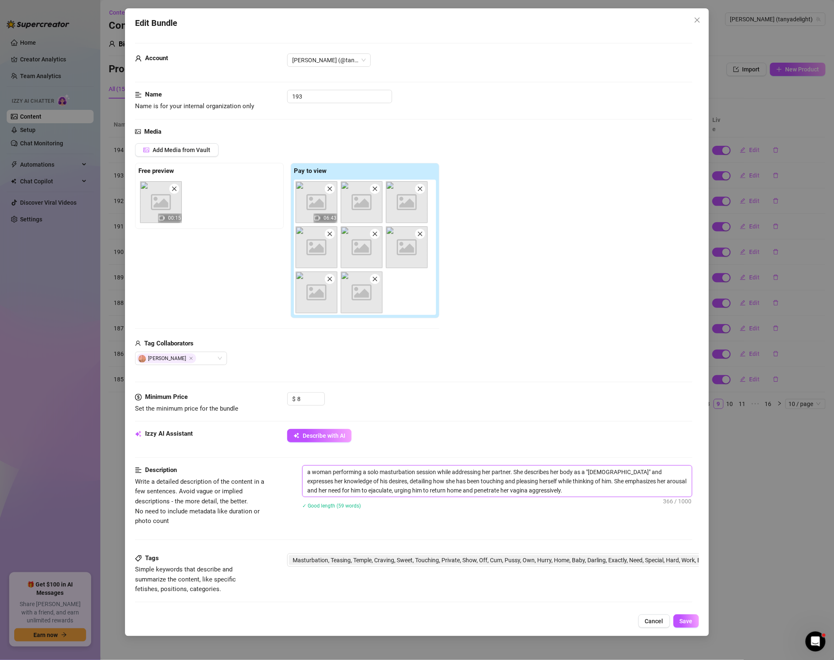
type textarea "a woman performing a solo masturbation session while addressing her partner. Sh…"
click at [542, 556] on span "Masturbation, Teasing, Temple, Craving, Sweet, Touching, Private, Show, Off, Cu…" at bounding box center [504, 560] width 431 height 10
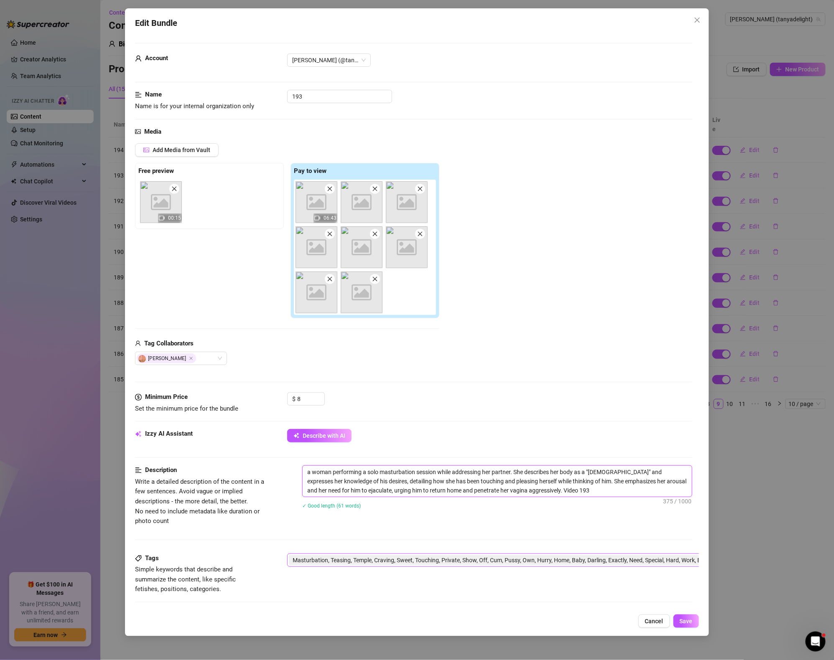
type textarea "a woman performing a solo masturbation session while addressing her partner. Sh…"
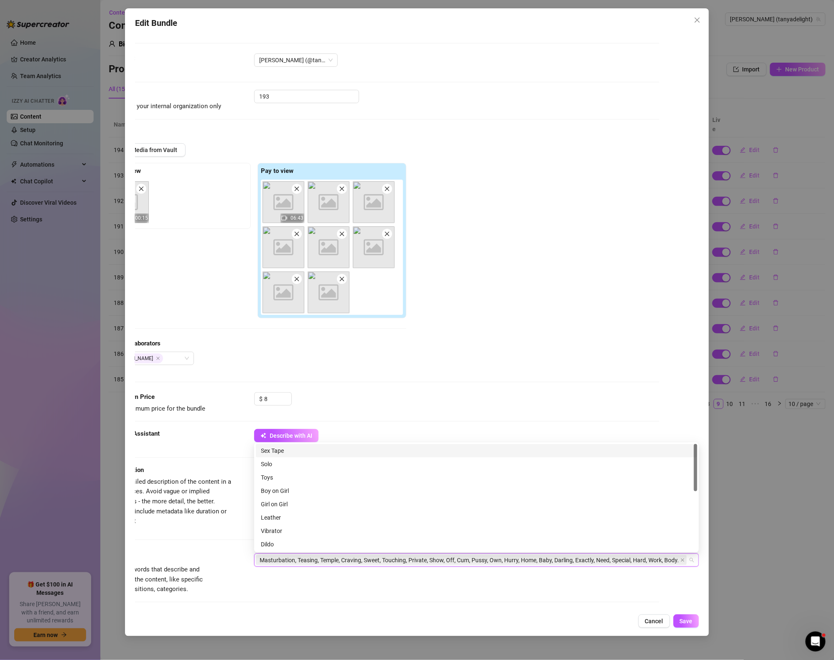
paste input "Video 199"
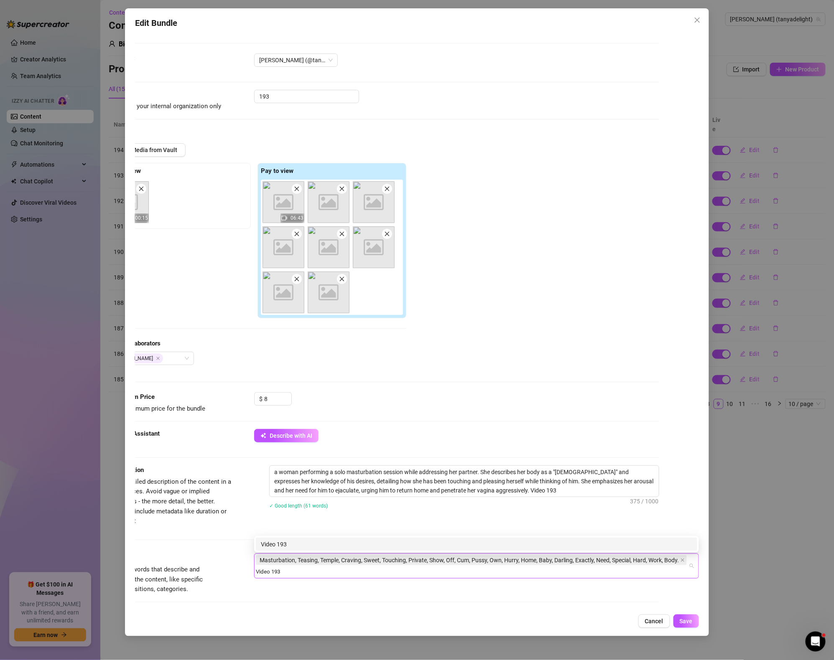
type input "Video 193"
click at [529, 393] on div "$ 8" at bounding box center [456, 402] width 405 height 21
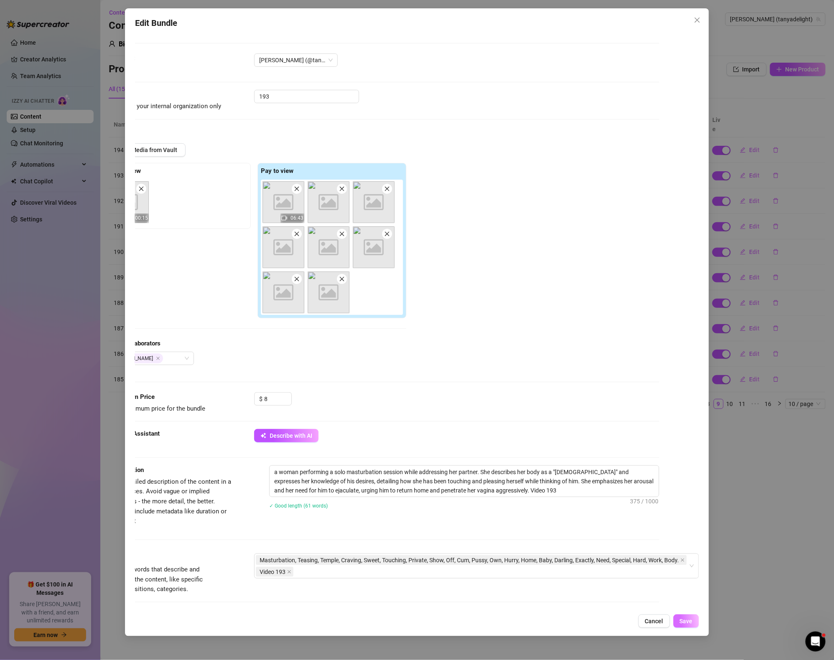
click at [697, 619] on button "Save" at bounding box center [685, 621] width 25 height 13
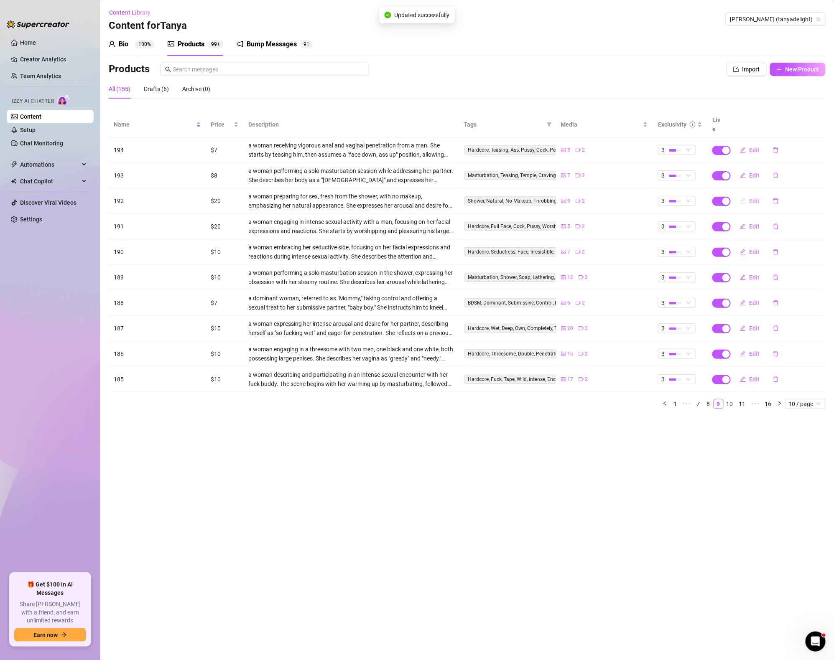
click at [749, 198] on span "Edit" at bounding box center [754, 201] width 10 height 7
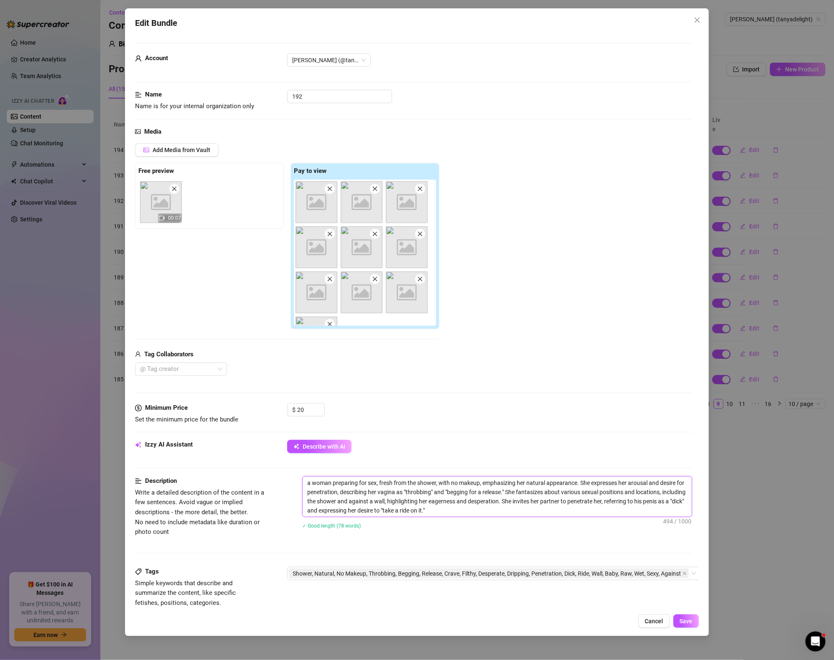
click at [515, 508] on textarea "a woman preparing for sex, fresh from the shower, with no makeup, emphasizing h…" at bounding box center [496, 497] width 389 height 40
type textarea "a woman preparing for sex, fresh from the shower, with no makeup, emphasizing h…"
paste textarea "Video 199"
type textarea "a woman preparing for sex, fresh from the shower, with no makeup, emphasizing h…"
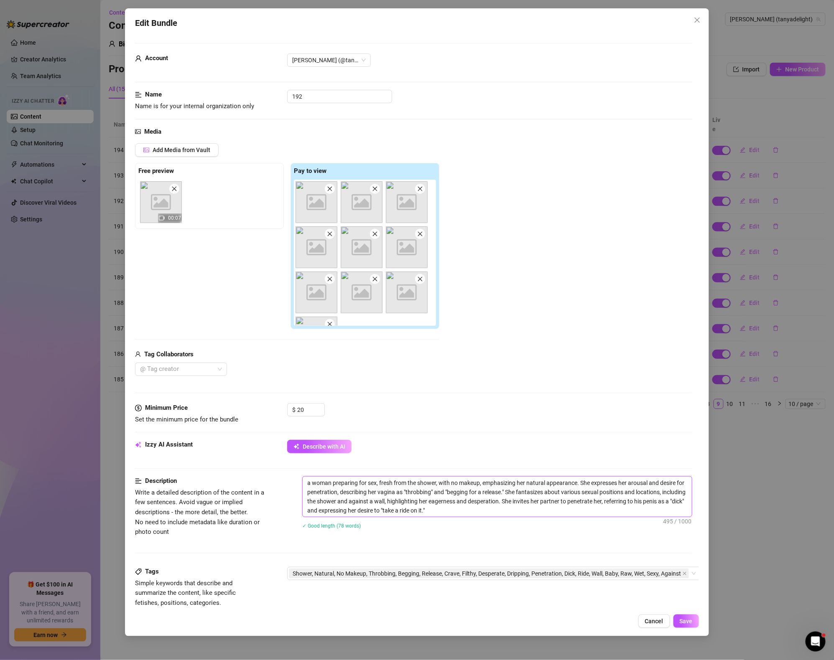
type textarea "a woman preparing for sex, fresh from the shower, with no makeup, emphasizing h…"
click at [594, 573] on span "Shower, Natural, No Makeup, Throbbing, Begging, Release, Crave, Filthy, Despera…" at bounding box center [486, 573] width 388 height 9
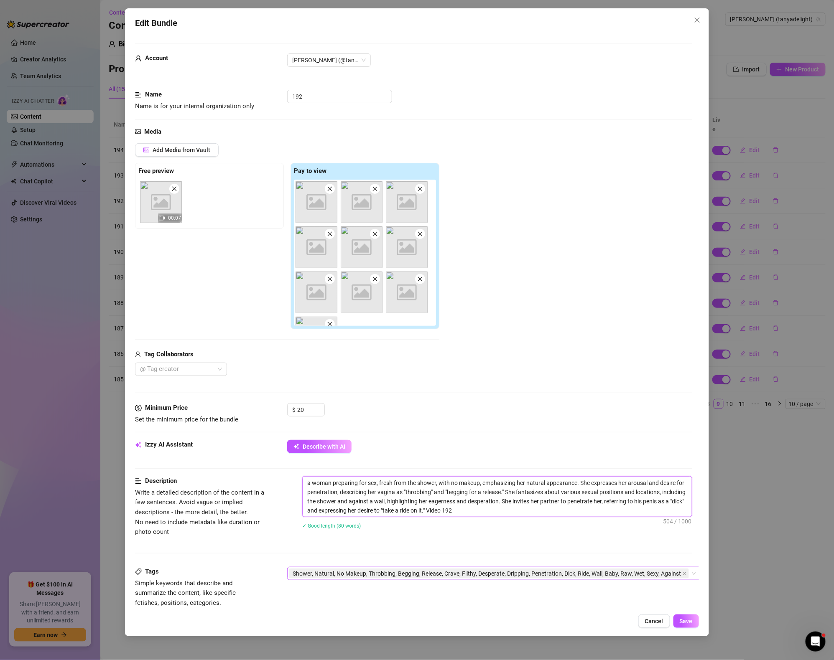
type textarea "a woman preparing for sex, fresh from the shower, with no makeup, emphasizing h…"
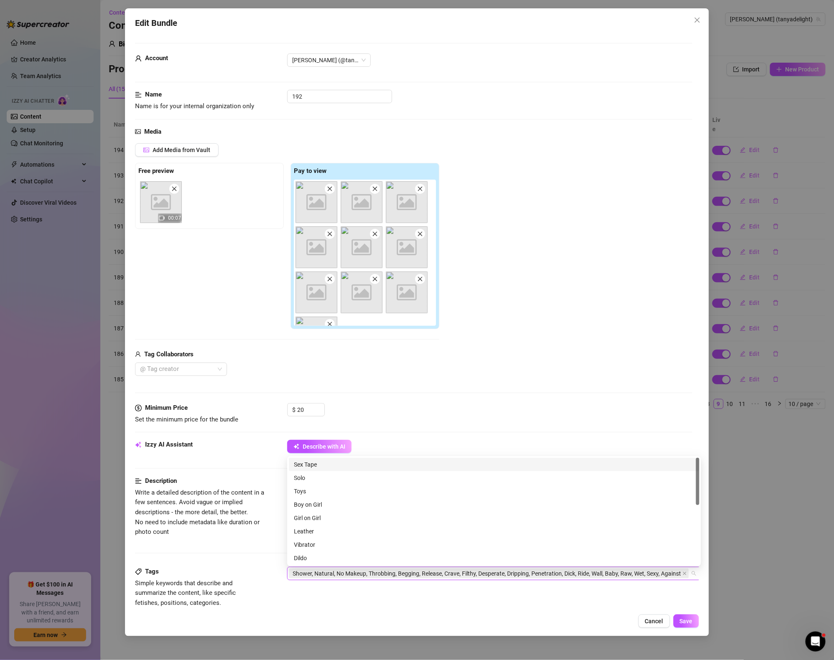
paste input "Video 199"
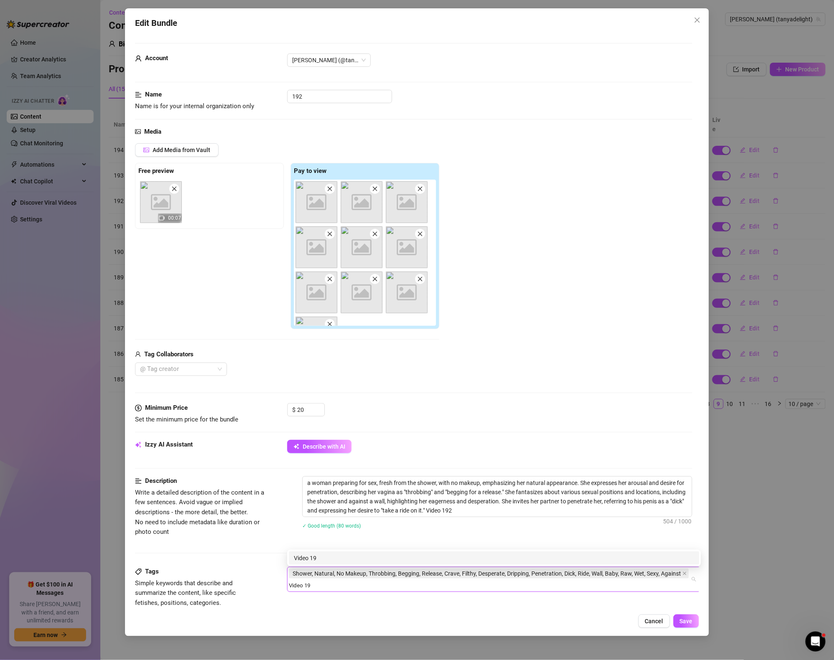
type input "Video 192"
click at [500, 555] on div "Video 192" at bounding box center [494, 558] width 400 height 9
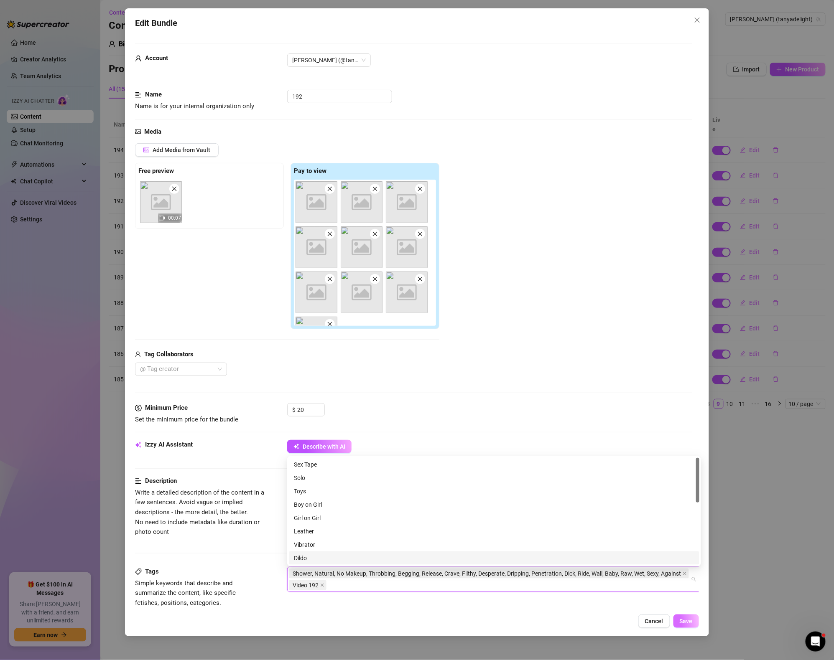
click at [696, 623] on button "Save" at bounding box center [685, 621] width 25 height 13
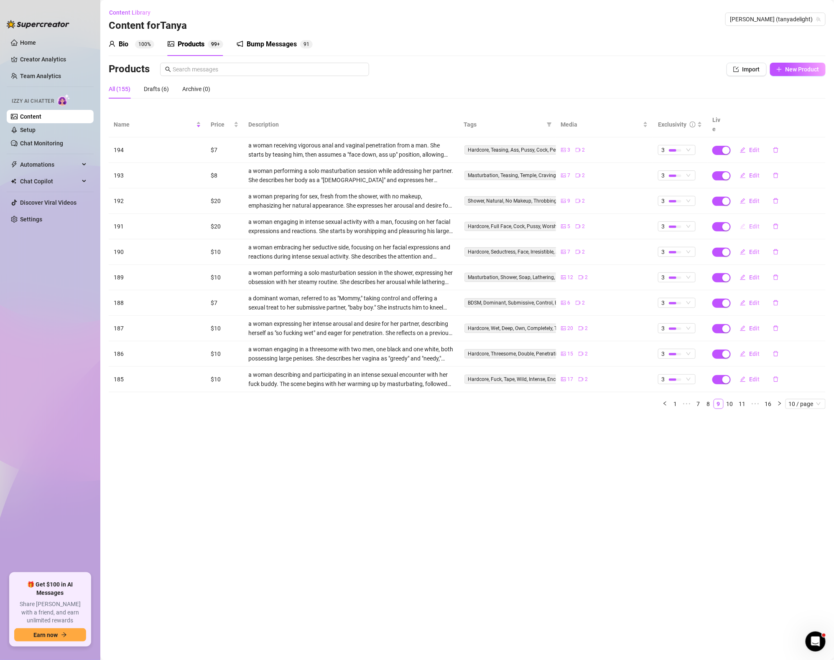
click at [744, 224] on icon "edit" at bounding box center [743, 227] width 6 height 6
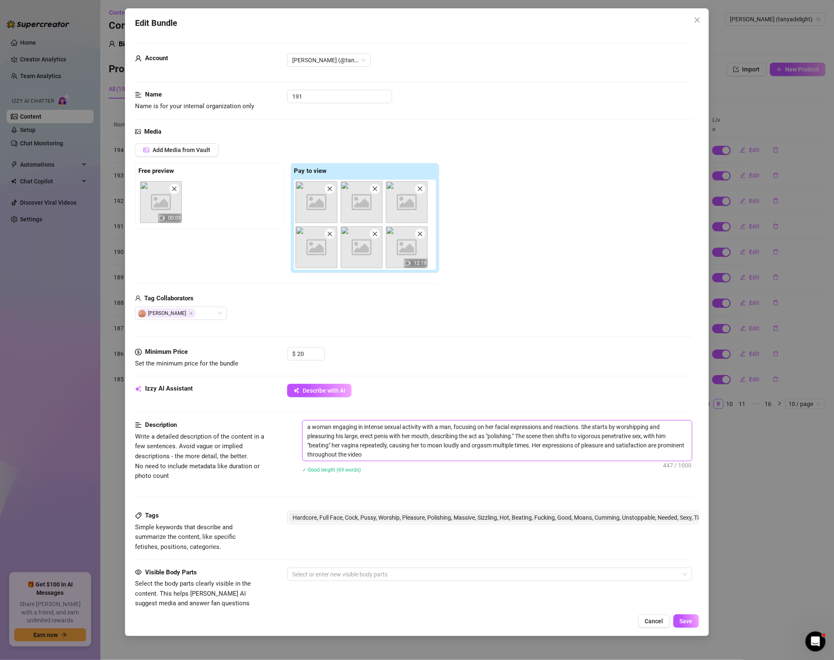
click at [377, 458] on textarea "a woman engaging in intense sexual activity with a man, focusing on her facial …" at bounding box center [496, 441] width 389 height 40
type textarea "a woman engaging in intense sexual activity with a man, focusing on her facial …"
paste textarea "Video 199"
type textarea "a woman engaging in intense sexual activity with a man, focusing on her facial …"
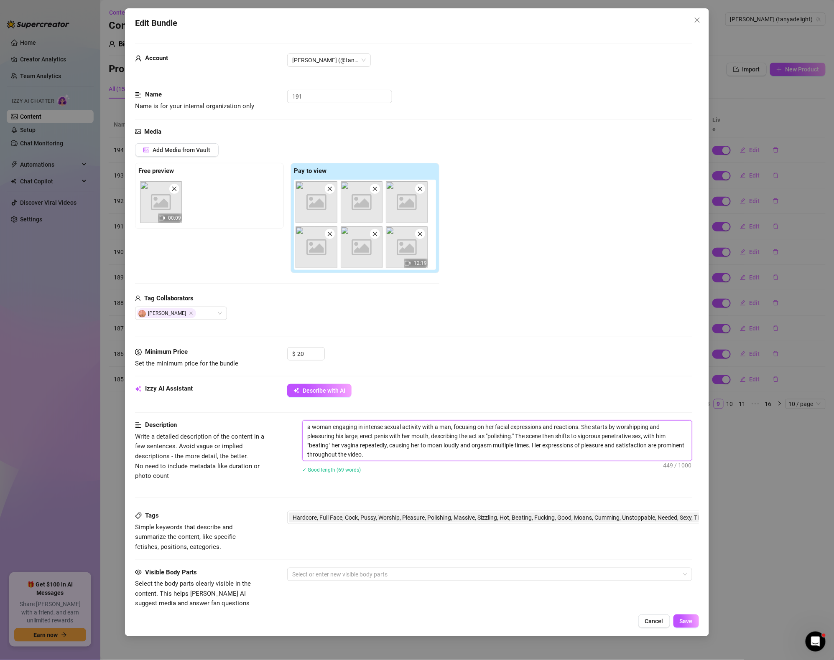
type textarea "a woman engaging in intense sexual activity with a man, focusing on her facial …"
click at [593, 516] on span "Hardcore, Full Face, Cock, Pussy, Worship, Pleasure, Polishing, Massive, Sizzli…" at bounding box center [558, 517] width 533 height 9
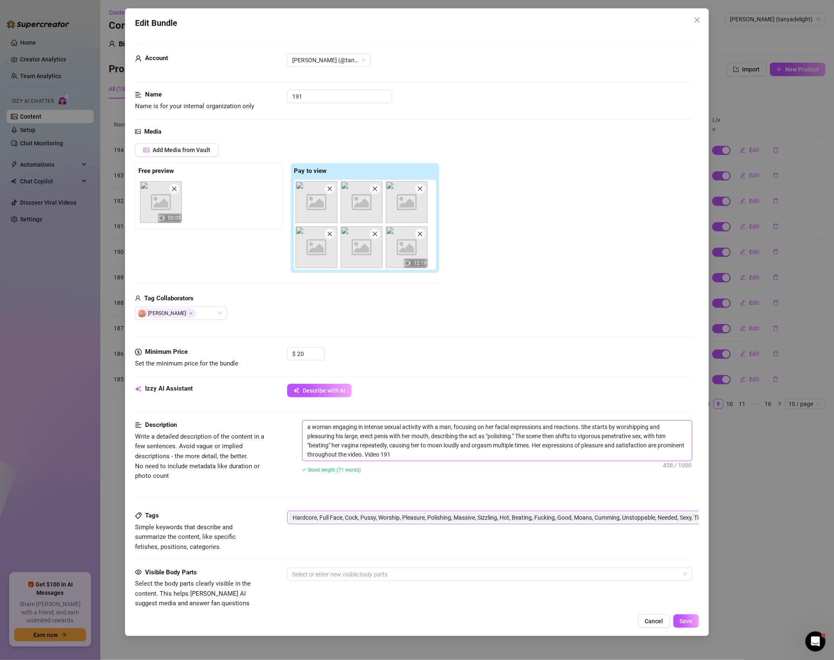
type textarea "a woman engaging in intense sexual activity with a man, focusing on her facial …"
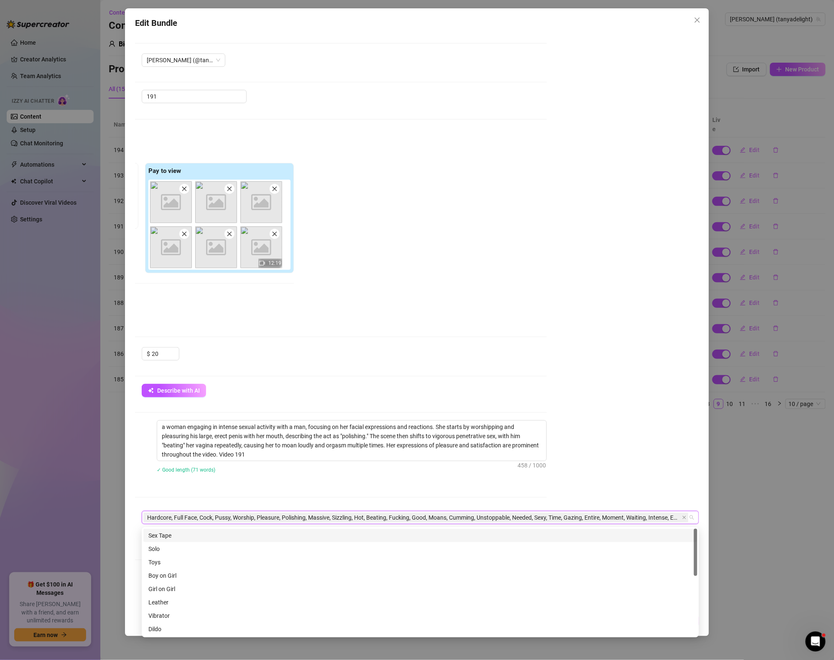
paste input "Video 199"
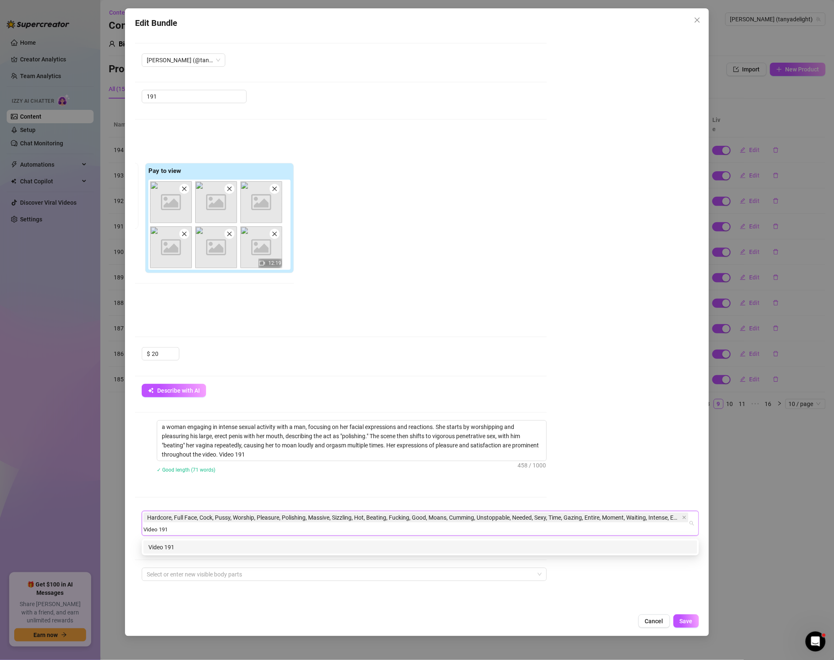
type input "Video 191"
click at [518, 499] on div "Description Write a detailed description of the content in a few sentences. Avo…" at bounding box center [268, 465] width 557 height 91
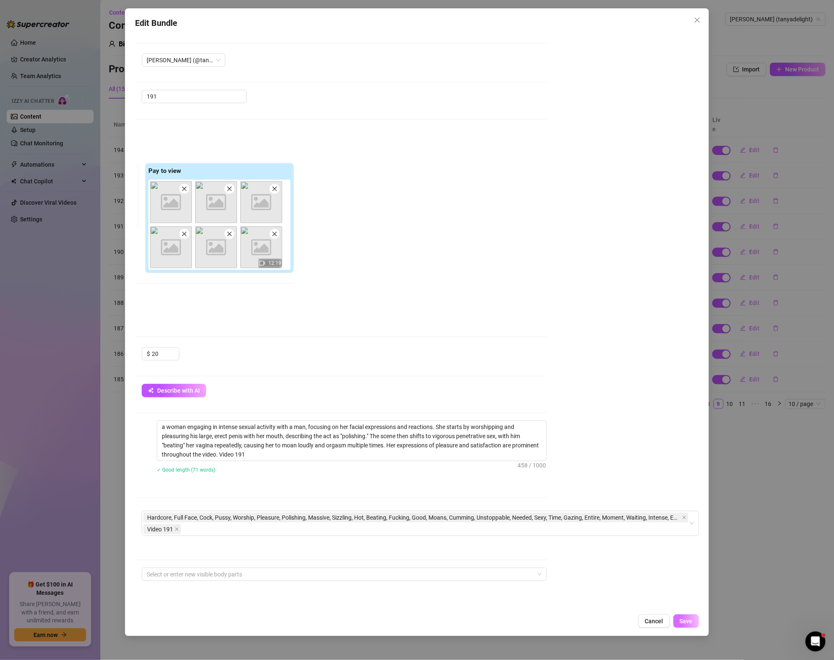
click at [685, 620] on span "Save" at bounding box center [685, 621] width 13 height 7
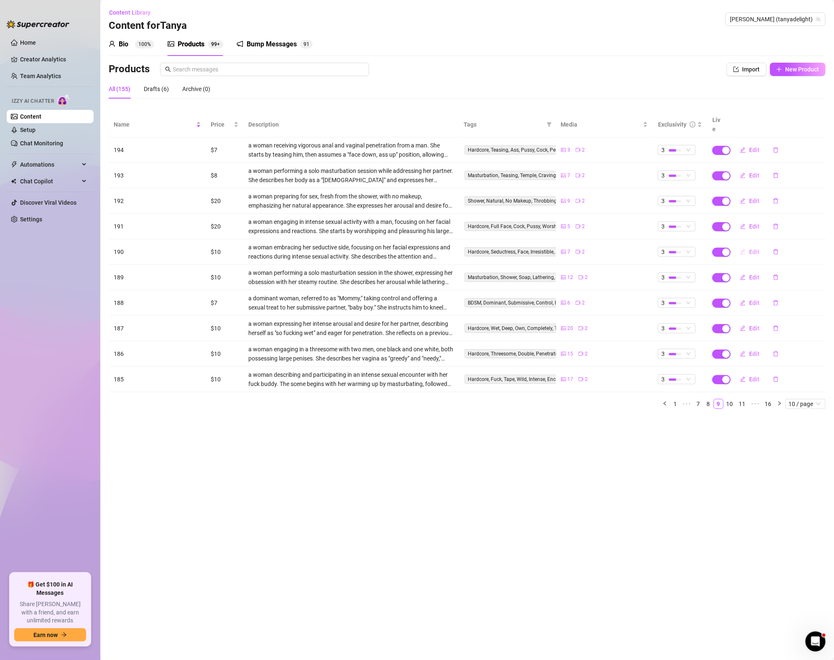
click at [747, 245] on button "Edit" at bounding box center [749, 251] width 33 height 13
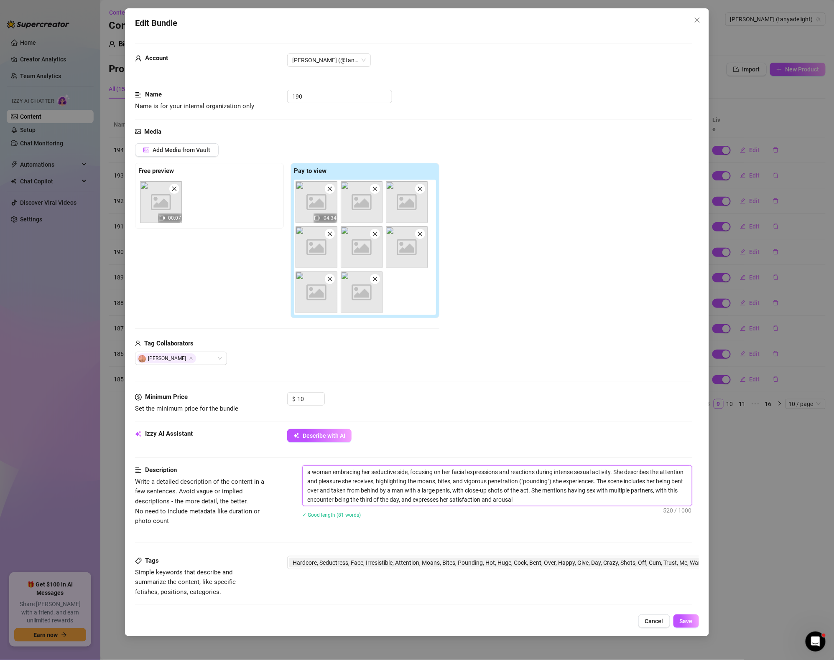
click at [597, 502] on textarea "a woman embracing her seductive side, focusing on her facial expressions and re…" at bounding box center [496, 486] width 389 height 40
type textarea "a woman embracing her seductive side, focusing on her facial expressions and re…"
paste textarea "Video 199"
type textarea "a woman embracing her seductive side, focusing on her facial expressions and re…"
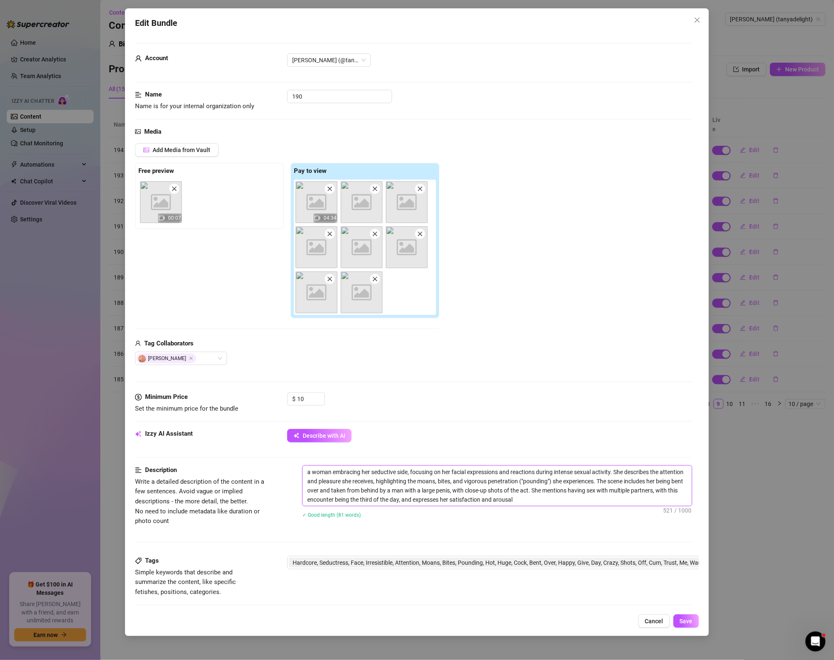
type textarea "a woman embracing her seductive side, focusing on her facial expressions and re…"
click at [509, 560] on span "Hardcore, Seductress, Face, Irresistible, Attention, Moans, Bites, Pounding, Ho…" at bounding box center [558, 562] width 533 height 9
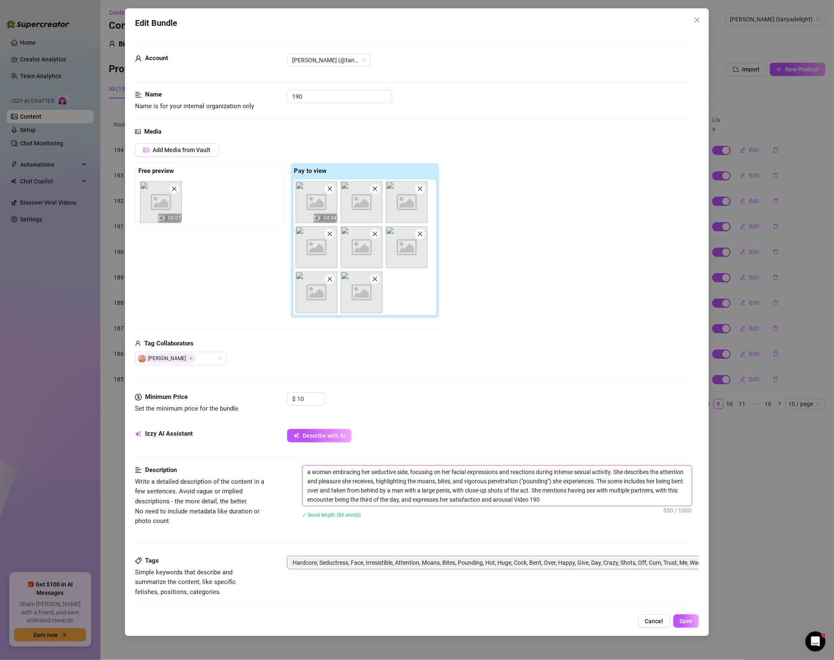
type textarea "a woman embracing her seductive side, focusing on her facial expressions and re…"
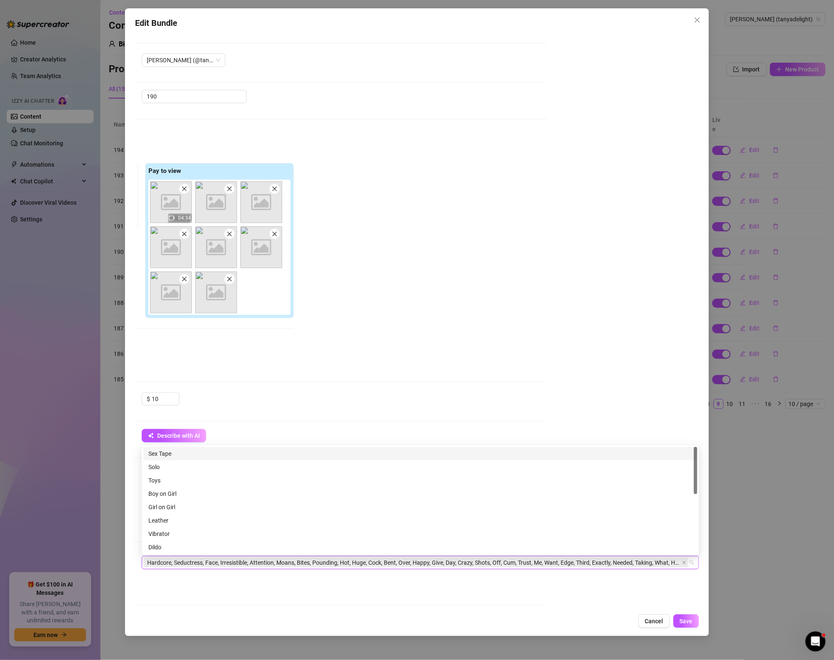
paste input "Video 199"
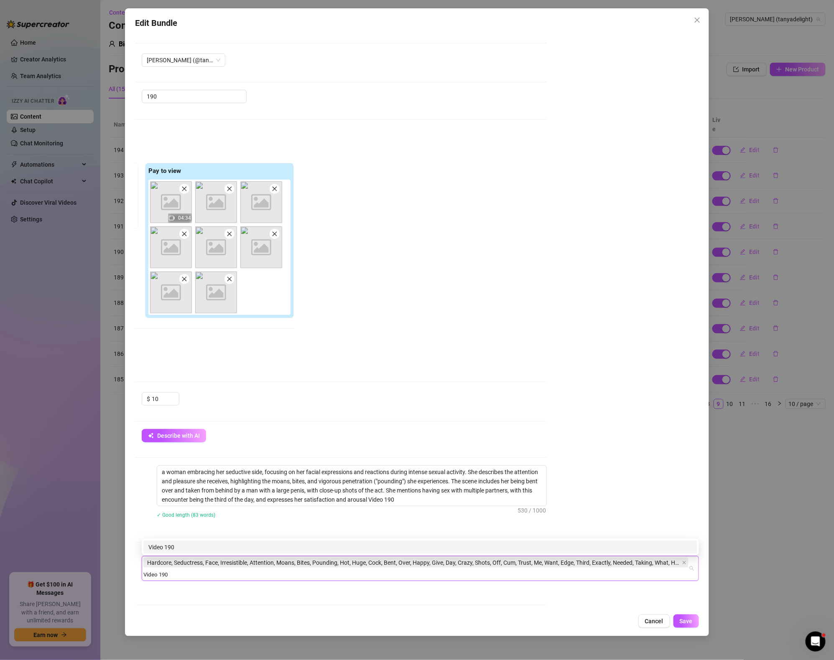
type input "Video 190"
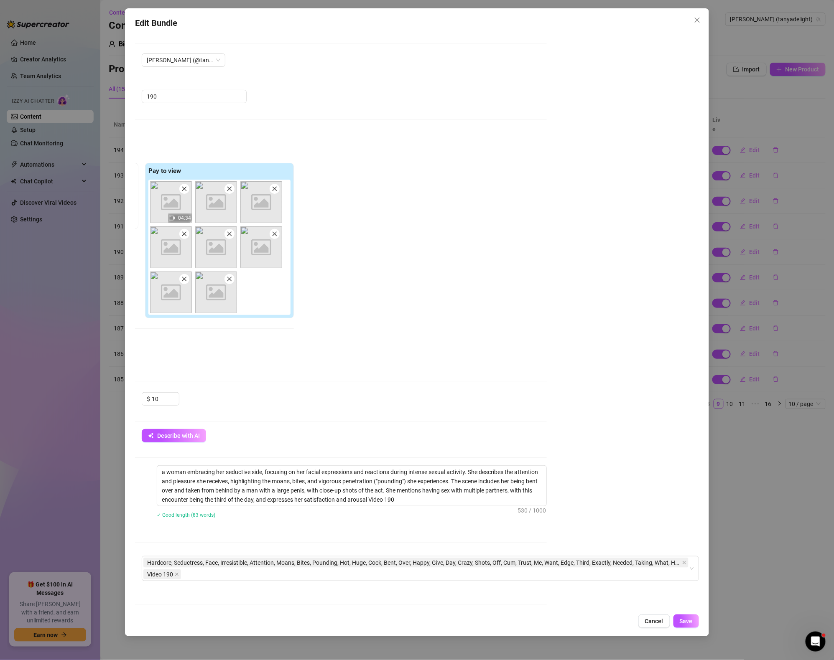
click at [486, 617] on div "Cancel Save" at bounding box center [417, 621] width 564 height 13
click at [682, 623] on span "Save" at bounding box center [685, 621] width 13 height 7
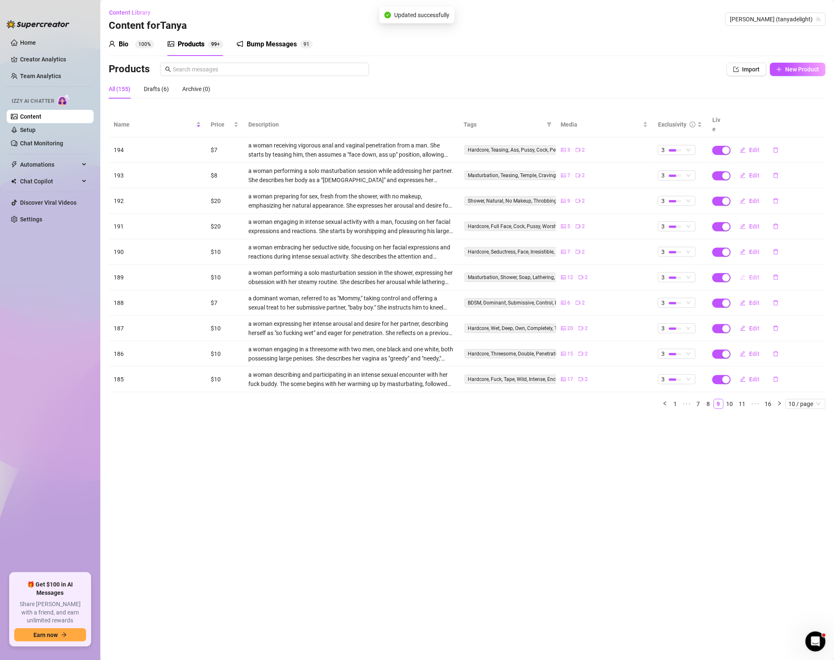
click at [753, 274] on span "Edit" at bounding box center [754, 277] width 10 height 7
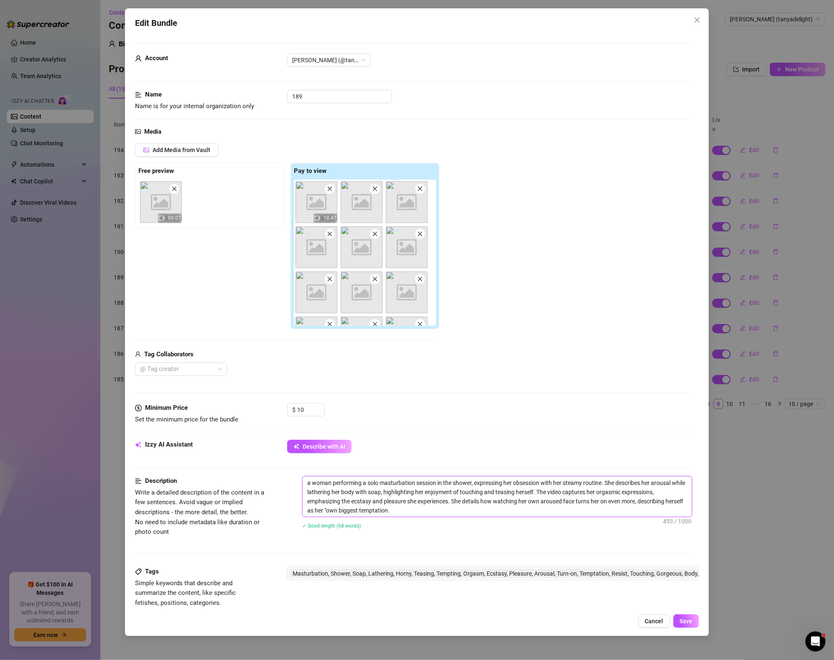
click at [455, 512] on textarea "a woman performing a solo masturbation session in the shower, expressing her ob…" at bounding box center [496, 497] width 389 height 40
type textarea "a woman performing a solo masturbation session in the shower, expressing her ob…"
paste textarea "Video 199"
type textarea "a woman performing a solo masturbation session in the shower, expressing her ob…"
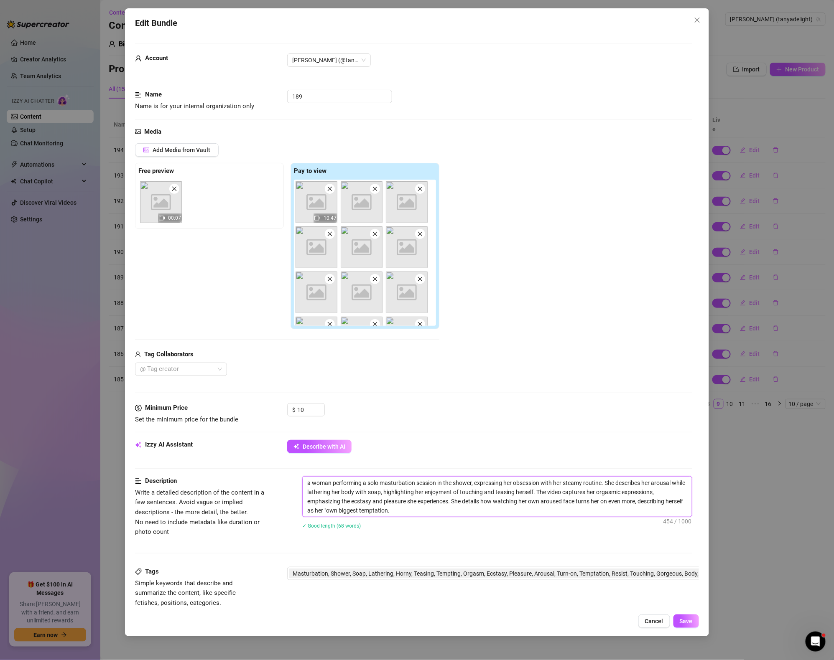
type textarea "a woman performing a solo masturbation session in the shower, expressing her ob…"
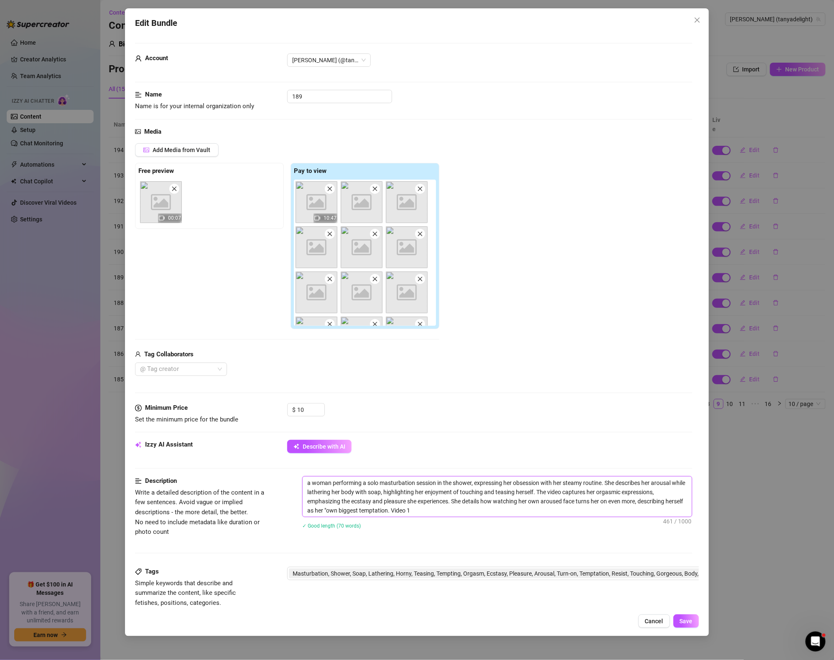
type textarea "a woman performing a solo masturbation session in the shower, expressing her ob…"
drag, startPoint x: 395, startPoint y: 512, endPoint x: 446, endPoint y: 515, distance: 51.1
click at [446, 515] on textarea "a woman performing a solo masturbation session in the shower, expressing her ob…" at bounding box center [496, 497] width 389 height 40
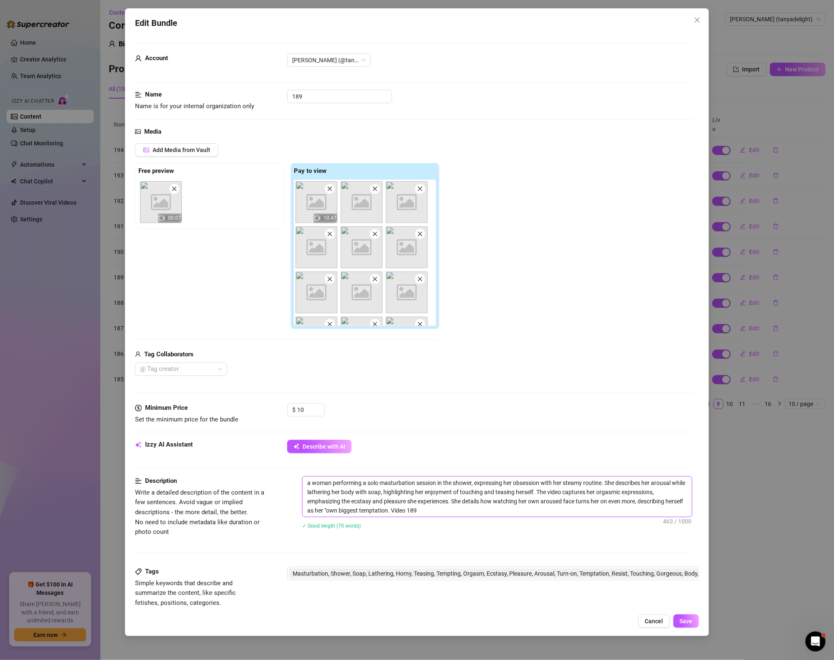
type textarea "a woman performing a solo masturbation session in the shower, expressing her ob…"
click at [442, 582] on div "Tags Simple keywords that describe and summarize the content, like specific fet…" at bounding box center [413, 587] width 557 height 41
click at [443, 576] on span "Masturbation, Shower, Soap, Lathering, Horny, Teasing, Tempting, Orgasm, Ecstas…" at bounding box center [558, 573] width 533 height 9
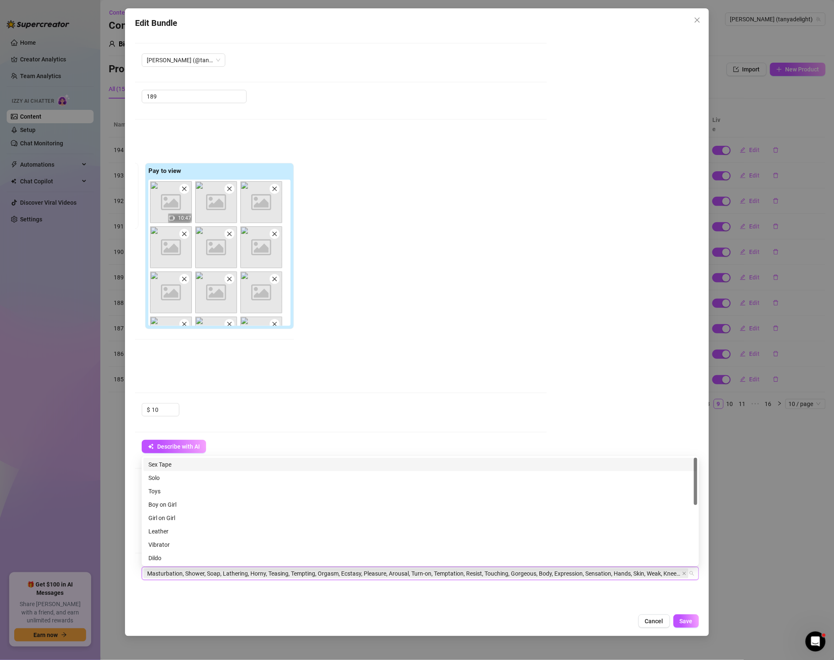
paste input "Video 189"
type input "Video 189"
click at [689, 621] on span "Save" at bounding box center [685, 621] width 13 height 7
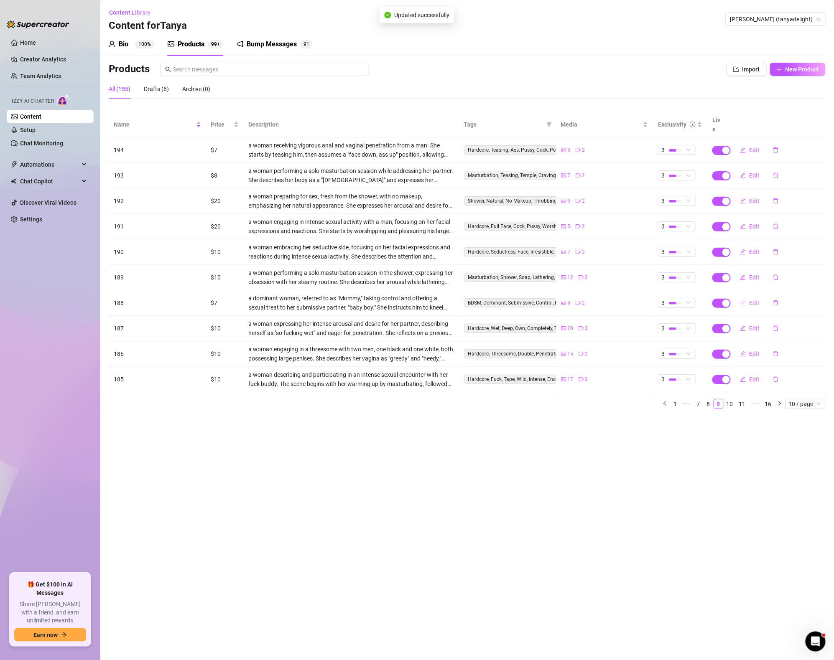
click at [748, 296] on button "Edit" at bounding box center [749, 302] width 33 height 13
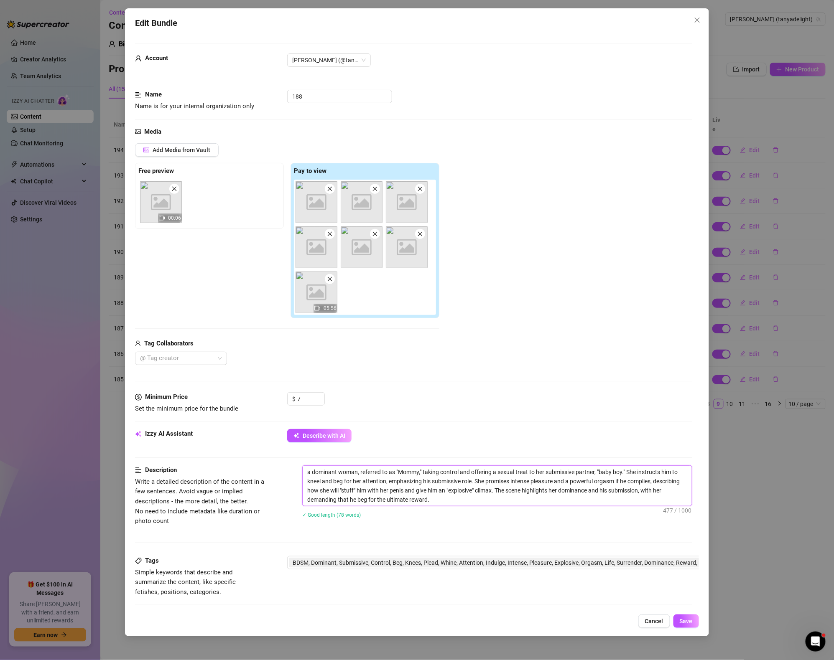
click at [467, 501] on textarea "a dominant woman, referred to as "Mommy," taking control and offering a sexual …" at bounding box center [496, 486] width 389 height 40
paste textarea "Video 189"
type textarea "a dominant woman, referred to as "Mommy," taking control and offering a sexual …"
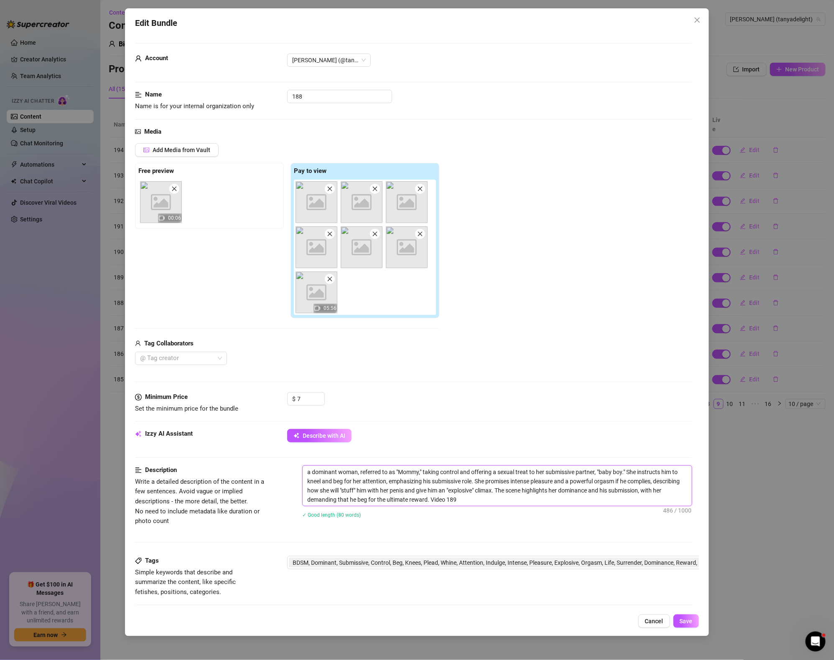
type textarea "a dominant woman, referred to as "Mommy," taking control and offering a sexual …"
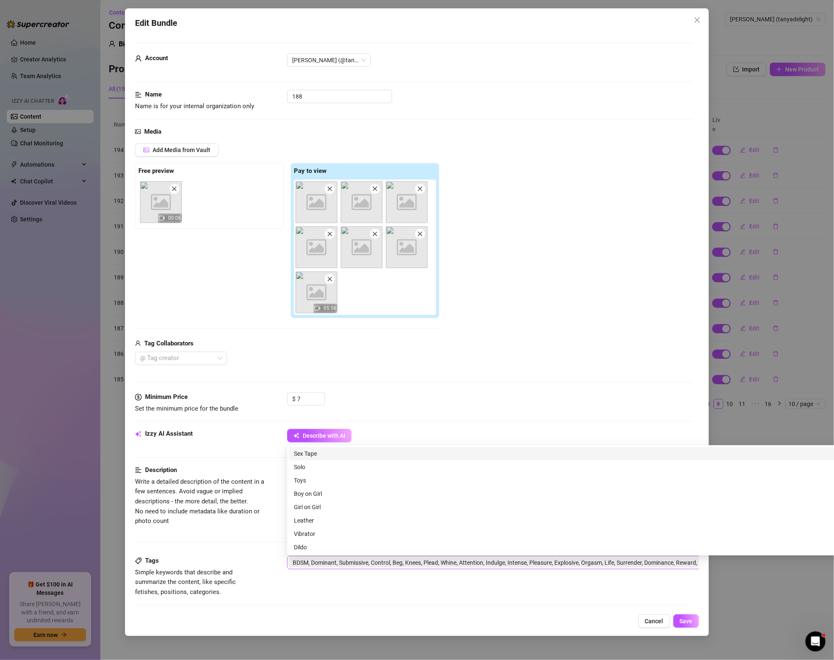
click at [611, 567] on span "BDSM, Dominant, Submissive, Control, Beg, Knees, Plead, Whine, Attention, Indul…" at bounding box center [558, 562] width 533 height 9
type textarea "a dominant woman, referred to as "Mommy," taking control and offering a sexual …"
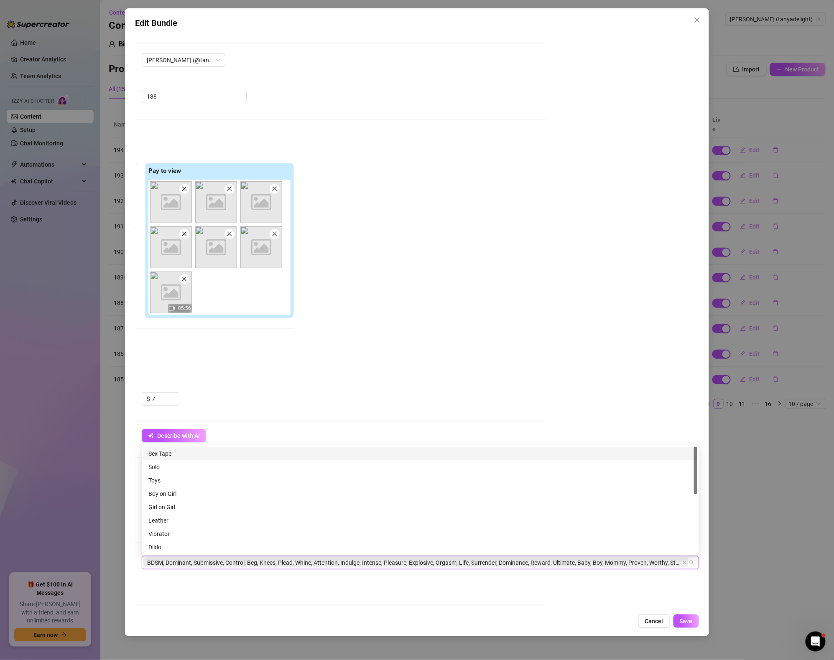
paste input "Video 189"
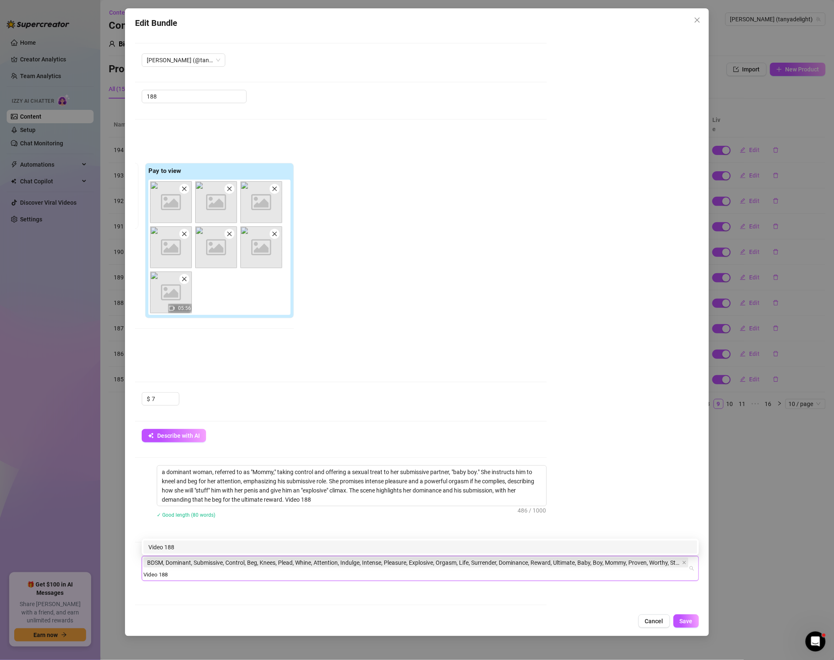
type input "Video 188"
click at [643, 465] on div "Account Tanya (@tanyadelight) Name Name is for your internal organization only …" at bounding box center [417, 321] width 564 height 577
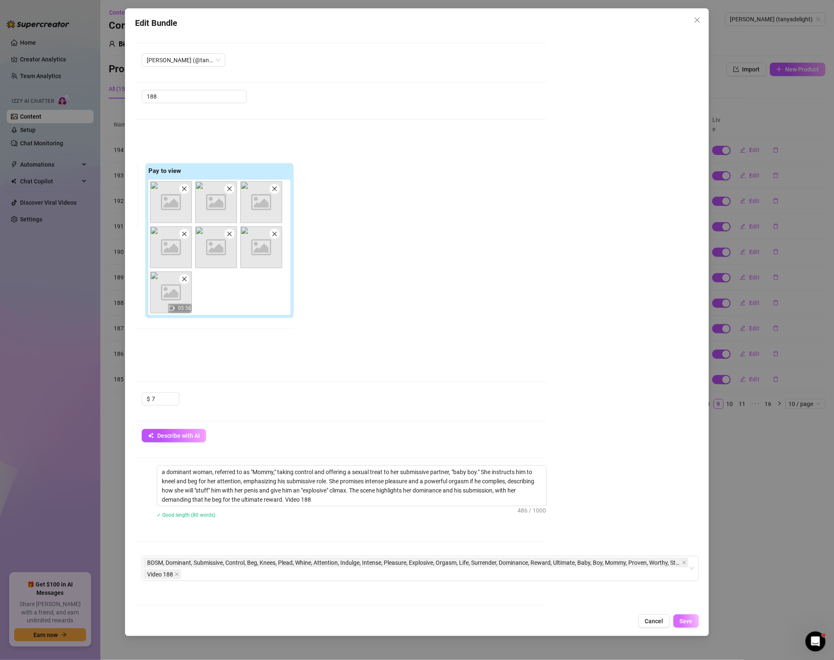
click at [691, 621] on span "Save" at bounding box center [685, 621] width 13 height 7
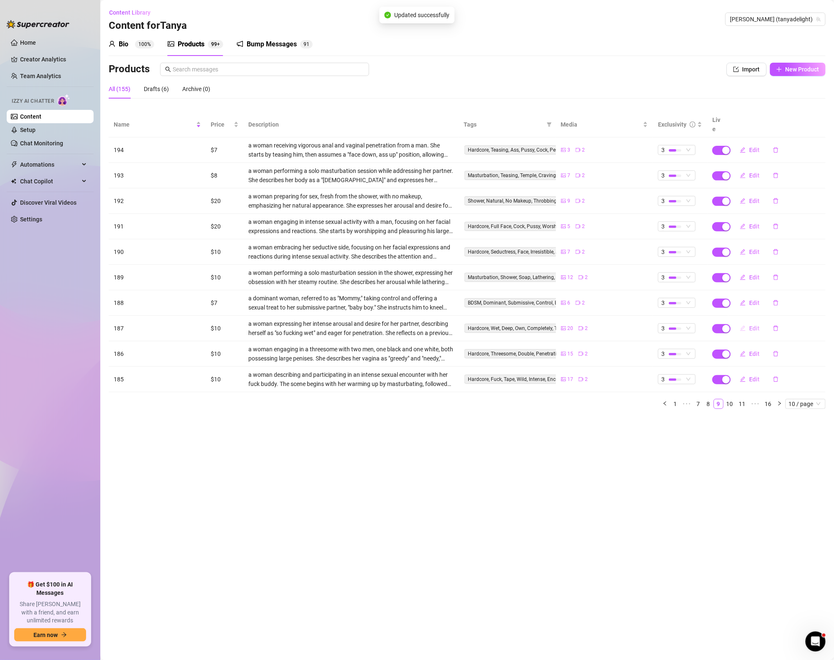
click at [753, 325] on span "Edit" at bounding box center [754, 328] width 10 height 7
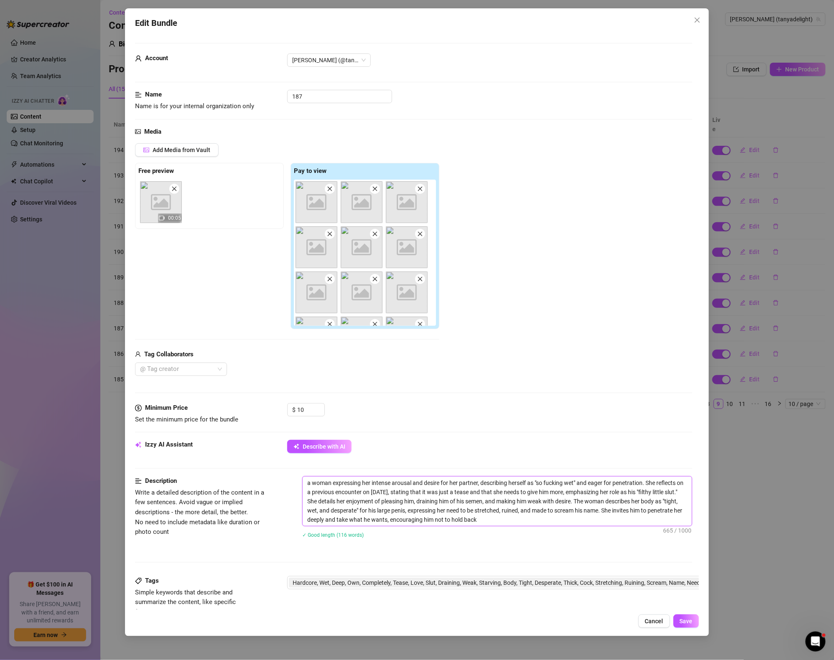
click at [545, 526] on span "a woman expressing her intense arousal and desire for her partner, describing h…" at bounding box center [497, 501] width 390 height 50
type textarea "a woman expressing her intense arousal and desire for her partner, describing h…"
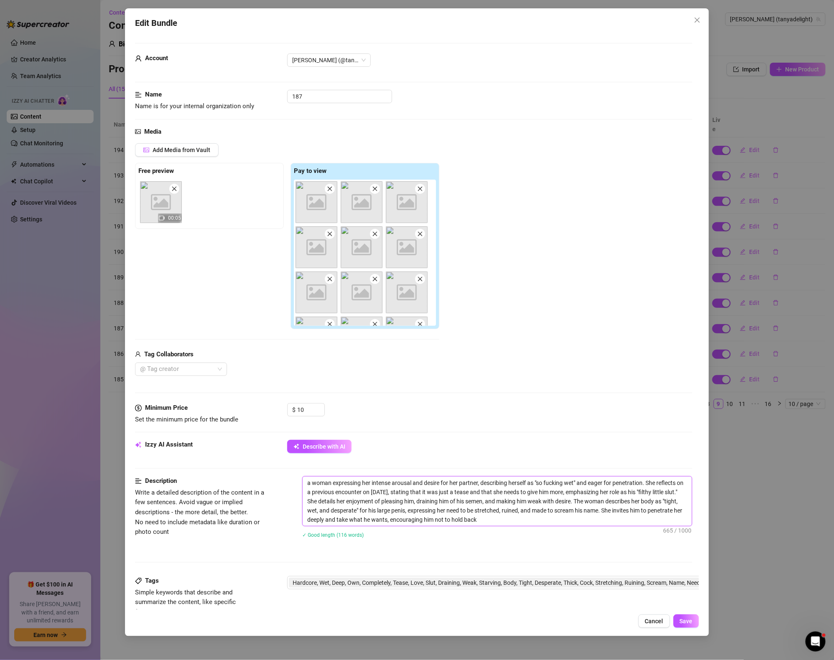
type textarea "a woman expressing her intense arousal and desire for her partner, describing h…"
paste textarea "Video 189"
type textarea "a woman expressing her intense arousal and desire for her partner, describing h…"
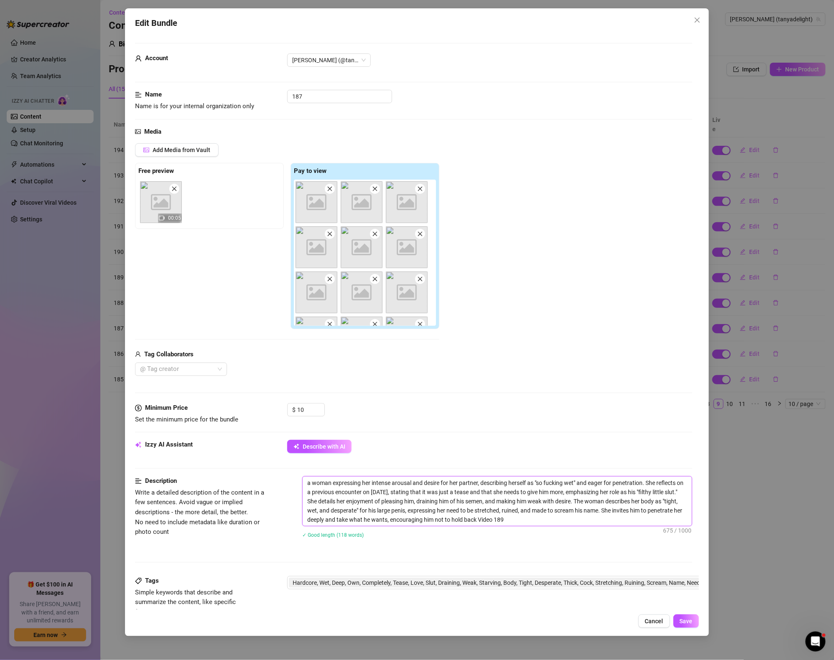
type textarea "a woman expressing her intense arousal and desire for her partner, describing h…"
click at [566, 587] on span "Hardcore, Wet, Deep, Own, Completely, Tease, Love, Slut, Draining, Weak, Starvi…" at bounding box center [558, 582] width 533 height 9
type textarea "a woman expressing her intense arousal and desire for her partner, describing h…"
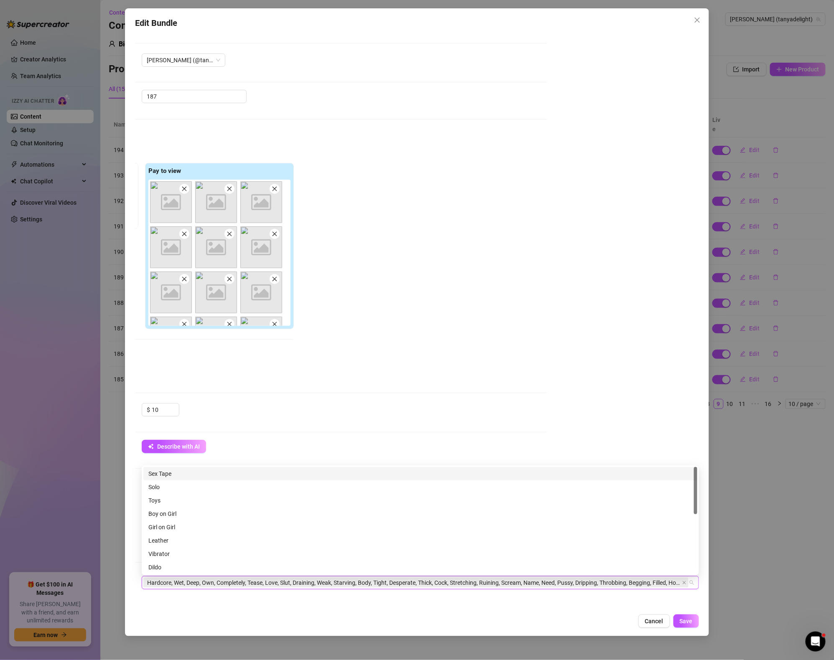
paste input "Video 189"
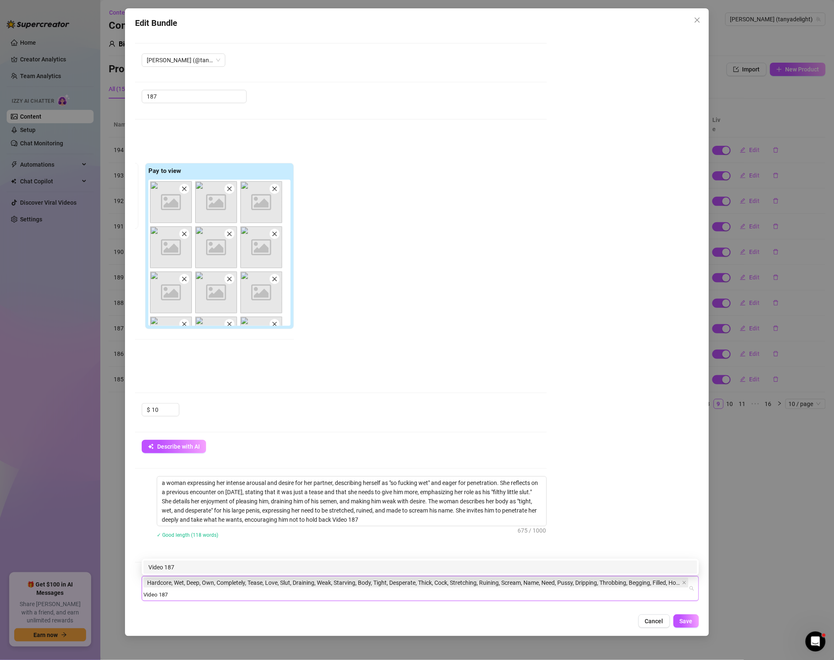
type input "Video 187"
click at [654, 466] on div "Account Tanya (@tanyadelight) Name Name is for your internal organization only …" at bounding box center [417, 321] width 564 height 577
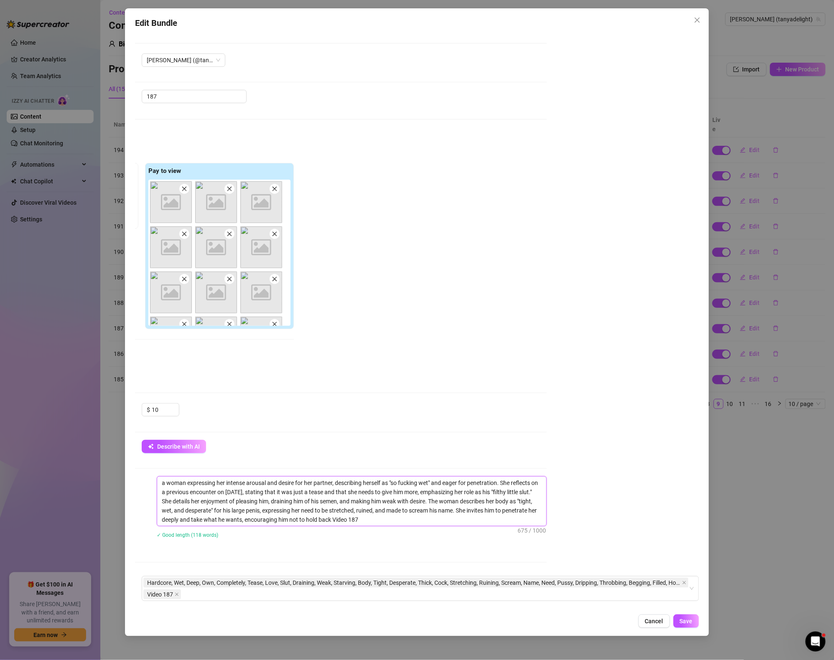
click at [376, 522] on textarea "a woman expressing her intense arousal and desire for her partner, describing h…" at bounding box center [351, 501] width 389 height 49
click at [369, 521] on textarea "a woman expressing her intense arousal and desire for her partner, describing h…" at bounding box center [351, 501] width 389 height 49
type textarea "a woman expressing her intense arousal and desire for her partner, describing h…"
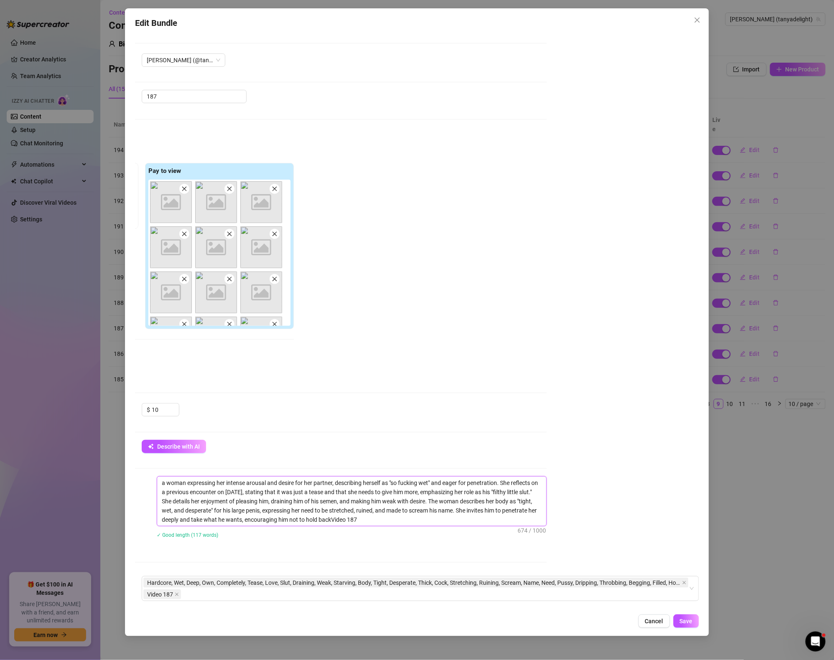
type textarea "a woman expressing her intense arousal and desire for her partner, describing h…"
click at [696, 618] on button "Save" at bounding box center [685, 621] width 25 height 13
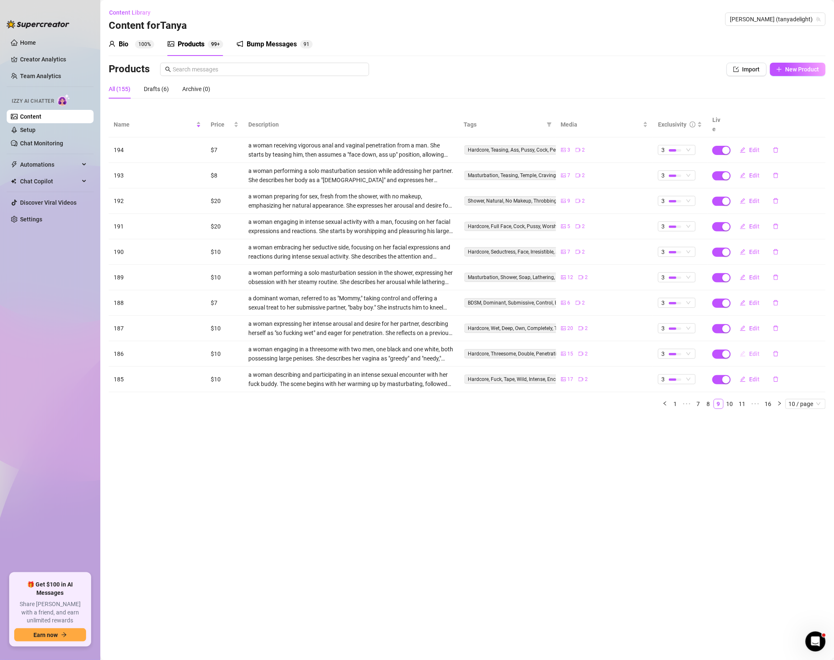
click at [755, 351] on span "Edit" at bounding box center [754, 354] width 10 height 7
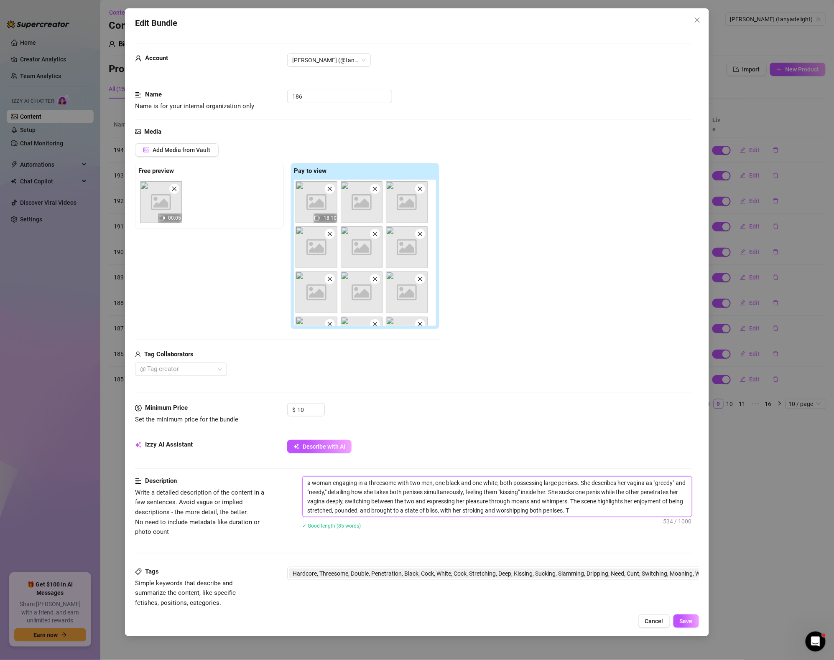
click at [619, 514] on textarea "a woman engaging in a threesome with two men, one black and one white, both pos…" at bounding box center [496, 497] width 389 height 40
paste textarea "Video 189"
type textarea "a woman engaging in a threesome with two men, one black and one white, both pos…"
click at [584, 510] on textarea "a woman engaging in a threesome with two men, one black and one white, both pos…" at bounding box center [496, 497] width 389 height 40
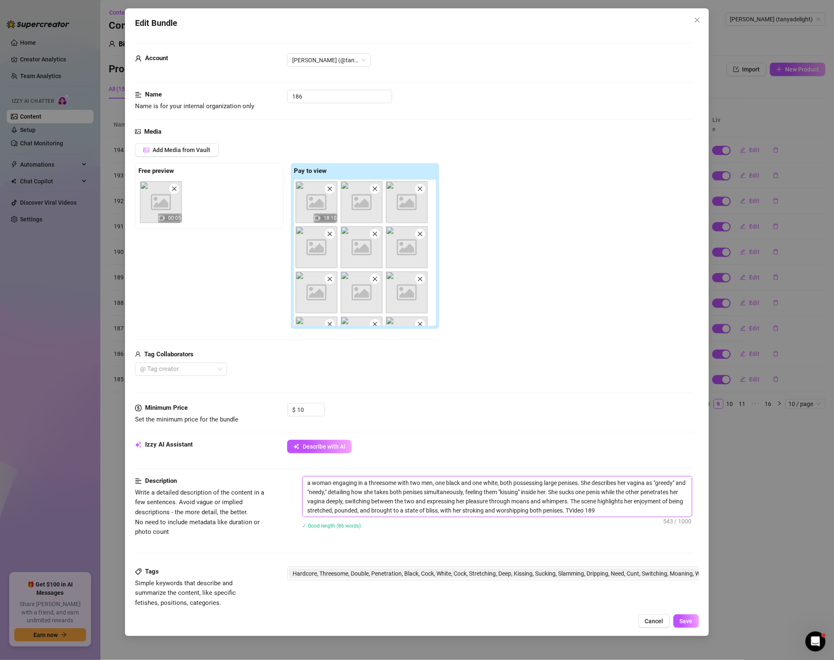
type textarea "a woman engaging in a threesome with two men, one black and one white, both pos…"
click at [629, 506] on textarea "a woman engaging in a threesome with two men, one black and one white, both pos…" at bounding box center [496, 497] width 389 height 40
type textarea "a woman engaging in a threesome with two men, one black and one white, both pos…"
click at [619, 528] on div "✓ Good length (86 words)" at bounding box center [497, 525] width 390 height 9
click at [614, 510] on textarea "a woman engaging in a threesome with two men, one black and one white, both pos…" at bounding box center [496, 497] width 389 height 40
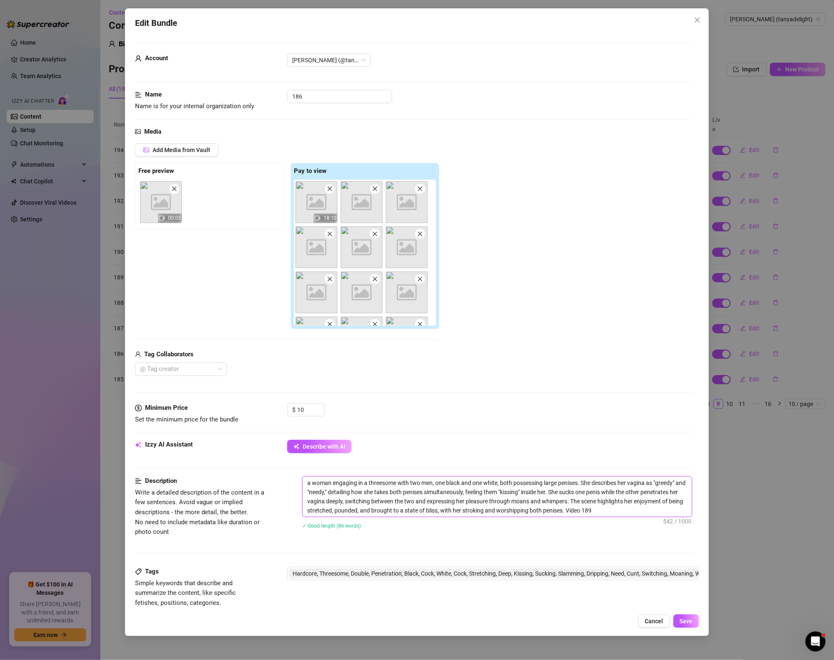
type textarea "a woman engaging in a threesome with two men, one black and one white, both pos…"
click at [598, 572] on span "Hardcore, Threesome, Double, Penetration, Black, Cock, White, Cock, Stretching,…" at bounding box center [558, 573] width 533 height 9
type textarea "a woman engaging in a threesome with two men, one black and one white, both pos…"
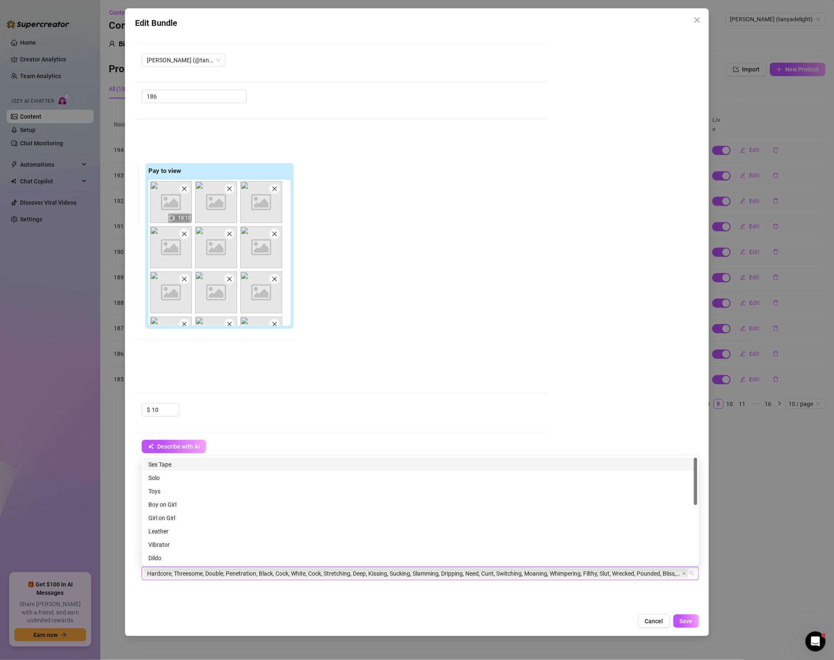
paste input "Video 189"
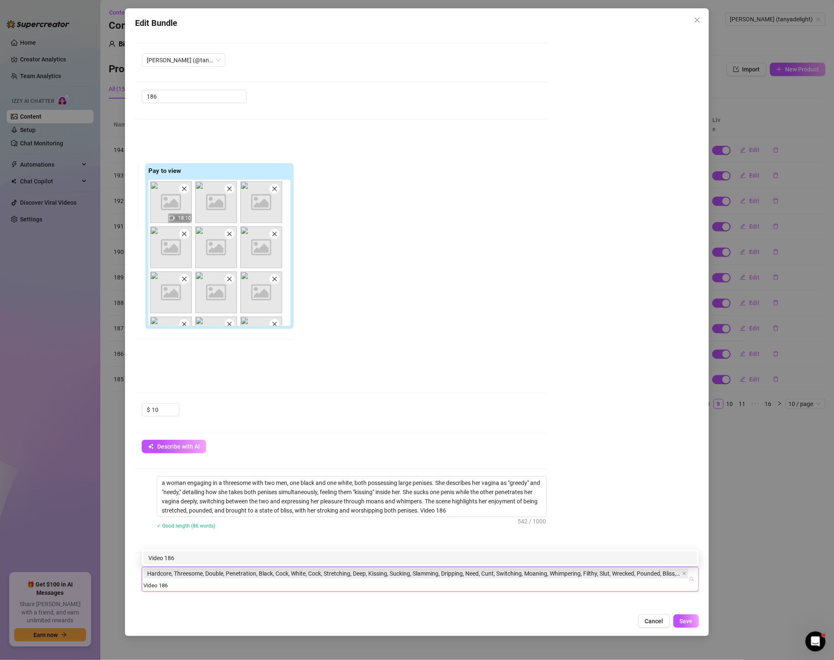
type input "Video 186"
click at [625, 536] on div "Account Tanya (@tanyadelight) Name Name is for your internal organization only …" at bounding box center [417, 321] width 564 height 577
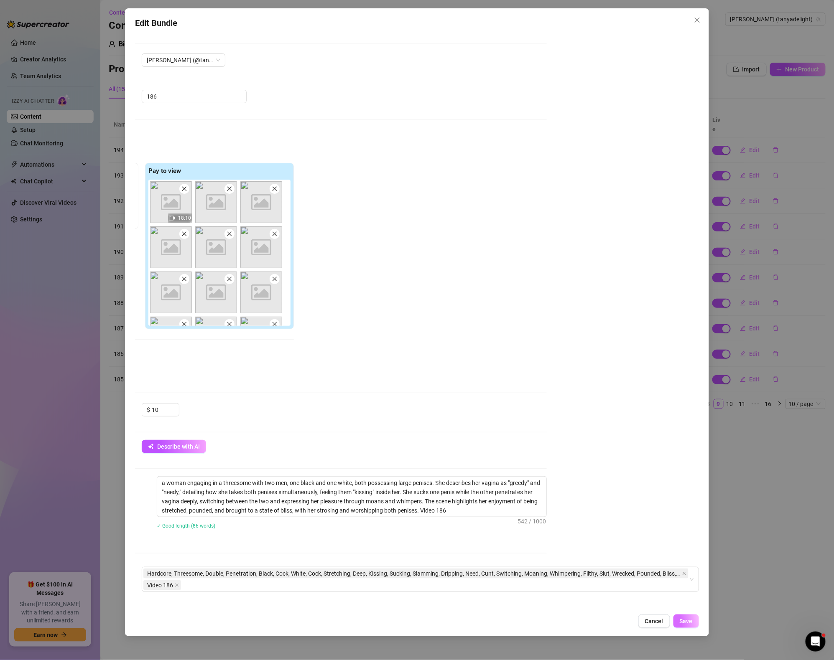
click at [693, 615] on button "Save" at bounding box center [685, 621] width 25 height 13
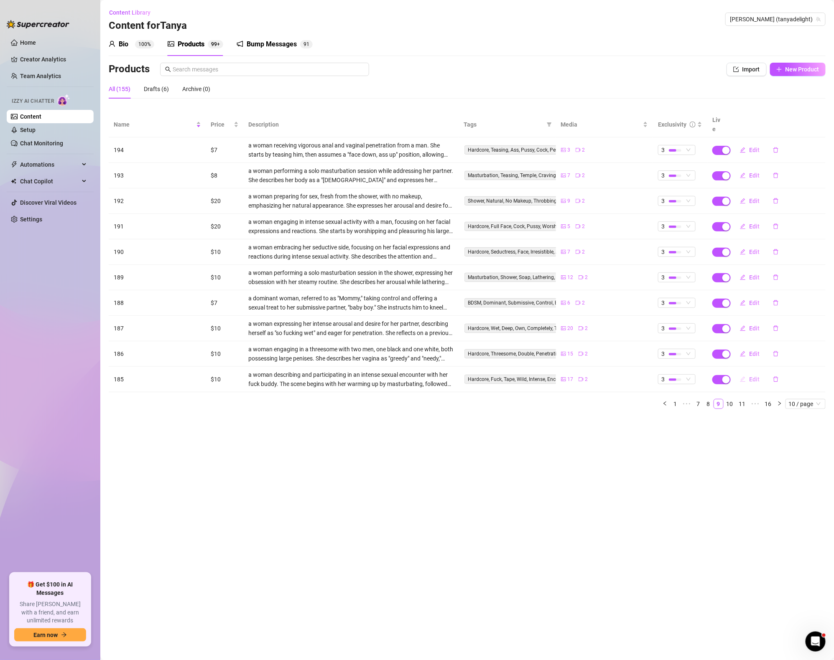
click at [762, 373] on button "Edit" at bounding box center [749, 379] width 33 height 13
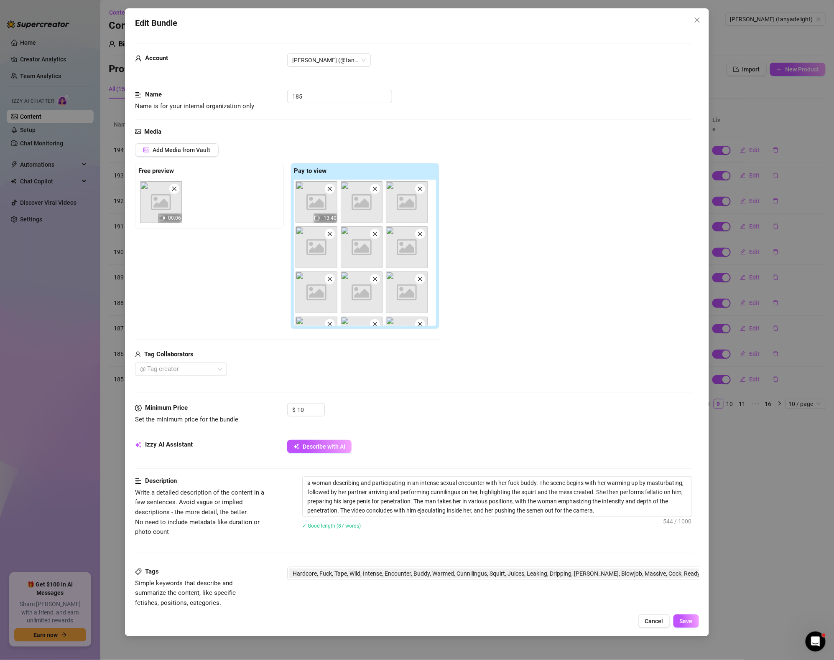
click at [625, 519] on div "a woman describing and participating in an intense sexual encounter with her fu…" at bounding box center [497, 508] width 390 height 64
click at [624, 516] on textarea "a woman describing and participating in an intense sexual encounter with her fu…" at bounding box center [496, 497] width 389 height 40
type textarea "a woman describing and participating in an intense sexual encounter with her fu…"
paste textarea "Video 189"
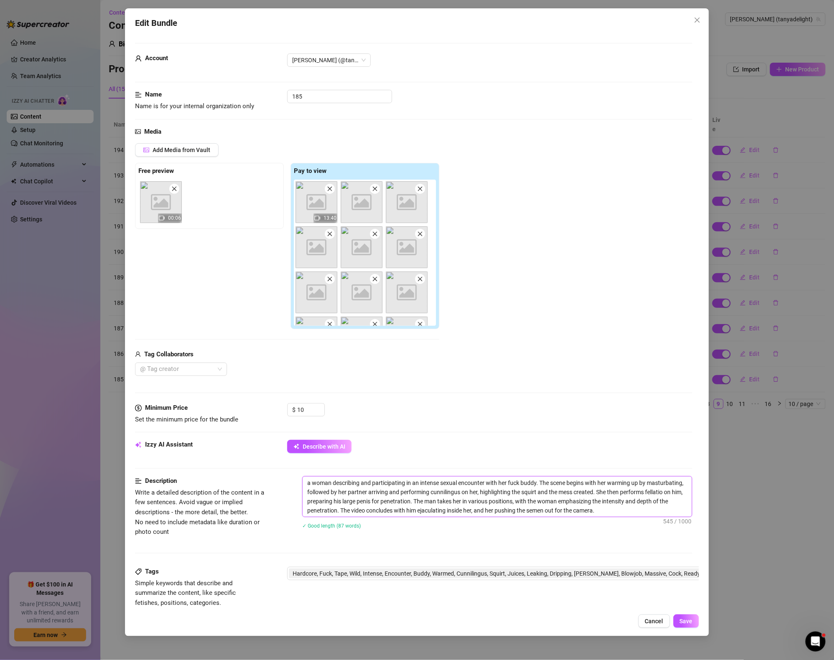
type textarea "a woman describing and participating in an intense sexual encounter with her fu…"
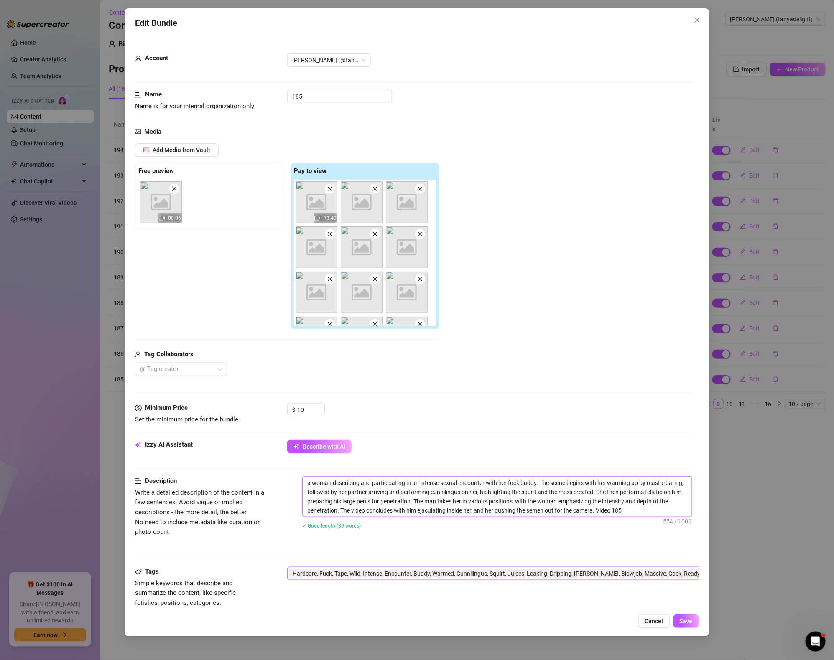
click at [593, 577] on span "Hardcore, Fuck, Tape, Wild, Intense, Encounter, Buddy, Warmed, Cunnilingus, Squ…" at bounding box center [558, 573] width 533 height 9
type textarea "a woman describing and participating in an intense sexual encounter with her fu…"
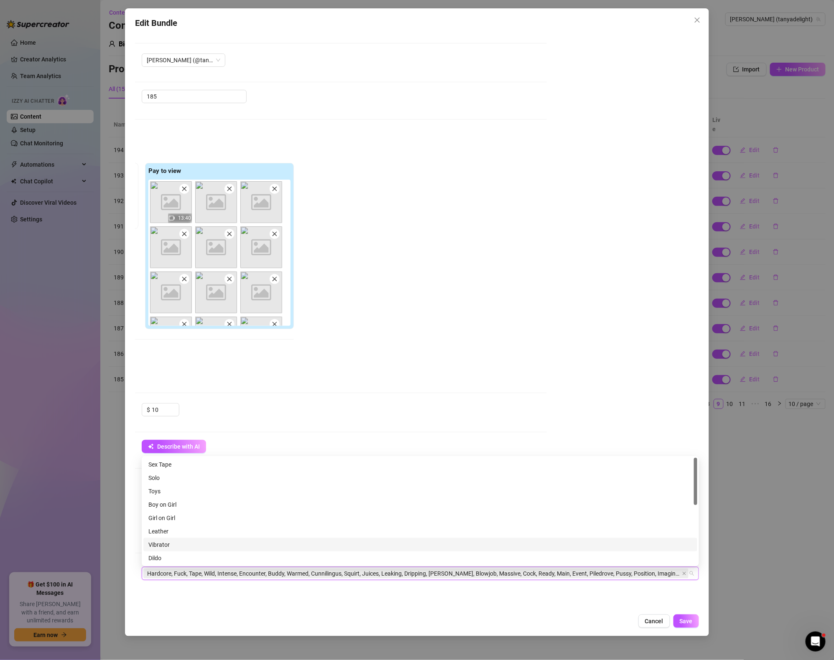
paste input "Video 189"
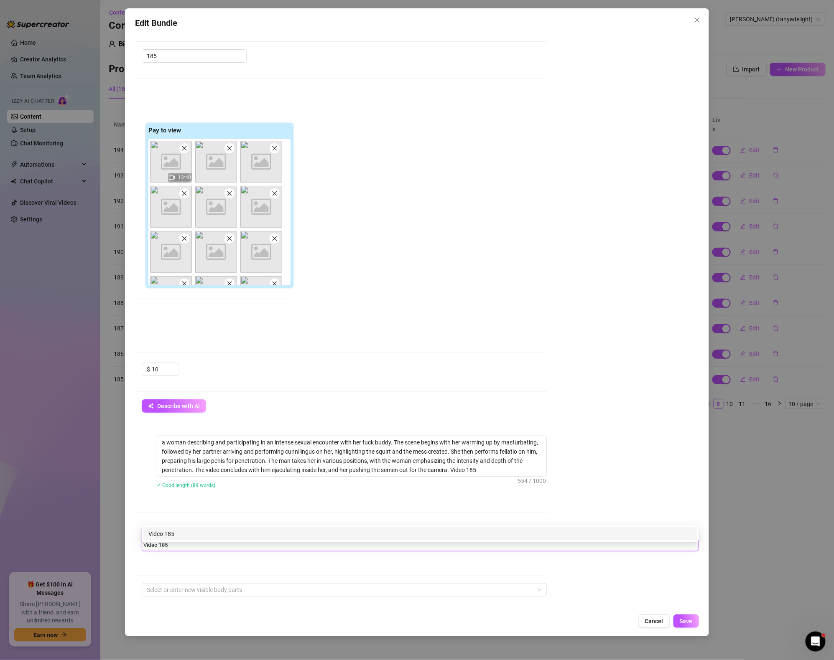
scroll to position [43, 145]
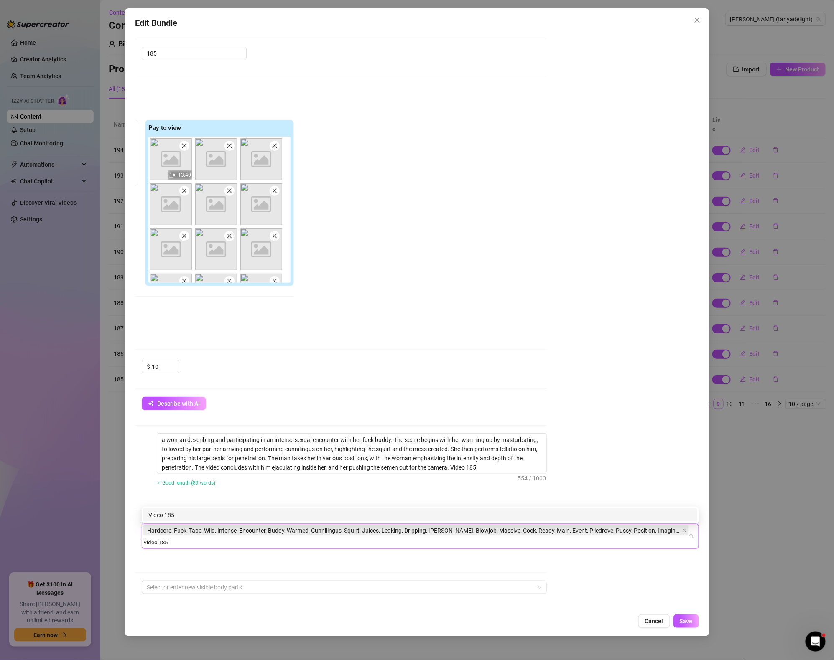
type input "Video 185"
click at [350, 573] on div at bounding box center [268, 573] width 557 height 0
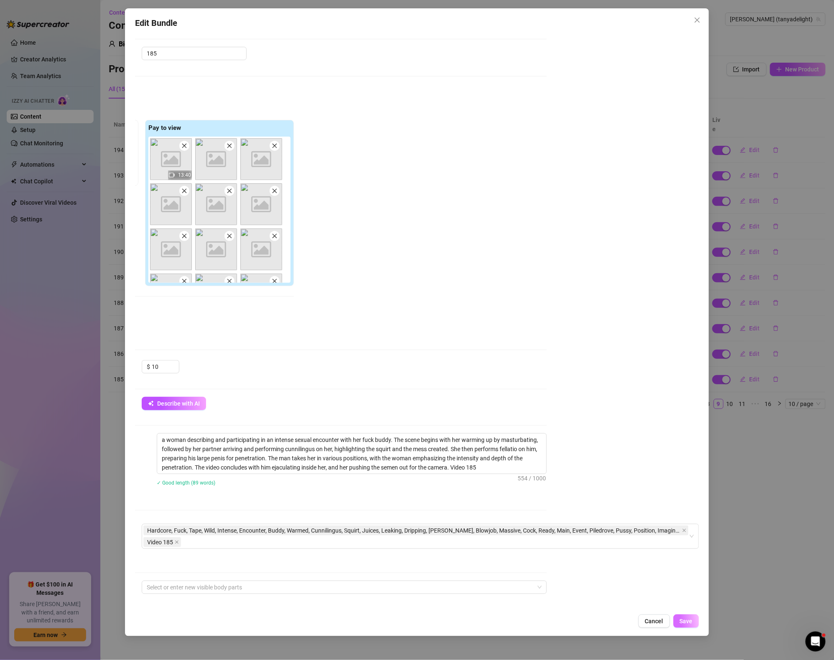
click at [691, 626] on button "Save" at bounding box center [685, 621] width 25 height 13
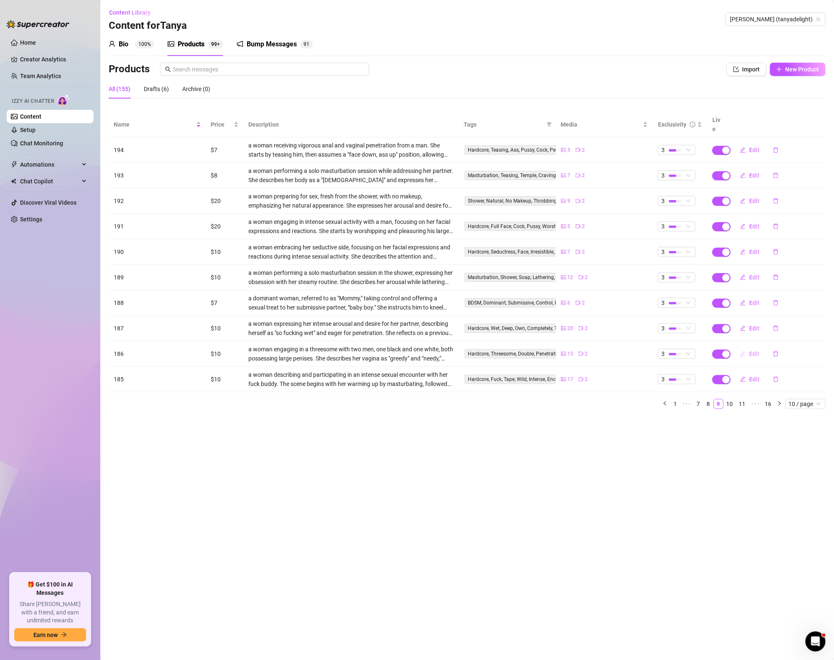
click at [751, 351] on span "Edit" at bounding box center [754, 354] width 10 height 7
click at [749, 351] on span "Edit" at bounding box center [754, 354] width 10 height 7
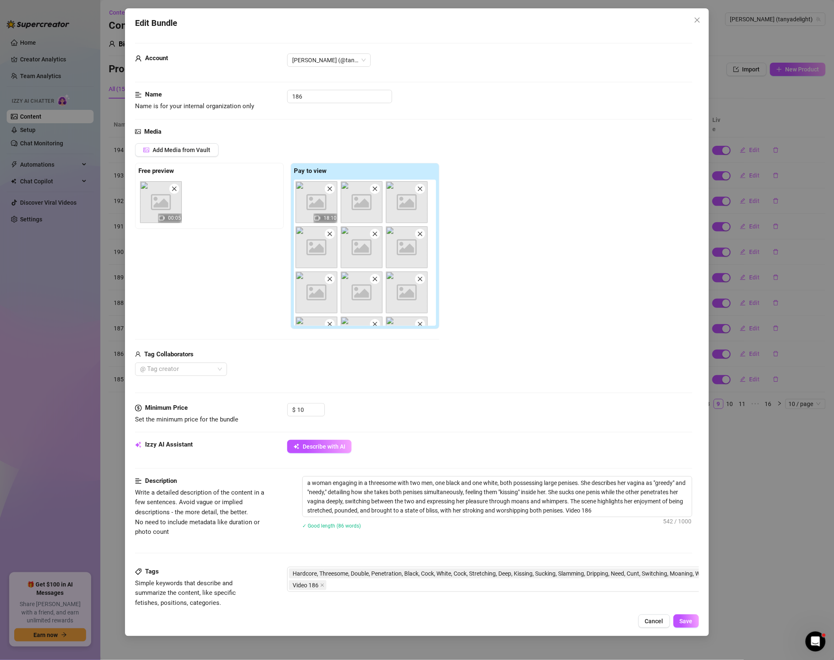
click at [727, 504] on div "Edit Bundle Account Tanya (@tanyadelight) Name Name is for your internal organi…" at bounding box center [417, 330] width 834 height 660
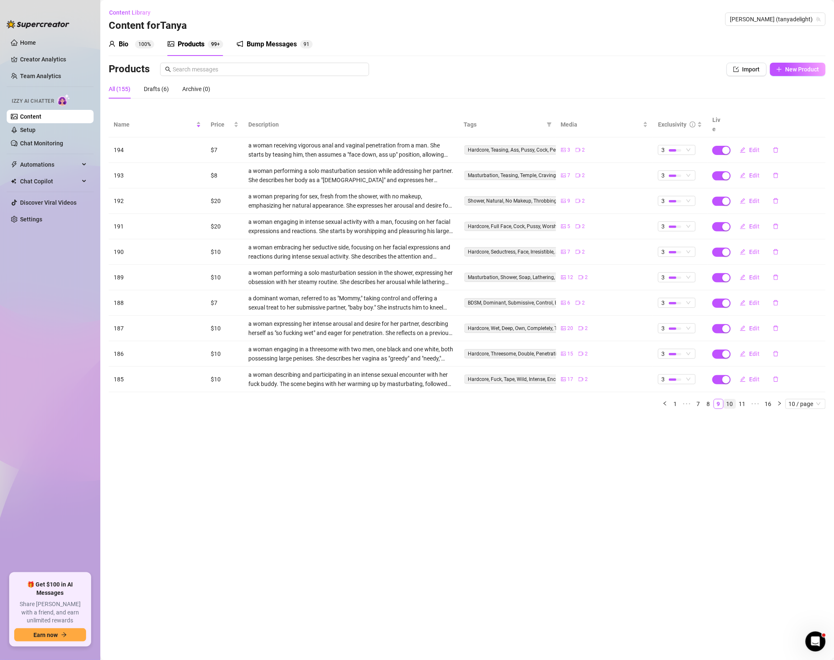
click at [731, 399] on link "10" at bounding box center [730, 403] width 12 height 9
click at [752, 147] on span "Edit" at bounding box center [754, 150] width 10 height 7
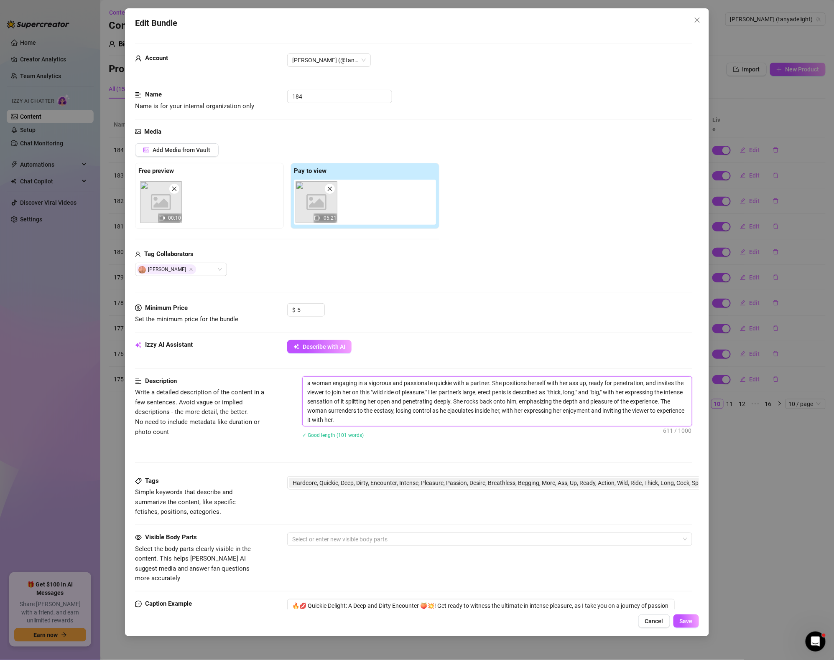
click at [389, 417] on textarea "a woman engaging in a vigorous and passionate quickie with a partner. She posit…" at bounding box center [496, 401] width 389 height 49
paste textarea "Video 189"
type textarea "a woman engaging in a vigorous and passionate quickie with a partner. She posit…"
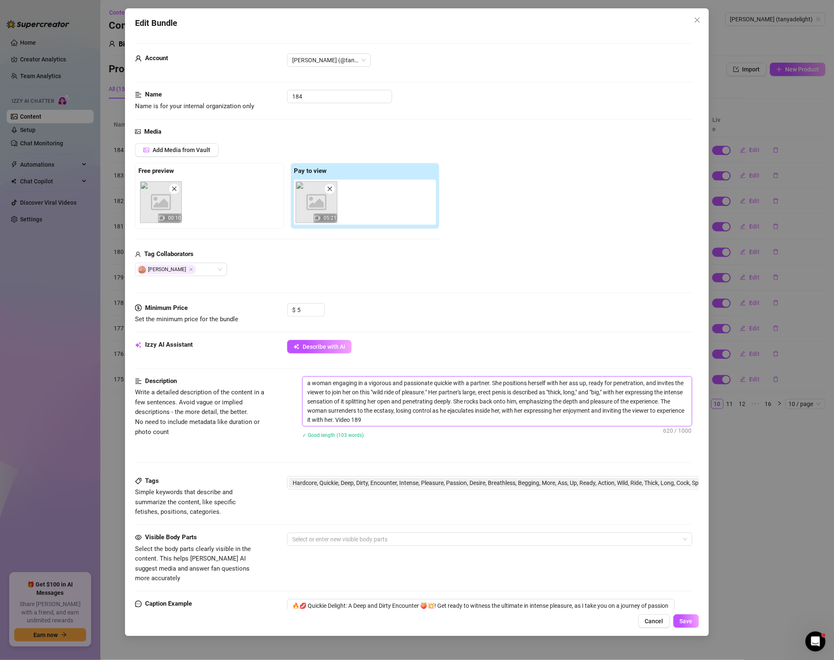
type textarea "a woman engaging in a vigorous and passionate quickie with a partner. She posit…"
click at [445, 480] on span "Hardcore, Quickie, Deep, Dirty, Encounter, Intense, Pleasure, Passion, Desire, …" at bounding box center [558, 482] width 533 height 9
type textarea "a woman engaging in a vigorous and passionate quickie with a partner. She posit…"
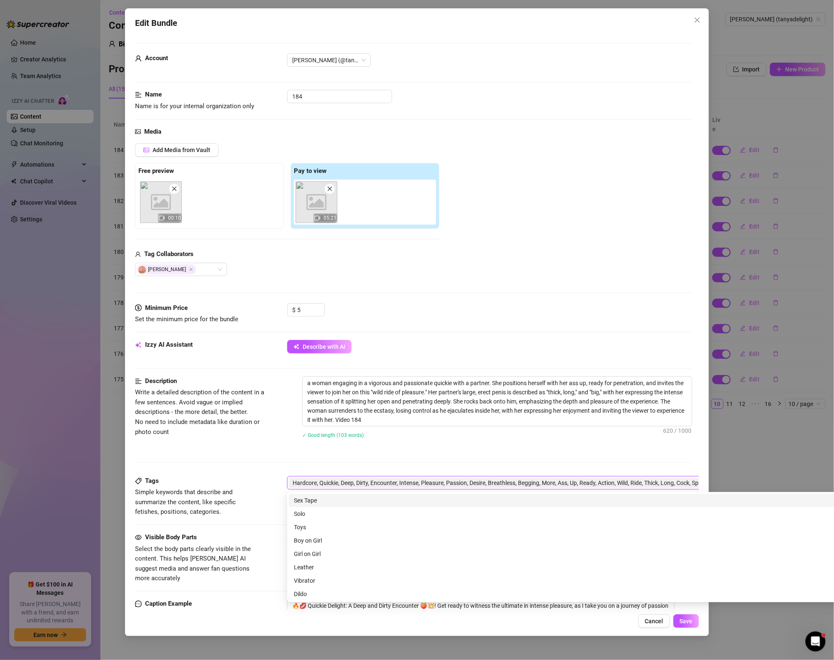
scroll to position [0, 145]
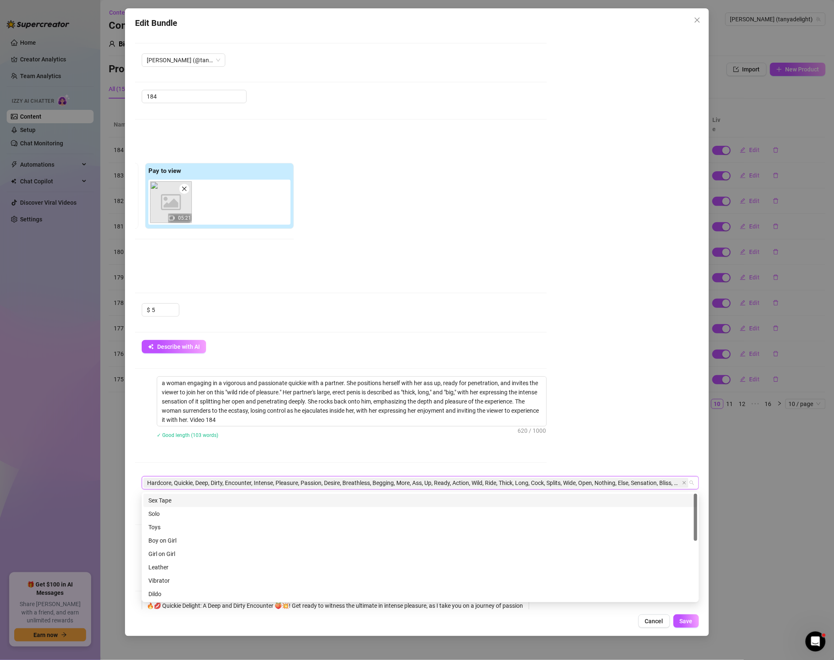
paste input "Video 189"
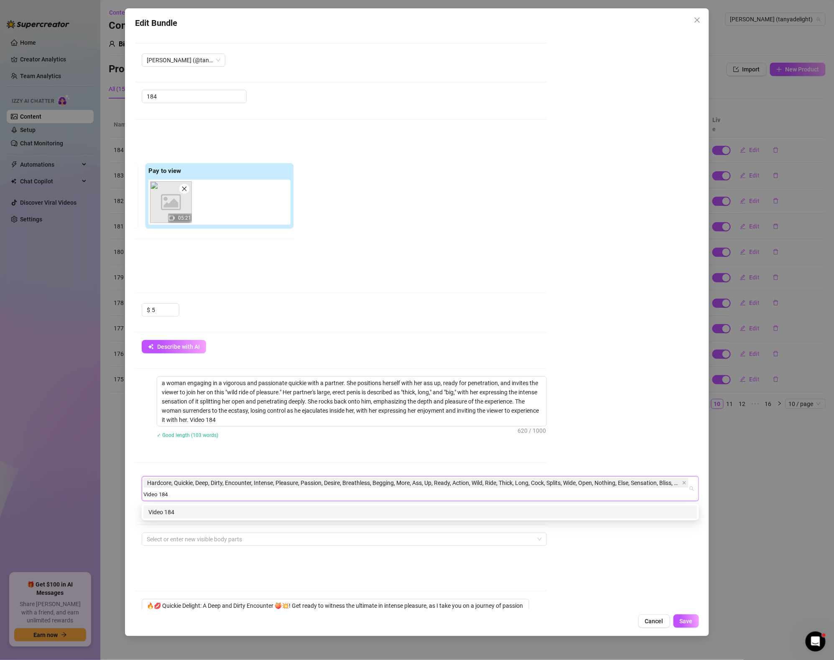
type input "Video 184"
click at [422, 443] on div "a woman engaging in a vigorous and passionate quickie with a partner. She posit…" at bounding box center [352, 412] width 390 height 73
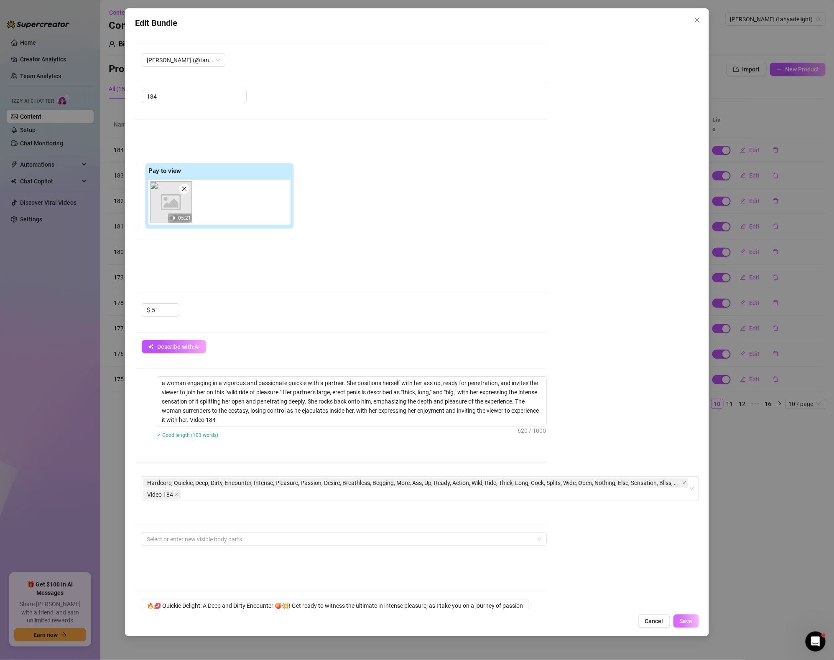
click at [691, 624] on span "Save" at bounding box center [685, 621] width 13 height 7
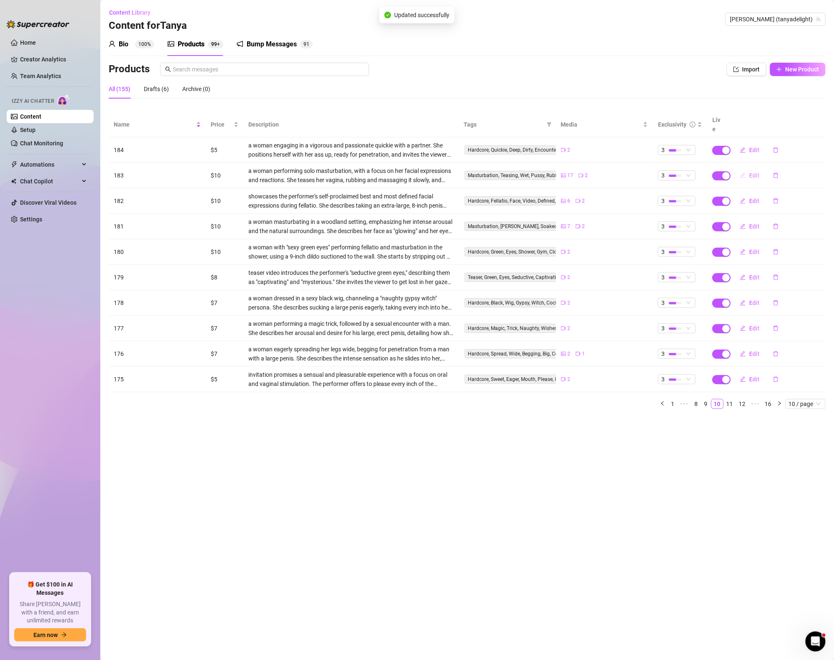
click at [755, 172] on span "Edit" at bounding box center [754, 175] width 10 height 7
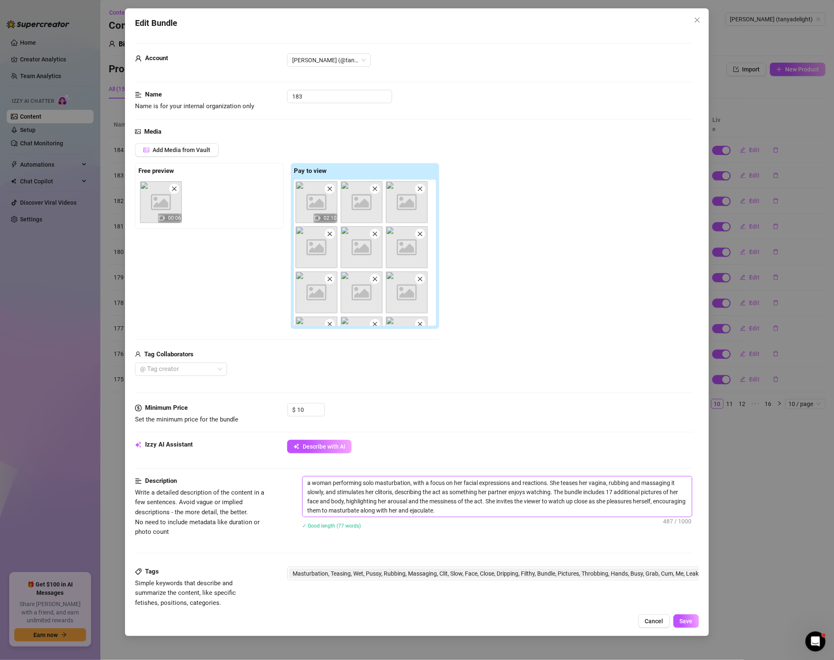
click at [506, 514] on textarea "a woman performing solo masturbation, with a focus on her facial expressions an…" at bounding box center [496, 497] width 389 height 40
paste textarea "Video 189"
type textarea "a woman performing solo masturbation, with a focus on her facial expressions an…"
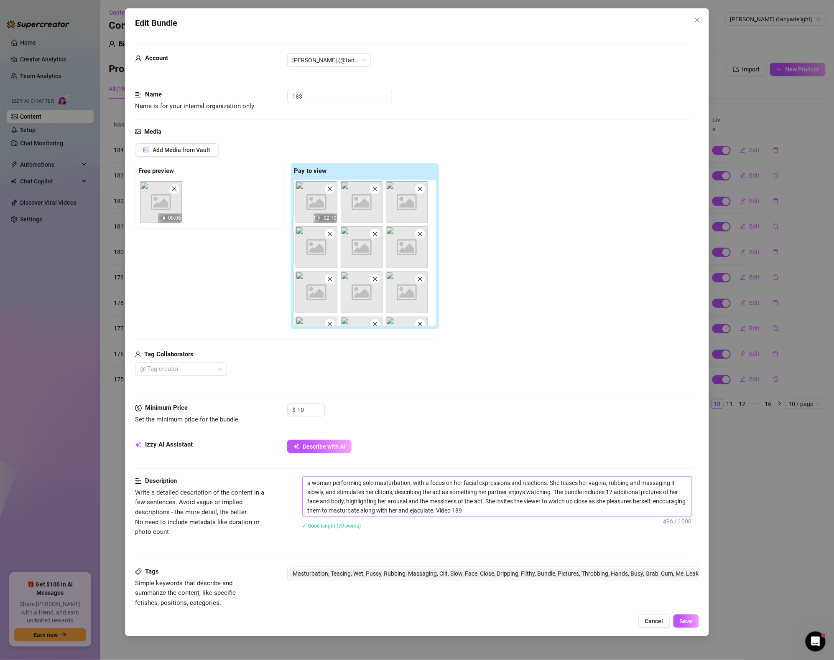
type textarea "a woman performing solo masturbation, with a focus on her facial expressions an…"
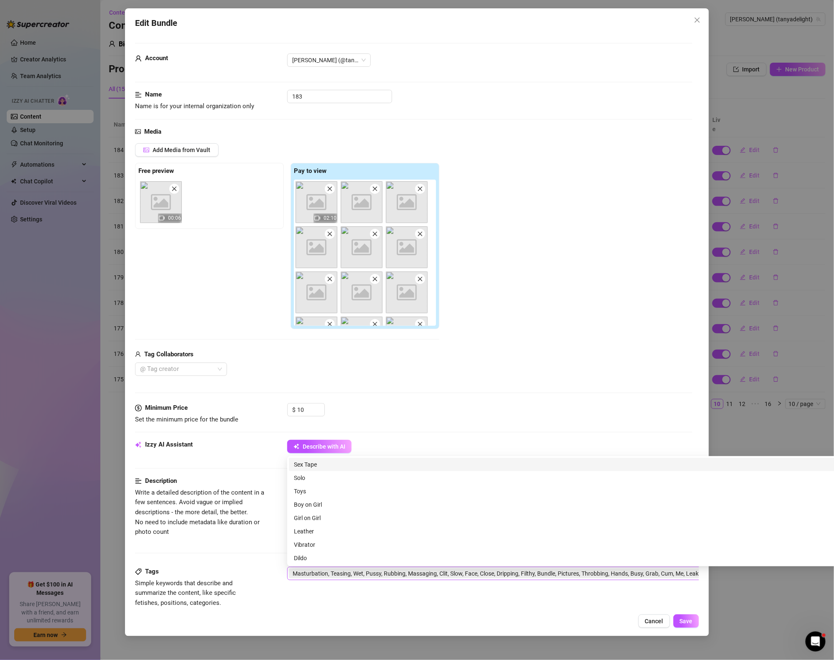
click at [565, 569] on span "Masturbation, Teasing, Wet, Pussy, Rubbing, Massaging, Clit, Slow, Face, Close,…" at bounding box center [561, 574] width 545 height 10
type textarea "a woman performing solo masturbation, with a focus on her facial expressions an…"
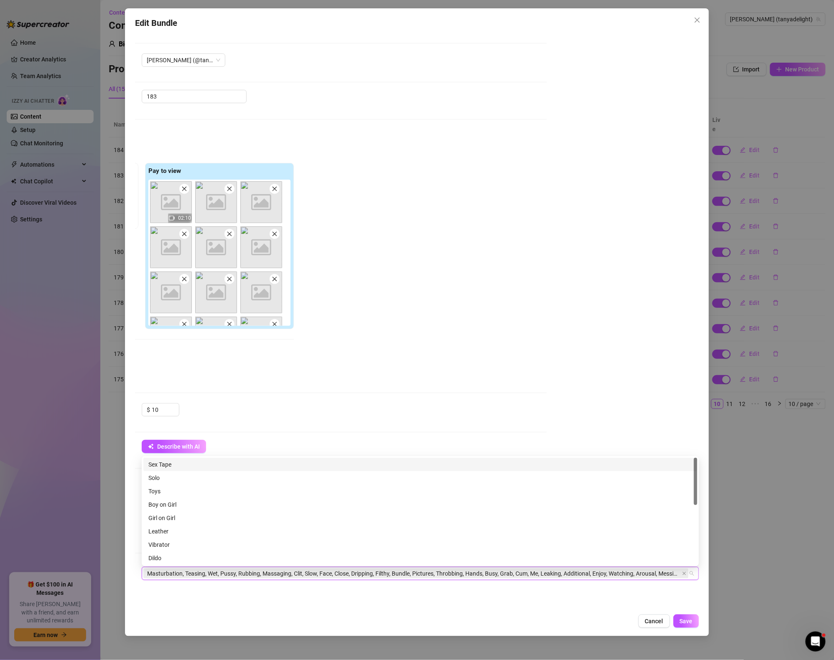
paste input "Video 189"
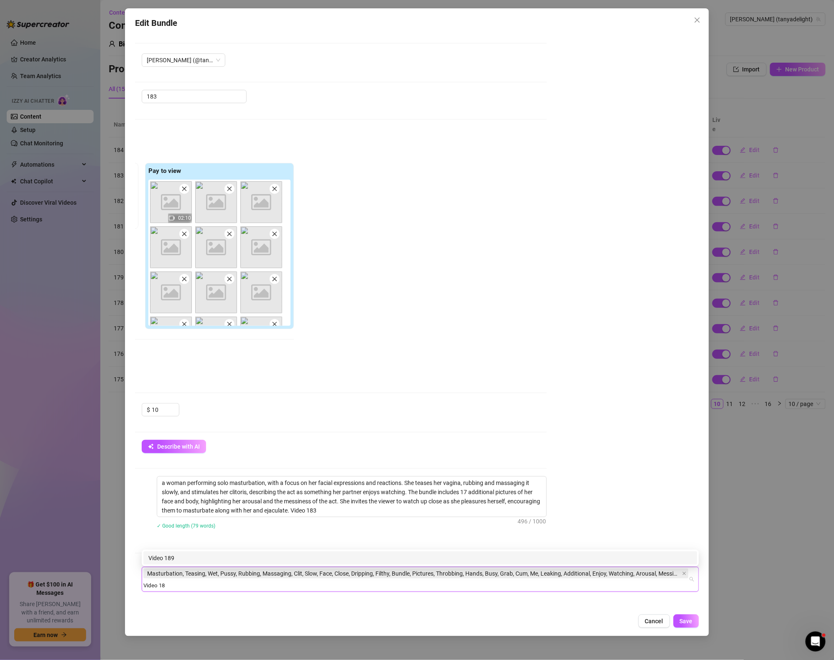
type input "Video 183"
click at [420, 552] on div "Video 183" at bounding box center [420, 558] width 554 height 13
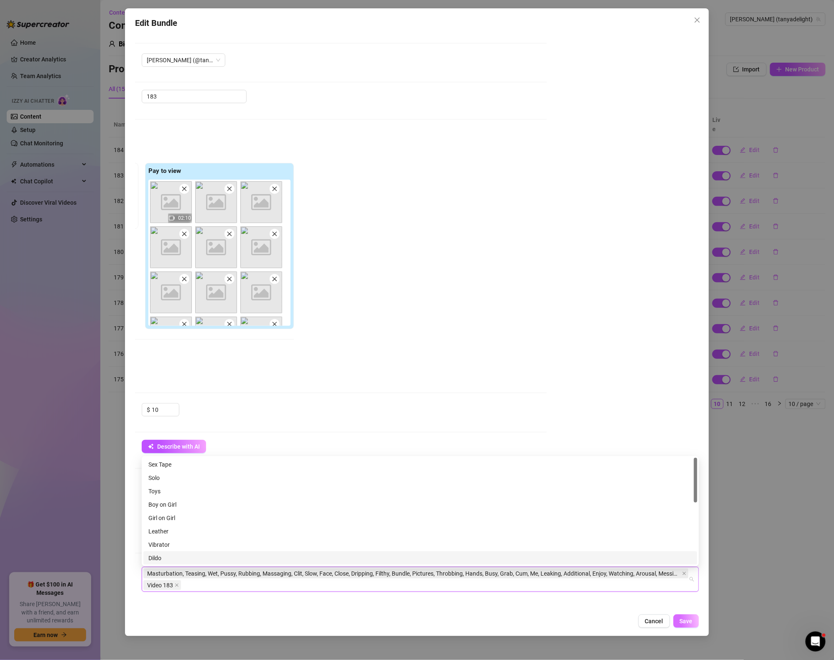
click at [692, 618] on span "Save" at bounding box center [685, 621] width 13 height 7
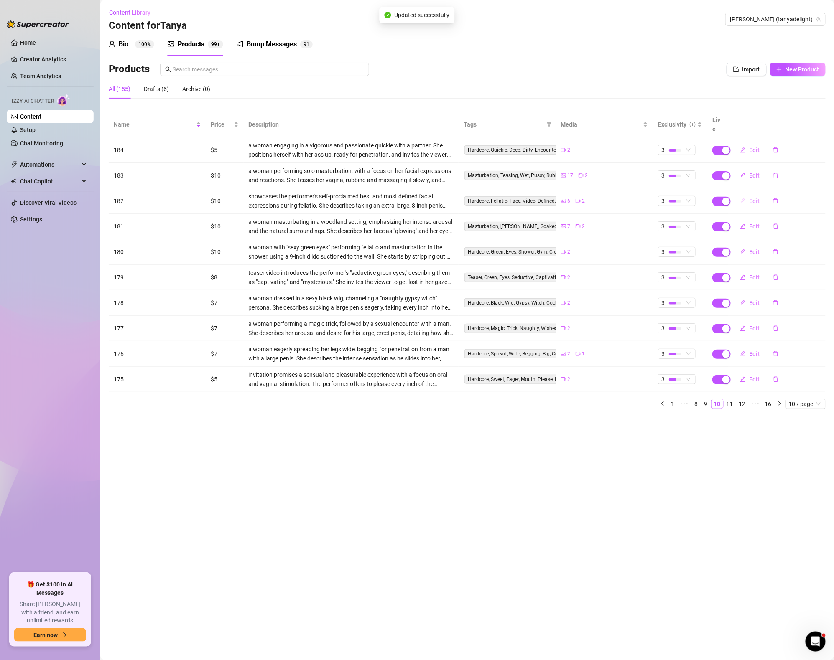
click at [758, 198] on span "Edit" at bounding box center [754, 201] width 10 height 7
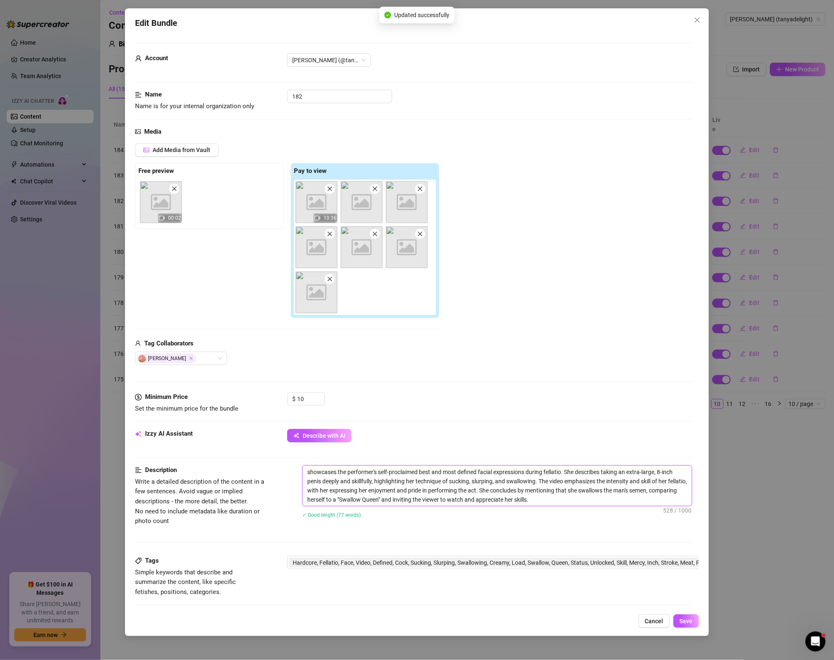
click at [579, 504] on textarea "showcases the performer's self-proclaimed best and most defined facial expressi…" at bounding box center [496, 486] width 389 height 40
type textarea "showcases the performer's self-proclaimed best and most defined facial expressi…"
paste textarea "Video 189"
type textarea "showcases the performer's self-proclaimed best and most defined facial expressi…"
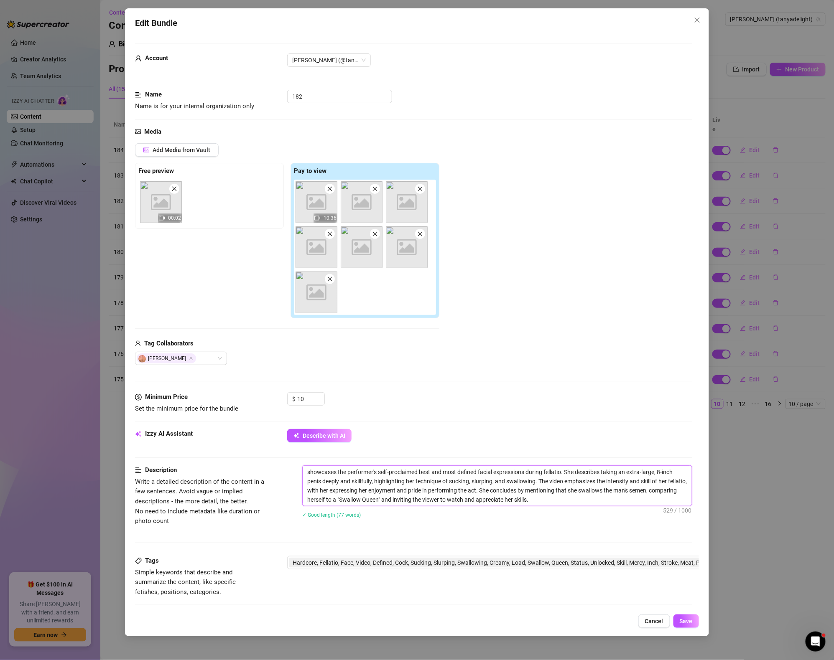
type textarea "showcases the performer's self-proclaimed best and most defined facial expressi…"
click at [551, 566] on span "Hardcore, Fellatio, Face, Video, Defined, Cock, Sucking, Slurping, Swallowing, …" at bounding box center [558, 562] width 533 height 9
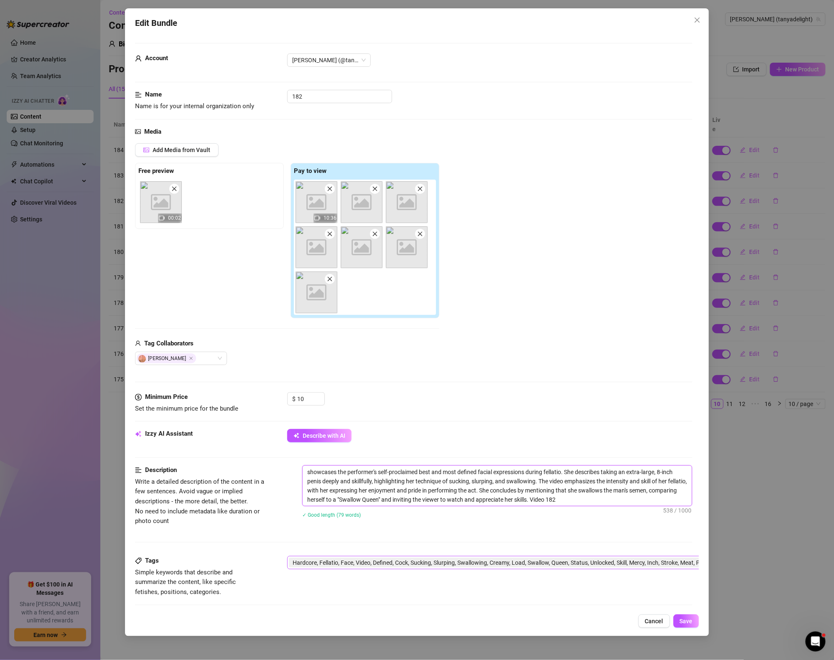
type textarea "showcases the performer's self-proclaimed best and most defined facial expressi…"
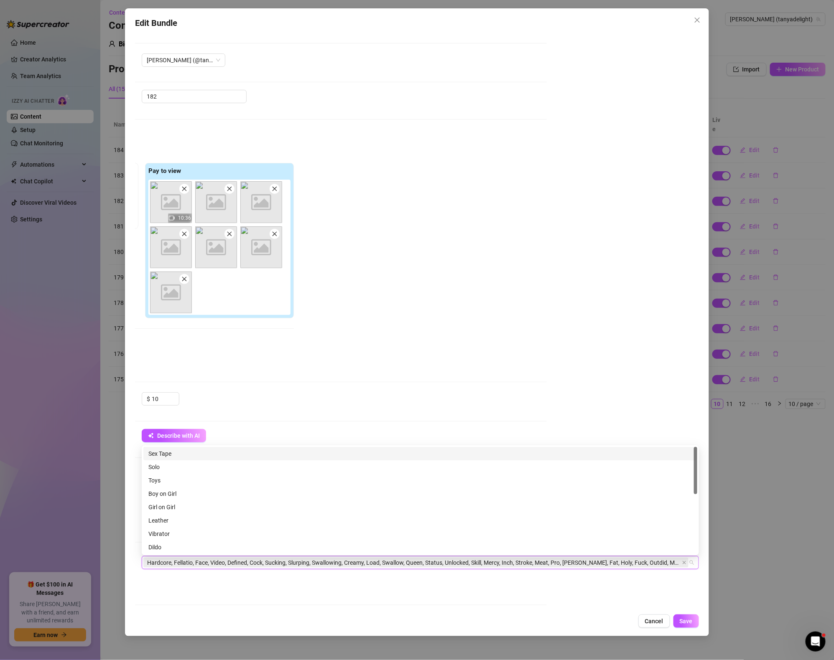
paste input "Video 189"
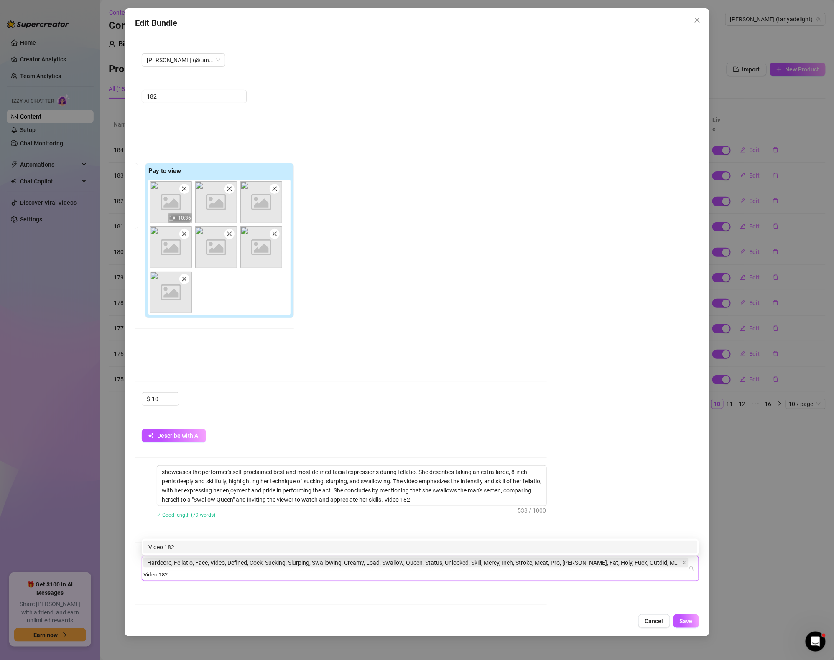
type input "Video 182"
click at [498, 601] on div "Tags Simple keywords that describe and summarize the content, like specific fet…" at bounding box center [268, 584] width 557 height 56
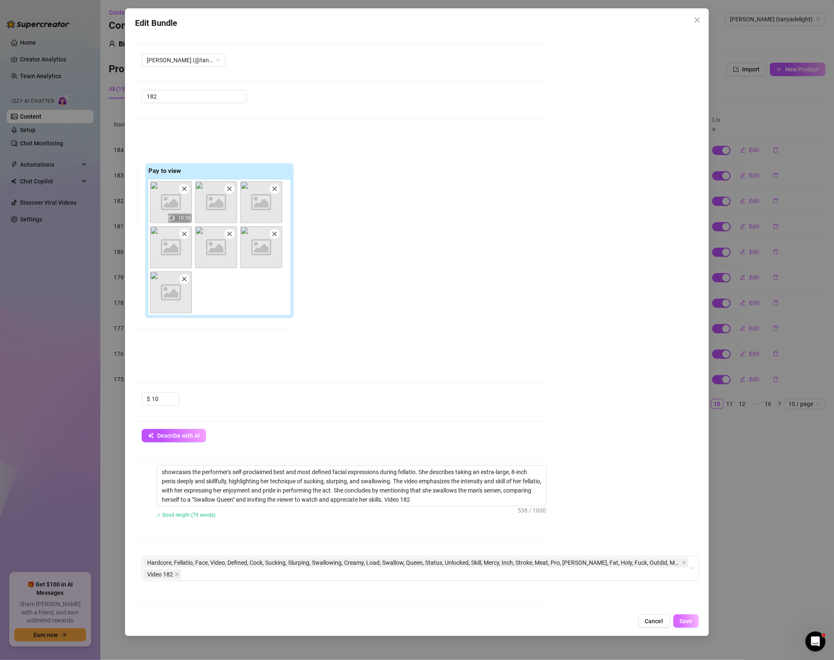
click at [688, 619] on span "Save" at bounding box center [685, 621] width 13 height 7
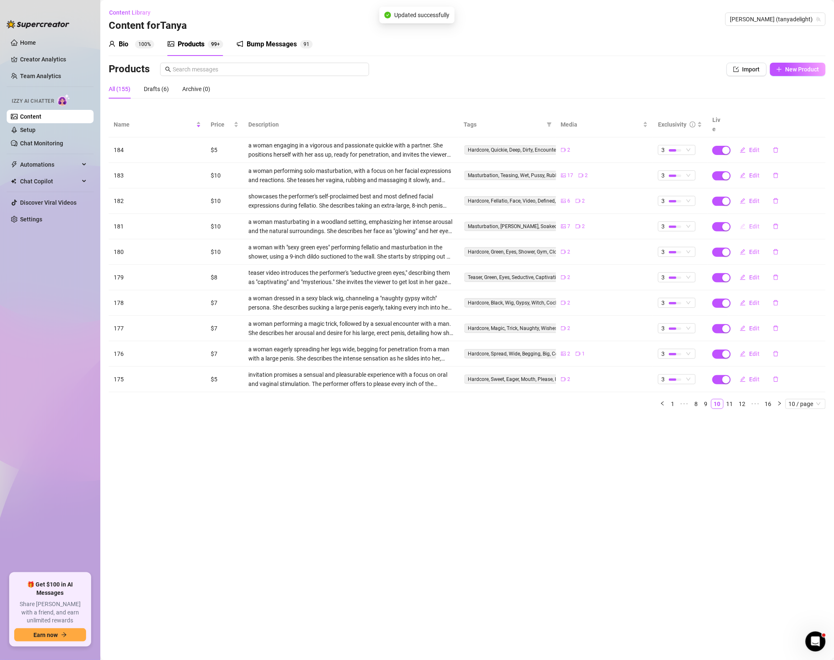
click at [751, 223] on span "Edit" at bounding box center [754, 226] width 10 height 7
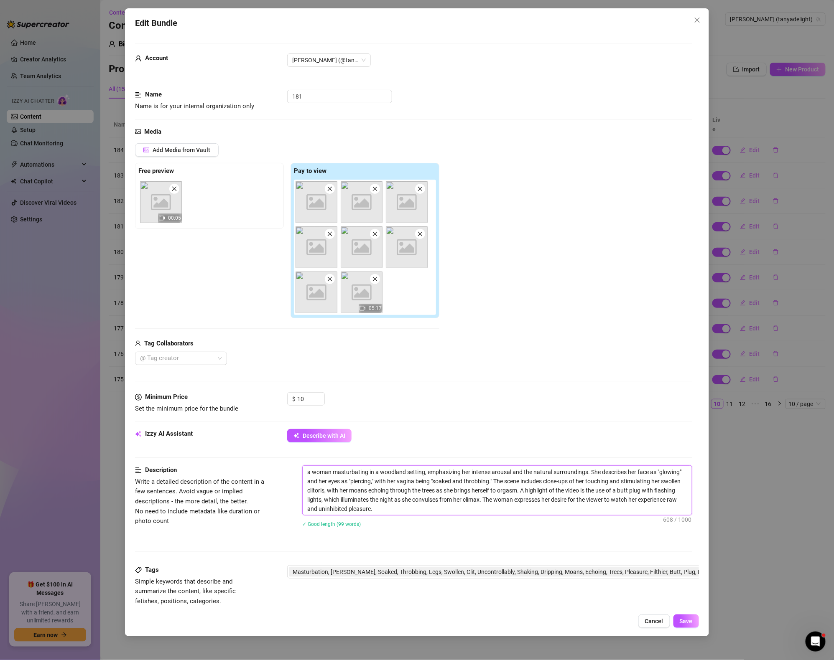
drag, startPoint x: 422, startPoint y: 510, endPoint x: 428, endPoint y: 512, distance: 5.8
click at [422, 510] on textarea "a woman masturbating in a woodland setting, emphasizing her intense arousal and…" at bounding box center [496, 490] width 389 height 49
paste textarea "Video 189"
type textarea "a woman masturbating in a woodland setting, emphasizing her intense arousal and…"
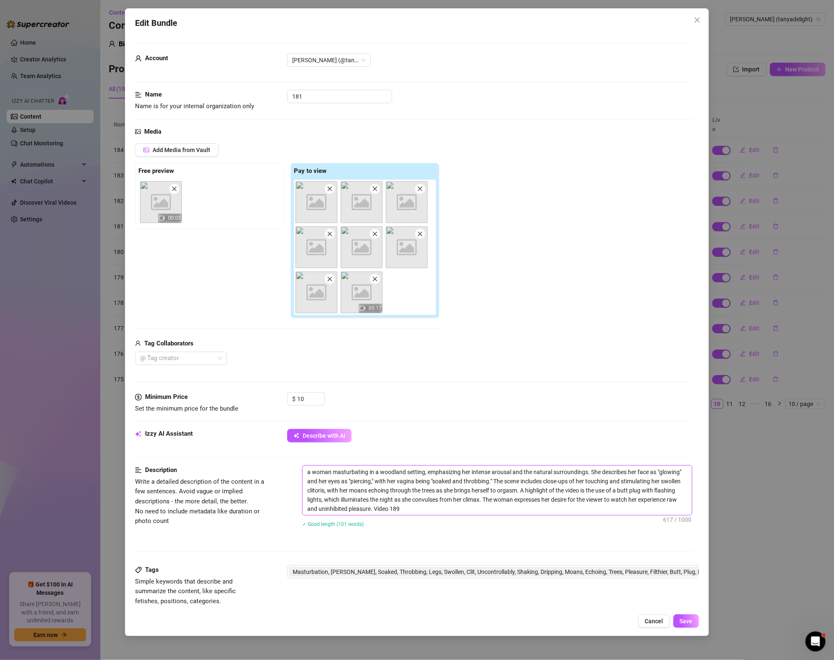
type textarea "a woman masturbating in a woodland setting, emphasizing her intense arousal and…"
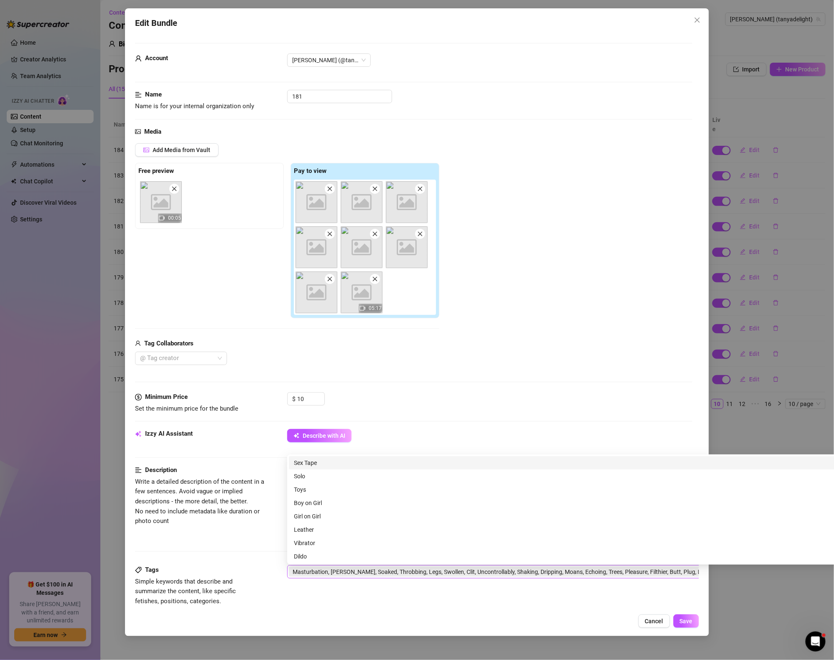
click at [494, 574] on span "Masturbation, Woods, Soaked, Throbbing, Legs, Swollen, Clit, Uncontrollably, Sh…" at bounding box center [558, 571] width 533 height 9
type textarea "a woman masturbating in a woodland setting, emphasizing her intense arousal and…"
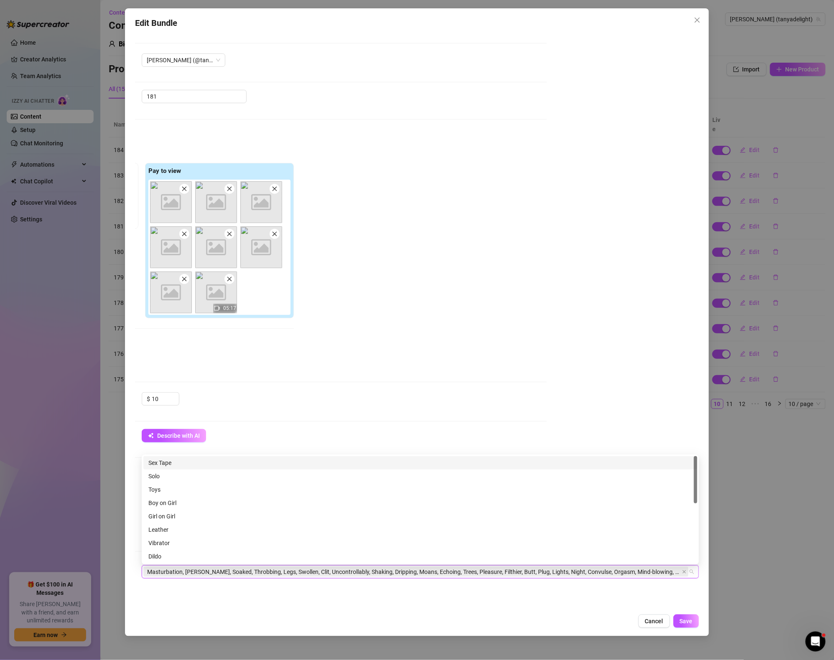
paste input "Video 189"
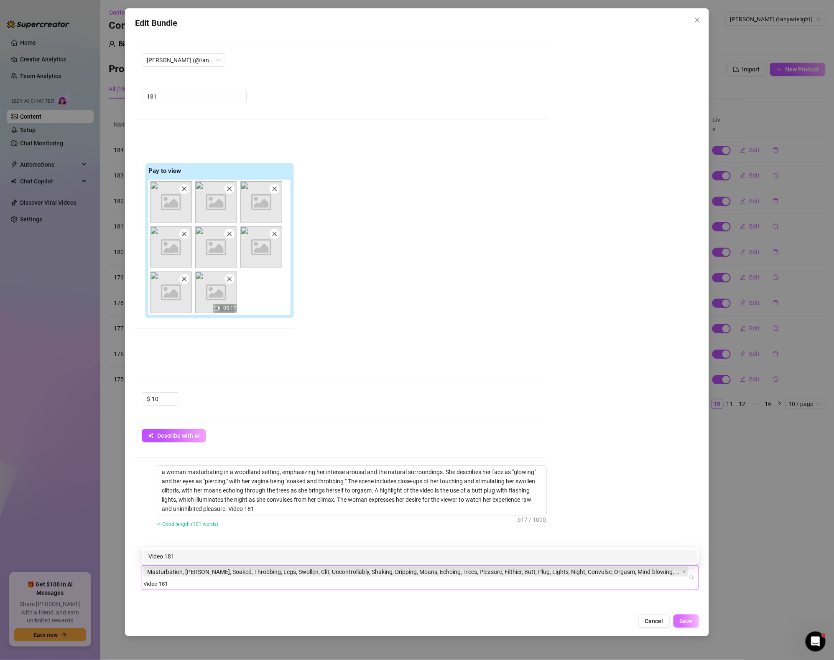
type input "Video 181"
click at [685, 624] on span "Save" at bounding box center [685, 621] width 13 height 7
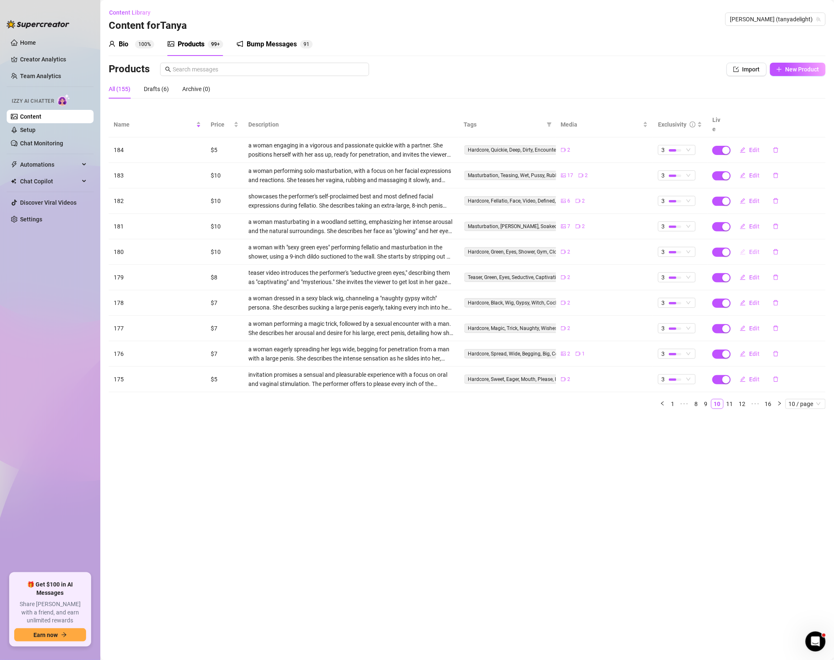
click at [758, 249] on span "Edit" at bounding box center [754, 252] width 10 height 7
type textarea "🔥💦 My SEXY green eyes are all yours in this one 😈👀 After stripping out of my sw…"
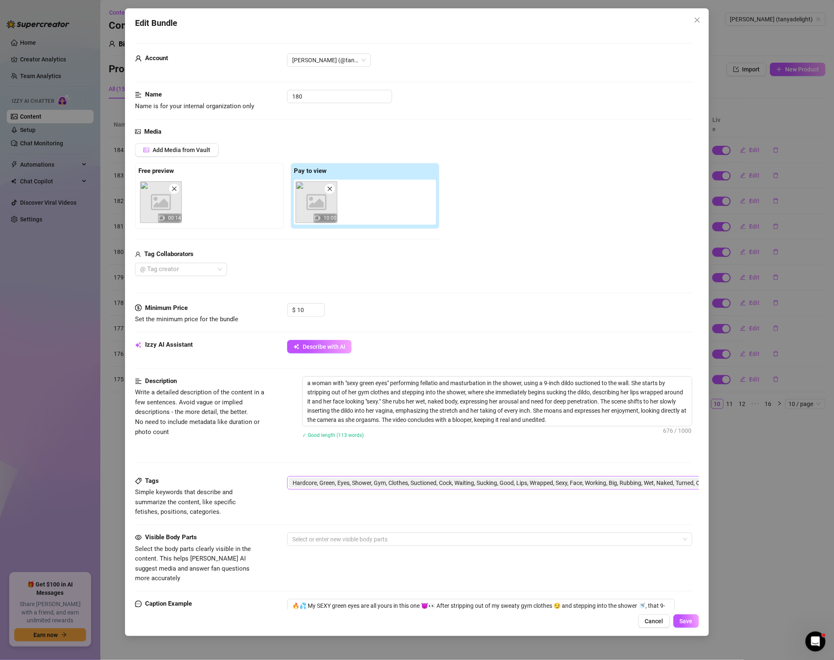
click at [453, 484] on span "Hardcore, Green, Eyes, Shower, Gym, Clothes, Suctioned, Cock, Waiting, Sucking,…" at bounding box center [558, 482] width 533 height 9
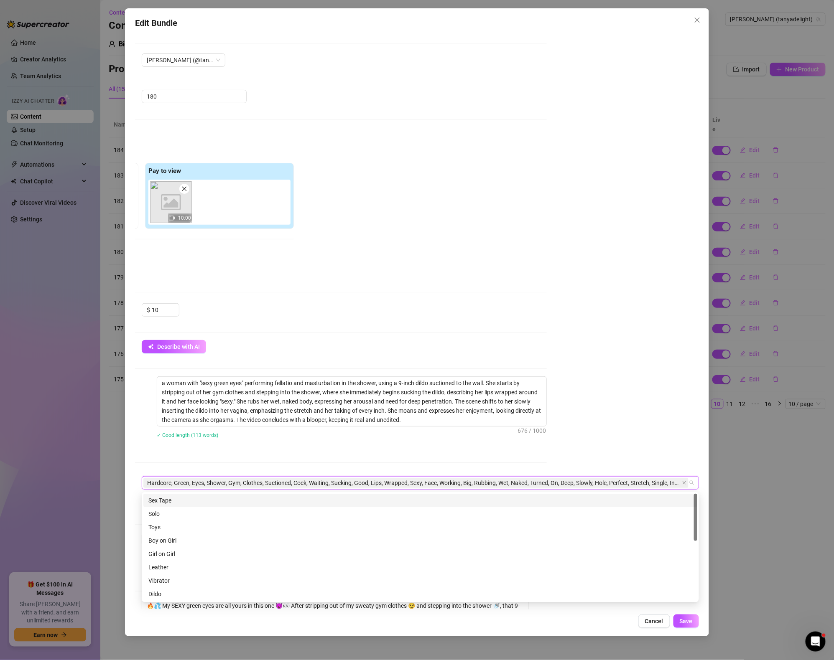
paste input "Video 189"
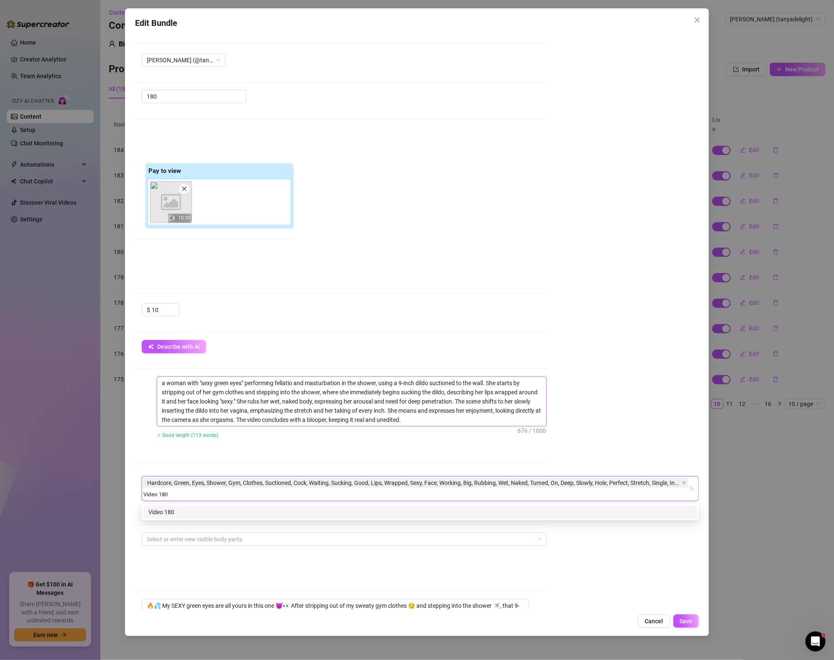
type input "Video 180"
click at [435, 420] on textarea "a woman with "sexy green eyes" performing fellatio and masturbation in the show…" at bounding box center [351, 401] width 389 height 49
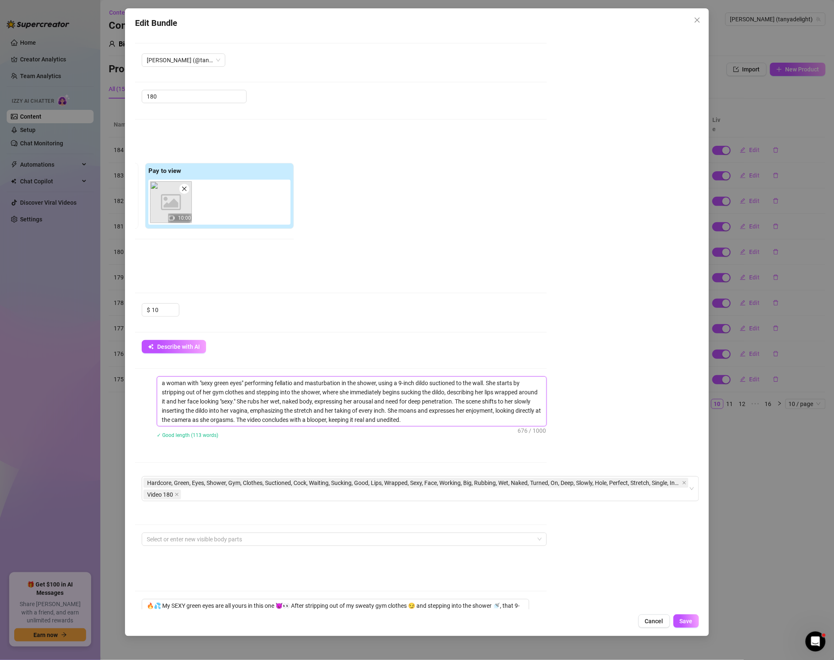
type textarea "a woman with "sexy green eyes" performing fellatio and masturbation in the show…"
paste textarea "Video 189"
type textarea "a woman with "sexy green eyes" performing fellatio and masturbation in the show…"
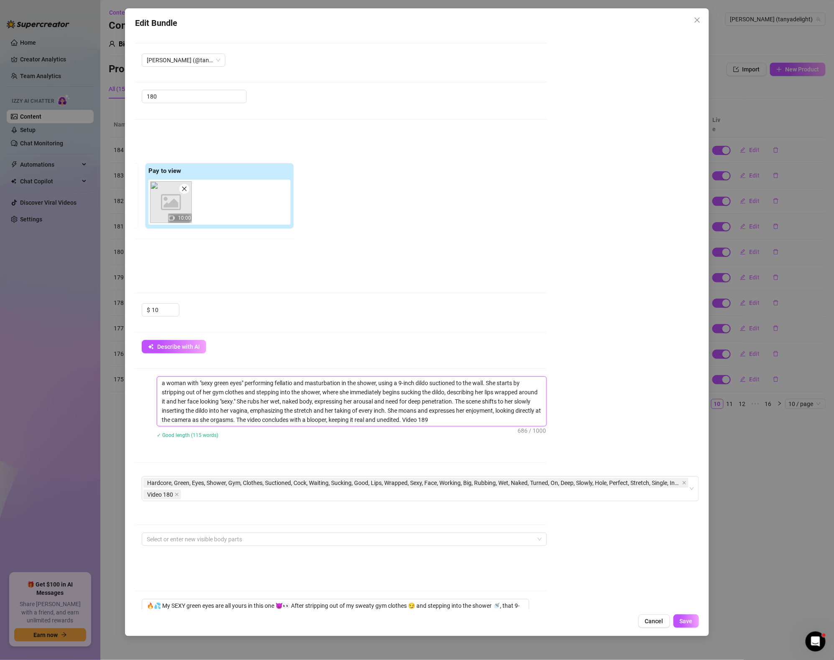
type textarea "a woman with "sexy green eyes" performing fellatio and masturbation in the show…"
click at [536, 321] on div "$ 10" at bounding box center [344, 313] width 405 height 21
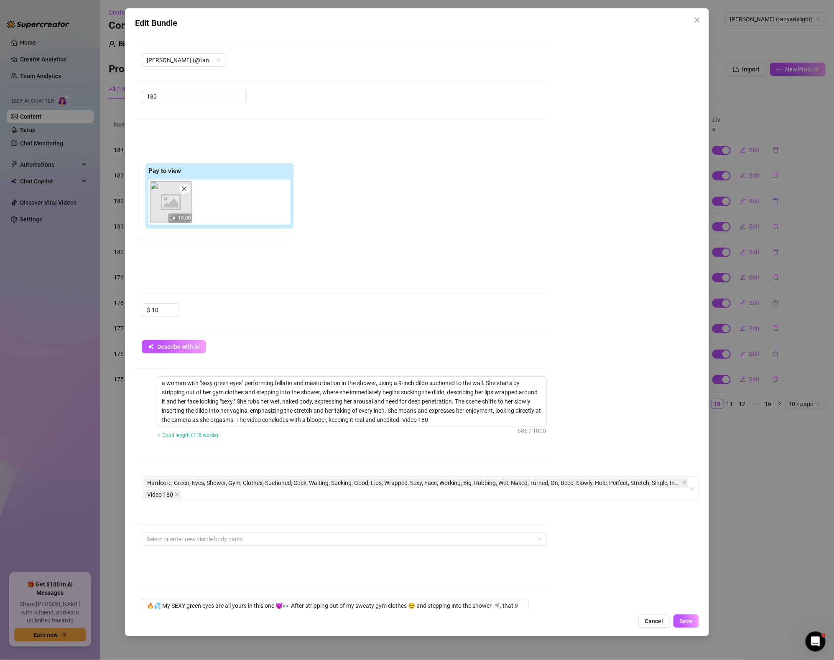
click at [542, 435] on div "✓ Good length (115 words)" at bounding box center [352, 434] width 390 height 9
click at [688, 623] on span "Save" at bounding box center [685, 621] width 13 height 7
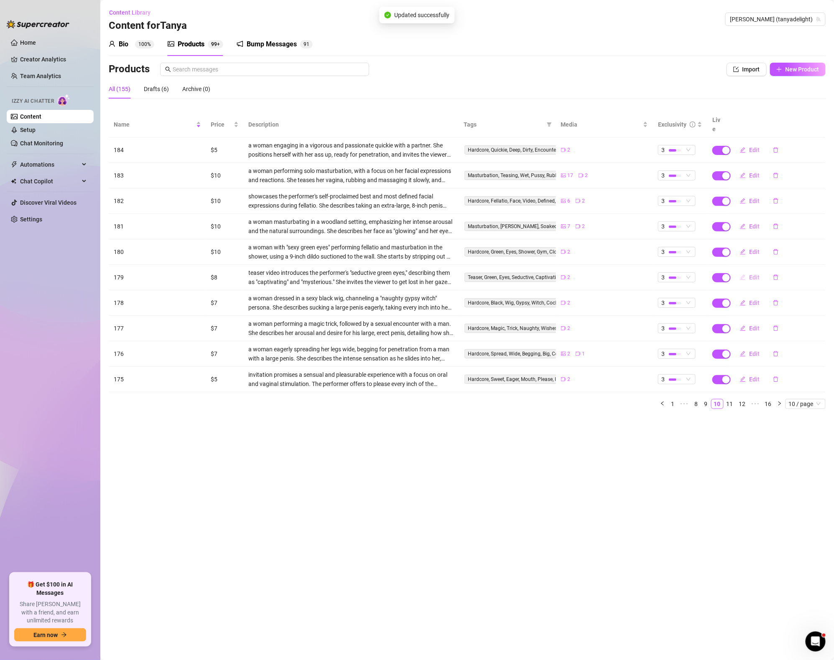
click at [747, 271] on button "Edit" at bounding box center [749, 277] width 33 height 13
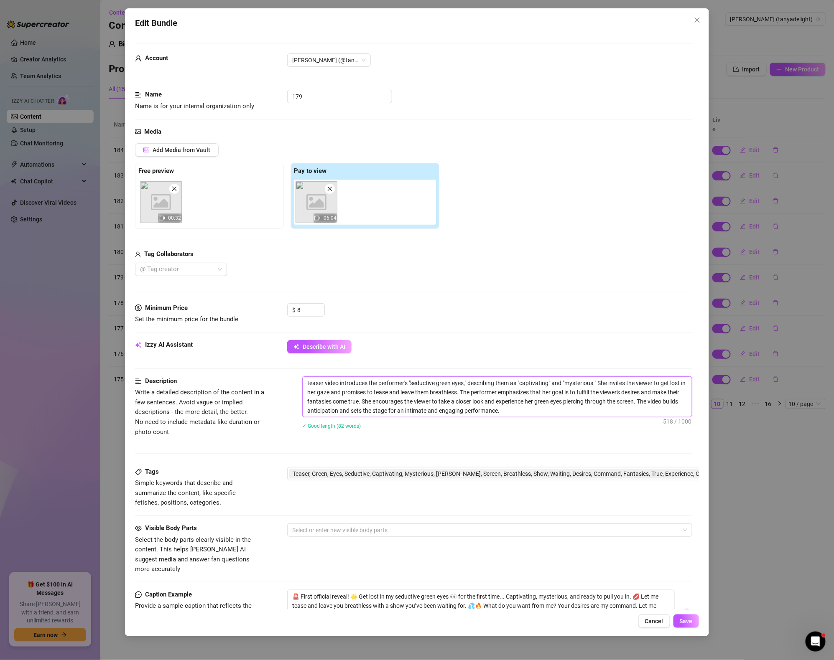
click at [531, 410] on textarea "teaser video introduces the performer's "seductive green eyes," describing them…" at bounding box center [496, 397] width 389 height 40
type textarea "teaser video introduces the performer's "seductive green eyes," describing them…"
paste textarea "Video 189"
type textarea "teaser video introduces the performer's "seductive green eyes," describing them…"
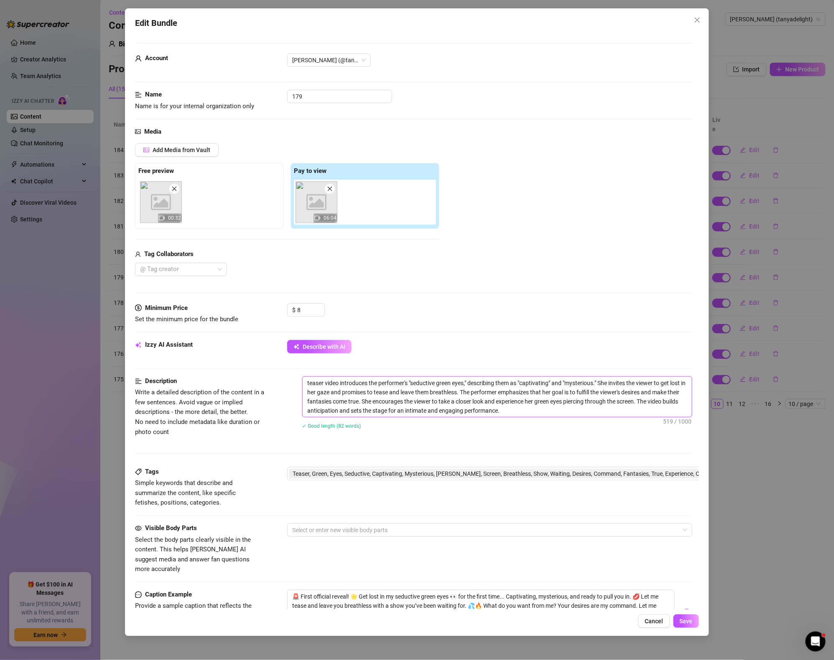
type textarea "teaser video introduces the performer's "seductive green eyes," describing them…"
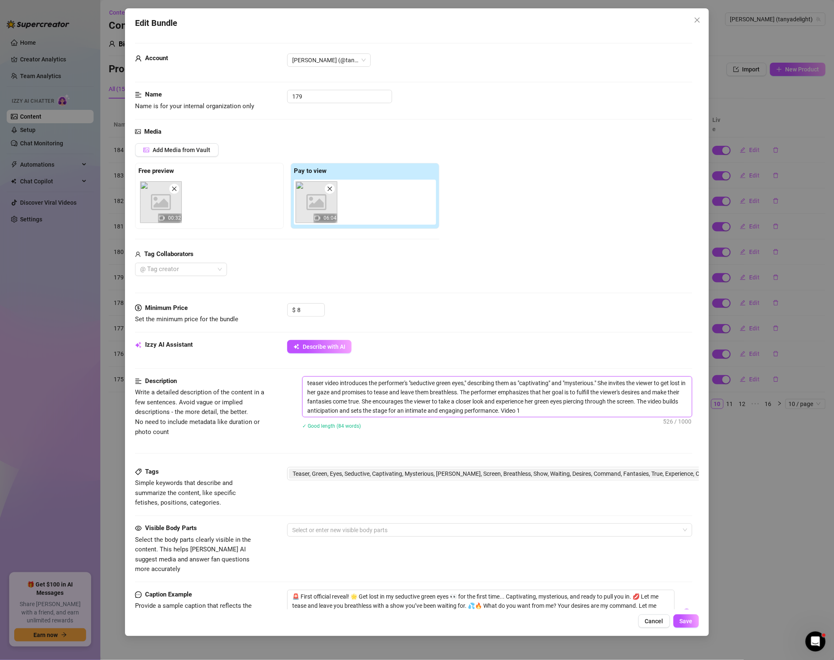
type textarea "teaser video introduces the performer's "seductive green eyes," describing them…"
click at [629, 477] on span "Teaser, Green, Eyes, Seductive, Captivating, Mysterious, Pierce, Screen, Breath…" at bounding box center [535, 473] width 487 height 9
type textarea "teaser video introduces the performer's "seductive green eyes," describing them…"
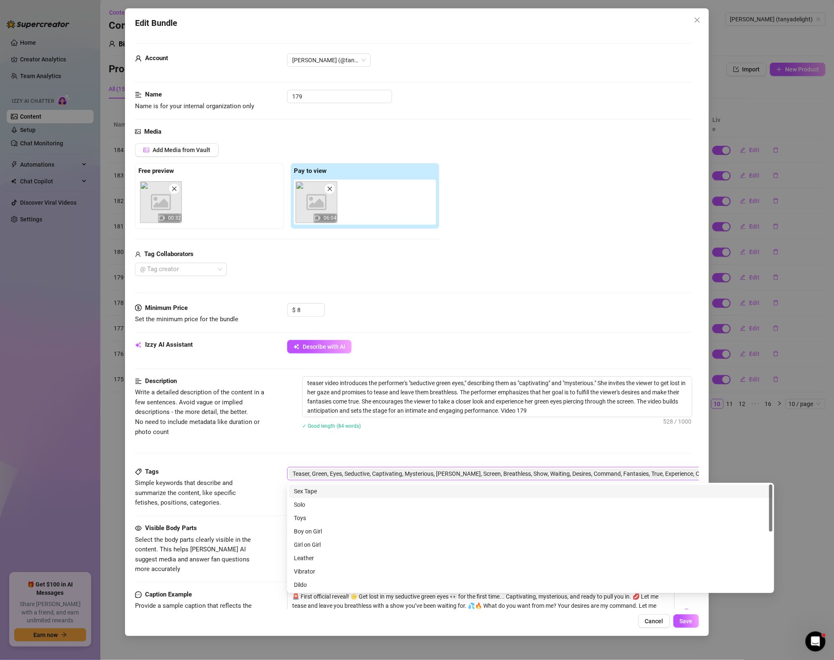
scroll to position [0, 75]
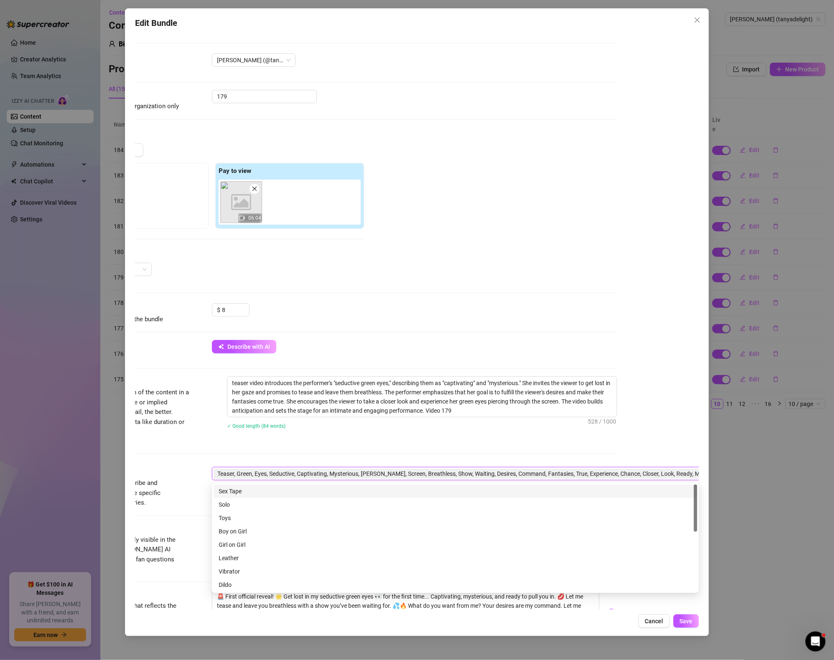
paste input "Video 189"
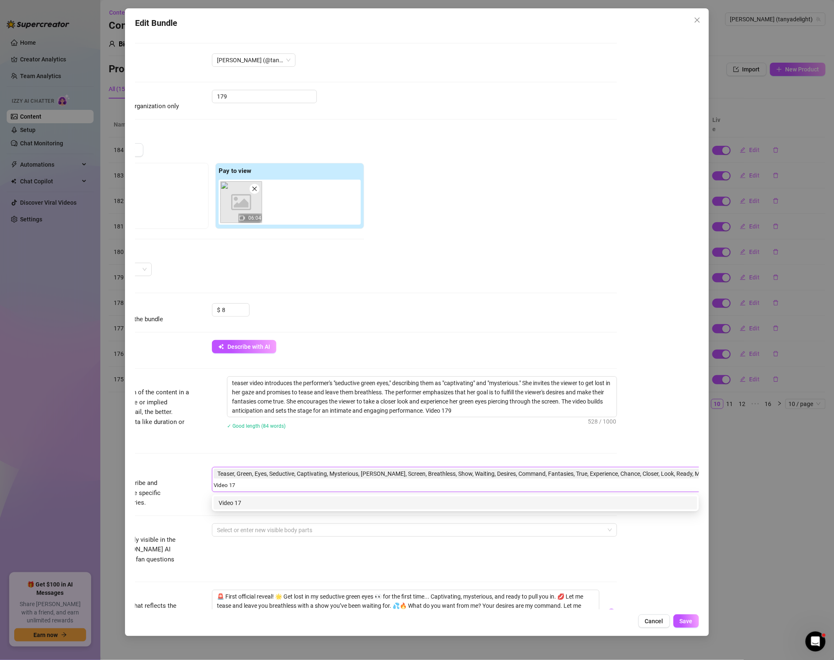
type input "Video 179"
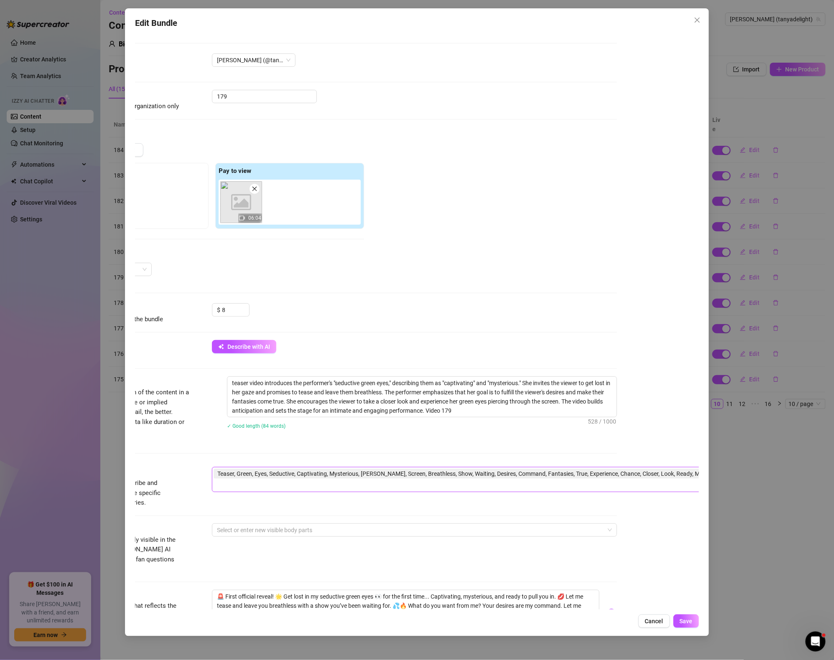
drag, startPoint x: 243, startPoint y: 485, endPoint x: 198, endPoint y: 485, distance: 44.7
click at [198, 485] on div "Tags Simple keywords that describe and summarize the content, like specific fet…" at bounding box center [338, 487] width 557 height 41
paste input "Video 189"
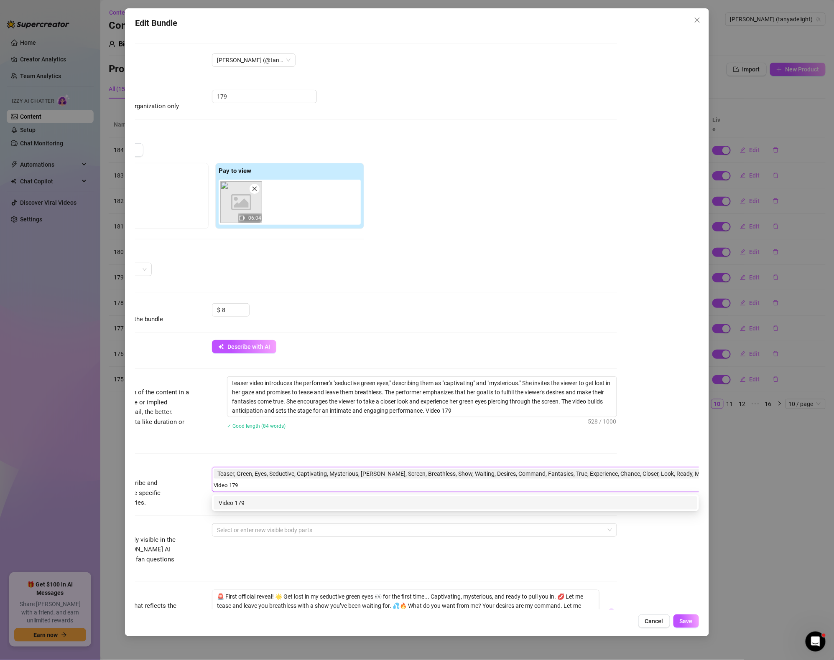
click at [224, 487] on input "Video 179" at bounding box center [228, 485] width 28 height 10
type input "Video 179"
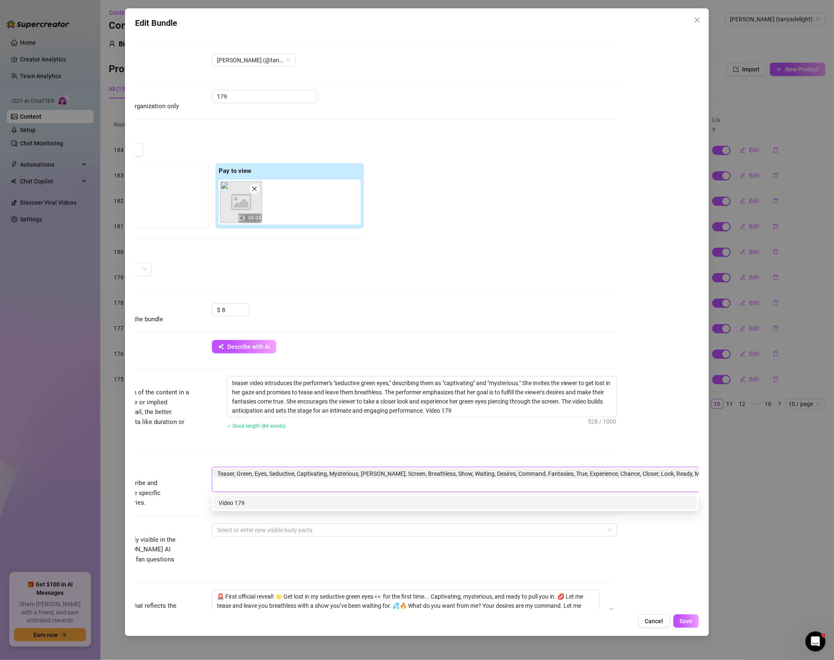
click at [602, 554] on div "Visible Body Parts Select the body parts clearly visible in the content. This h…" at bounding box center [338, 549] width 557 height 51
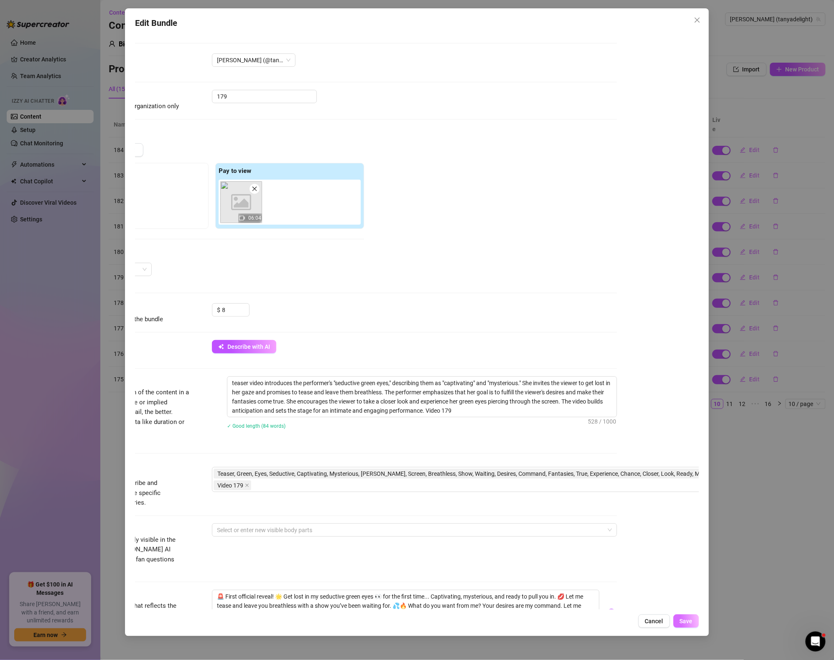
click at [694, 625] on button "Save" at bounding box center [685, 621] width 25 height 13
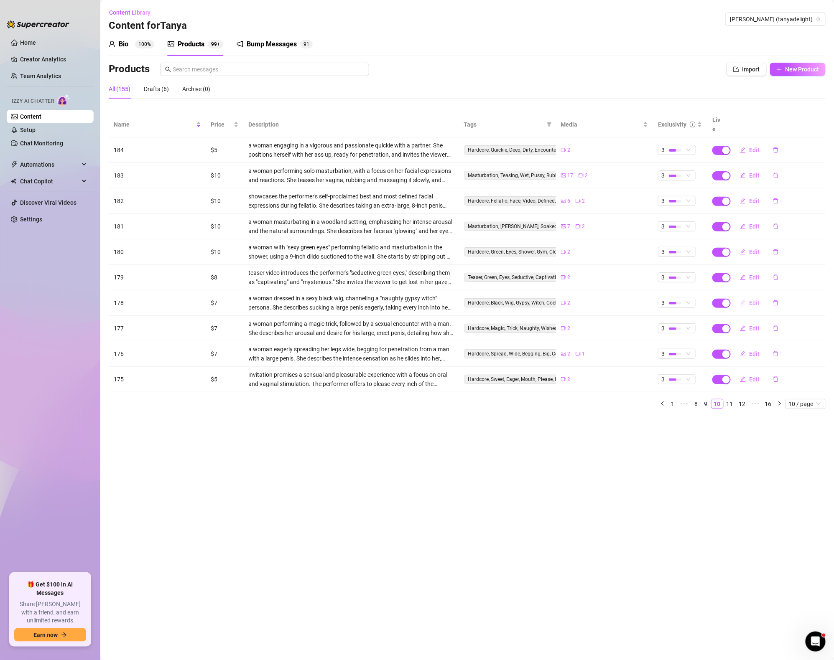
click at [746, 296] on button "Edit" at bounding box center [749, 302] width 33 height 13
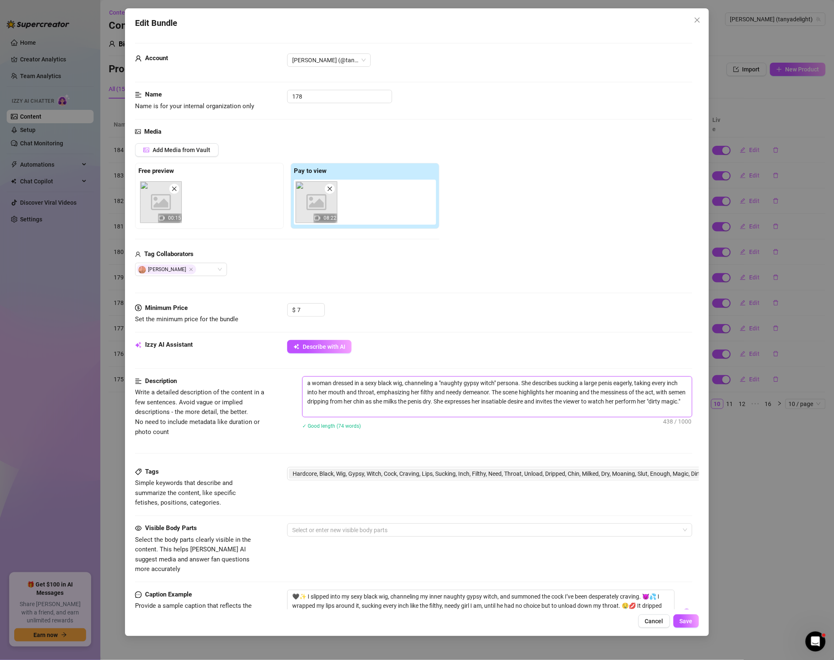
click at [376, 406] on textarea "a woman dressed in a sexy black wig, channeling a "naughty gypsy witch" persona…" at bounding box center [496, 397] width 389 height 40
click at [374, 411] on textarea "a woman dressed in a sexy black wig, channeling a "naughty gypsy witch" persona…" at bounding box center [496, 397] width 389 height 40
paste textarea "Video 179"
type textarea "a woman dressed in a sexy black wig, channeling a "naughty gypsy witch" persona…"
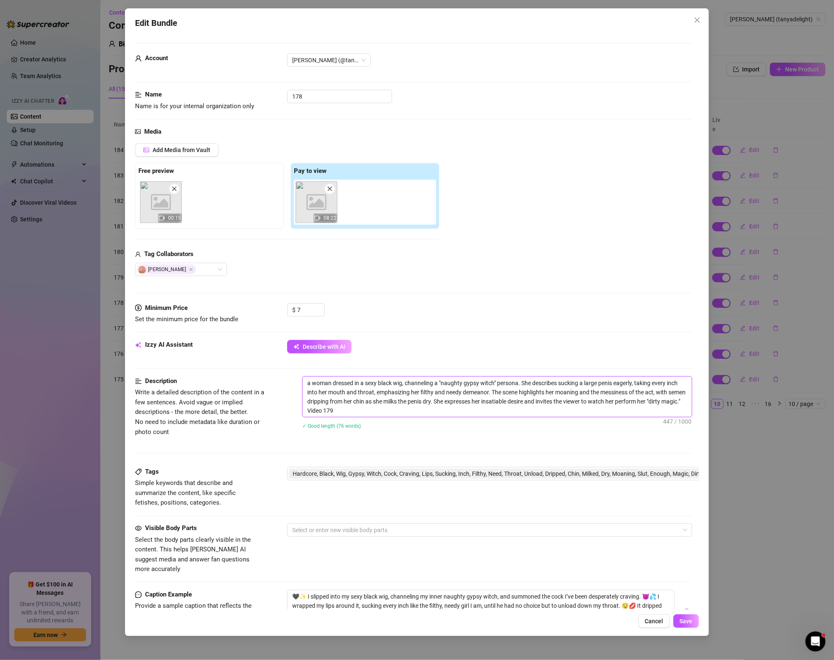
type textarea "a woman dressed in a sexy black wig, channeling a "naughty gypsy witch" persona…"
click at [441, 471] on span "Hardcore, Black, Wig, Gypsy, Witch, Cock, Craving, Lips, Sucking, Inch, Filthy,…" at bounding box center [517, 473] width 450 height 9
type textarea "a woman dressed in a sexy black wig, channeling a "naughty gypsy witch" persona…"
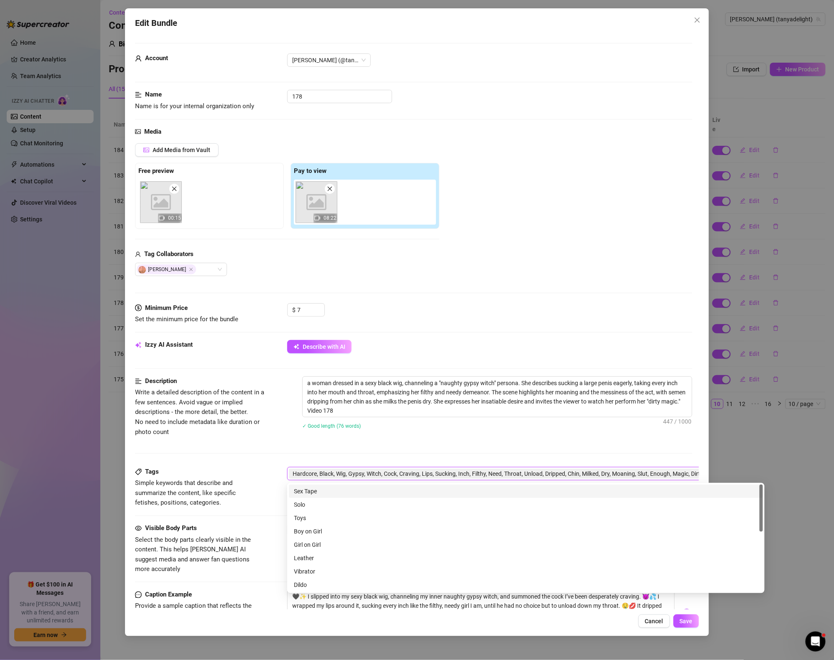
scroll to position [0, 66]
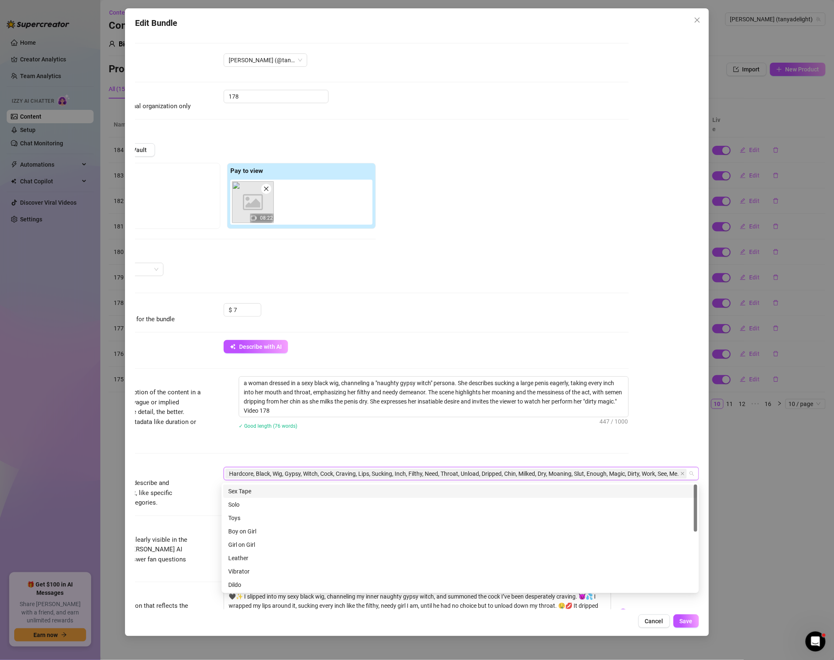
paste input "Video 179"
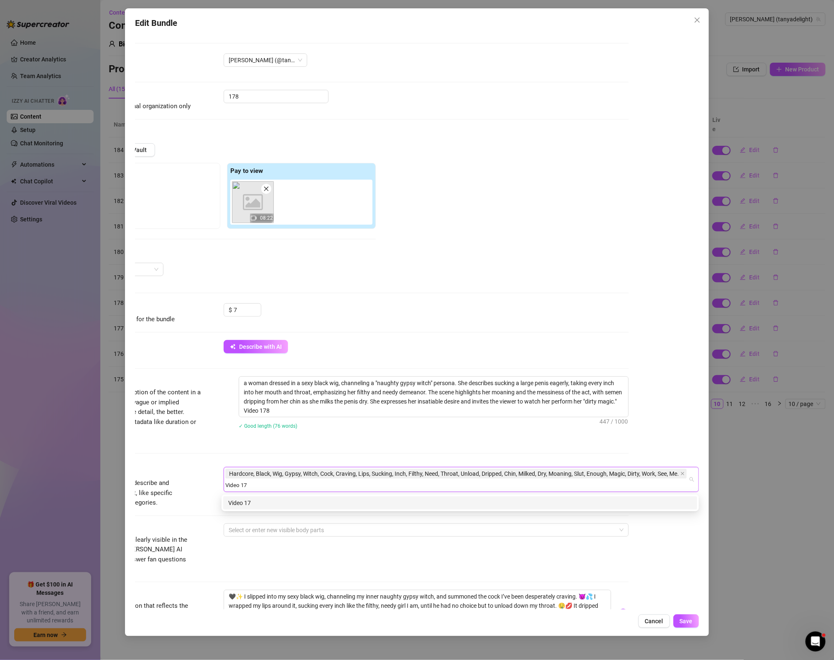
type input "Video 178"
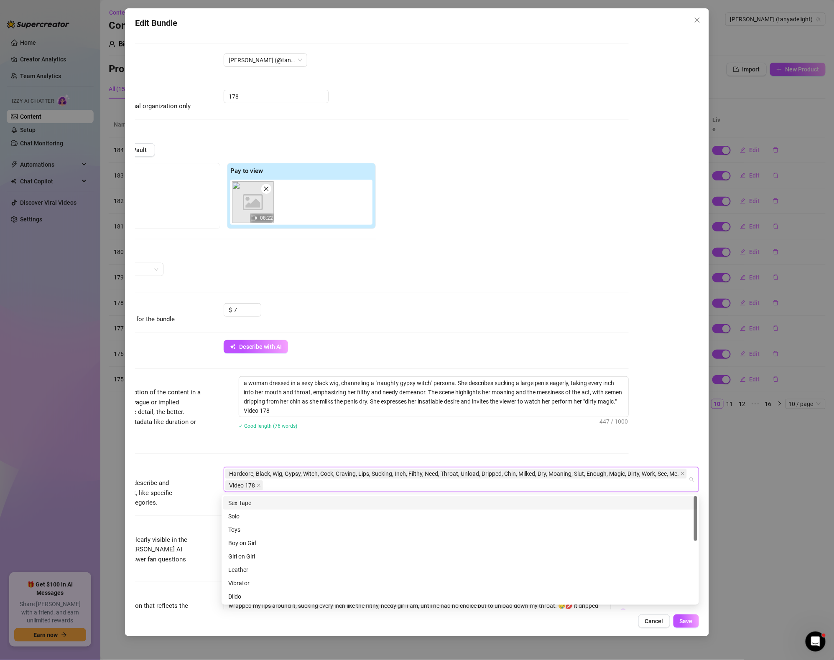
click at [439, 453] on div "Description Write a detailed description of the content in a few sentences. Avo…" at bounding box center [349, 421] width 557 height 91
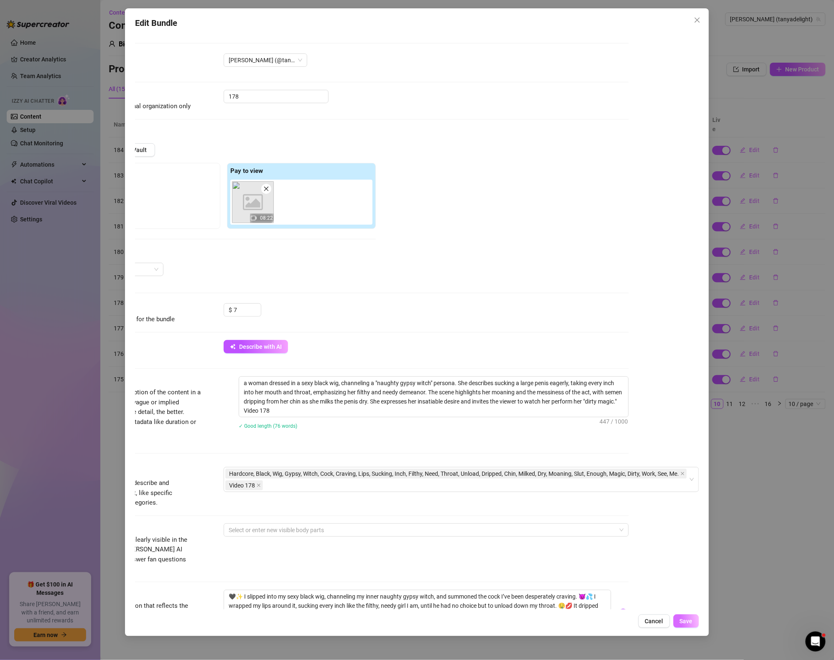
click at [690, 623] on span "Save" at bounding box center [685, 621] width 13 height 7
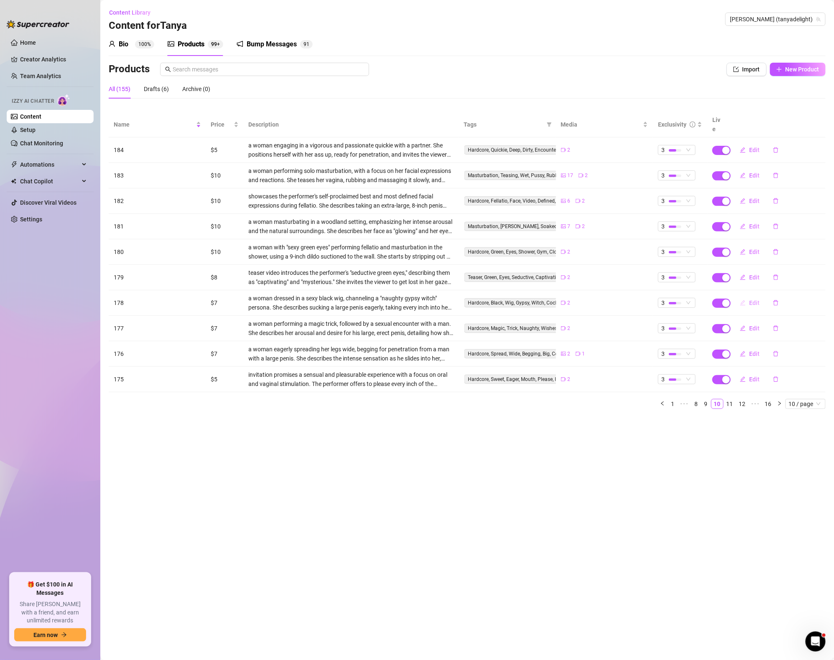
click at [747, 296] on button "Edit" at bounding box center [749, 302] width 33 height 13
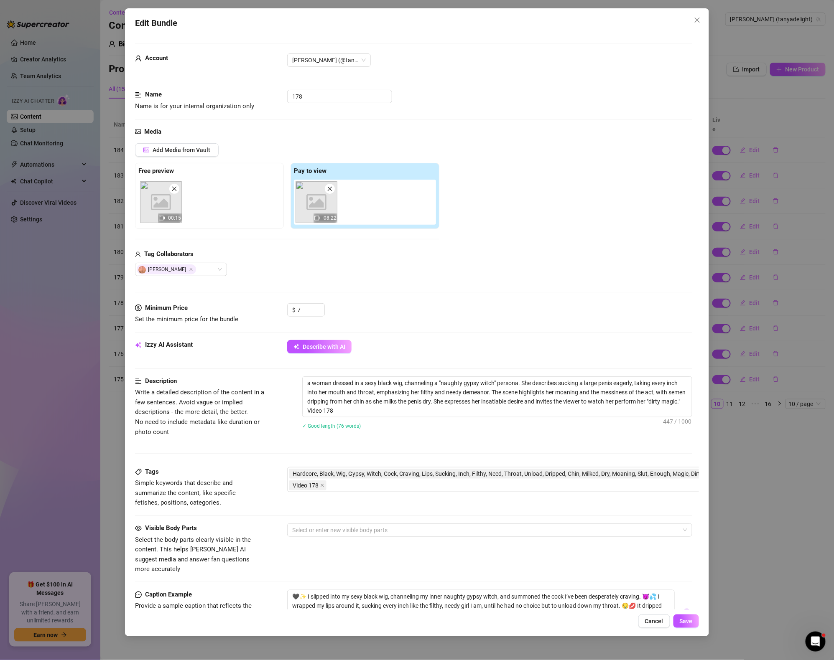
click at [815, 325] on div "Edit Bundle Account Tanya (@tanyadelight) Name Name is for your internal organi…" at bounding box center [417, 330] width 834 height 660
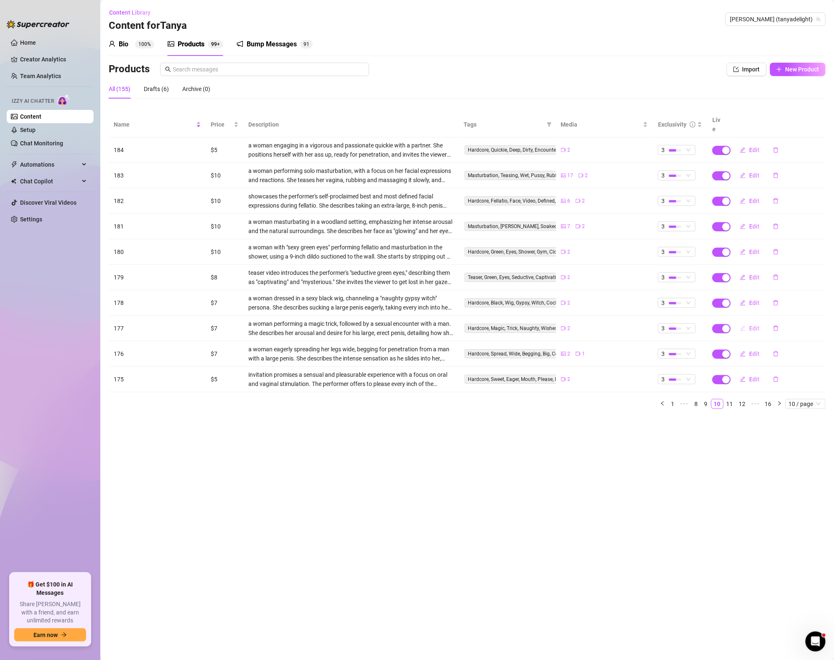
click at [763, 322] on button "Edit" at bounding box center [749, 328] width 33 height 13
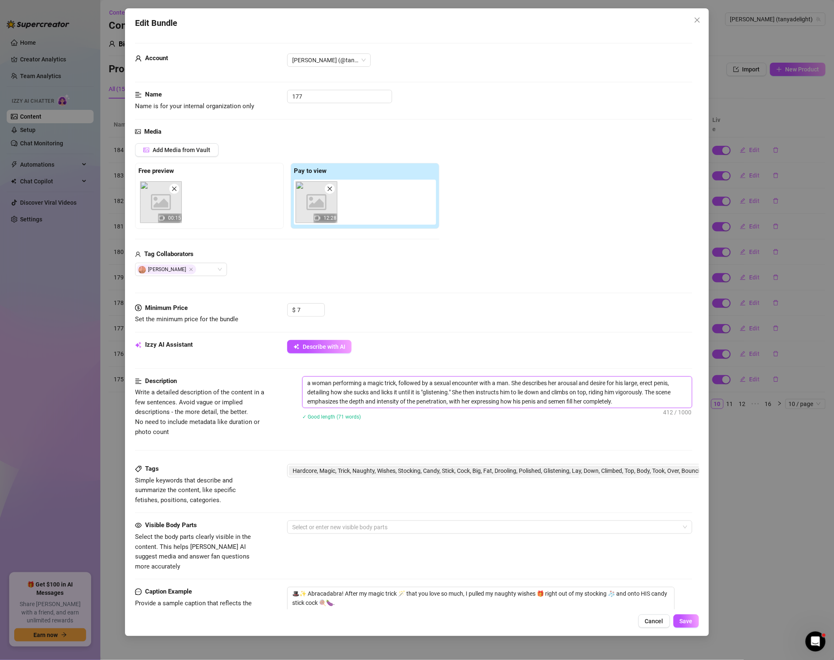
click at [639, 405] on textarea "a woman performing a magic trick, followed by a sexual encounter with a man. Sh…" at bounding box center [496, 392] width 389 height 31
paste textarea "Video 179"
type textarea "a woman performing a magic trick, followed by a sexual encounter with a man. Sh…"
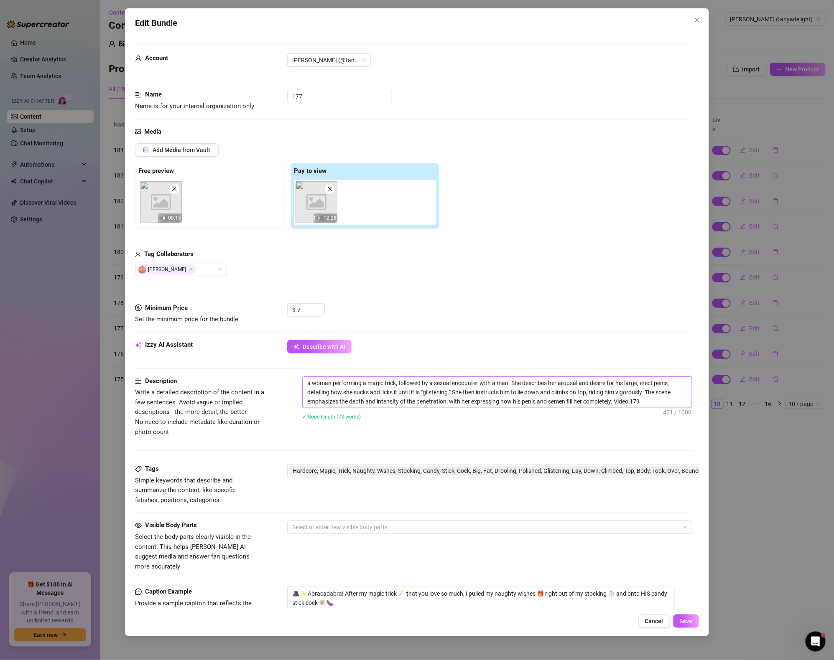
type textarea "a woman performing a magic trick, followed by a sexual encounter with a man. Sh…"
click at [635, 467] on span "Hardcore, Magic, Trick, Naughty, Wishes, Stocking, Candy, Stick, Cock, Big, Fat…" at bounding box center [558, 470] width 533 height 9
type textarea "a woman performing a magic trick, followed by a sexual encounter with a man. Sh…"
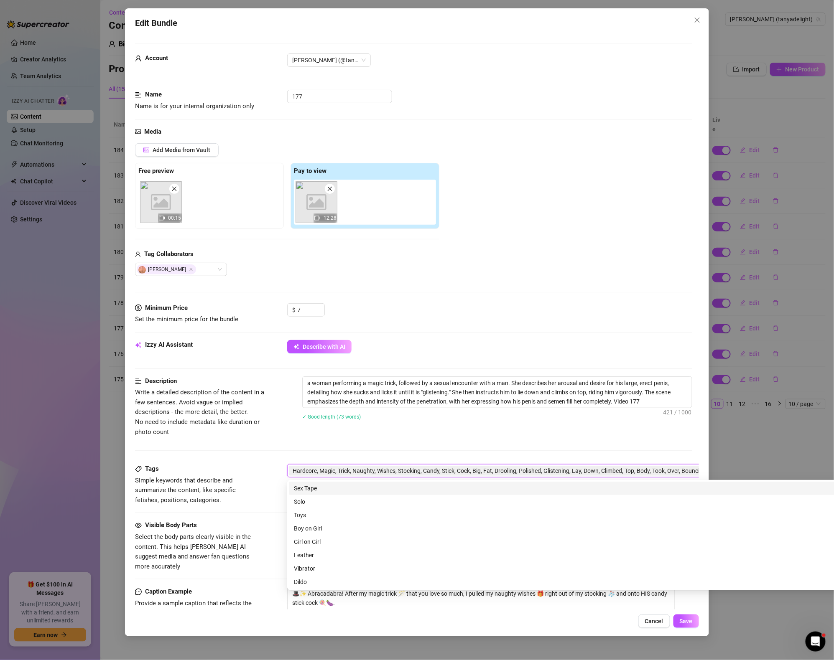
scroll to position [0, 145]
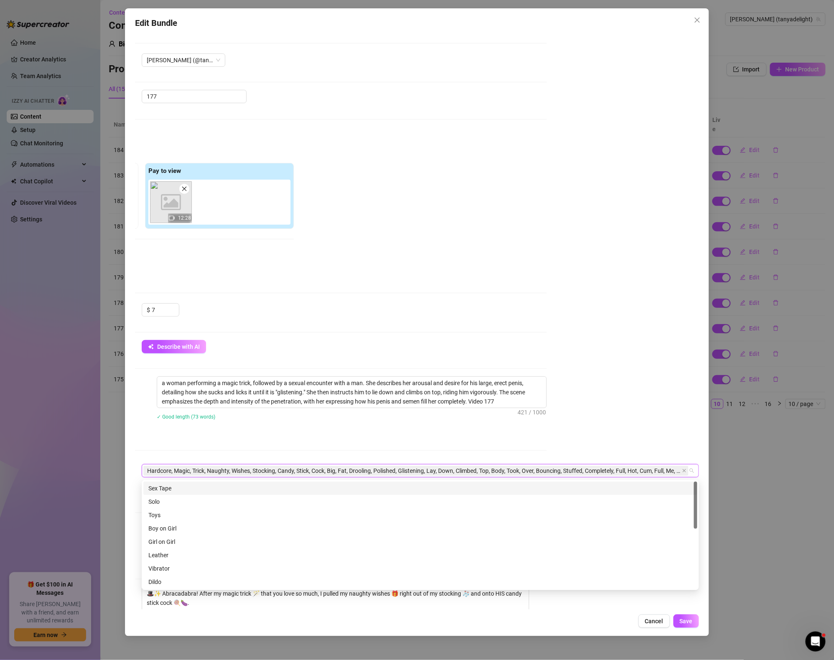
paste input "Video 179"
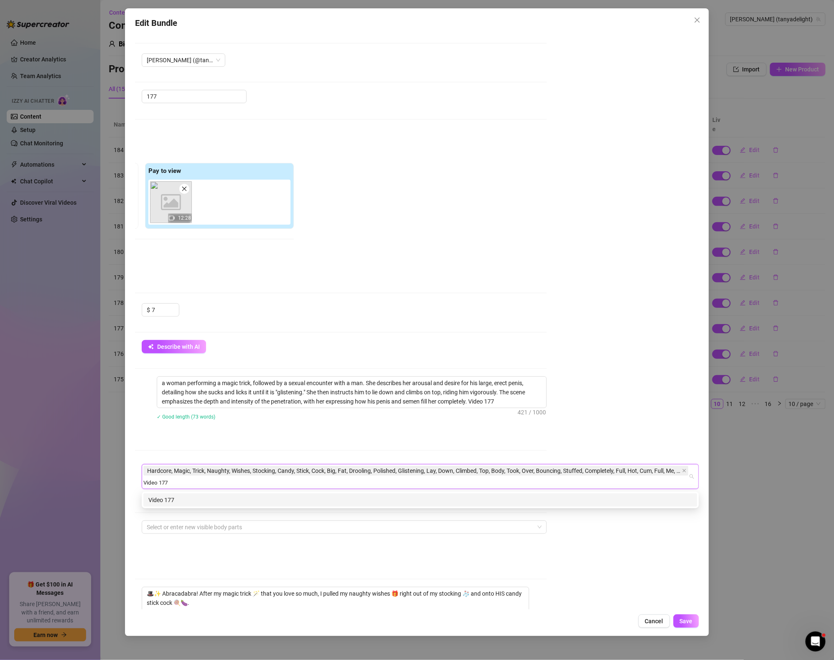
type input "Video 177"
click at [506, 427] on div "a woman performing a magic trick, followed by a sexual encounter with a man. Sh…" at bounding box center [352, 403] width 390 height 54
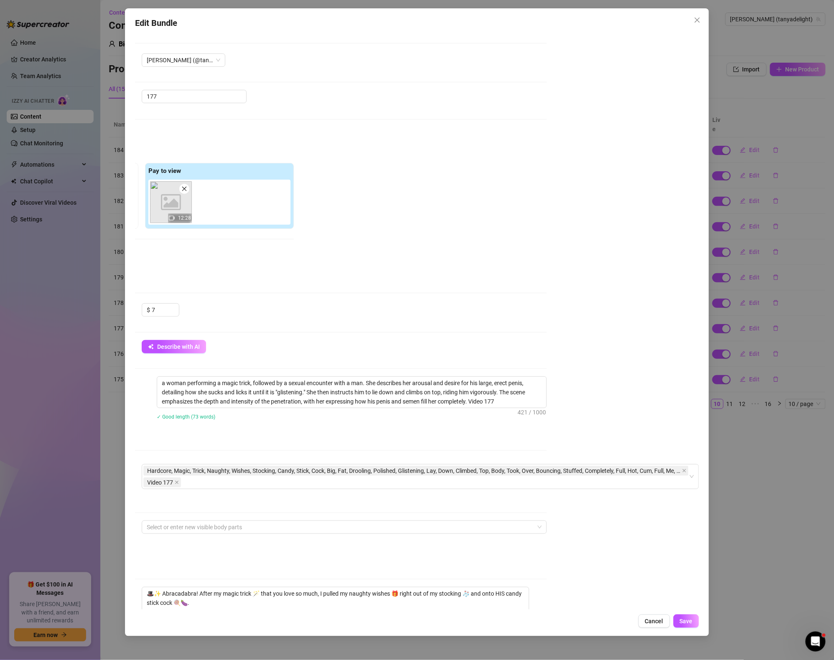
click at [699, 622] on div "Edit Bundle Account Tanya (@tanyadelight) Name Name is for your internal organi…" at bounding box center [417, 322] width 584 height 628
click at [689, 620] on span "Save" at bounding box center [685, 621] width 13 height 7
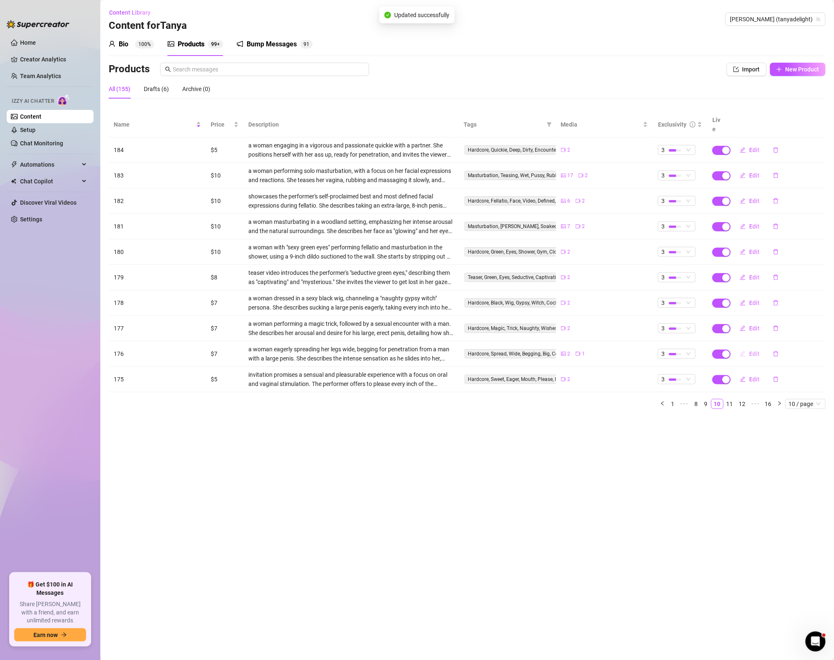
click at [748, 347] on button "Edit" at bounding box center [749, 353] width 33 height 13
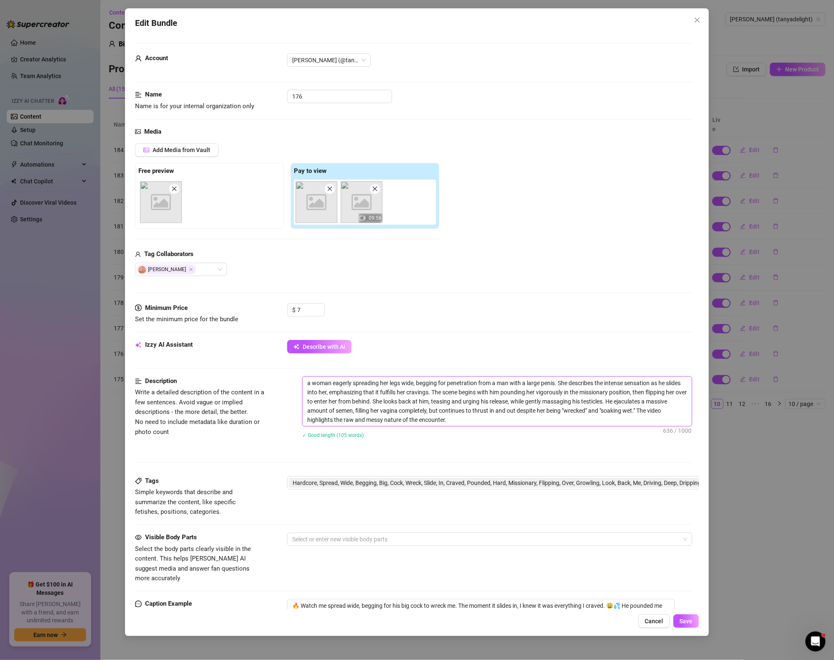
click at [468, 419] on textarea "a woman eagerly spreading her legs wide, begging for penetration from a man wit…" at bounding box center [496, 401] width 389 height 49
paste textarea "Video 179"
type textarea "a woman eagerly spreading her legs wide, begging for penetration from a man wit…"
click at [638, 475] on div "Description Write a detailed description of the content in a few sentences. Avo…" at bounding box center [413, 426] width 557 height 100
click at [637, 482] on span "Hardcore, Spread, Wide, Begging, Big, Cock, Wreck, Slide, In, Craved, Pounded, …" at bounding box center [558, 482] width 533 height 9
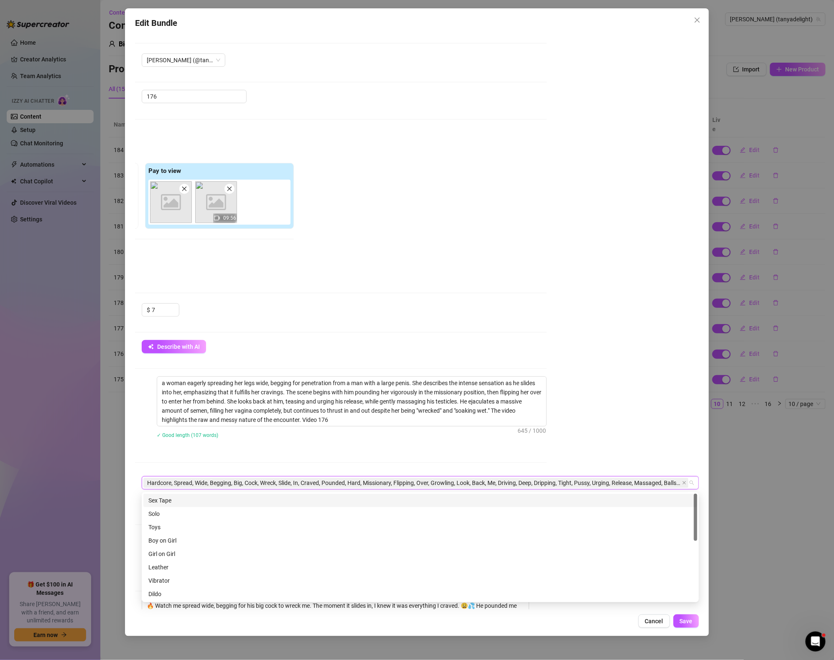
paste input "Video 179"
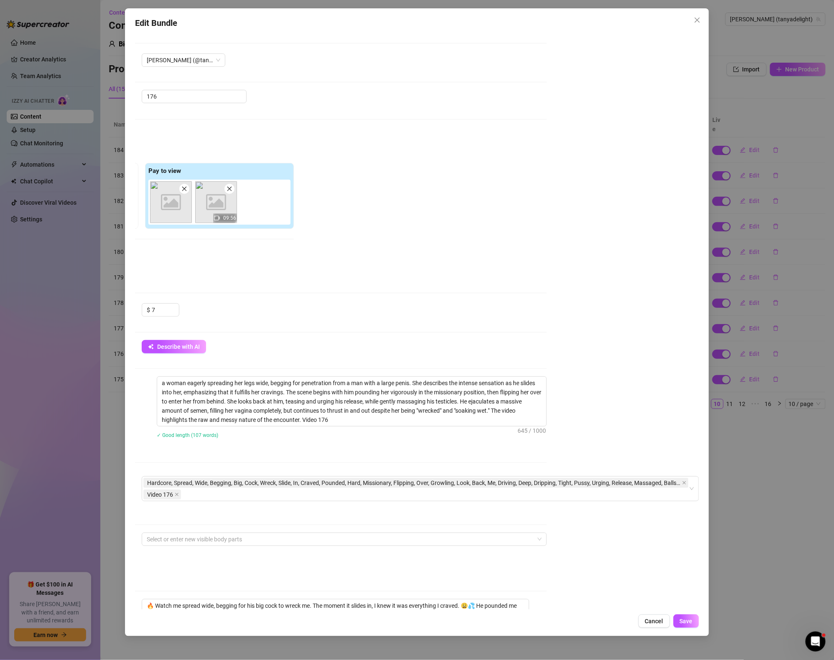
click at [526, 455] on div "Description Write a detailed description of the content in a few sentences. Avo…" at bounding box center [268, 426] width 557 height 100
click at [689, 614] on div "Edit Bundle Account Tanya (@tanyadelight) Name Name is for your internal organi…" at bounding box center [417, 322] width 584 height 628
click at [689, 620] on span "Save" at bounding box center [685, 621] width 13 height 7
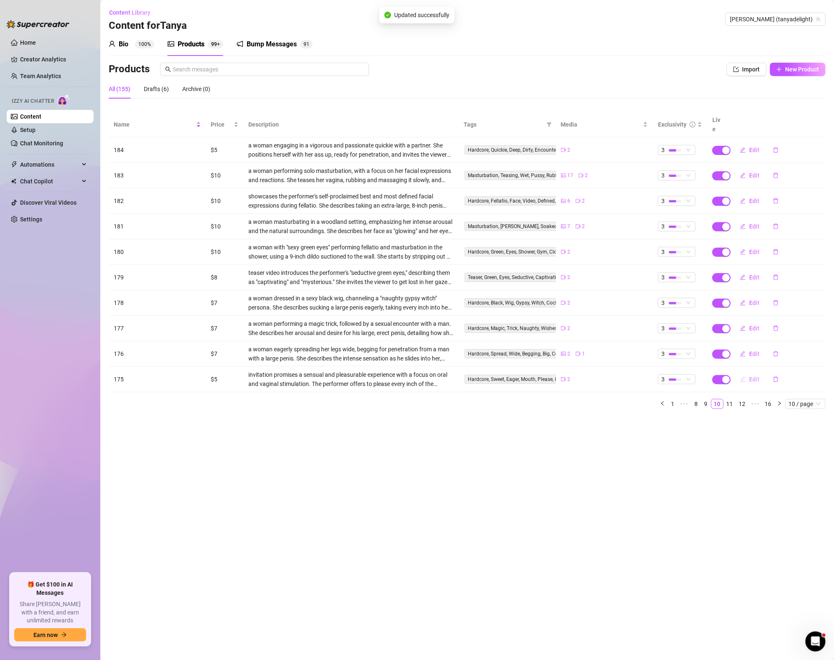
click at [747, 373] on button "Edit" at bounding box center [749, 379] width 33 height 13
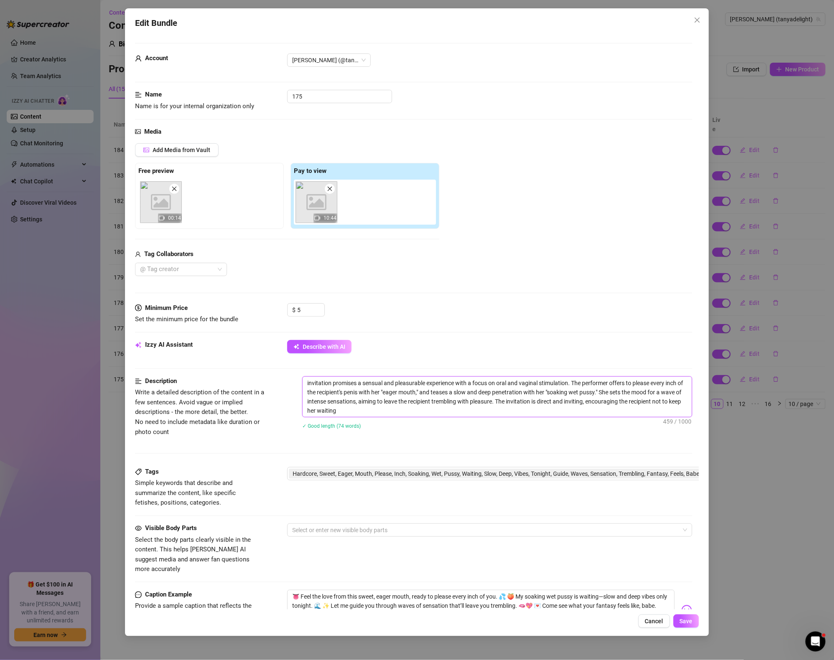
click at [391, 410] on textarea "invitation promises a sensual and pleasurable experience with a focus on oral a…" at bounding box center [496, 397] width 389 height 40
paste textarea "Video 179"
click at [358, 410] on textarea "invitation promises a sensual and pleasurable experience with a focus on oral a…" at bounding box center [496, 397] width 389 height 40
click at [408, 407] on textarea "invitation promises a sensual and pleasurable experience with a focus on oral a…" at bounding box center [496, 397] width 389 height 40
click at [406, 409] on textarea "invitation promises a sensual and pleasurable experience with a focus on oral a…" at bounding box center [496, 397] width 389 height 40
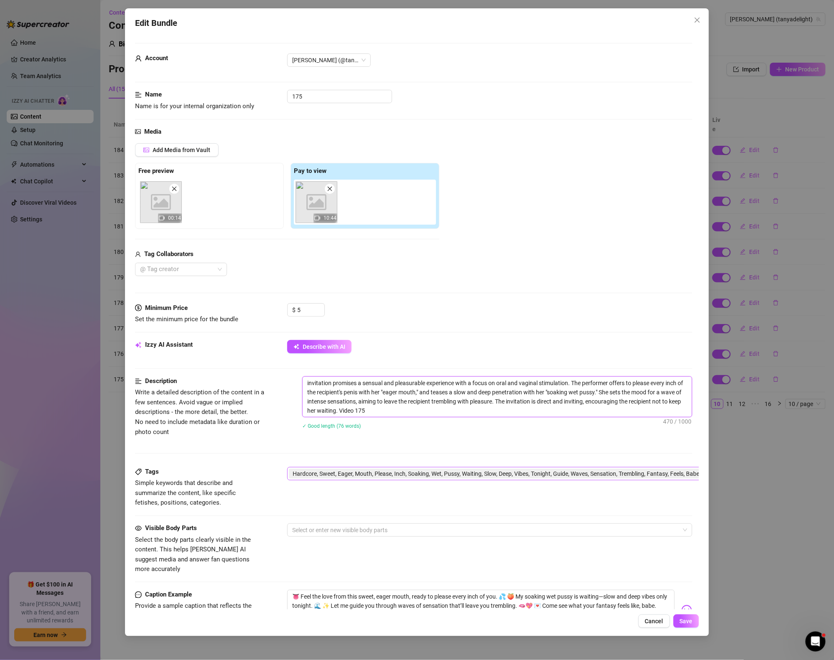
click at [381, 472] on span "Hardcore, Sweet, Eager, Mouth, Please, Inch, Soaking, Wet, Pussy, Waiting, Slow…" at bounding box center [543, 473] width 503 height 9
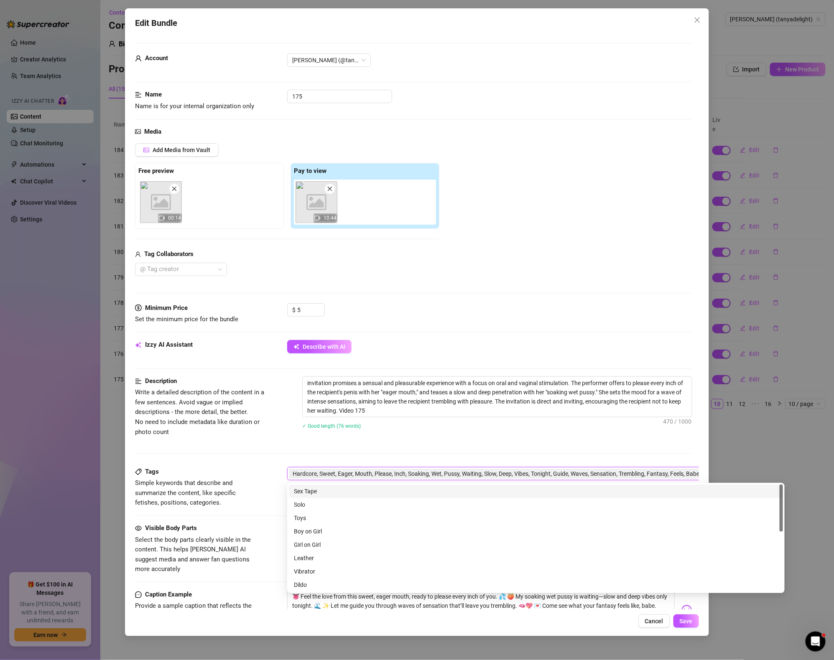
scroll to position [0, 86]
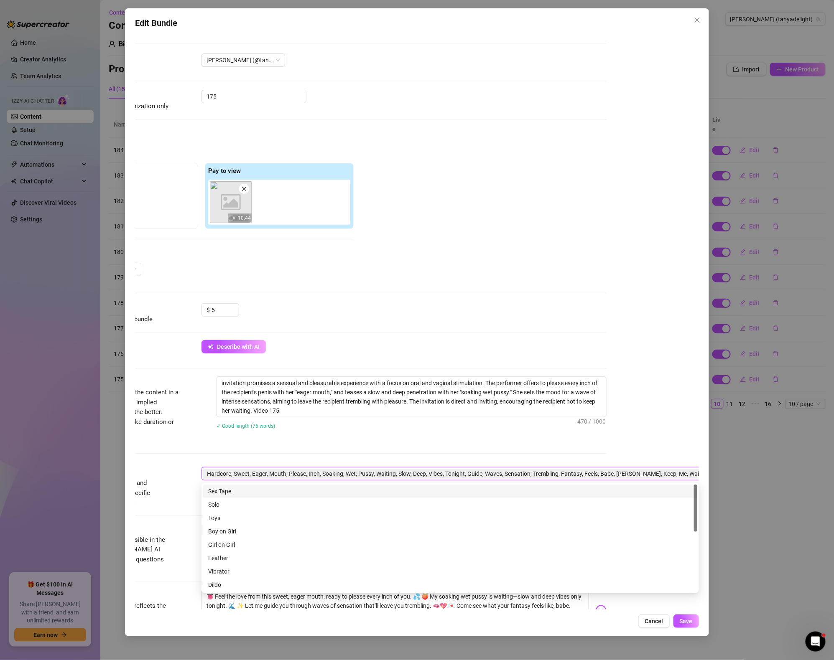
paste input "Video 179"
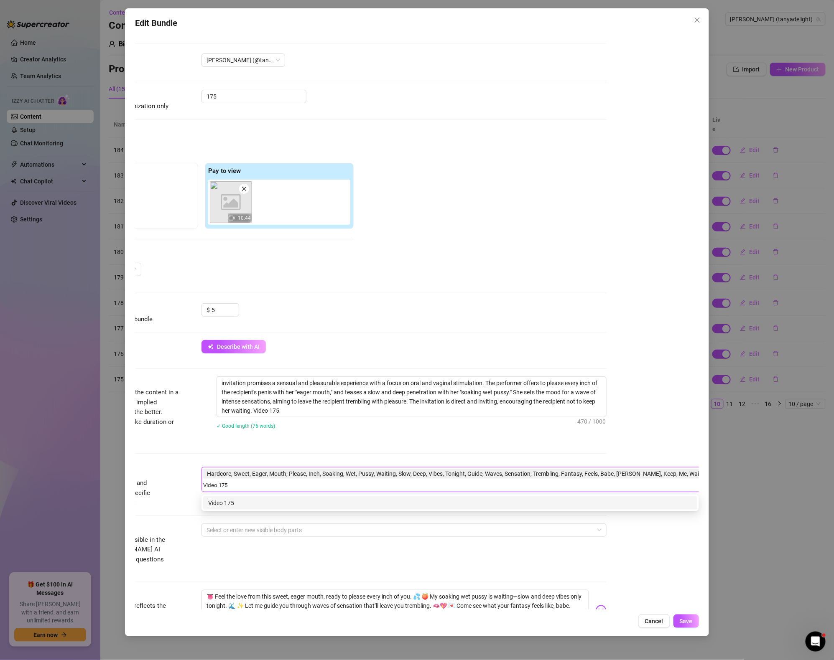
click at [522, 503] on div "Video 175" at bounding box center [450, 502] width 484 height 9
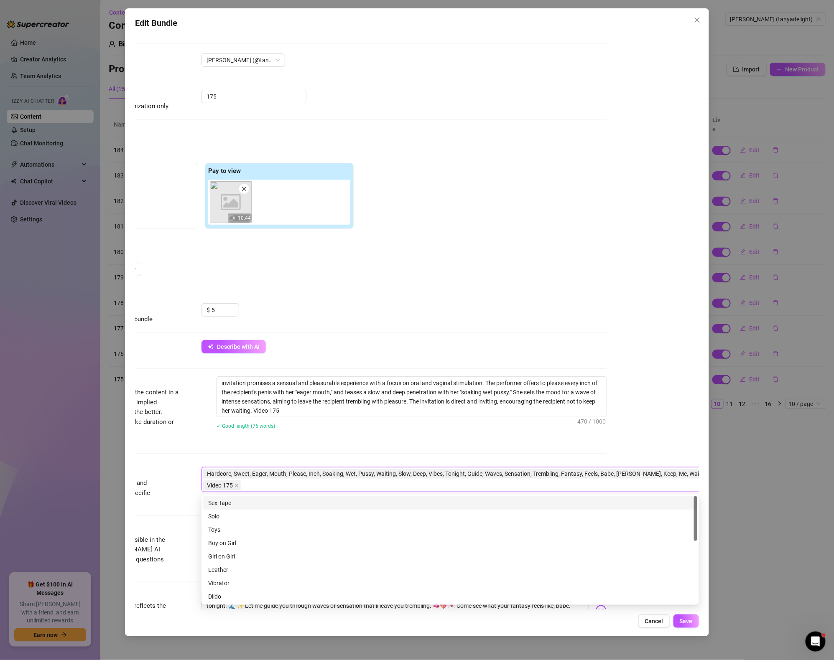
click at [656, 353] on div "Account Tanya (@tanyadelight) Name Name is for your internal organization only …" at bounding box center [417, 321] width 564 height 577
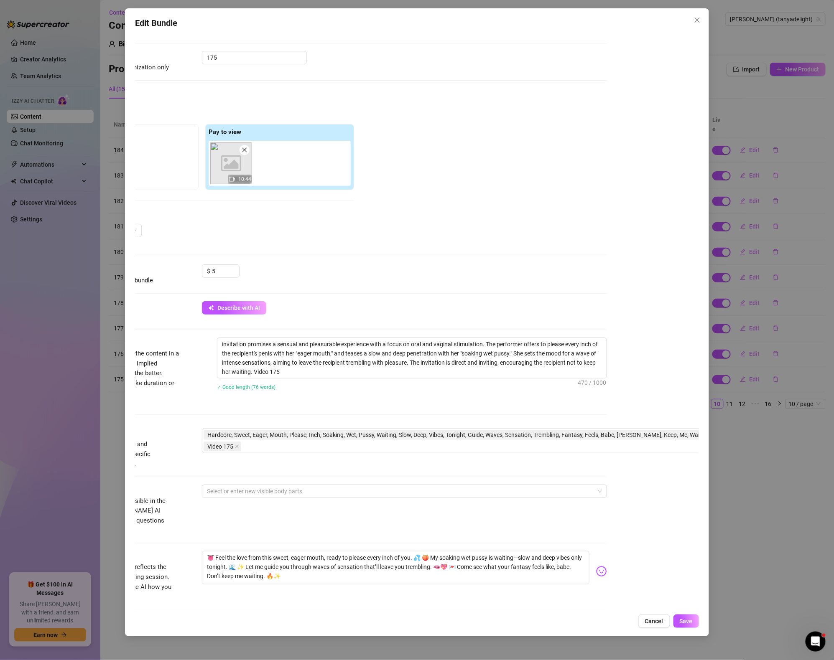
scroll to position [0, 85]
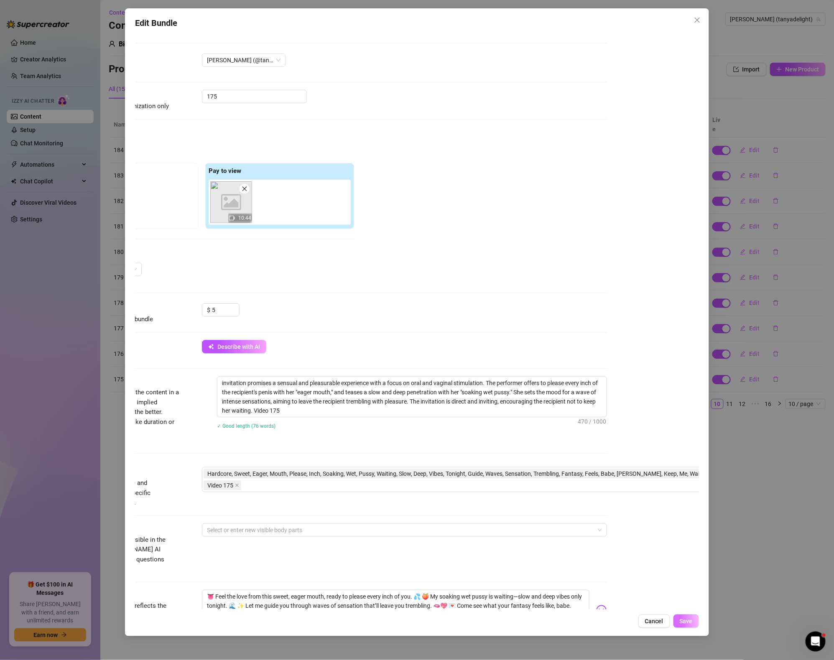
click at [688, 615] on div "Edit Bundle Account Tanya (@tanyadelight) Name Name is for your internal organi…" at bounding box center [417, 322] width 584 height 628
click at [688, 619] on span "Save" at bounding box center [685, 621] width 13 height 7
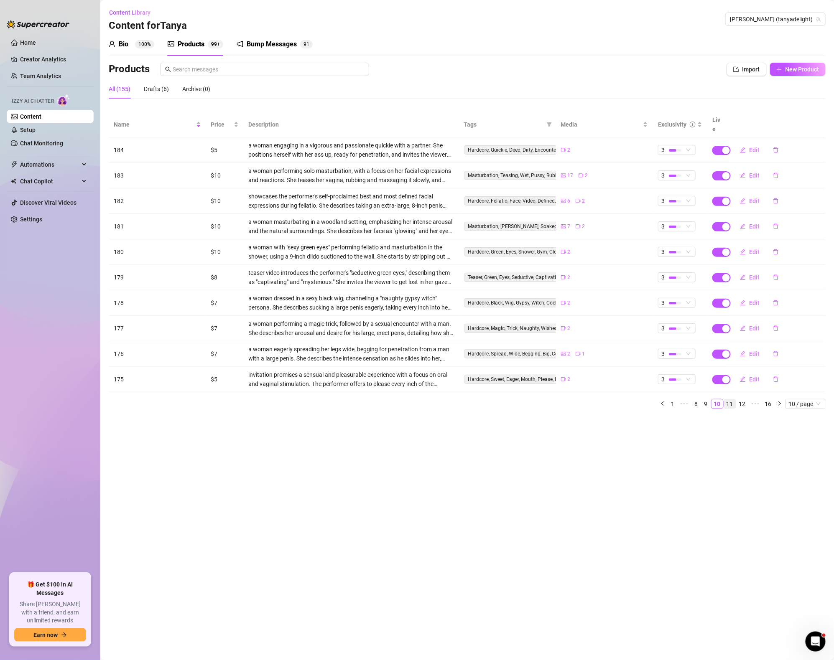
click at [731, 399] on link "11" at bounding box center [730, 403] width 12 height 9
